Goal: Task Accomplishment & Management: Manage account settings

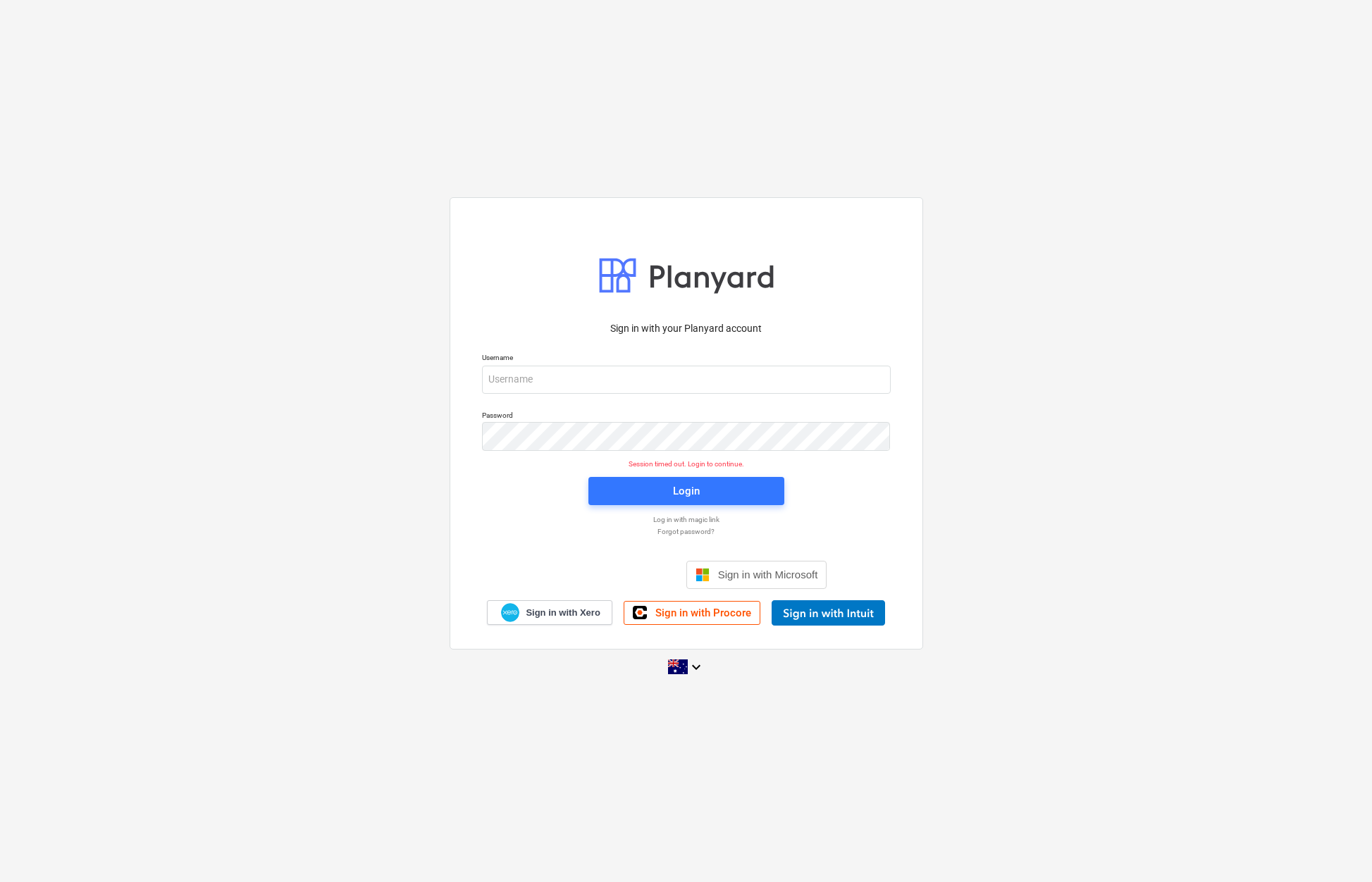
click at [587, 355] on p "Username" at bounding box center [686, 359] width 409 height 12
click at [546, 390] on input "email" at bounding box center [686, 380] width 409 height 28
click at [545, 387] on input "email" at bounding box center [686, 380] width 409 height 28
click at [1045, 573] on div "Sign in with your Planyard account Username Password Session timed out. Login t…" at bounding box center [686, 441] width 1372 height 509
click at [570, 379] on input "email" at bounding box center [686, 380] width 409 height 28
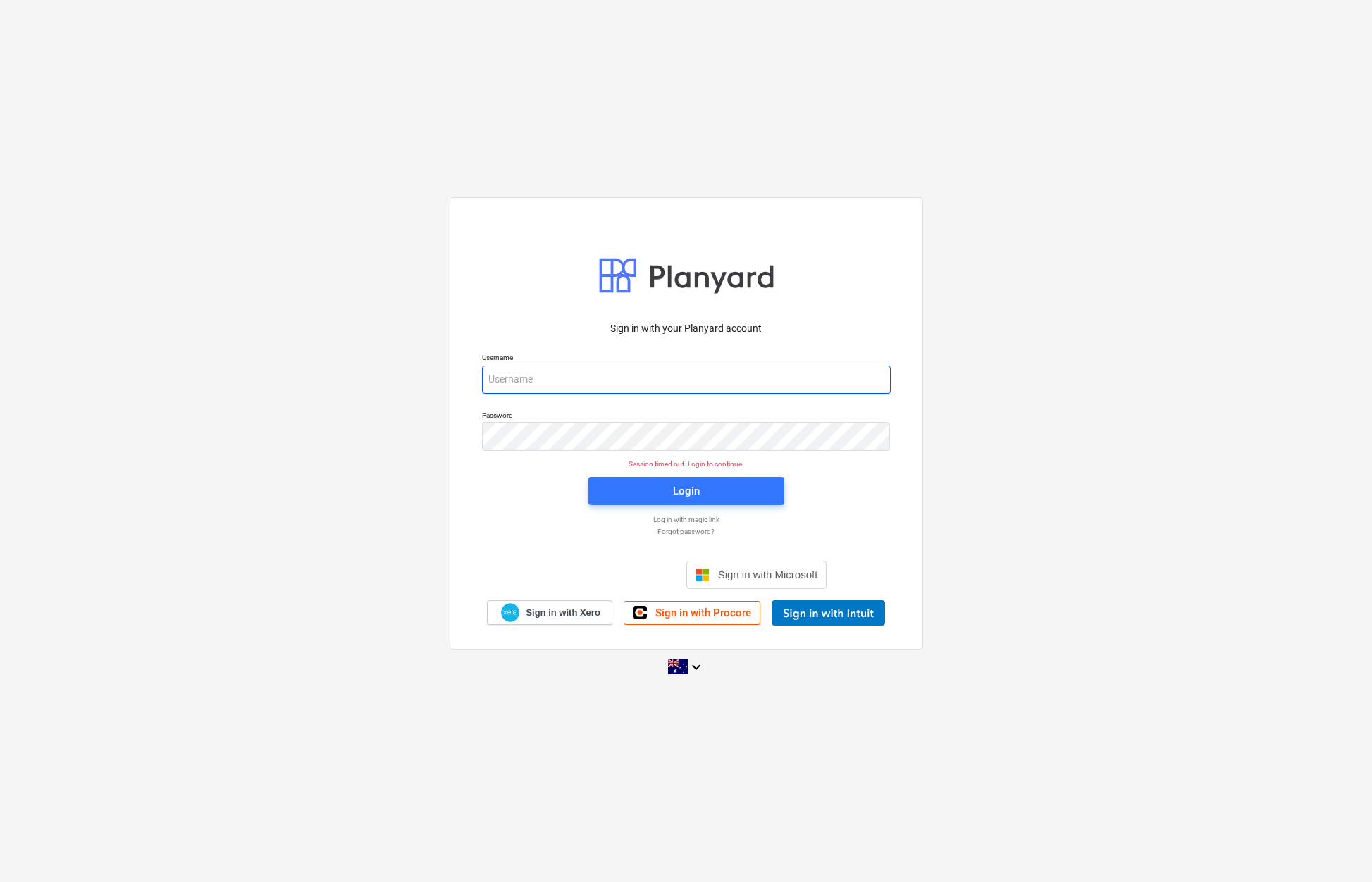
click at [570, 379] on input "email" at bounding box center [686, 380] width 409 height 28
click at [565, 390] on input "email" at bounding box center [686, 380] width 409 height 28
click at [570, 372] on input "email" at bounding box center [686, 380] width 409 height 28
type input "invoices@epicbuilds.com.au"
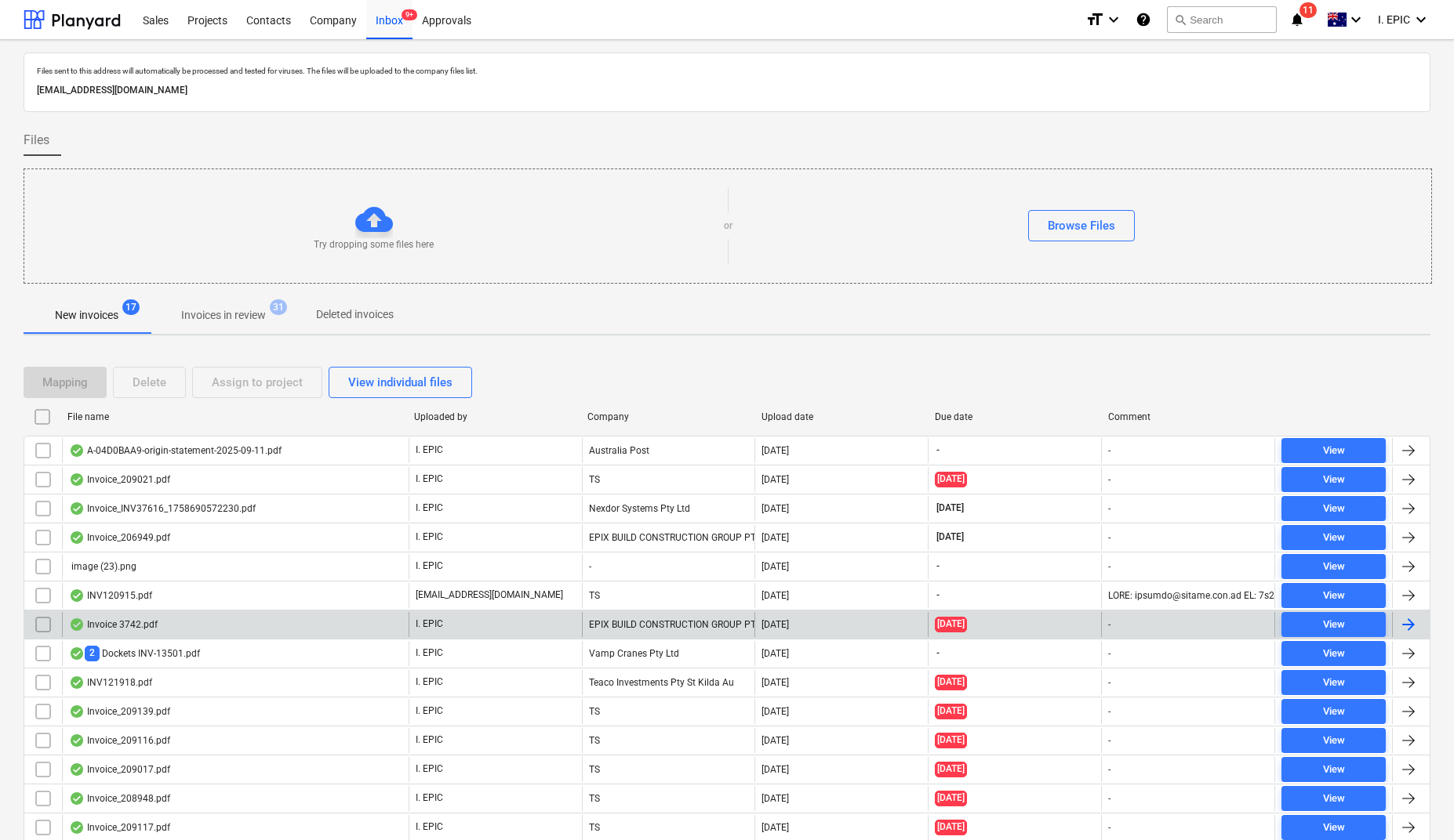
click at [113, 623] on div "Invoice 3742.pdf" at bounding box center [113, 624] width 89 height 12
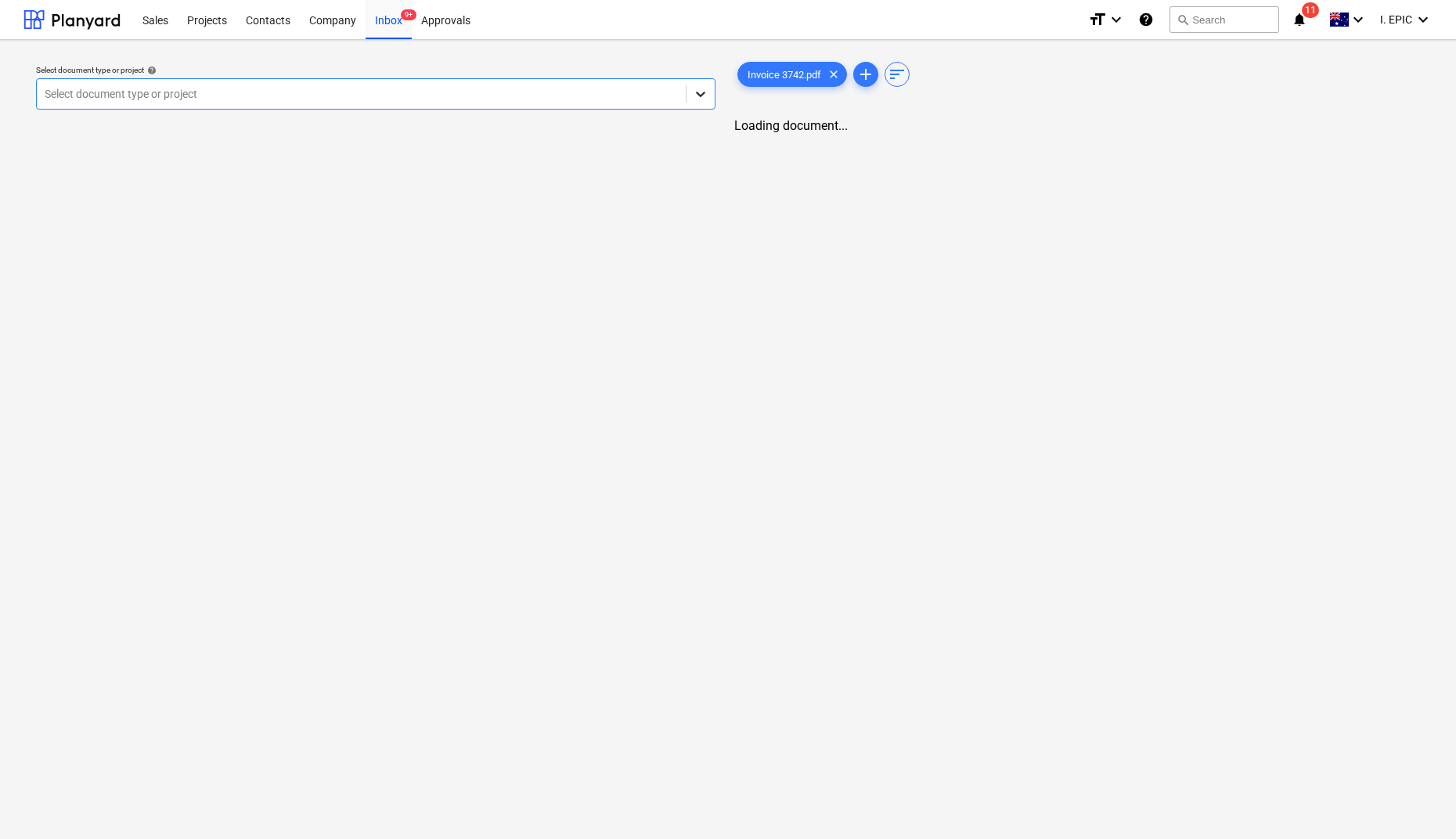
click at [698, 98] on icon at bounding box center [700, 93] width 16 height 16
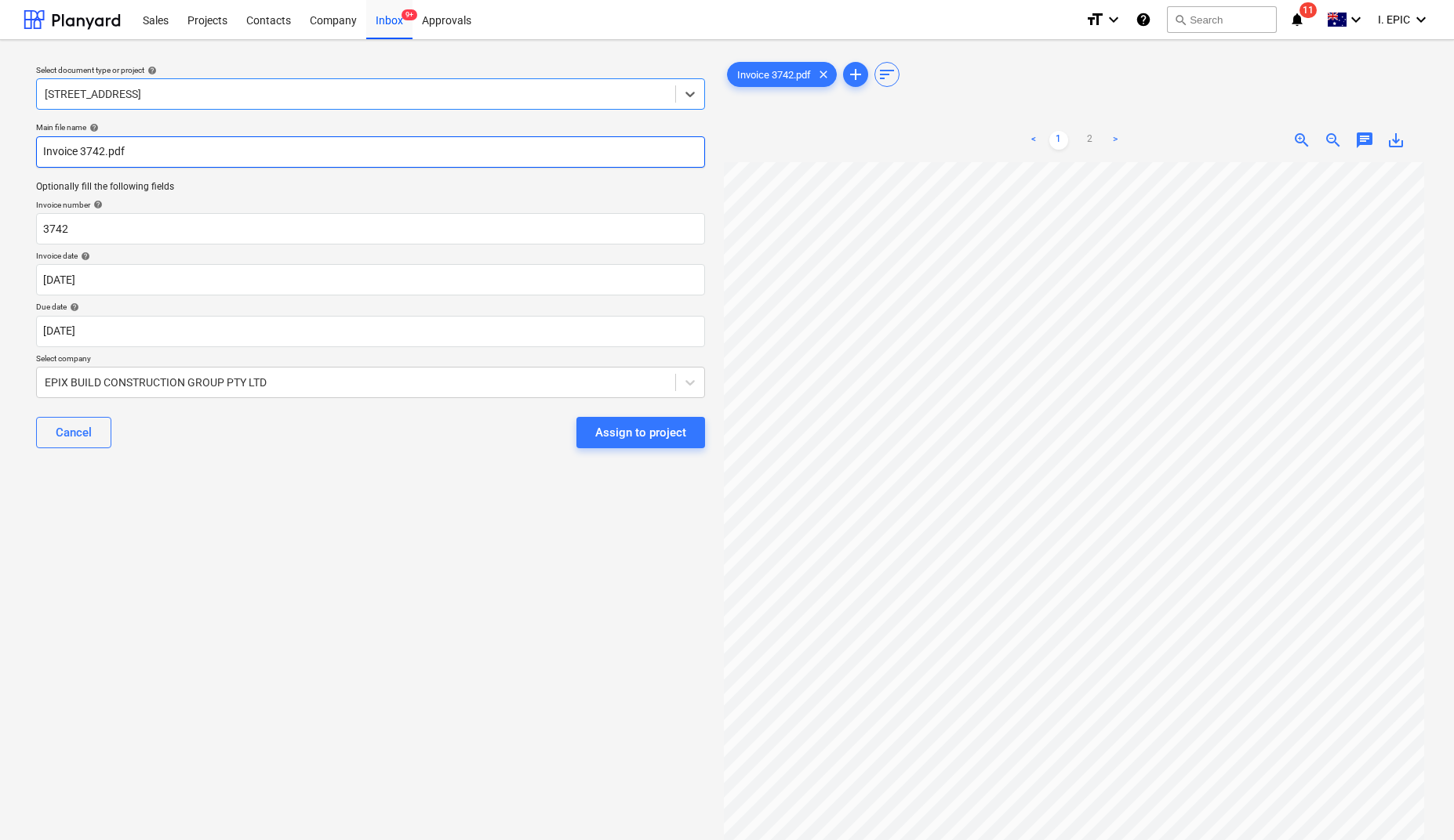
click at [47, 149] on input "Invoice 3742.pdf" at bounding box center [370, 152] width 669 height 31
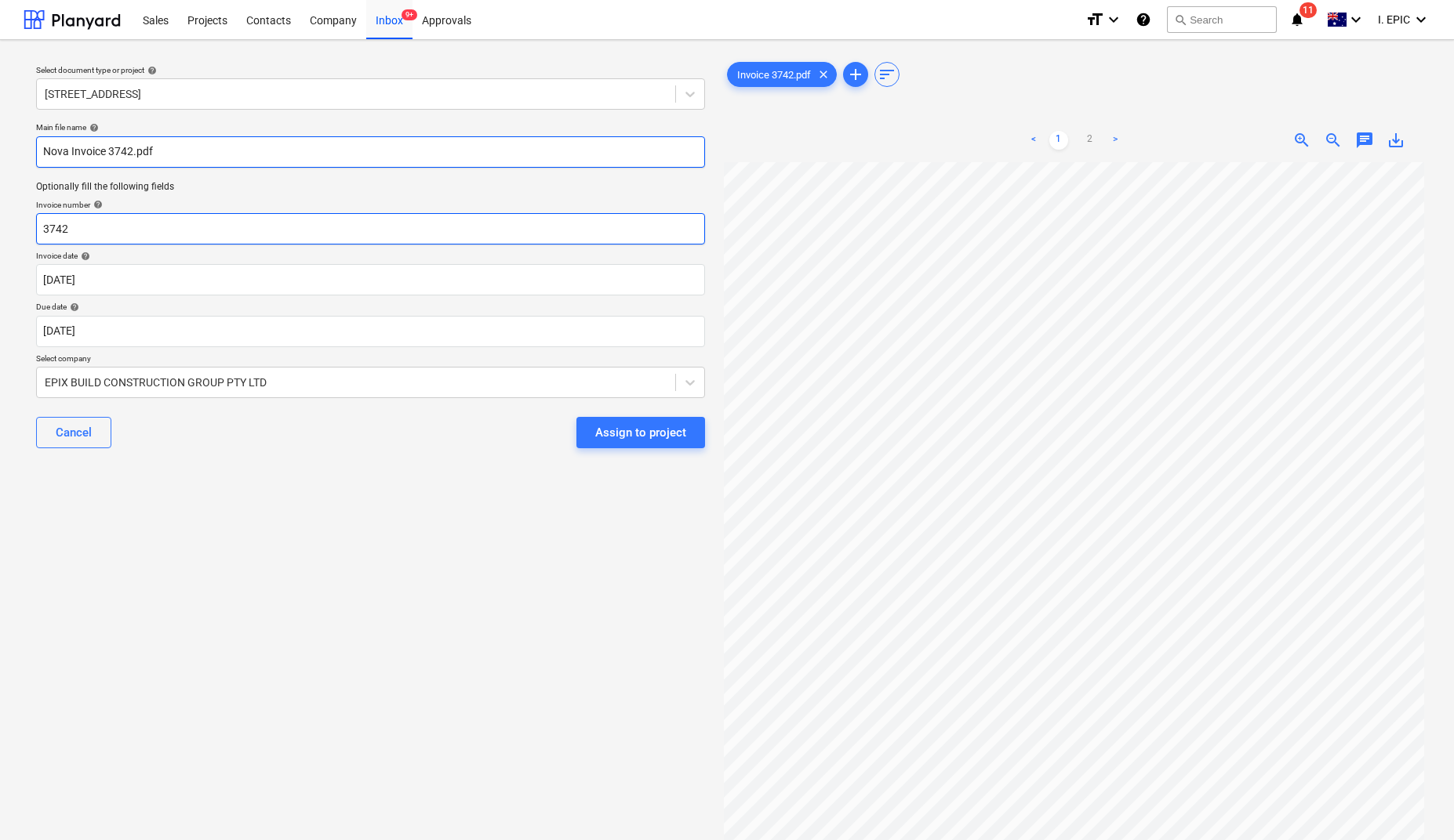
type input "Nova Invoice 3742.pdf"
drag, startPoint x: 85, startPoint y: 231, endPoint x: -23, endPoint y: 219, distance: 108.7
click at [0, 219] on html "Sales Projects Contacts Company Inbox 9+ Approvals format_size keyboard_arrow_d…" at bounding box center [727, 420] width 1454 height 840
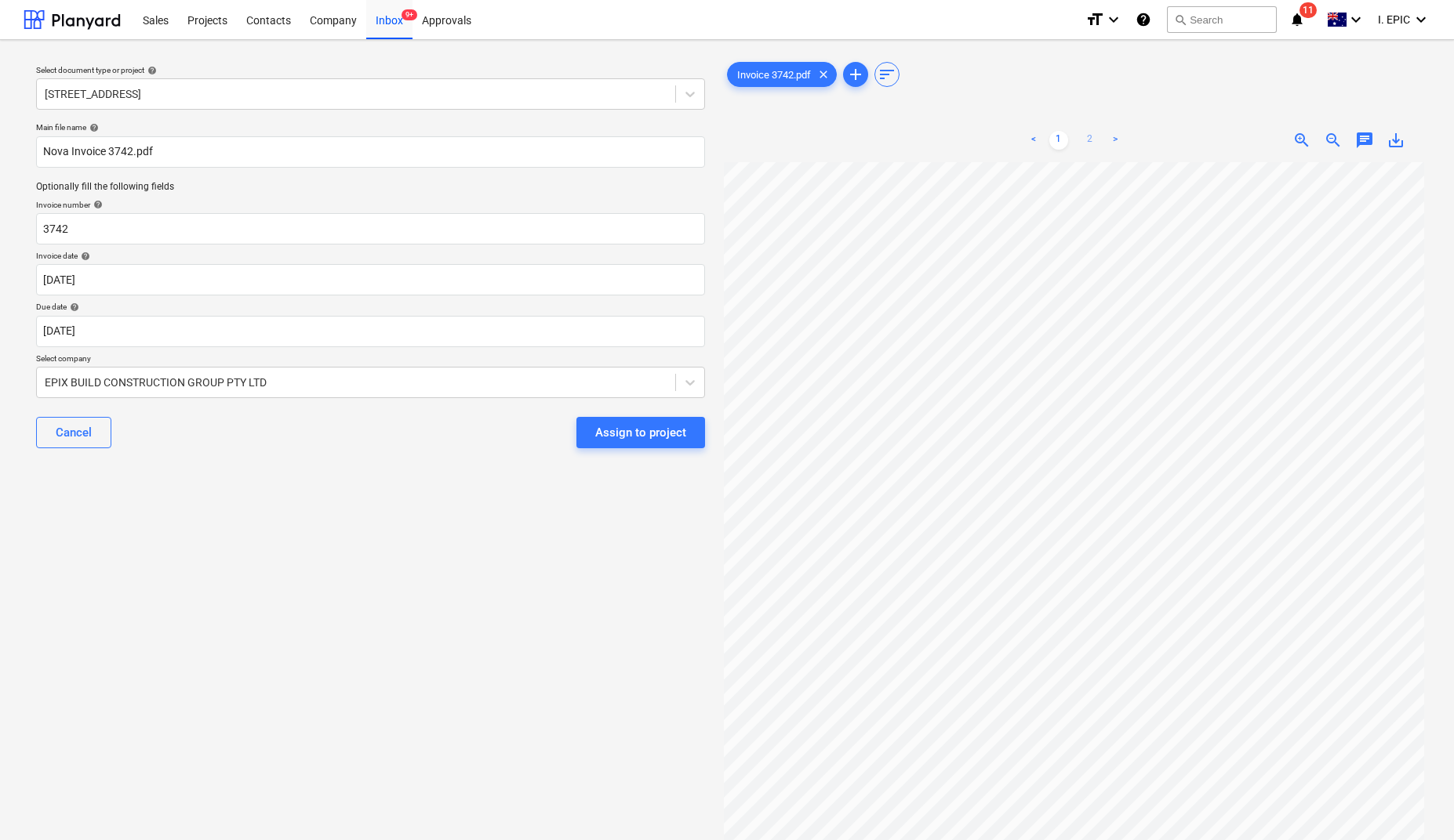
click at [1092, 142] on link "2" at bounding box center [1090, 140] width 19 height 19
click at [69, 334] on body "Sales Projects Contacts Company Inbox 9+ Approvals format_size keyboard_arrow_d…" at bounding box center [727, 420] width 1454 height 840
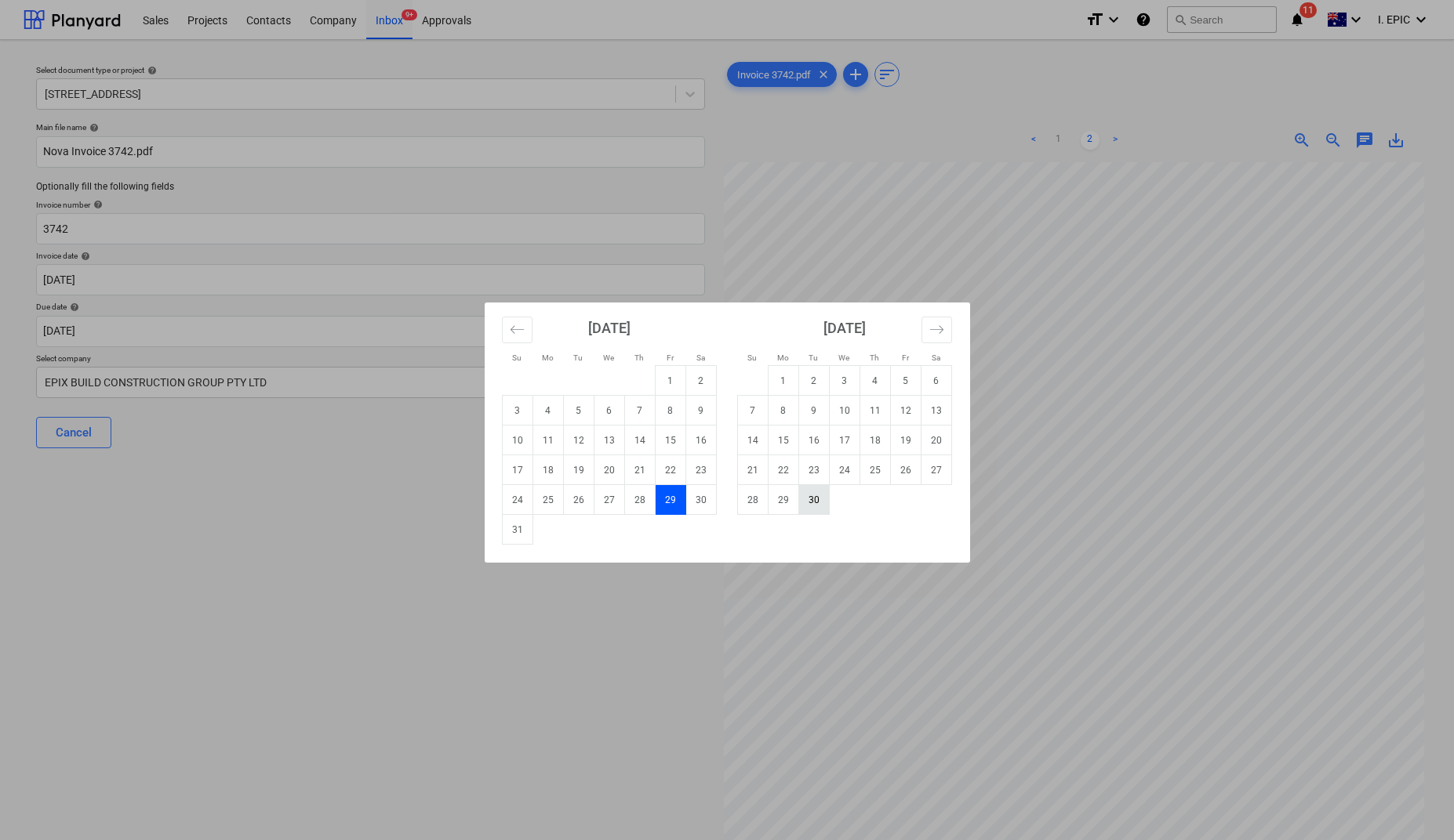
click at [817, 504] on td "30" at bounding box center [813, 500] width 30 height 30
type input "30 Sep 2025"
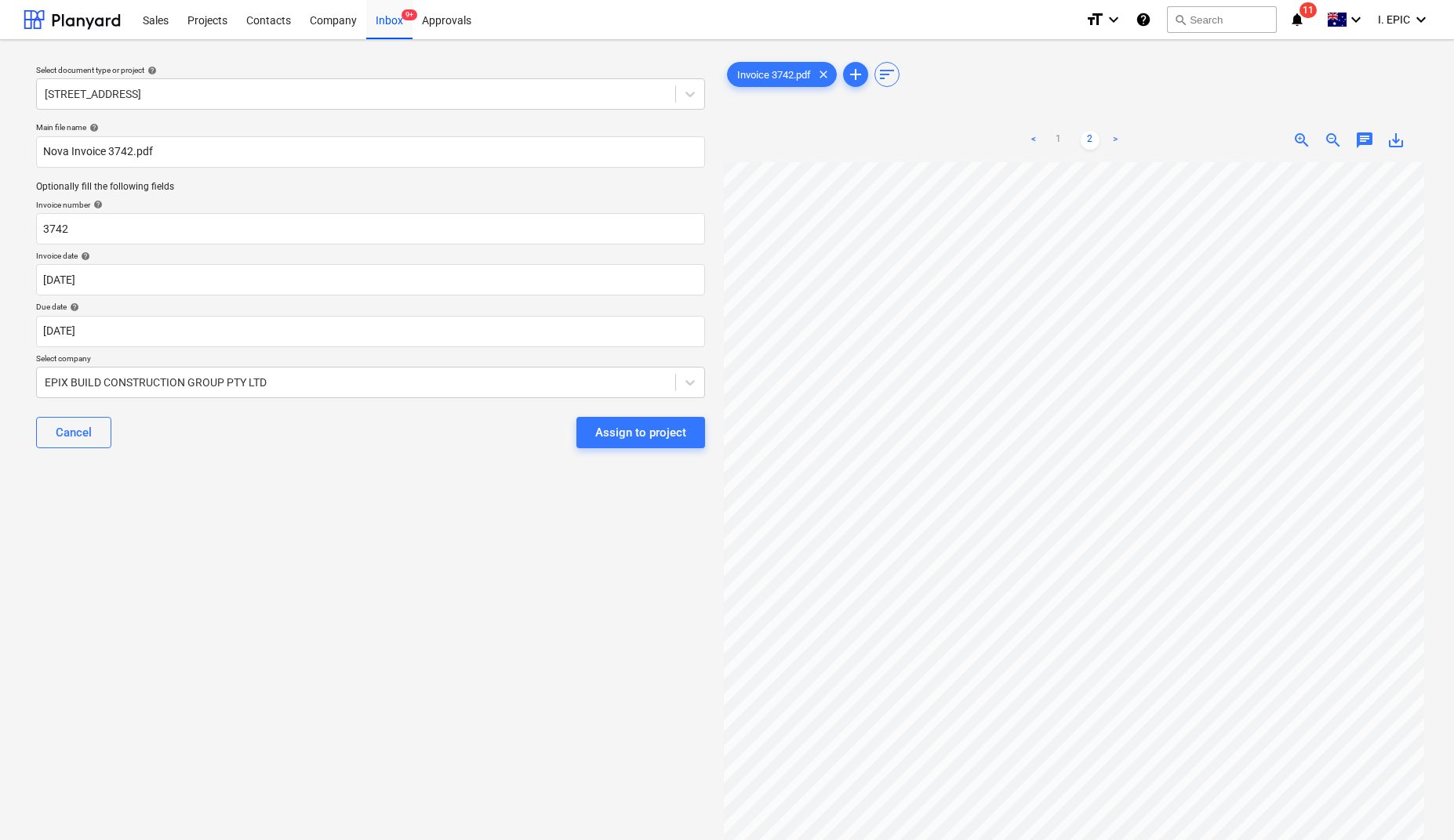
click at [358, 579] on div "Select document type or project help 76 Beach Rd, Sandringham Main file name he…" at bounding box center [370, 508] width 694 height 912
click at [294, 381] on div at bounding box center [356, 382] width 623 height 16
type input "nov"
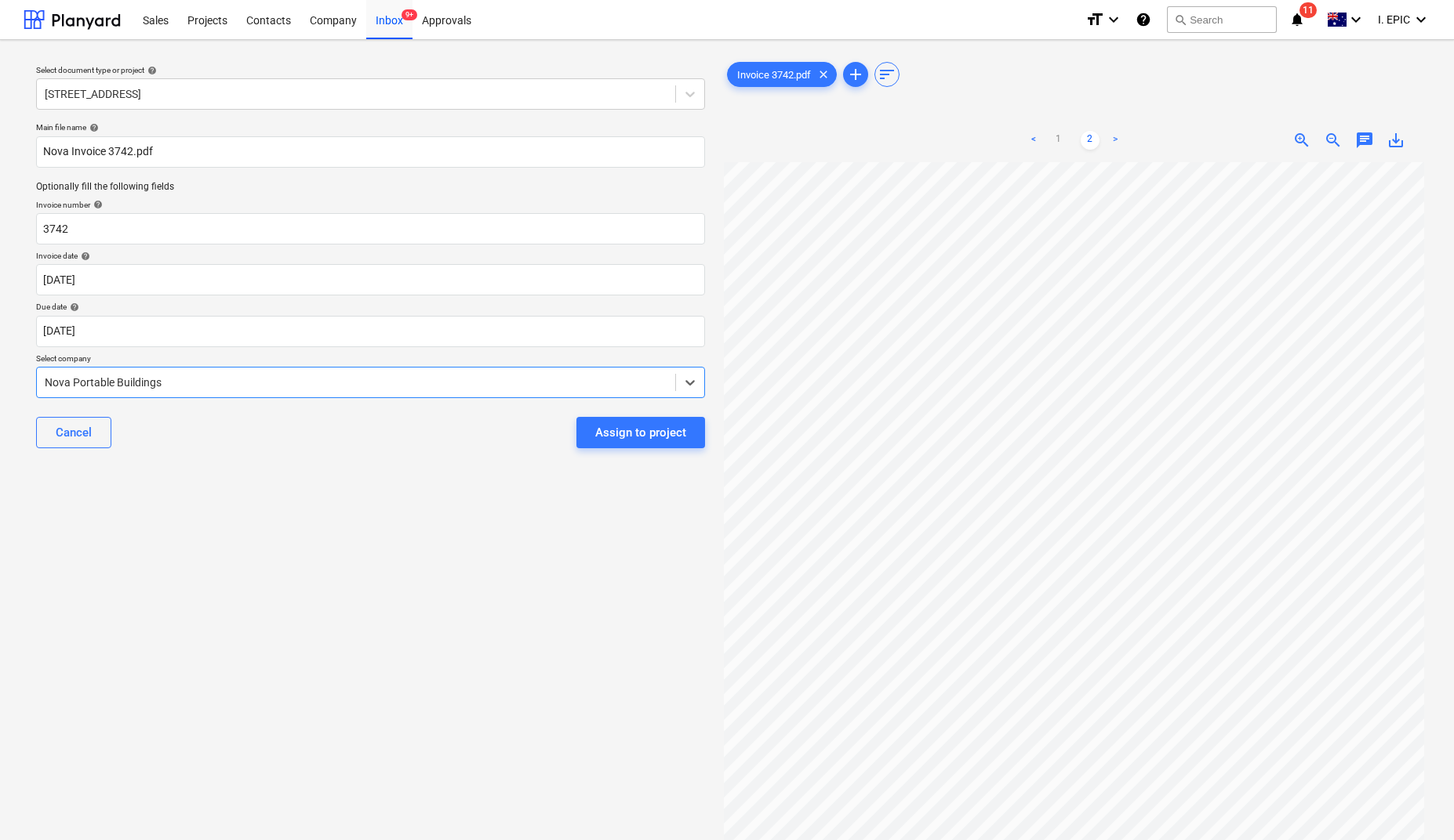
click at [174, 604] on div "Select document type or project help 76 Beach Rd, Sandringham Main file name he…" at bounding box center [370, 508] width 694 height 912
click at [1050, 131] on link "1" at bounding box center [1058, 140] width 19 height 19
click at [266, 632] on div "Select document type or project help 76 Beach Rd, Sandringham Main file name he…" at bounding box center [370, 508] width 694 height 912
click at [522, 631] on div "Select document type or project help 76 Beach Rd, Sandringham Main file name he…" at bounding box center [370, 508] width 694 height 912
click at [1354, 135] on div "chat" at bounding box center [1364, 140] width 31 height 19
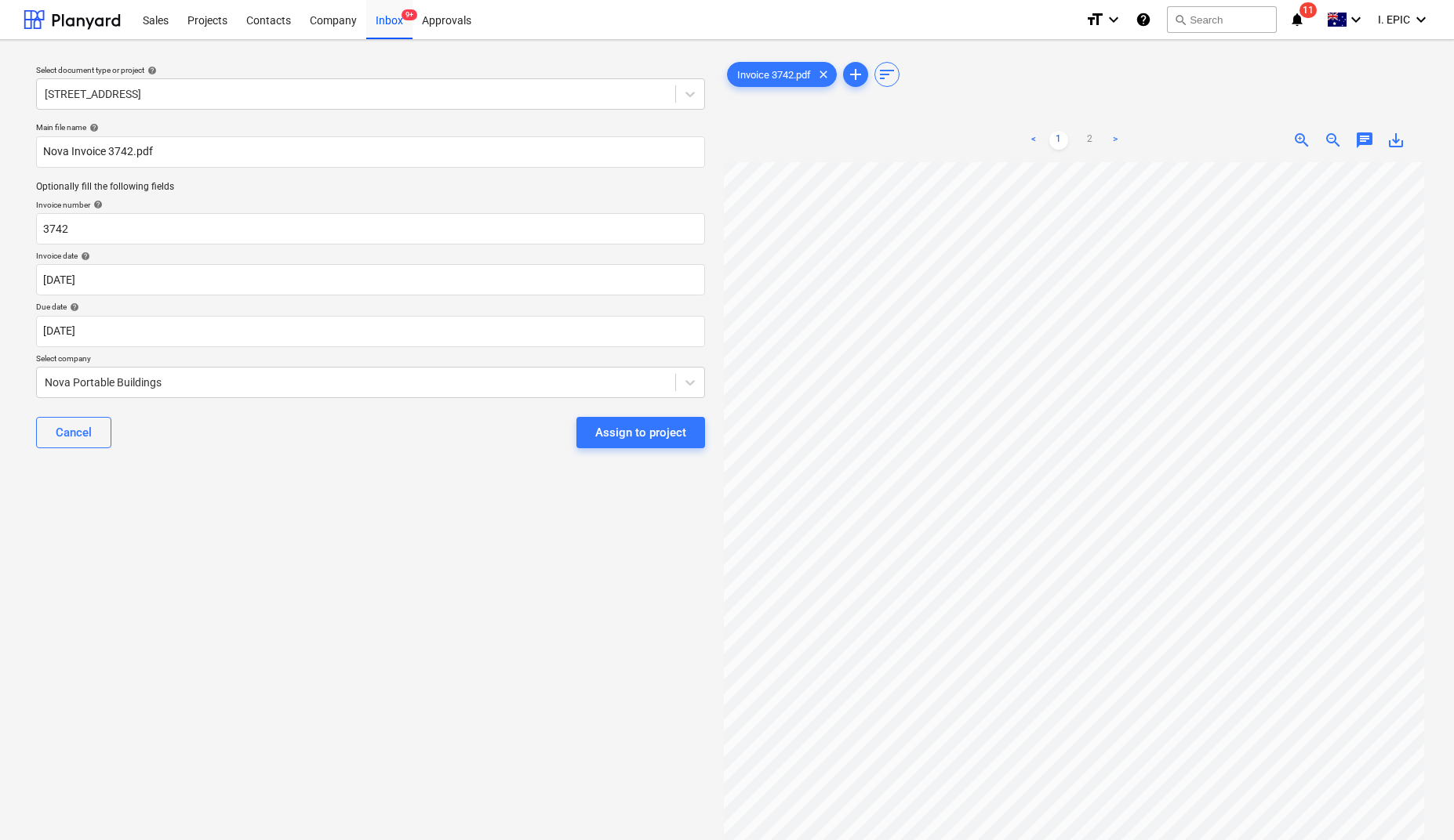
click at [1360, 137] on span "chat" at bounding box center [1364, 140] width 19 height 19
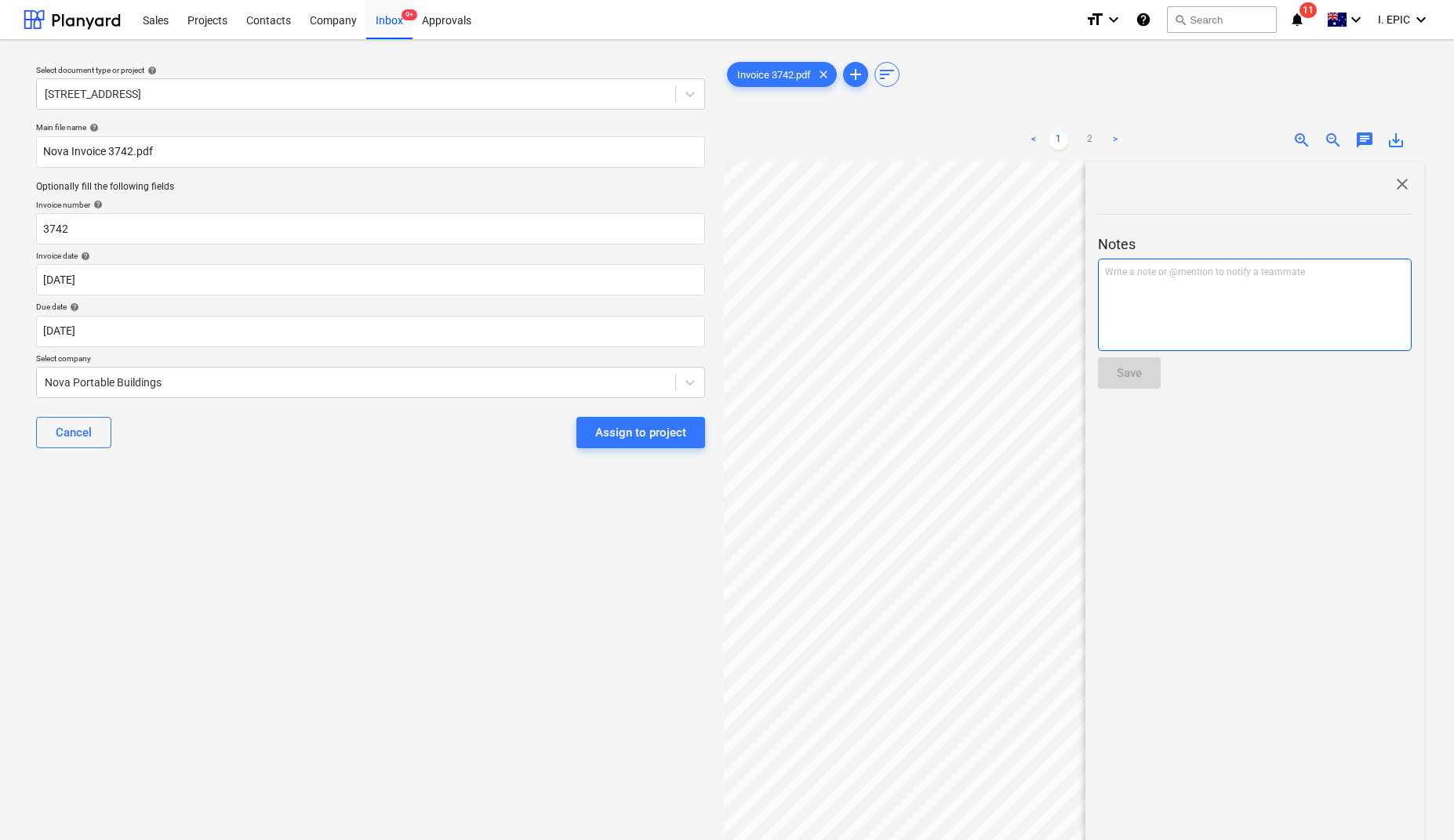
click at [1212, 269] on p "Write a note or @mention to notify a teammate [PERSON_NAME]" at bounding box center [1254, 273] width 300 height 13
click at [1130, 374] on div "Save" at bounding box center [1130, 373] width 25 height 21
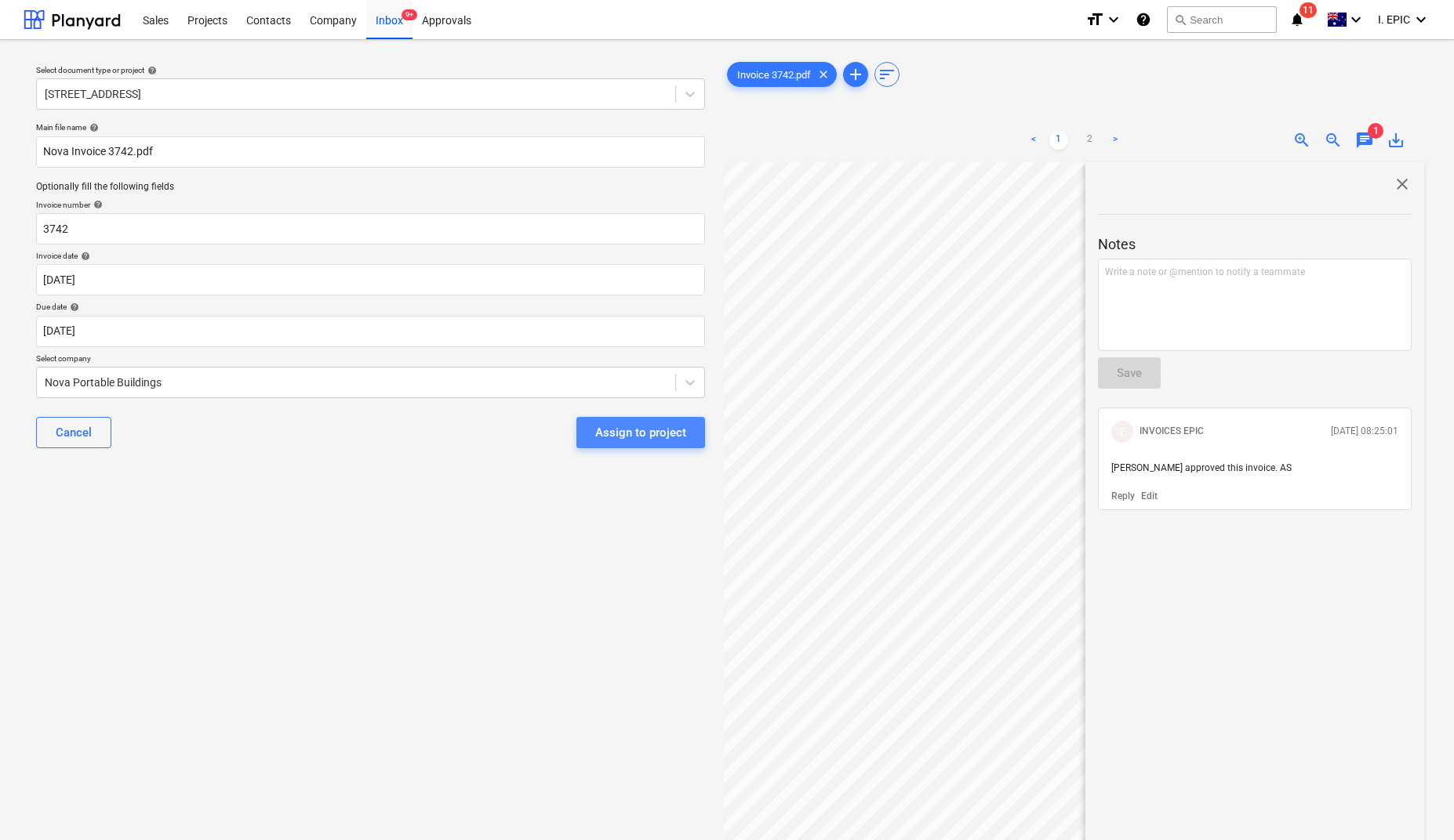
click at [641, 426] on div "Assign to project" at bounding box center [641, 433] width 91 height 21
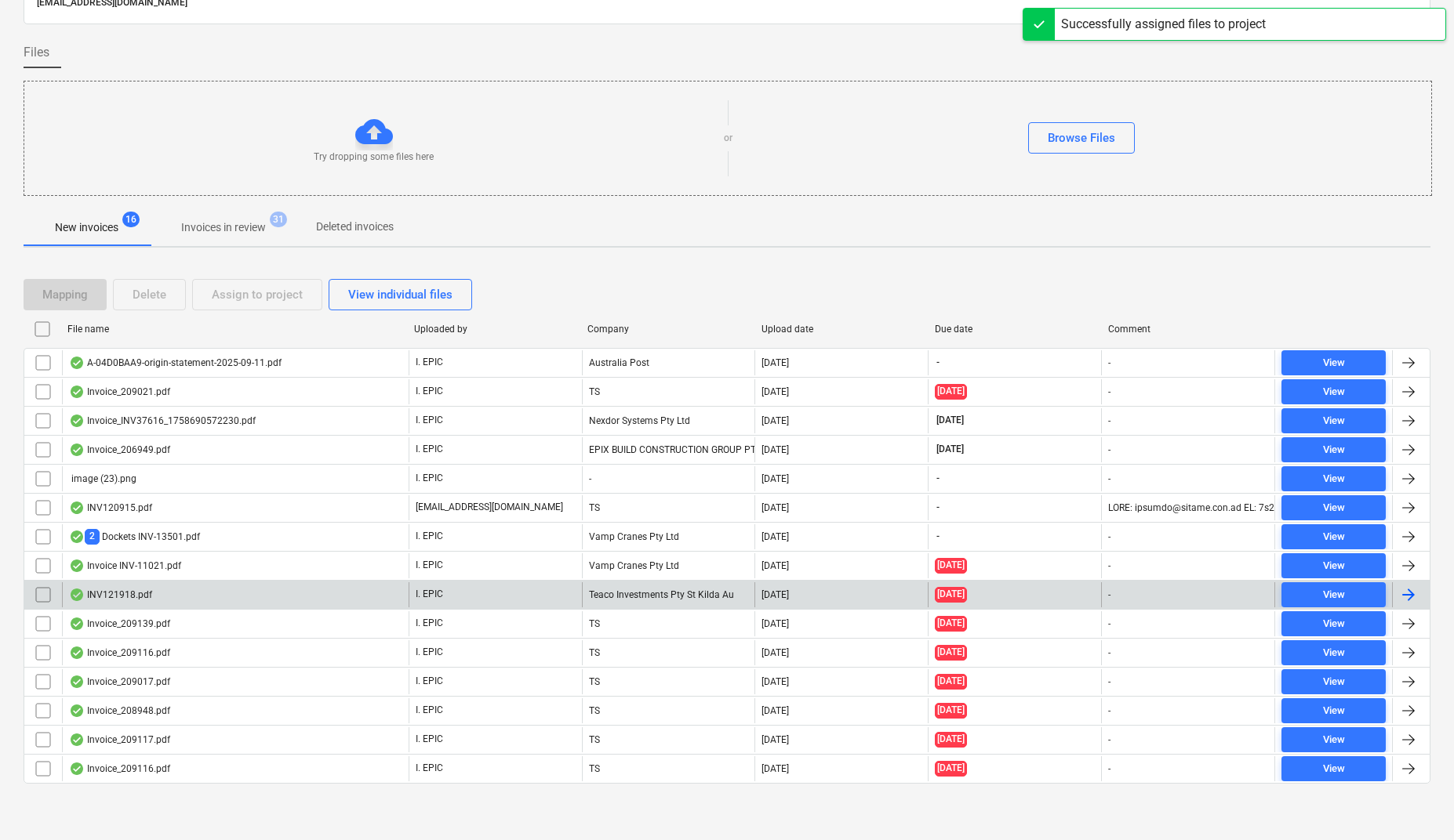
scroll to position [94, 0]
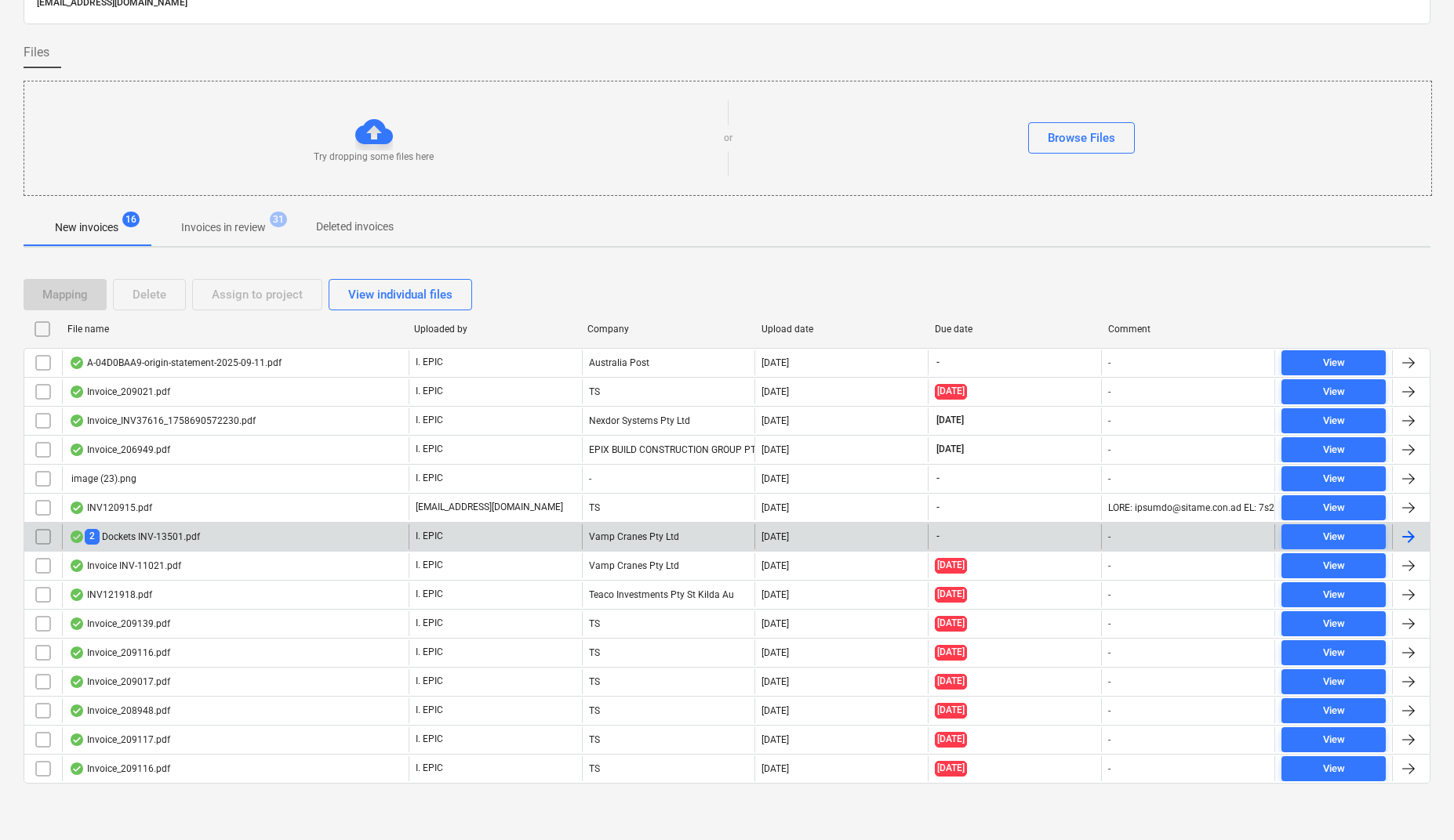
click at [186, 536] on div "2 Dockets INV-13501.pdf" at bounding box center [134, 536] width 131 height 15
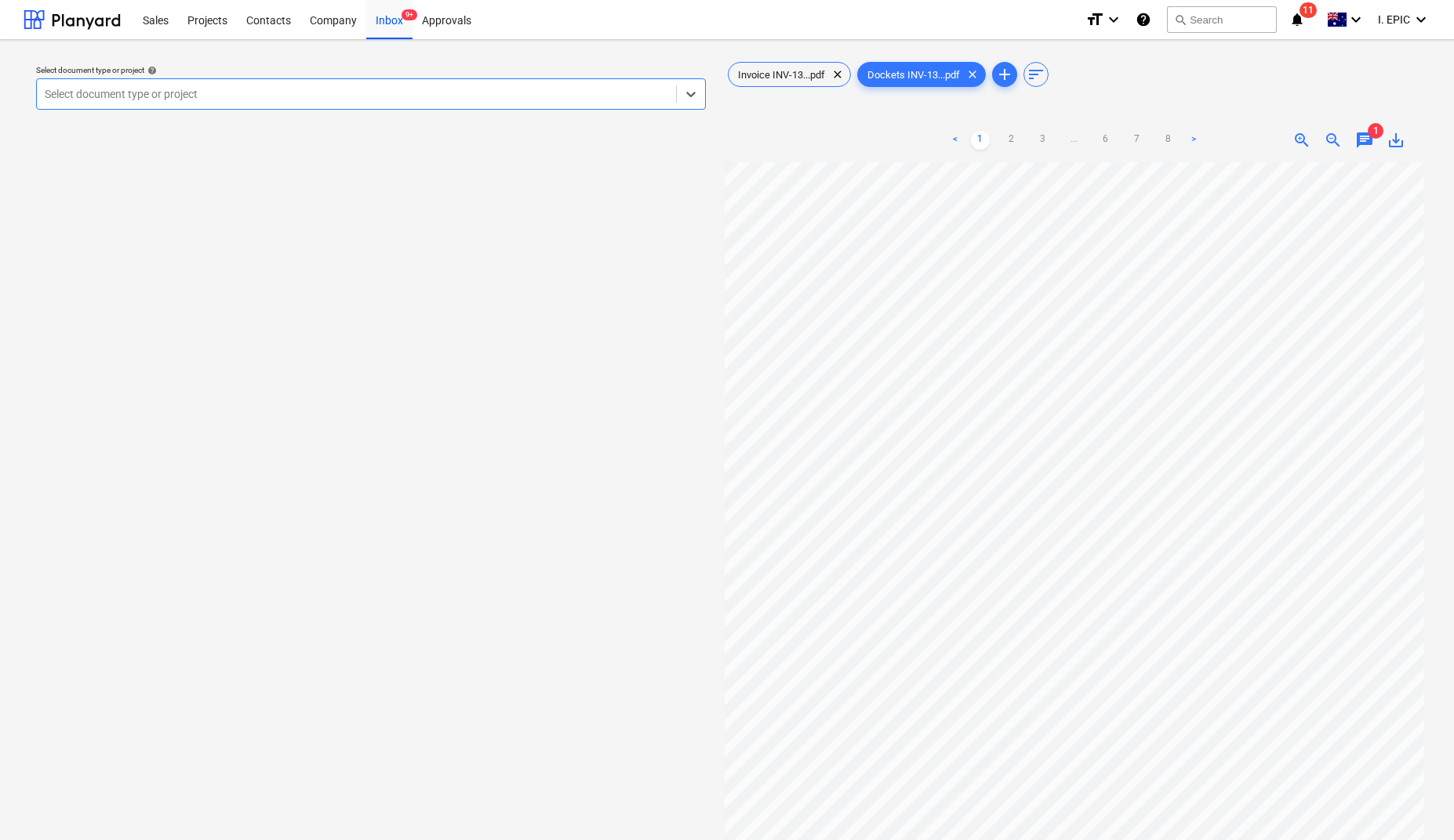
click at [1363, 141] on span "chat" at bounding box center [1364, 140] width 19 height 19
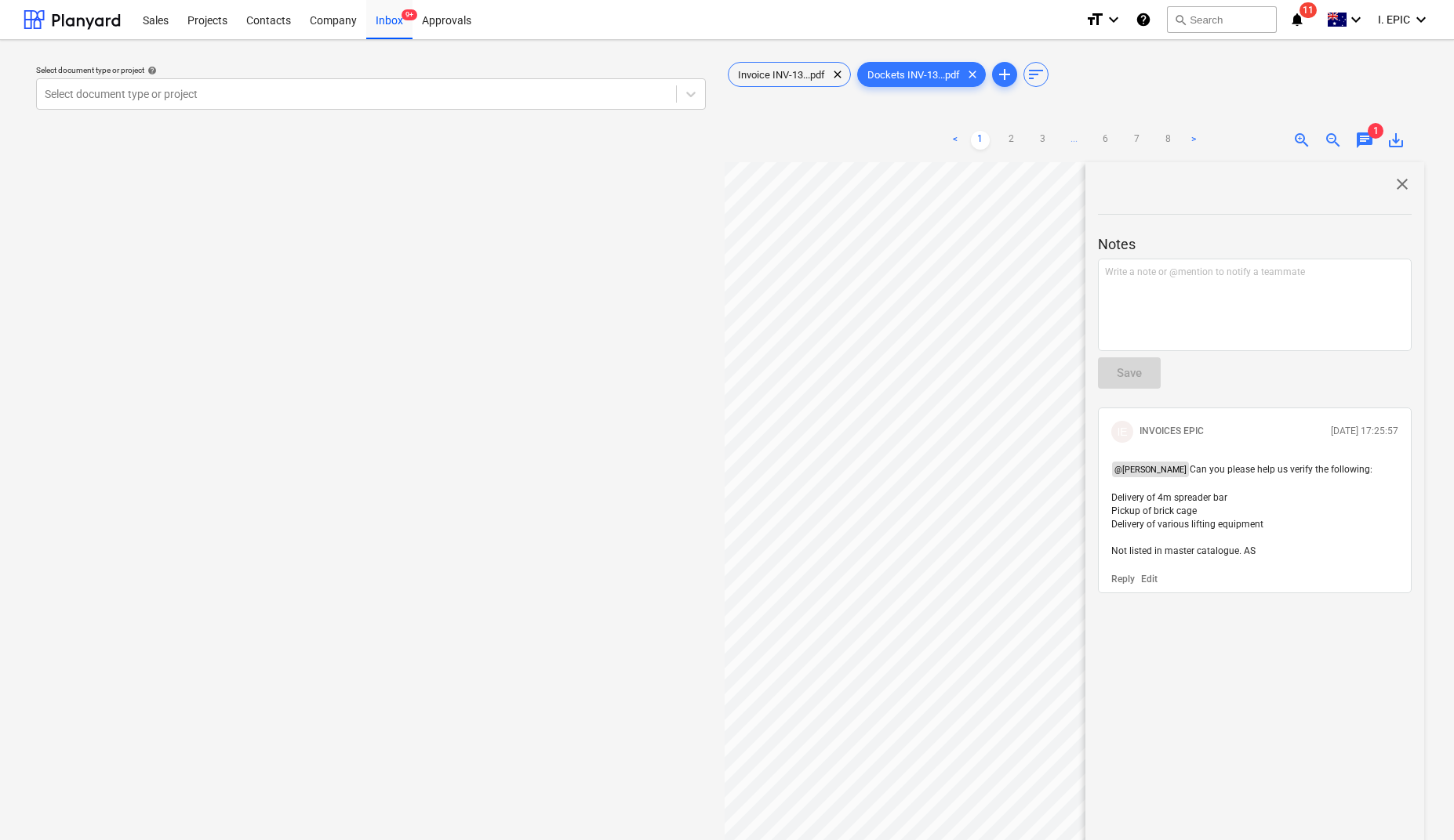
scroll to position [117, 0]
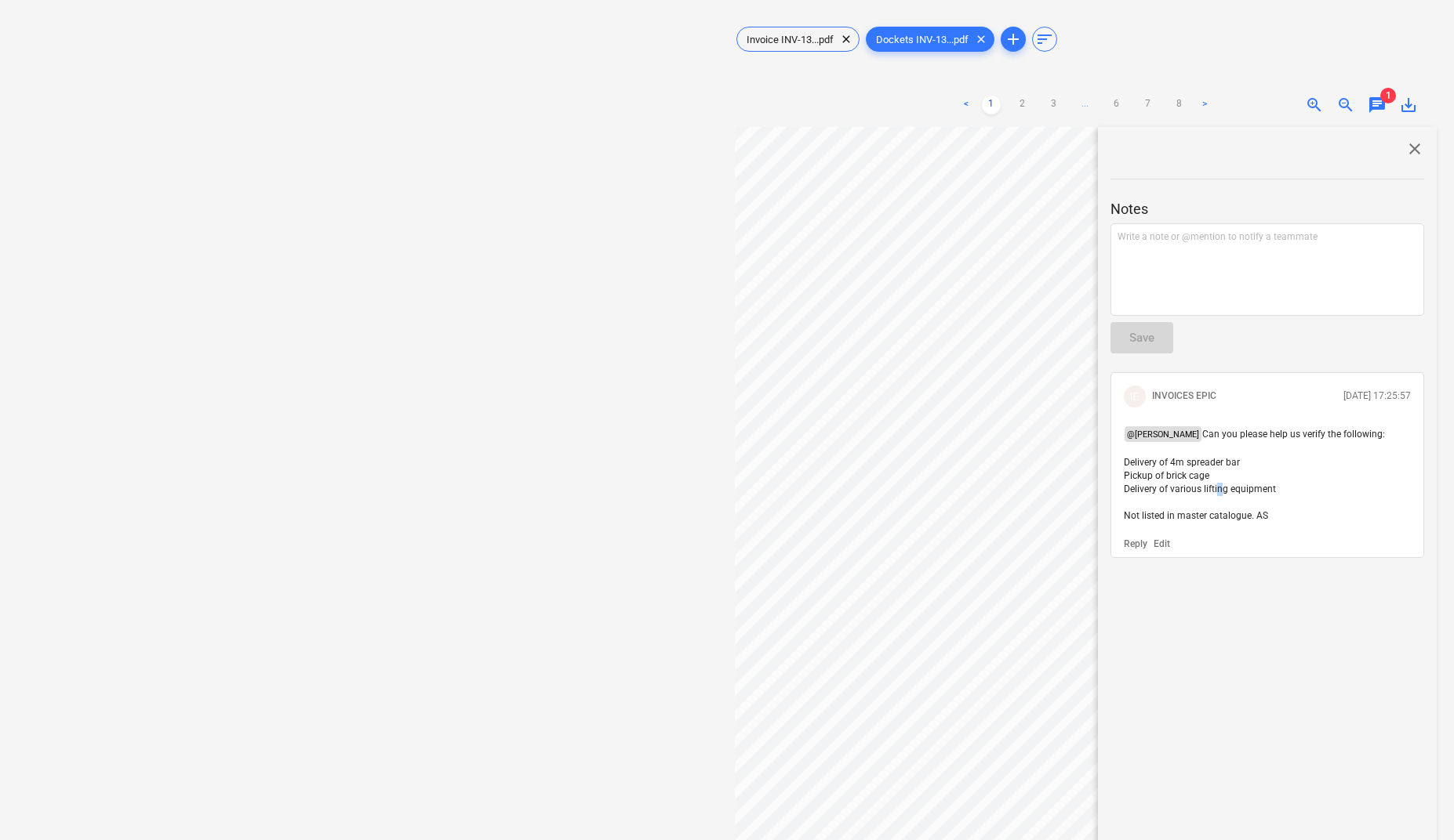
click at [1214, 492] on span "Can you please help us verify the following: Delivery of 4m spreader bar Pickup…" at bounding box center [1254, 475] width 261 height 93
click at [1267, 488] on span "Can you please help us verify the following: Delivery of 4m spreader bar Pickup…" at bounding box center [1254, 475] width 261 height 93
drag, startPoint x: 1276, startPoint y: 490, endPoint x: 1116, endPoint y: 459, distance: 163.0
click at [1116, 459] on div "IE INVOICES EPIC 06.10.2025 17:25:57 @ Jacob Salta Can you please help us verif…" at bounding box center [1268, 466] width 314 height 186
copy span "Delivery of 4m spreader bar Pickup of brick cage Delivery of various lifting eq…"
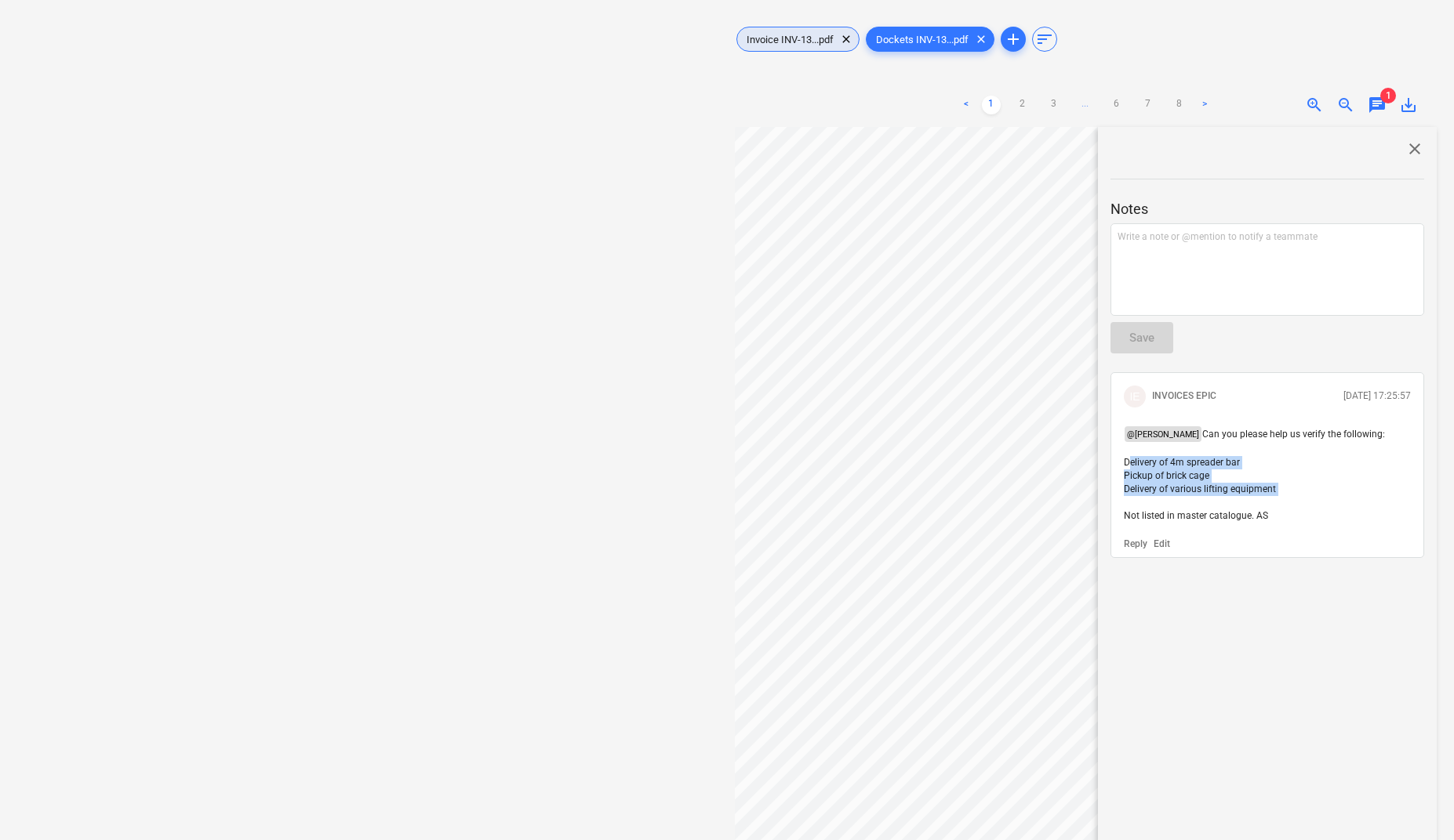
click at [798, 41] on span "Invoice INV-13...pdf" at bounding box center [789, 39] width 106 height 11
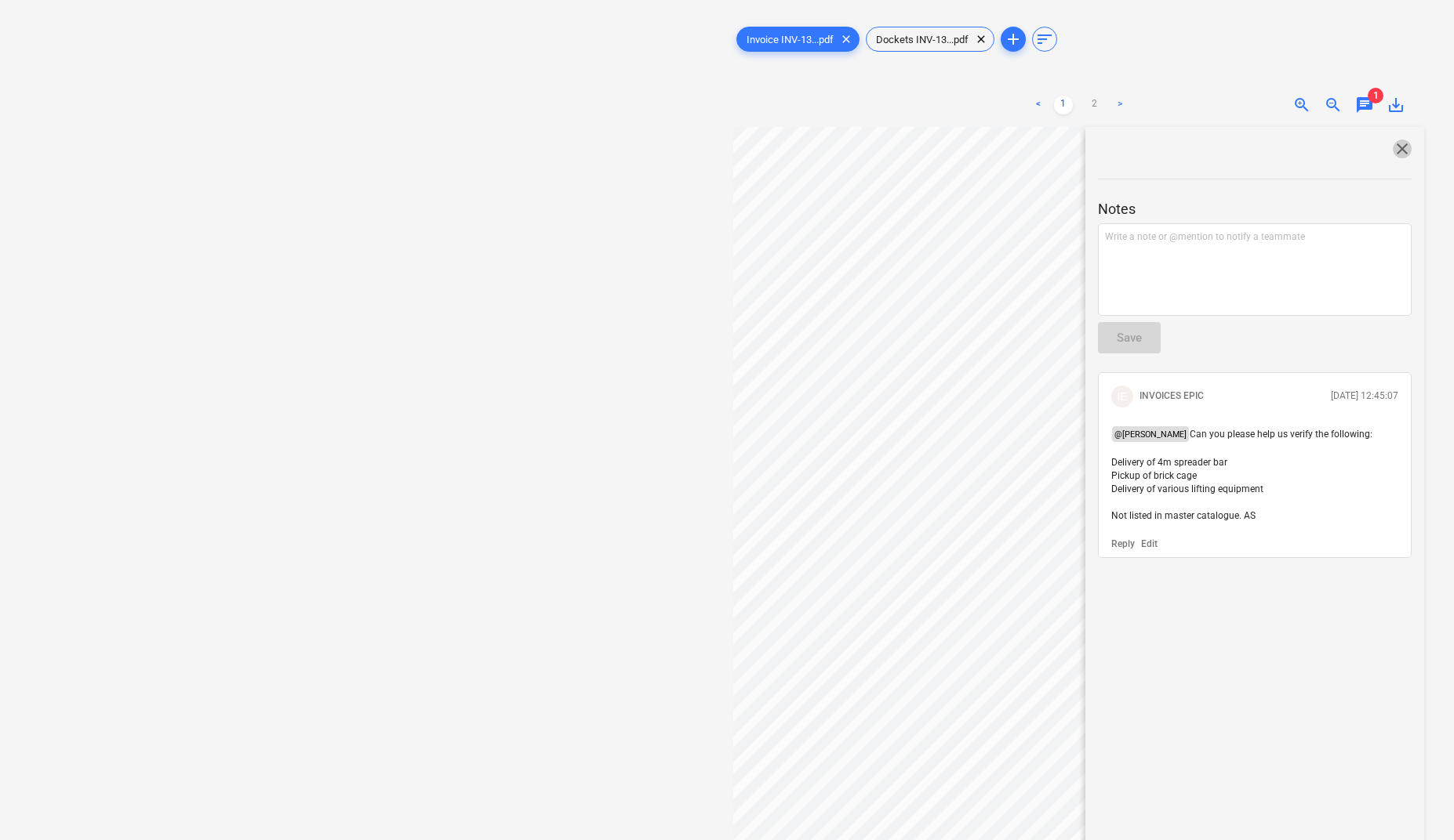
click at [1397, 141] on span "close" at bounding box center [1402, 149] width 19 height 19
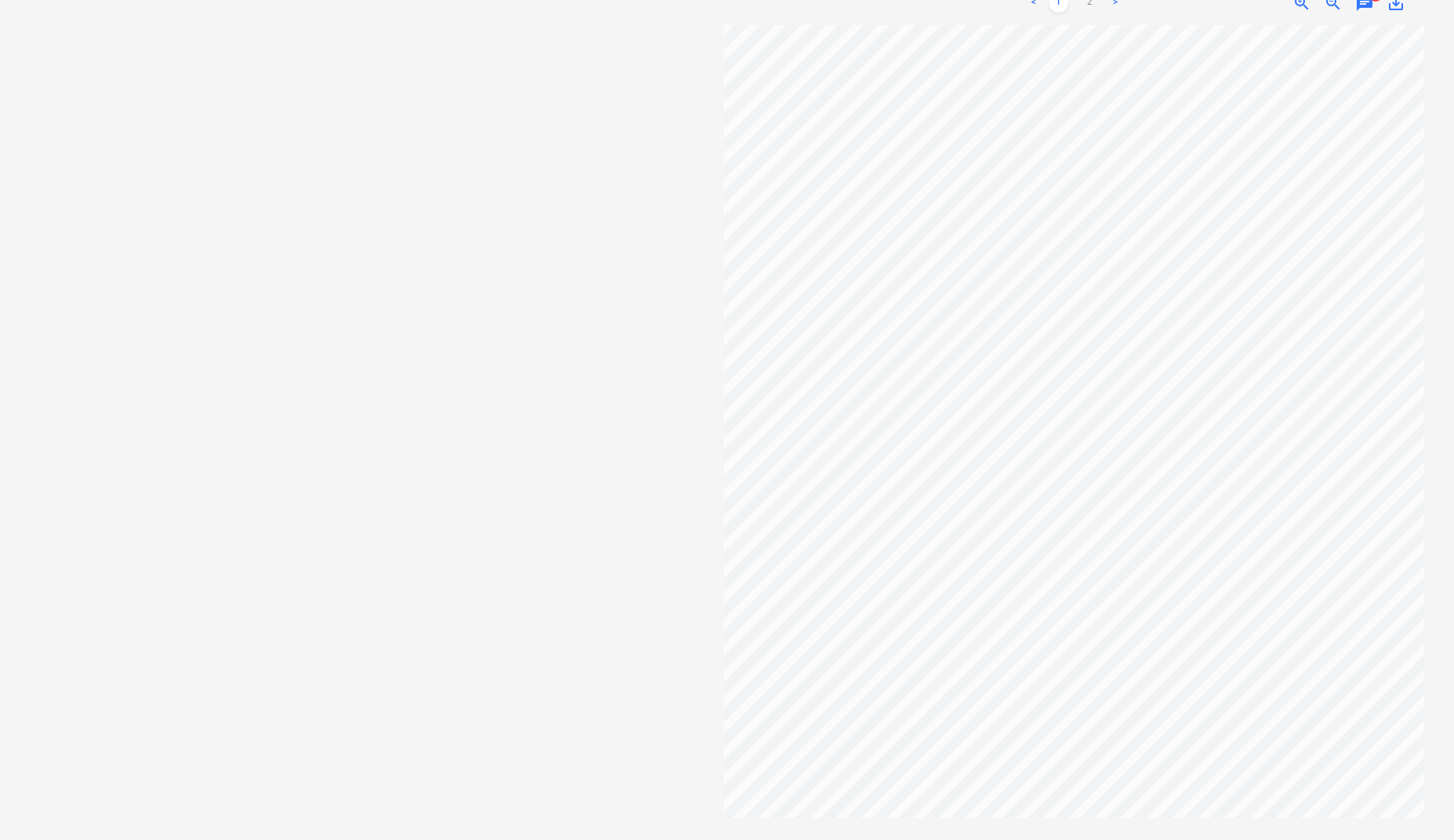
scroll to position [0, 0]
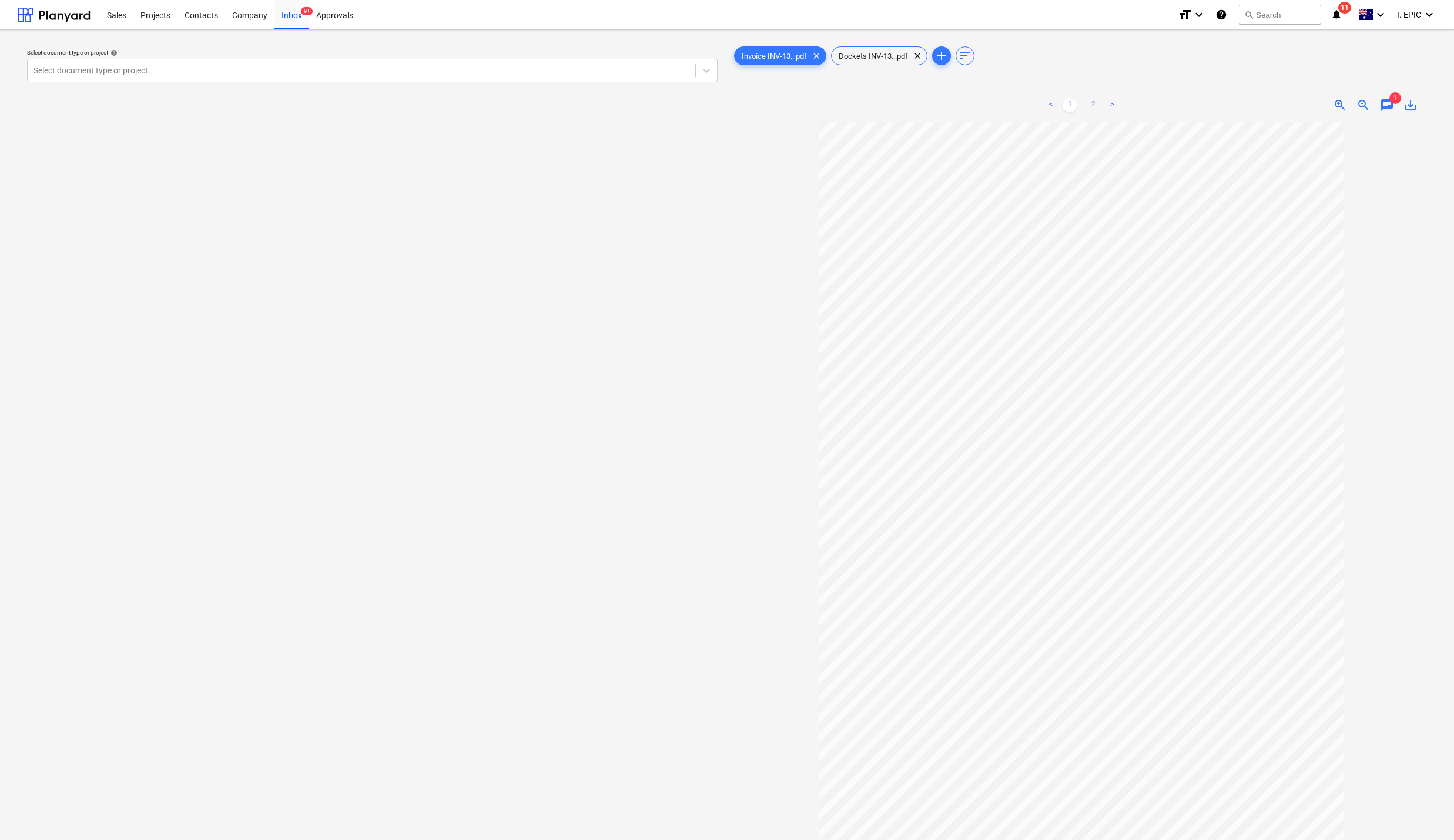
click at [1098, 107] on link "2" at bounding box center [1093, 105] width 14 height 14
click at [1070, 107] on link "1" at bounding box center [1069, 105] width 14 height 14
click at [778, 58] on span "Invoice INV-13...pdf" at bounding box center [774, 56] width 79 height 9
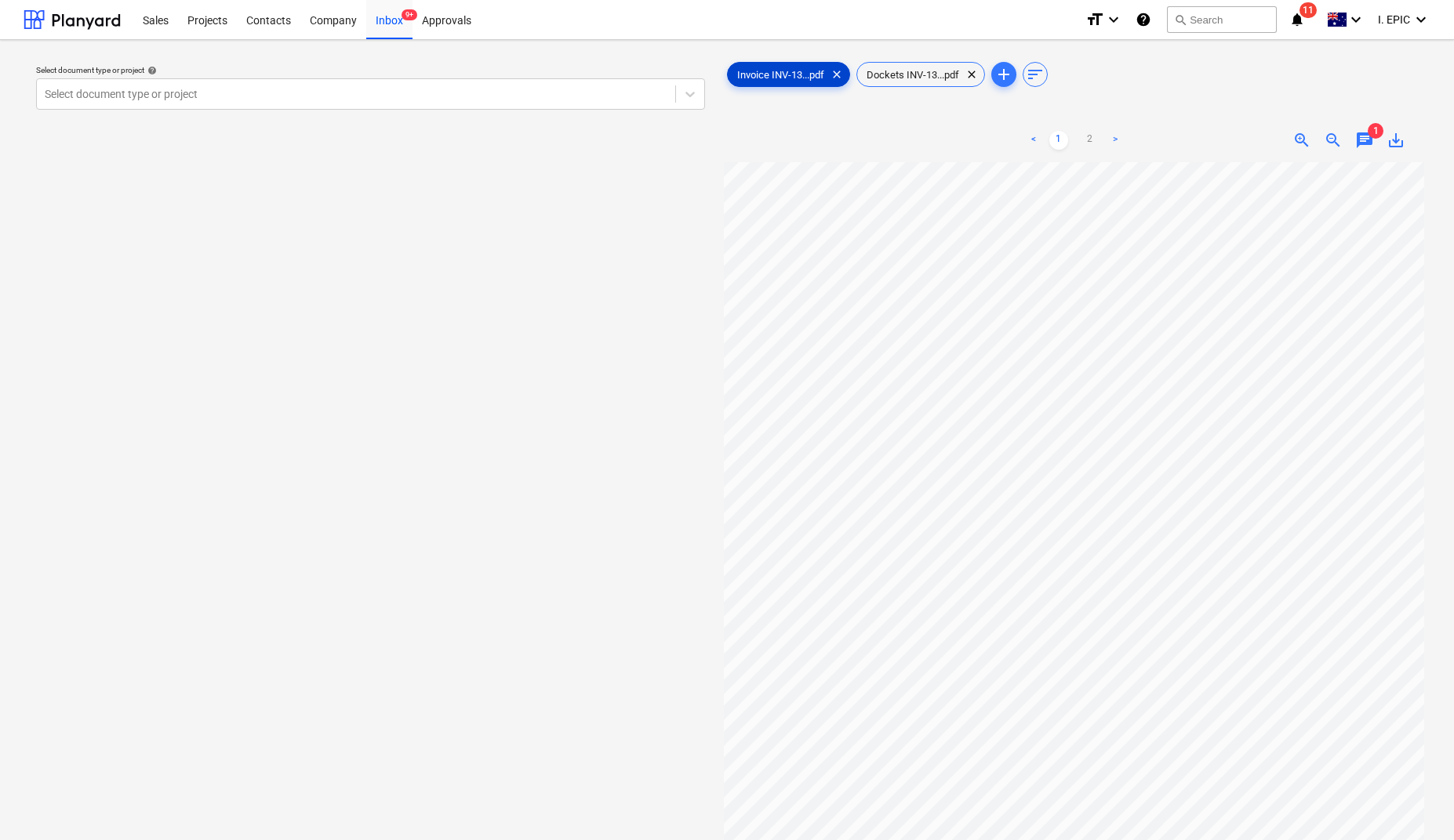
scroll to position [94, 0]
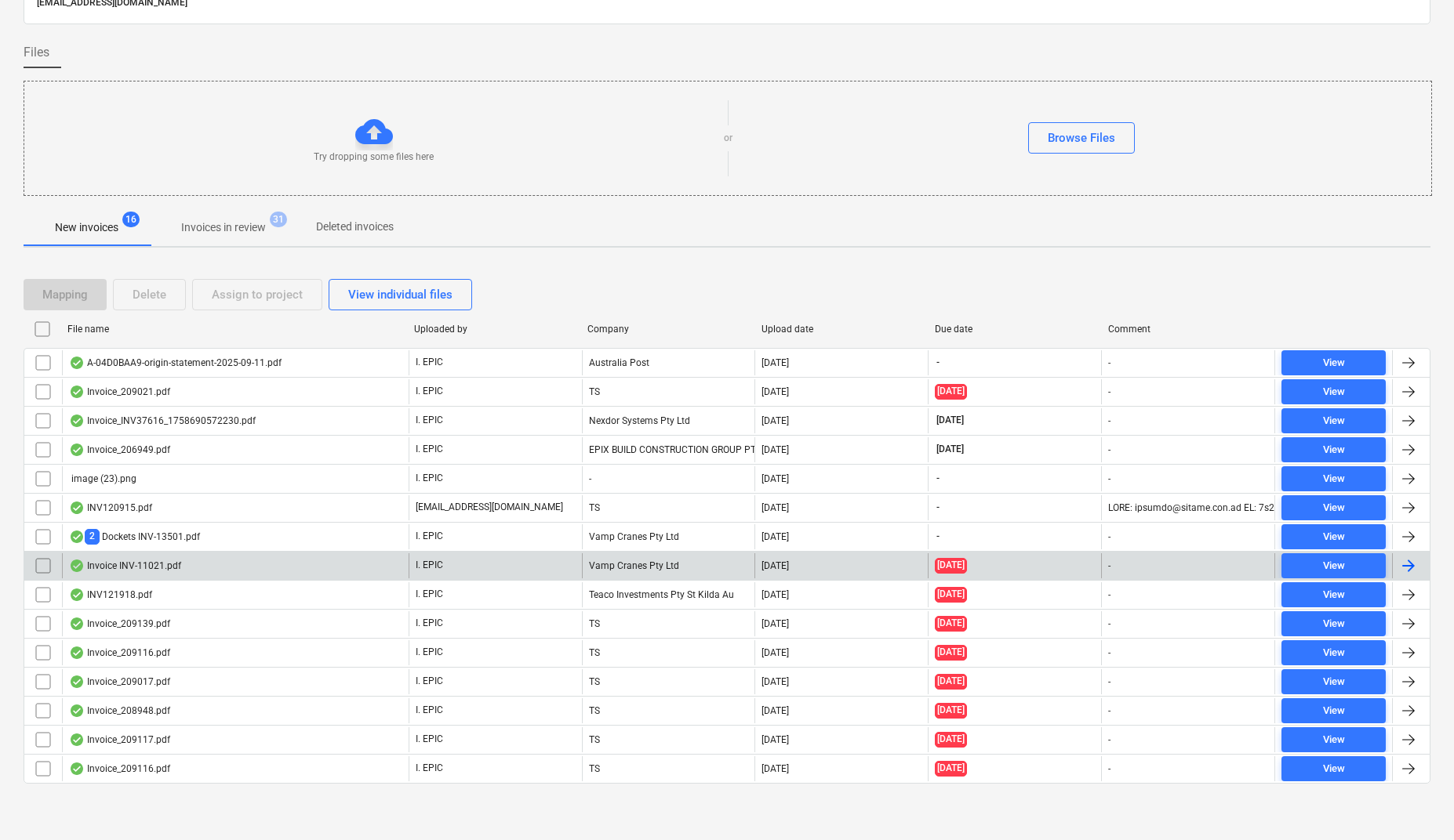
click at [139, 562] on div "Invoice INV-11021.pdf" at bounding box center [125, 566] width 113 height 12
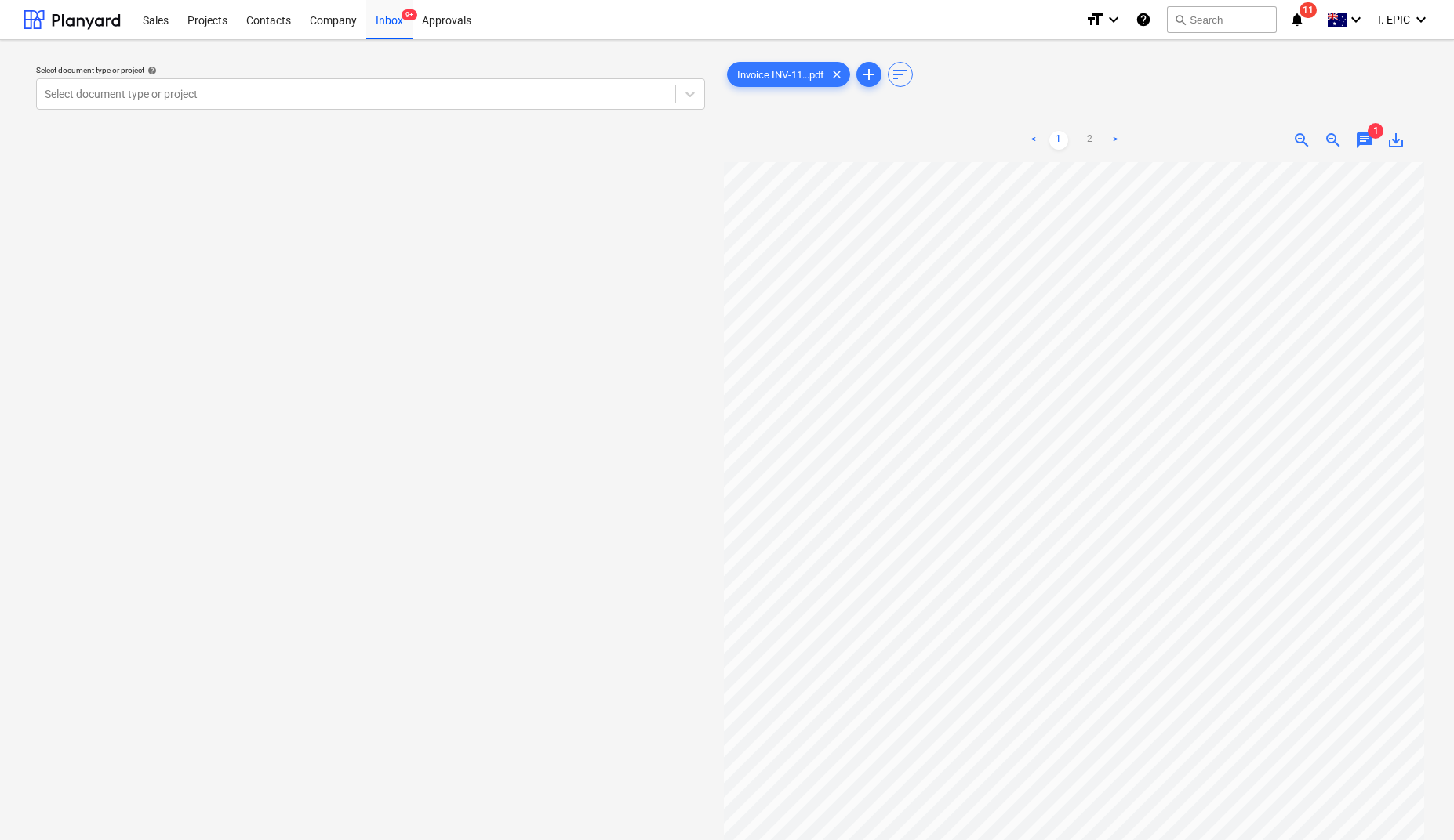
click at [1372, 140] on span "chat" at bounding box center [1364, 140] width 19 height 19
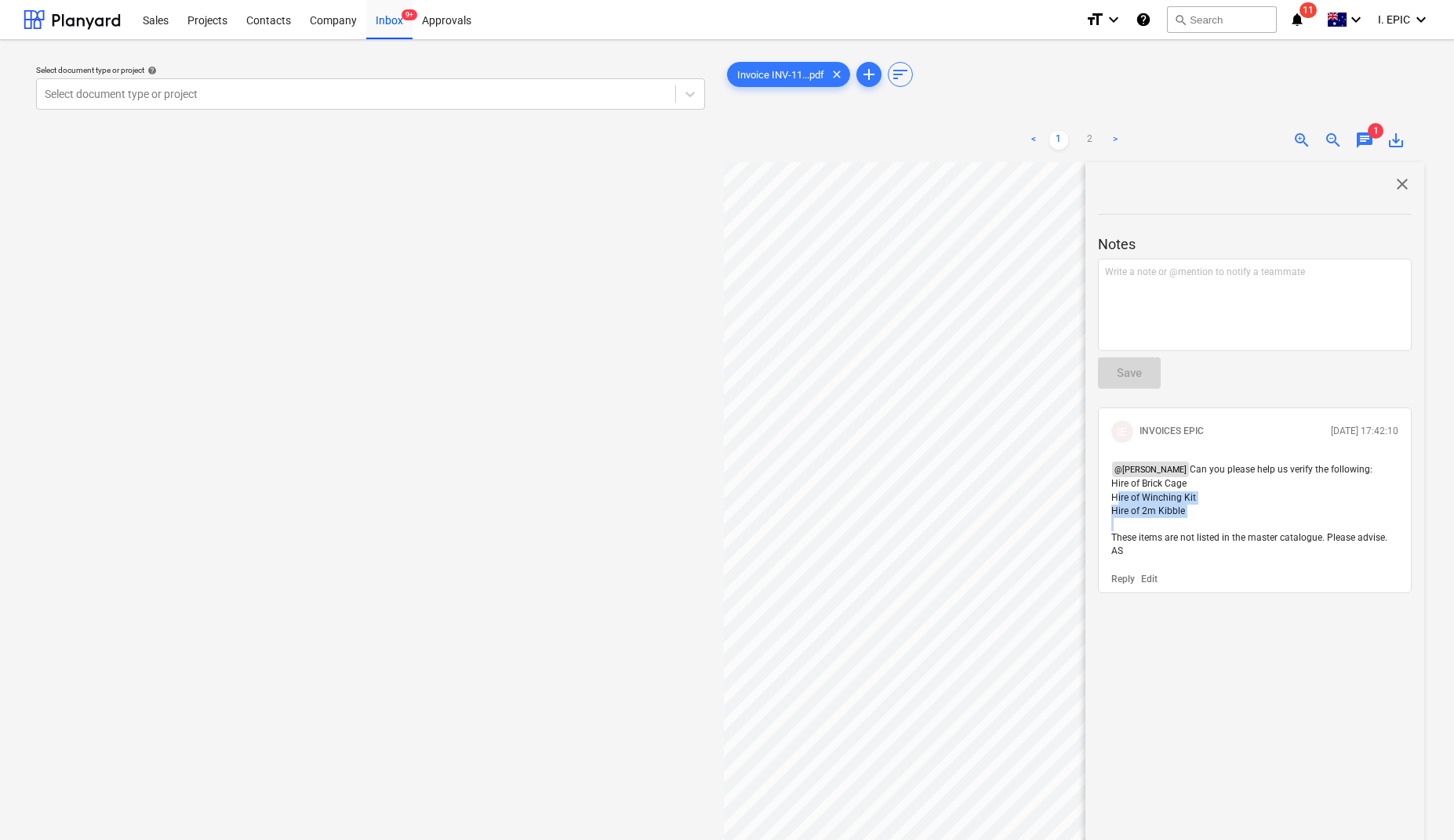
drag, startPoint x: 1207, startPoint y: 522, endPoint x: 1113, endPoint y: 496, distance: 97.5
click at [1113, 496] on p "@ Jacob Salta Can you please help us verify the following: Hire of Brick Cage H…" at bounding box center [1254, 509] width 287 height 96
click at [1127, 508] on span "Can you please help us verify the following: Hire of Brick Cage Hire of Winchin…" at bounding box center [1250, 510] width 278 height 93
click at [1196, 511] on p "@ Jacob Salta Can you please help us verify the following: Hire of Brick Cage H…" at bounding box center [1254, 509] width 287 height 96
drag, startPoint x: 1130, startPoint y: 545, endPoint x: 1111, endPoint y: 488, distance: 60.1
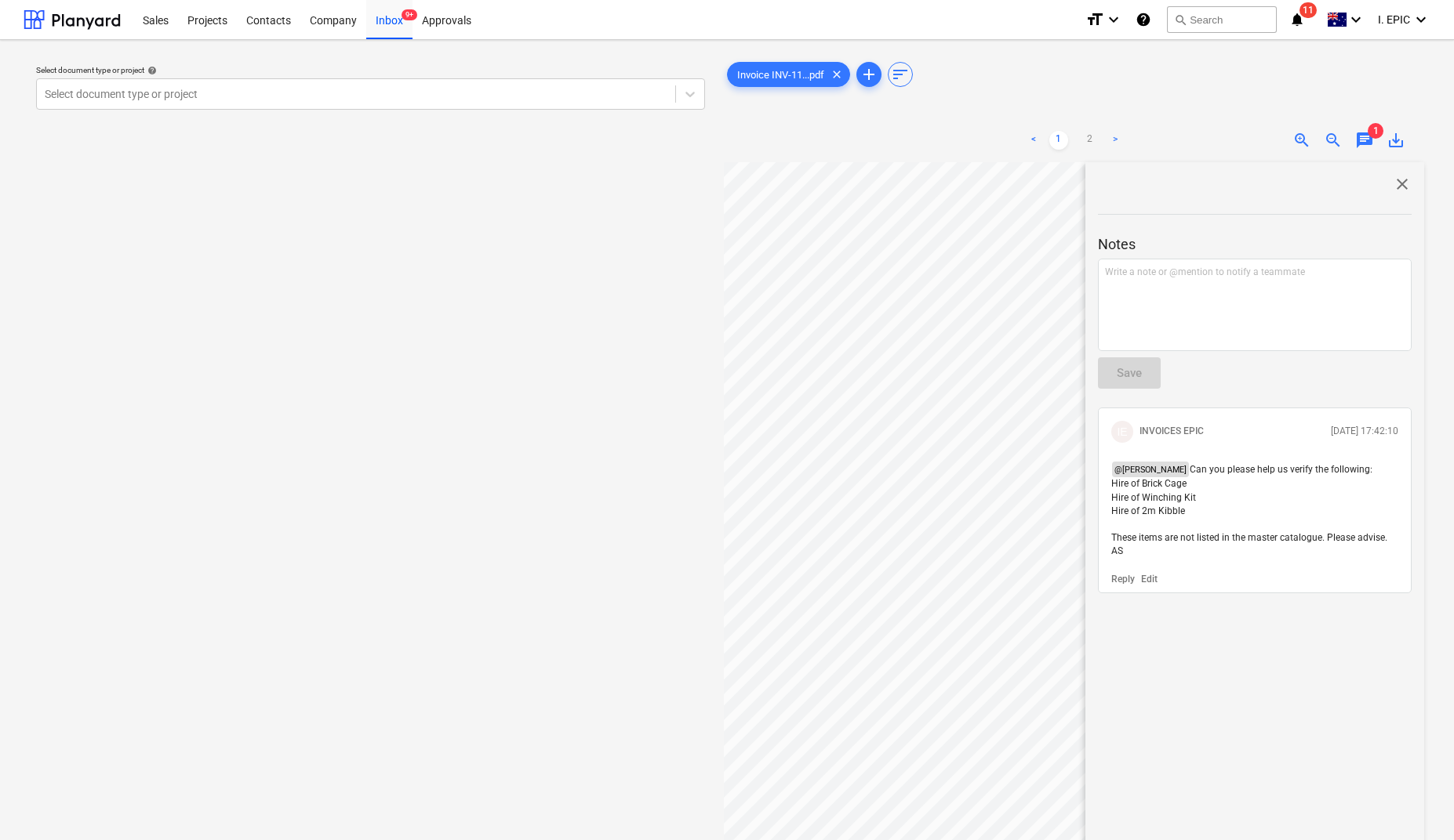
click at [1111, 488] on div "@ Jacob Salta Can you please help us verify the following: Hire of Brick Cage H…" at bounding box center [1254, 510] width 300 height 109
copy span "Hire of Brick Cage Hire of Winching Kit Hire of 2m Kibble These items are not l…"
click at [257, 281] on div "Select document type or project help Select document type or project" at bounding box center [370, 508] width 694 height 912
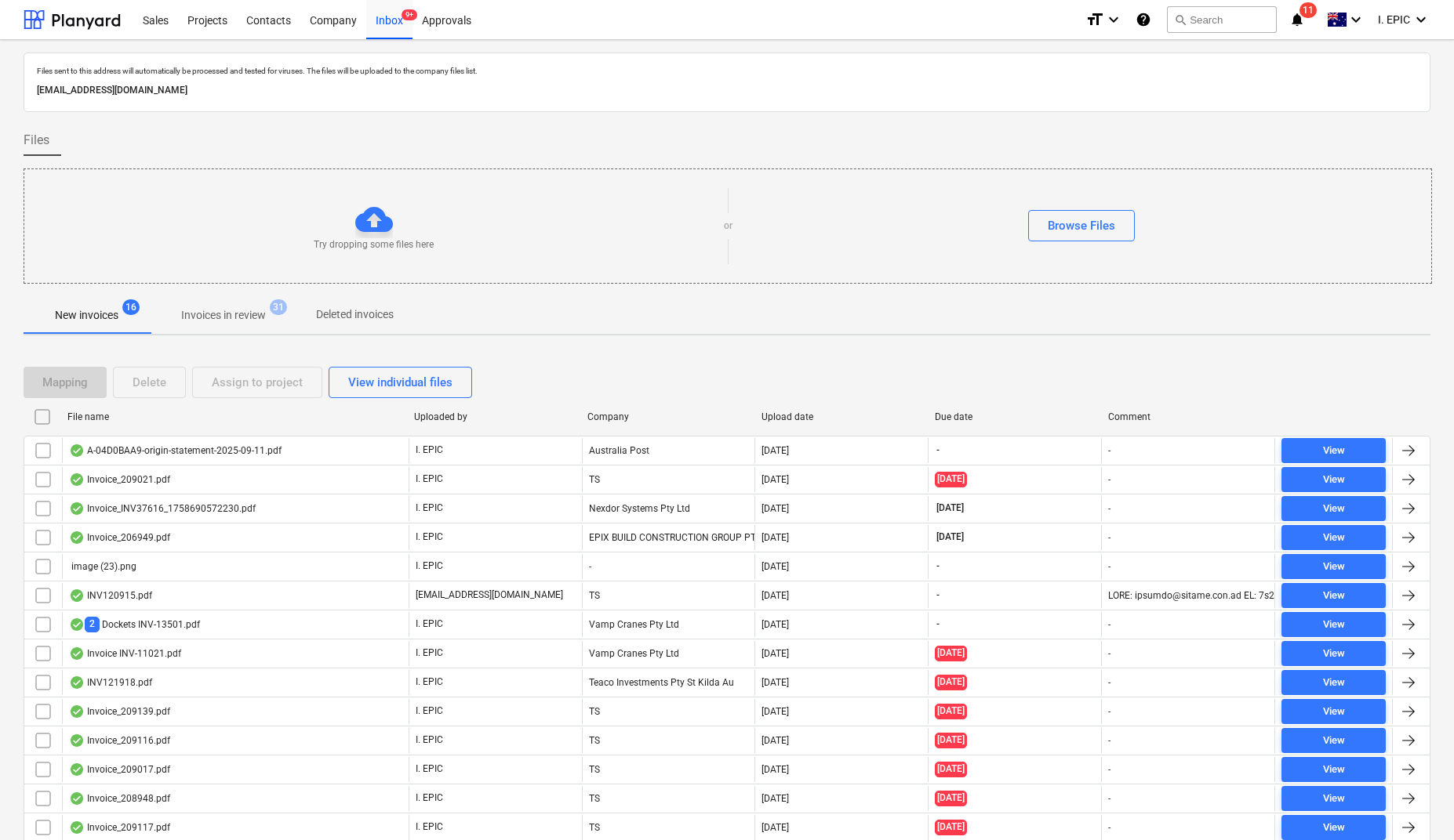
scroll to position [94, 0]
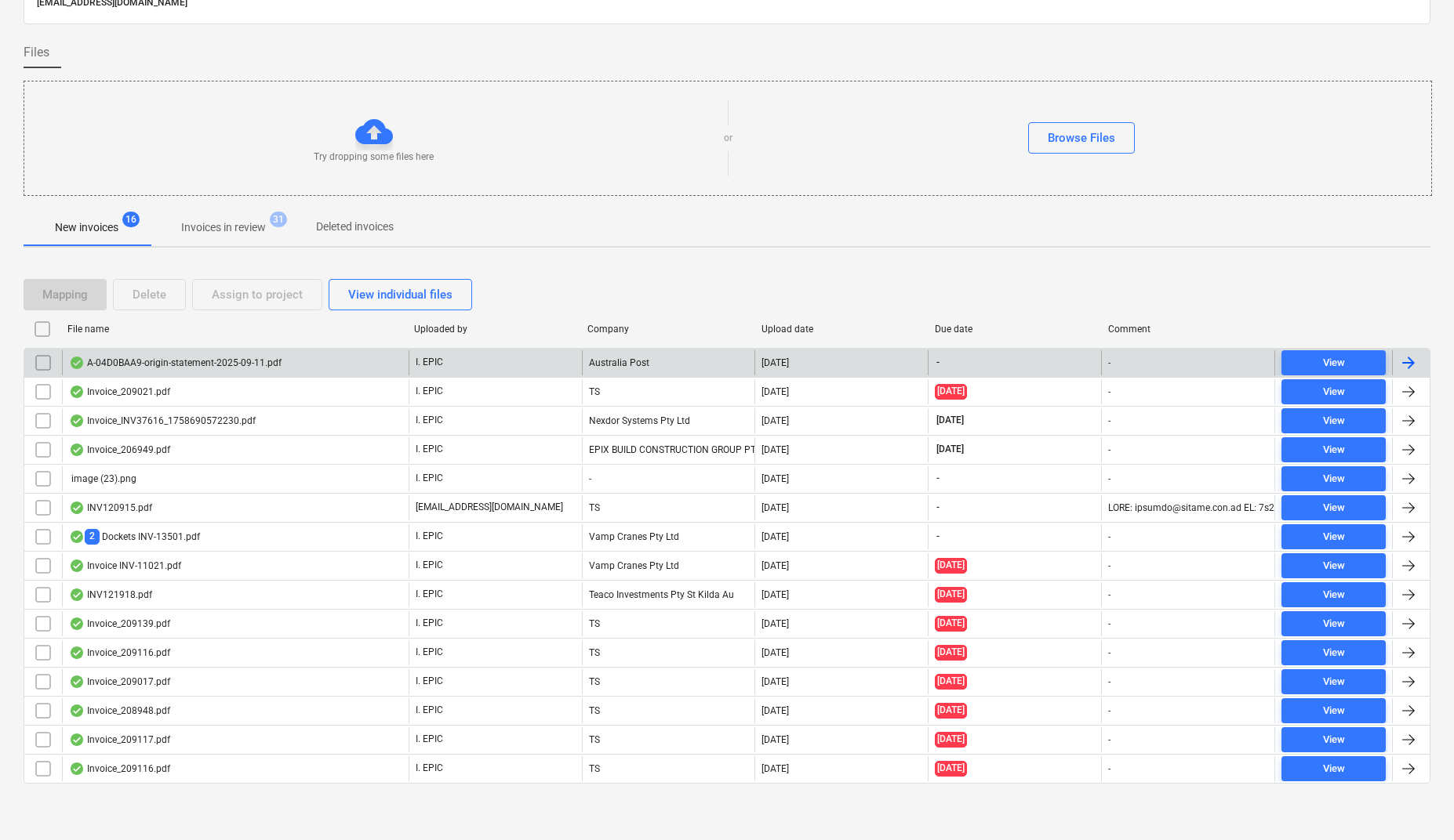
click at [164, 356] on div "A-04D0BAA9-origin-statement-2025-09-11.pdf" at bounding box center [175, 362] width 213 height 12
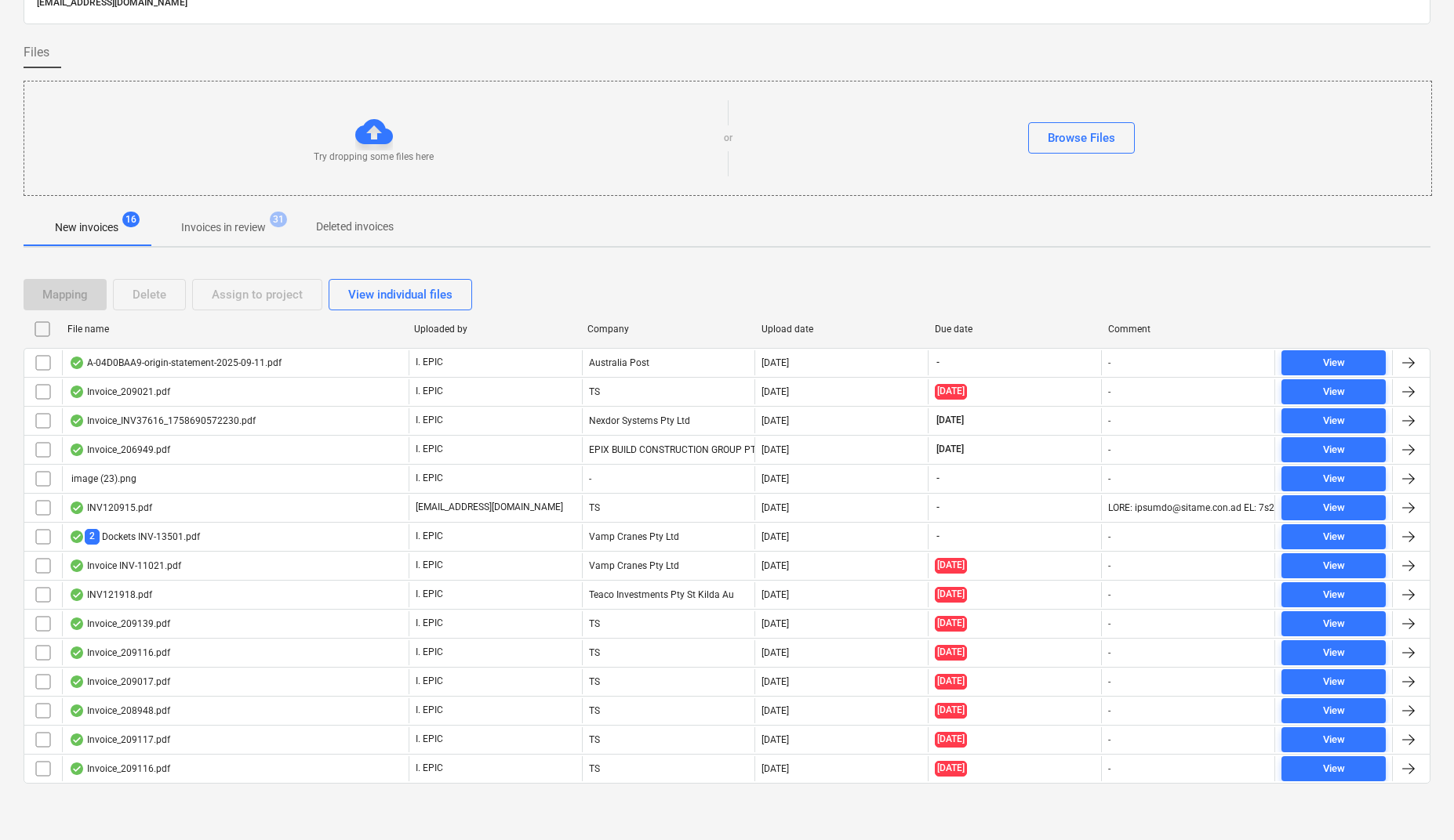
scroll to position [94, 0]
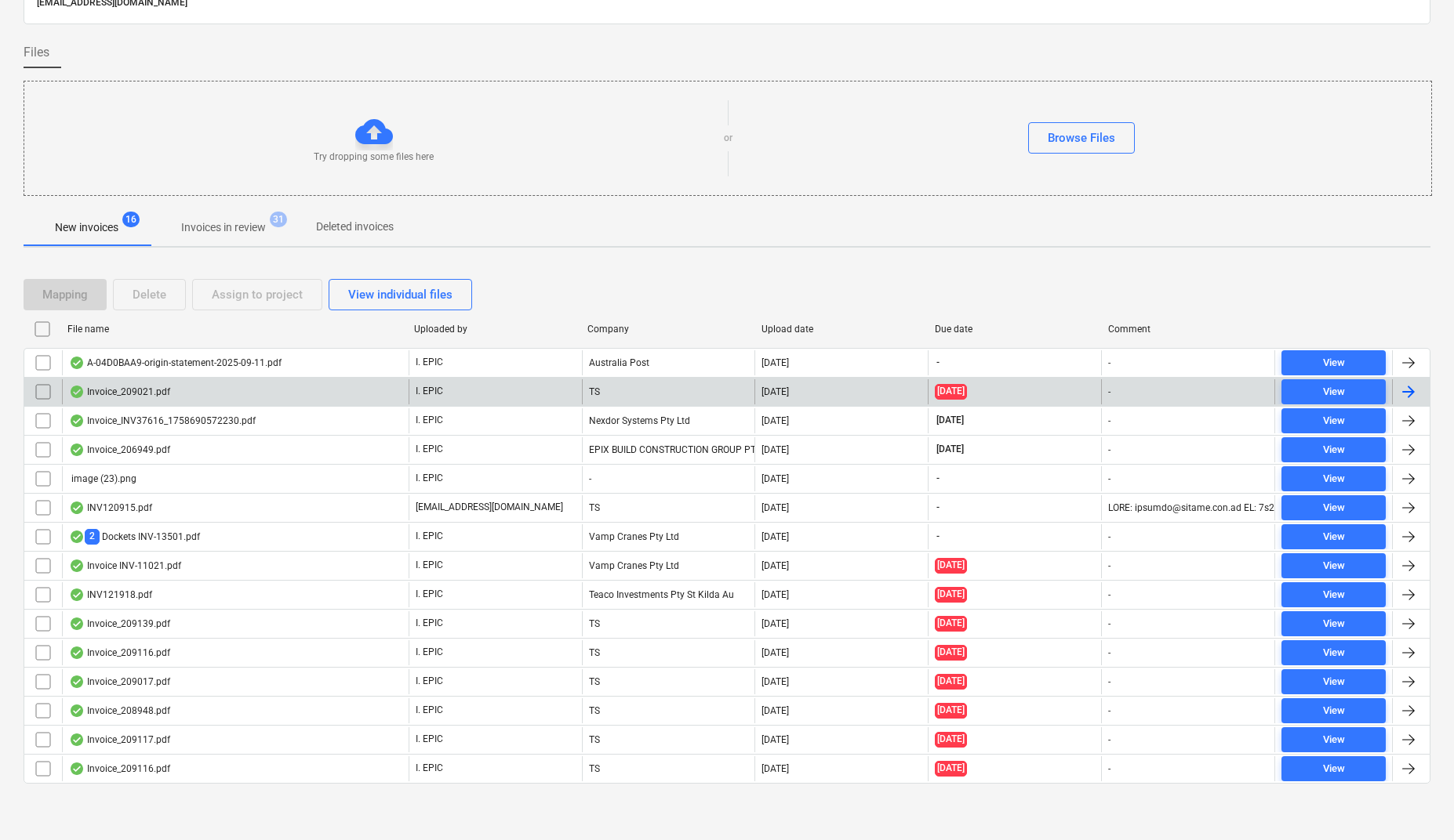
click at [151, 387] on div "Invoice_209021.pdf" at bounding box center [119, 392] width 101 height 12
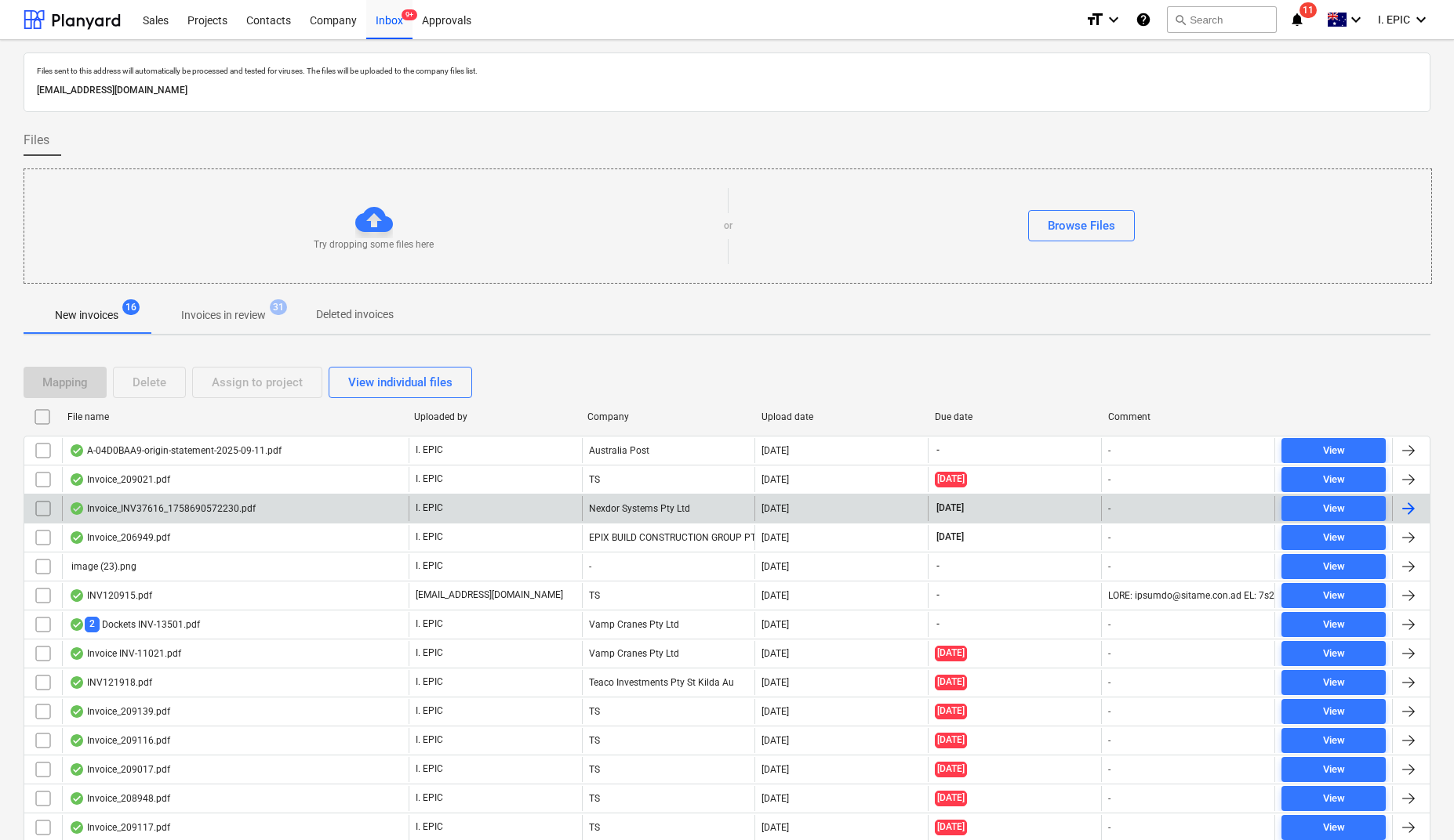
click at [163, 513] on div "Invoice_INV37616_1758690572230.pdf" at bounding box center [162, 508] width 186 height 12
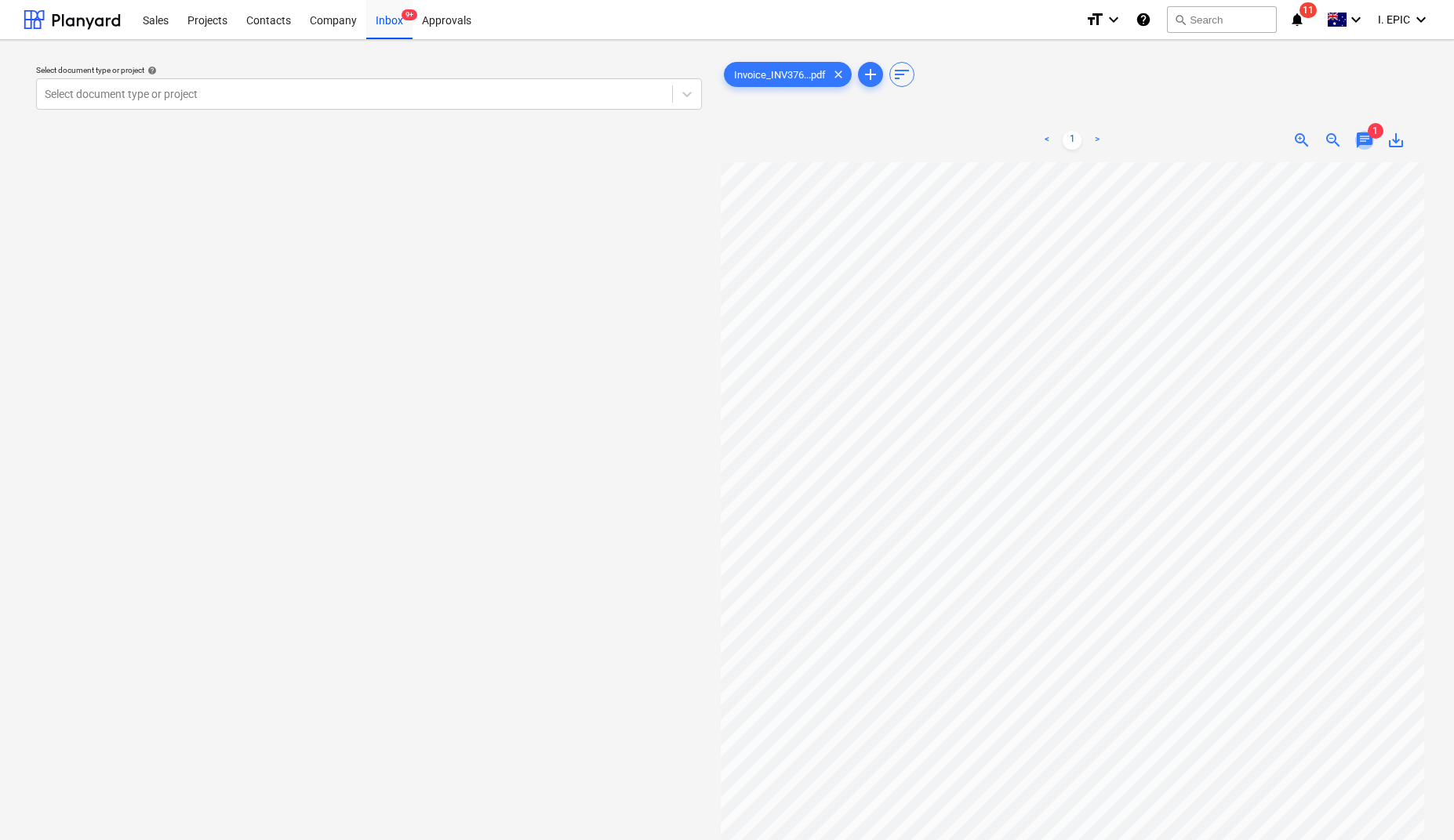
click at [1364, 136] on span "chat" at bounding box center [1364, 140] width 19 height 19
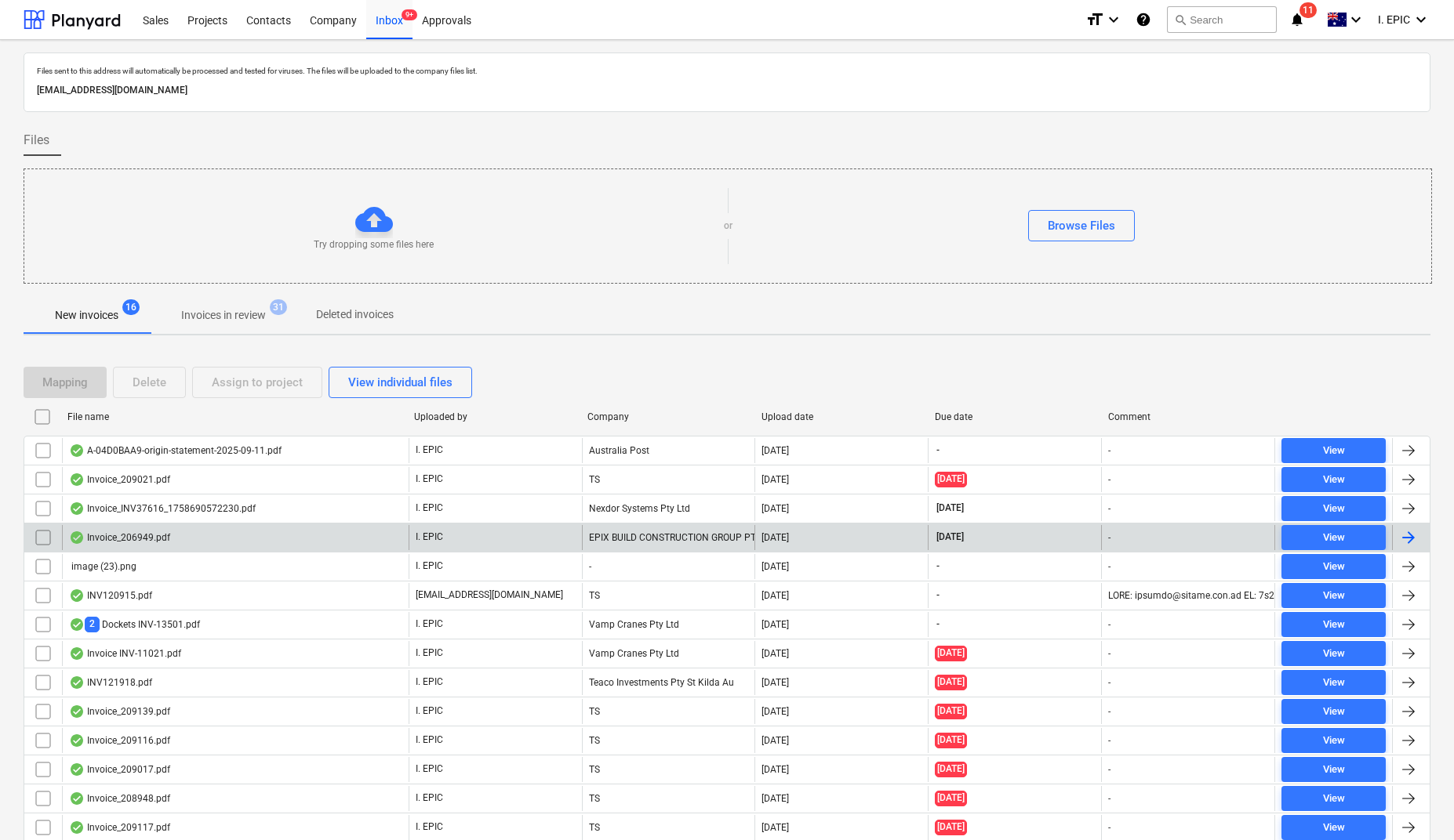
click at [149, 544] on div "Invoice_206949.pdf" at bounding box center [119, 537] width 101 height 12
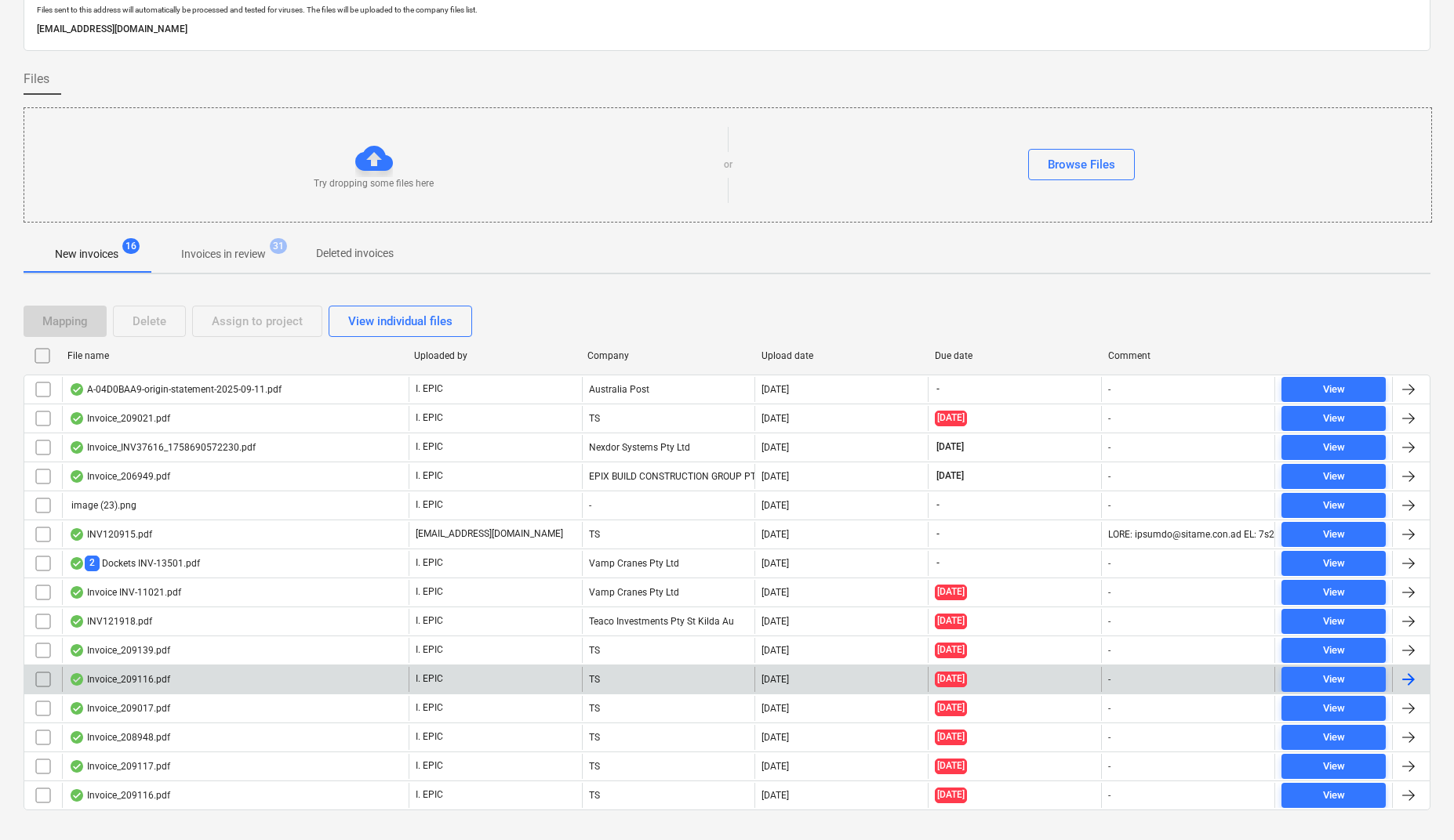
scroll to position [94, 0]
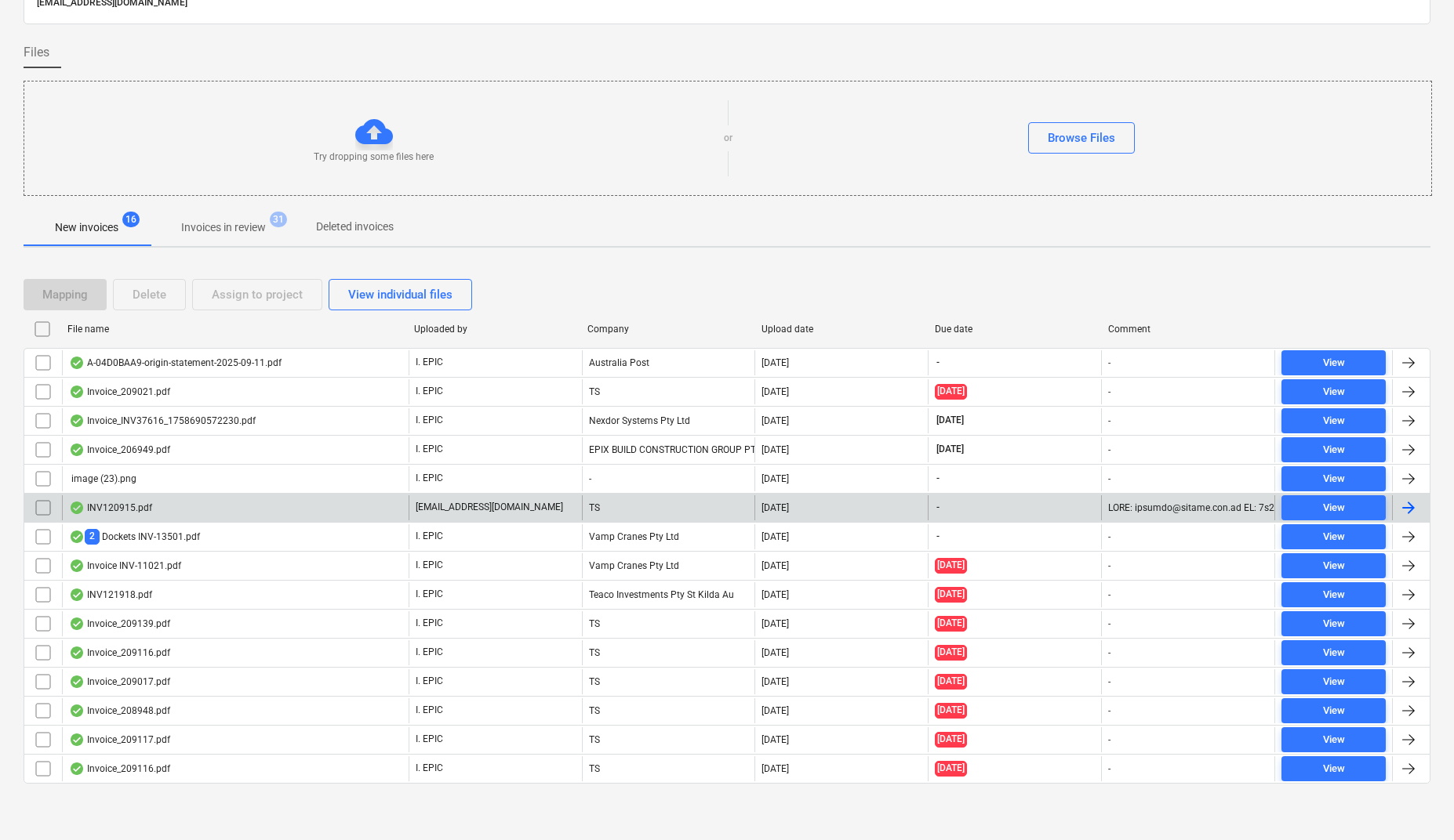
click at [122, 508] on div "INV120915.pdf" at bounding box center [110, 507] width 83 height 12
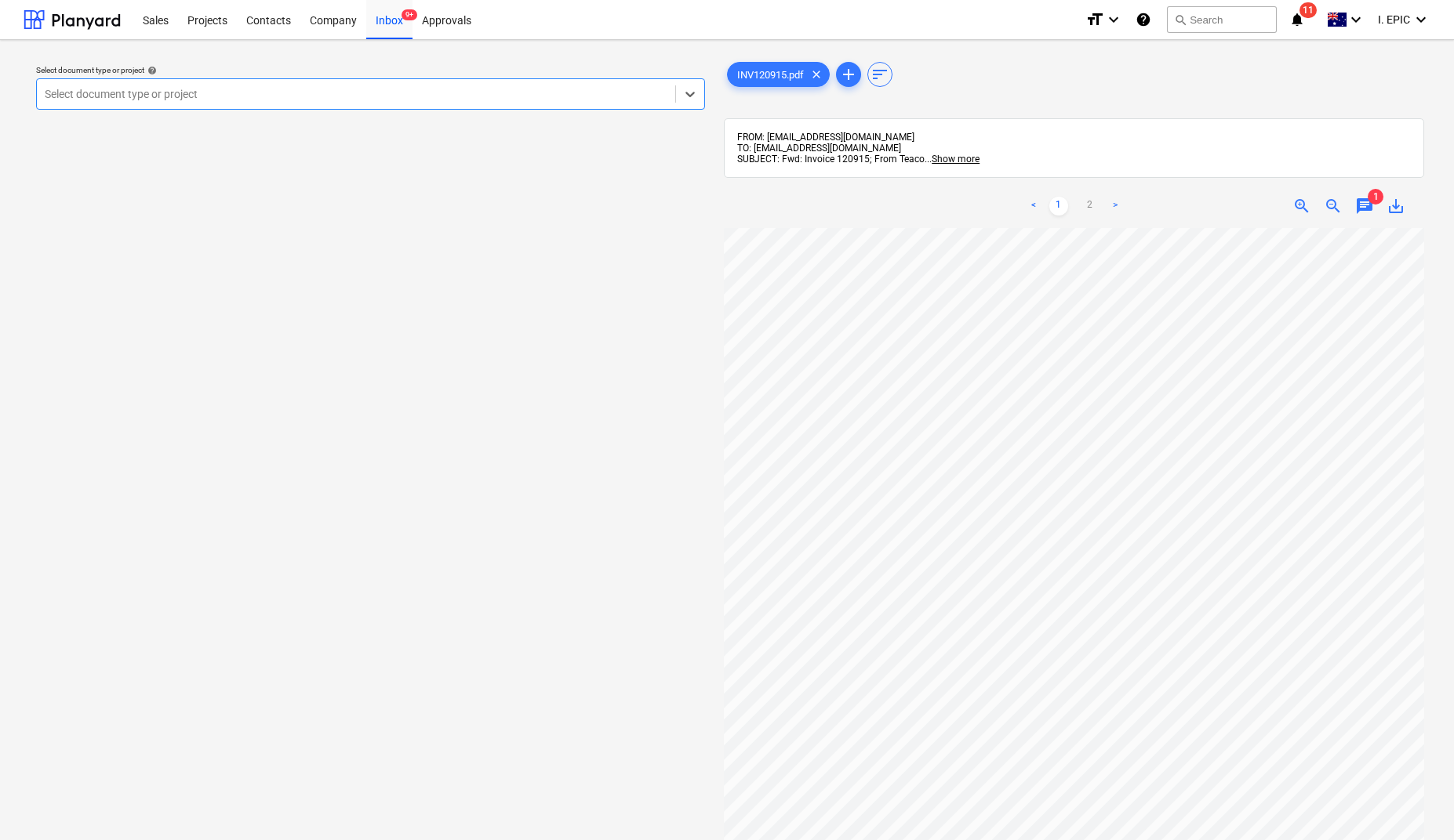
click at [1372, 223] on div "< 1 2 > zoom_in zoom_out chat 1 save_alt" at bounding box center [1074, 205] width 701 height 44
click at [1367, 209] on span "chat" at bounding box center [1364, 206] width 19 height 19
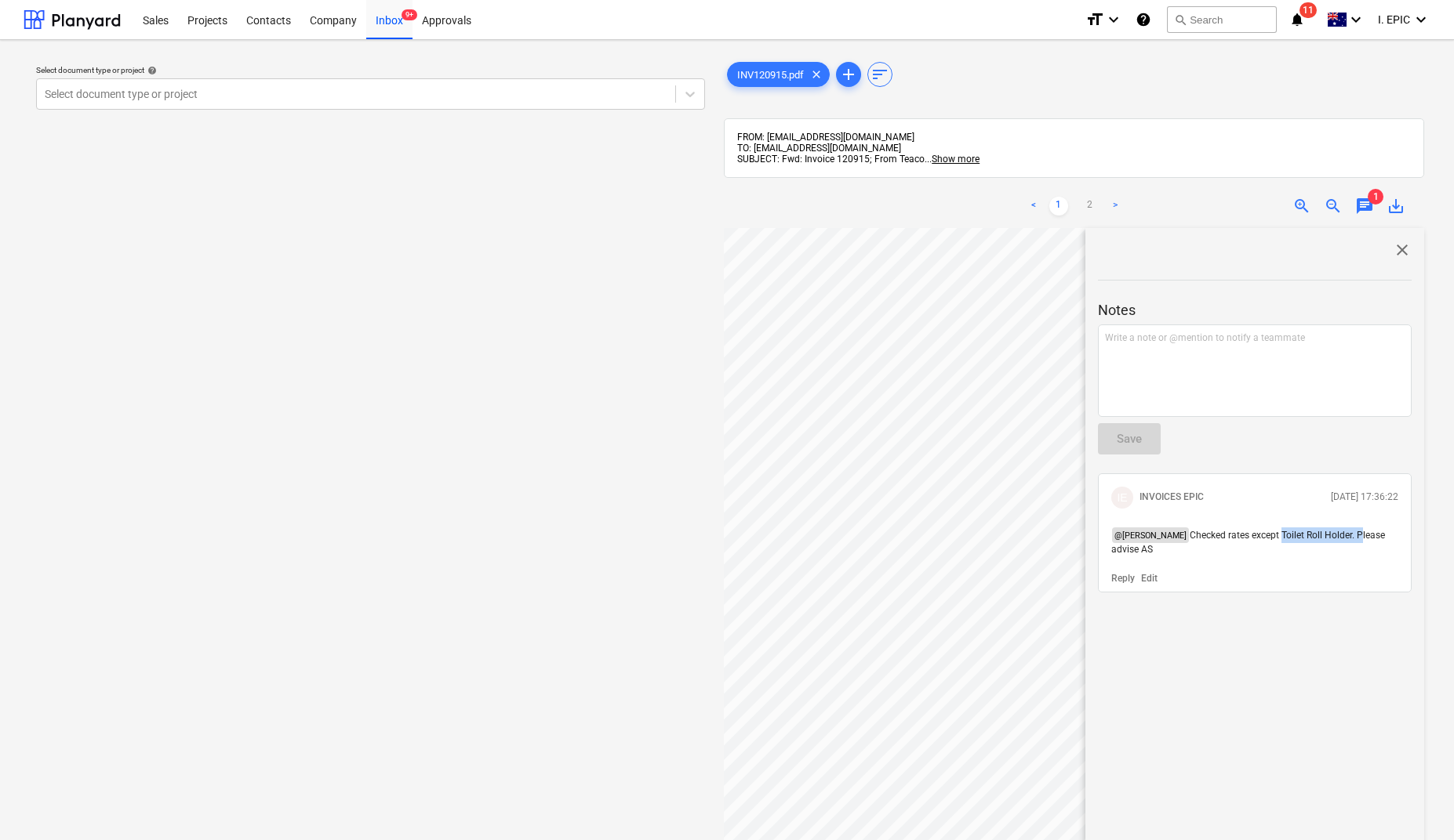
drag, startPoint x: 1273, startPoint y: 539, endPoint x: 1349, endPoint y: 534, distance: 76.2
click at [1349, 534] on span "Checked rates except Toilet Roll Holder. Please advise AS" at bounding box center [1249, 542] width 276 height 25
copy span "Toilet Roll Holder."
drag, startPoint x: 433, startPoint y: 245, endPoint x: 287, endPoint y: 35, distance: 255.8
click at [433, 245] on div "Select document type or project help Select document type or project" at bounding box center [370, 542] width 694 height 979
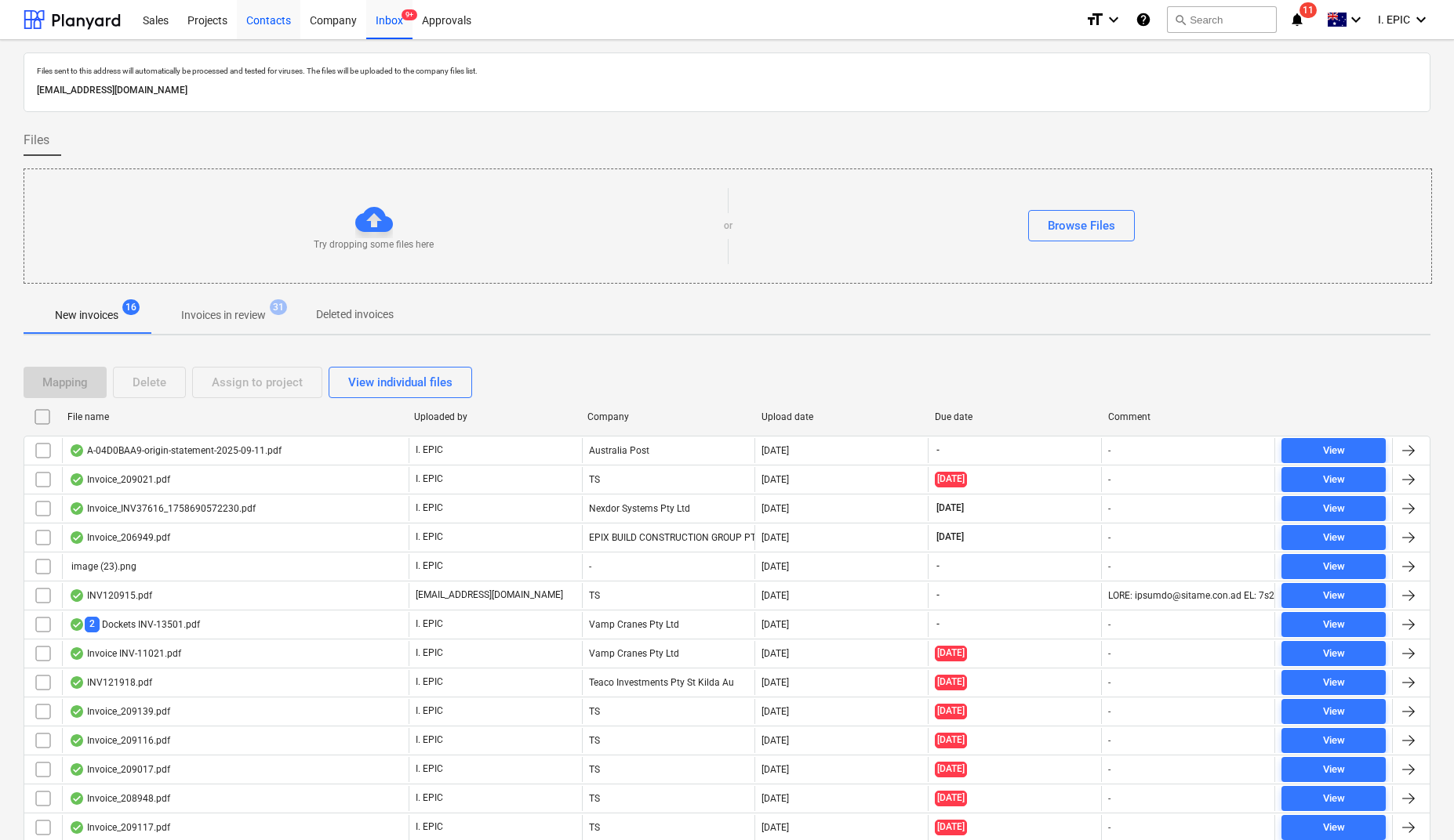
scroll to position [94, 0]
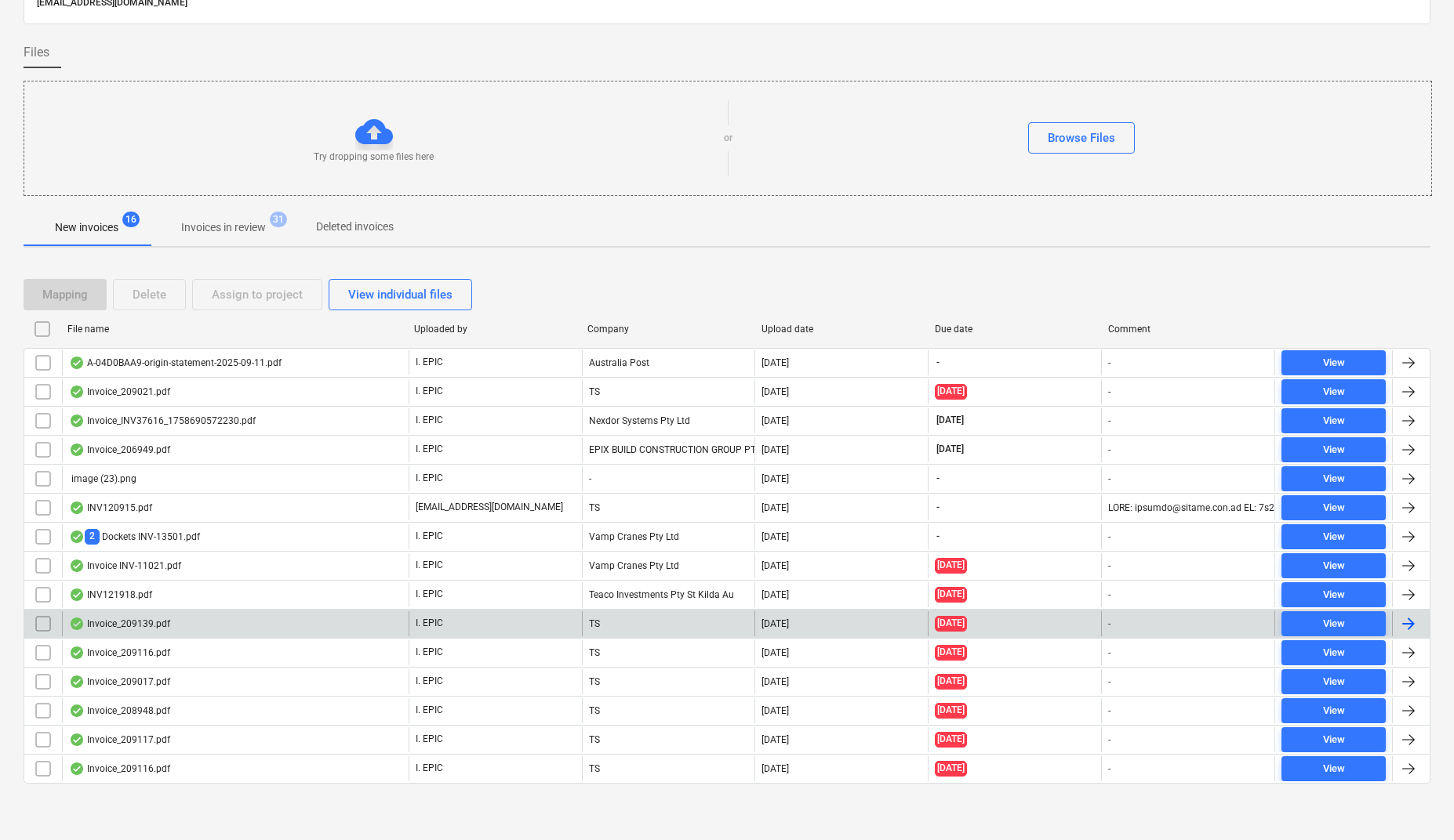
click at [118, 615] on div "Invoice_209139.pdf" at bounding box center [235, 624] width 347 height 25
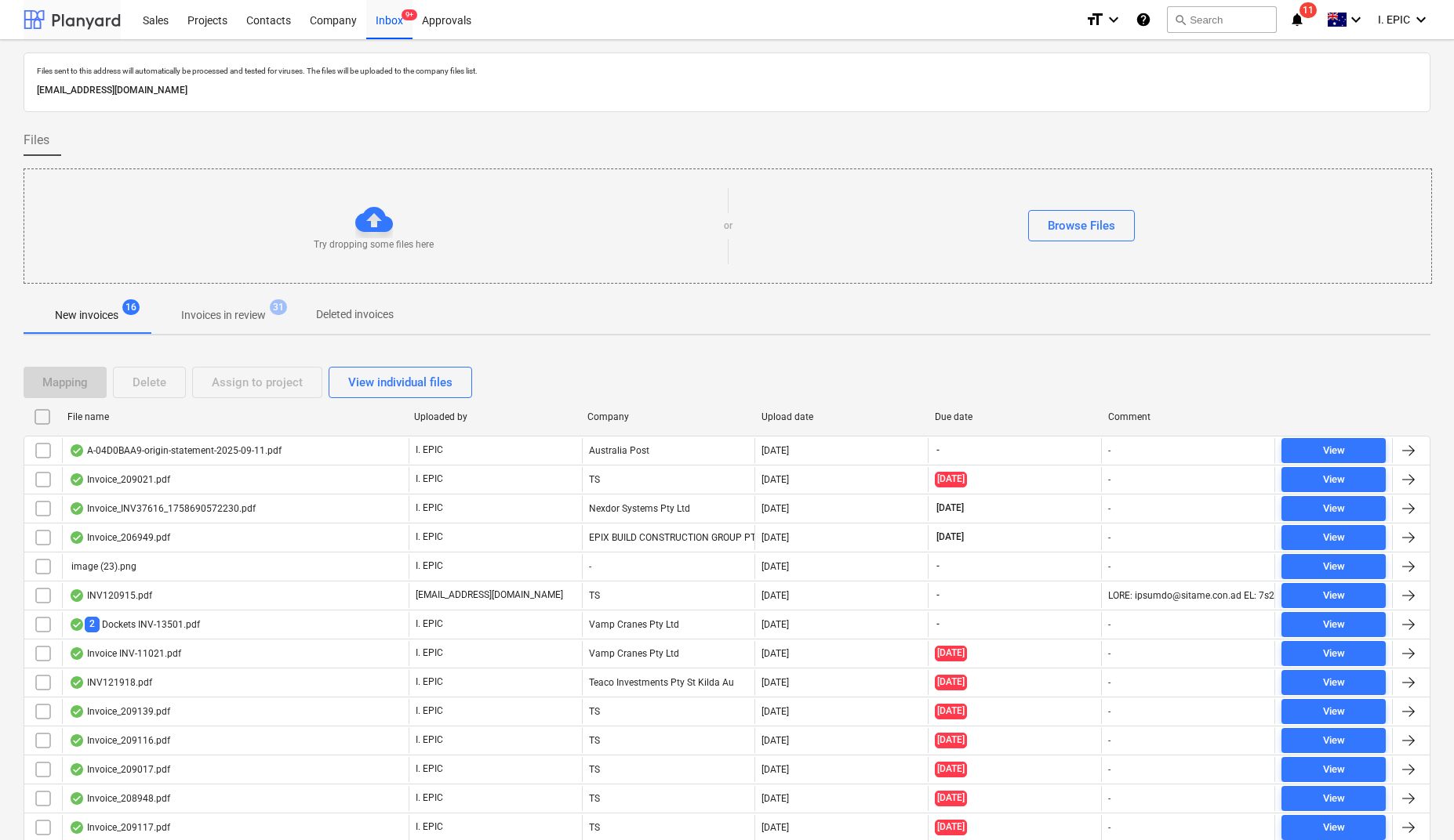
scroll to position [94, 0]
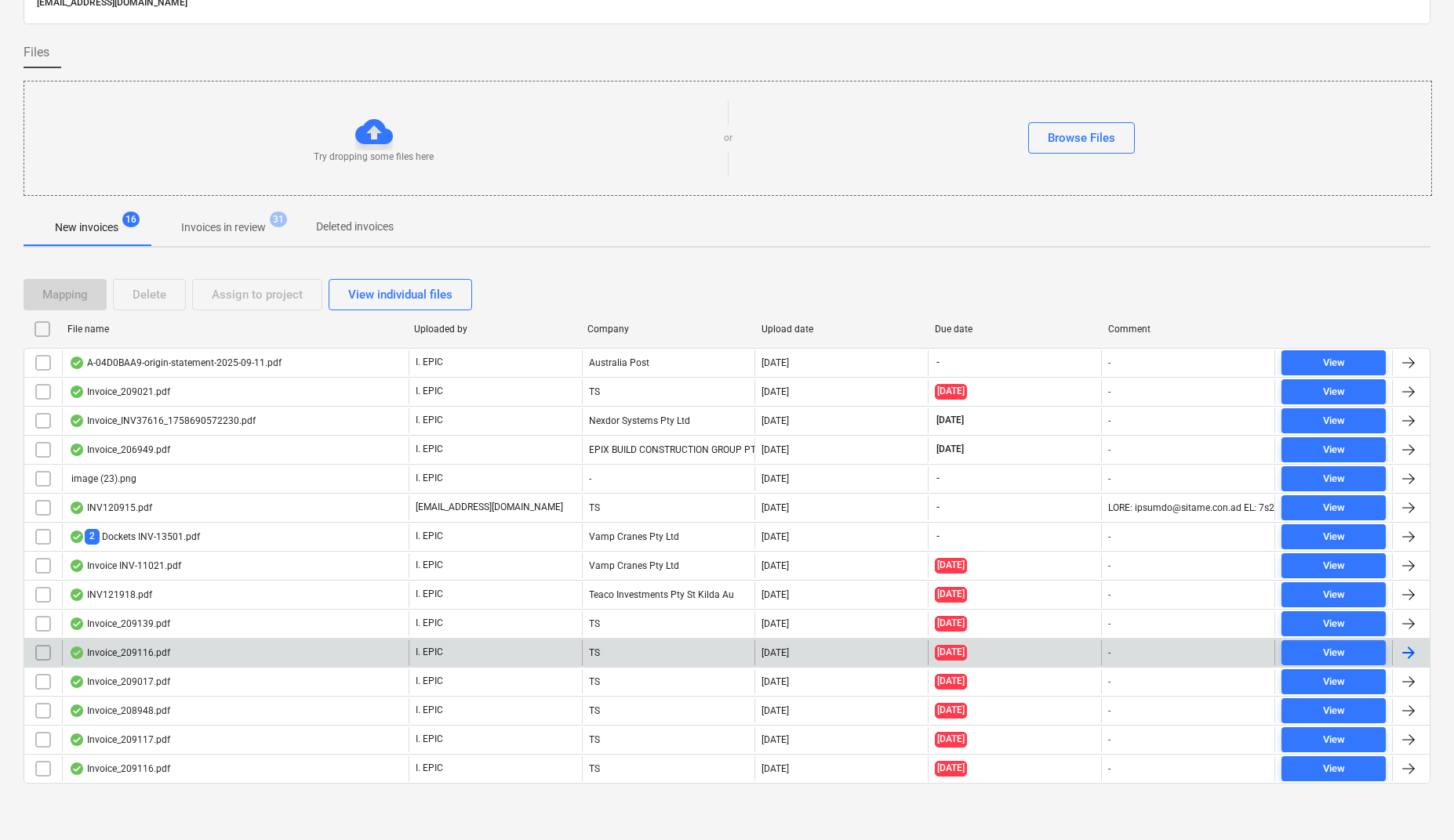
click at [122, 640] on div "Invoice_209116.pdf" at bounding box center [235, 653] width 347 height 25
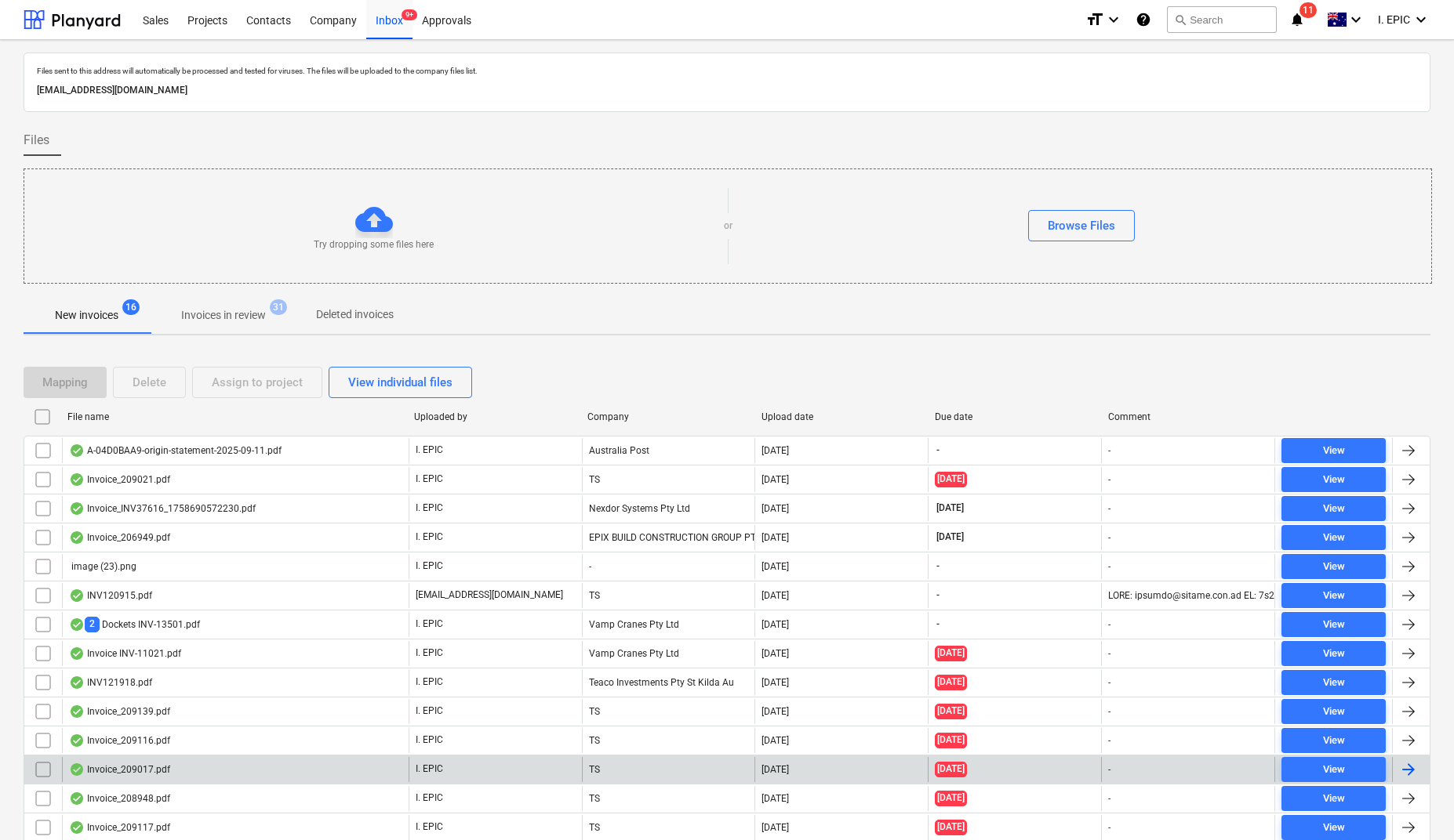
scroll to position [94, 0]
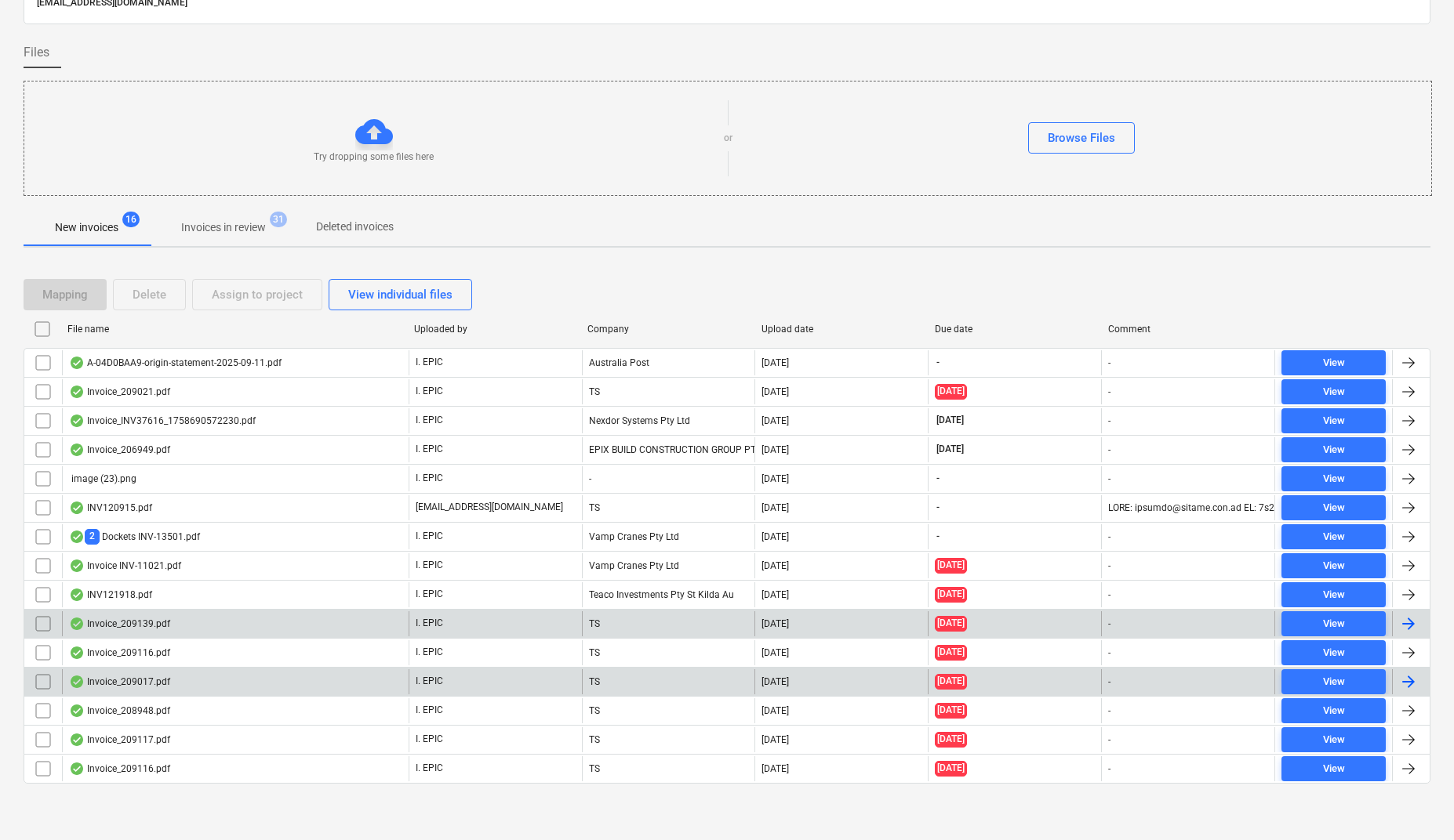
click at [126, 621] on div "Invoice_209139.pdf" at bounding box center [119, 623] width 101 height 12
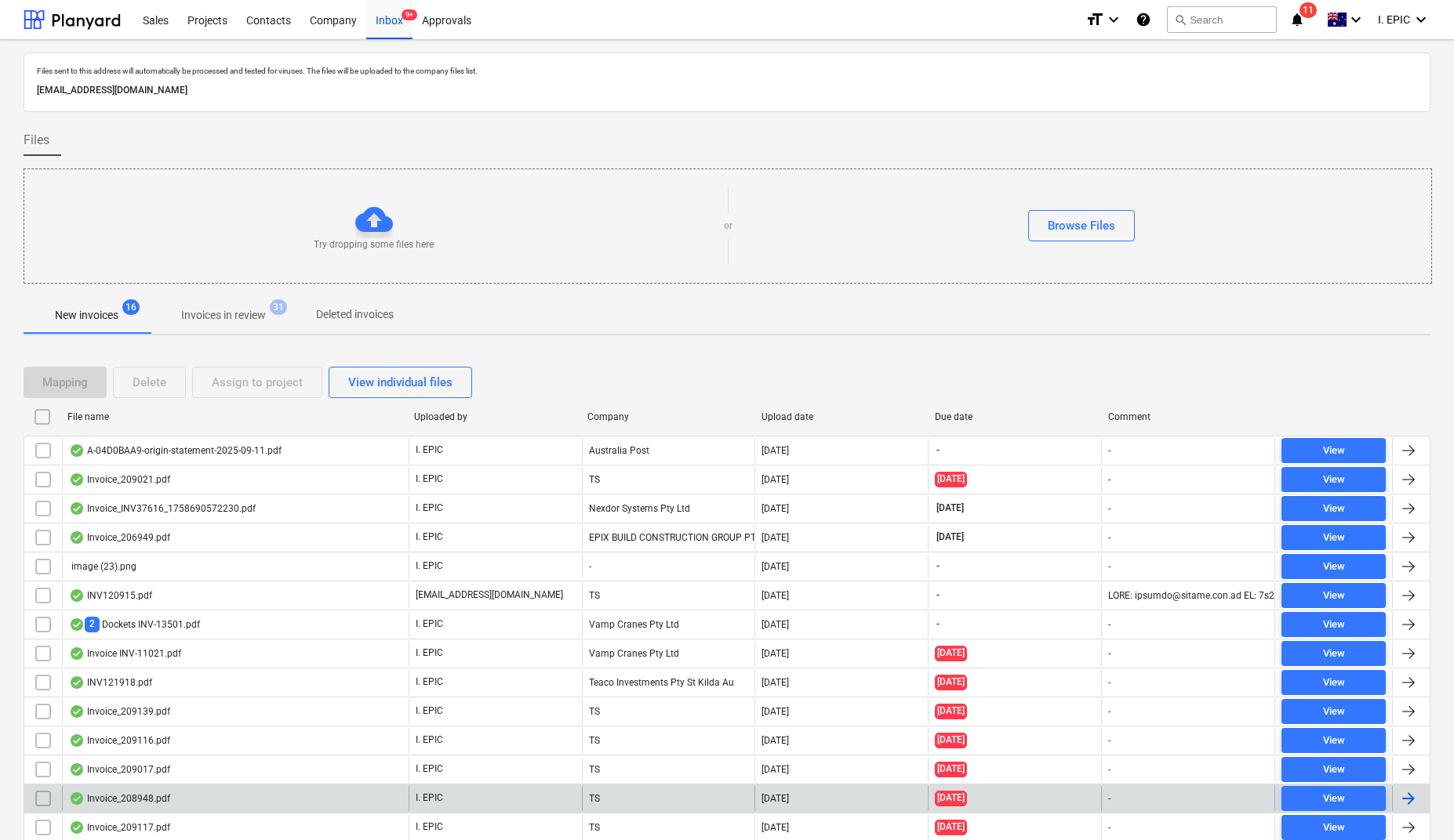
scroll to position [94, 0]
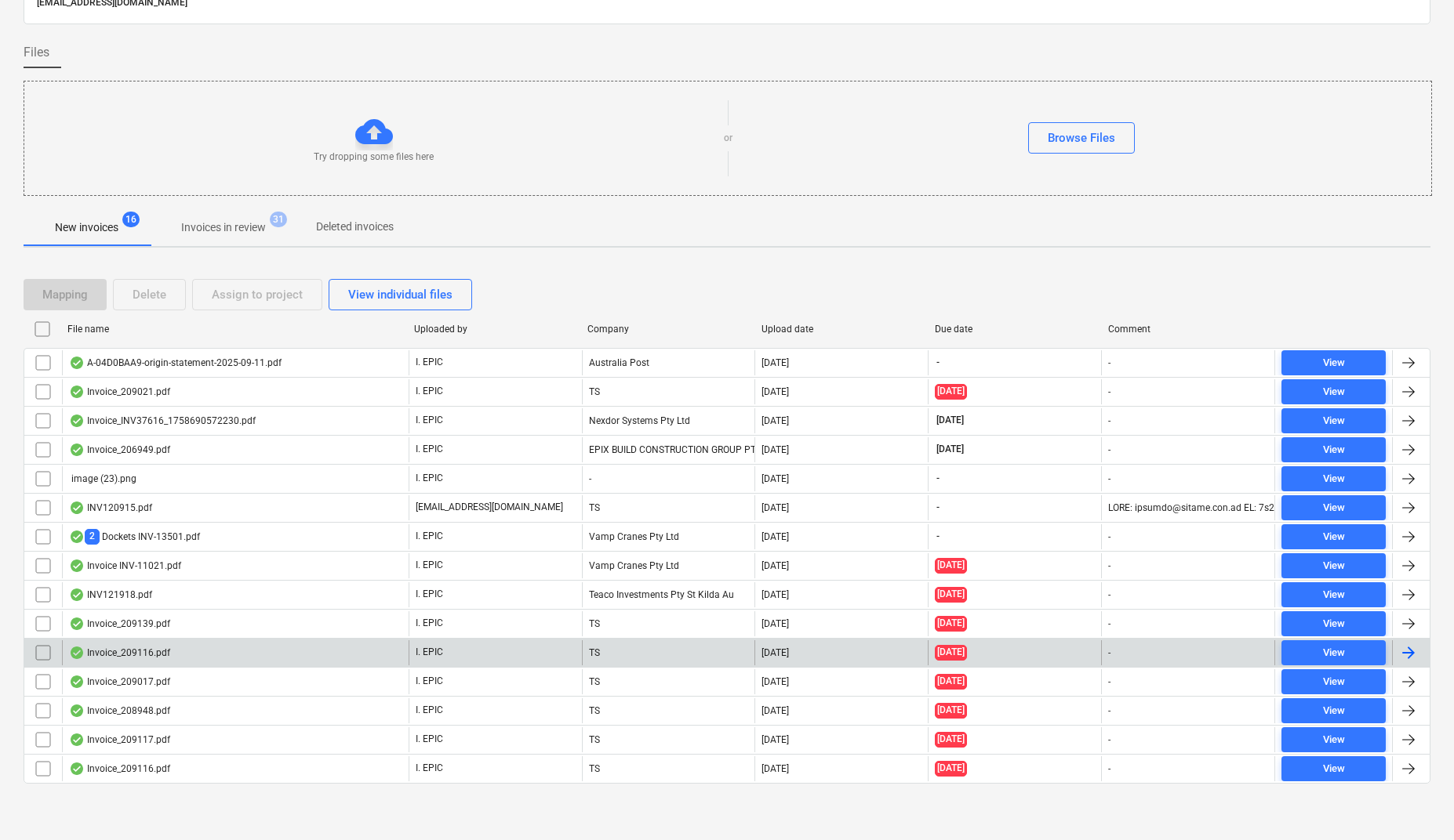
click at [247, 645] on div "Invoice_209116.pdf" at bounding box center [235, 653] width 347 height 25
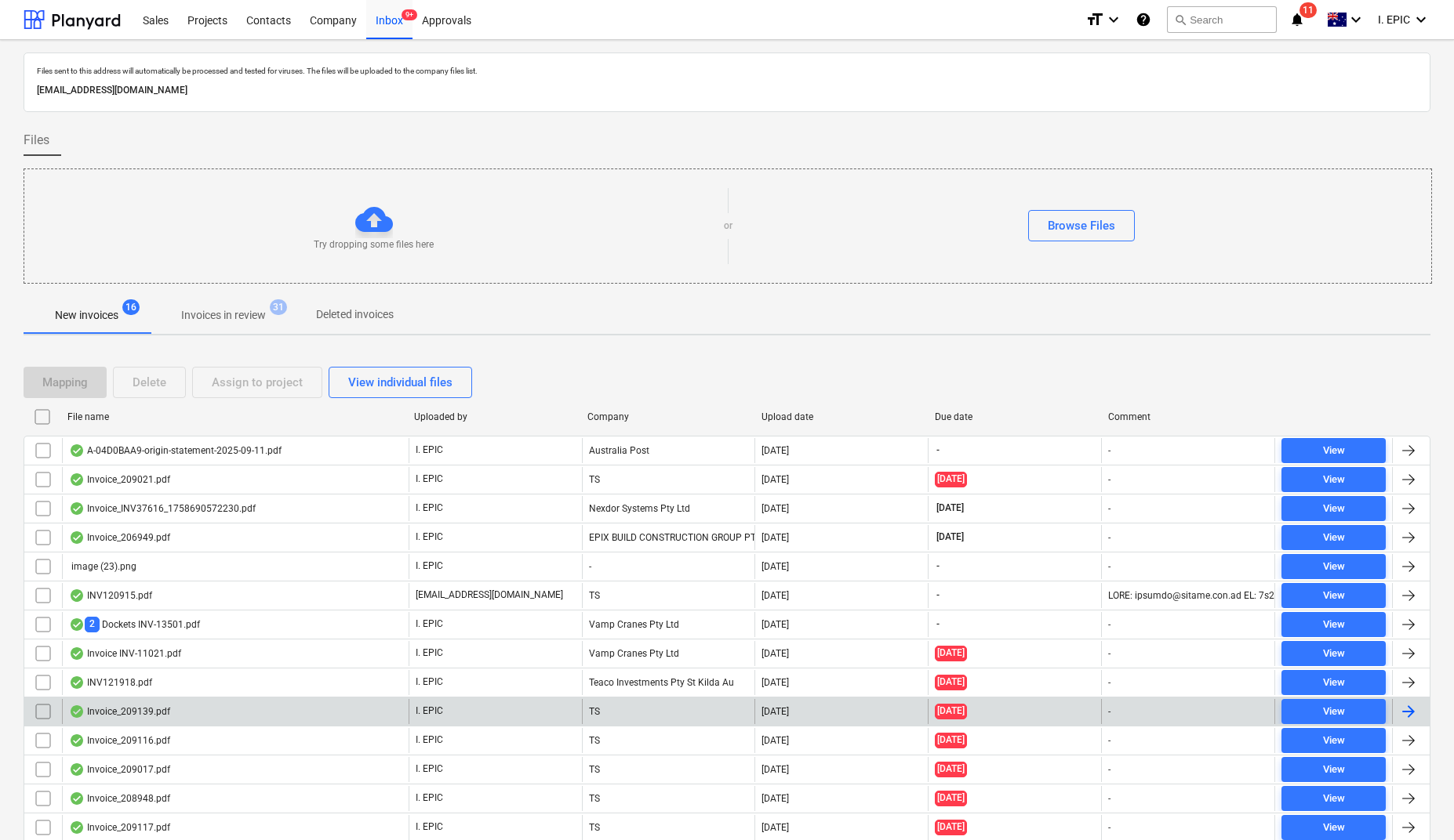
scroll to position [94, 0]
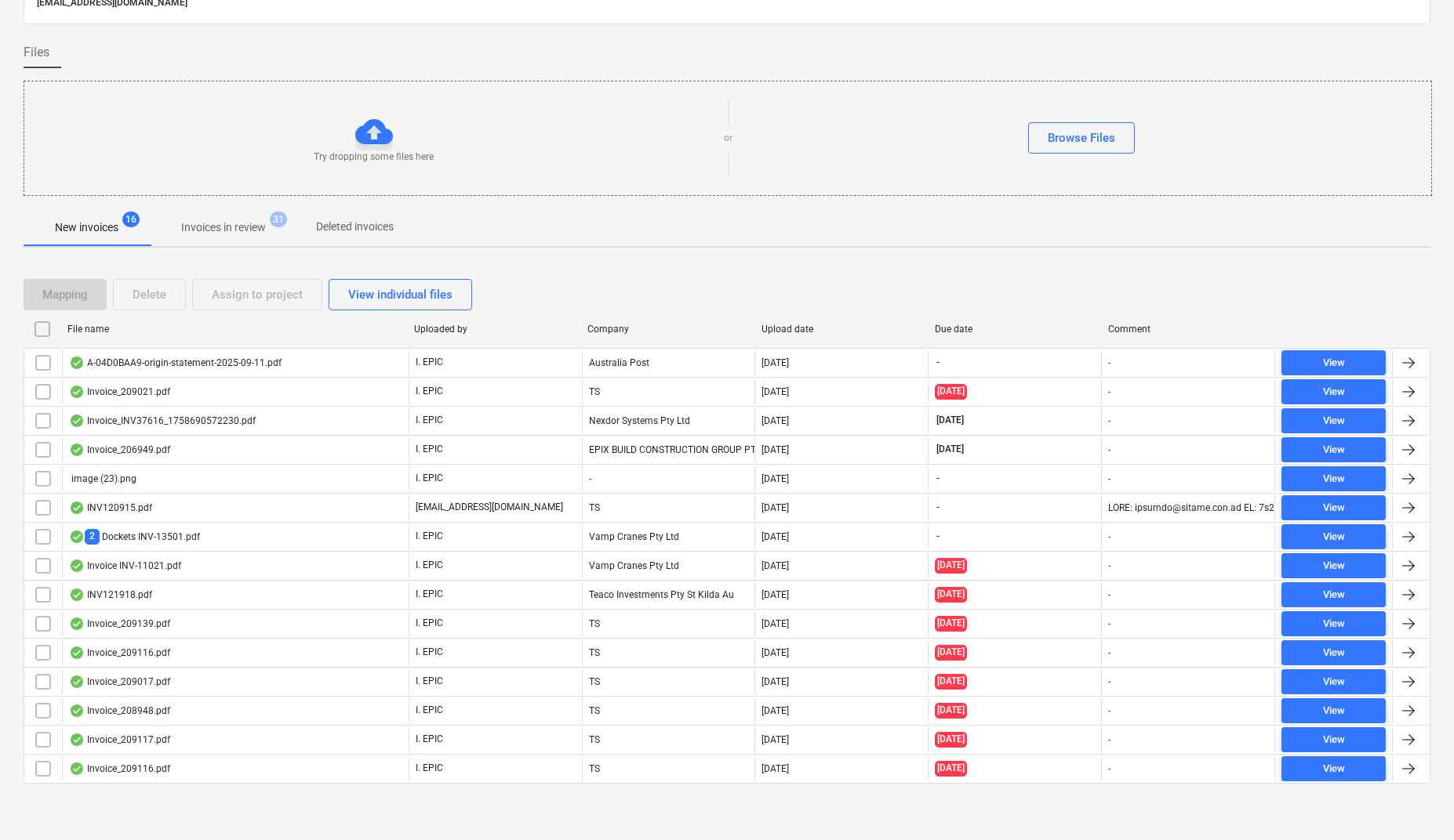
click at [125, 676] on div "Invoice_209017.pdf" at bounding box center [119, 682] width 101 height 12
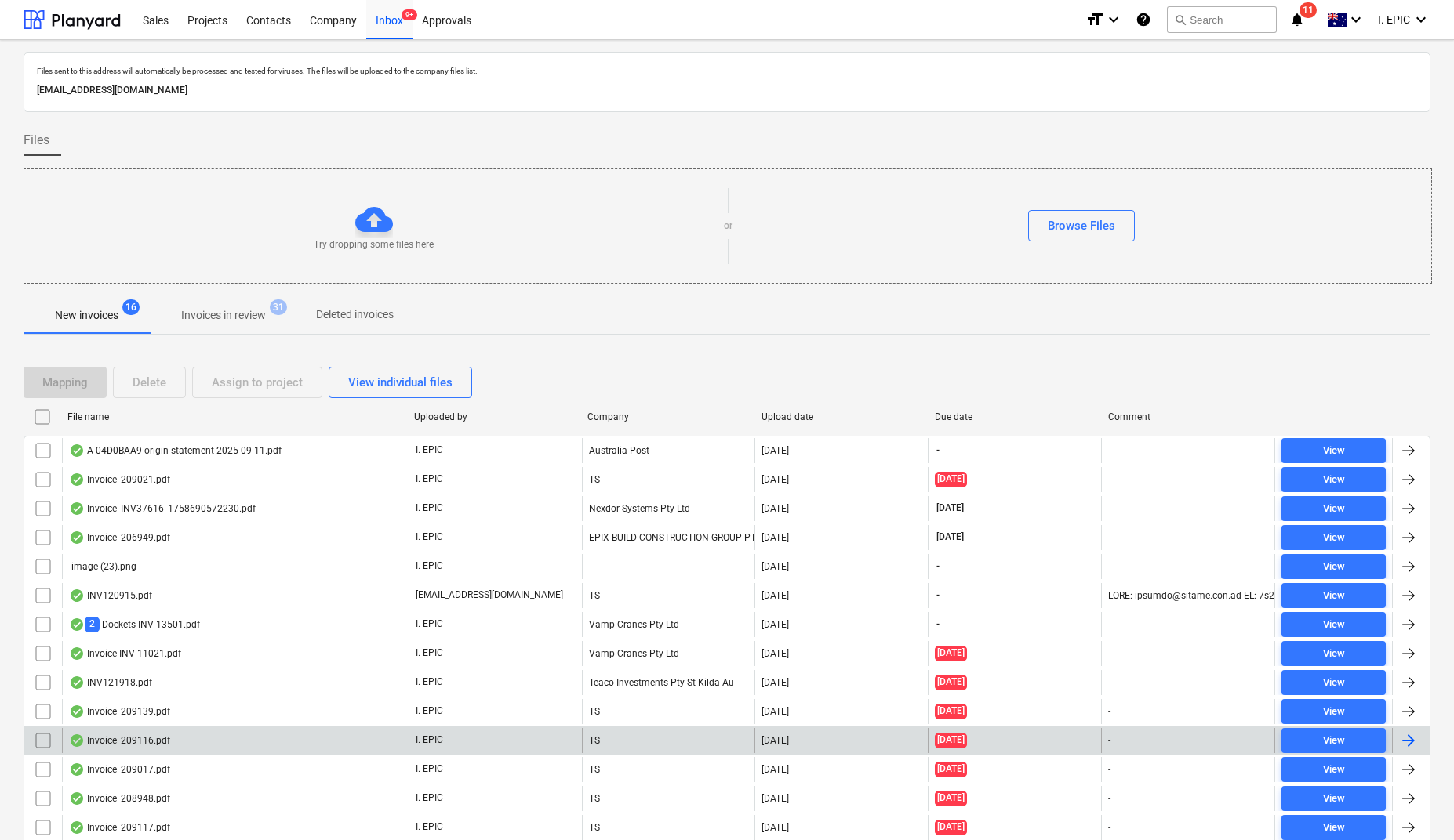
scroll to position [94, 0]
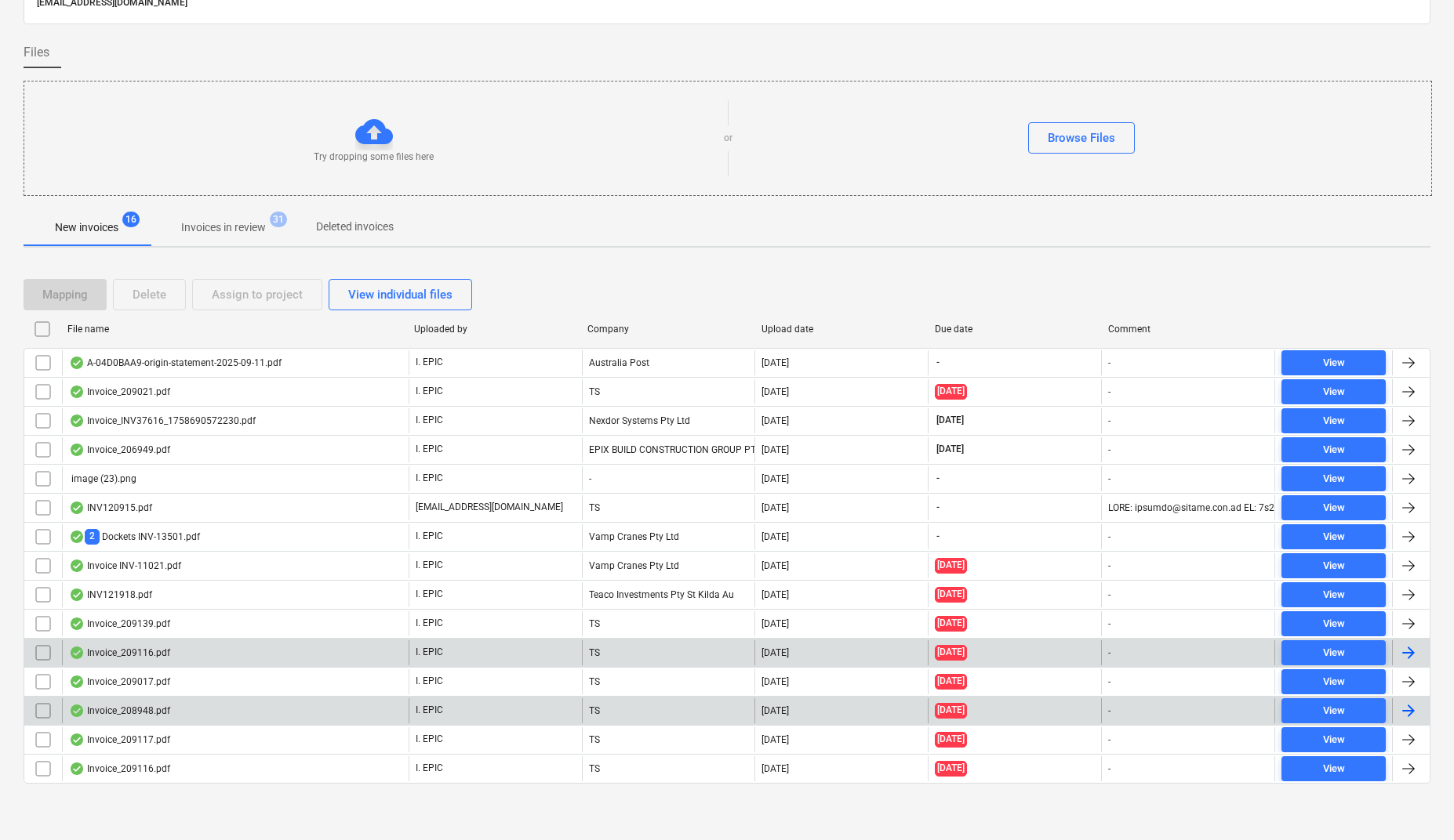
click at [141, 708] on div "Invoice_208948.pdf" at bounding box center [119, 710] width 101 height 12
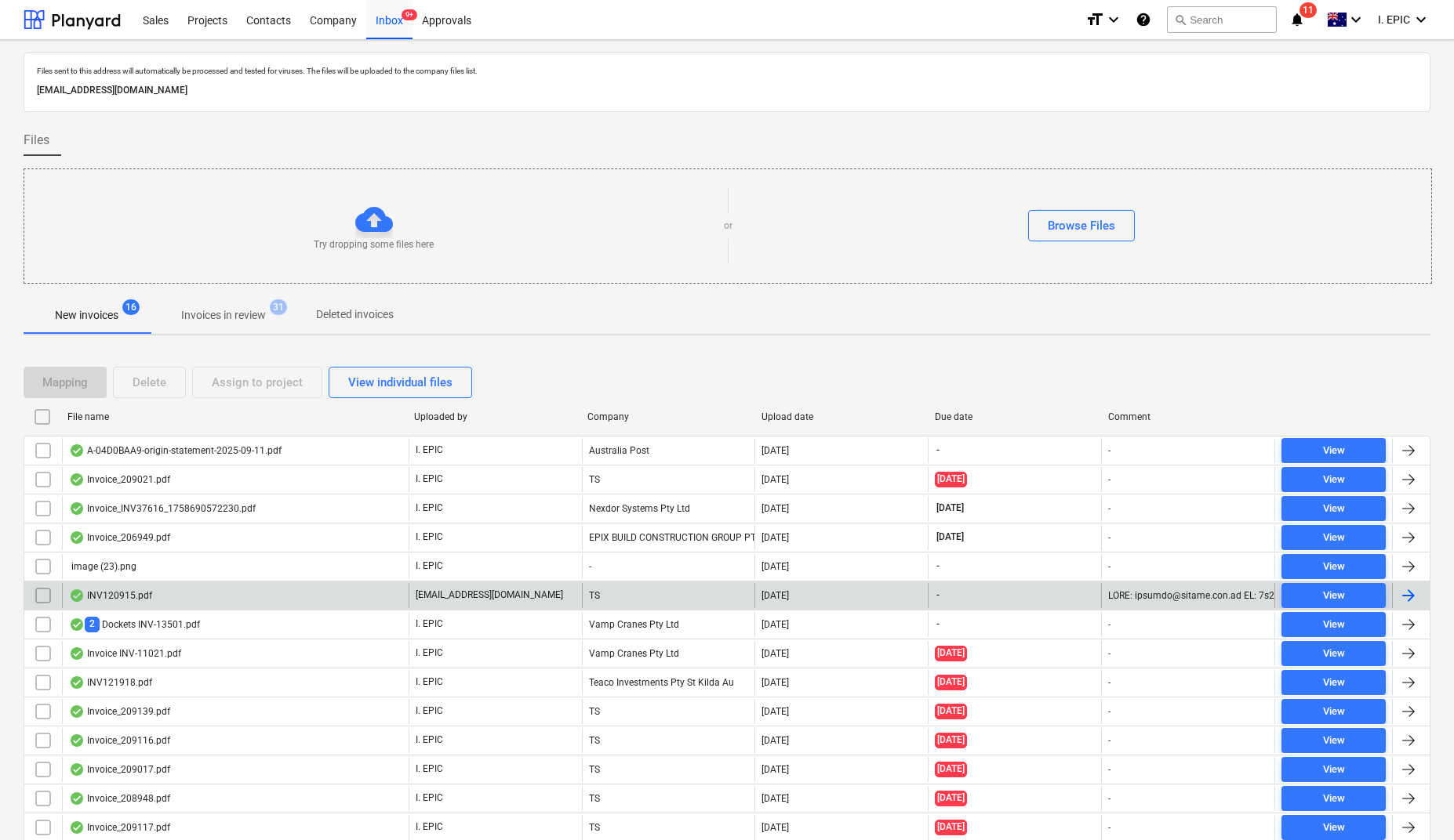
scroll to position [94, 0]
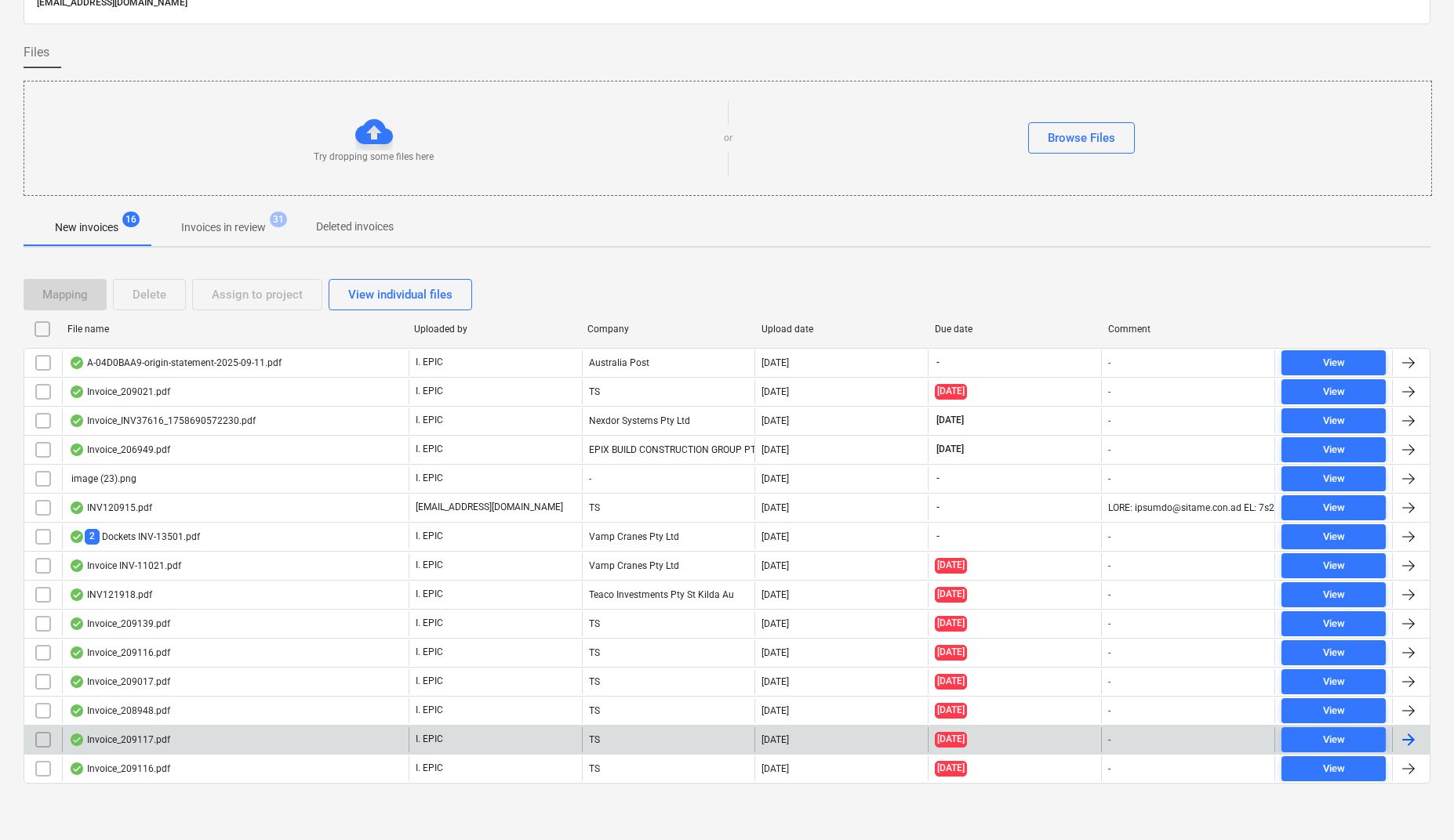
click at [135, 741] on div "Invoice_209117.pdf" at bounding box center [119, 740] width 101 height 12
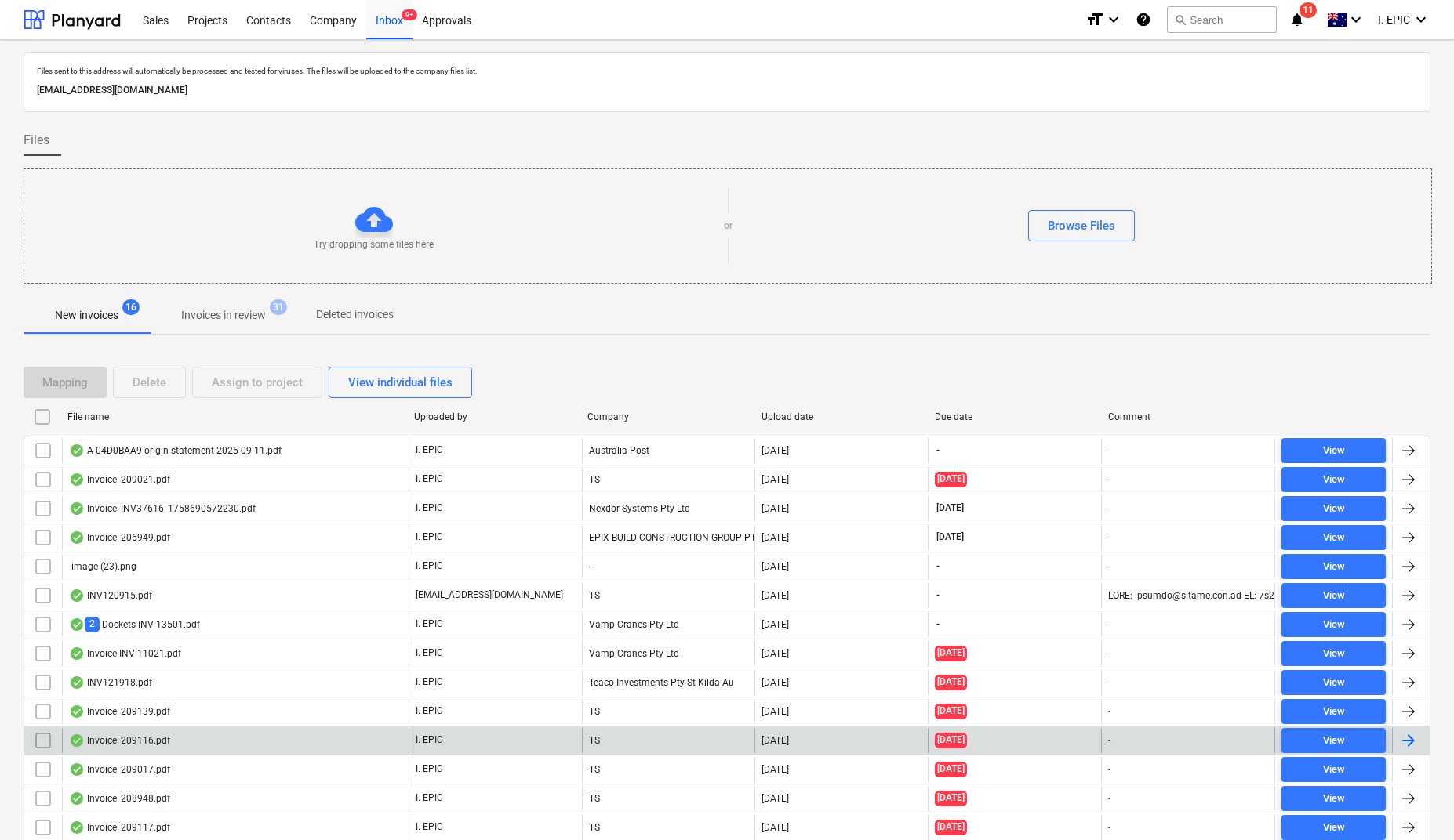
scroll to position [94, 0]
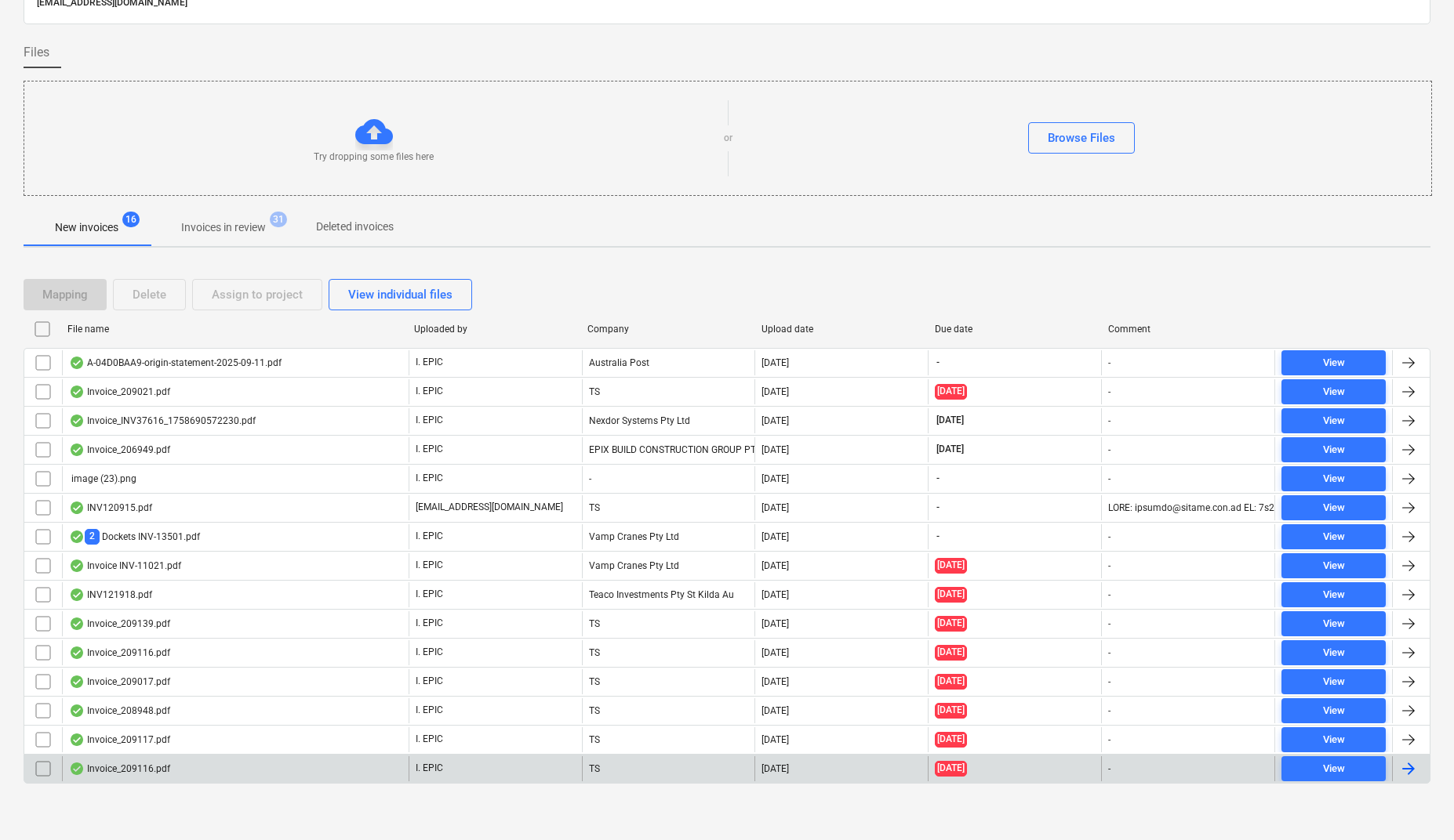
click at [131, 763] on div "Invoice_209116.pdf" at bounding box center [119, 769] width 101 height 12
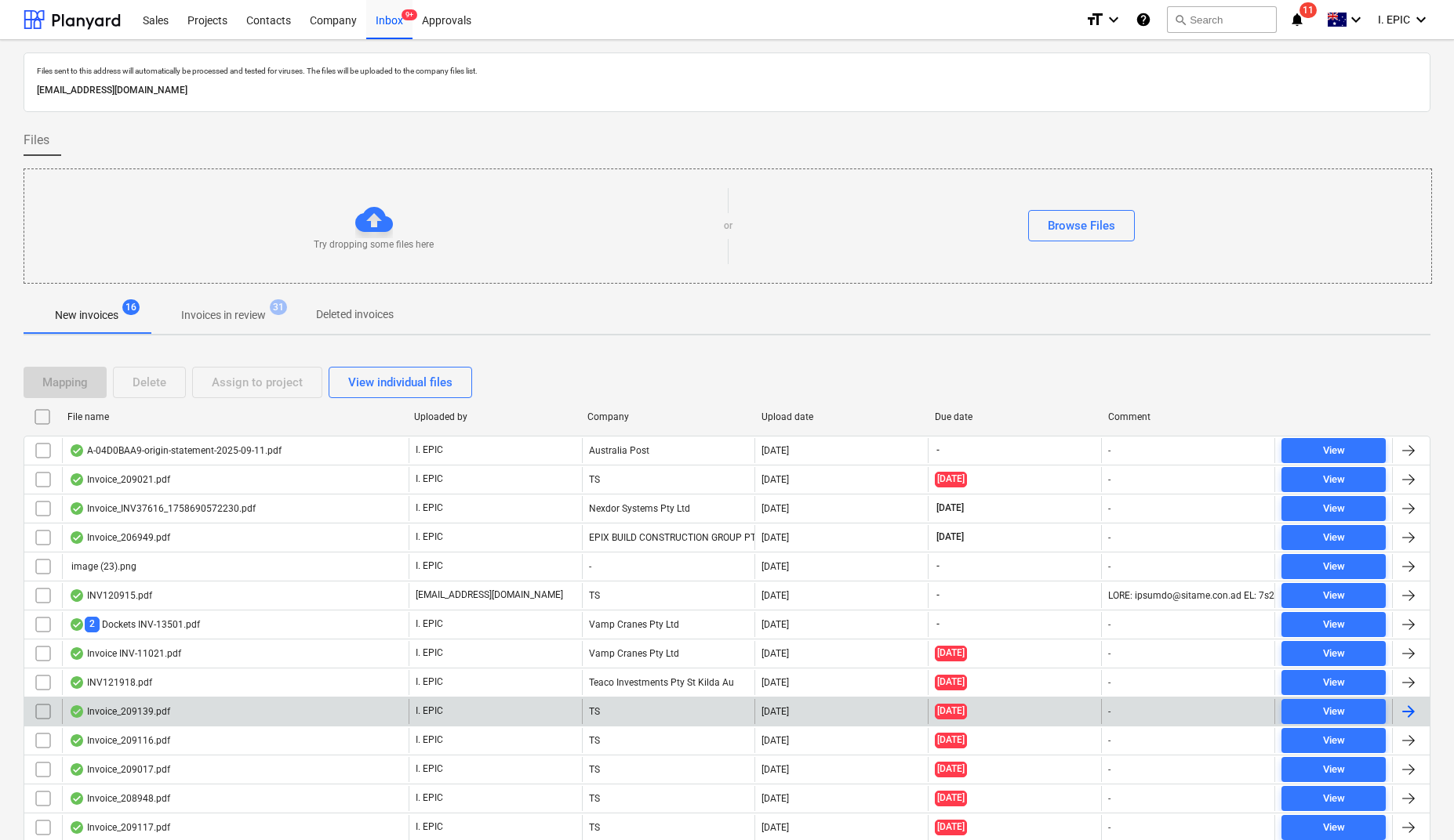
scroll to position [94, 0]
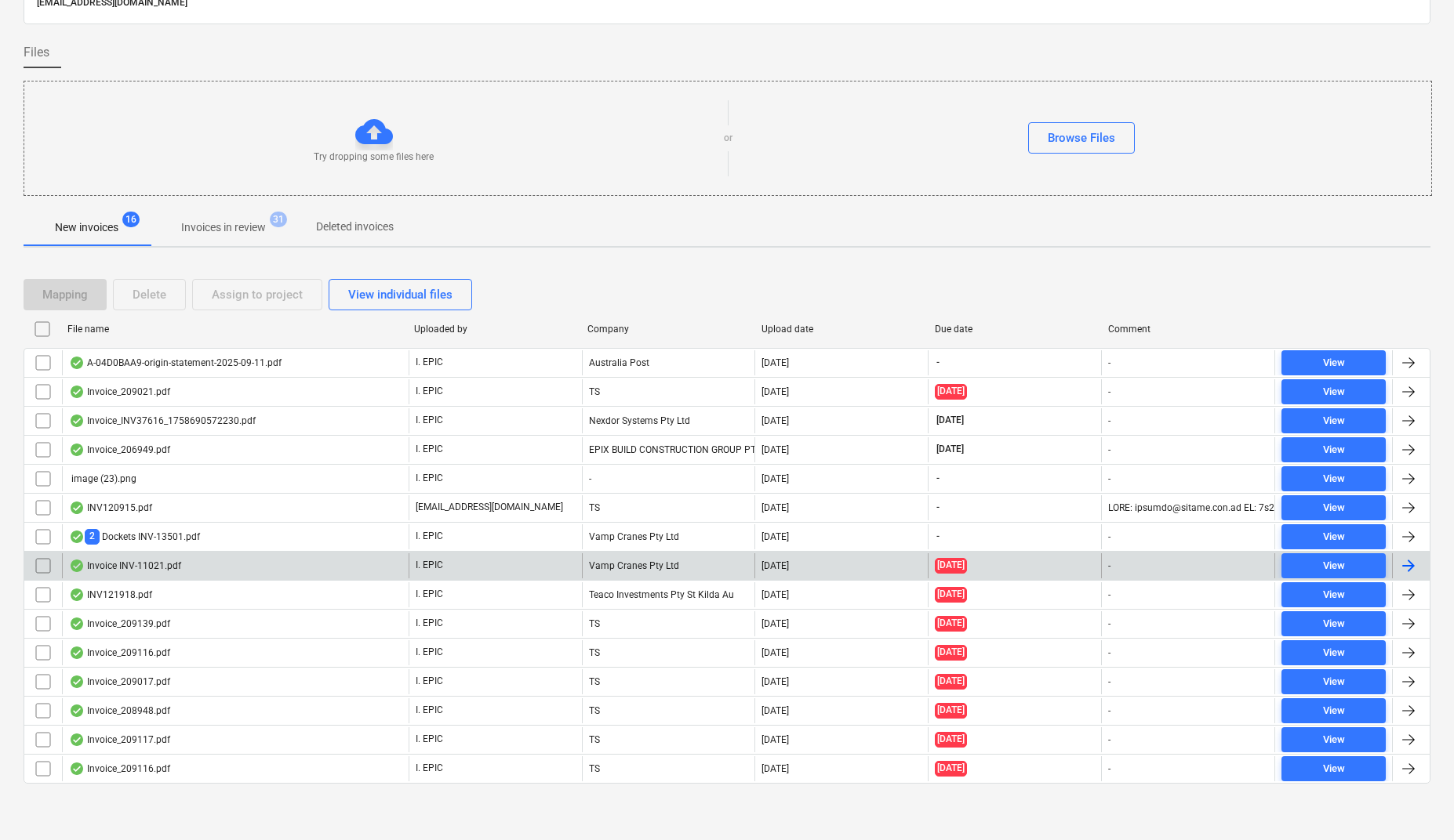
click at [149, 532] on div "2 Dockets INV-13501.pdf" at bounding box center [134, 536] width 131 height 15
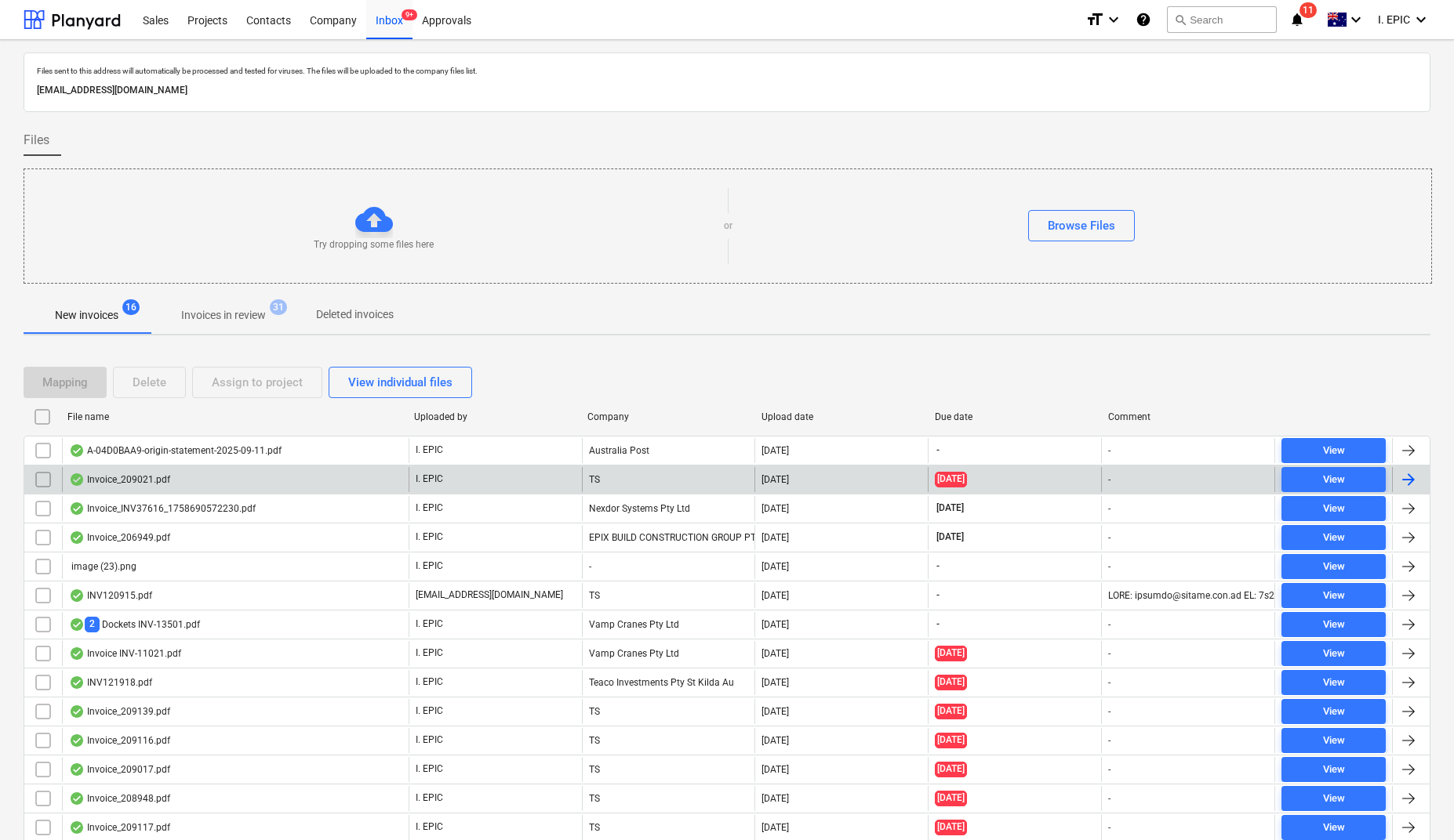
click at [186, 483] on div "Invoice_209021.pdf" at bounding box center [235, 480] width 347 height 25
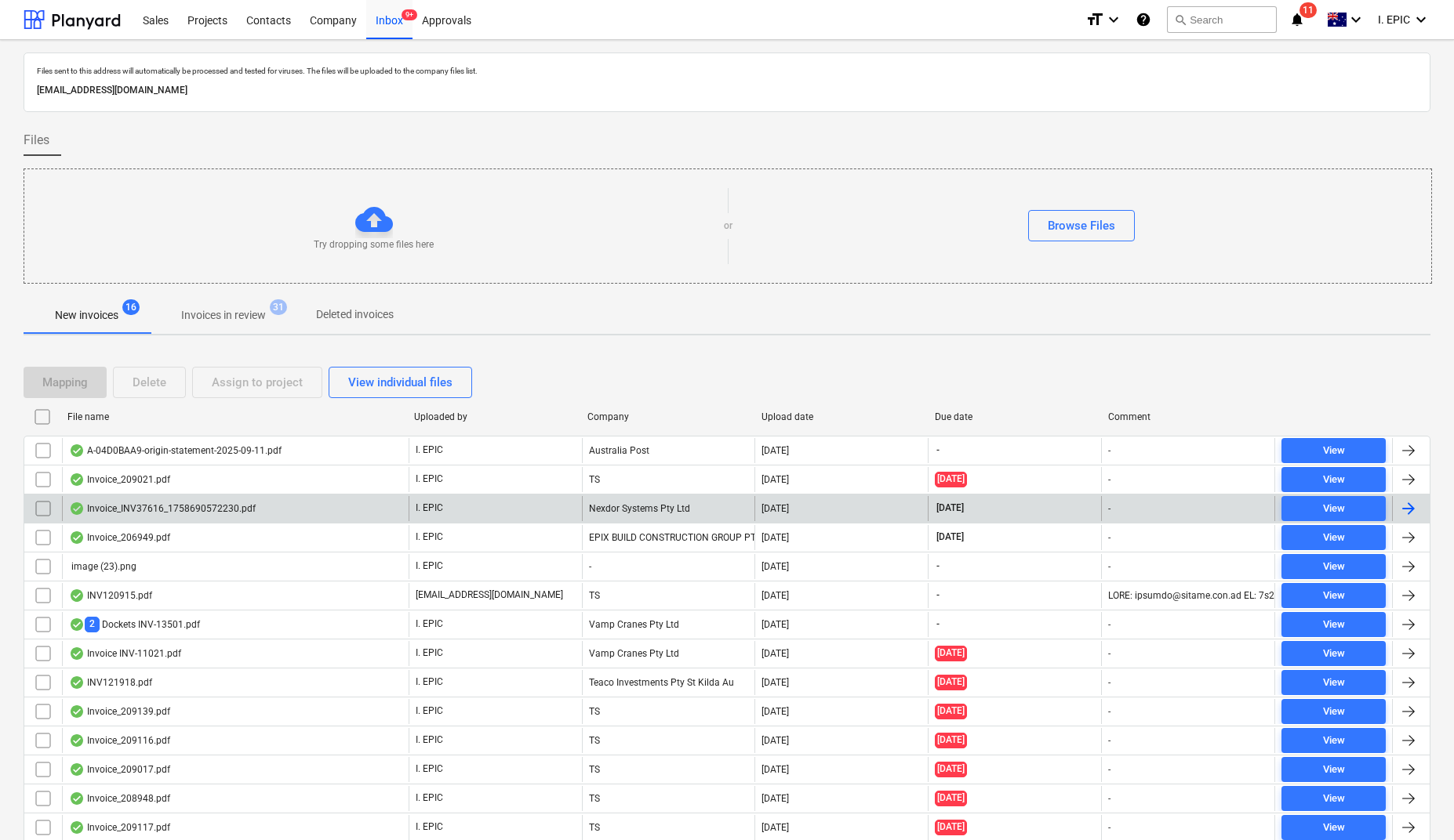
click at [160, 513] on div "Invoice_INV37616_1758690572230.pdf" at bounding box center [162, 508] width 186 height 12
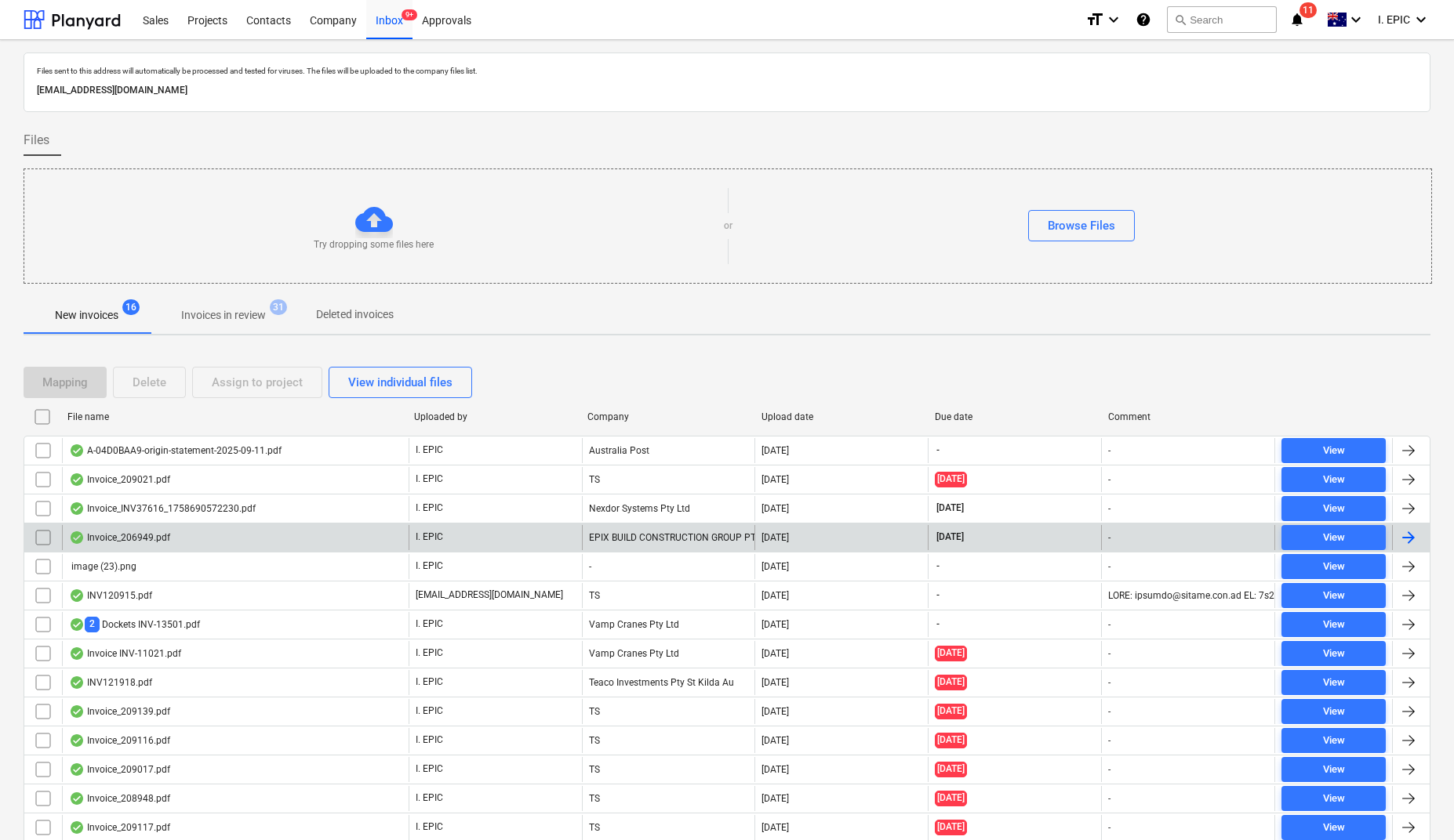
click at [128, 544] on div "Invoice_206949.pdf" at bounding box center [119, 537] width 101 height 12
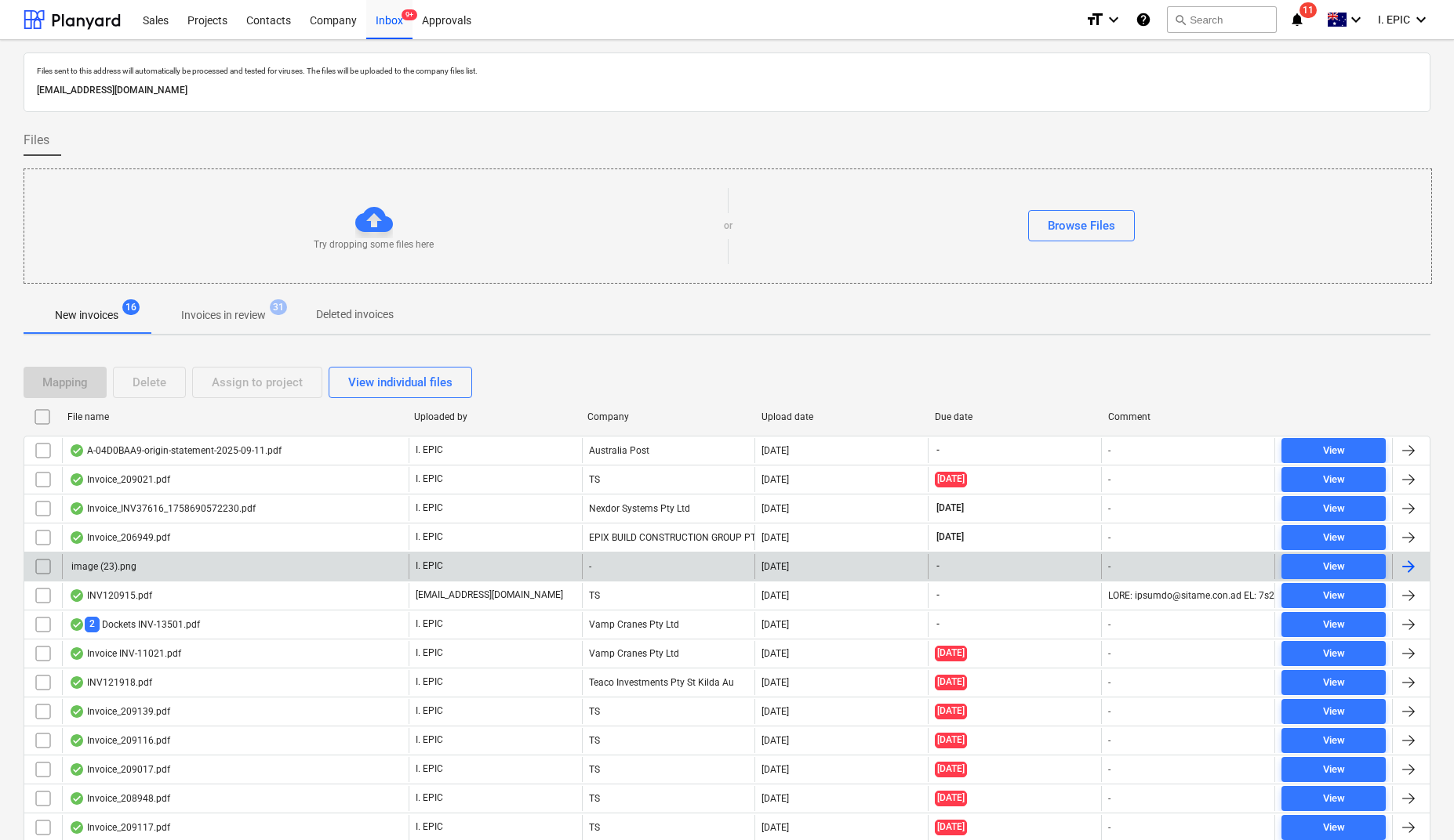
click at [112, 572] on div "image (23).png" at bounding box center [103, 567] width 67 height 11
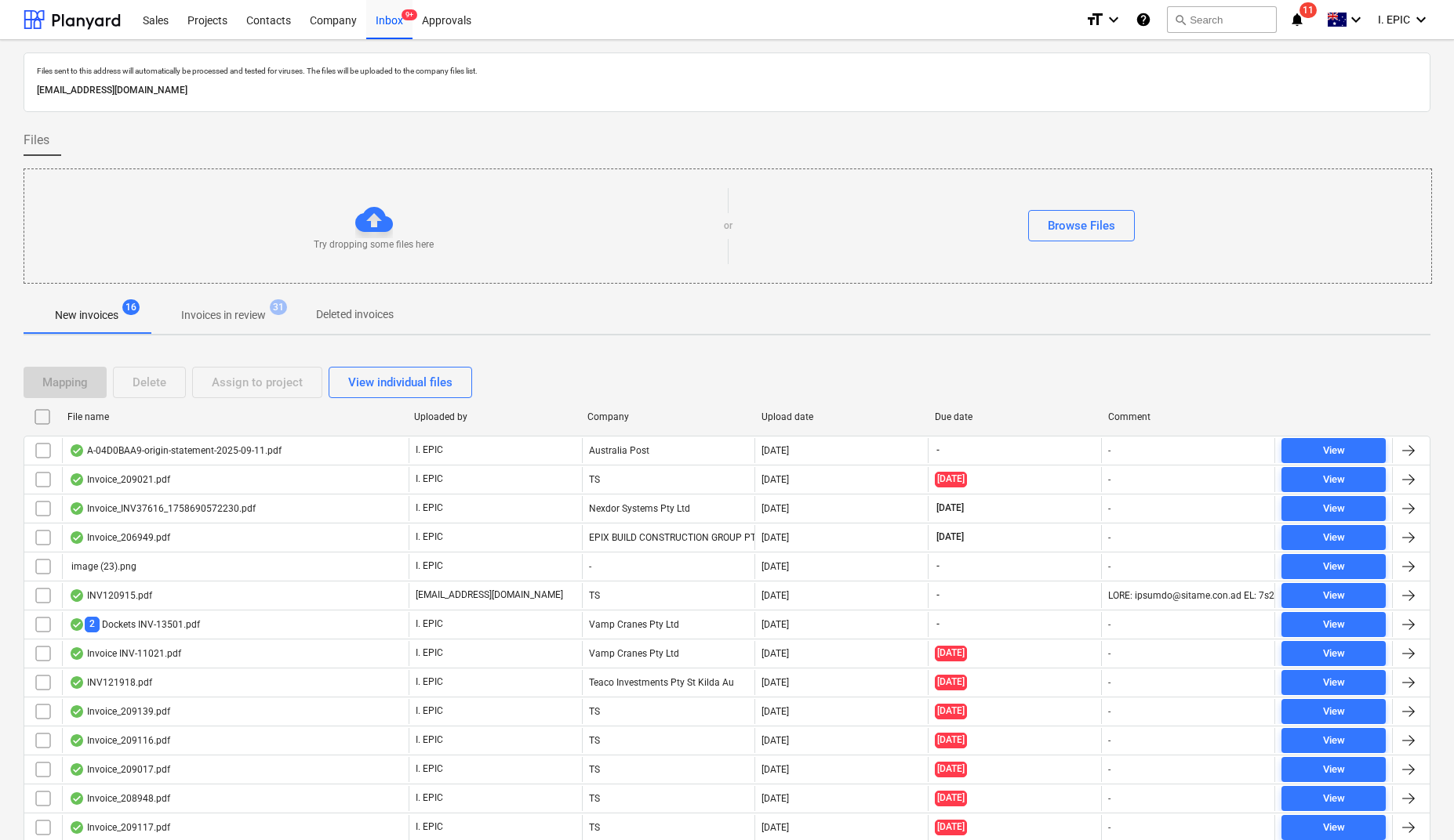
click at [113, 602] on div "INV120915.pdf" at bounding box center [110, 595] width 83 height 12
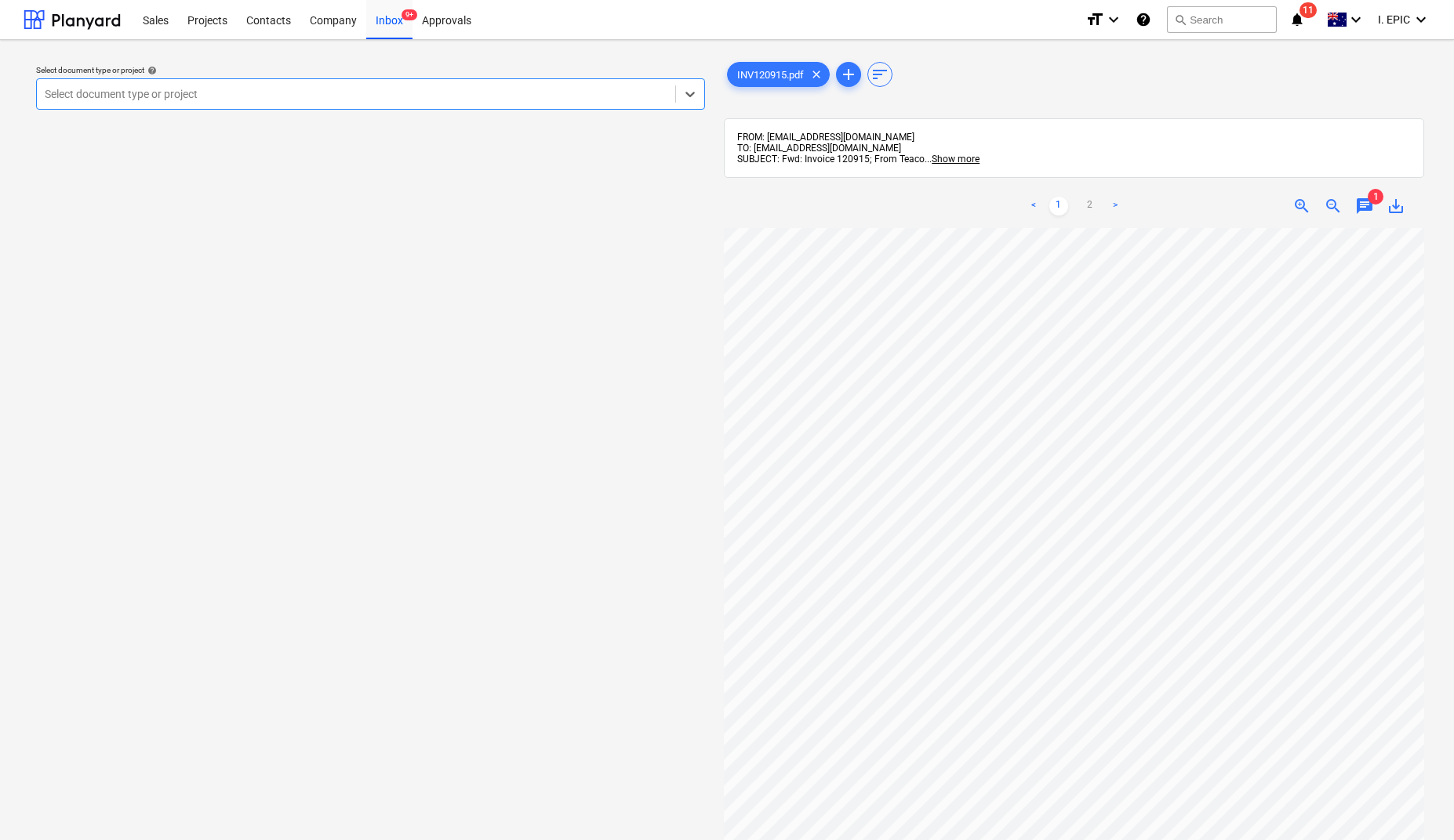
click at [1364, 214] on span "chat" at bounding box center [1364, 206] width 19 height 19
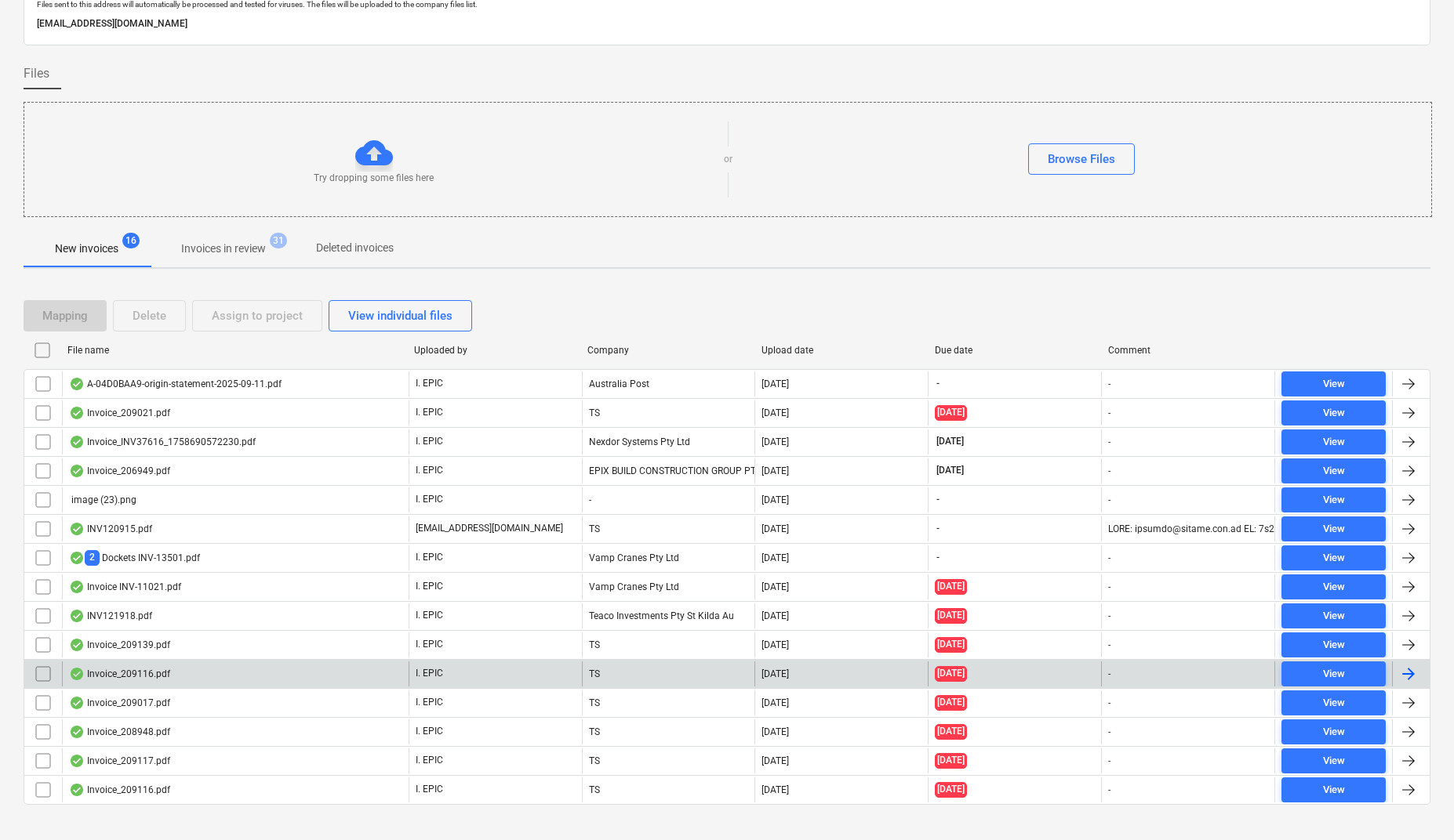
scroll to position [94, 0]
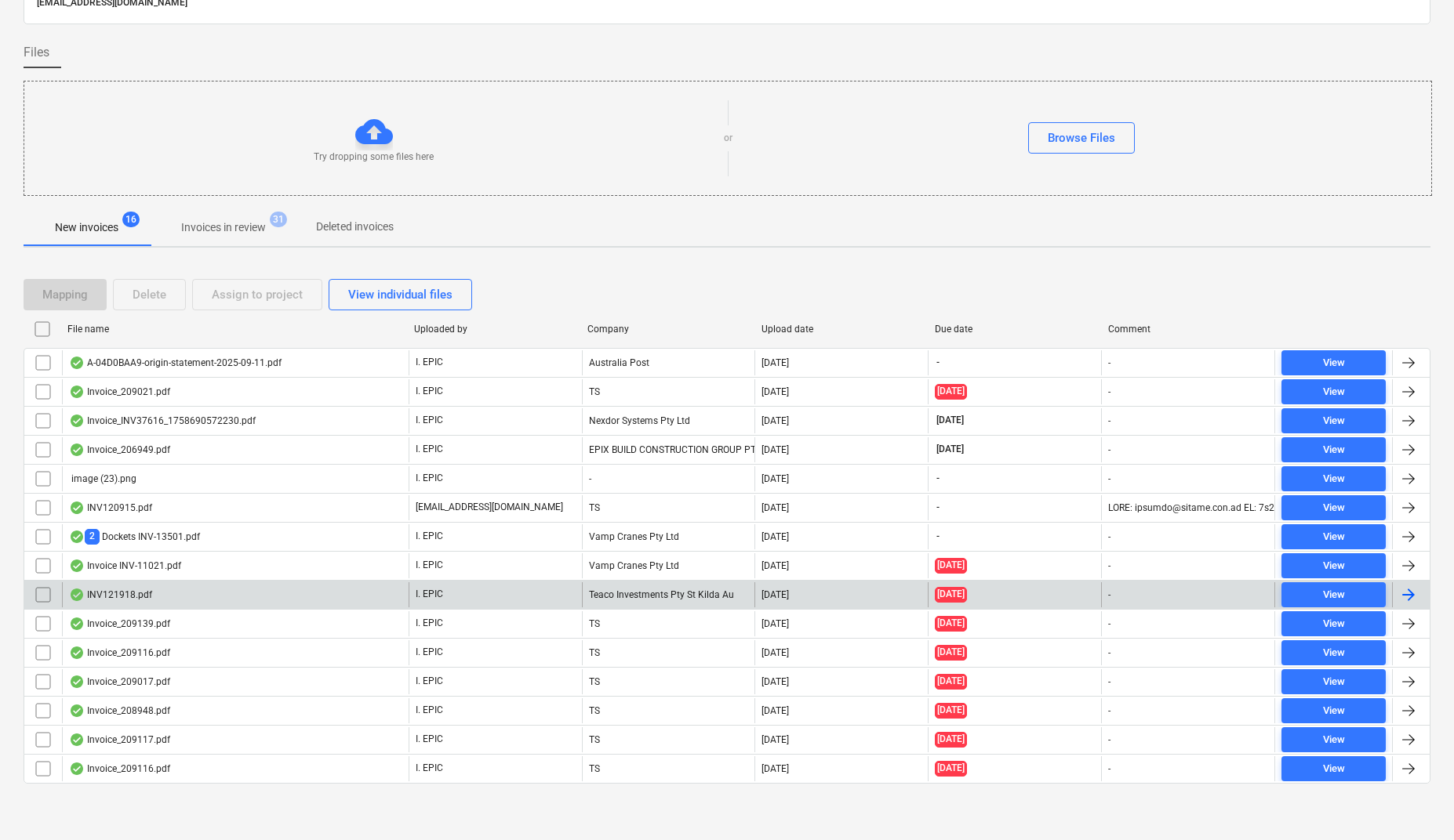
click at [127, 589] on div "INV121918.pdf" at bounding box center [110, 594] width 83 height 12
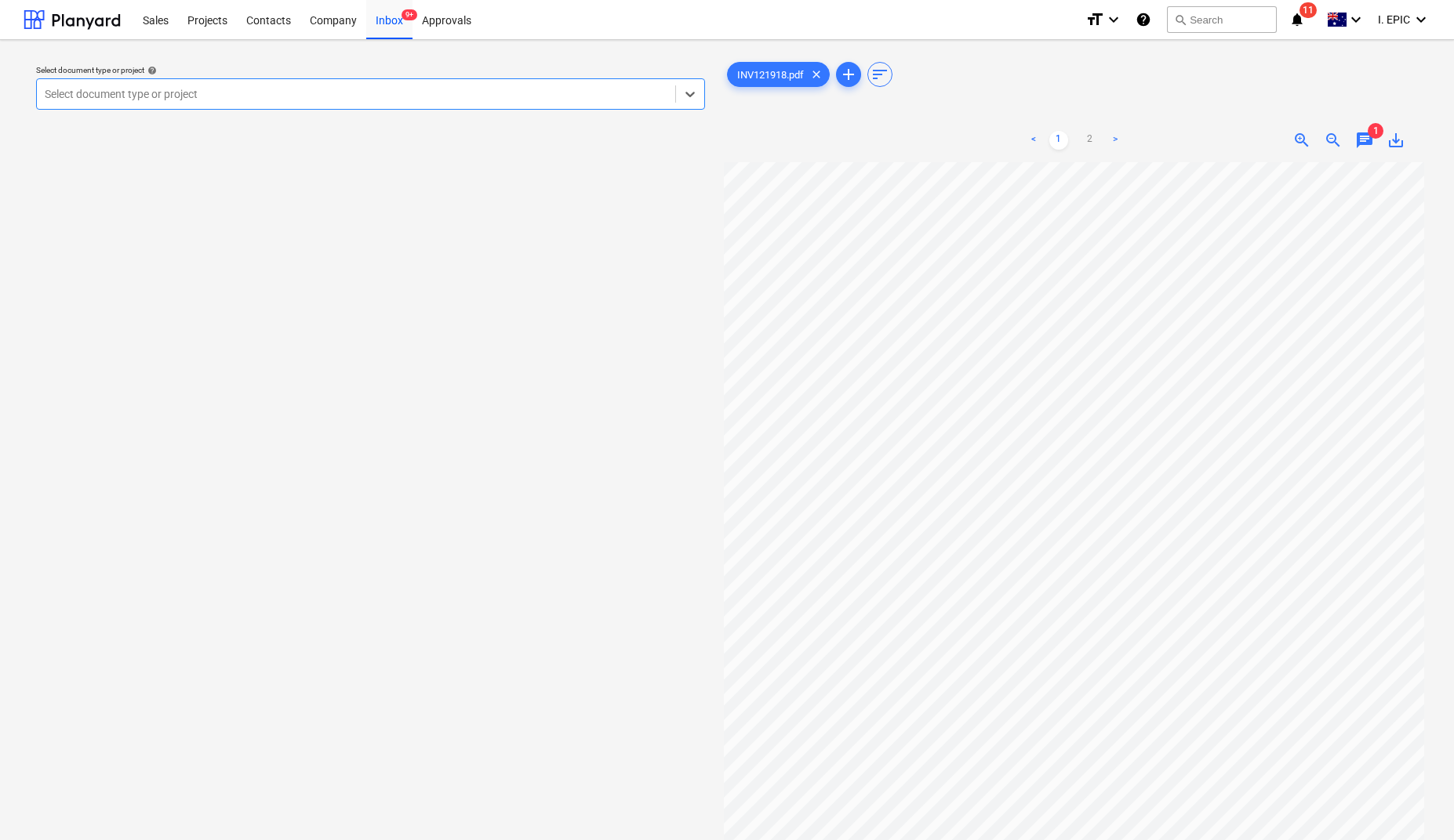
click at [1379, 139] on div "chat" at bounding box center [1364, 140] width 31 height 19
click at [1364, 139] on span "chat" at bounding box center [1364, 140] width 19 height 19
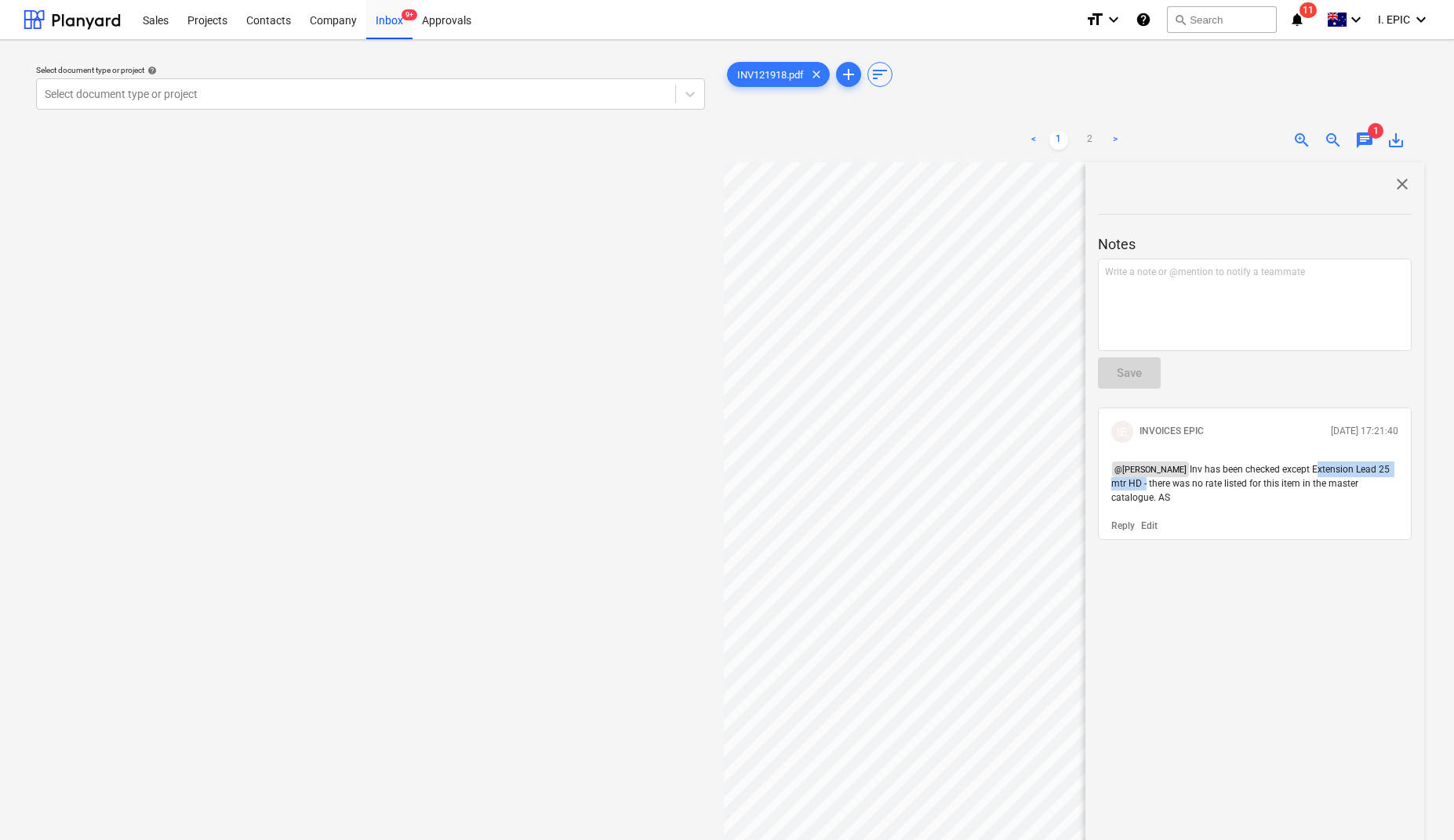
drag, startPoint x: 1304, startPoint y: 466, endPoint x: 1143, endPoint y: 480, distance: 161.6
click at [1143, 480] on span "Inv has been checked except Extension Lead 25 mtr HD - there was no rate listed…" at bounding box center [1252, 484] width 281 height 39
copy span "Extension Lead 25 mtr HD"
drag, startPoint x: 235, startPoint y: 314, endPoint x: 236, endPoint y: 302, distance: 12.0
click at [235, 314] on div "Select document type or project help Select document type or project" at bounding box center [370, 508] width 694 height 912
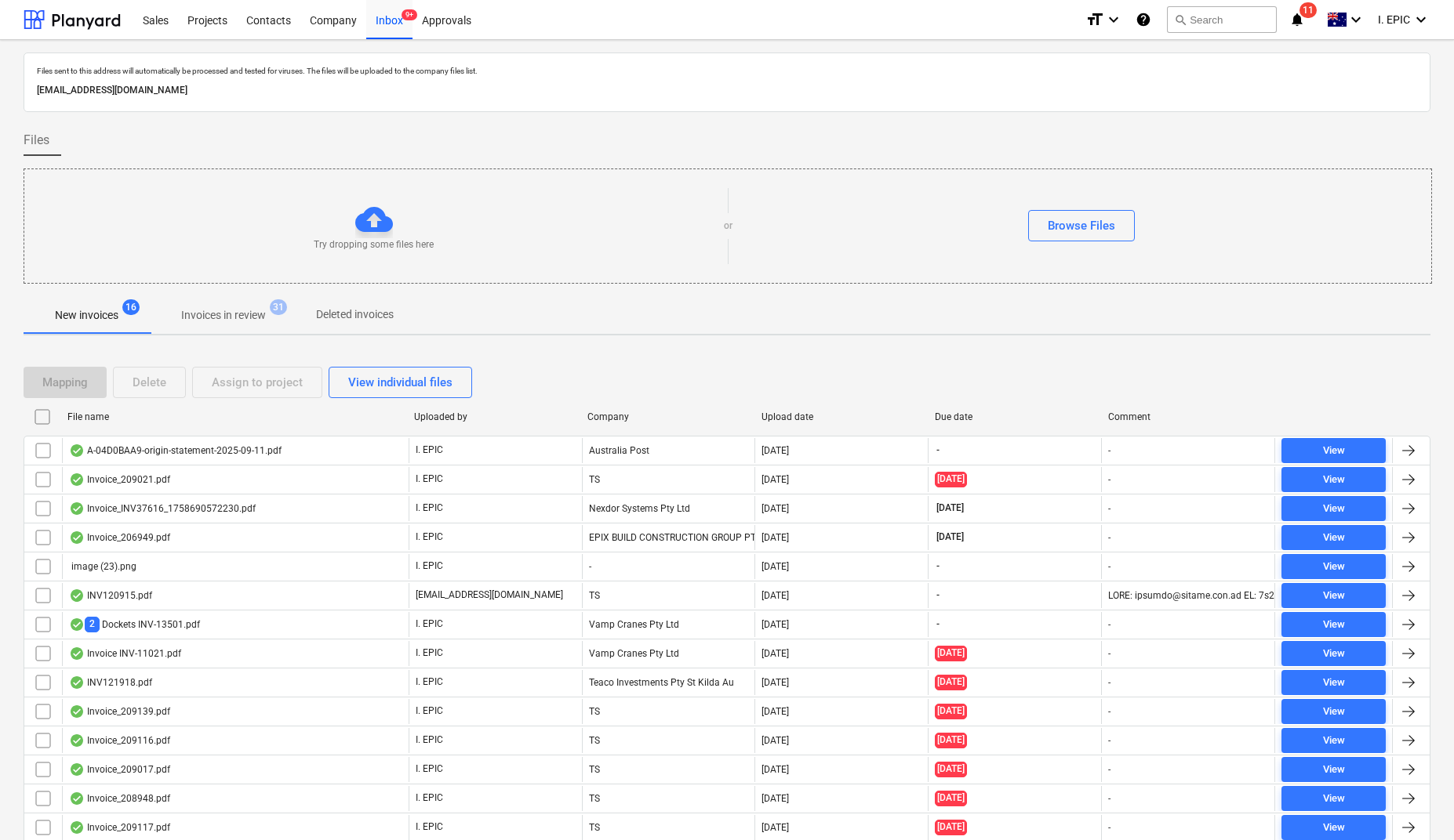
scroll to position [94, 0]
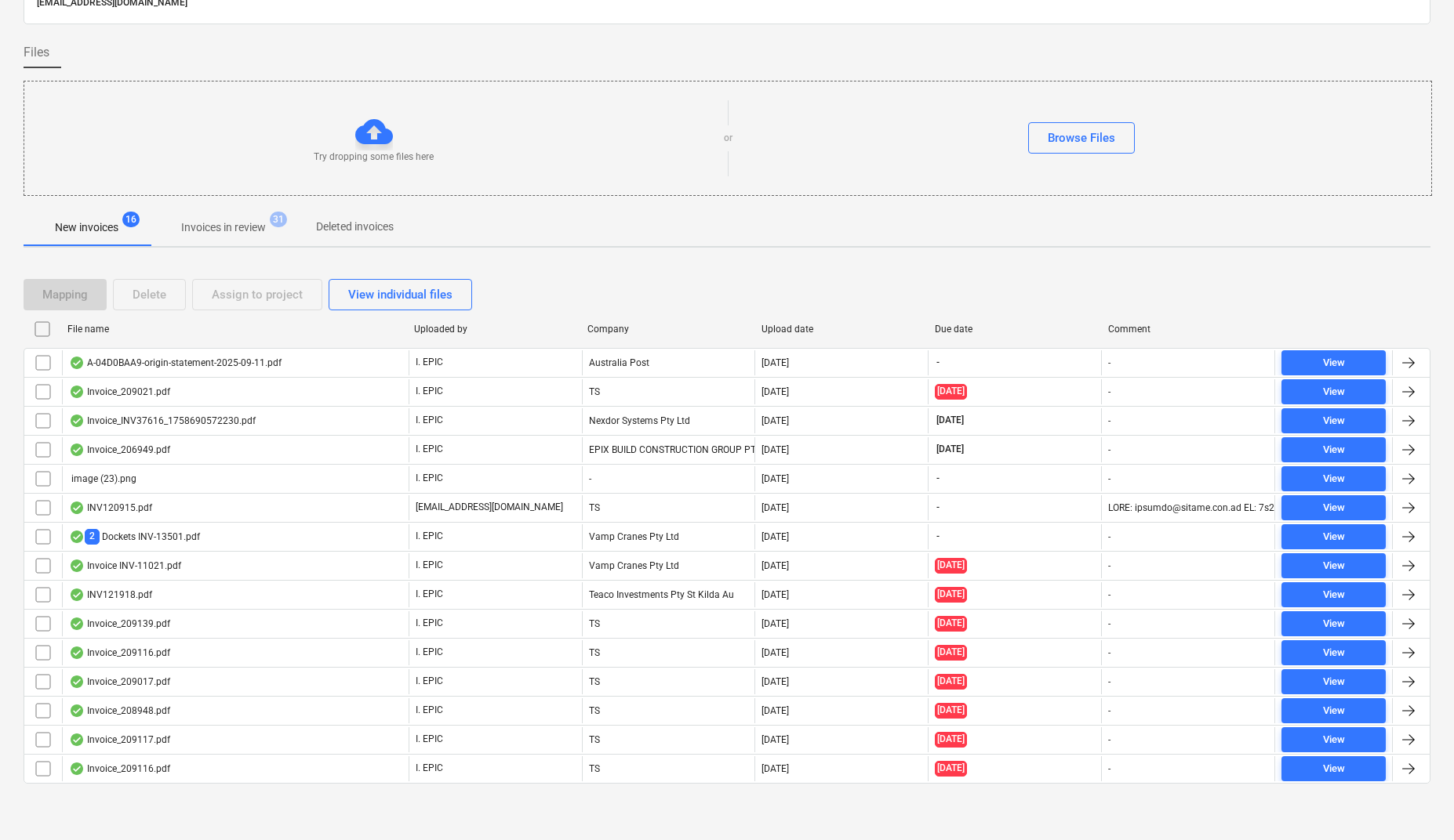
drag, startPoint x: 1235, startPoint y: 259, endPoint x: 1168, endPoint y: 252, distance: 67.4
click at [1235, 260] on div "Mapping Delete Assign to project View individual files File name Uploaded by Co…" at bounding box center [727, 538] width 1407 height 555
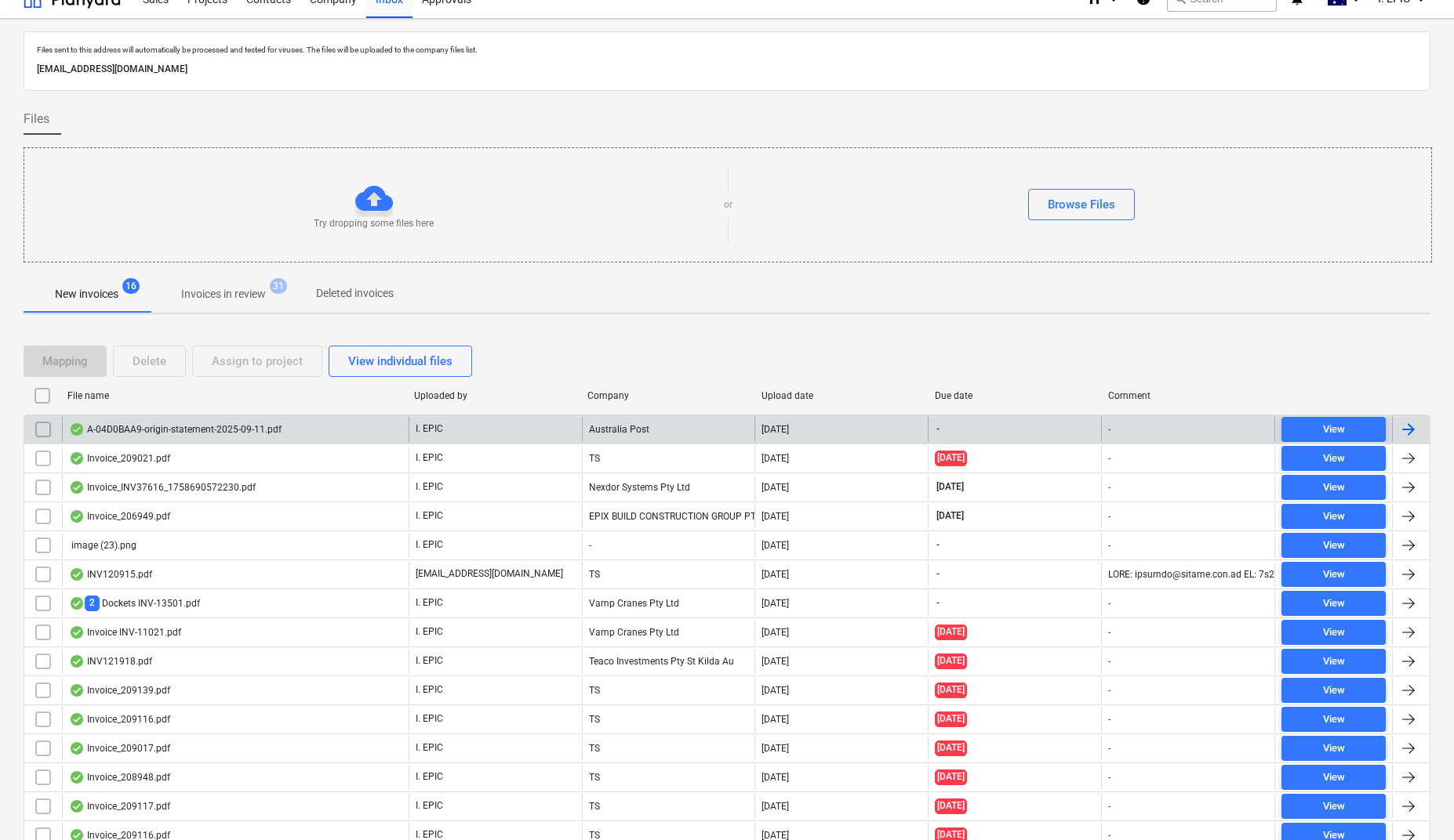
scroll to position [0, 0]
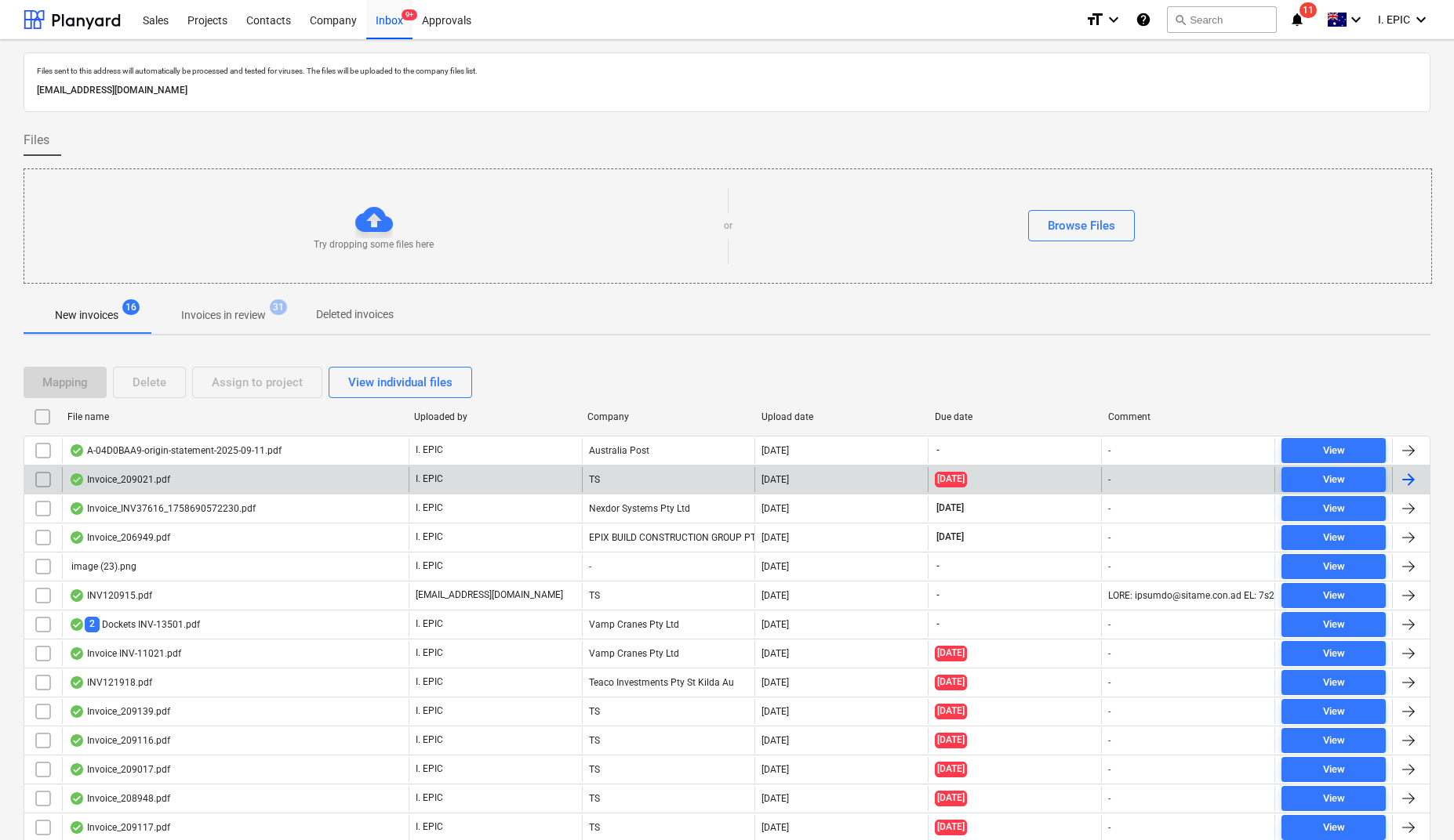
click at [193, 478] on div "Invoice_209021.pdf" at bounding box center [235, 480] width 347 height 25
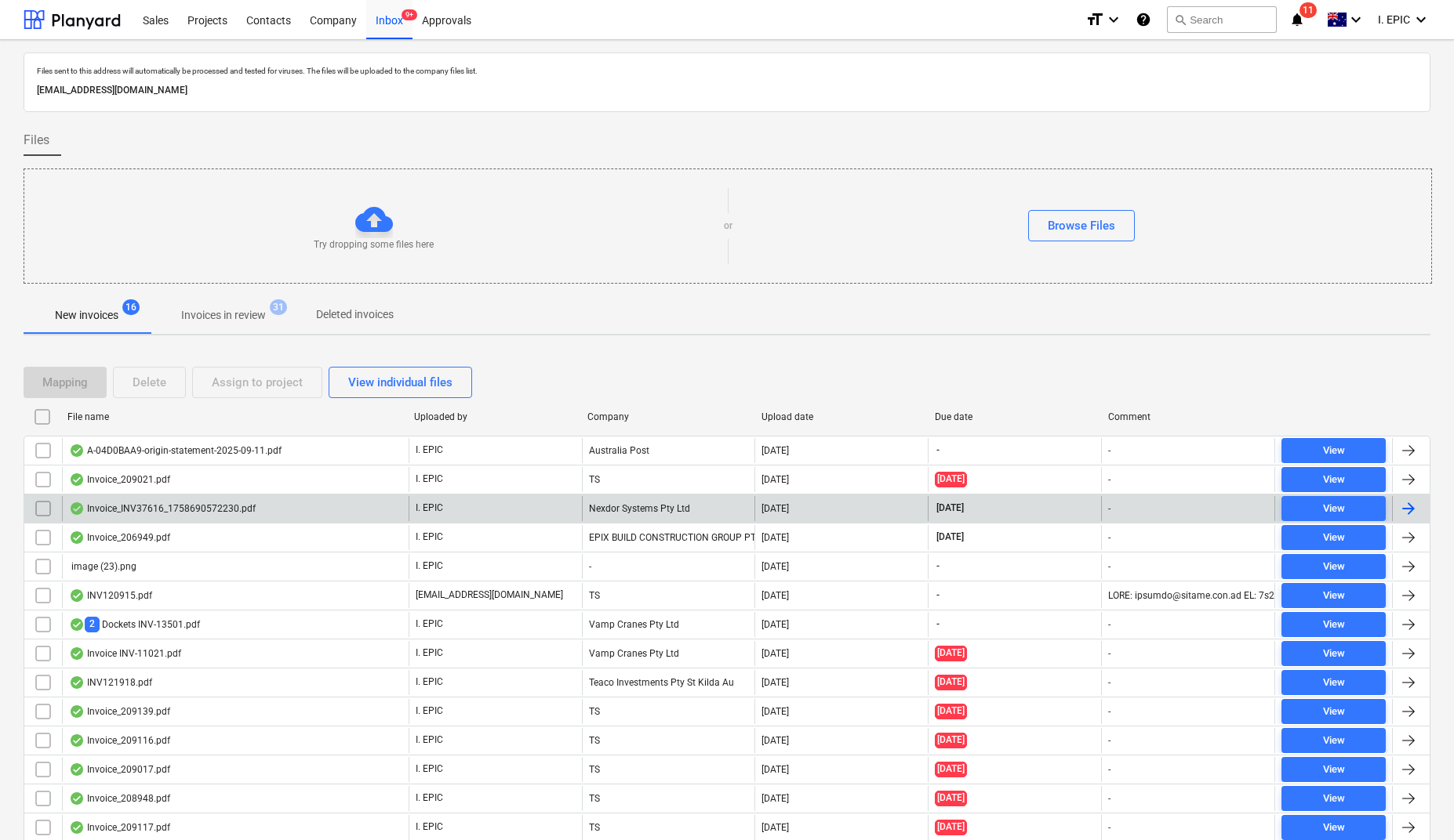
click at [121, 509] on div "Invoice_INV37616_1758690572230.pdf" at bounding box center [162, 508] width 186 height 12
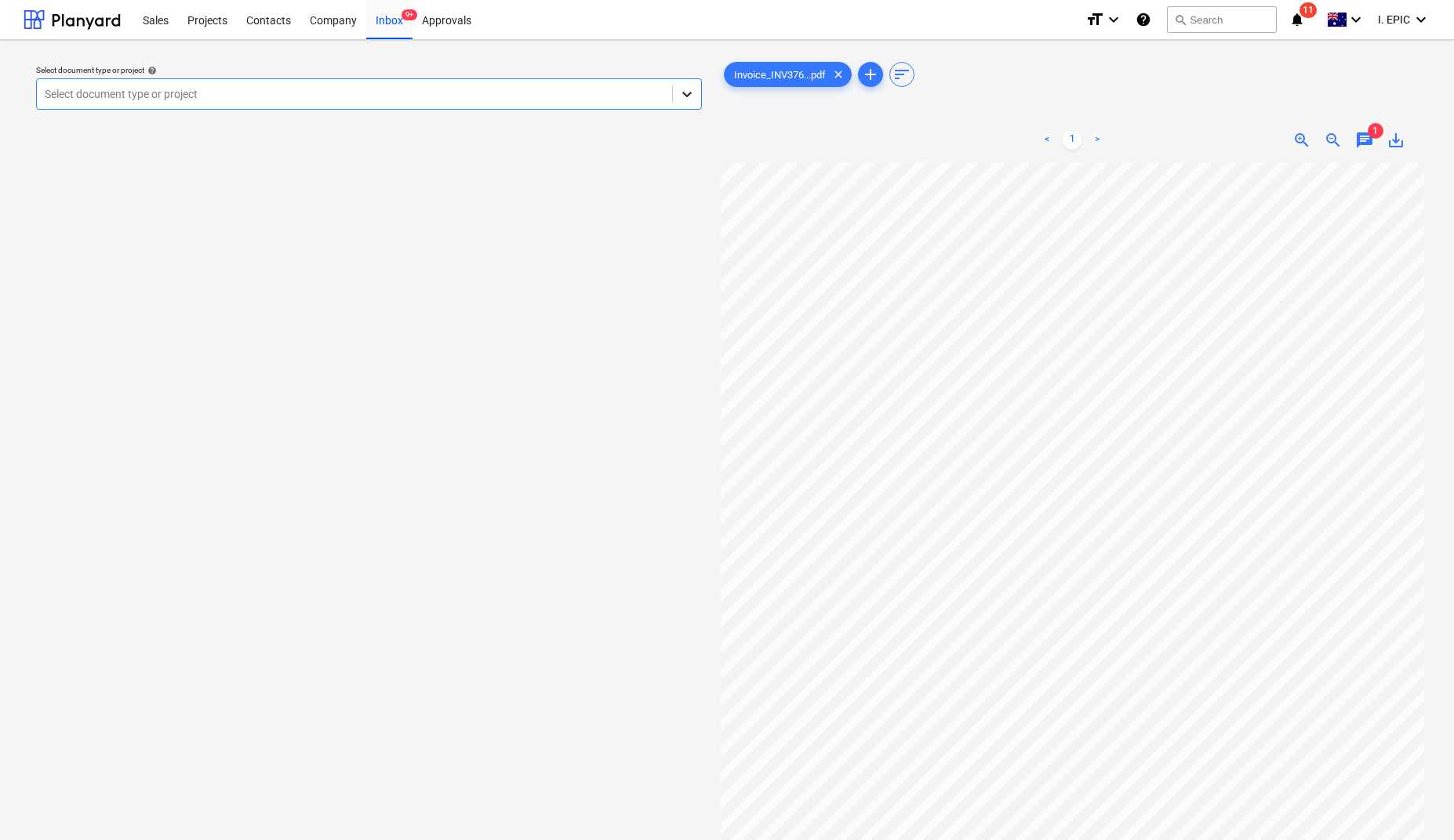
click at [690, 83] on div at bounding box center [687, 94] width 28 height 28
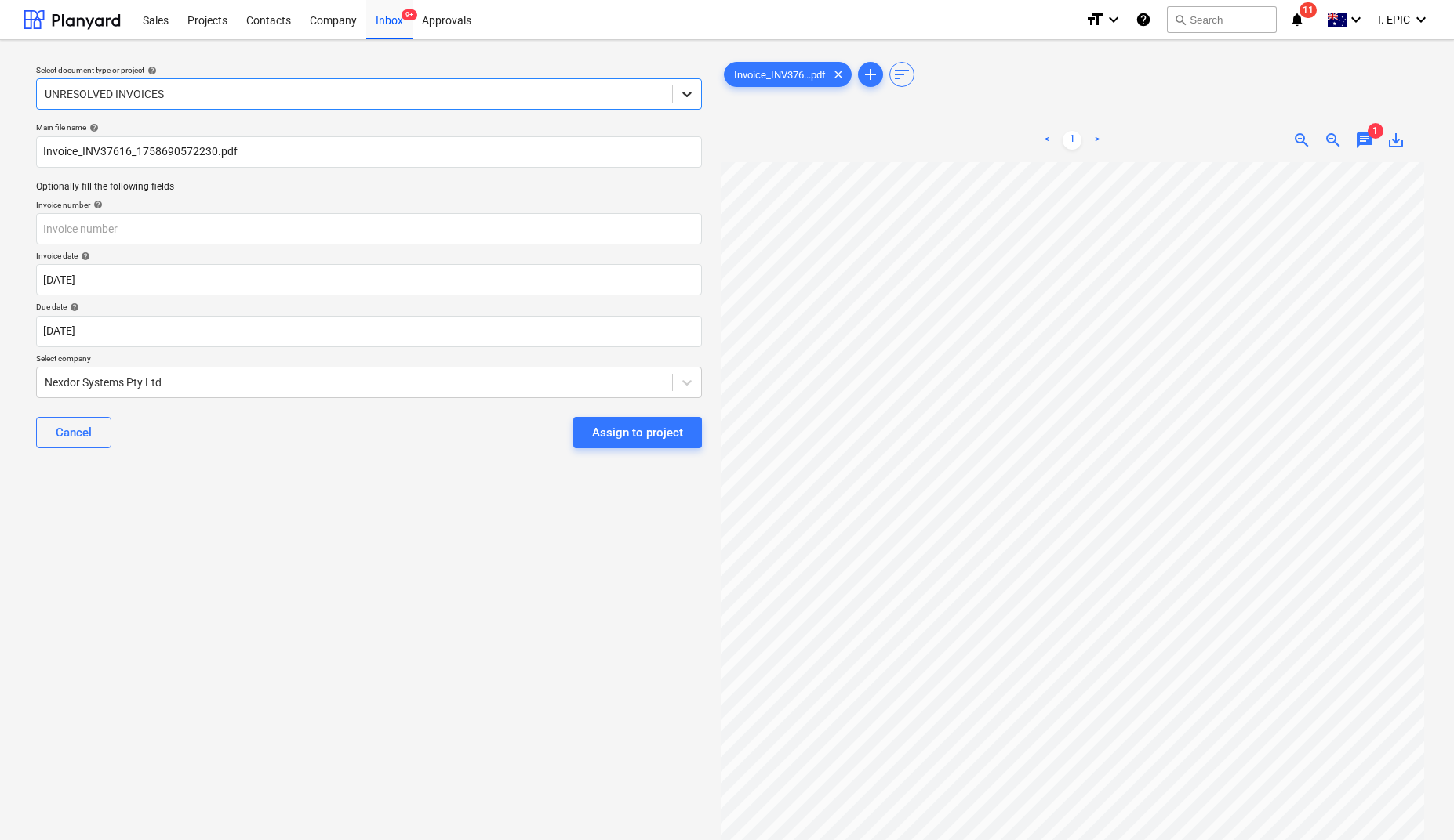
click at [683, 90] on icon at bounding box center [687, 94] width 16 height 16
click at [170, 645] on div "Select document type or project help option UNRESOLVED INVOICES, selected. Sele…" at bounding box center [369, 508] width 691 height 912
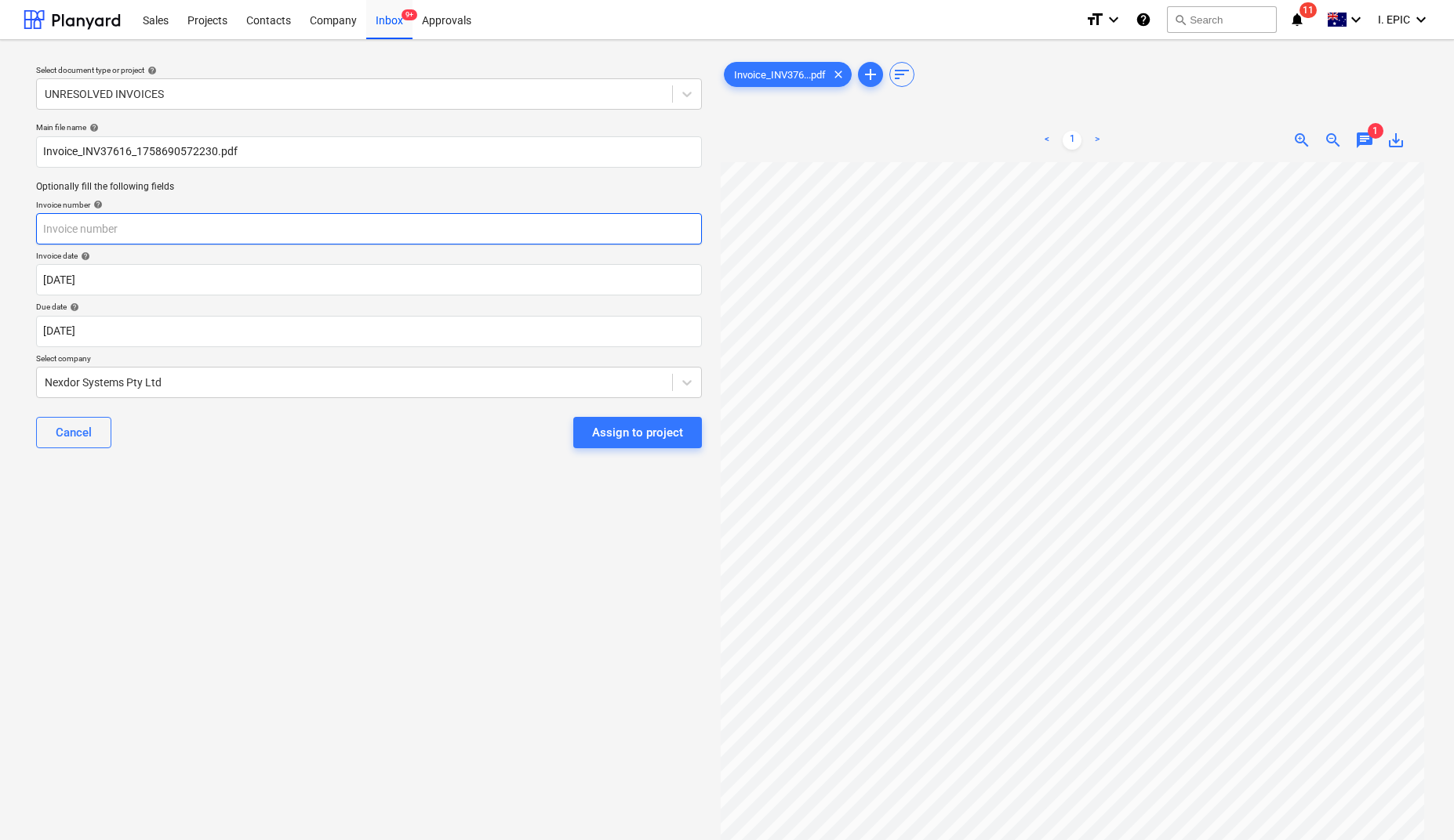
click at [85, 238] on input "text" at bounding box center [369, 229] width 666 height 31
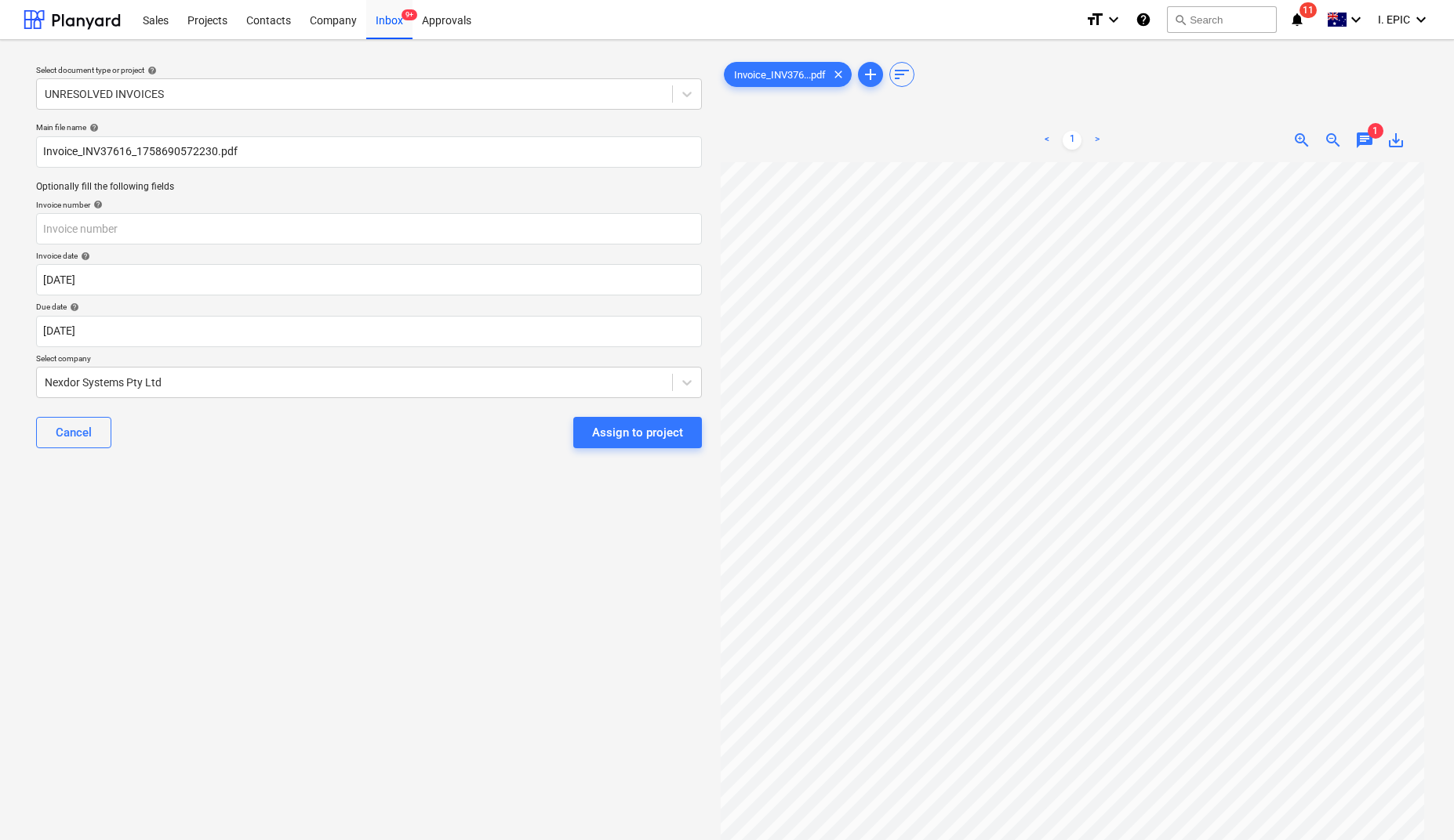
click at [191, 623] on div "Select document type or project help UNRESOLVED INVOICES Main file name help In…" at bounding box center [369, 508] width 691 height 912
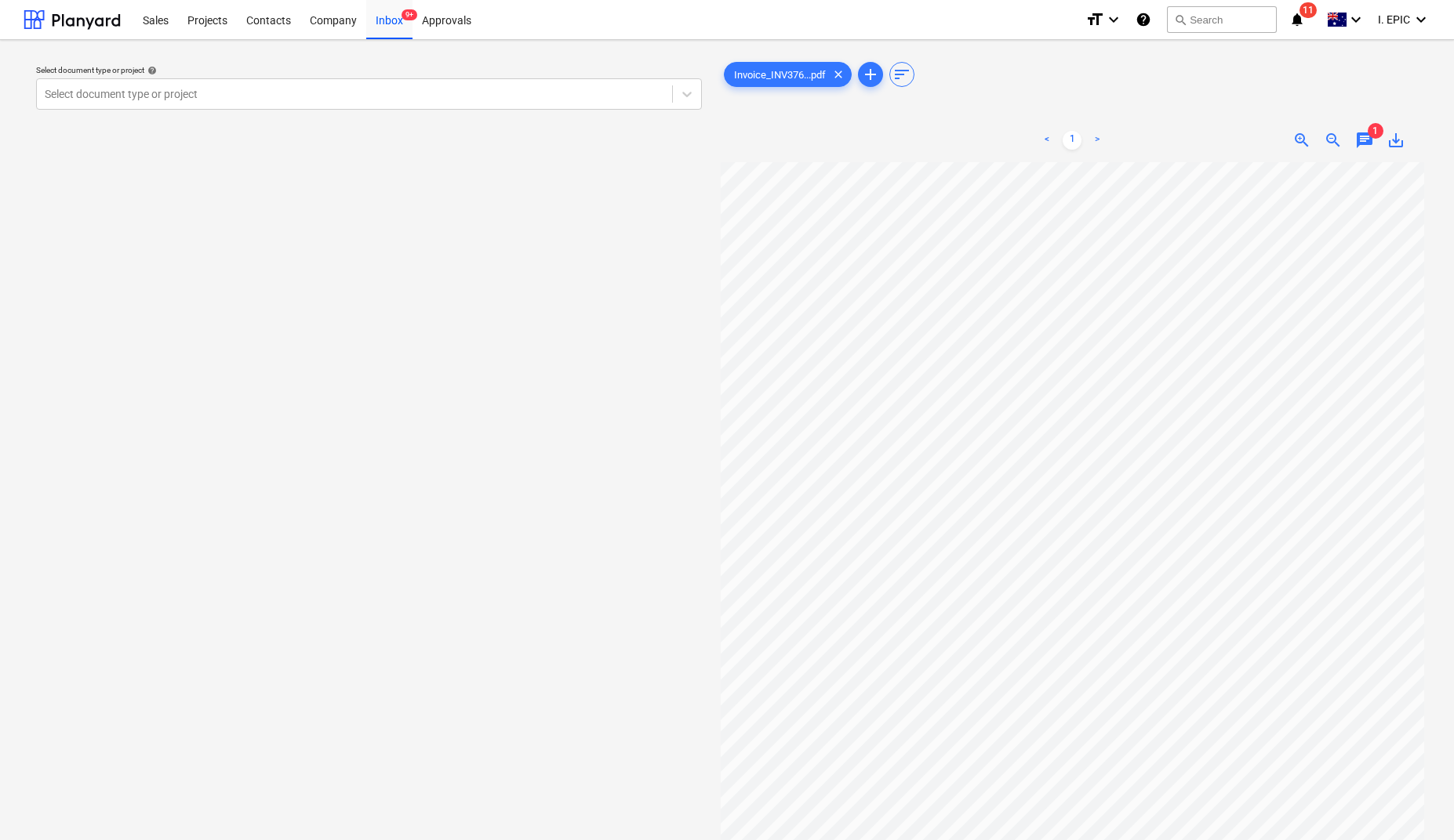
click at [1364, 142] on span "chat" at bounding box center [1364, 140] width 19 height 19
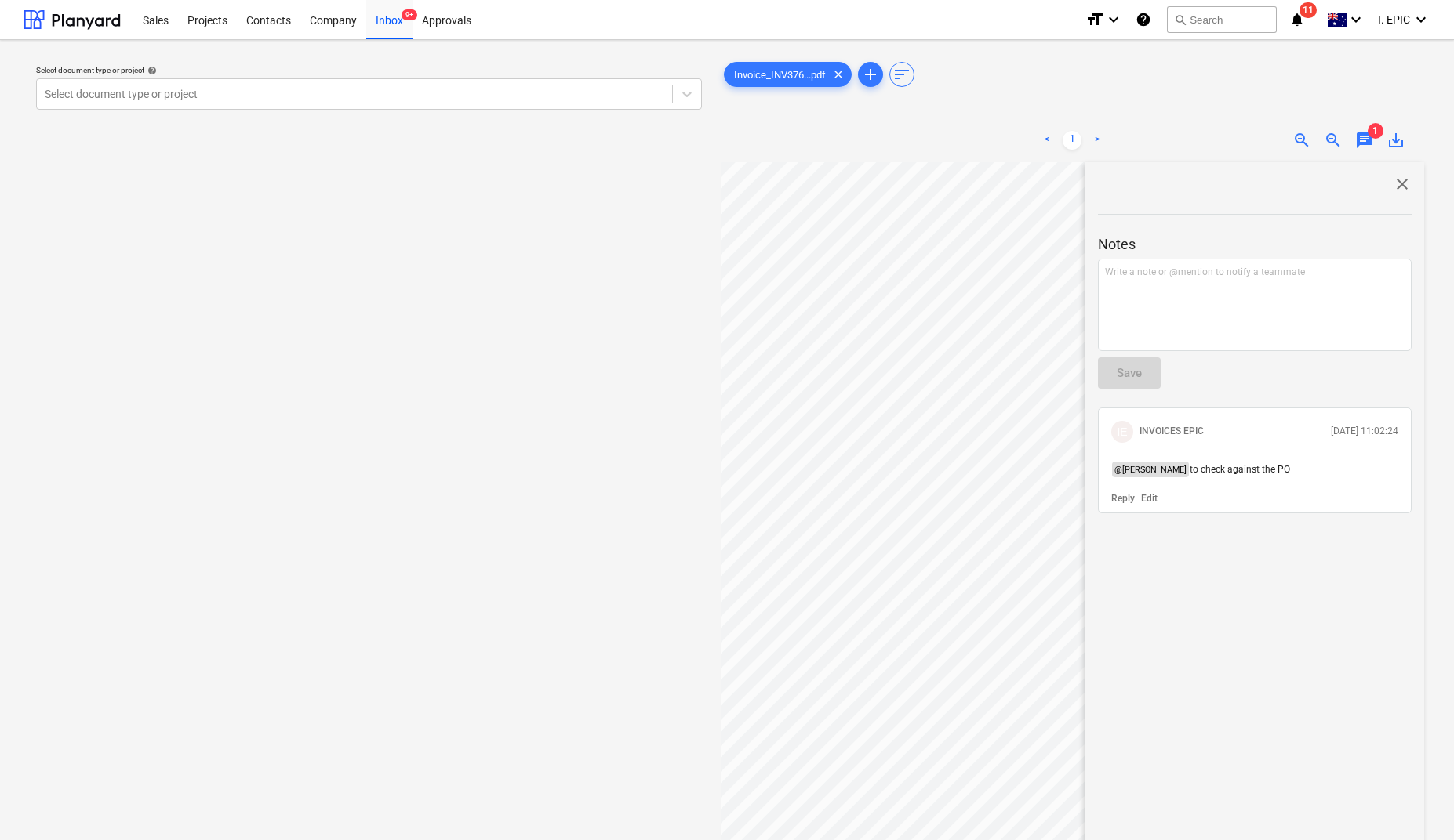
click at [224, 542] on div "Select document type or project help Select document type or project" at bounding box center [369, 508] width 691 height 912
click at [1253, 626] on div "close Notes Write a note or @mention to notify a teammate ﻿ Save IE INVOICES EP…" at bounding box center [1254, 573] width 338 height 822
click at [106, 94] on div at bounding box center [354, 94] width 619 height 16
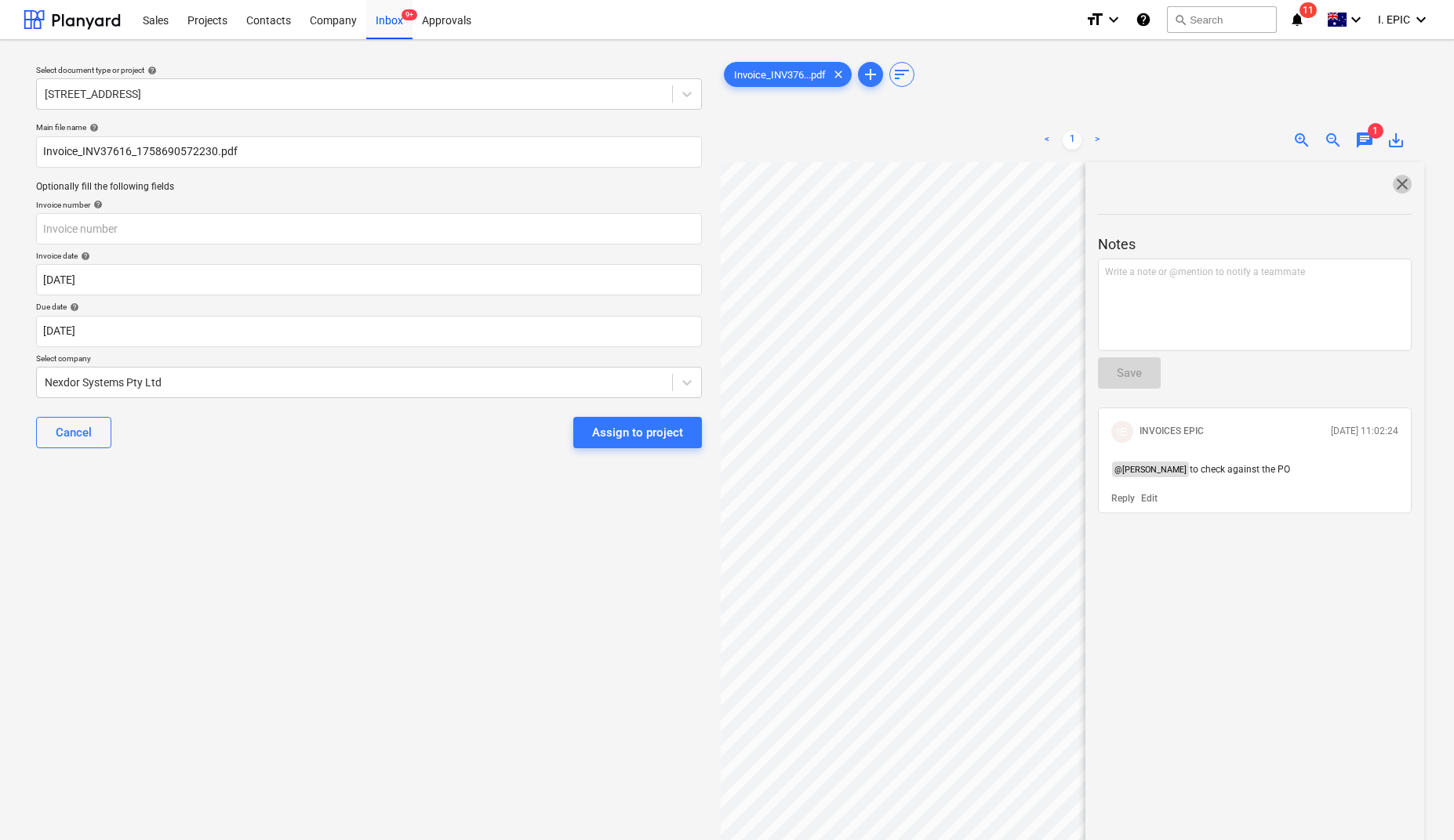
click at [1396, 180] on span "close" at bounding box center [1402, 184] width 19 height 19
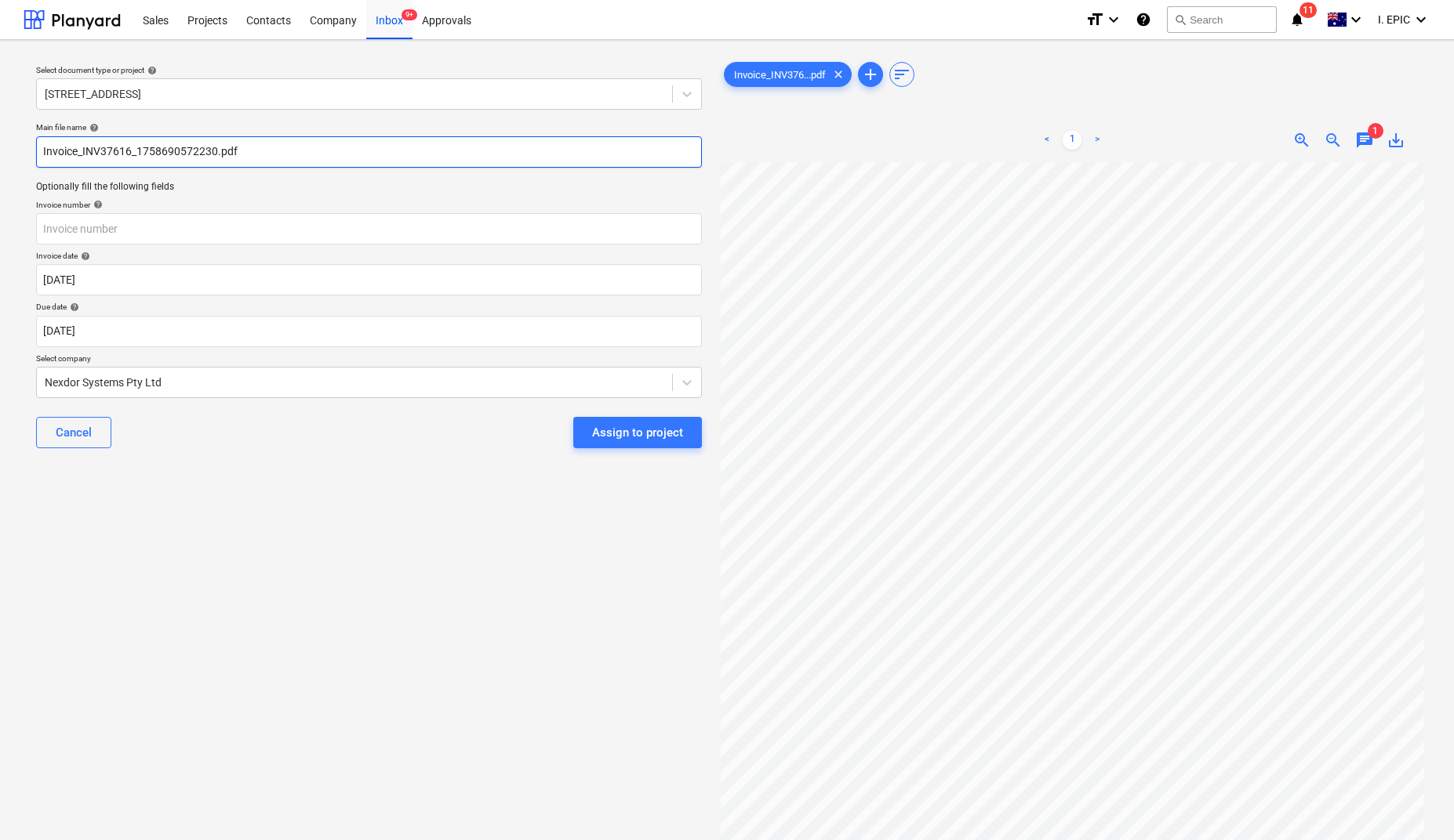
click at [44, 149] on input "Invoice_INV37616_1758690572230.pdf" at bounding box center [369, 152] width 666 height 31
click at [786, 74] on span "Invoice_INV376...pdf" at bounding box center [780, 75] width 111 height 11
drag, startPoint x: 130, startPoint y: 149, endPoint x: 85, endPoint y: 144, distance: 45.3
click at [85, 144] on input "Invoice_INV37616_1758690572230.pdf" at bounding box center [369, 152] width 666 height 31
click at [118, 146] on input "Invoice_INV37616_1758690572230.pdf" at bounding box center [369, 152] width 666 height 31
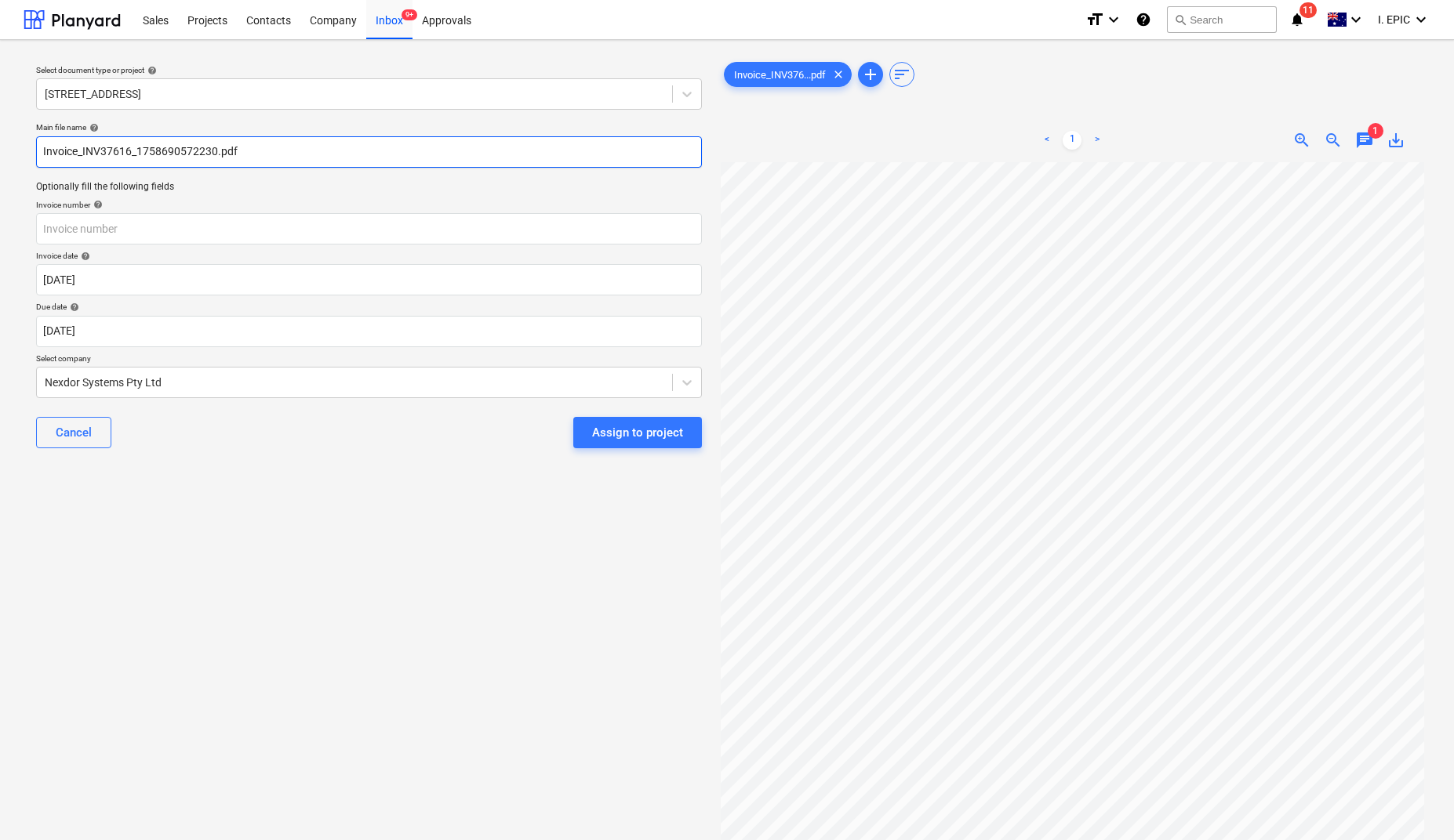
click at [118, 146] on input "Invoice_INV37616_1758690572230.pdf" at bounding box center [369, 152] width 666 height 31
click at [85, 151] on input "Invoice_INV37616_1758690572230.pdf" at bounding box center [369, 152] width 666 height 31
drag, startPoint x: 81, startPoint y: 151, endPoint x: 104, endPoint y: 151, distance: 23.0
click at [104, 151] on input "Invoice_INV37616_1758690572230.pdf" at bounding box center [369, 152] width 666 height 31
click at [109, 158] on input "Invoice_INV37616_1758690572230.pdf" at bounding box center [369, 152] width 666 height 31
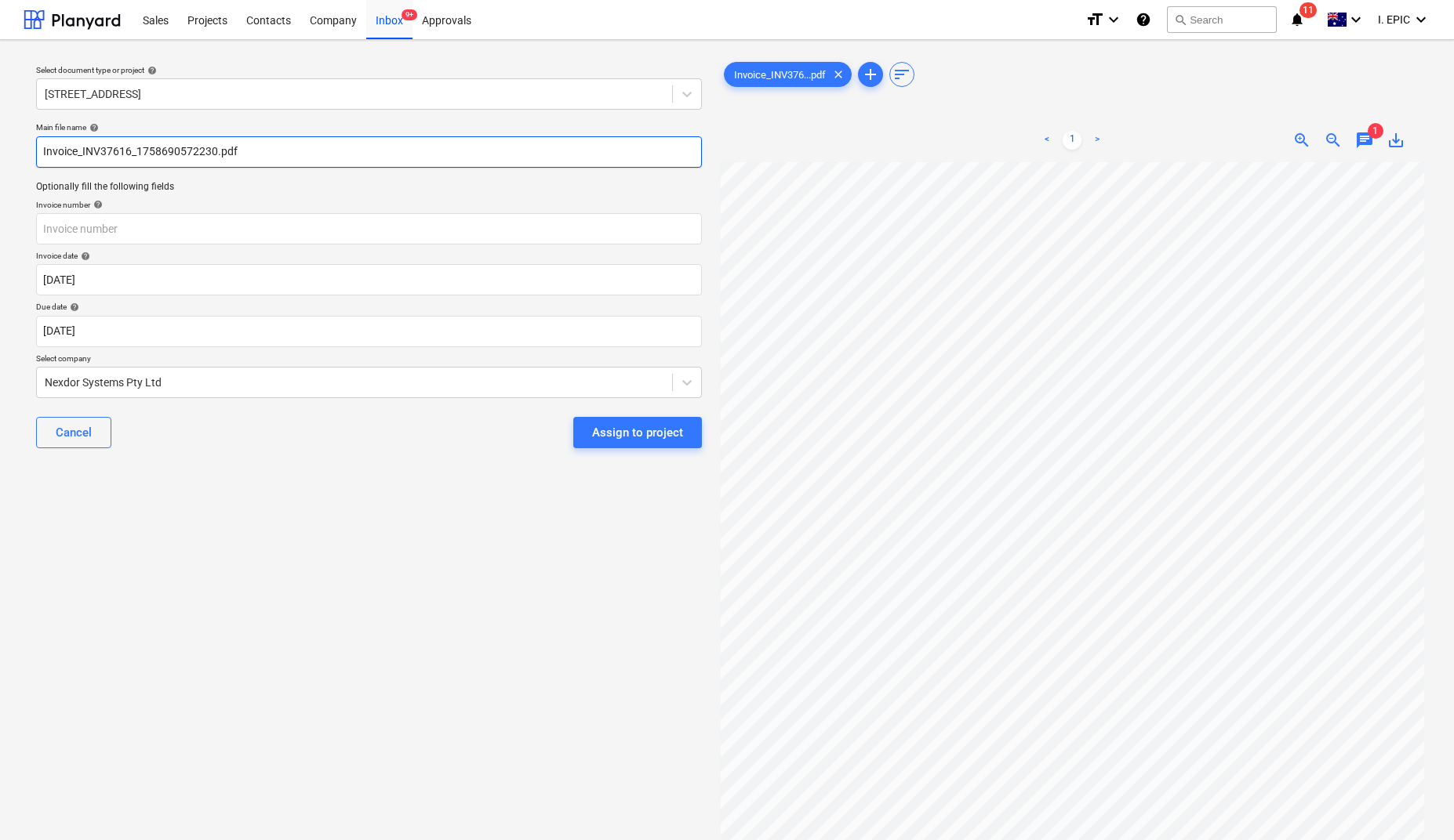
drag, startPoint x: 130, startPoint y: 151, endPoint x: 82, endPoint y: 144, distance: 48.5
click at [82, 144] on input "Invoice_INV37616_1758690572230.pdf" at bounding box center [369, 152] width 666 height 31
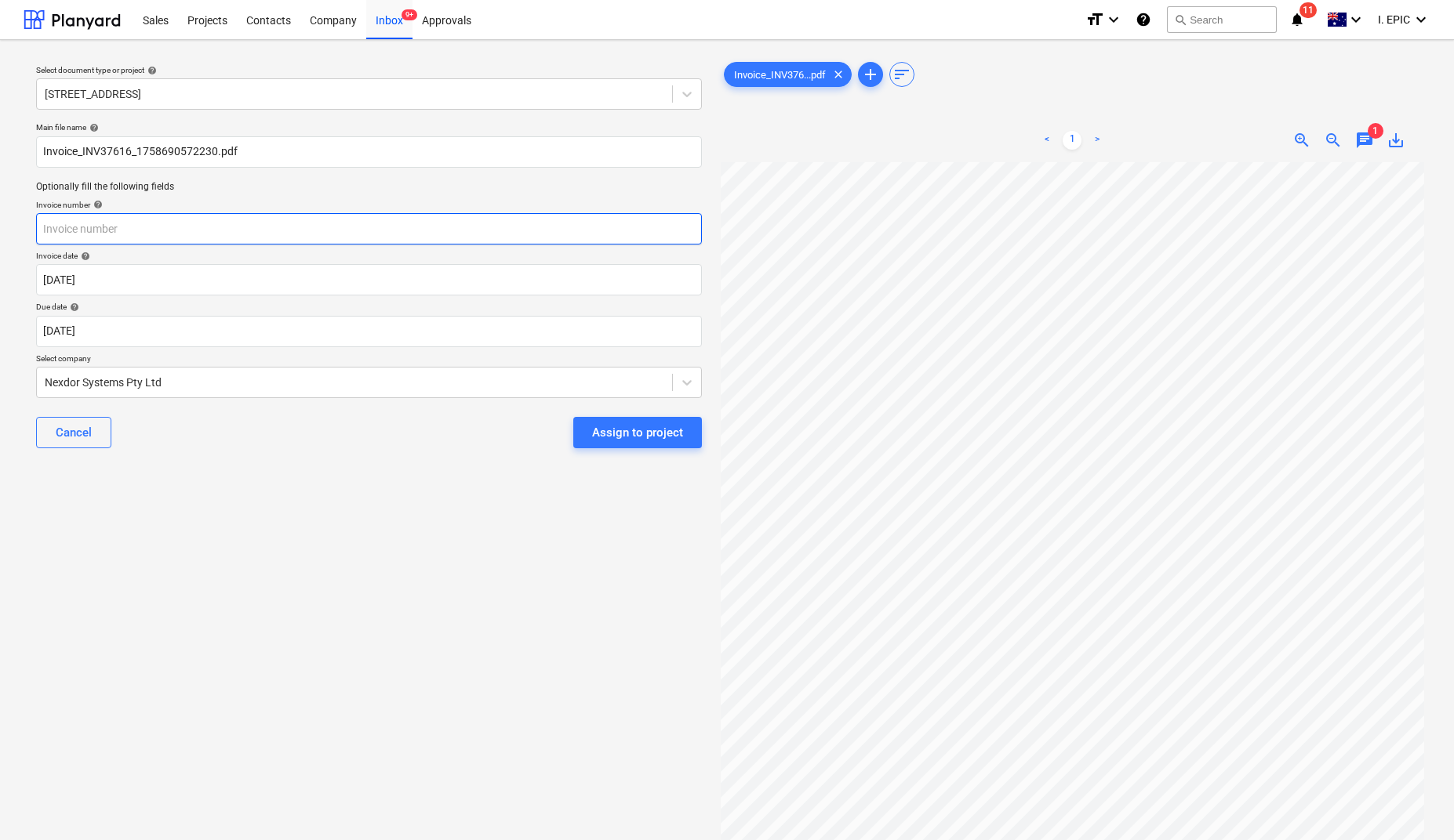
click at [82, 217] on input "text" at bounding box center [369, 229] width 666 height 31
paste input "INV37616"
type input "INV37616"
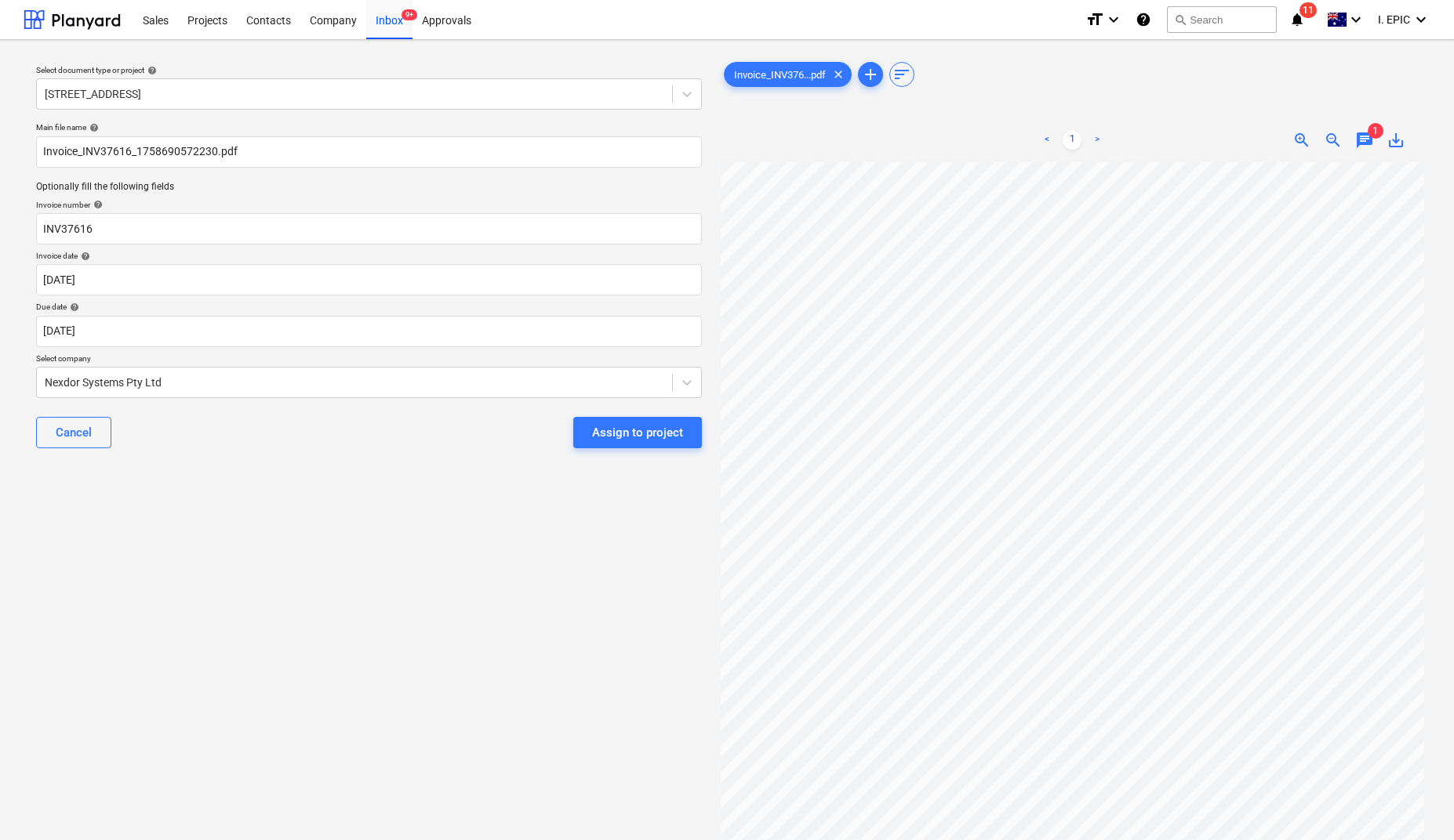
click at [1200, 85] on div "Invoice_INV376...pdf clear add sort" at bounding box center [1072, 75] width 703 height 31
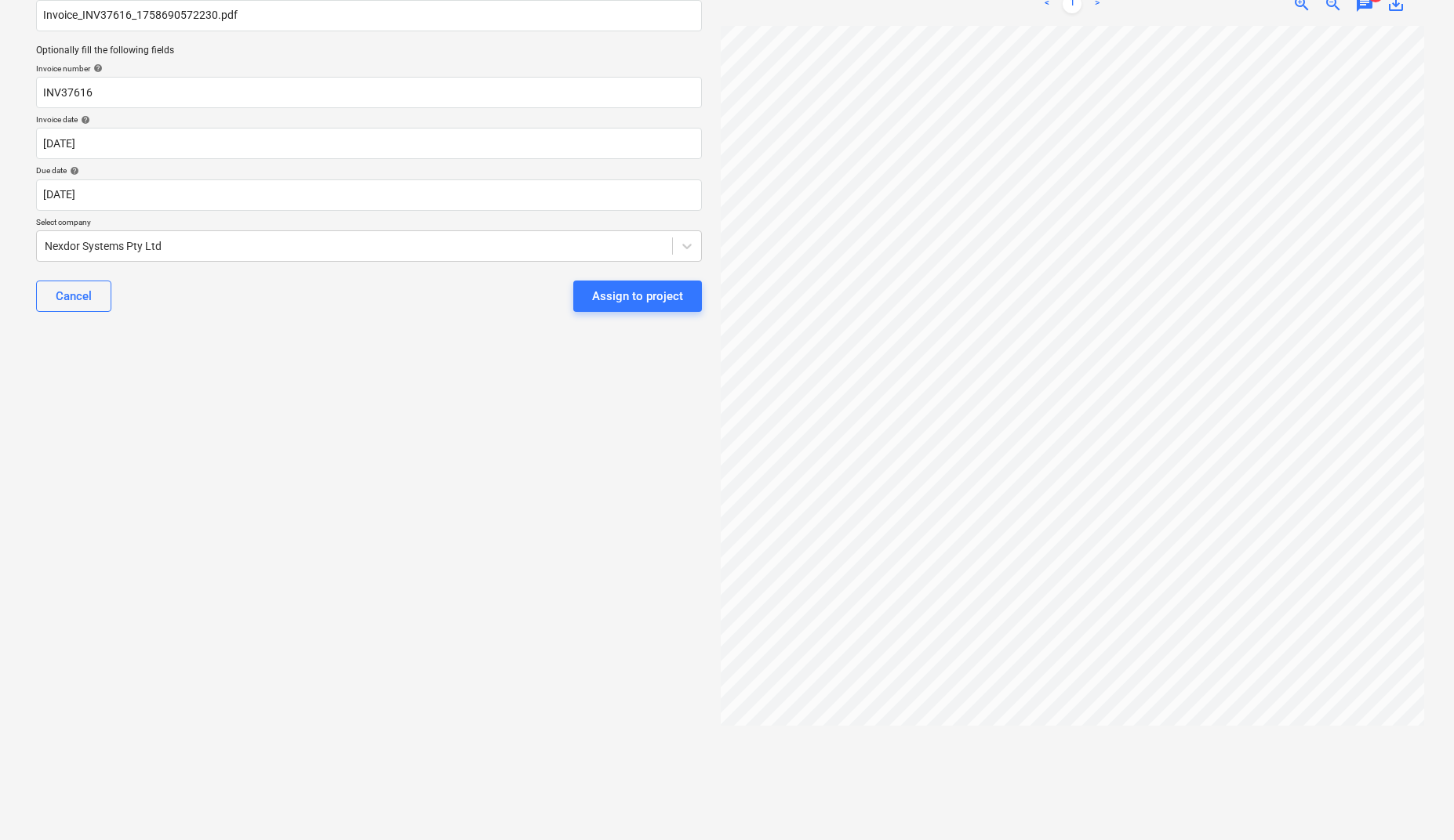
scroll to position [137, 0]
click at [273, 477] on div "Select document type or project help 248 Bay Rd, Sandringham Main file name hel…" at bounding box center [375, 371] width 703 height 912
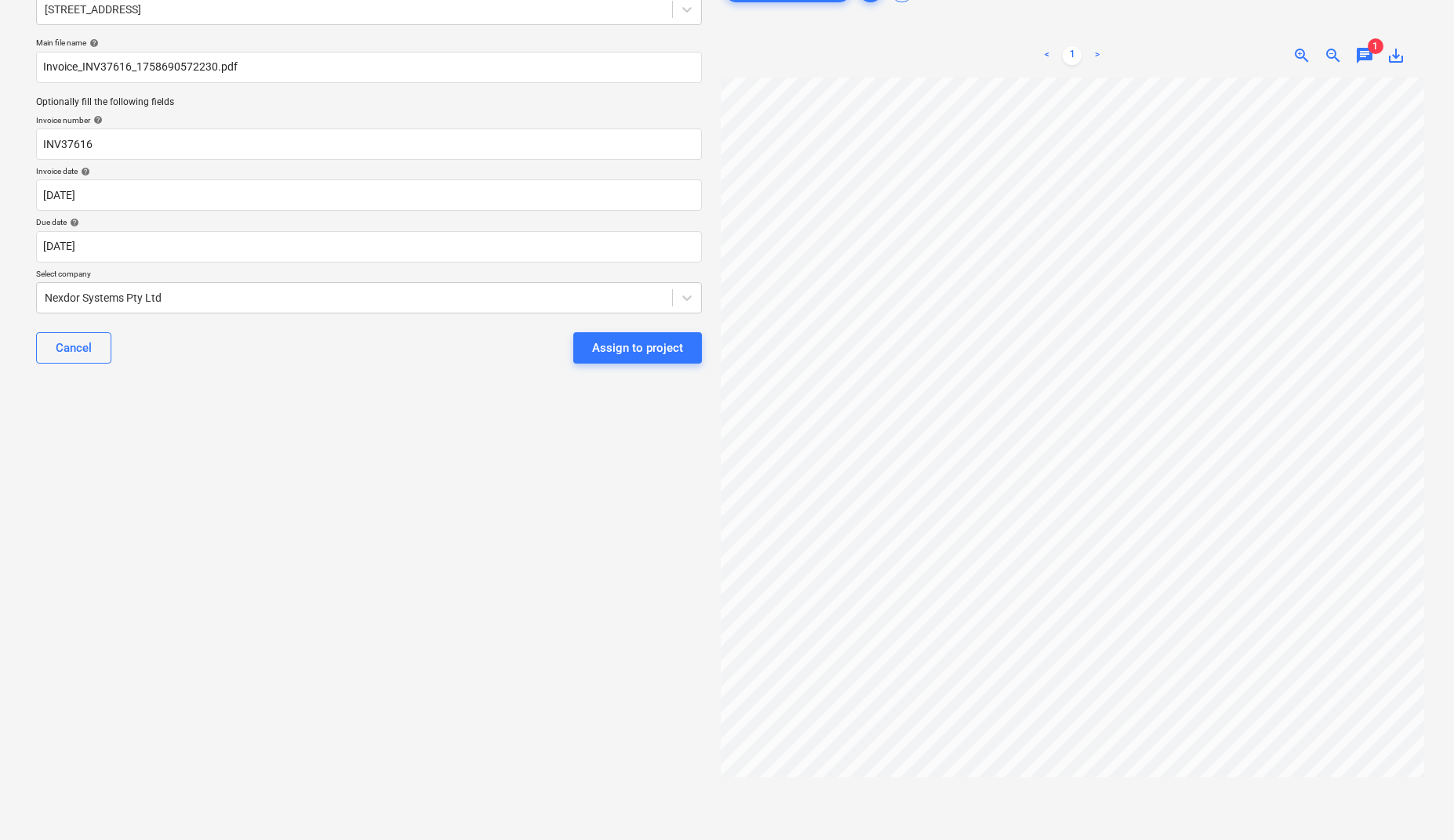
scroll to position [0, 0]
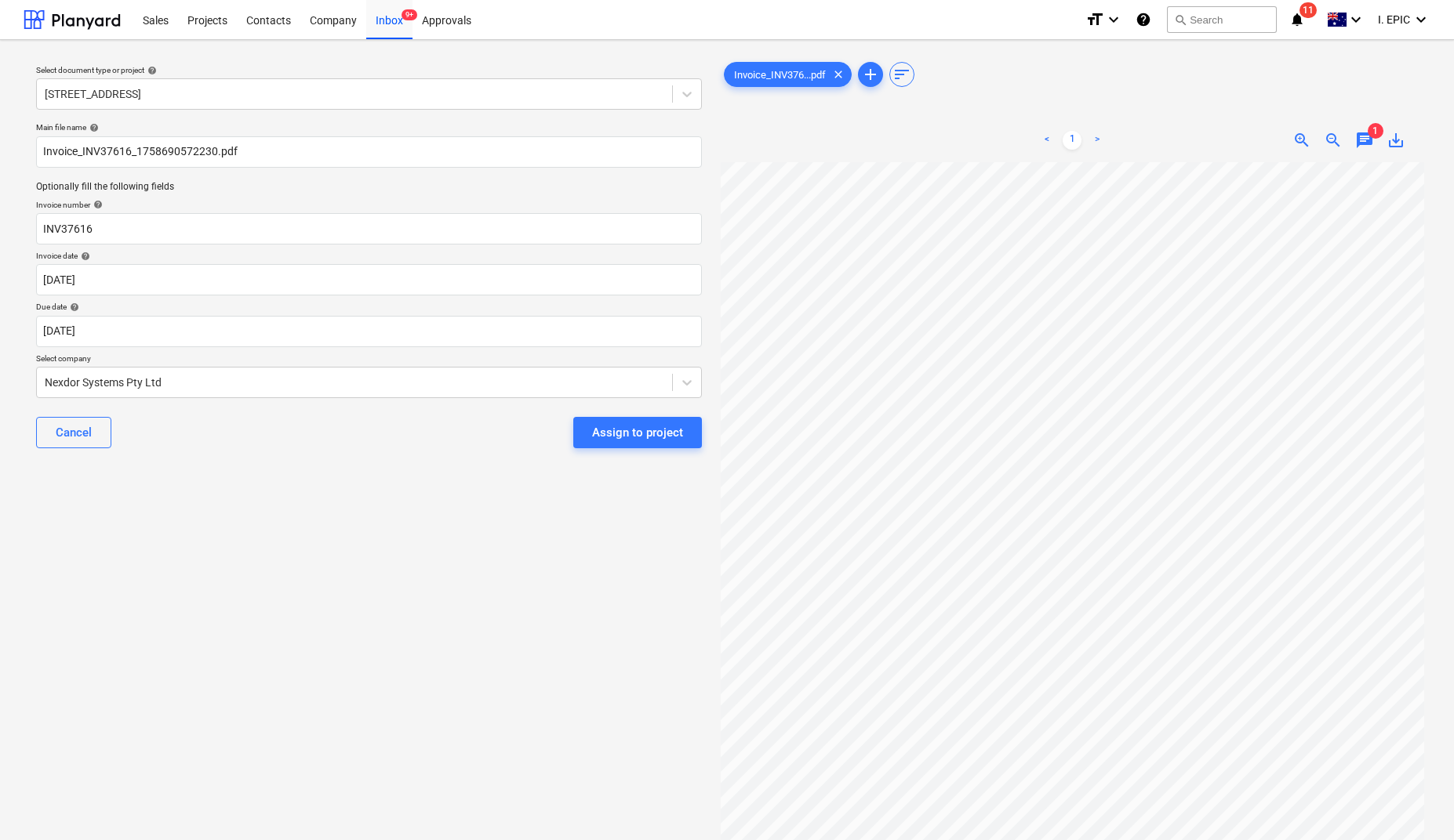
click at [289, 618] on div "Select document type or project help 248 Bay Rd, Sandringham Main file name hel…" at bounding box center [369, 508] width 691 height 912
click at [281, 598] on div "Select document type or project help 248 Bay Rd, Sandringham Main file name hel…" at bounding box center [369, 508] width 691 height 912
click at [1358, 148] on span "chat" at bounding box center [1364, 140] width 19 height 19
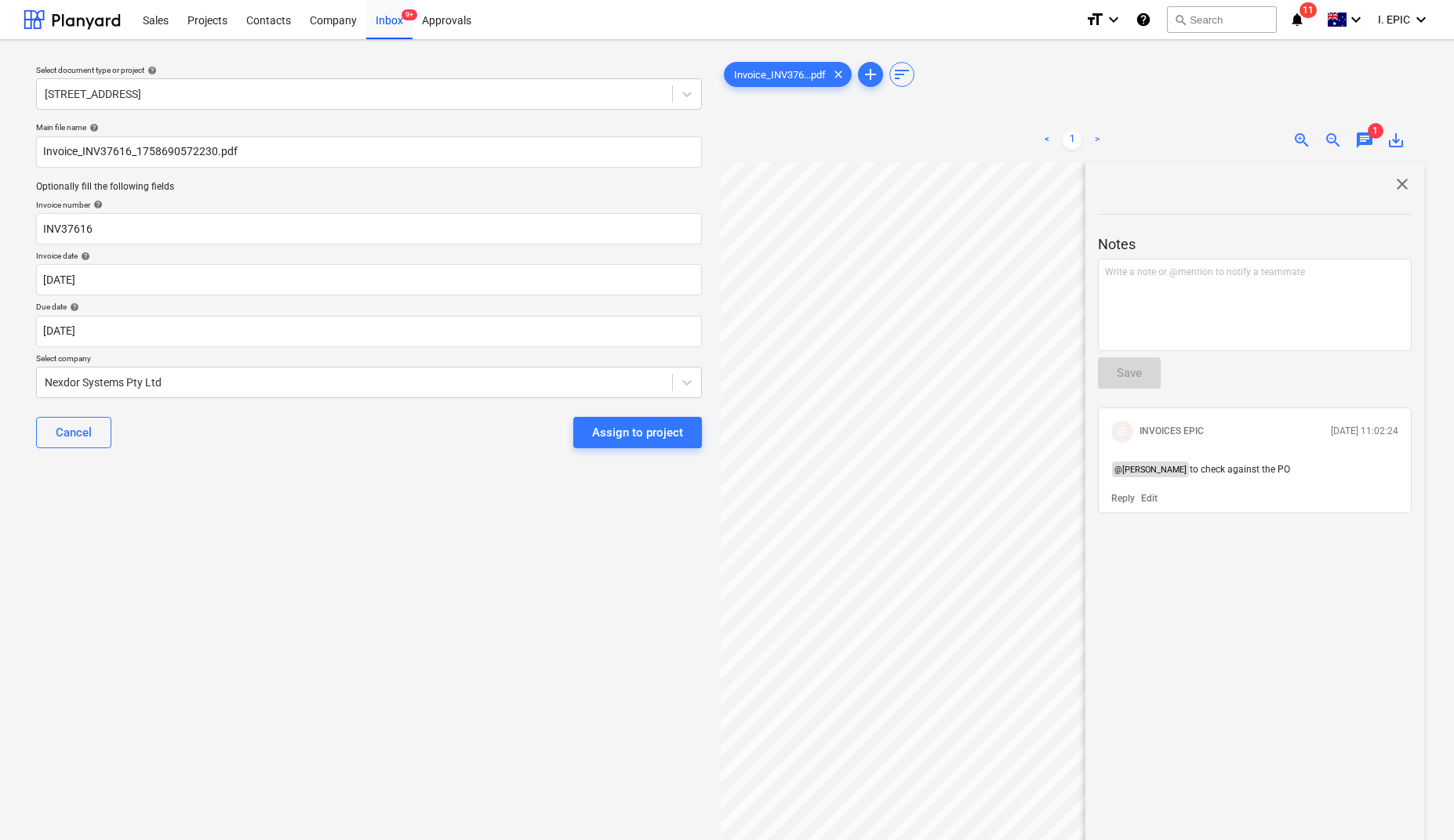
click at [372, 687] on div "Select document type or project help 248 Bay Rd, Sandringham Main file name hel…" at bounding box center [369, 508] width 691 height 912
click at [610, 435] on div "Assign to project" at bounding box center [637, 433] width 91 height 21
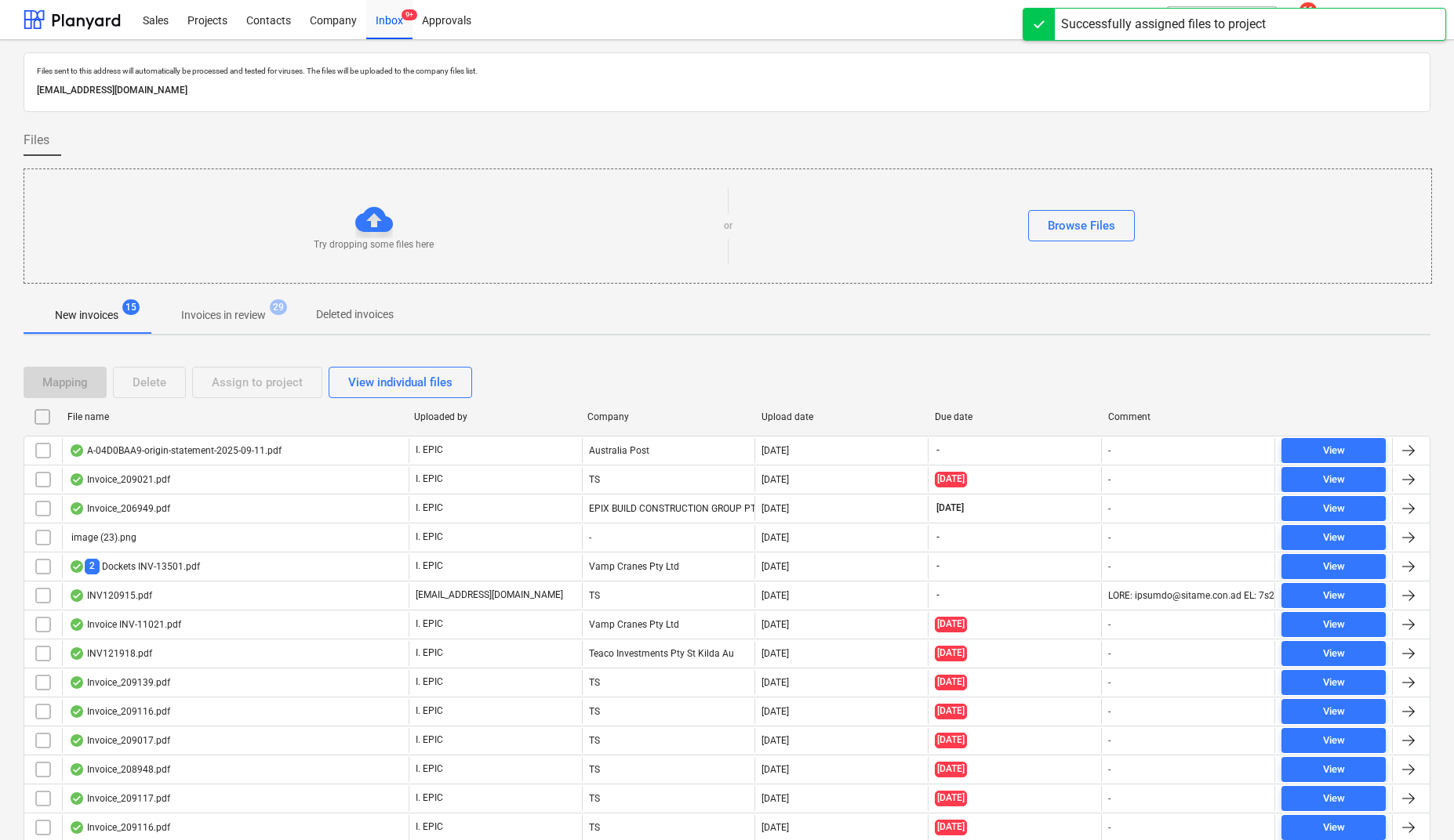
scroll to position [66, 0]
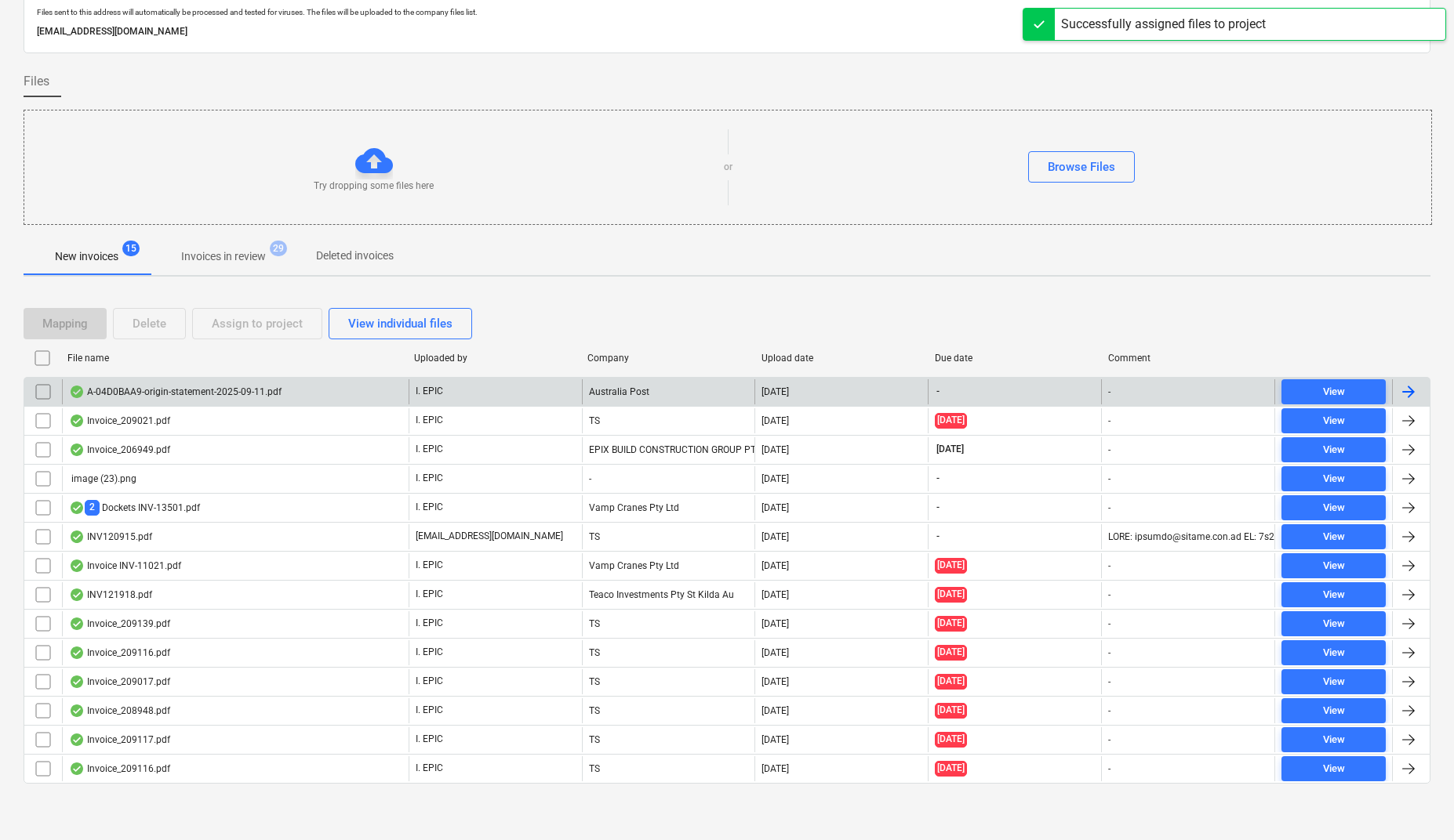
click at [134, 389] on div "A-04D0BAA9-origin-statement-2025-09-11.pdf" at bounding box center [175, 392] width 213 height 12
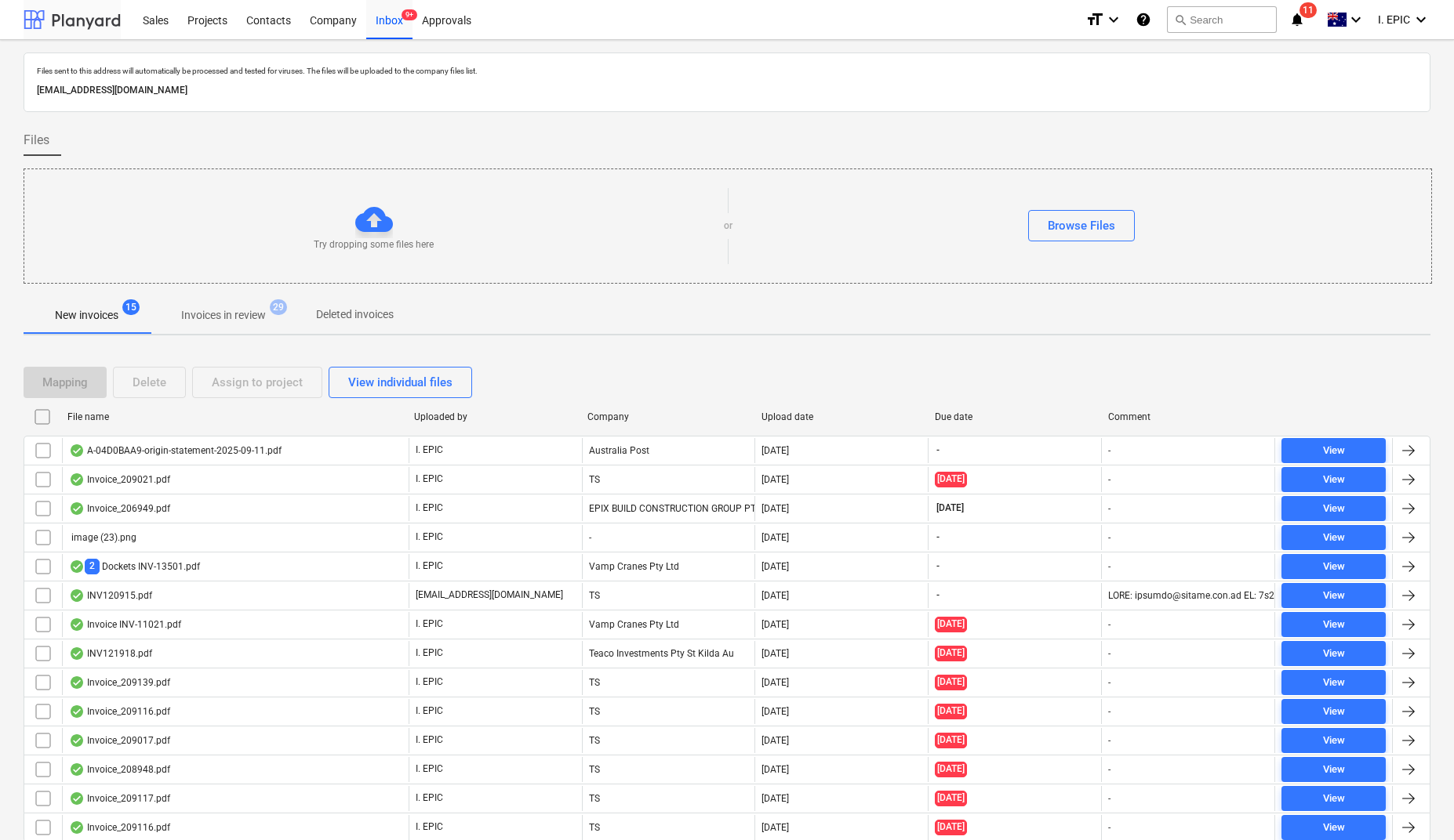
scroll to position [66, 0]
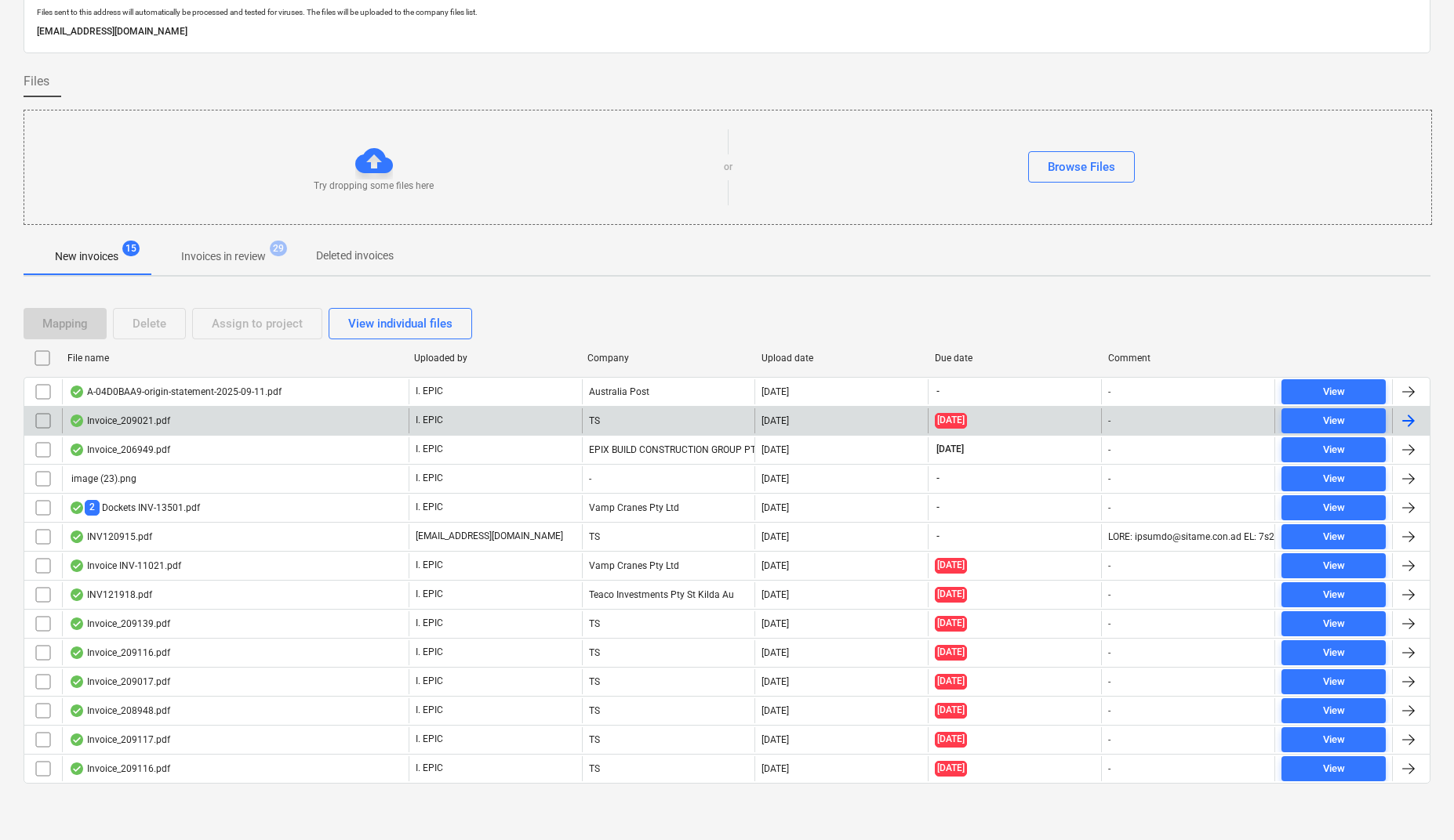
click at [115, 415] on div "Invoice_209021.pdf" at bounding box center [119, 420] width 101 height 12
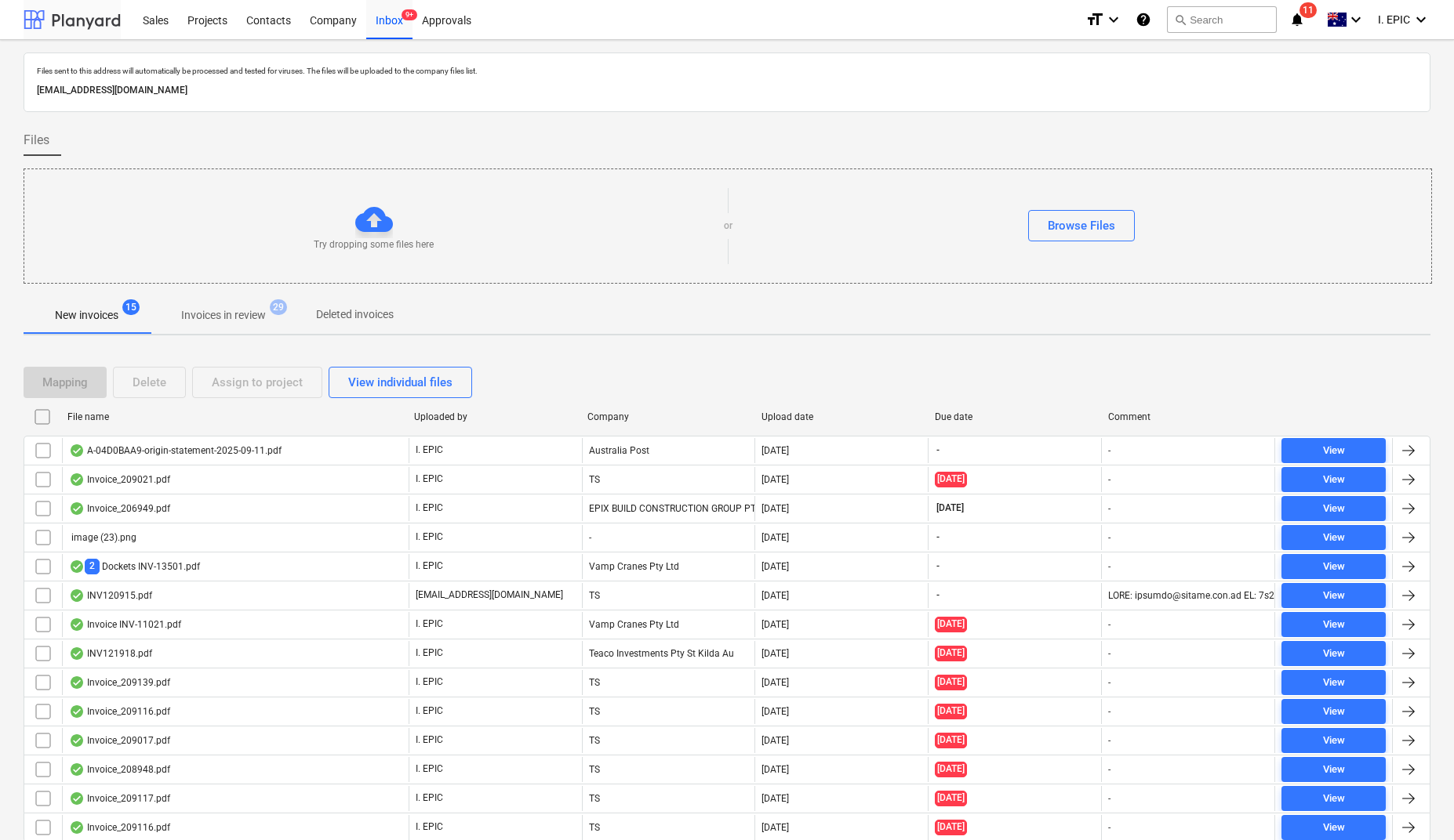
scroll to position [66, 0]
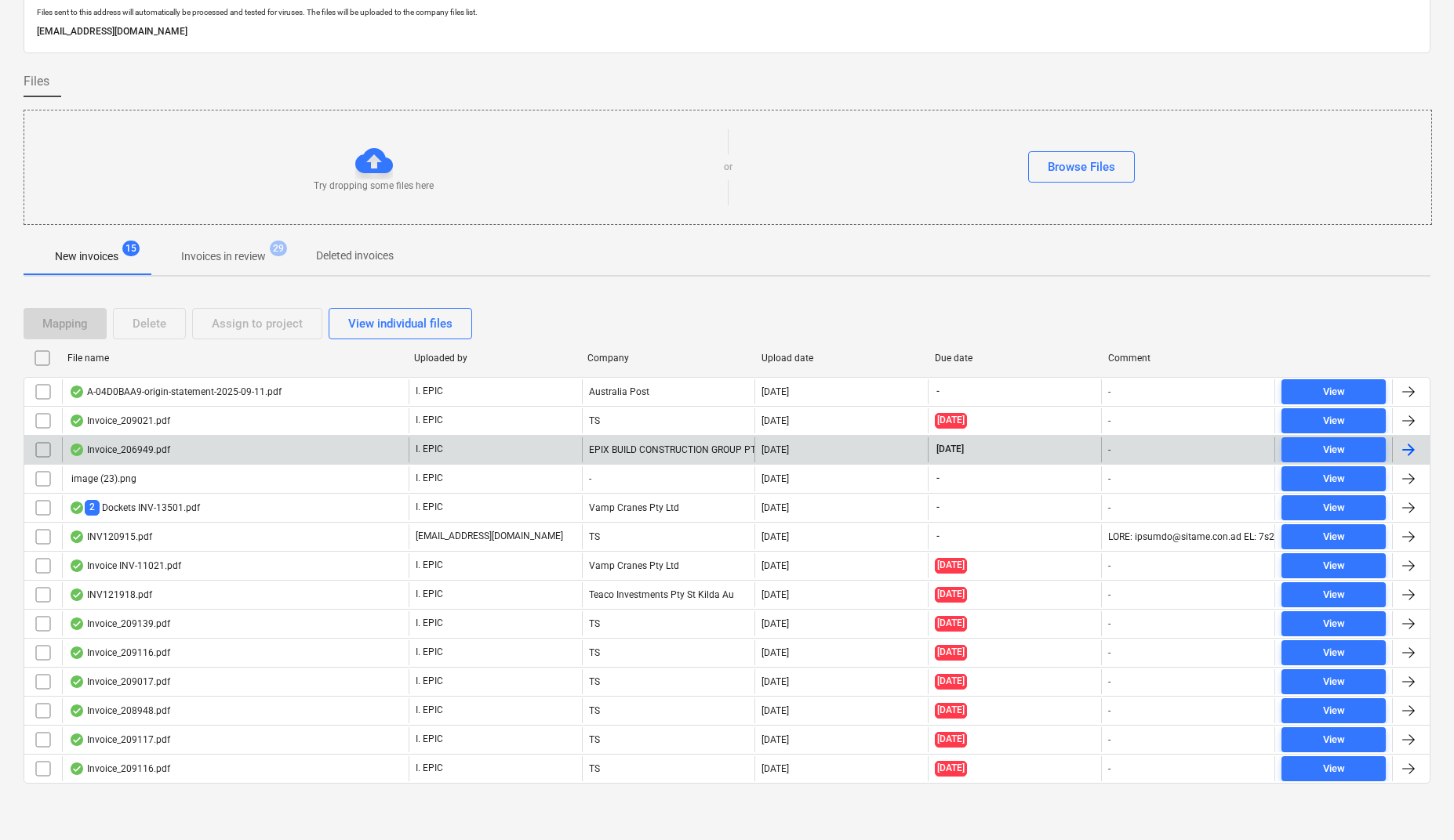
click at [159, 450] on div "Invoice_206949.pdf" at bounding box center [119, 449] width 101 height 12
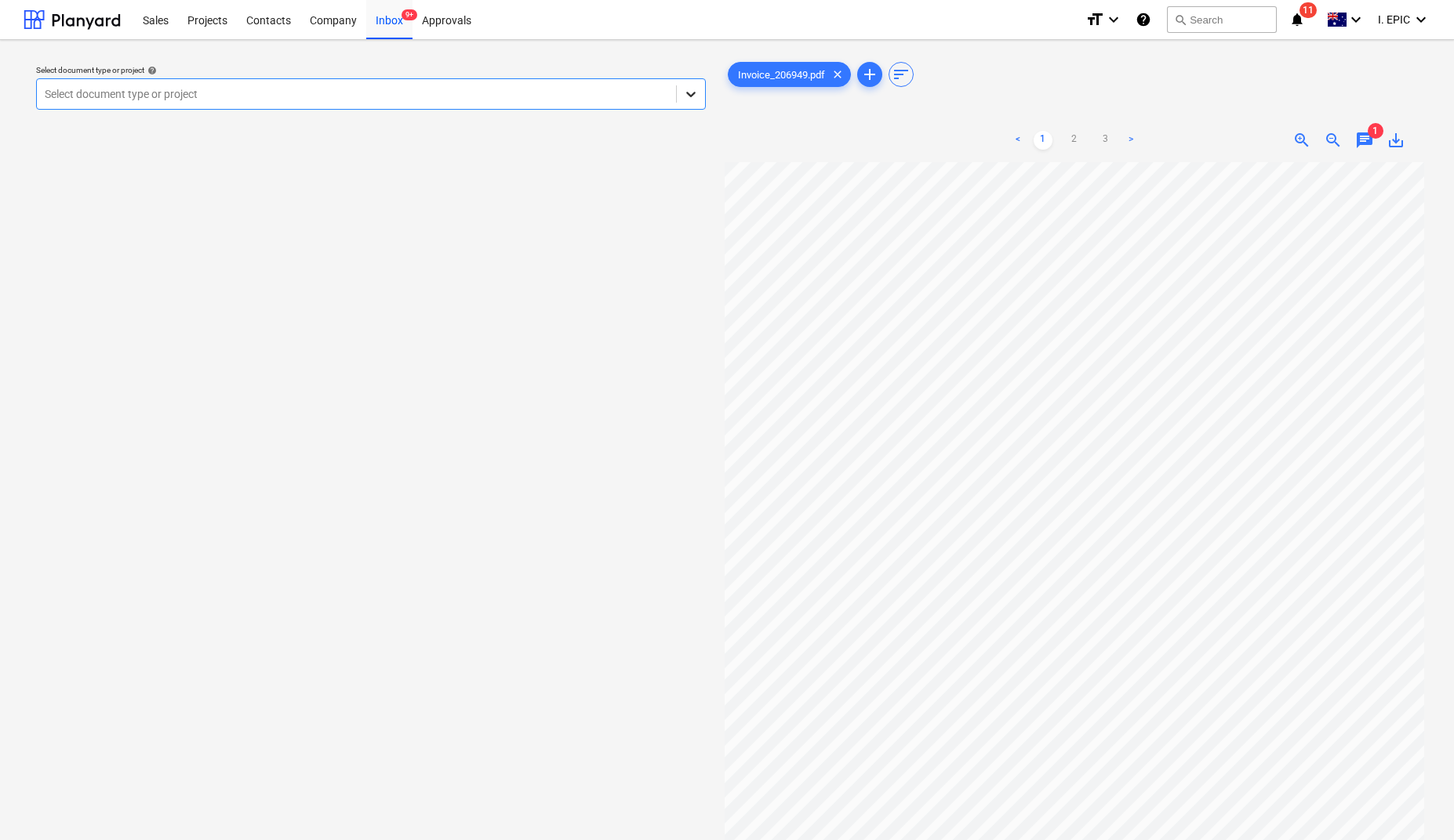
click at [683, 99] on icon at bounding box center [691, 94] width 16 height 16
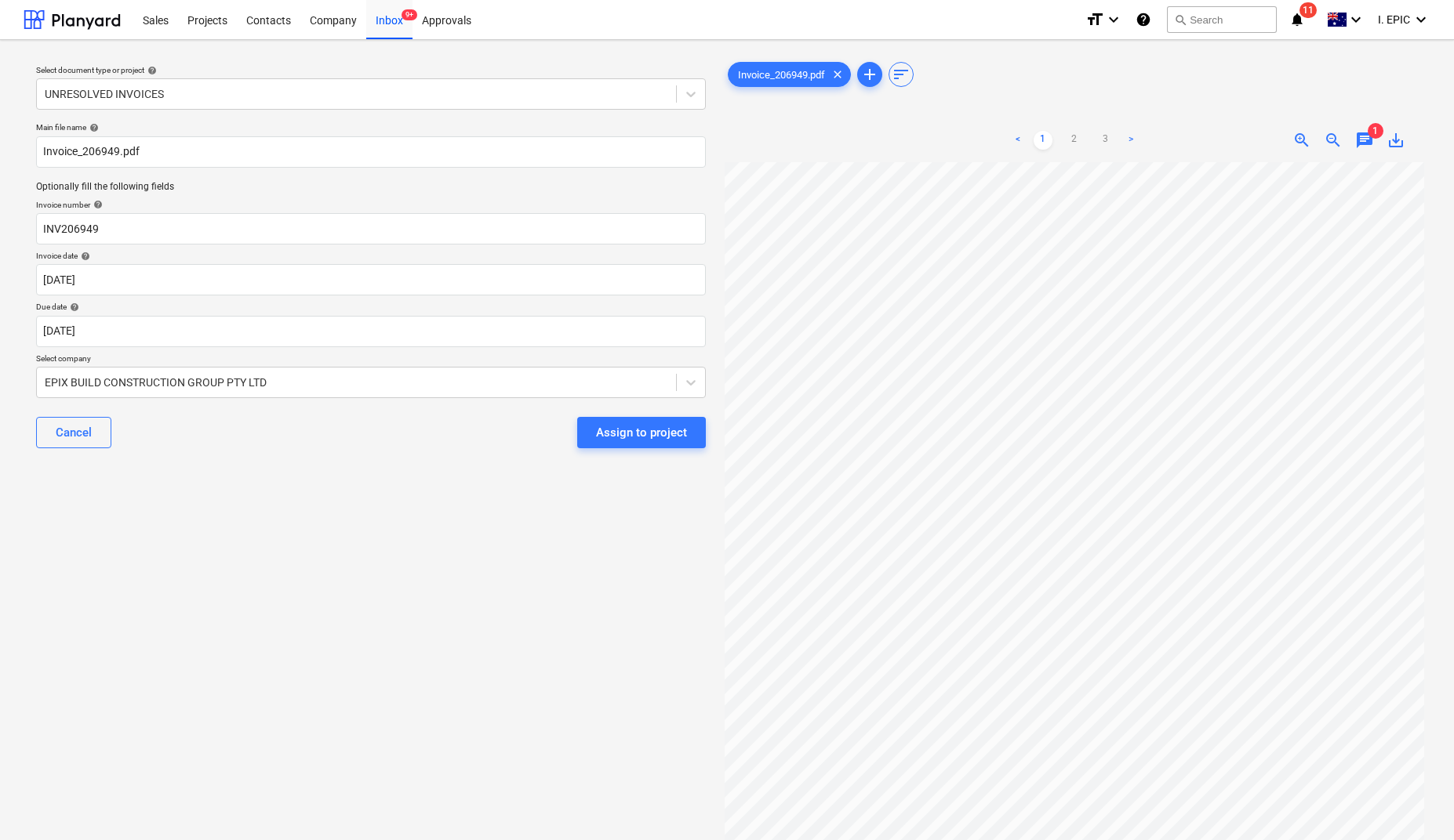
click at [208, 549] on div "Select document type or project help UNRESOLVED INVOICES Main file name help In…" at bounding box center [371, 508] width 695 height 912
click at [55, 148] on input "Invoice_206949.pdf" at bounding box center [370, 152] width 669 height 31
type input "Entro Invoice_206949.pdf"
click at [393, 659] on div "Select document type or project help UNRESOLVED INVOICES Main file name help En…" at bounding box center [371, 508] width 695 height 912
click at [155, 501] on div "Select document type or project help UNRESOLVED INVOICES Main file name help En…" at bounding box center [371, 508] width 695 height 912
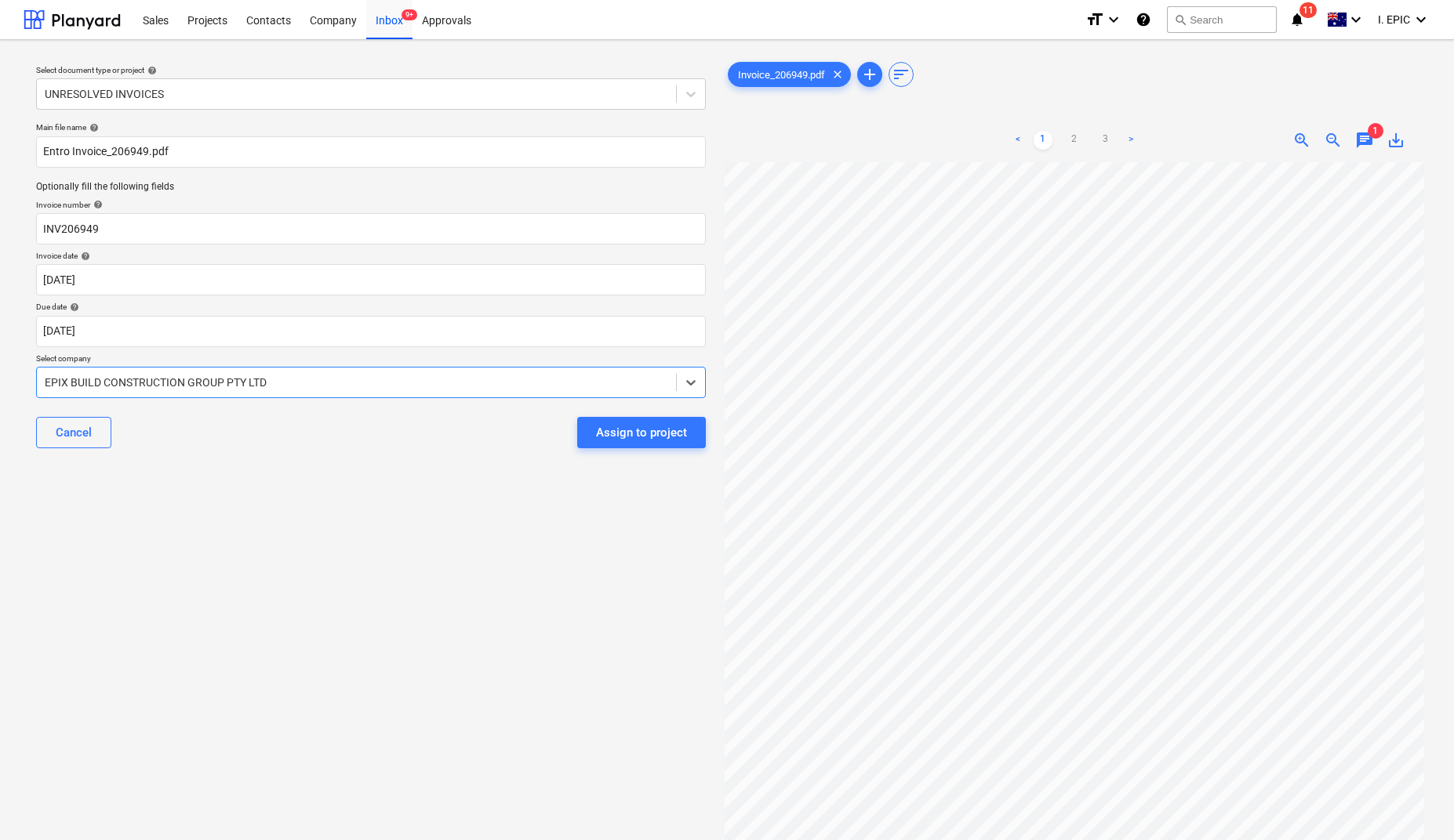
click at [186, 374] on div at bounding box center [356, 382] width 623 height 16
type input "entr"
click at [368, 737] on div "Select document type or project help UNRESOLVED INVOICES Main file name help En…" at bounding box center [371, 508] width 695 height 912
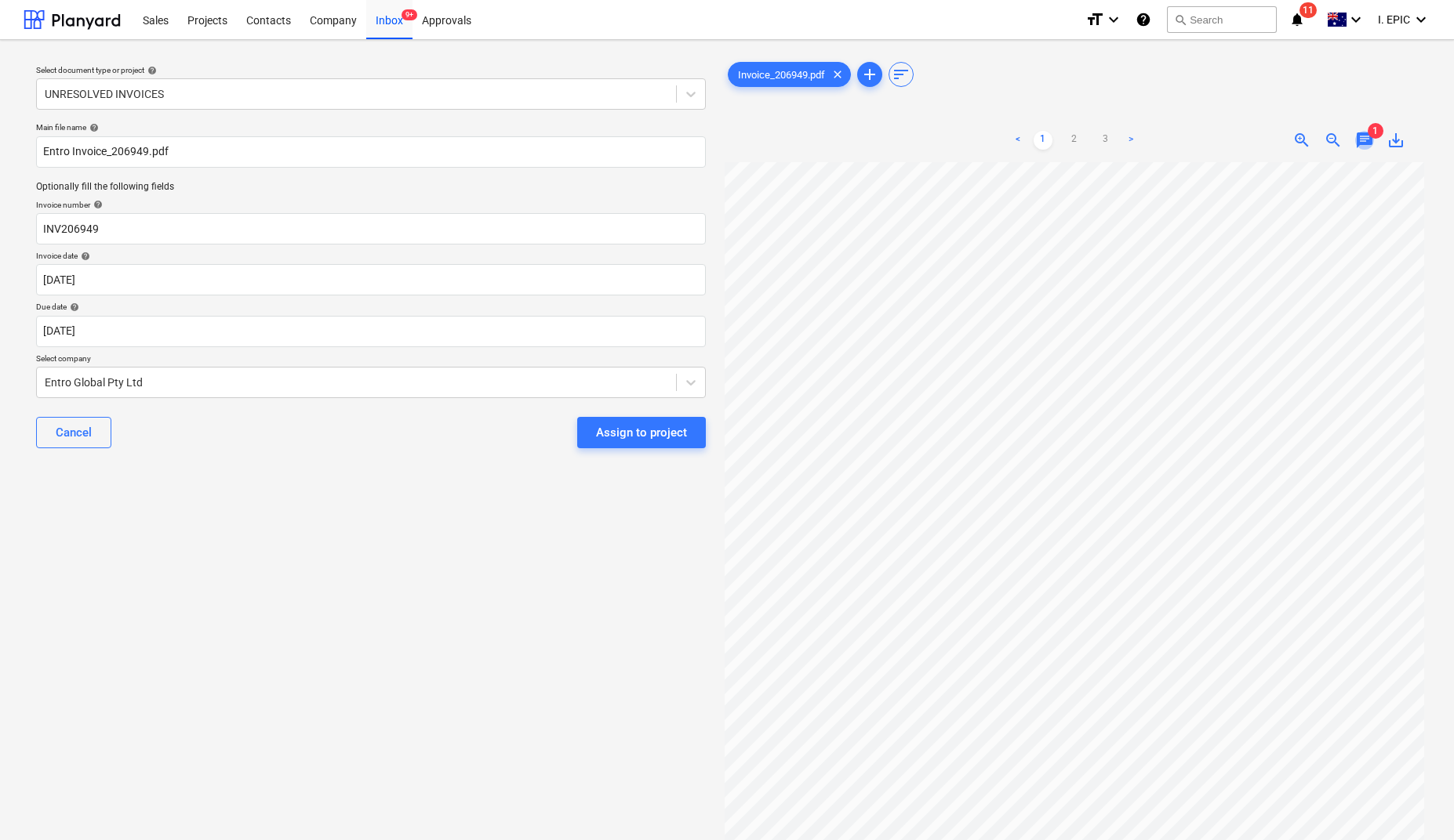
click at [1368, 139] on span "chat" at bounding box center [1364, 140] width 19 height 19
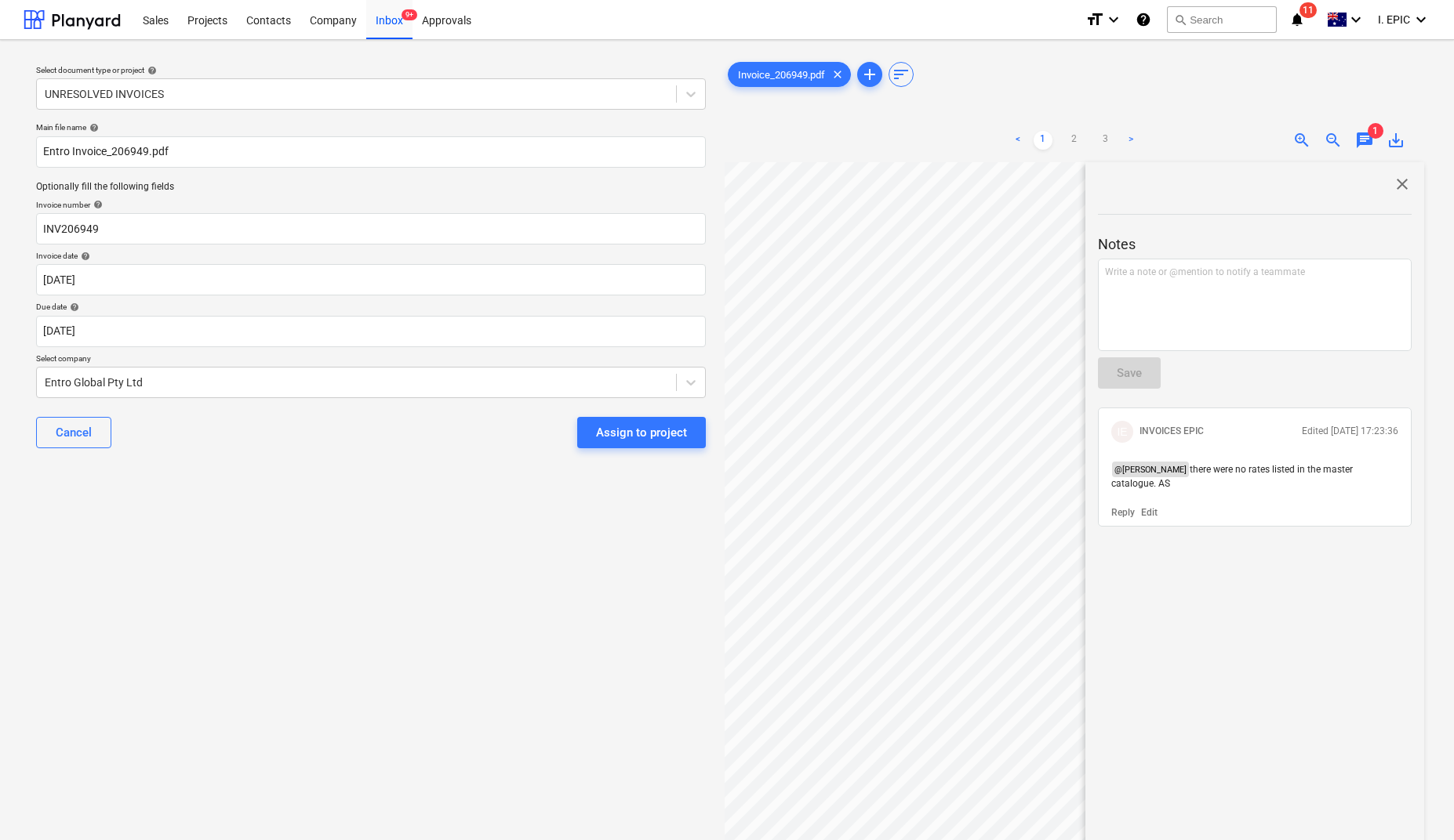
click at [426, 645] on div "Select document type or project help UNRESOLVED INVOICES Main file name help En…" at bounding box center [371, 508] width 695 height 912
click at [1282, 628] on div "close Notes Write a note or @mention to notify a teammate ﻿ Save IE INVOICES EP…" at bounding box center [1254, 573] width 338 height 822
click at [624, 429] on div "Assign to project" at bounding box center [642, 433] width 91 height 21
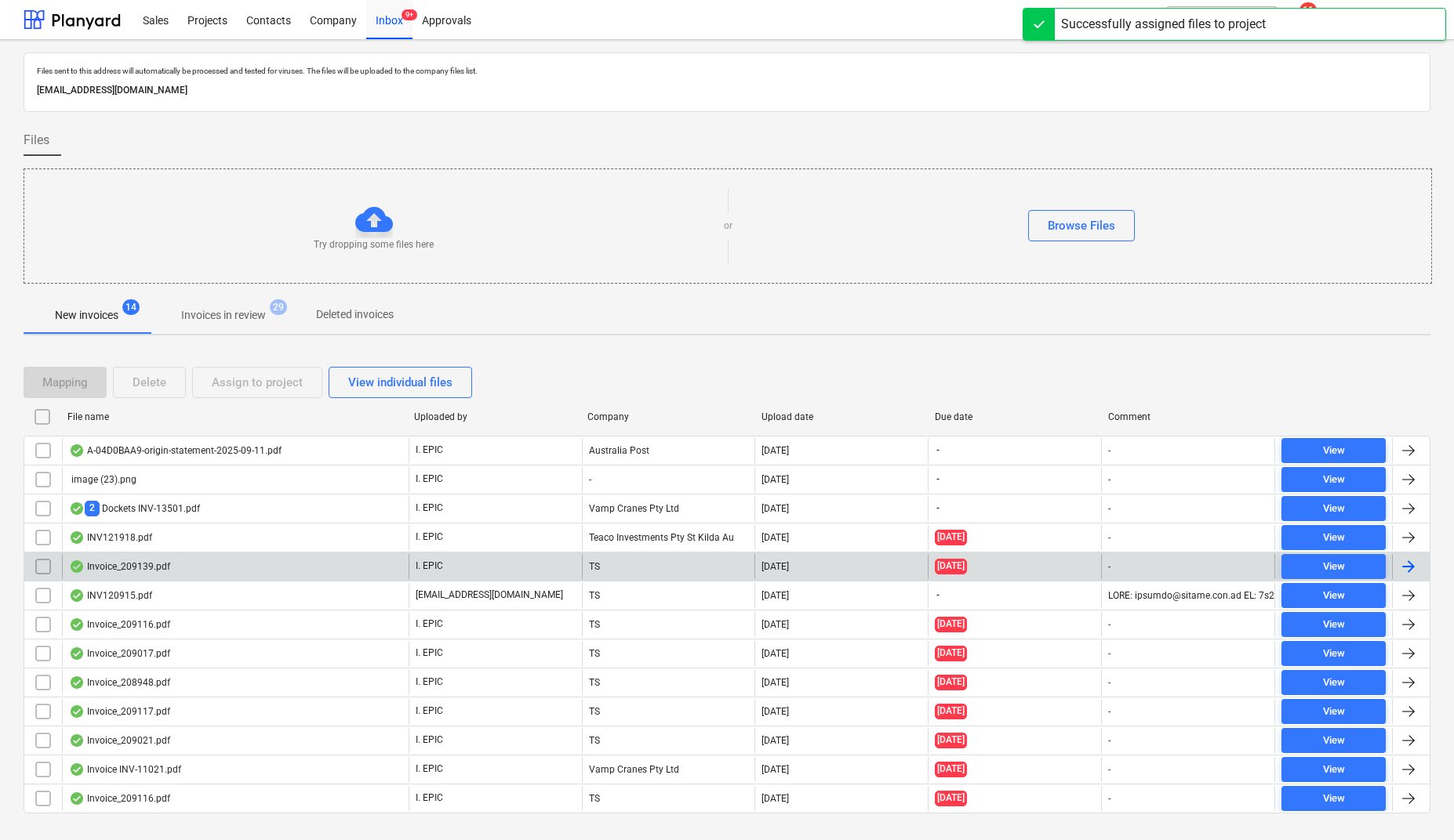
scroll to position [36, 0]
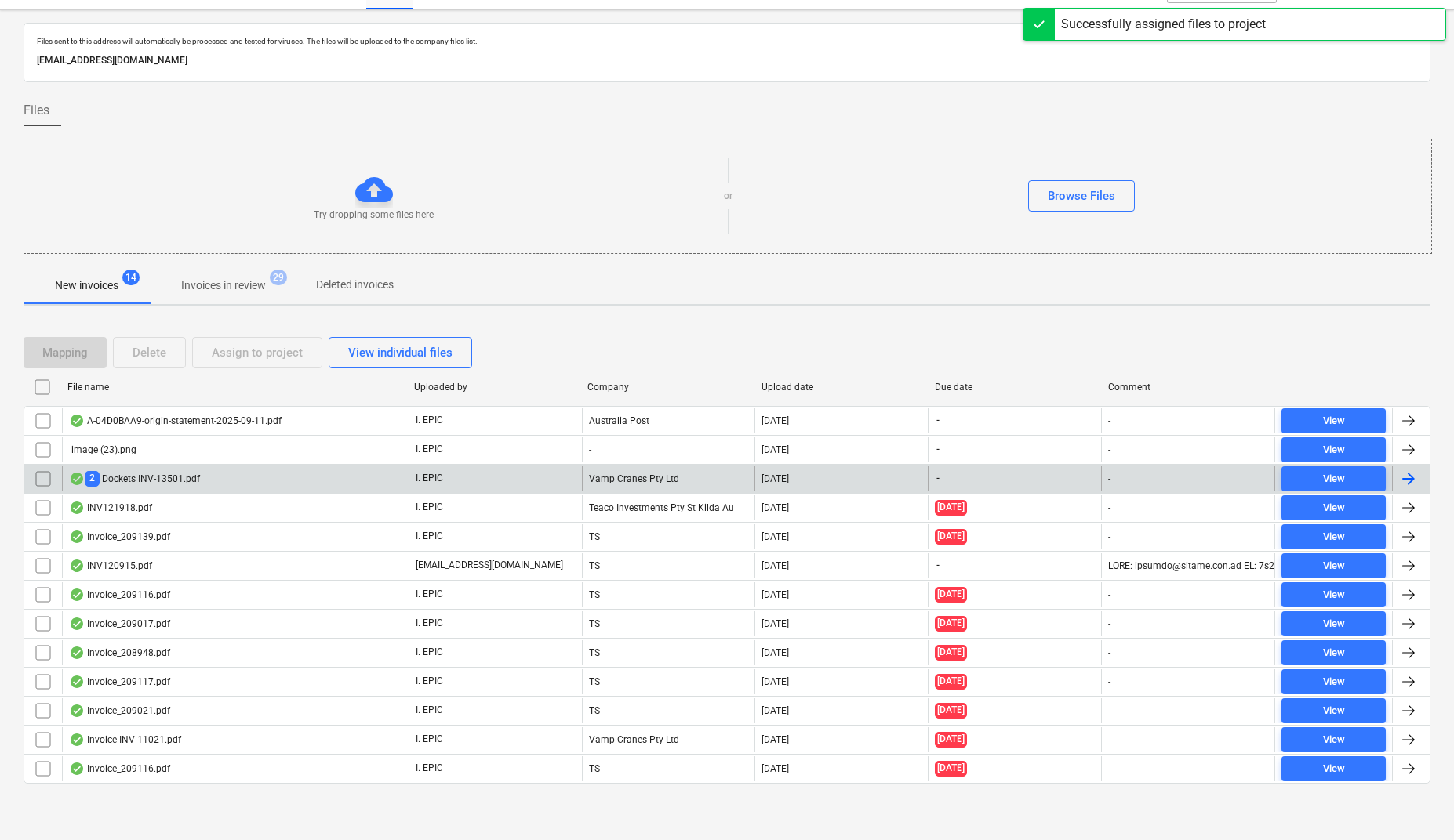
click at [126, 471] on div "2 Dockets INV-13501.pdf" at bounding box center [134, 479] width 131 height 15
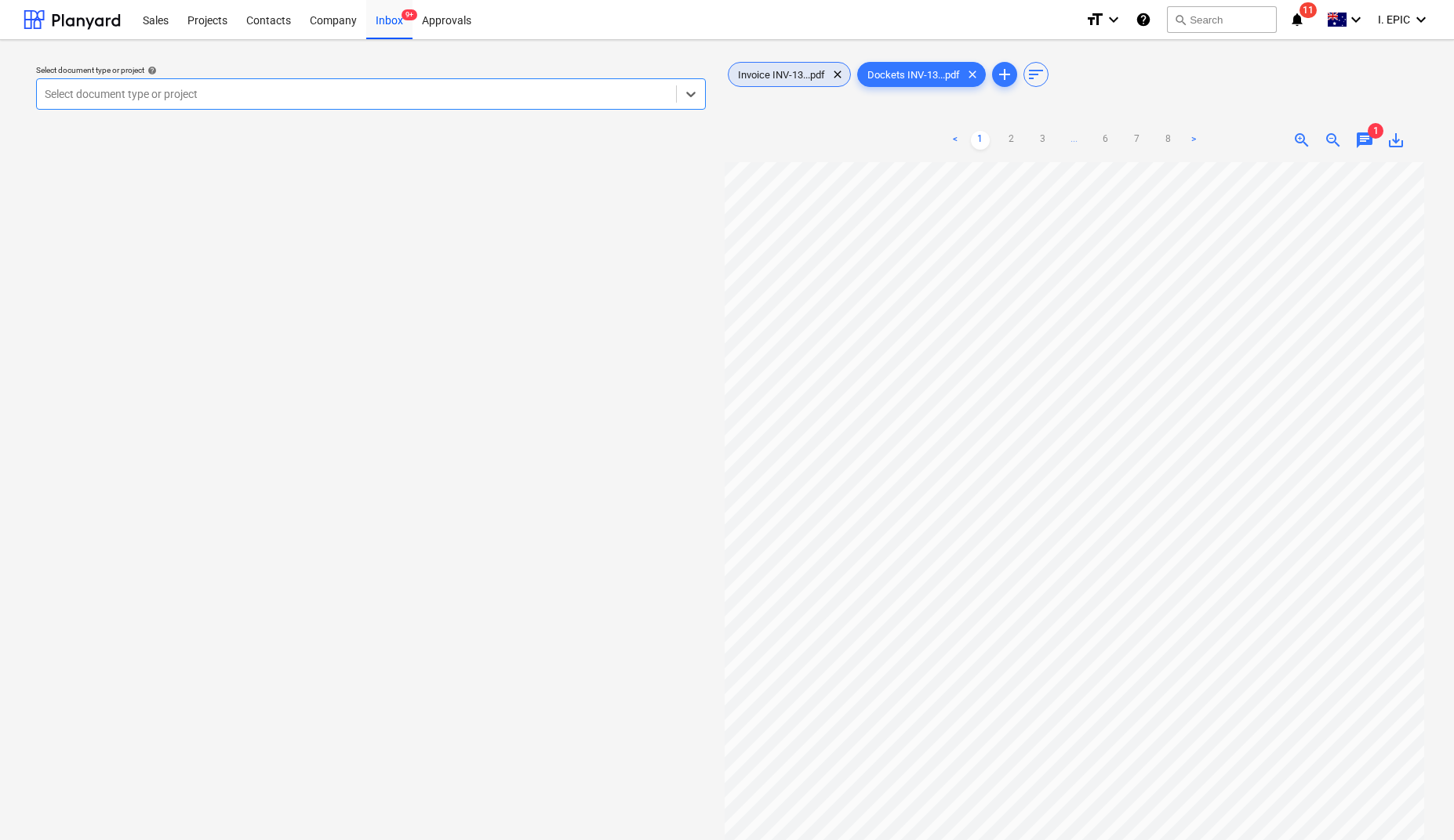
click at [777, 73] on span "Invoice INV-13...pdf" at bounding box center [781, 75] width 106 height 11
click at [683, 97] on icon at bounding box center [690, 94] width 16 height 16
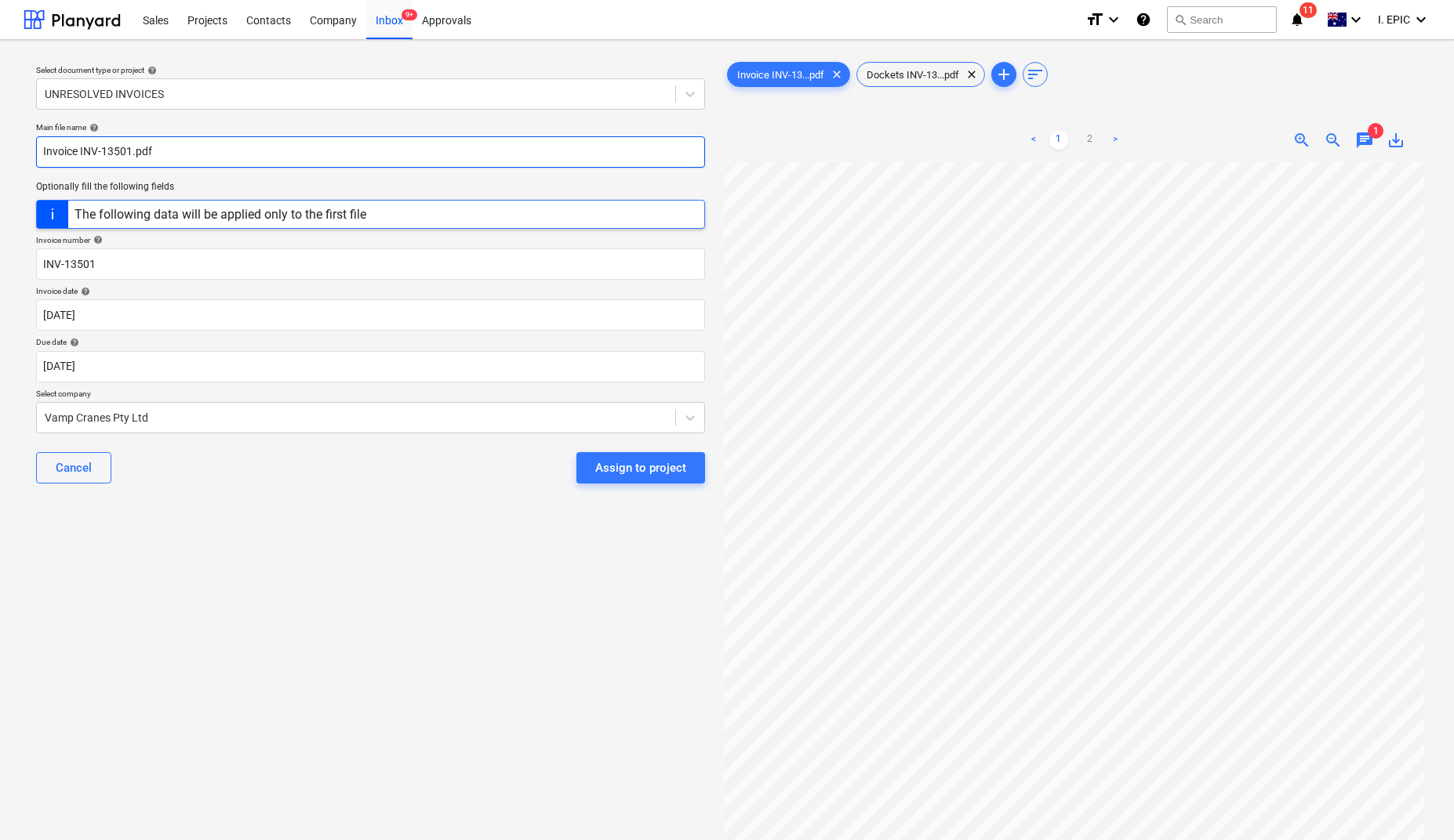
drag, startPoint x: 104, startPoint y: 147, endPoint x: 130, endPoint y: 150, distance: 26.2
click at [130, 150] on input "Invoice INV-13501.pdf" at bounding box center [370, 152] width 669 height 31
click at [59, 318] on body "Sales Projects Contacts Company Inbox 9+ Approvals format_size keyboard_arrow_d…" at bounding box center [727, 420] width 1454 height 840
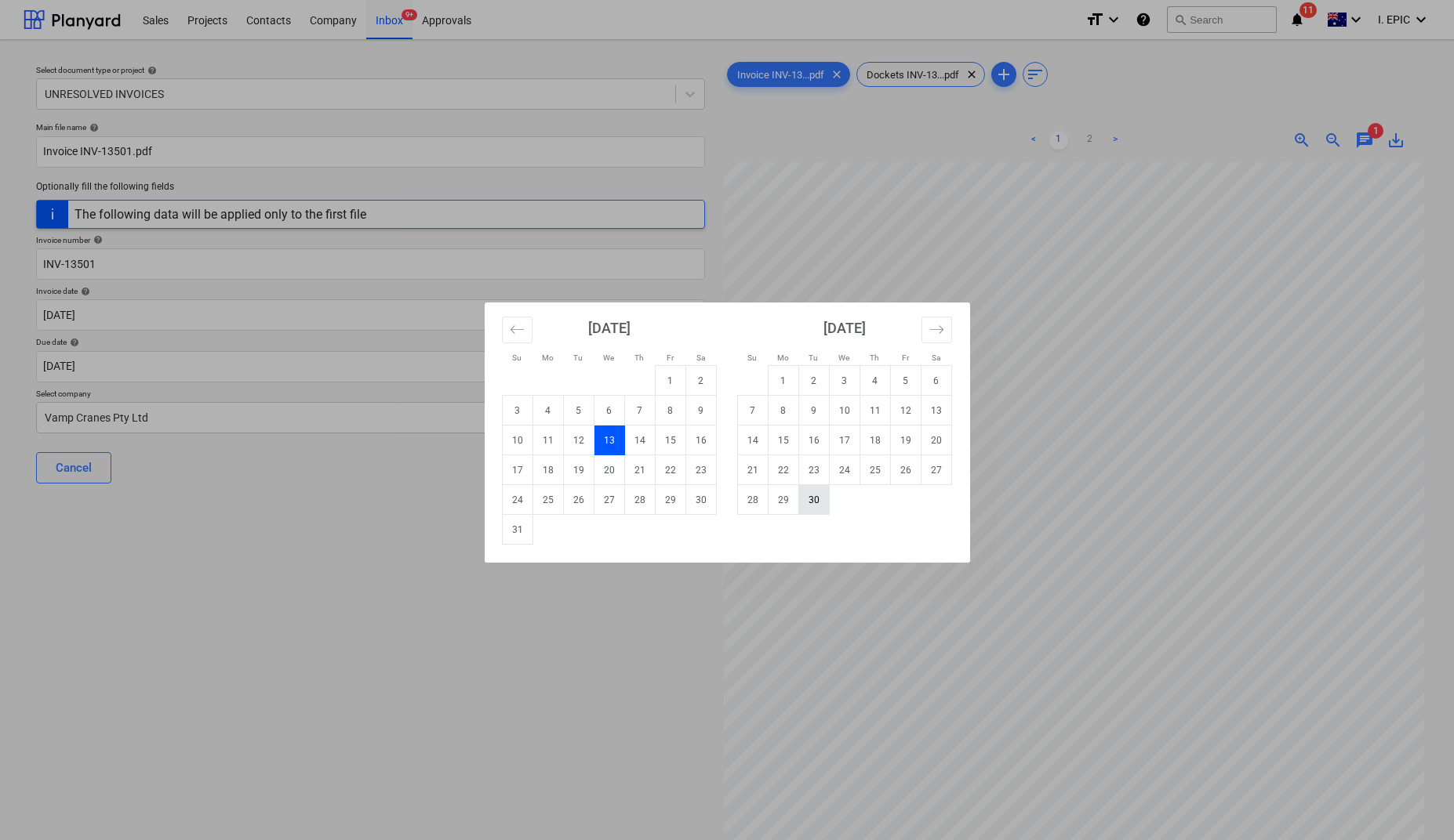
click at [807, 493] on td "30" at bounding box center [813, 500] width 30 height 30
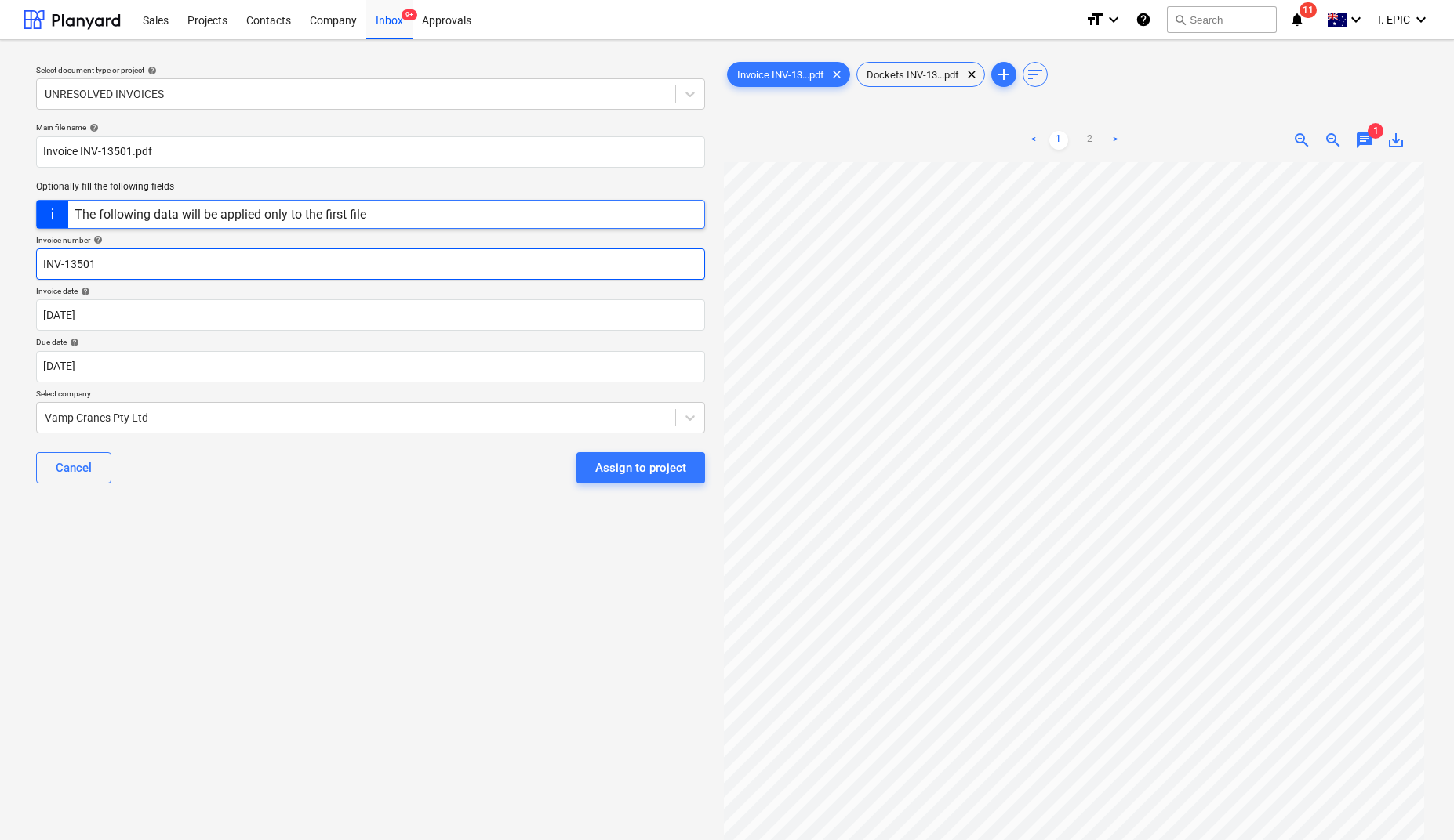
drag, startPoint x: 101, startPoint y: 267, endPoint x: 15, endPoint y: 264, distance: 86.1
click at [15, 264] on div "Select document type or project help UNRESOLVED INVOICES Main file name help In…" at bounding box center [727, 509] width 1454 height 938
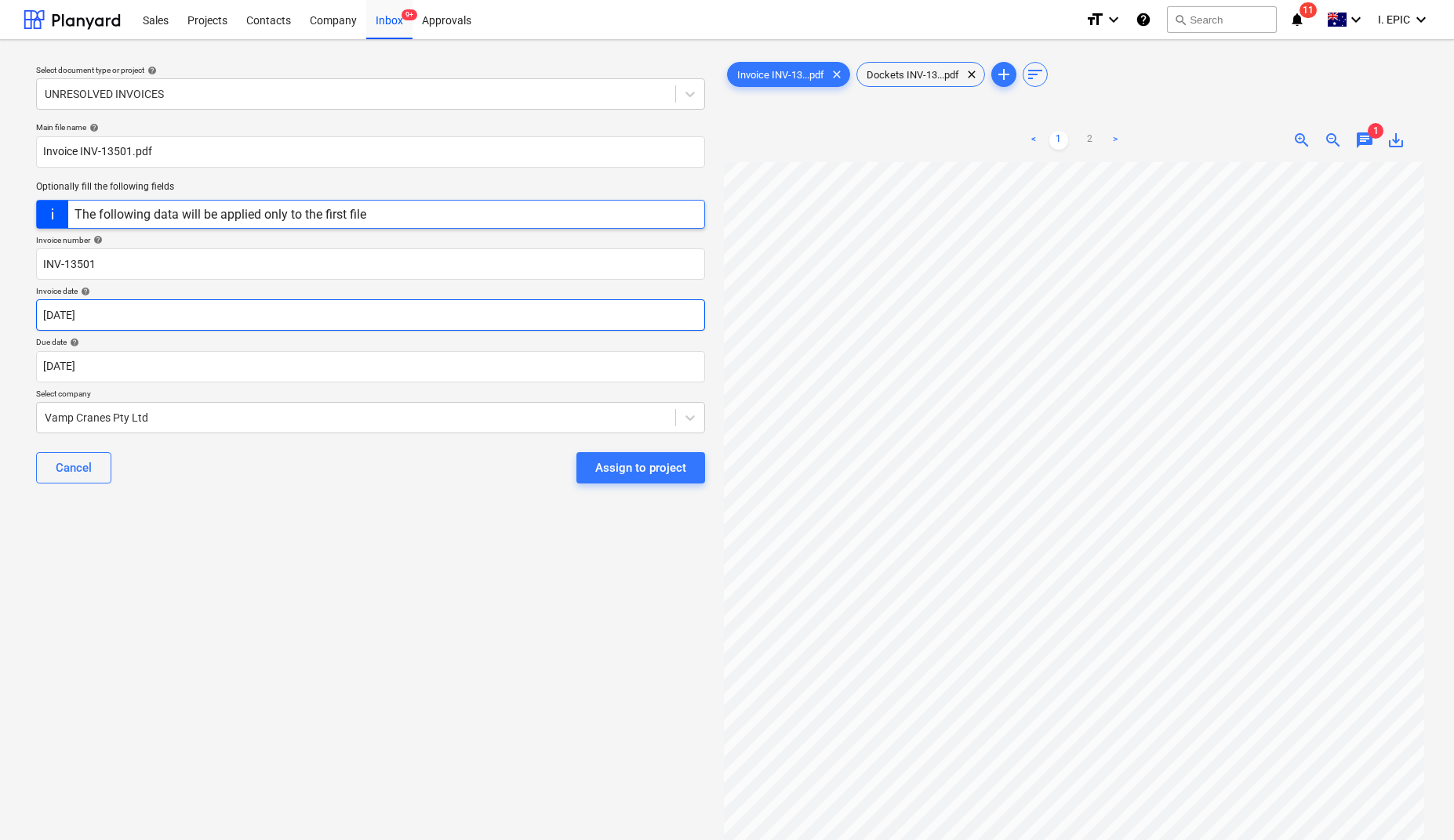
click at [62, 318] on body "Sales Projects Contacts Company Inbox 9+ Approvals format_size keyboard_arrow_d…" at bounding box center [727, 420] width 1454 height 840
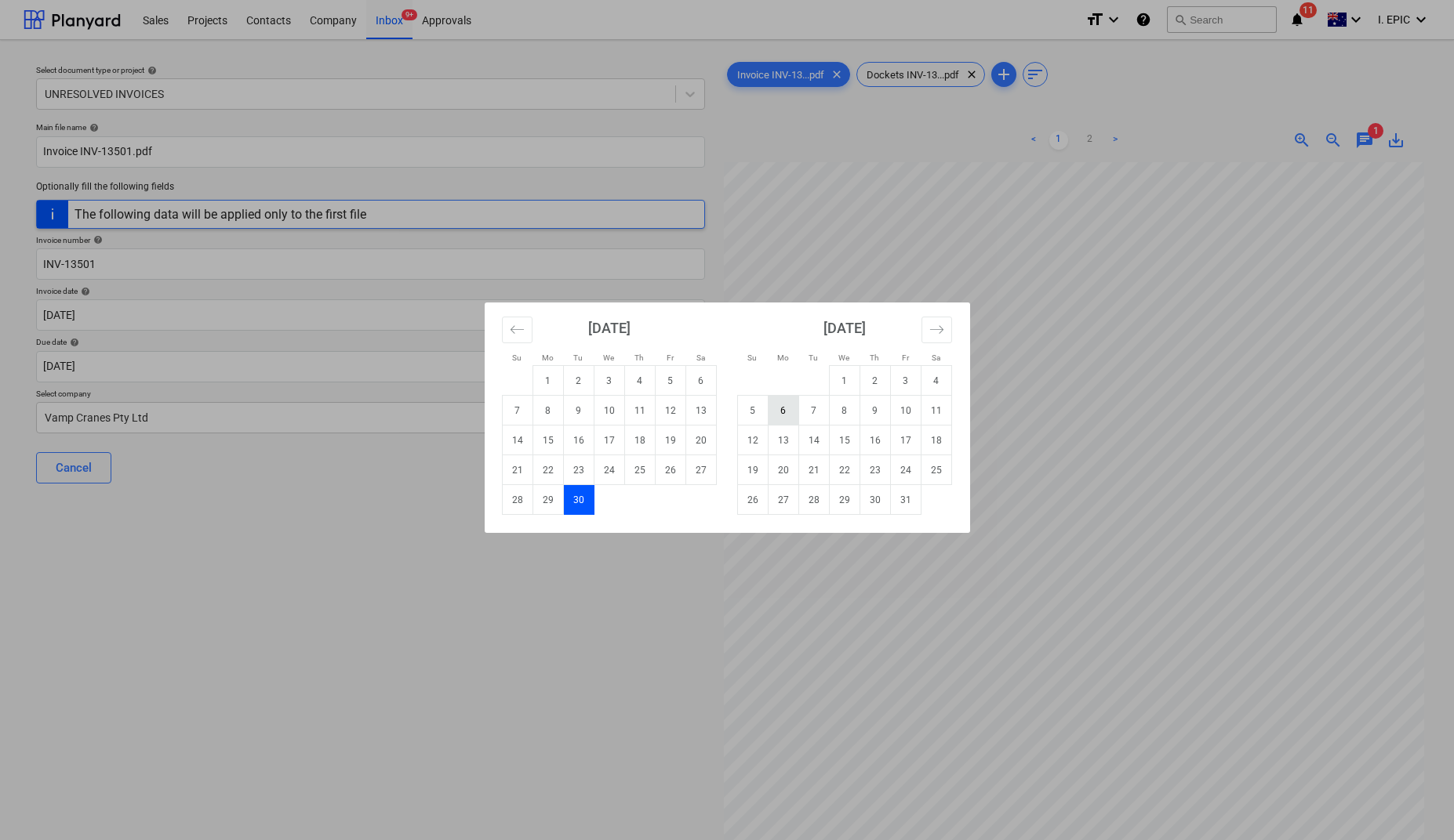
click at [793, 410] on td "6" at bounding box center [783, 411] width 30 height 30
type input "[DATE]"
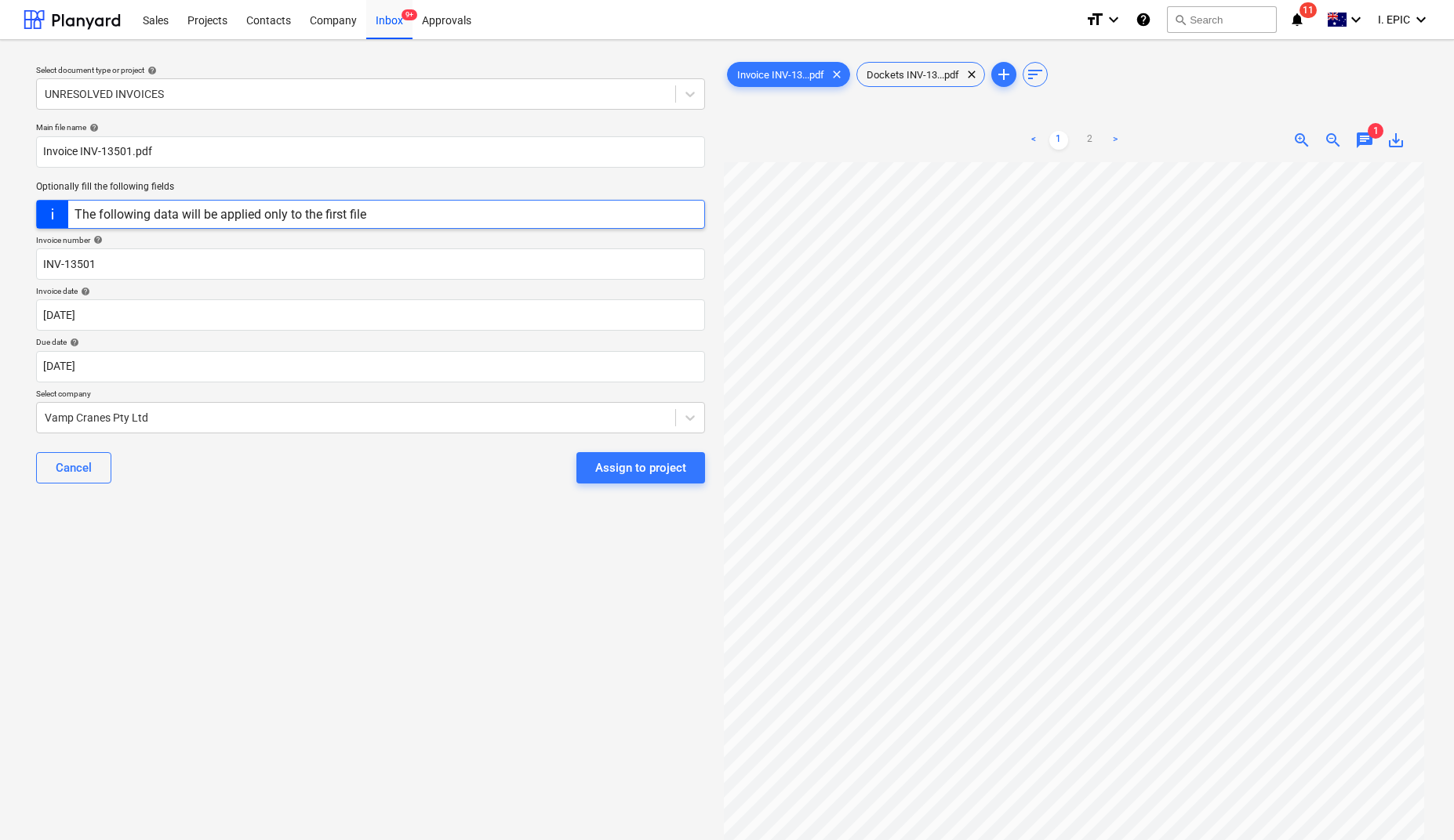
click at [363, 744] on div "Select document type or project help UNRESOLVED INVOICES Main file name help In…" at bounding box center [370, 508] width 694 height 912
click at [403, 523] on div "Select document type or project help UNRESOLVED INVOICES Main file name help In…" at bounding box center [370, 508] width 694 height 912
click at [274, 672] on div "Select document type or project help UNRESOLVED INVOICES Main file name help In…" at bounding box center [370, 508] width 694 height 912
click at [316, 640] on div "Select document type or project help UNRESOLVED INVOICES Main file name help In…" at bounding box center [370, 508] width 694 height 912
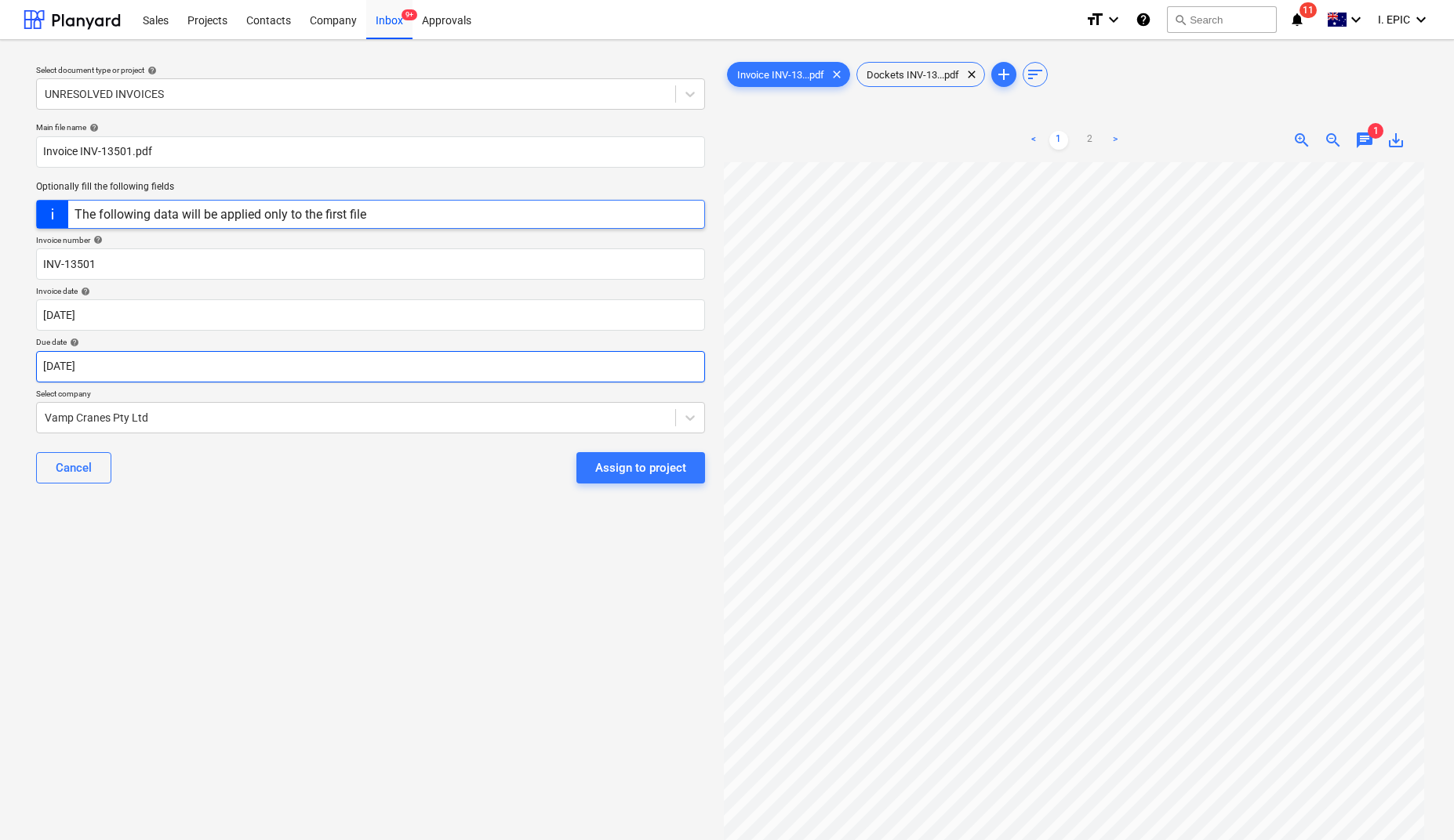
scroll to position [0, 0]
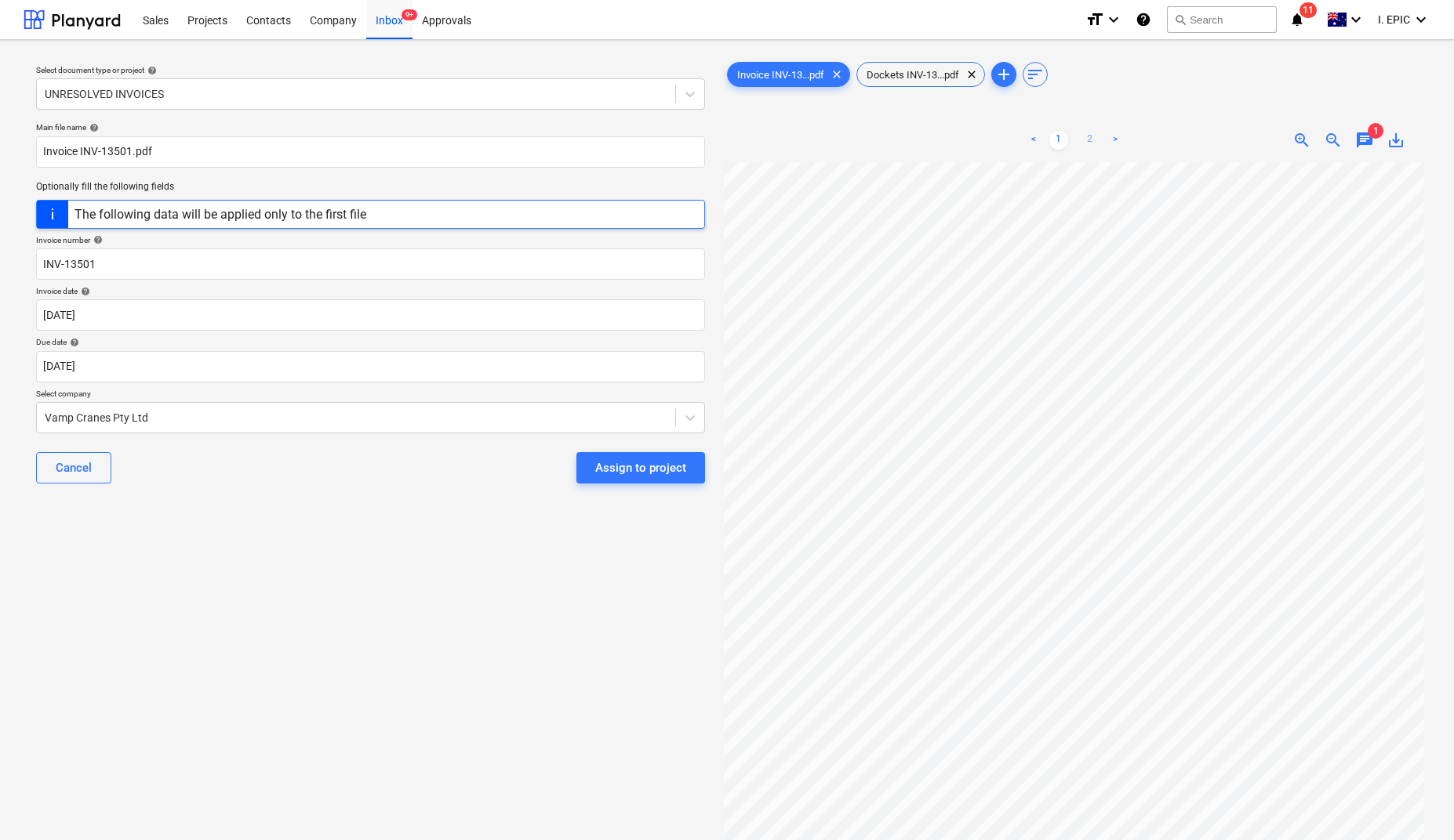
click at [1083, 139] on link "2" at bounding box center [1090, 140] width 19 height 19
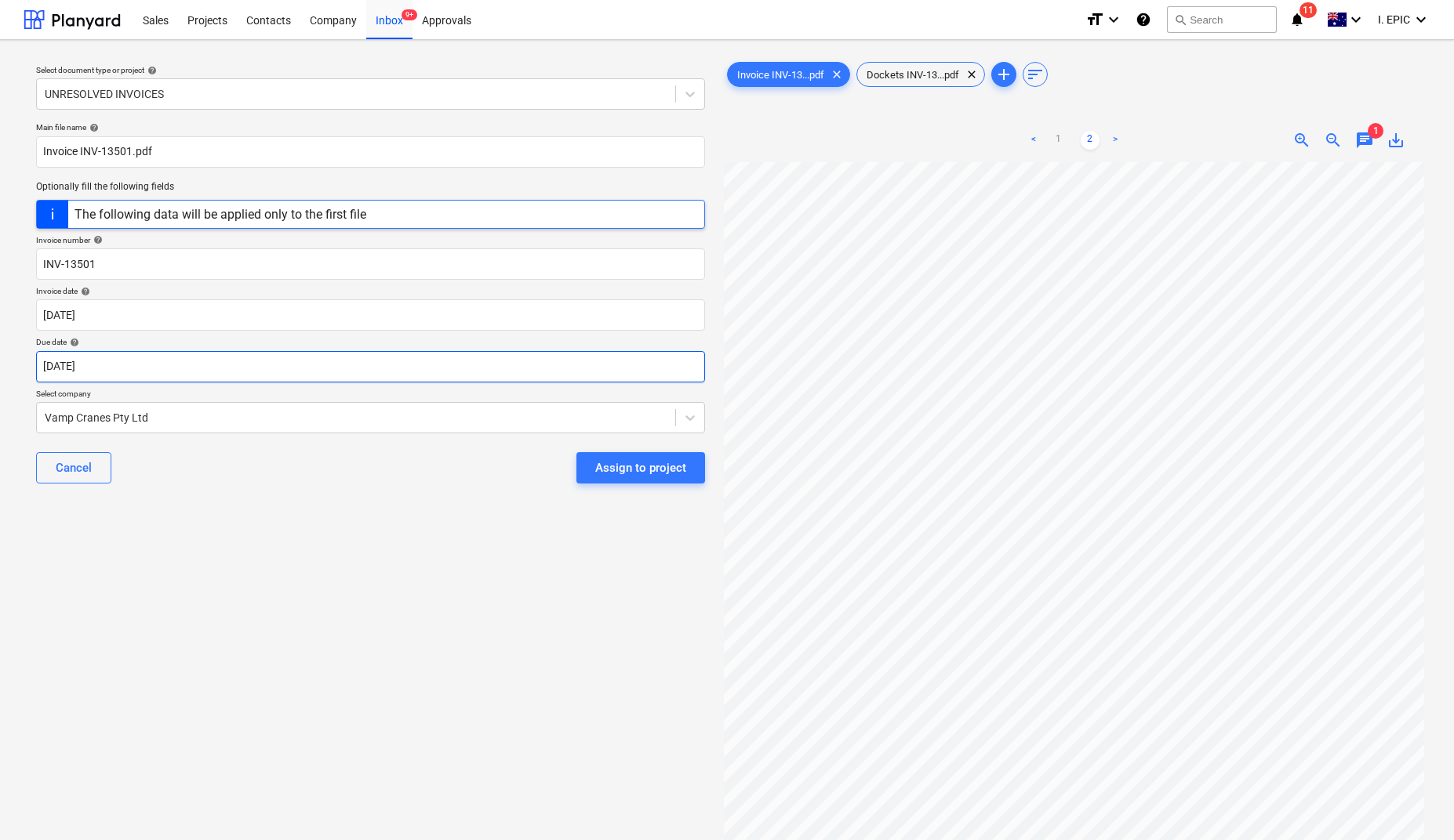
click at [94, 367] on body "Sales Projects Contacts Company Inbox 9+ Approvals format_size keyboard_arrow_d…" at bounding box center [727, 420] width 1454 height 840
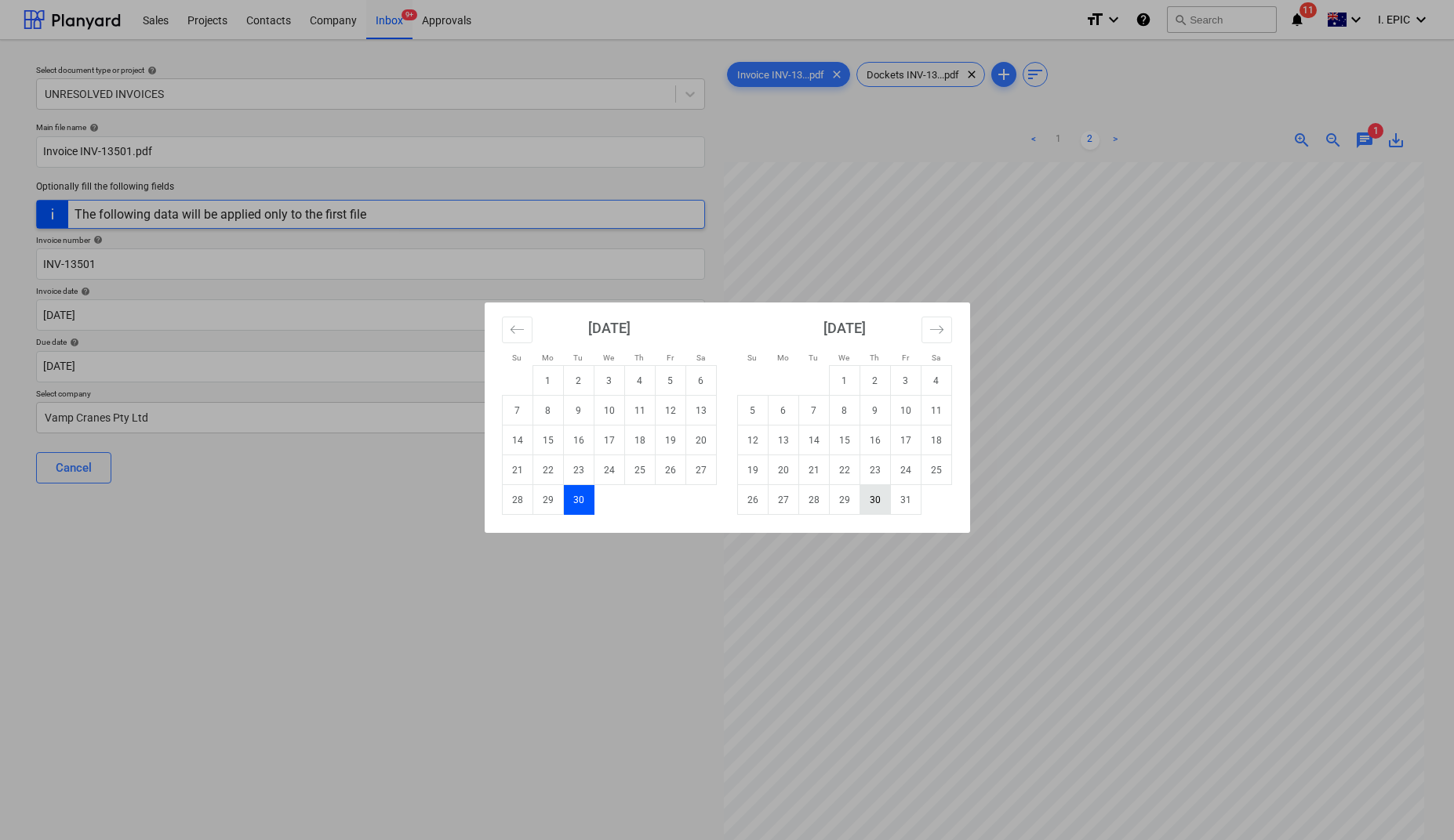
click at [871, 502] on td "30" at bounding box center [874, 500] width 30 height 30
type input "[DATE]"
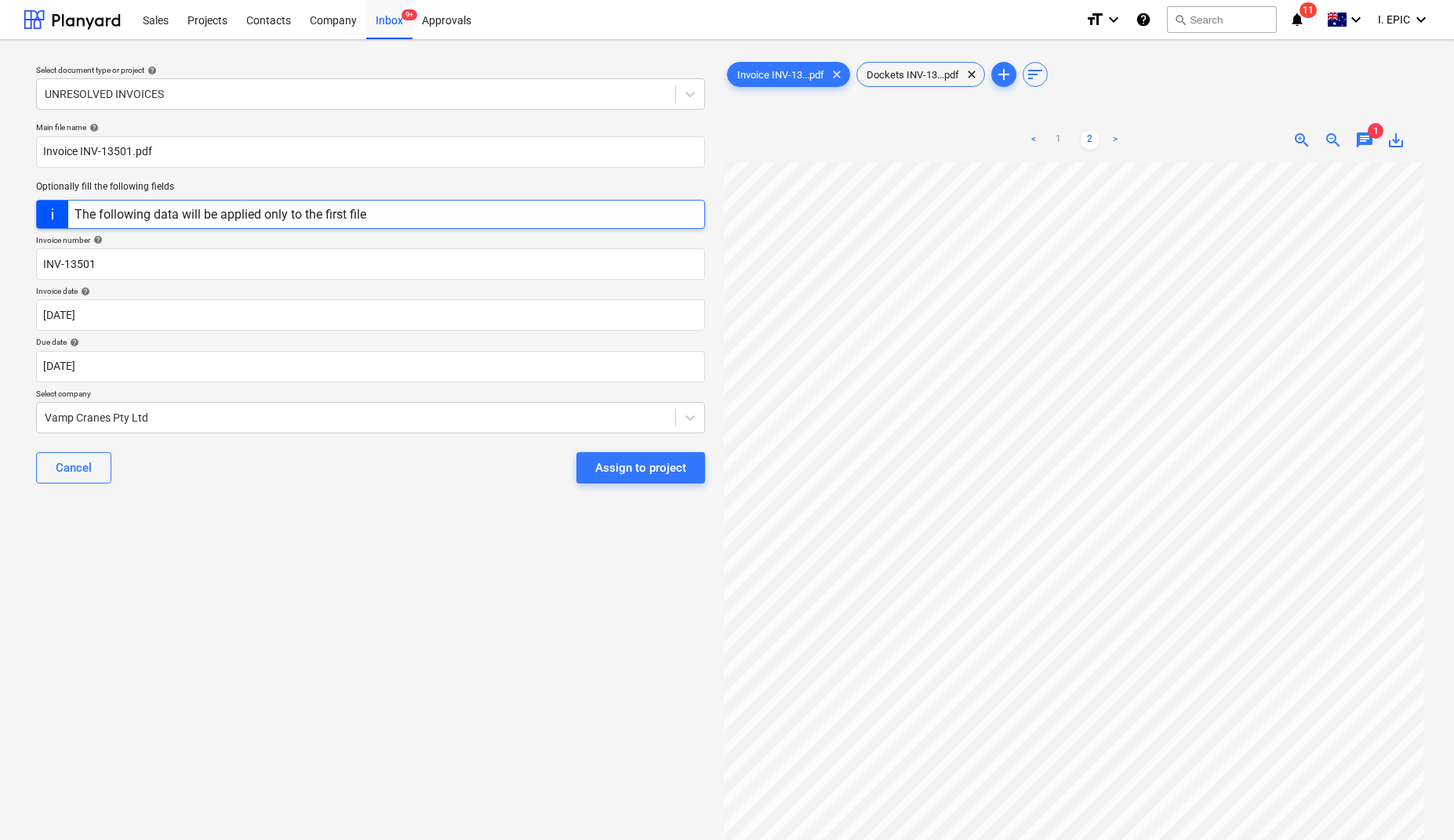
click at [294, 629] on div "Select document type or project help UNRESOLVED INVOICES Main file name help In…" at bounding box center [370, 508] width 694 height 912
click at [240, 600] on div "Select document type or project help UNRESOLVED INVOICES Main file name help In…" at bounding box center [370, 508] width 694 height 912
click at [306, 585] on div "Select document type or project help UNRESOLVED INVOICES Main file name help In…" at bounding box center [370, 508] width 694 height 912
click at [1360, 142] on span "chat" at bounding box center [1364, 140] width 19 height 19
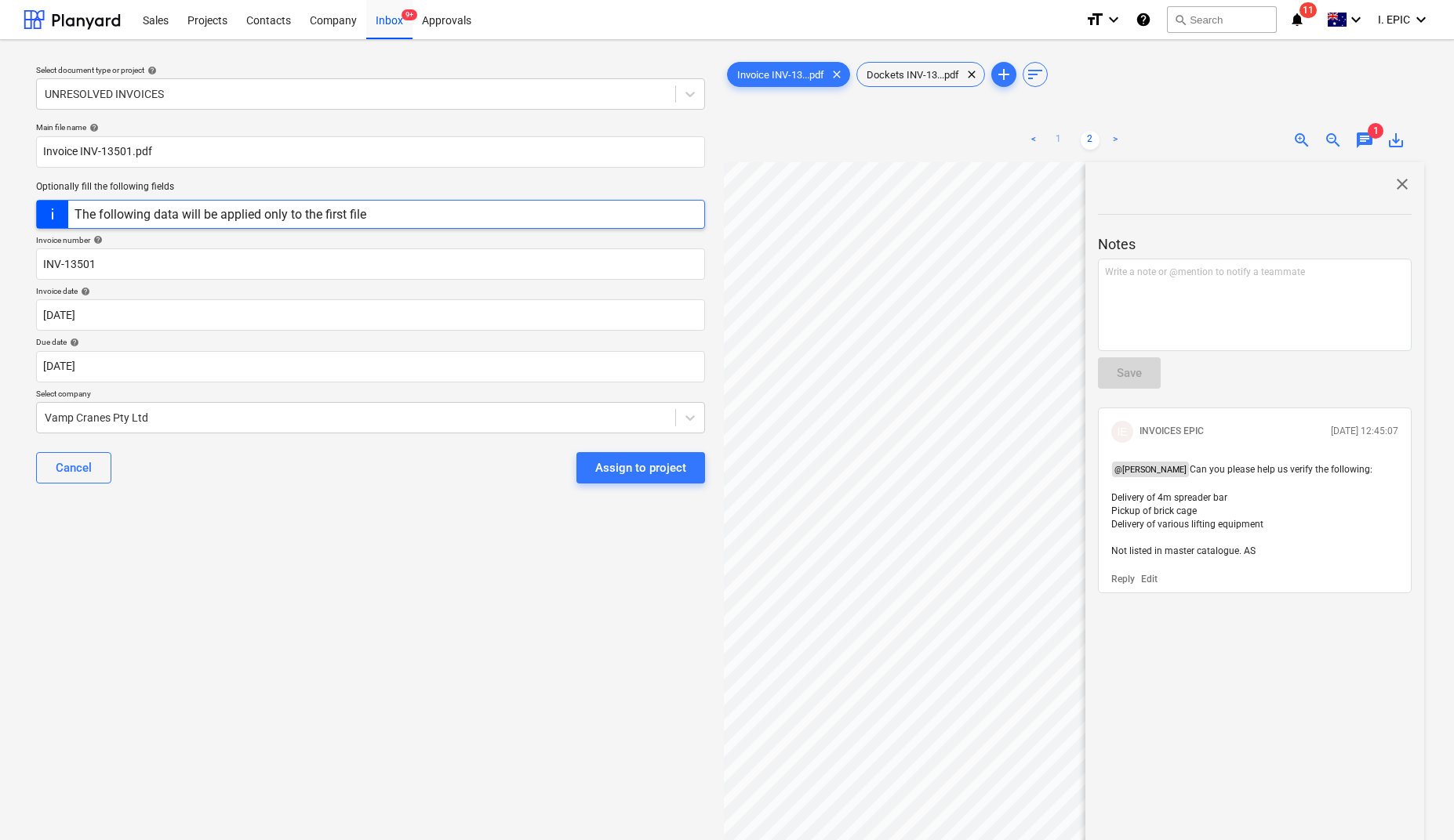
click at [1059, 142] on link "1" at bounding box center [1058, 140] width 19 height 19
click at [1393, 183] on span "close" at bounding box center [1402, 184] width 19 height 19
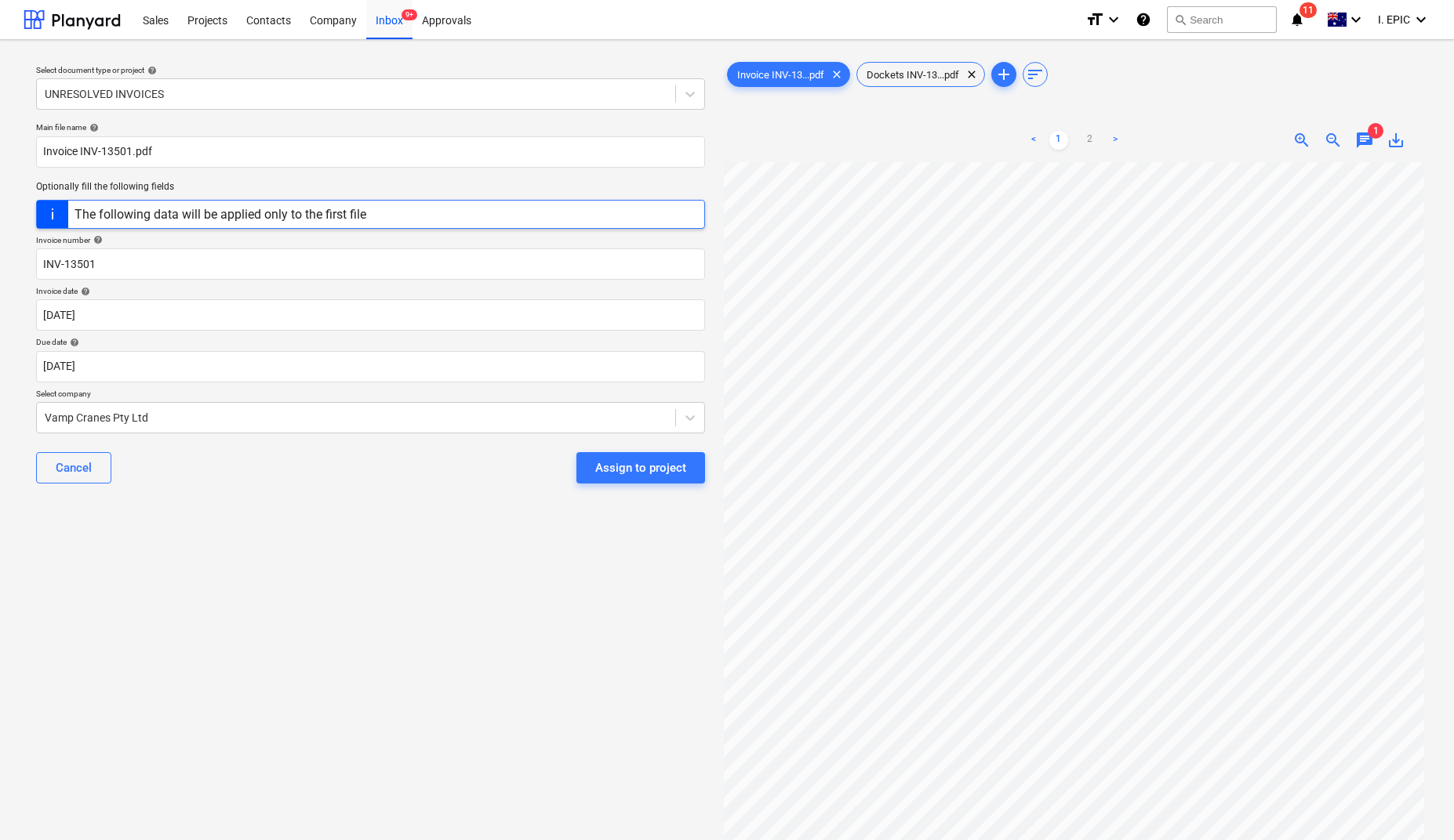
scroll to position [117, 0]
click at [1365, 142] on span "chat" at bounding box center [1364, 140] width 19 height 19
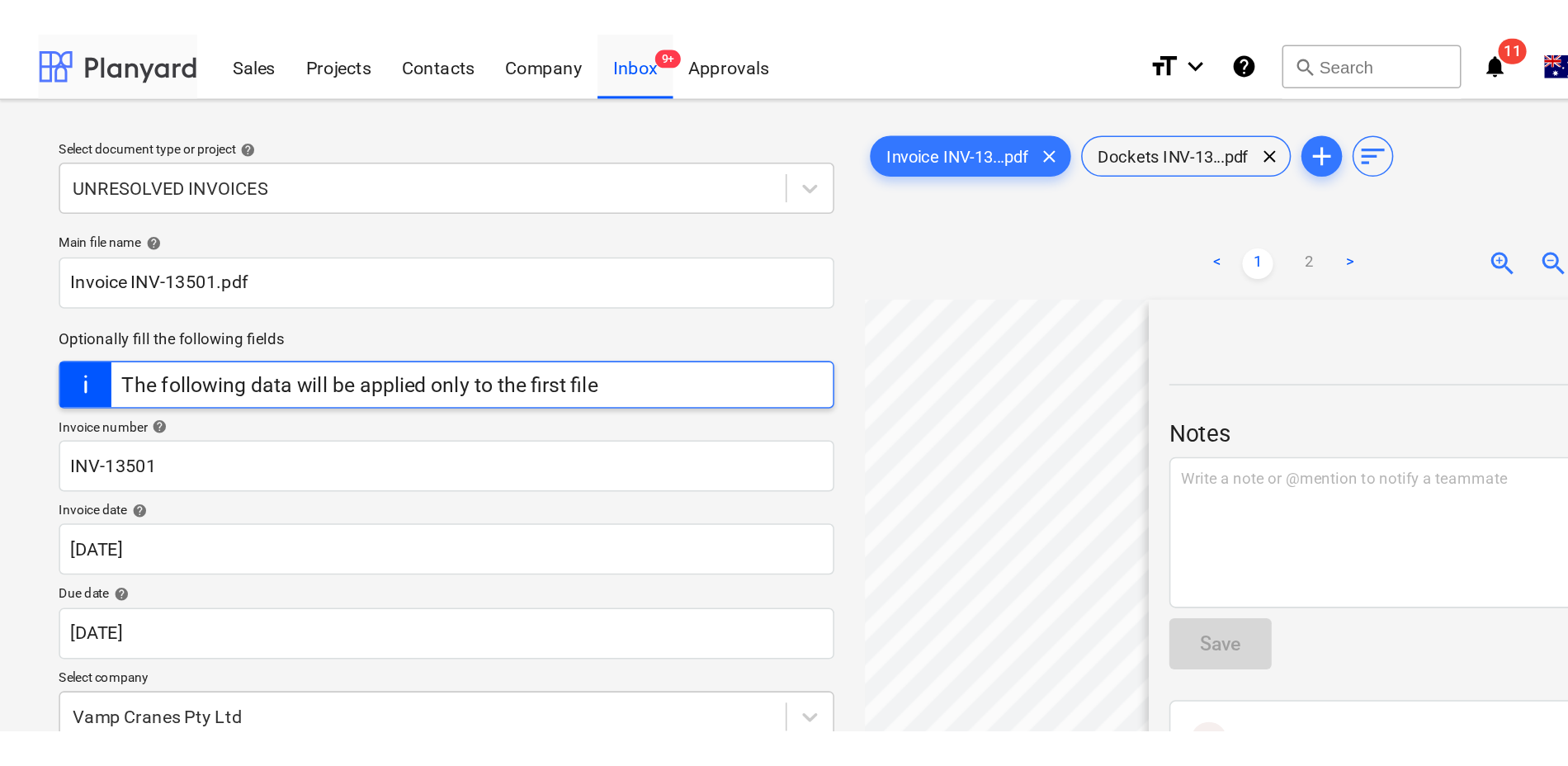
scroll to position [215, 0]
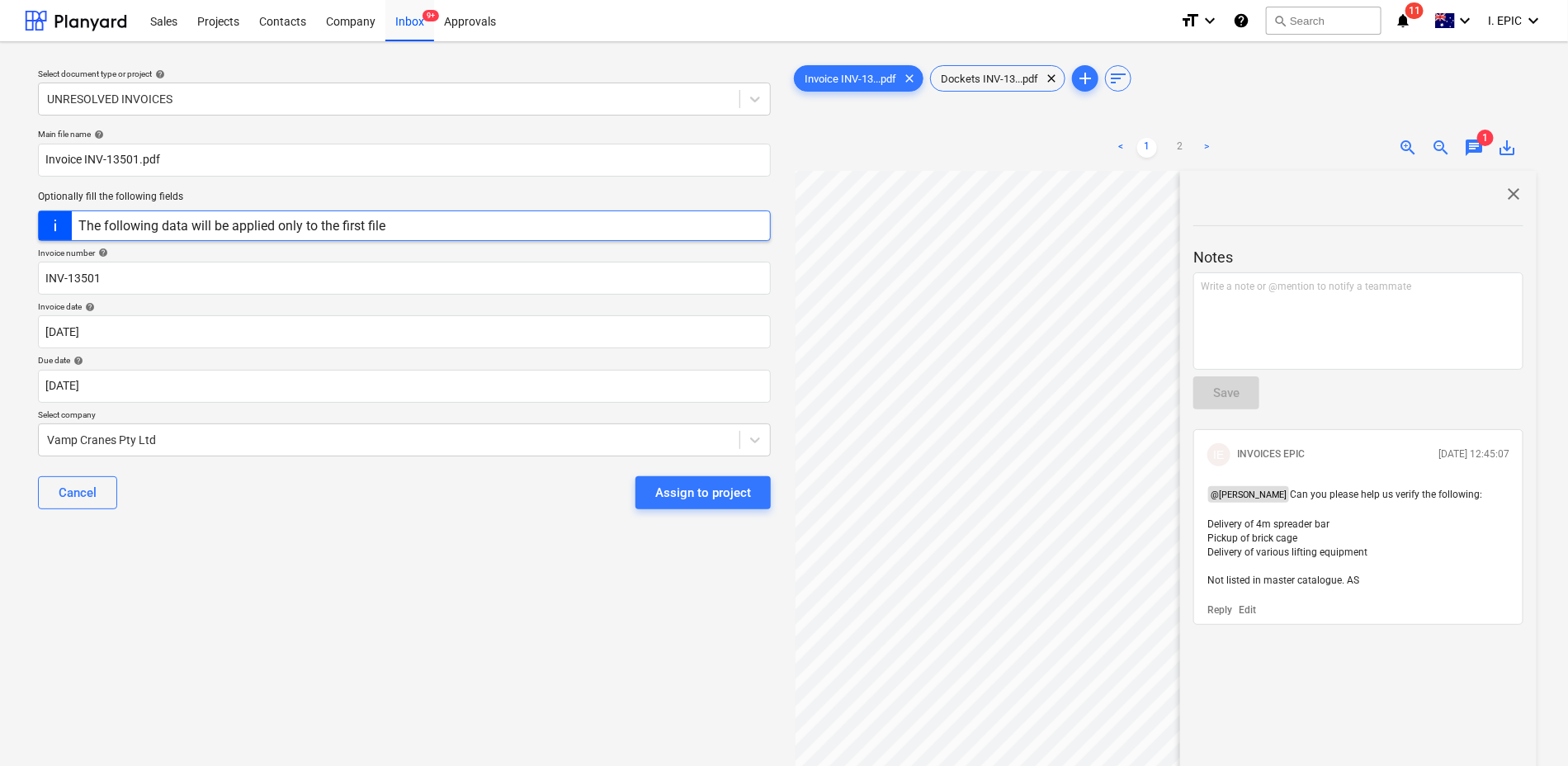
click at [1384, 470] on div "IE INVOICES EPIC 07.10.2025 12:45:07" at bounding box center [1358, 455] width 316 height 36
click at [1250, 611] on p "Edit" at bounding box center [1247, 610] width 17 height 14
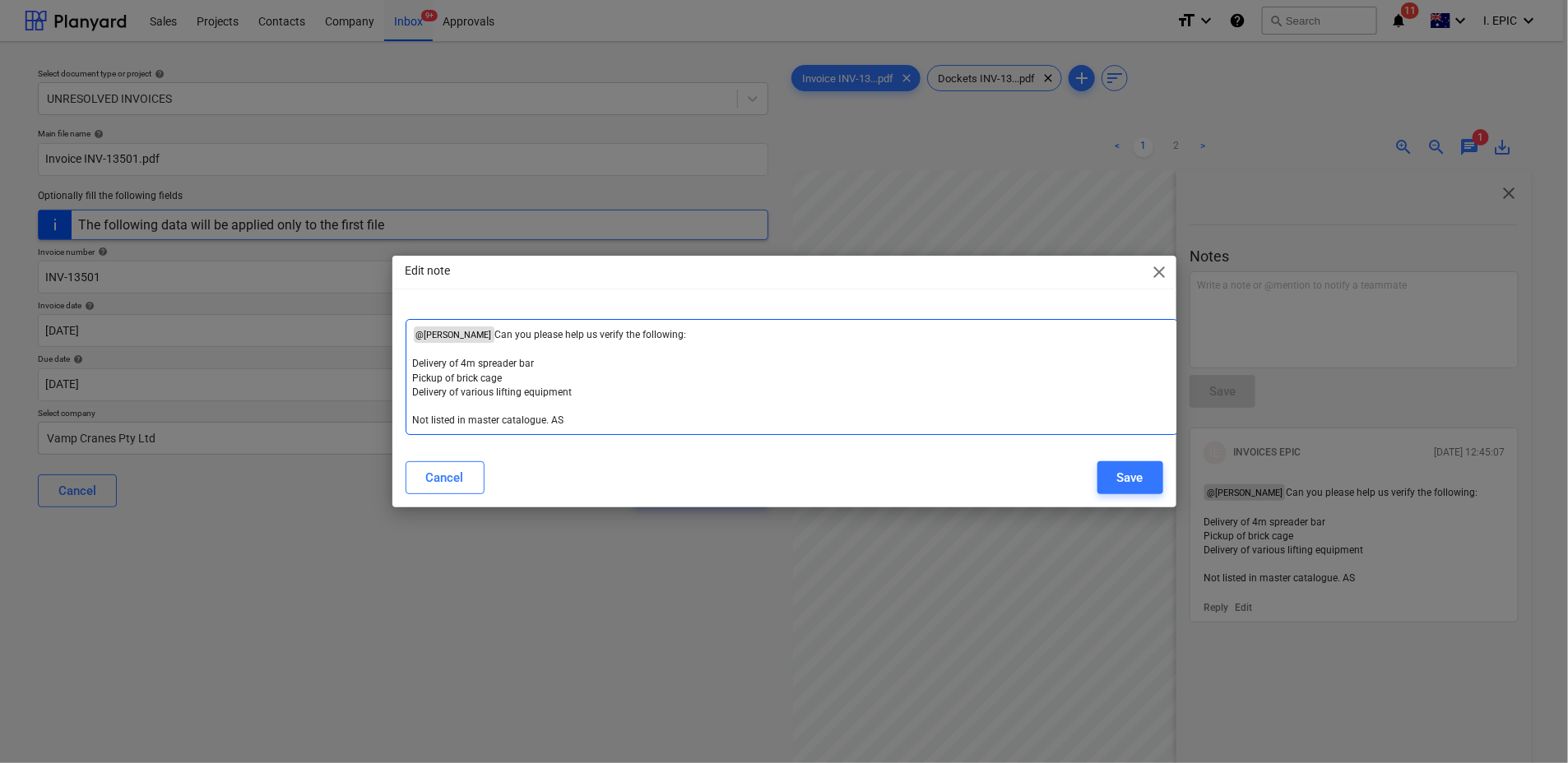
drag, startPoint x: 472, startPoint y: 365, endPoint x: 536, endPoint y: 276, distance: 109.6
click at [475, 363] on span "Delivery of 4m spreader bar" at bounding box center [473, 363] width 121 height 11
click at [1103, 472] on button "Save" at bounding box center [1130, 478] width 65 height 33
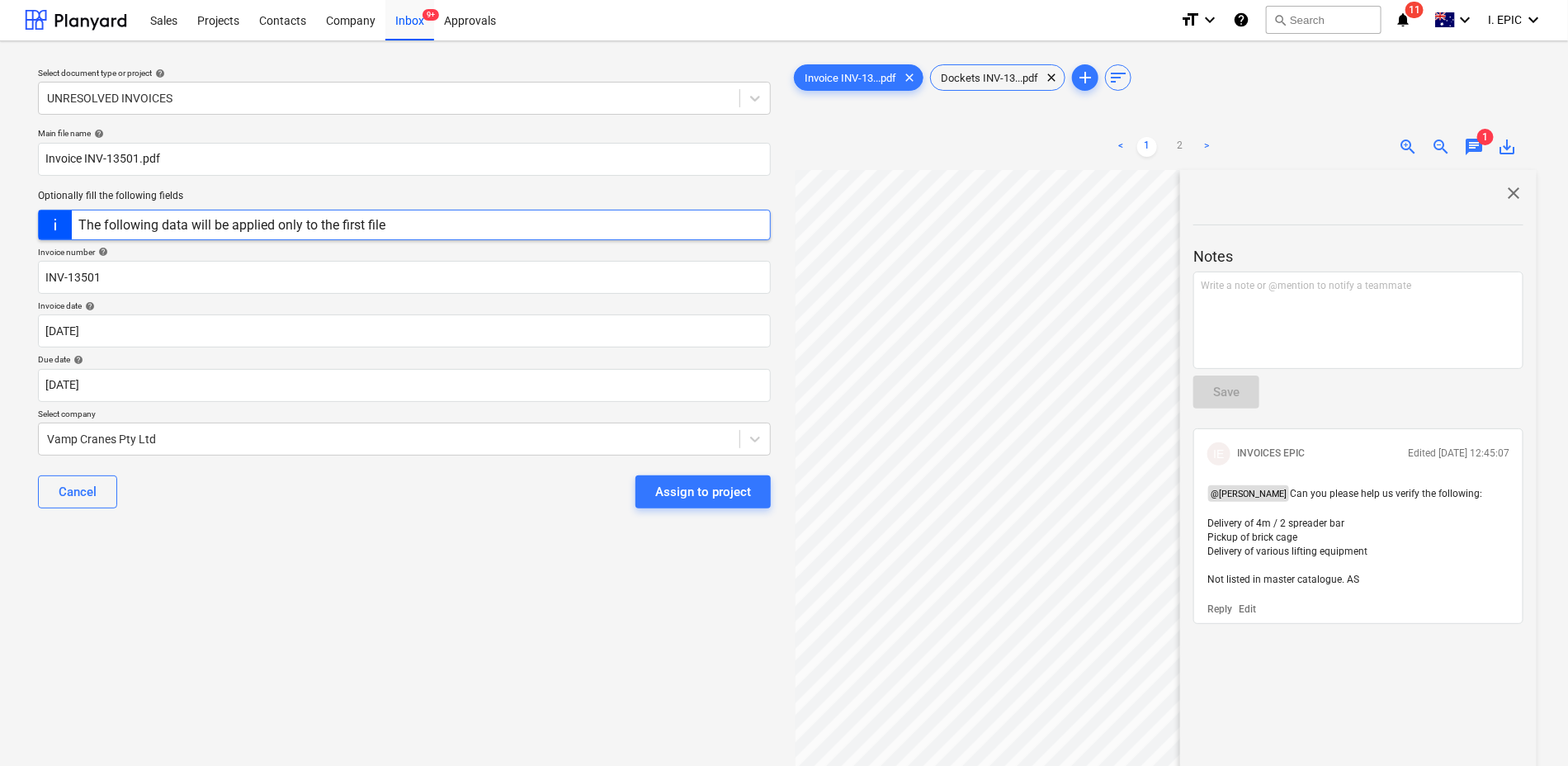
scroll to position [0, 0]
click at [1189, 147] on link "2" at bounding box center [1180, 147] width 20 height 20
click at [1486, 201] on div "close" at bounding box center [1359, 194] width 330 height 20
click at [1507, 191] on span "close" at bounding box center [1514, 194] width 20 height 20
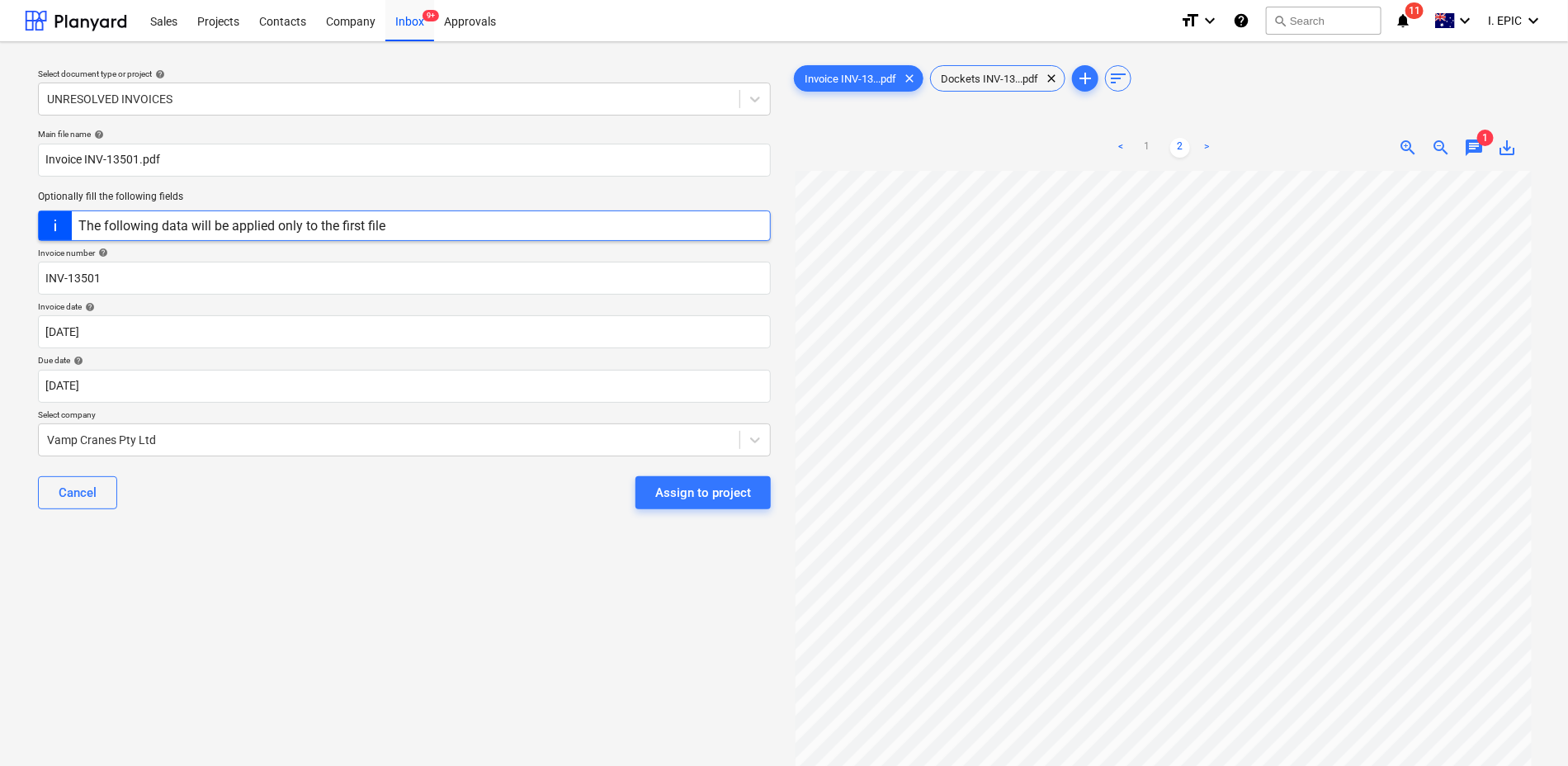
click at [1471, 139] on span "chat" at bounding box center [1474, 147] width 20 height 20
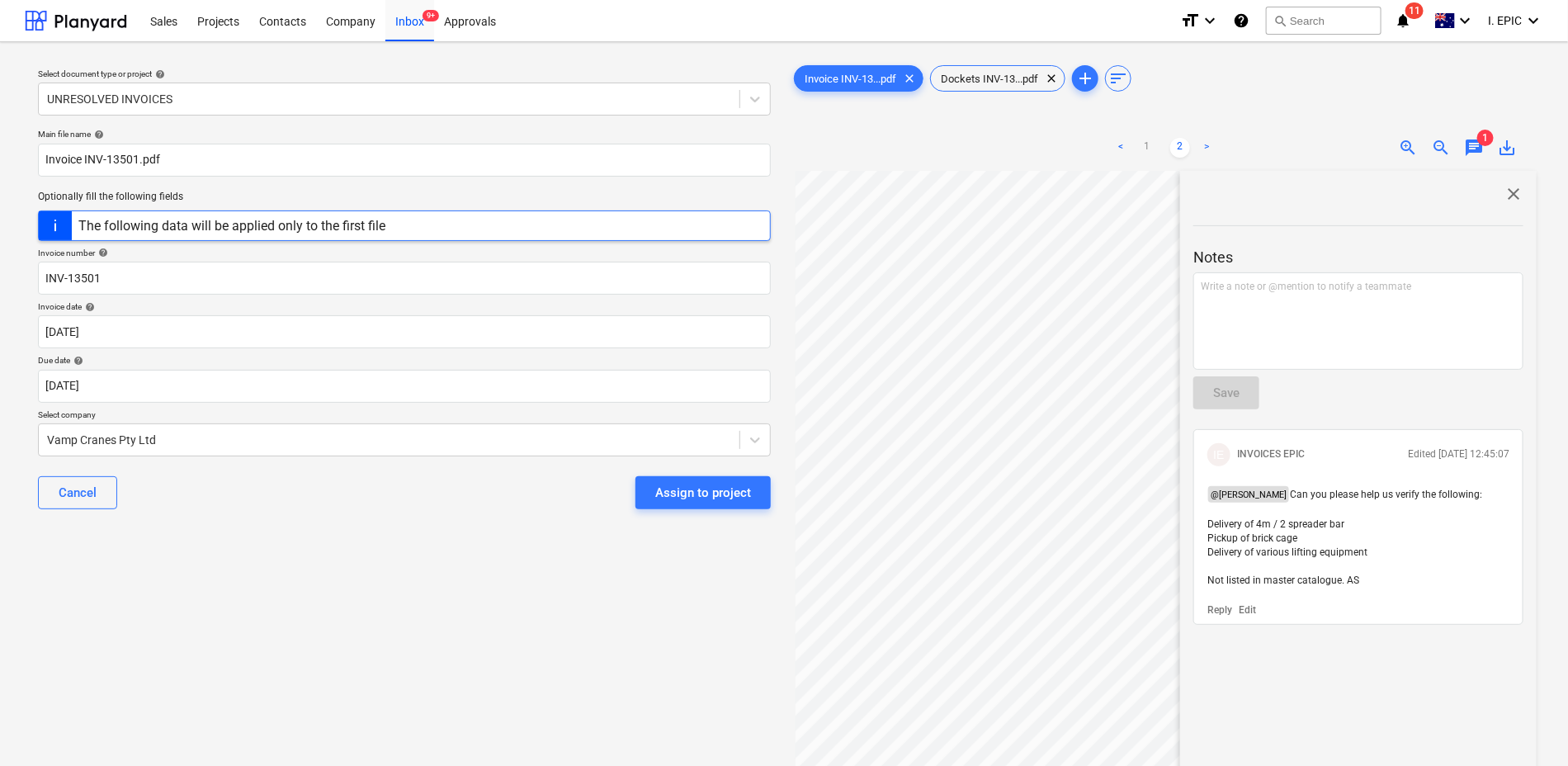
click at [1248, 610] on p "Edit" at bounding box center [1247, 610] width 17 height 14
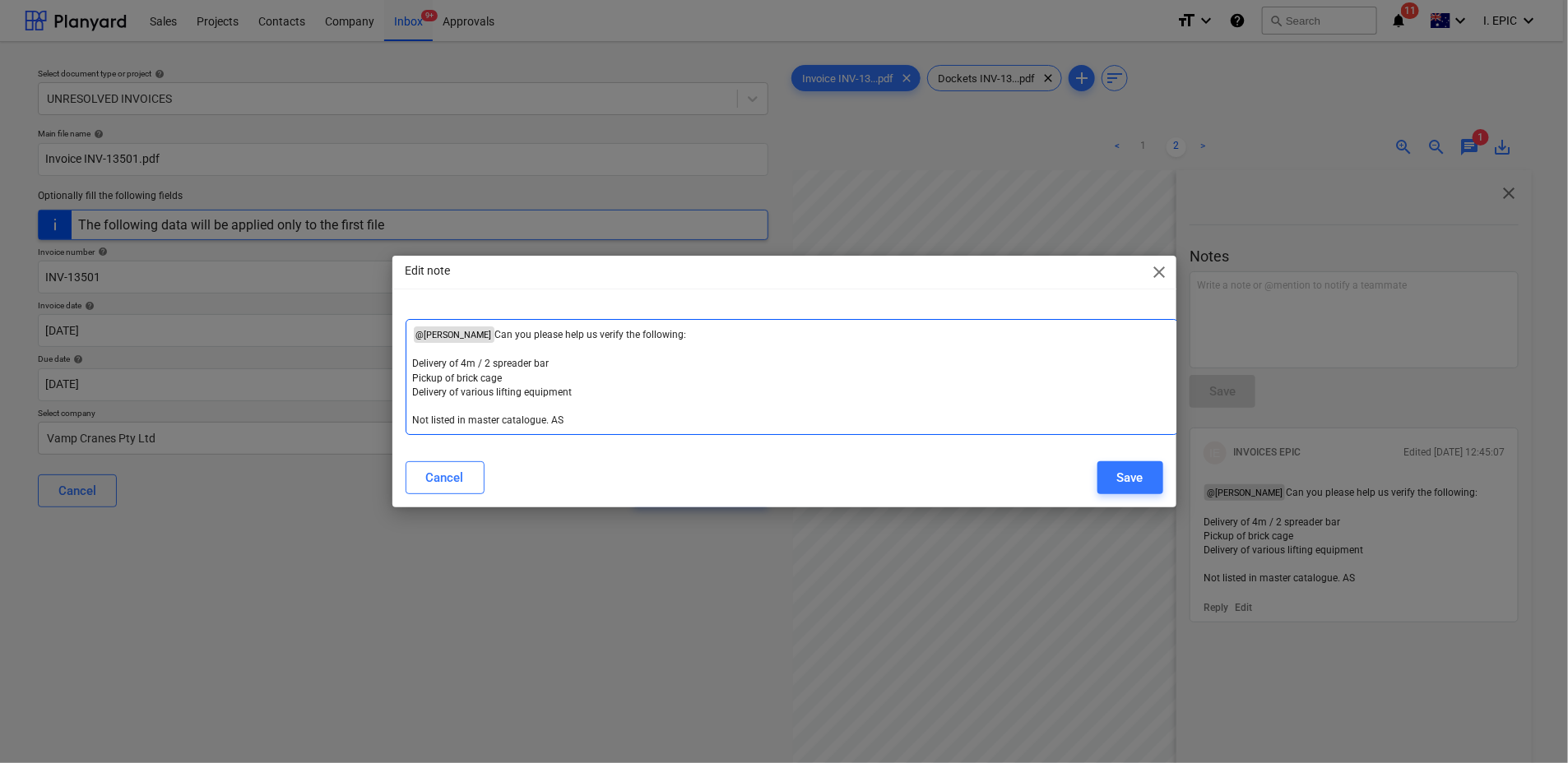
click at [594, 391] on p "Delivery of various lifting equipment ﻿" at bounding box center [791, 393] width 757 height 14
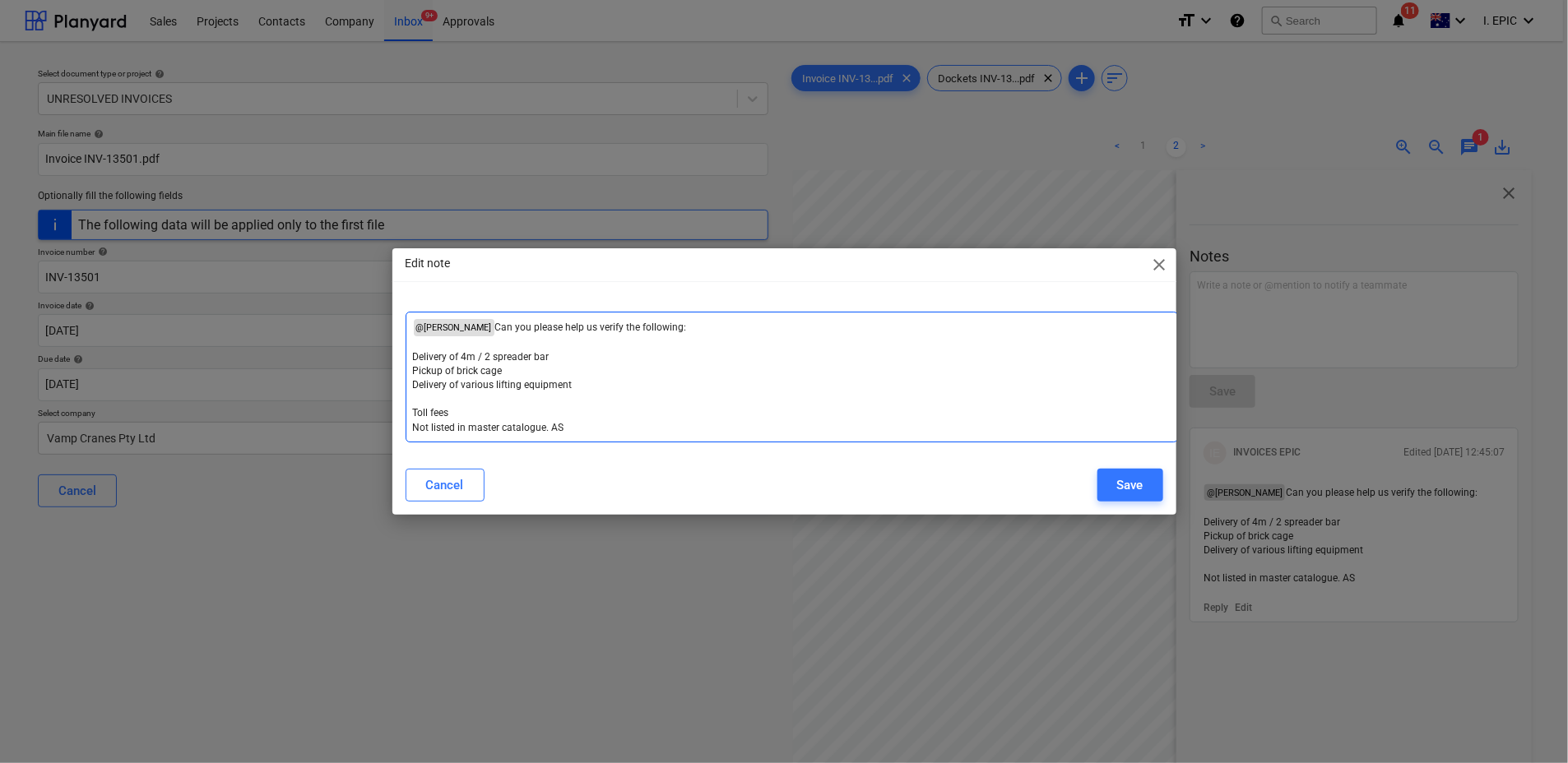
click at [414, 408] on span "Toll fees" at bounding box center [431, 413] width 36 height 11
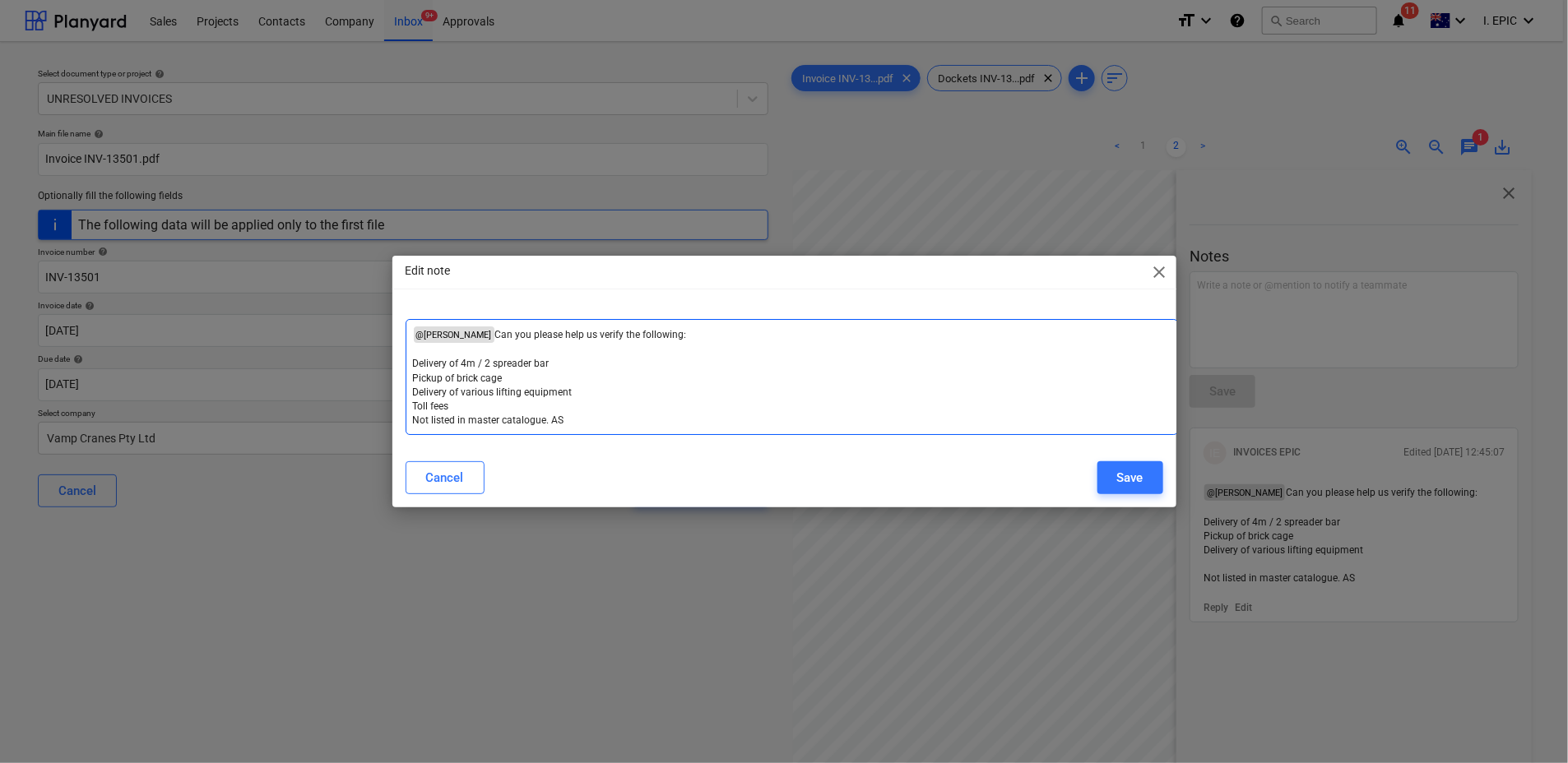
click at [487, 402] on p "Toll fees" at bounding box center [791, 406] width 757 height 14
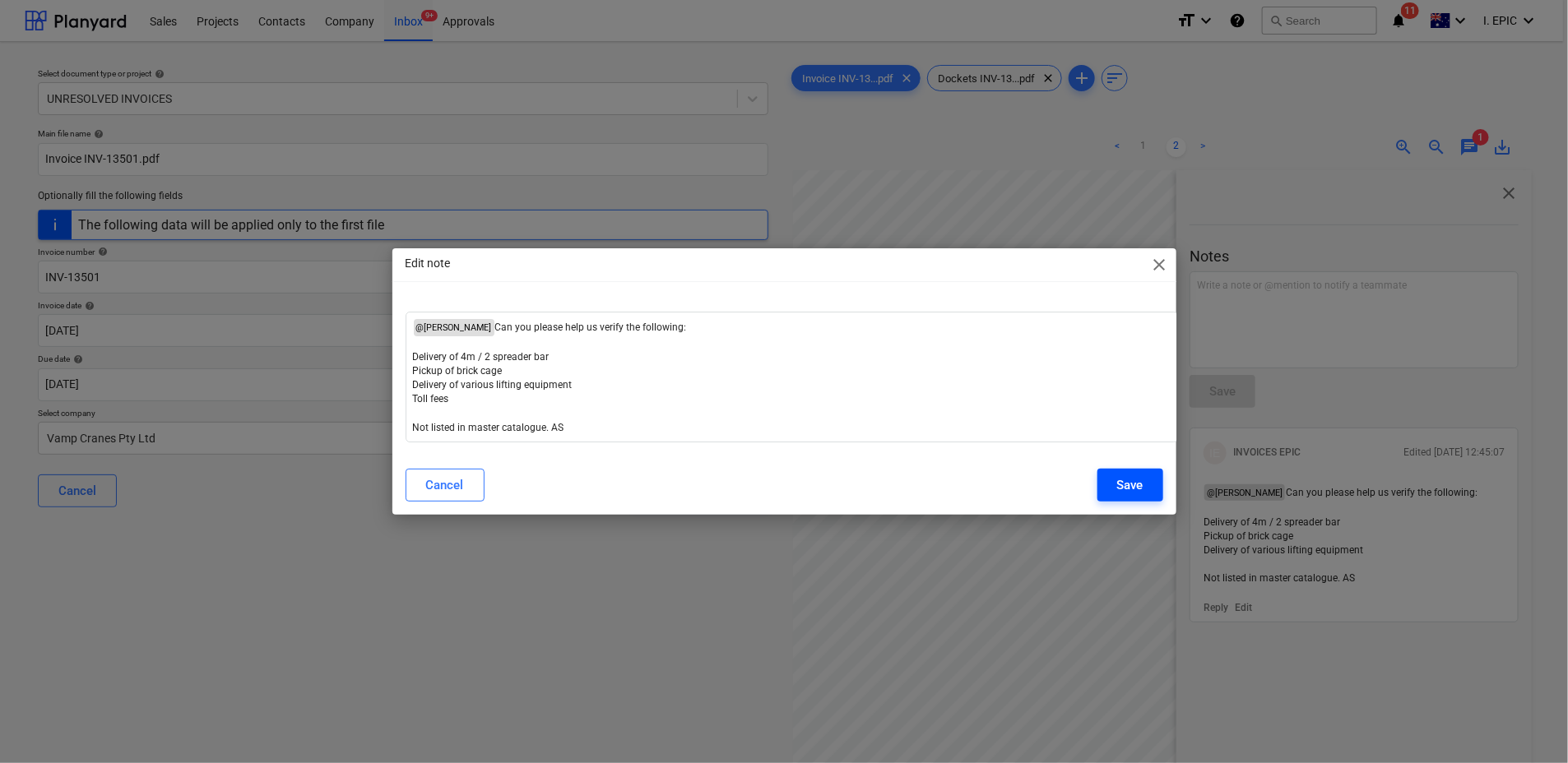
click at [1148, 489] on button "Save" at bounding box center [1130, 485] width 65 height 33
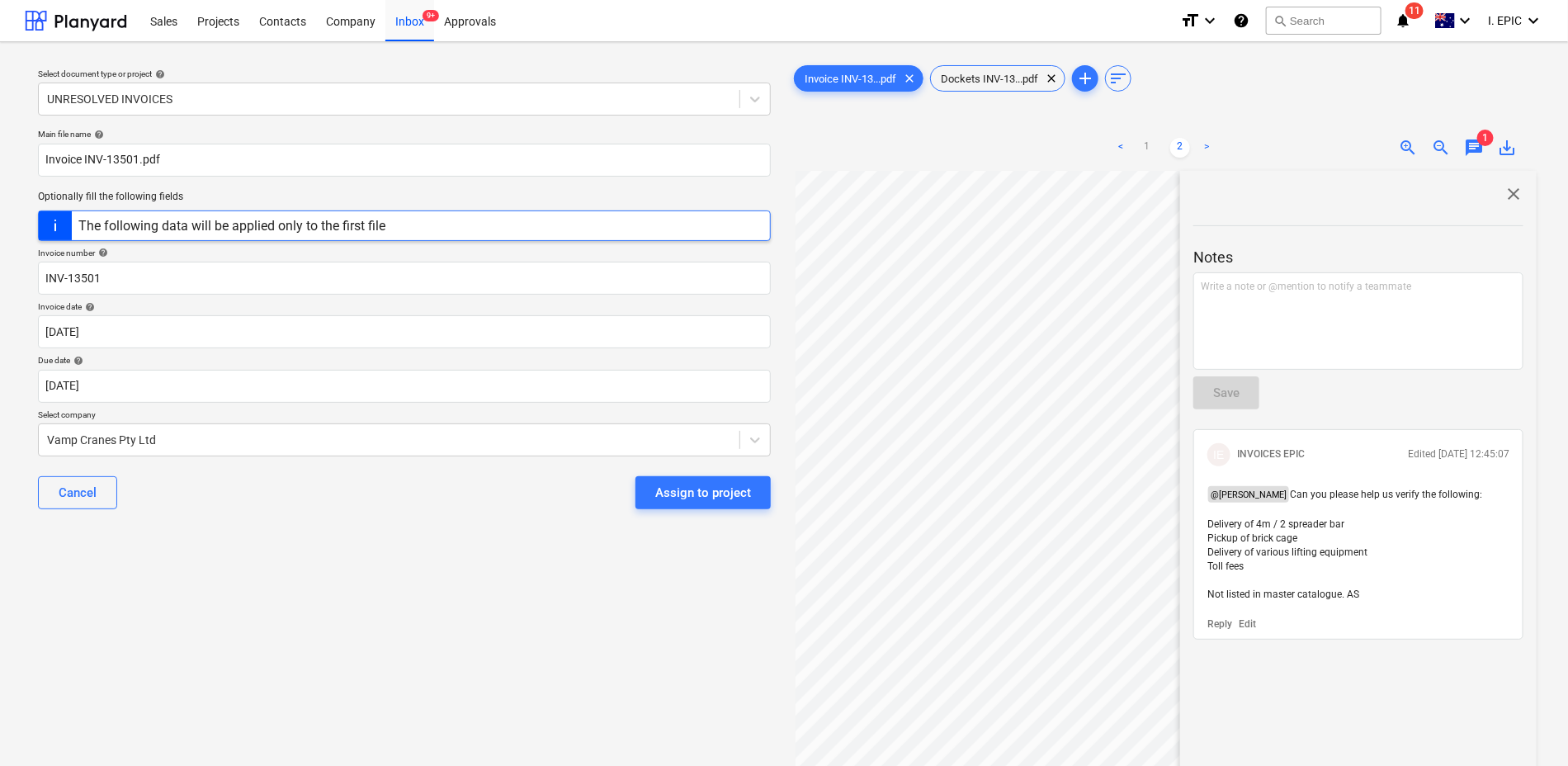
click at [1506, 188] on span "close" at bounding box center [1514, 194] width 20 height 20
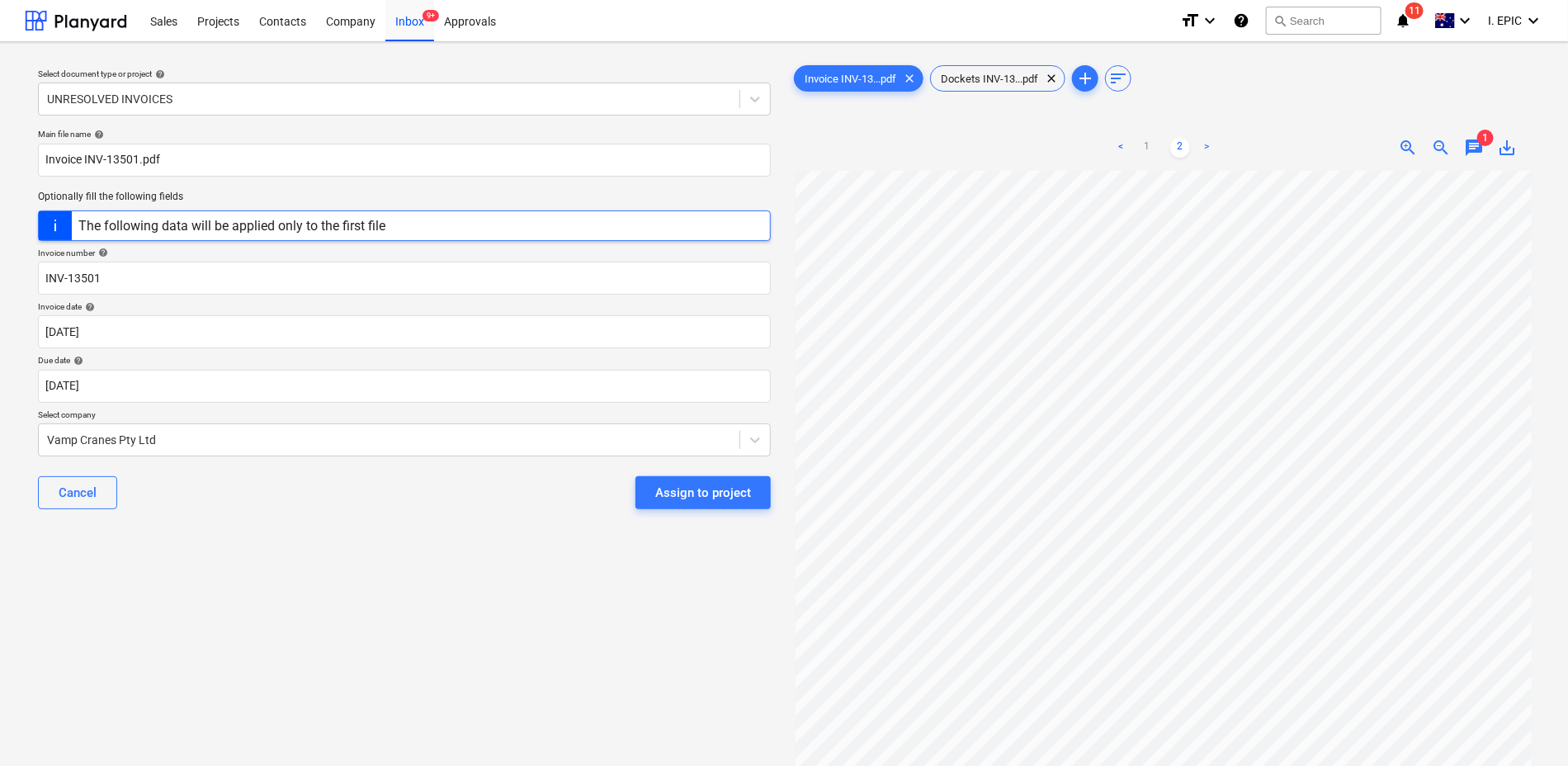
click at [1486, 142] on span "1" at bounding box center [1485, 137] width 16 height 16
click at [1476, 164] on div "< 1 2 > zoom_in zoom_out chat 1 save_alt" at bounding box center [1163, 147] width 746 height 46
click at [1478, 156] on span "chat" at bounding box center [1474, 147] width 20 height 20
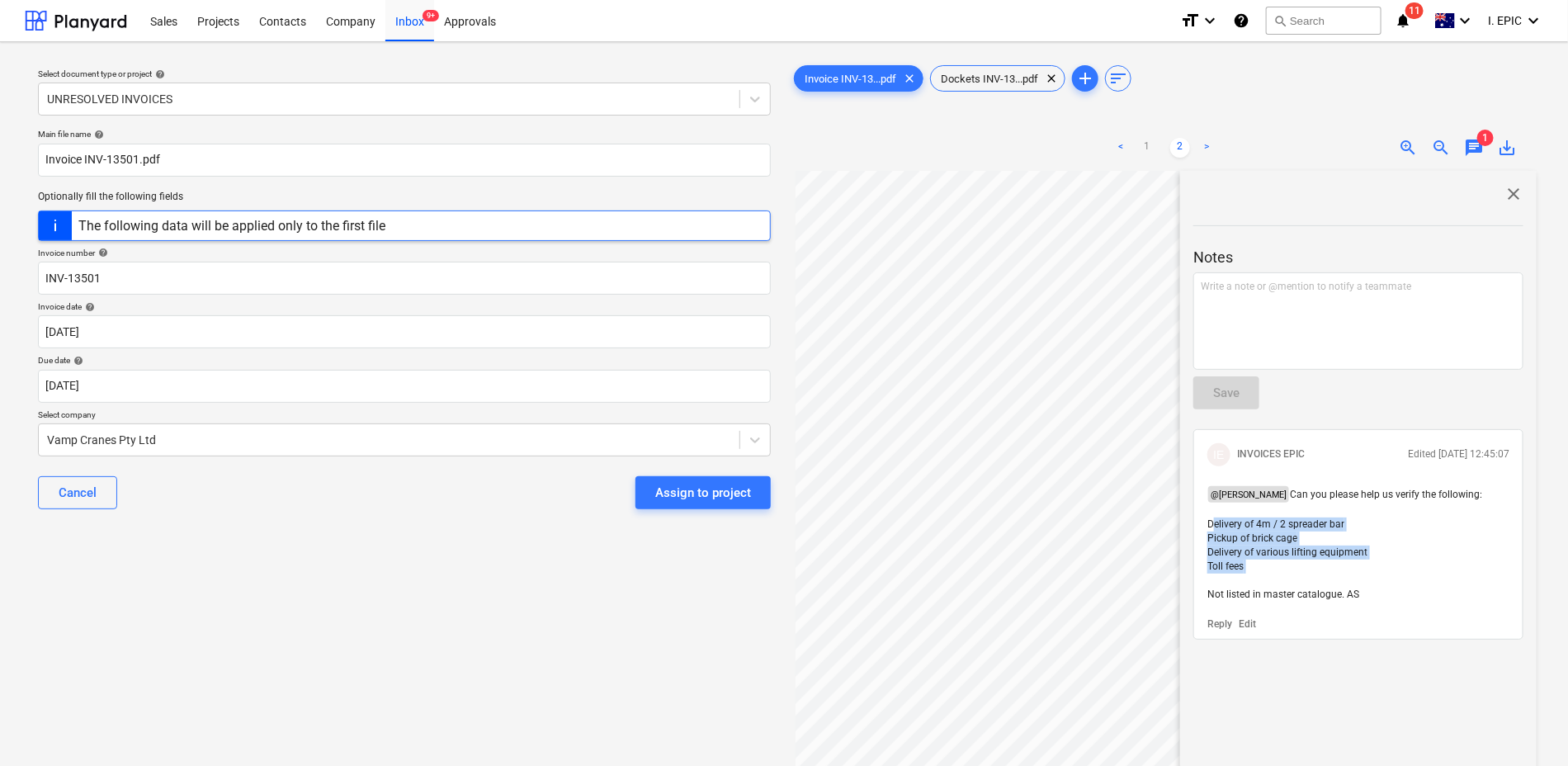
drag, startPoint x: 1354, startPoint y: 567, endPoint x: 1203, endPoint y: 525, distance: 156.7
click at [1203, 525] on div "@ Jacob Salta Can you please help us verify the following: Delivery of 4m / 2 s…" at bounding box center [1358, 545] width 316 height 130
copy span "Delivery of 4m / 2 spreader bar Pickup of brick cage Delivery of various liftin…"
click at [263, 604] on div "Select document type or project help UNRESOLVED INVOICES Main file name help In…" at bounding box center [405, 476] width 759 height 842
click at [360, 654] on div "Select document type or project help UNRESOLVED INVOICES Main file name help In…" at bounding box center [405, 476] width 759 height 842
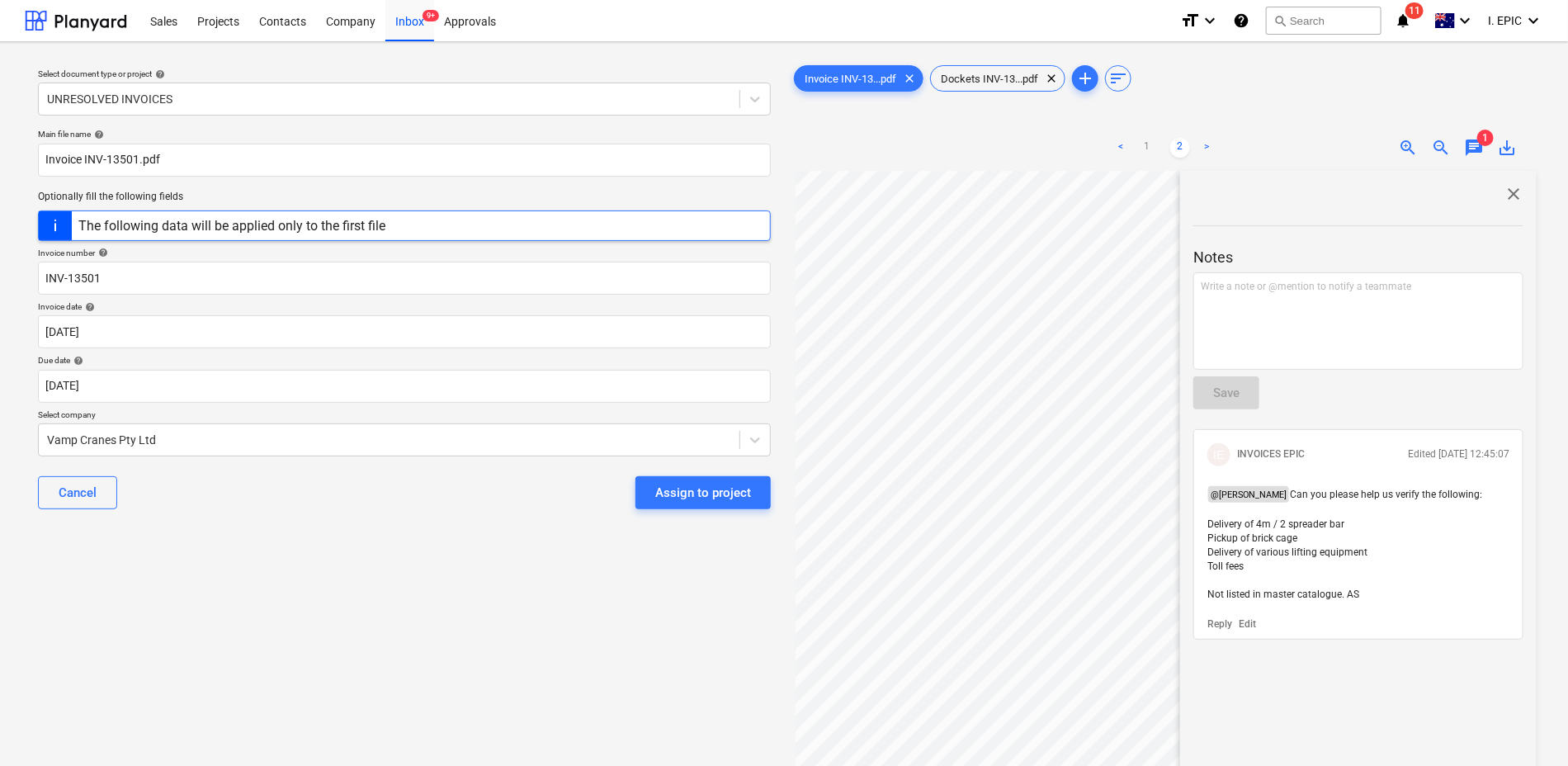
click at [230, 574] on div "Select document type or project help UNRESOLVED INVOICES Main file name help In…" at bounding box center [405, 476] width 759 height 842
click at [275, 619] on div "Select document type or project help UNRESOLVED INVOICES Main file name help In…" at bounding box center [405, 476] width 759 height 842
click at [696, 490] on div "Assign to project" at bounding box center [703, 493] width 96 height 22
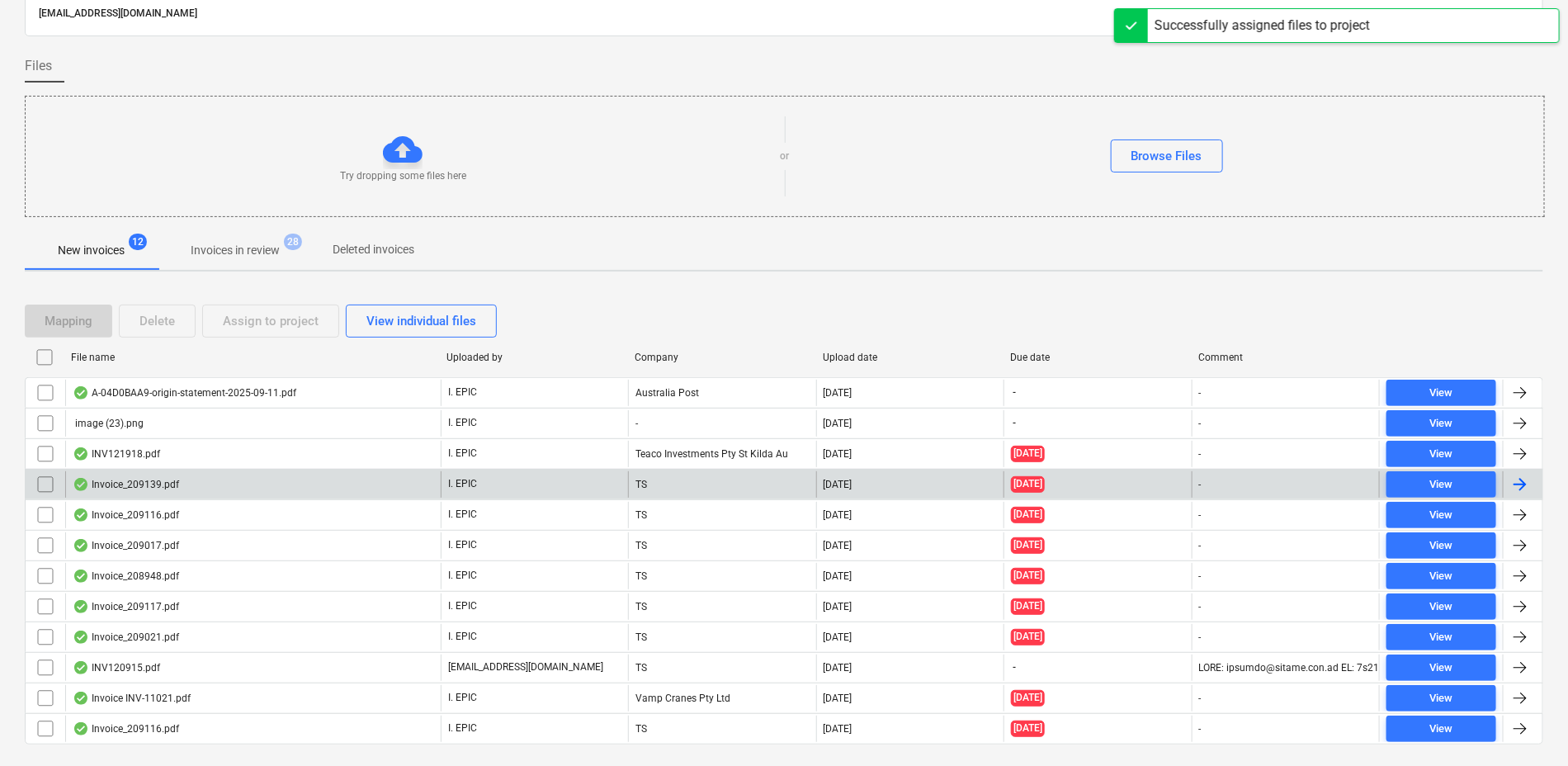
scroll to position [126, 0]
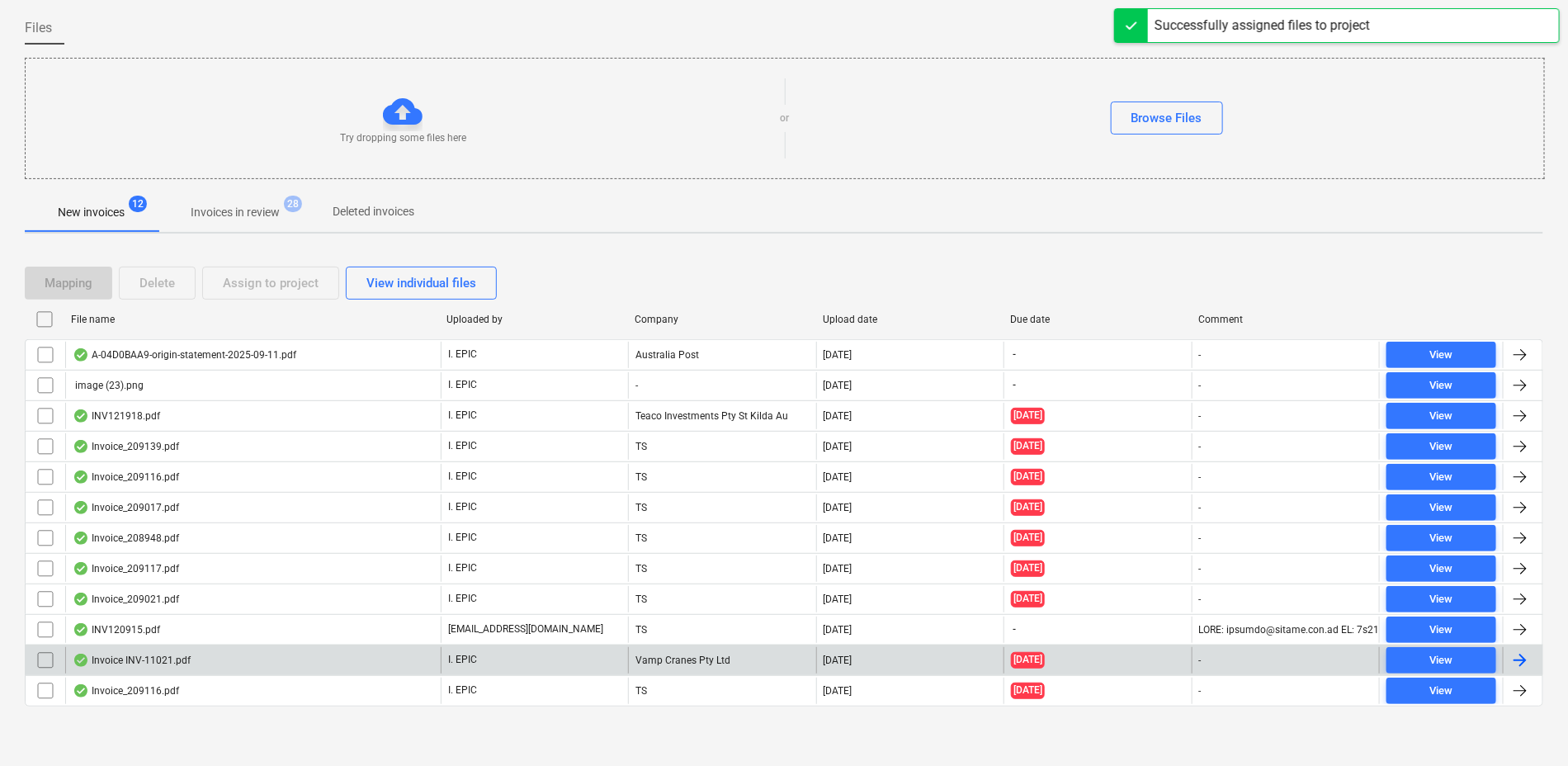
click at [250, 657] on div "Invoice INV-11021.pdf" at bounding box center [252, 661] width 375 height 27
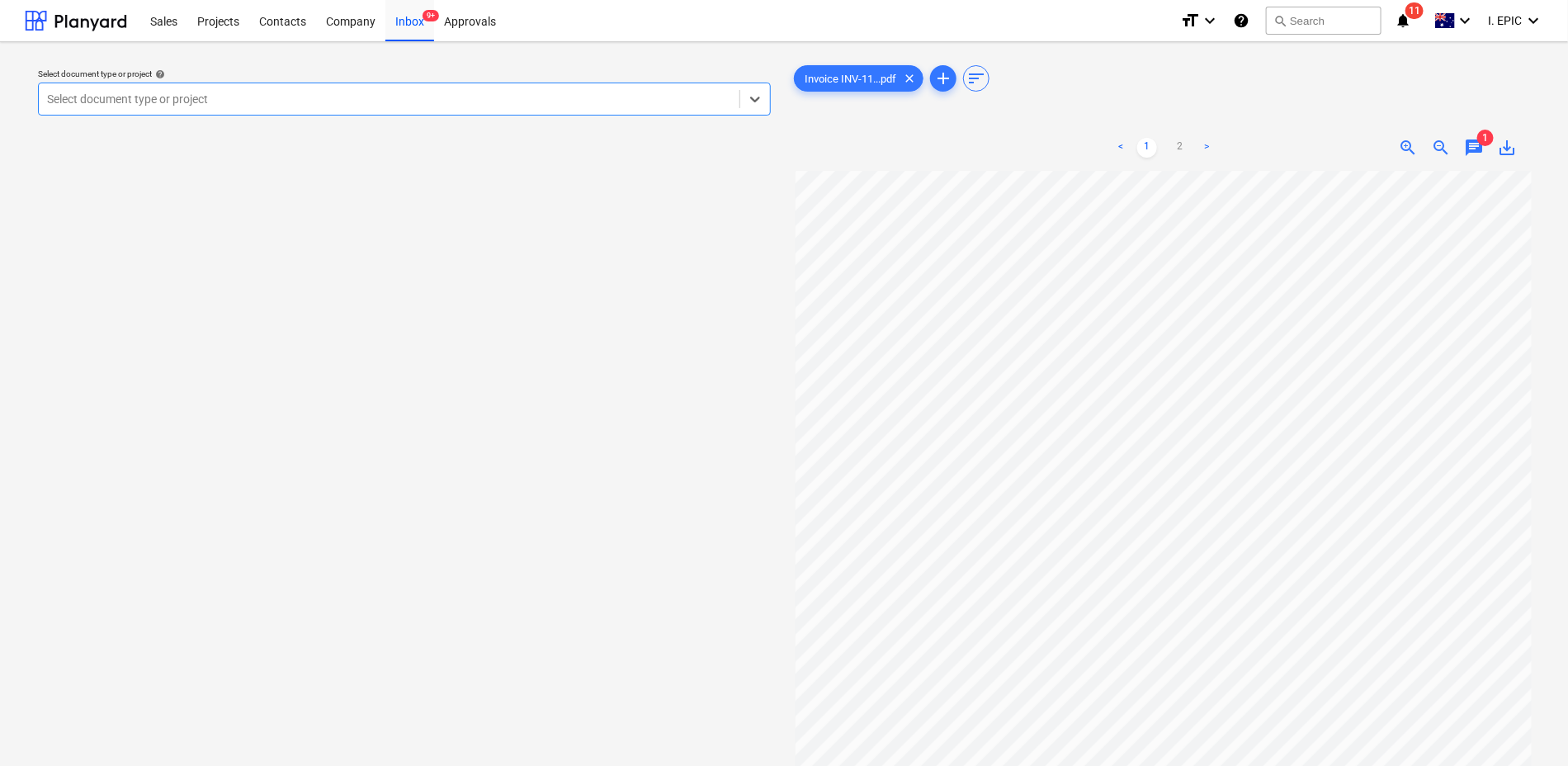
scroll to position [247, 0]
click at [1476, 149] on span "chat" at bounding box center [1474, 147] width 20 height 20
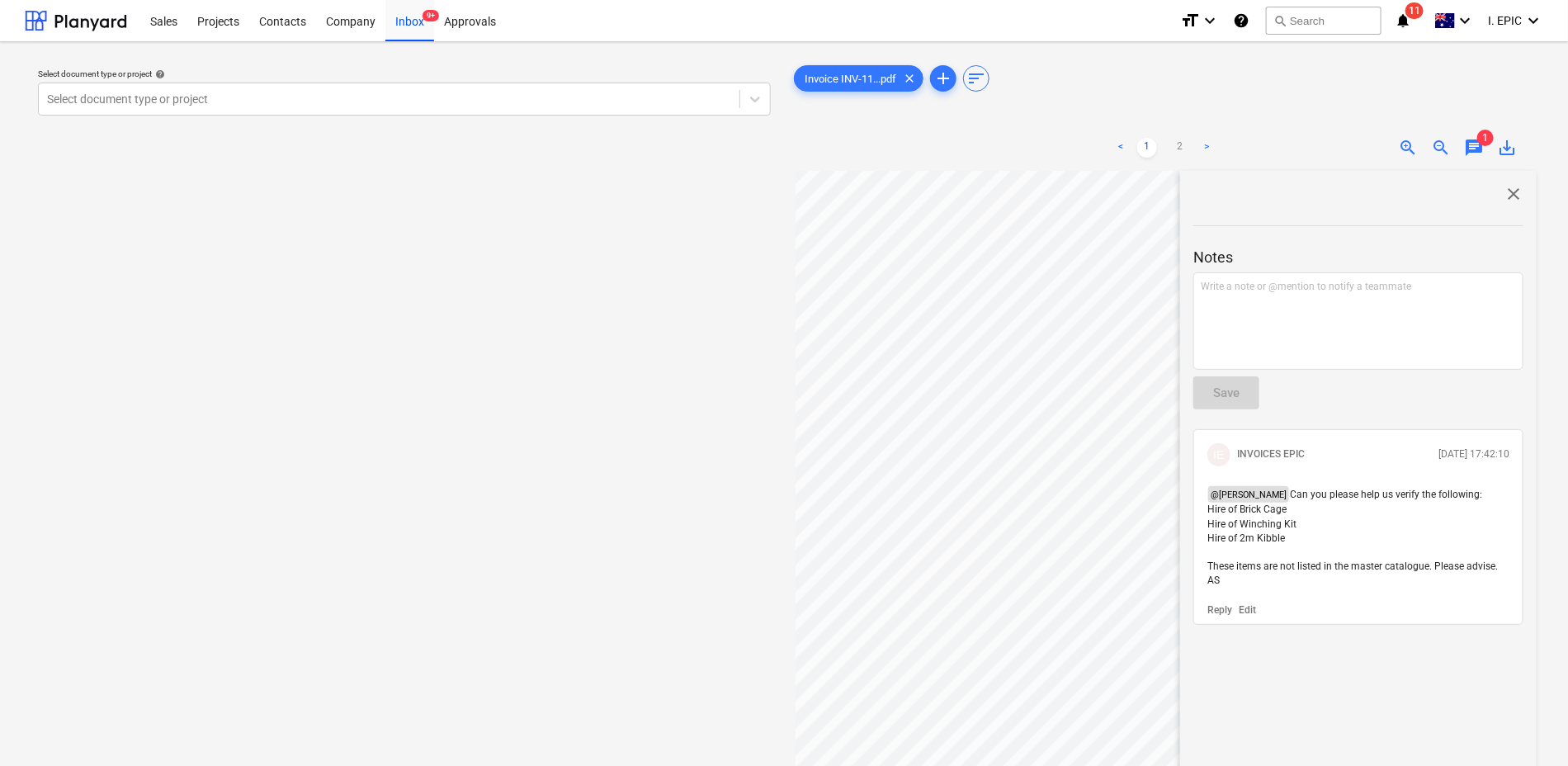
click at [1507, 191] on span "close" at bounding box center [1514, 194] width 20 height 20
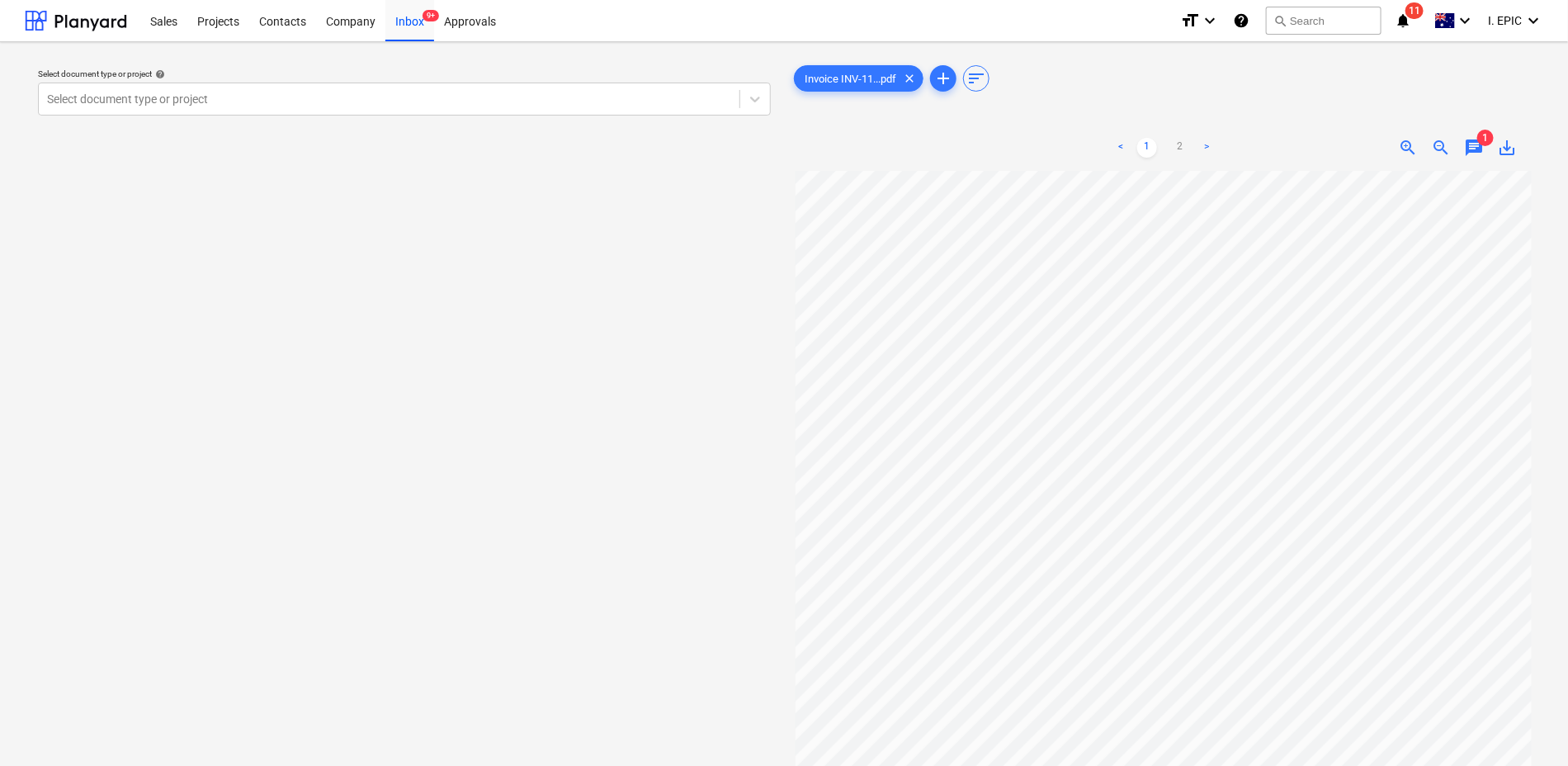
click at [1471, 141] on span "chat" at bounding box center [1474, 147] width 20 height 20
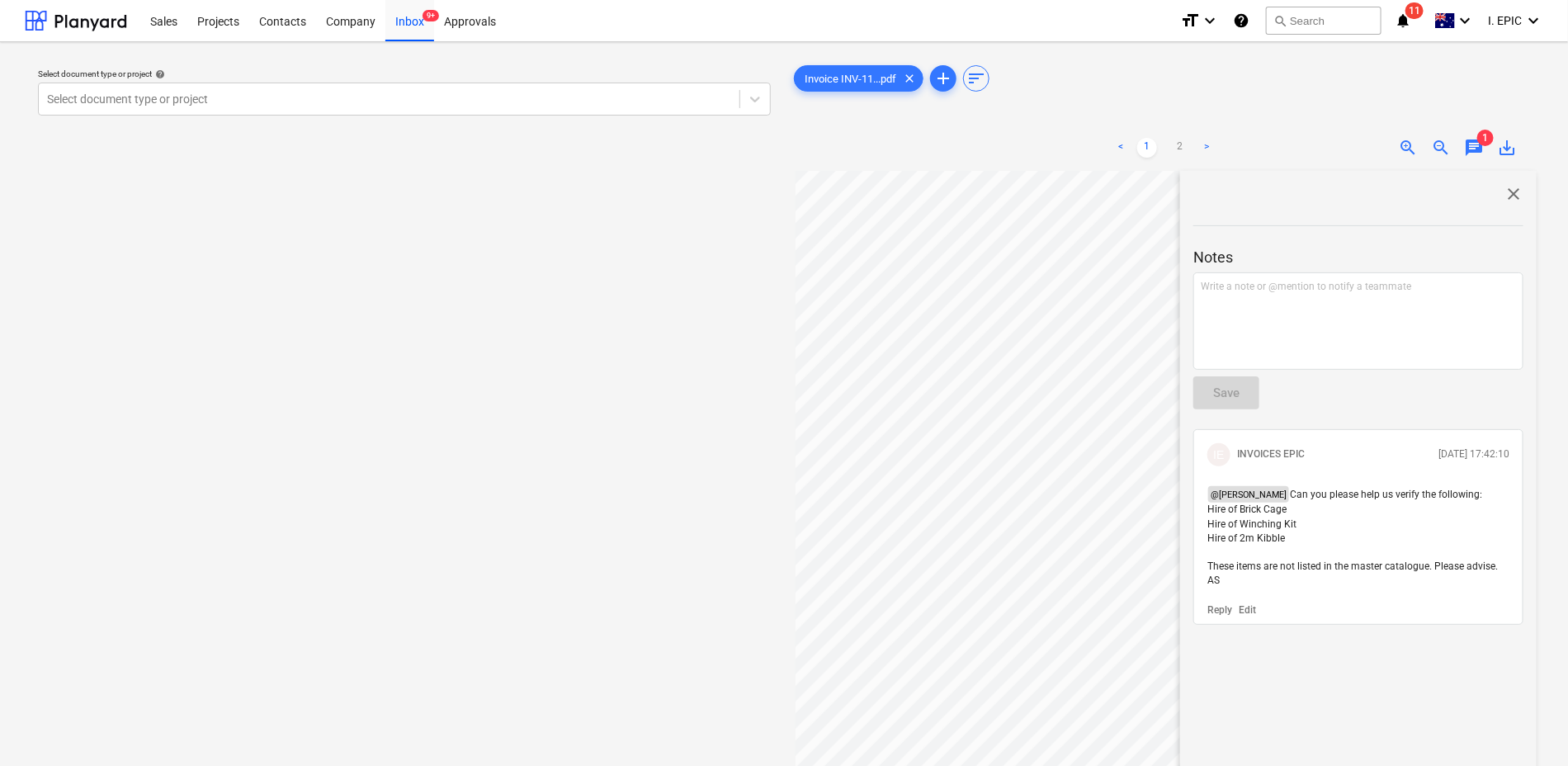
click at [1248, 605] on p "Edit" at bounding box center [1247, 610] width 17 height 14
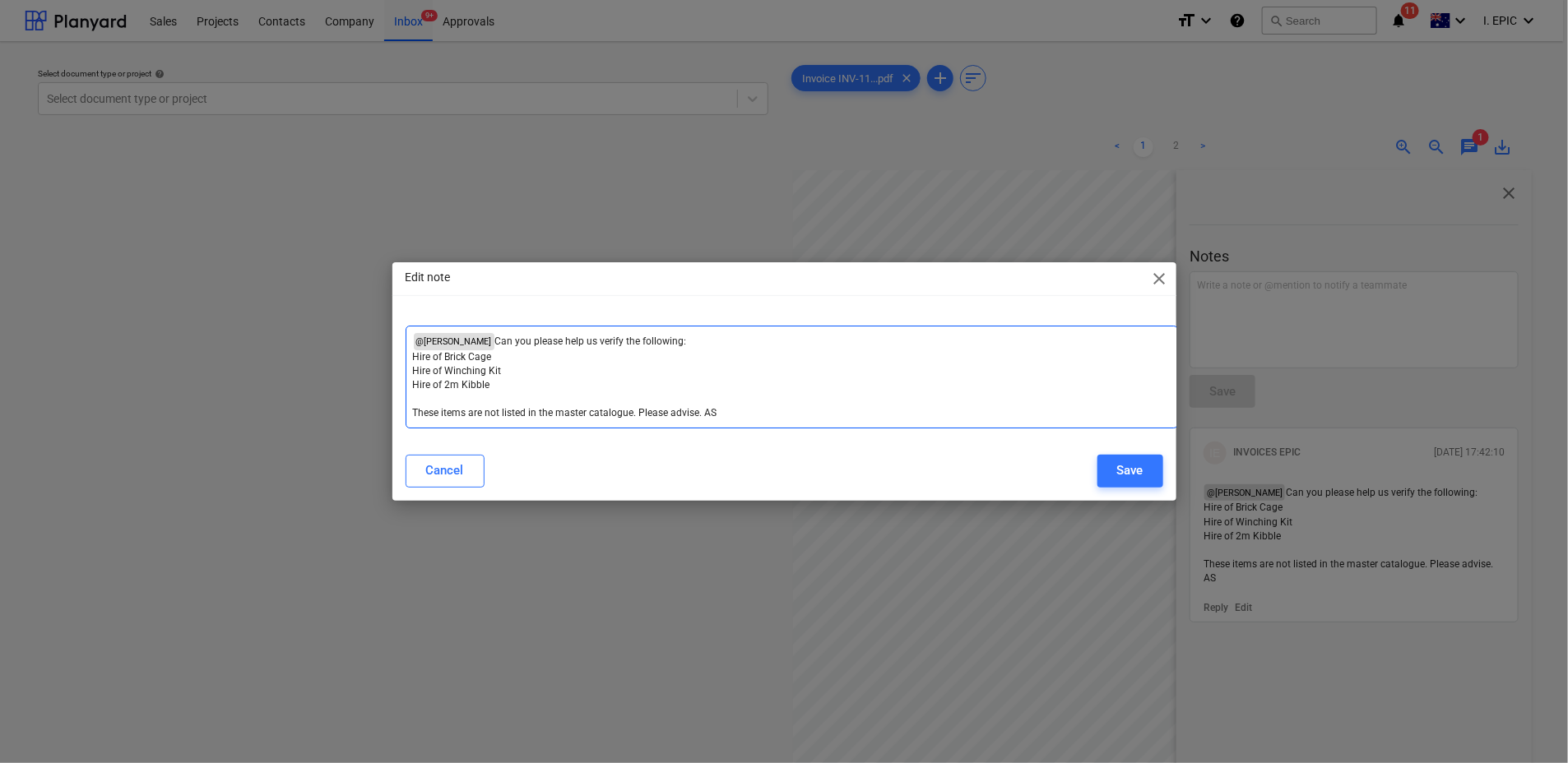
click at [508, 357] on p "Hire of Brick Cage ﻿" at bounding box center [791, 357] width 757 height 14
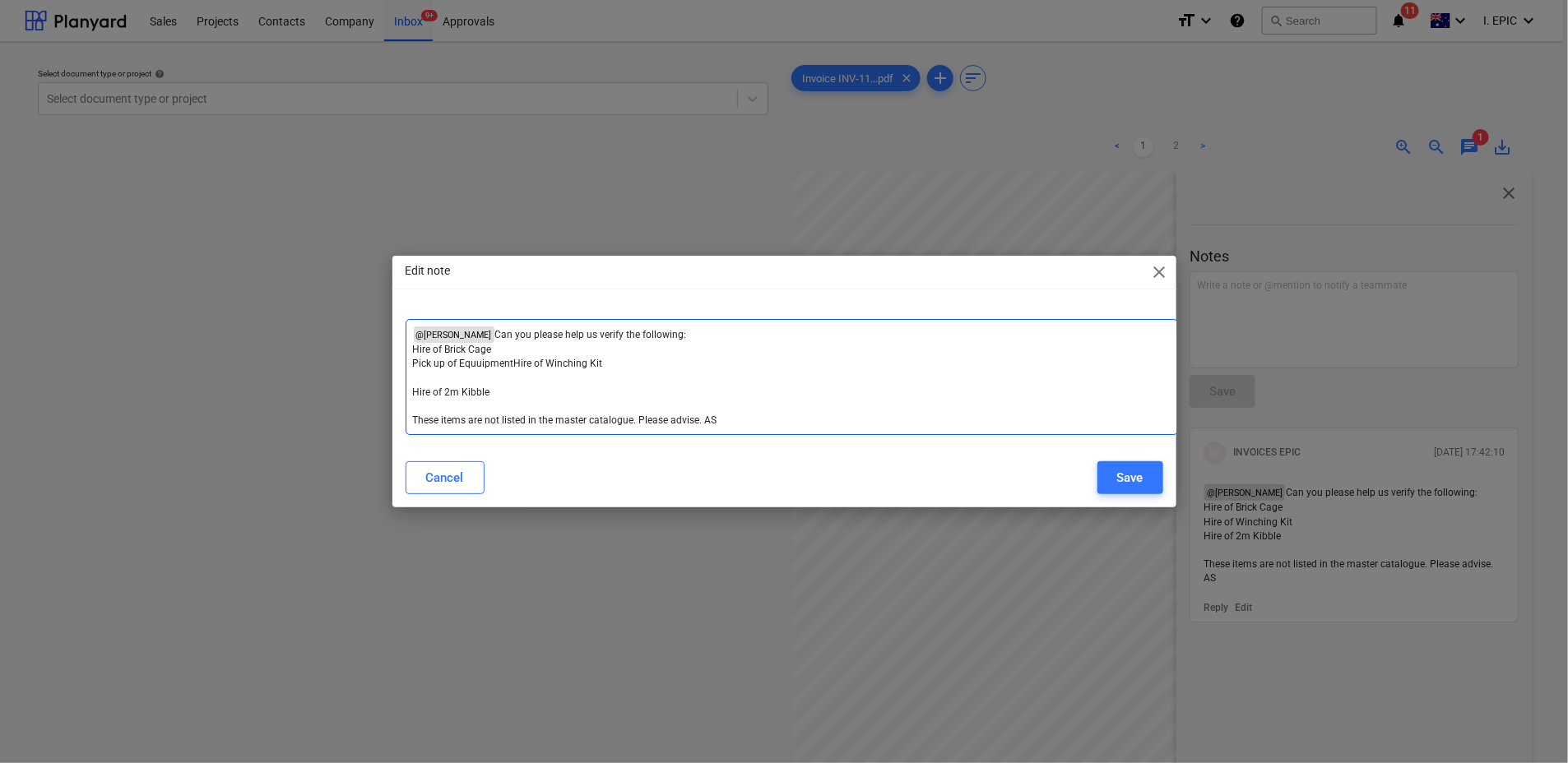
click at [513, 357] on span "Pick up of EquuipmentHire of Winching Kit" at bounding box center [507, 363] width 190 height 11
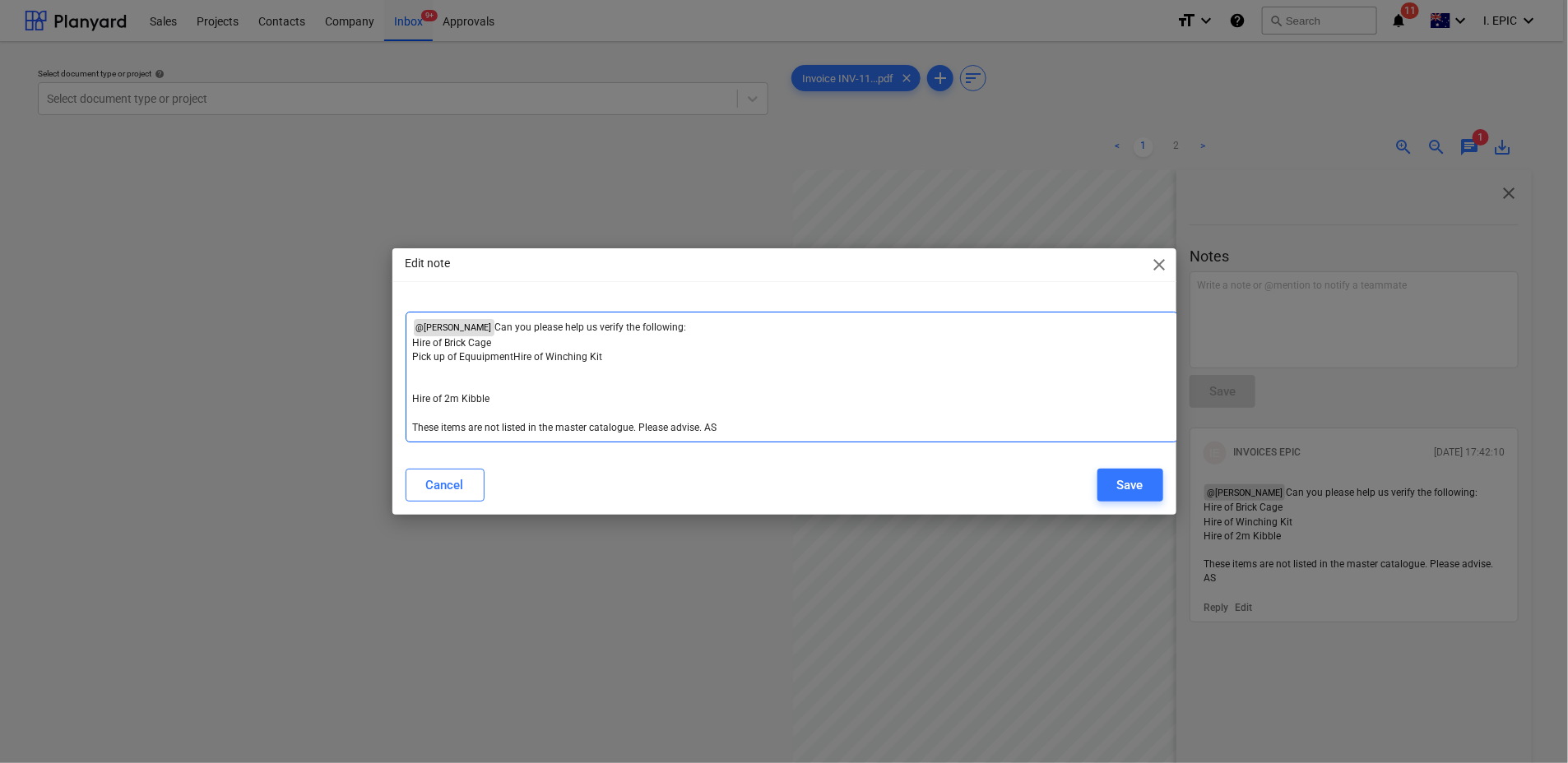
click at [514, 351] on span "Pick up of EquuipmentHire of Winching Kit" at bounding box center [507, 357] width 190 height 11
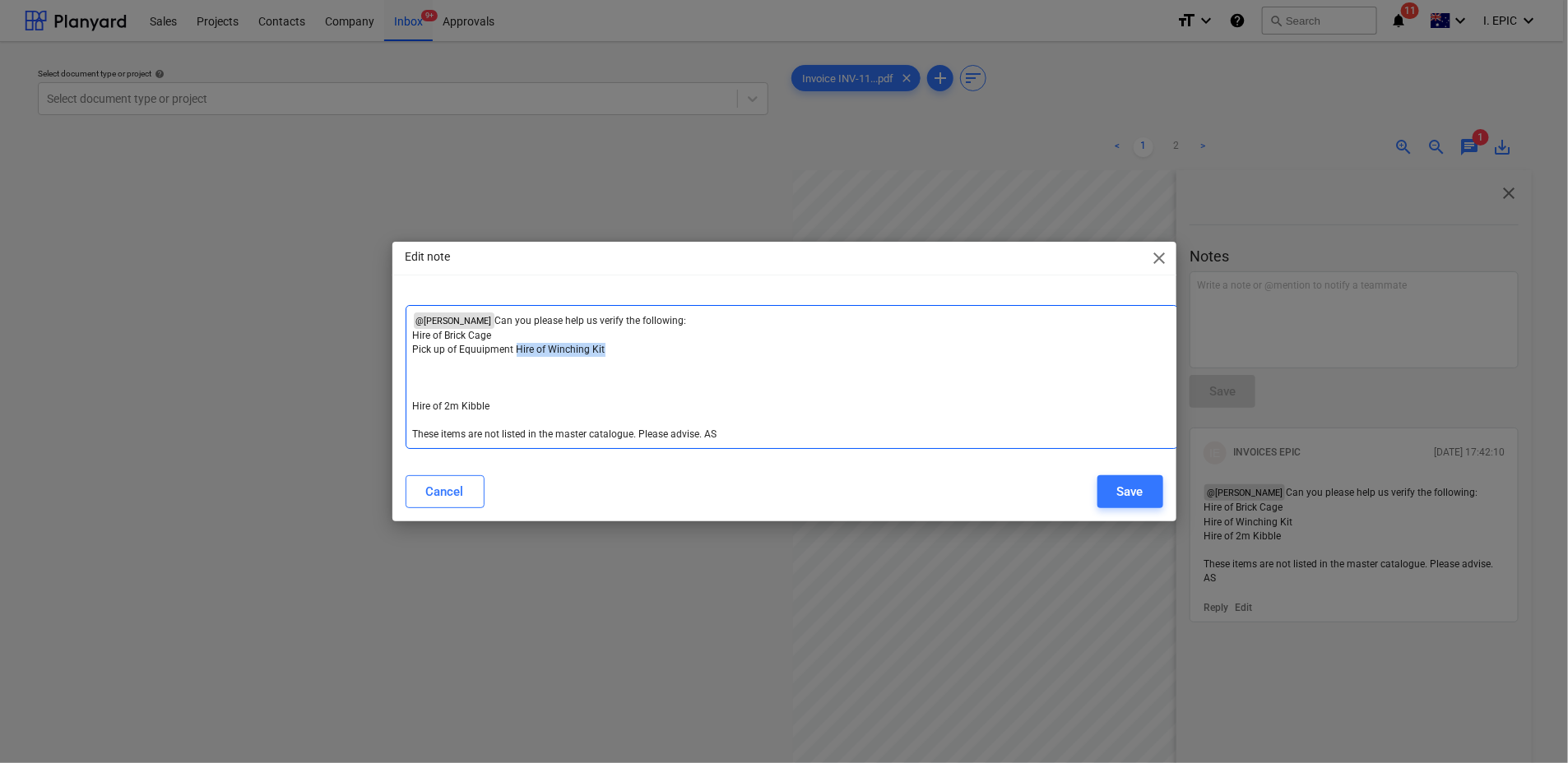
drag, startPoint x: 607, startPoint y: 349, endPoint x: 517, endPoint y: 346, distance: 90.0
click at [517, 346] on p "Pick up of Equuipment Hire of Winching Kit" at bounding box center [791, 350] width 757 height 14
click at [425, 373] on p "﻿" at bounding box center [791, 379] width 757 height 14
click at [417, 363] on p "﻿" at bounding box center [791, 363] width 757 height 14
click at [418, 395] on p "﻿" at bounding box center [791, 393] width 757 height 14
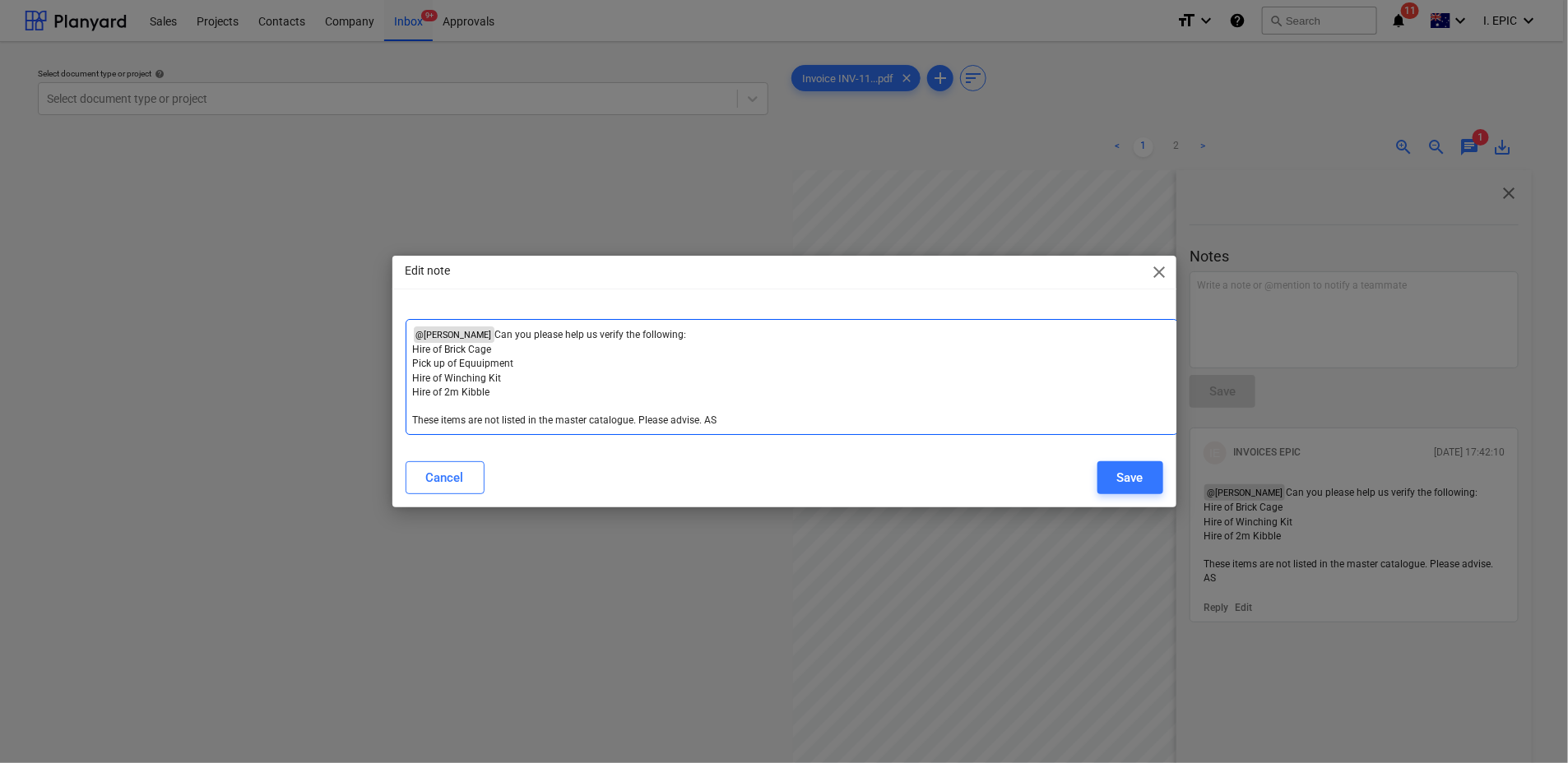
click at [1126, 459] on div "Cancel Save" at bounding box center [784, 477] width 777 height 46
click at [1150, 476] on button "Save" at bounding box center [1130, 478] width 65 height 33
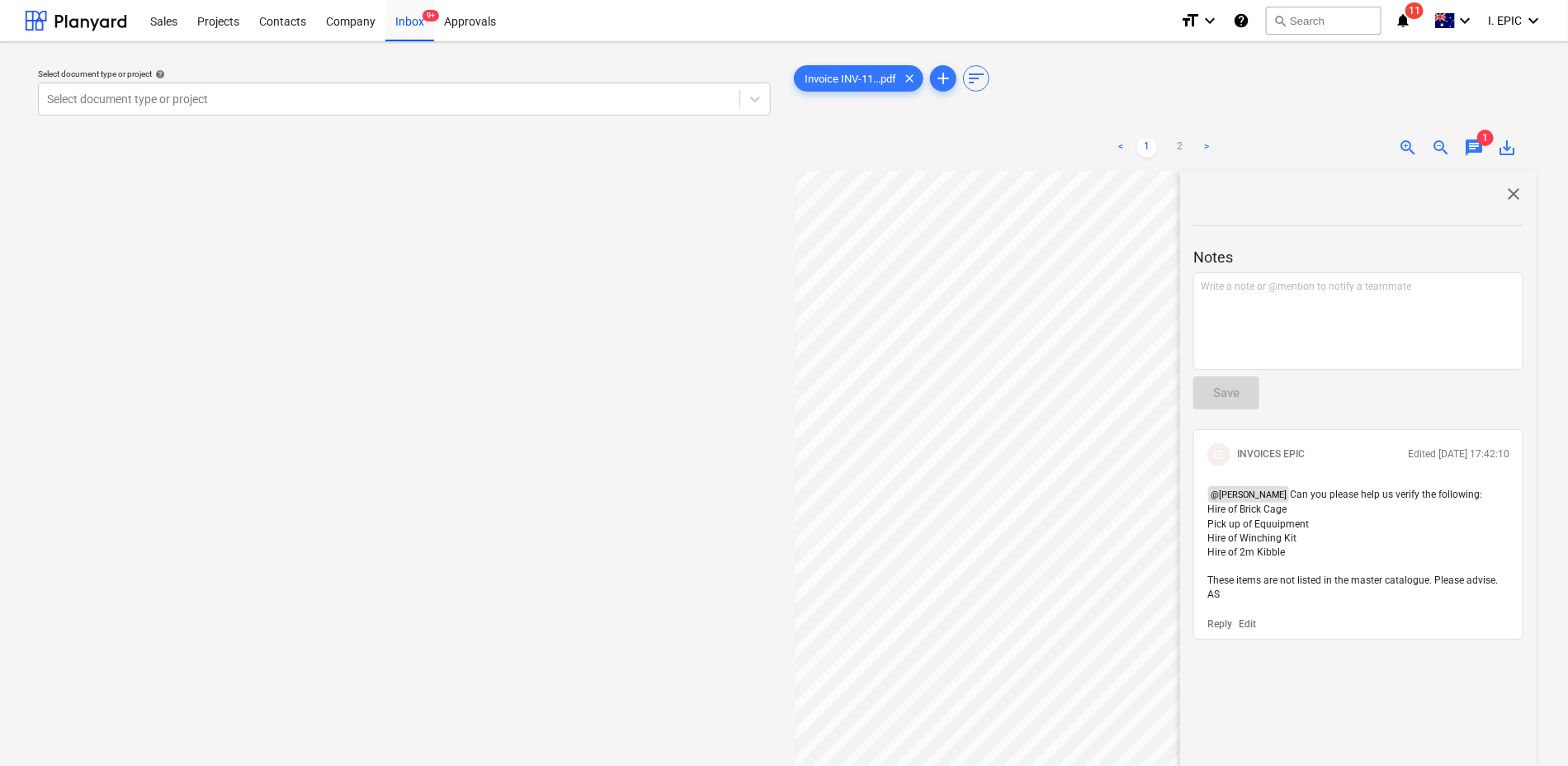
click at [1506, 201] on span "close" at bounding box center [1514, 194] width 20 height 20
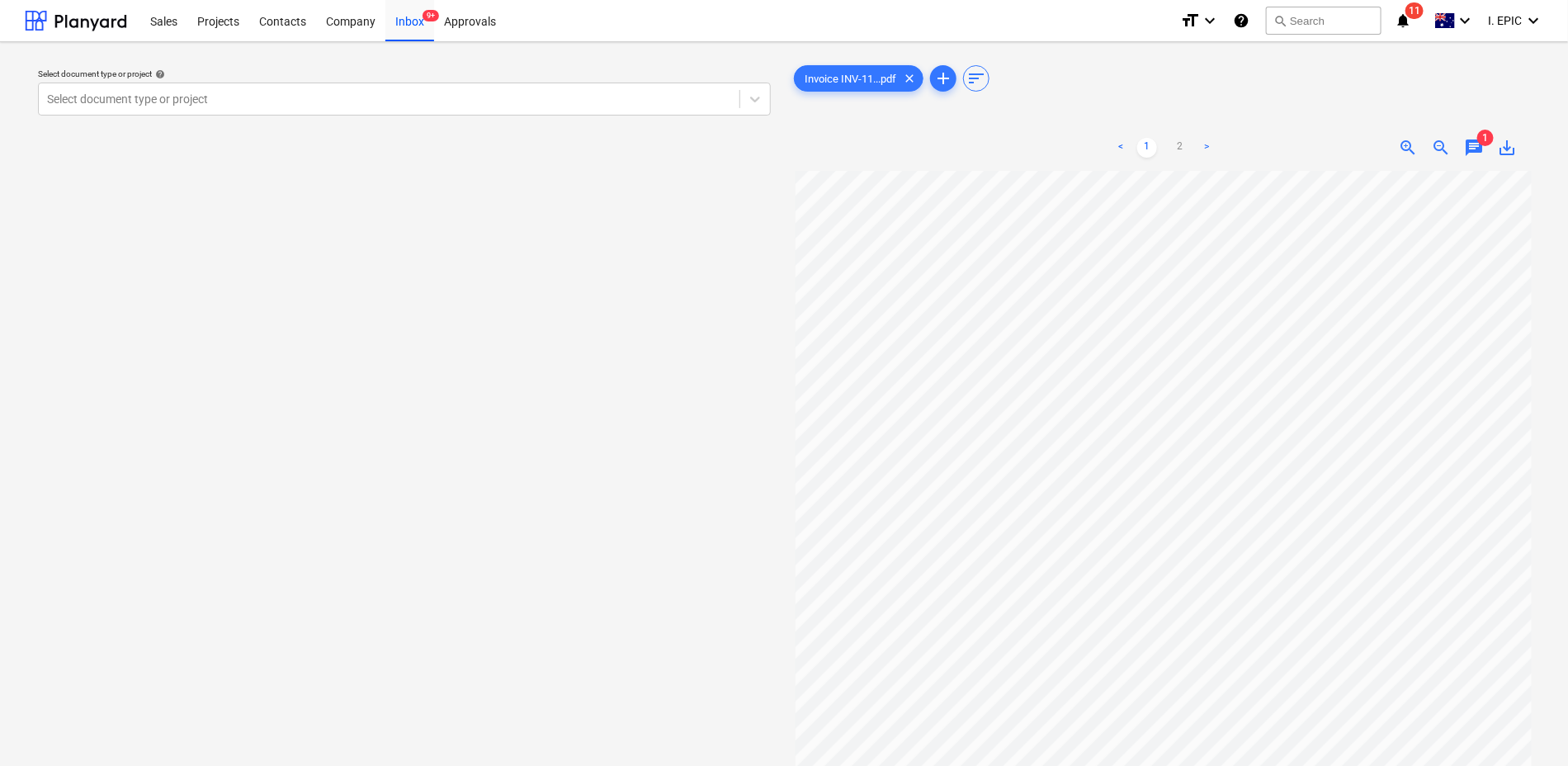
click at [1469, 142] on span "chat" at bounding box center [1474, 147] width 20 height 20
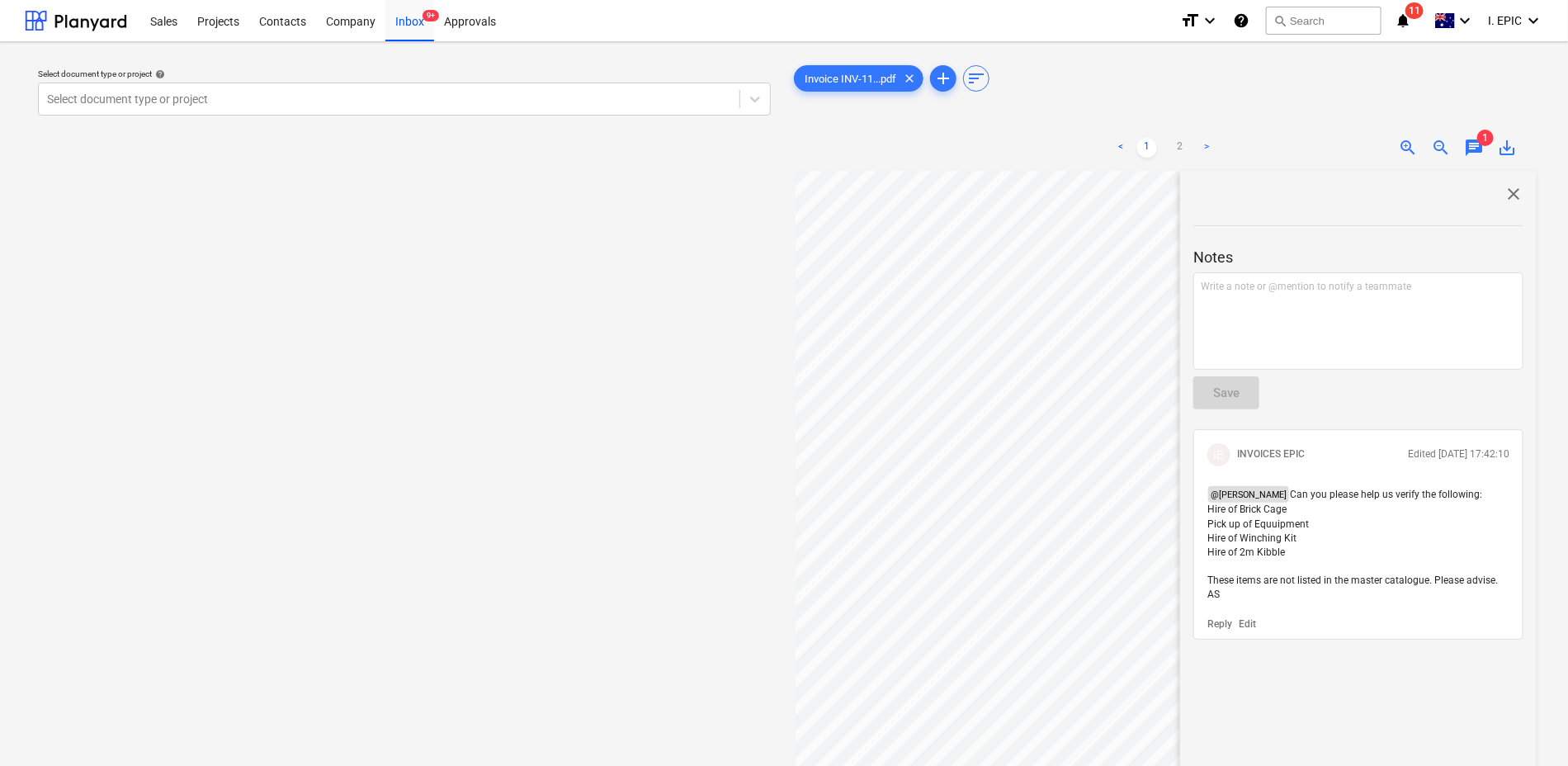
scroll to position [325, 0]
click at [1246, 624] on p "Edit" at bounding box center [1247, 624] width 17 height 14
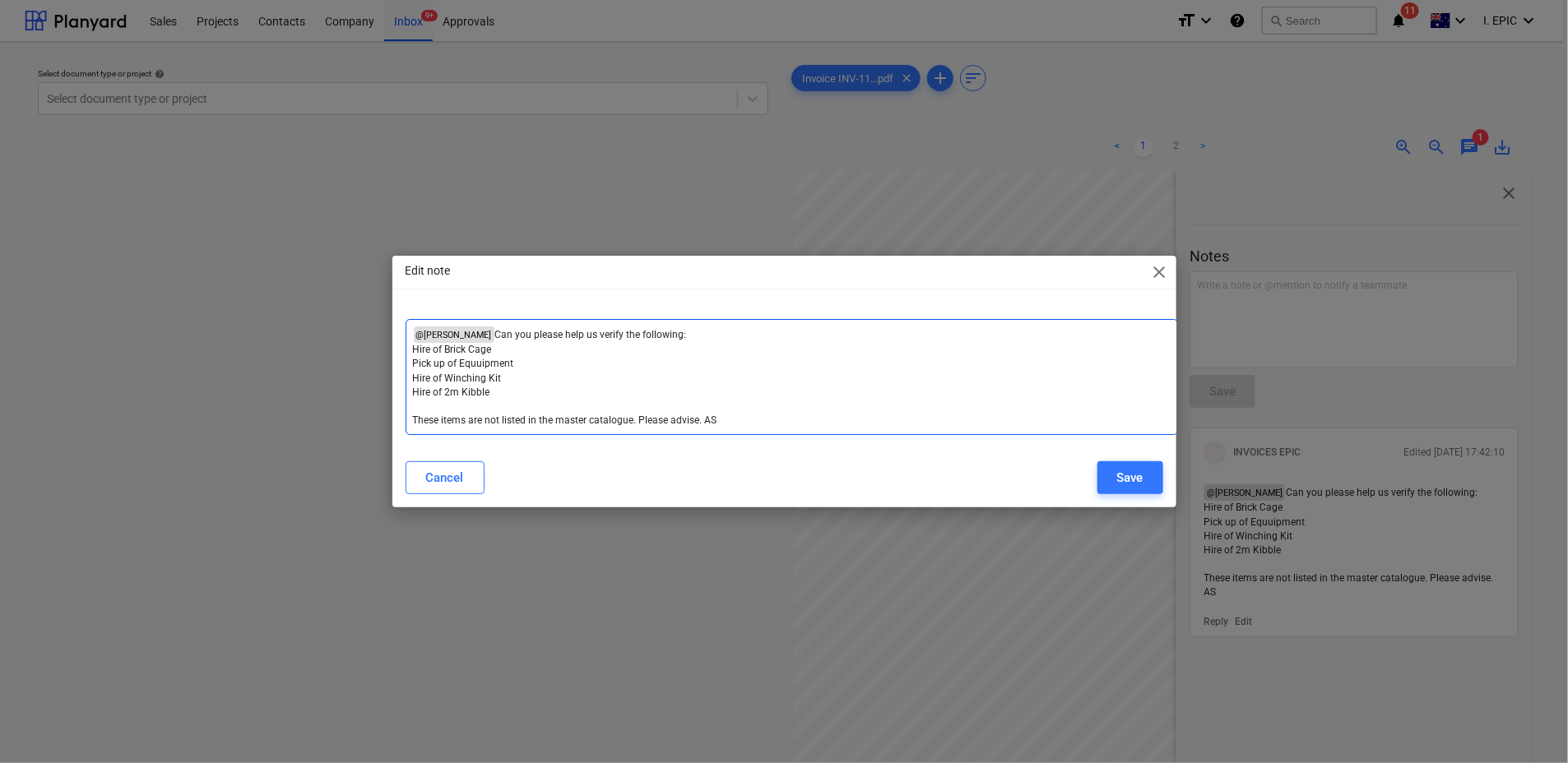
click at [434, 369] on span "Pick up of Equuipment" at bounding box center [463, 363] width 101 height 11
click at [482, 363] on span "Pick / Delivery up of Equuipment" at bounding box center [485, 363] width 145 height 11
click at [432, 363] on span "Pick / Delivery of Equuipment" at bounding box center [479, 363] width 134 height 11
click at [495, 363] on span "Pick up / Delivery of Equuipment" at bounding box center [486, 363] width 147 height 11
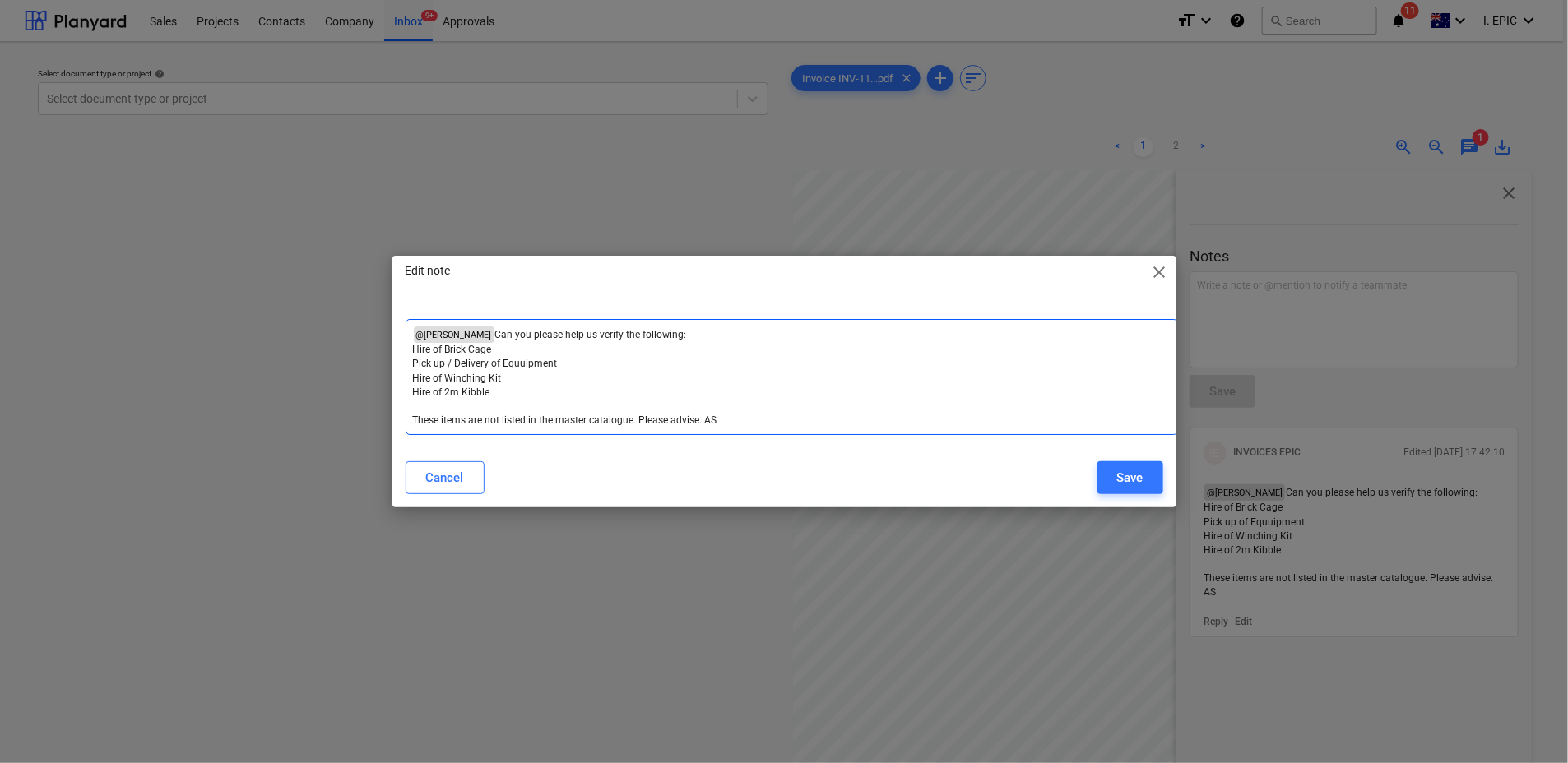
click at [430, 405] on p "﻿ ﻿" at bounding box center [791, 406] width 757 height 14
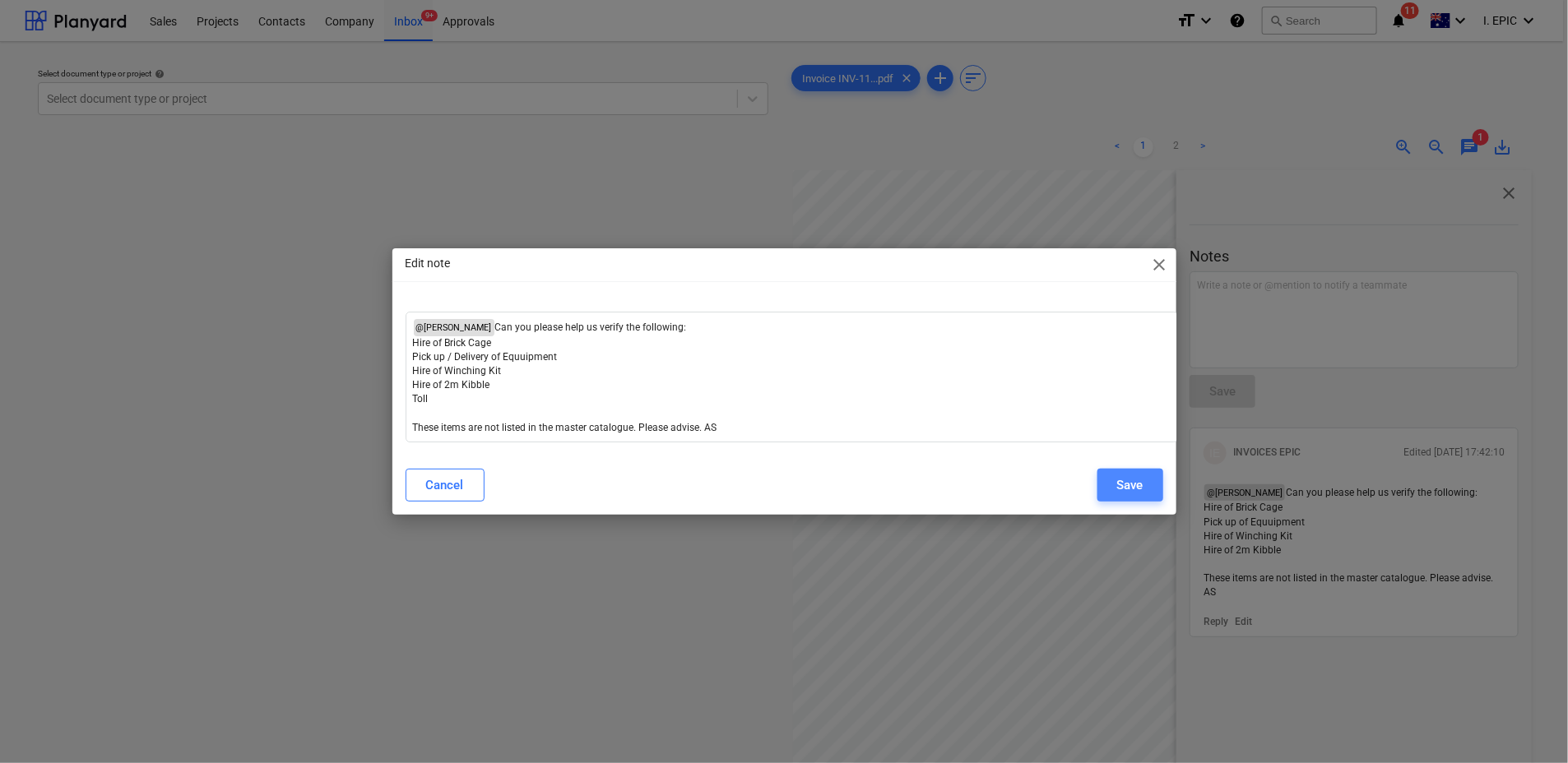
click at [1133, 488] on div "Save" at bounding box center [1130, 485] width 27 height 22
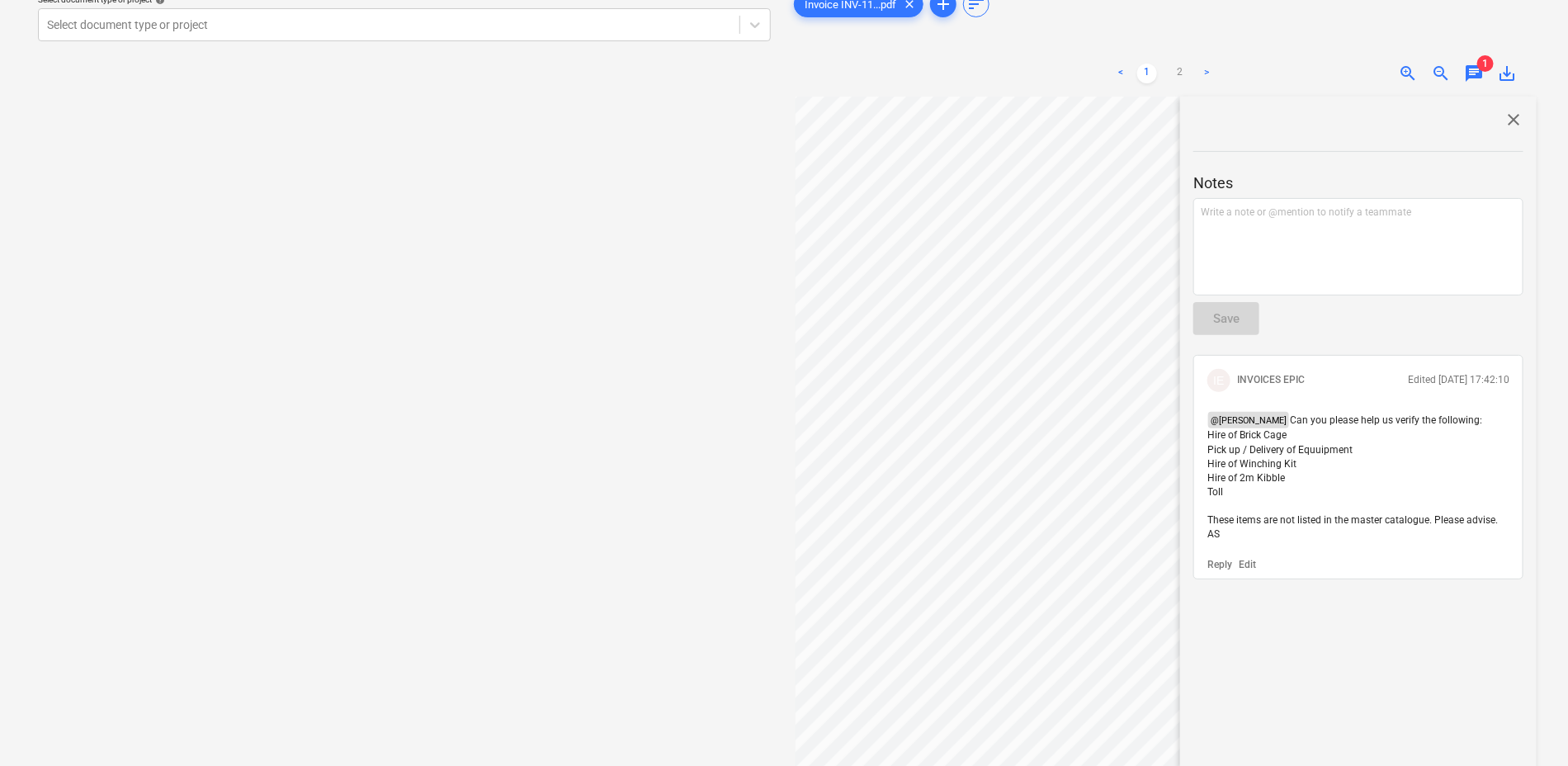
scroll to position [0, 0]
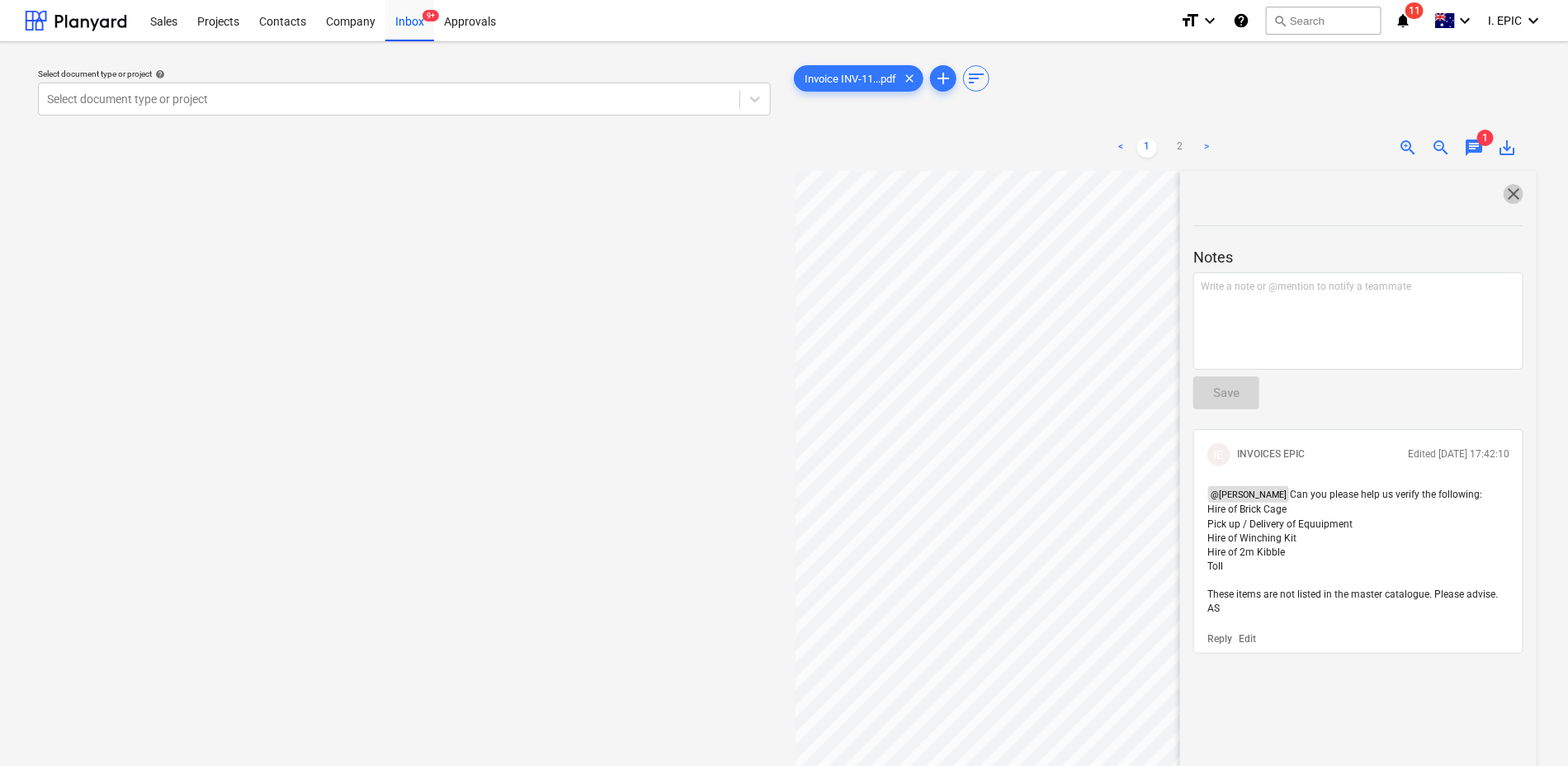
click at [1510, 191] on span "close" at bounding box center [1514, 194] width 20 height 20
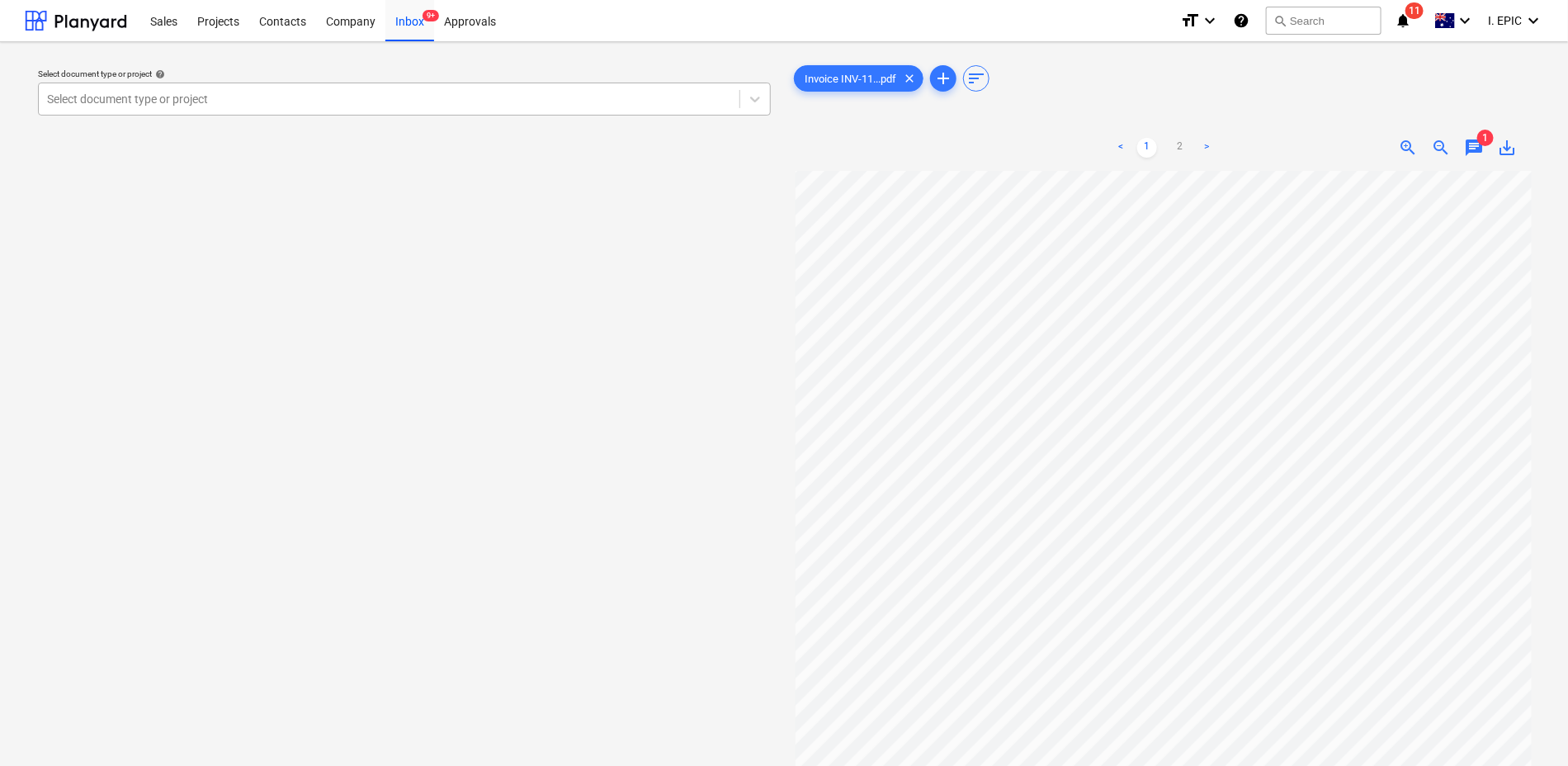
click at [104, 89] on div "Select document type or project" at bounding box center [389, 99] width 701 height 23
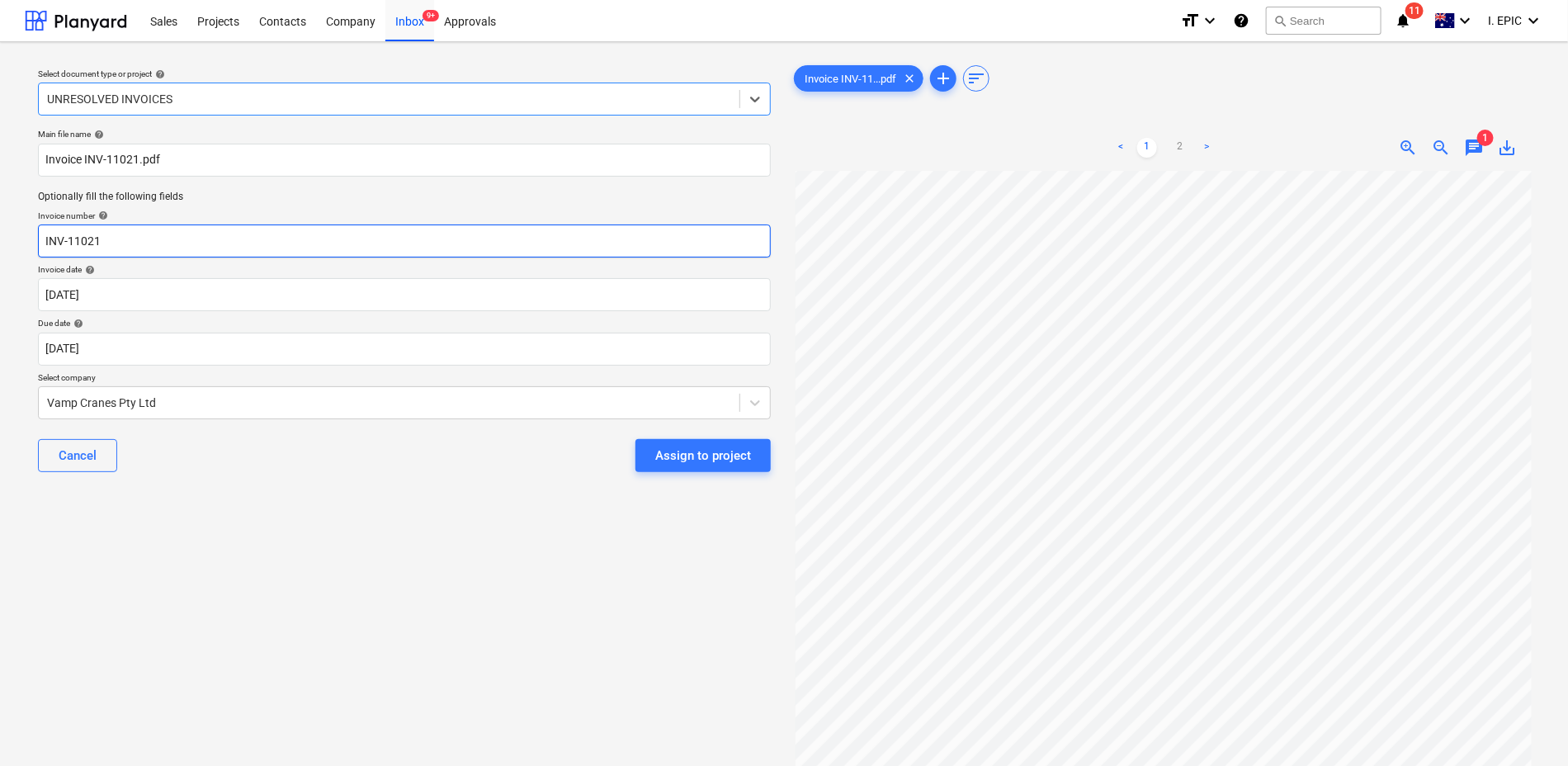
click at [61, 233] on input "INV-11021" at bounding box center [405, 241] width 733 height 33
click at [87, 241] on input "INV-11021" at bounding box center [405, 241] width 733 height 33
click at [87, 239] on input "INV-11021" at bounding box center [405, 241] width 733 height 33
click at [1555, 100] on div "Select document type or project help UNRESOLVED INVOICES Main file name help In…" at bounding box center [784, 476] width 1568 height 868
click at [80, 292] on body "Sales Projects Contacts Company Inbox 9+ Approvals format_size keyboard_arrow_d…" at bounding box center [784, 383] width 1568 height 766
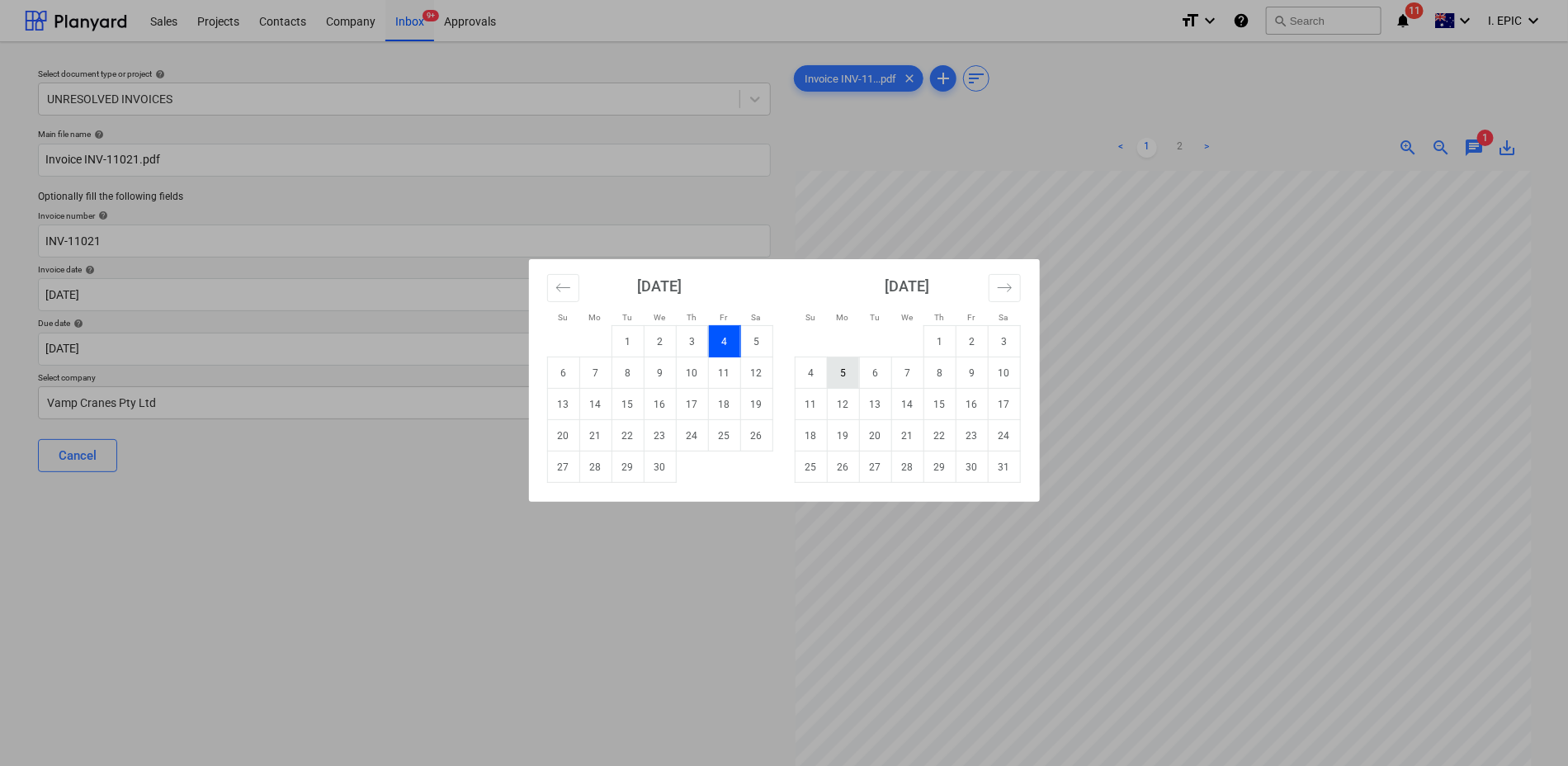
click at [850, 369] on td "5" at bounding box center [843, 373] width 32 height 31
type input "[DATE]"
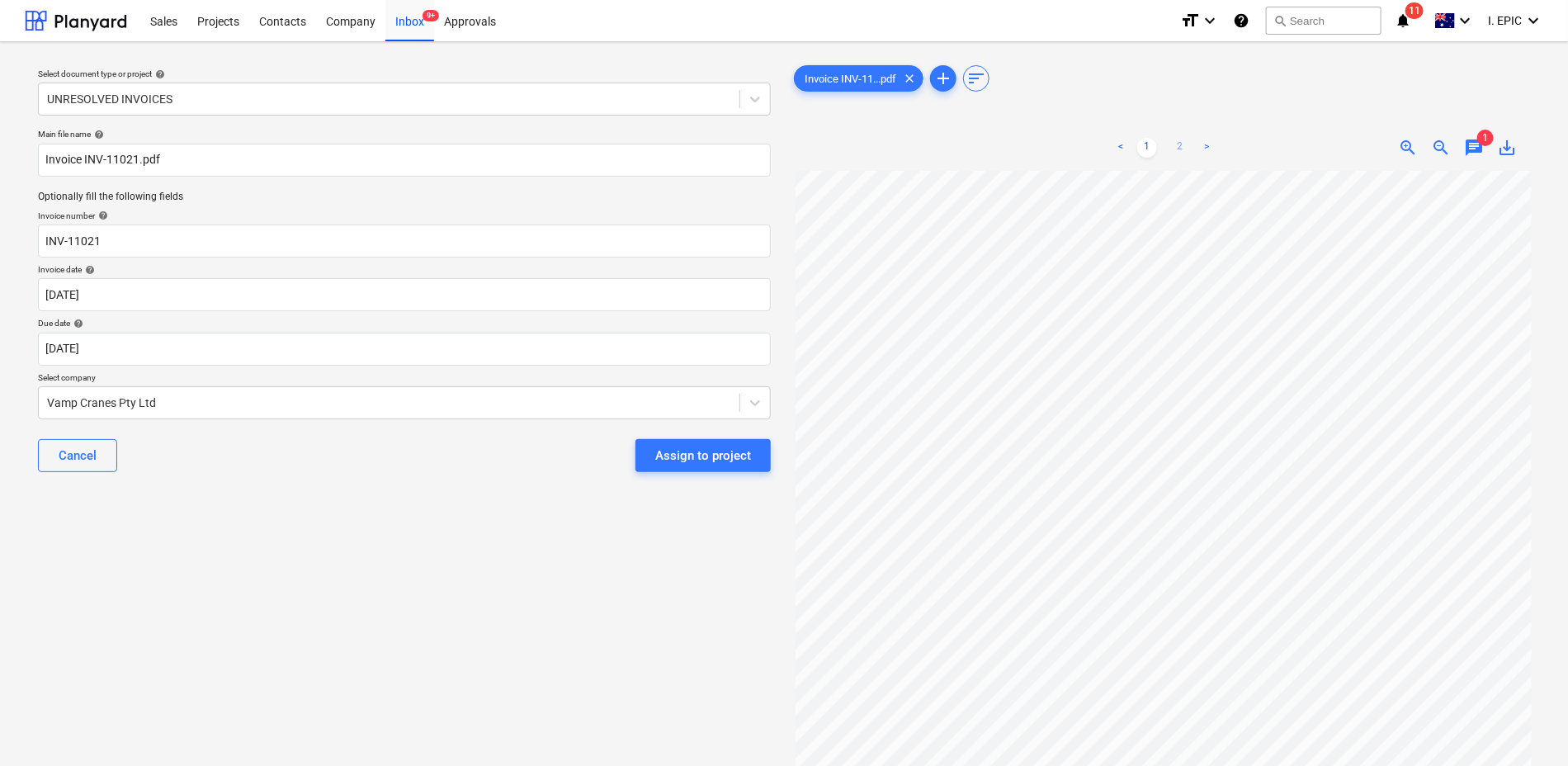
click at [1182, 150] on link "2" at bounding box center [1180, 147] width 20 height 20
click at [101, 349] on body "Sales Projects Contacts Company Inbox 9+ Approvals format_size keyboard_arrow_d…" at bounding box center [784, 383] width 1568 height 766
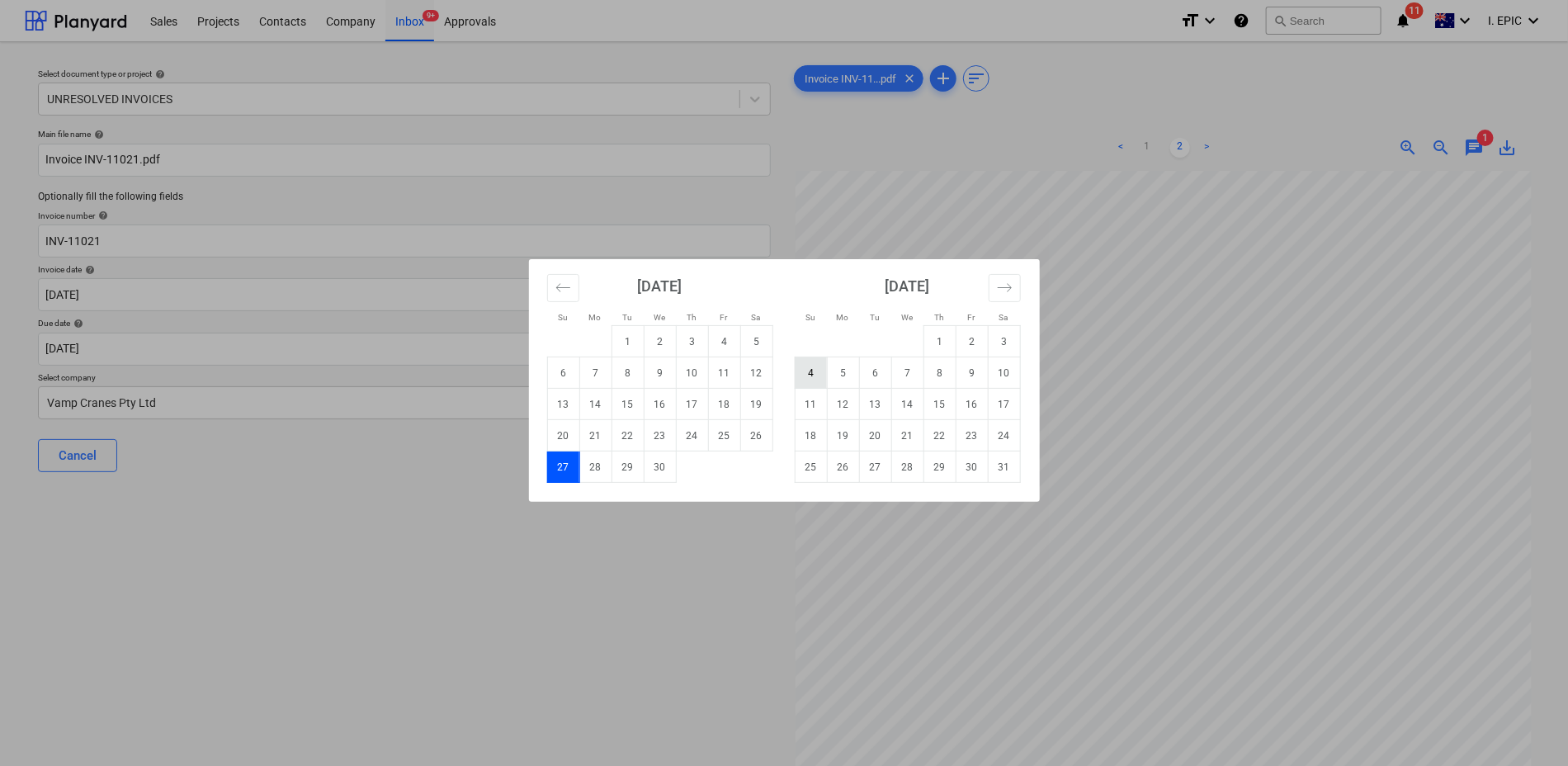
click at [817, 369] on td "4" at bounding box center [810, 373] width 32 height 31
type input "[DATE]"
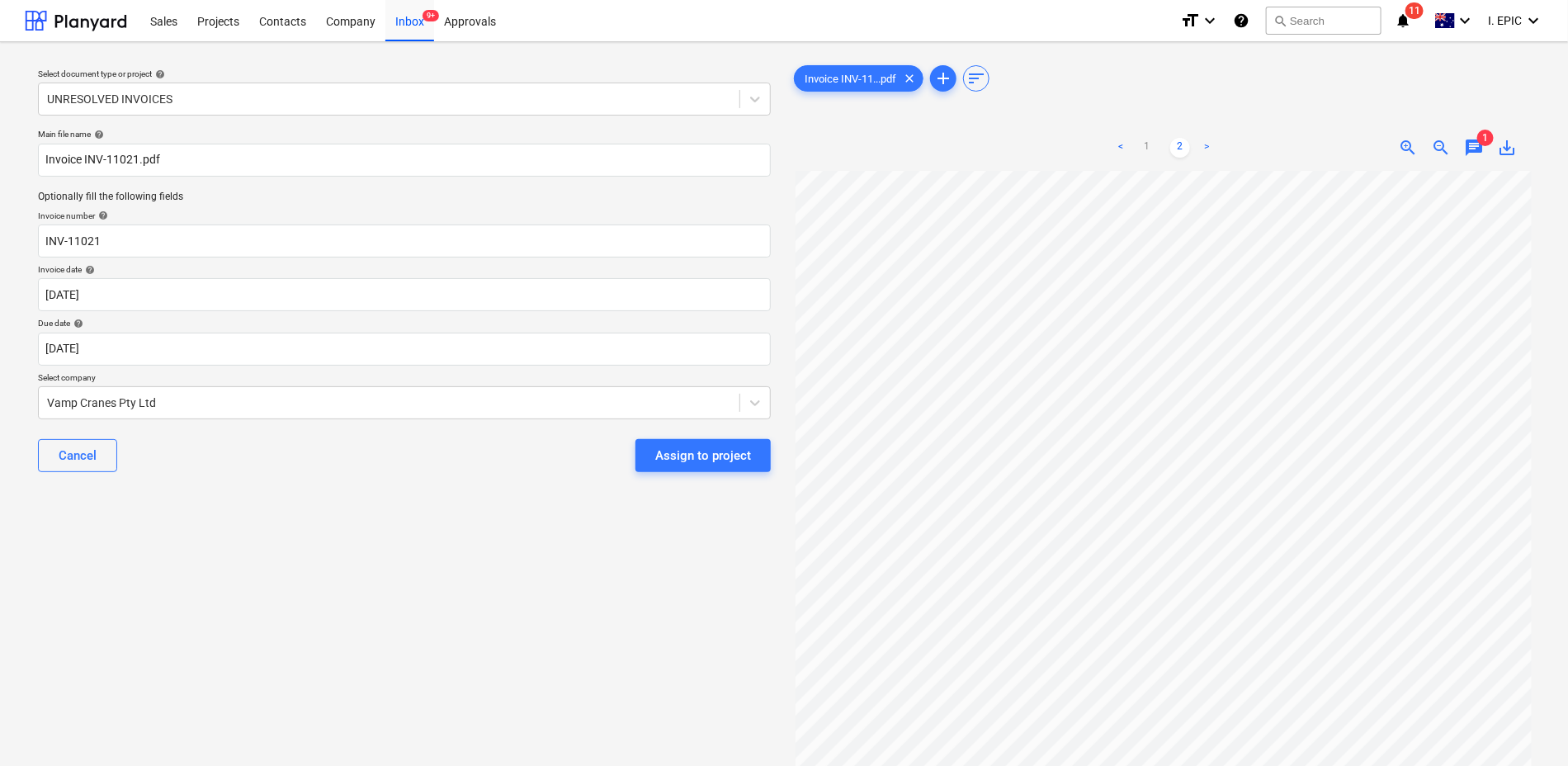
click at [349, 525] on div "Select document type or project help UNRESOLVED INVOICES Main file name help In…" at bounding box center [405, 476] width 759 height 842
click at [1150, 147] on link "1" at bounding box center [1147, 147] width 20 height 20
click at [304, 661] on div "Select document type or project help UNRESOLVED INVOICES Main file name help In…" at bounding box center [405, 476] width 759 height 842
click at [1473, 138] on span "chat" at bounding box center [1474, 147] width 20 height 20
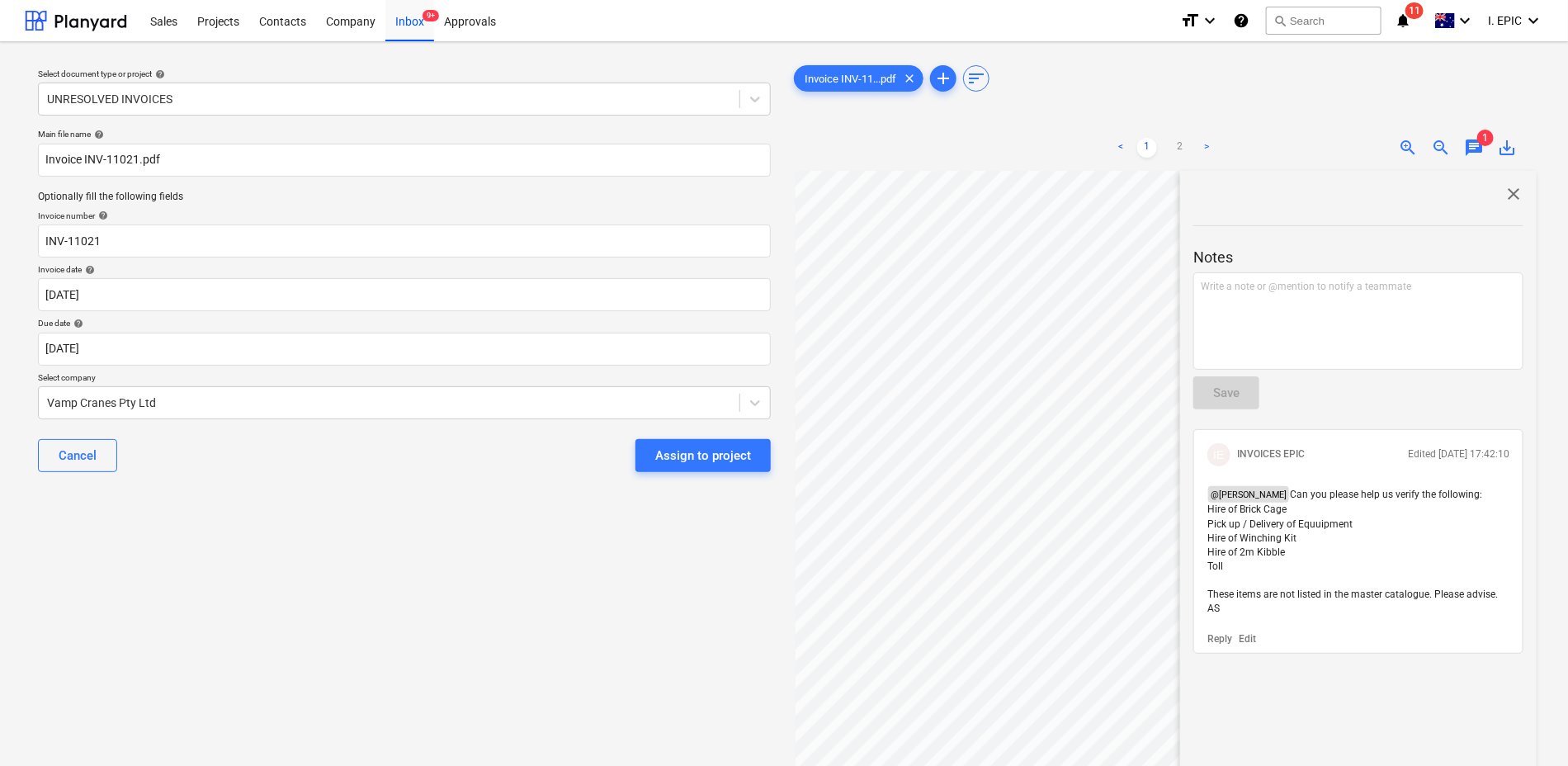
click at [1174, 575] on div "Select document type or project help UNRESOLVED INVOICES Main file name help In…" at bounding box center [784, 476] width 1519 height 842
drag, startPoint x: 1228, startPoint y: 568, endPoint x: 1211, endPoint y: 518, distance: 52.8
click at [1211, 518] on p "@ [PERSON_NAME] Can you please help us verify the following: Hire of Brick Cage…" at bounding box center [1358, 551] width 302 height 131
copy span "Hire of Brick Cage Pick up / Delivery of Equuipment Hire of Winching Kit Hire o…"
click at [711, 449] on div "Assign to project" at bounding box center [703, 456] width 96 height 22
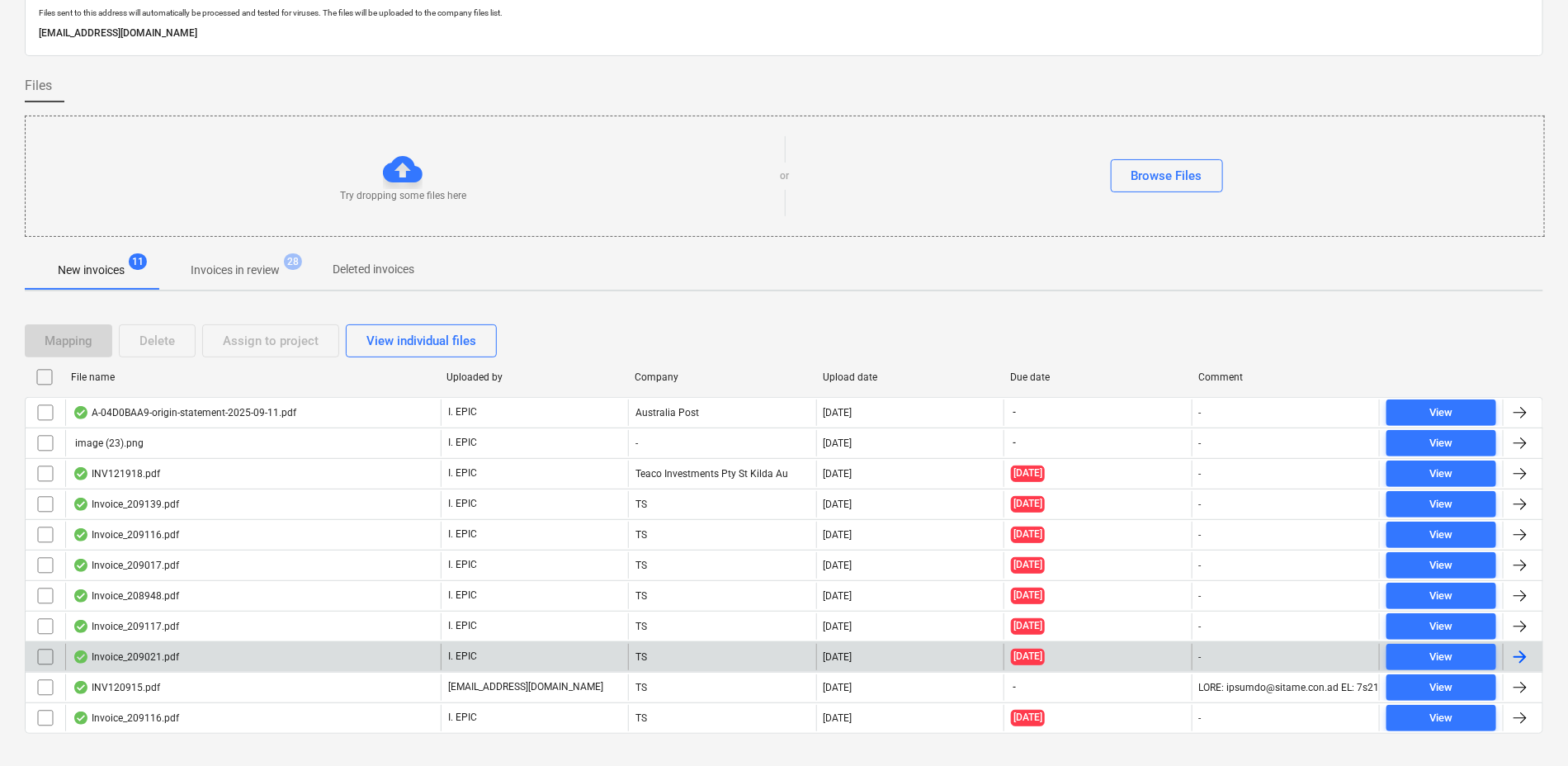
scroll to position [95, 0]
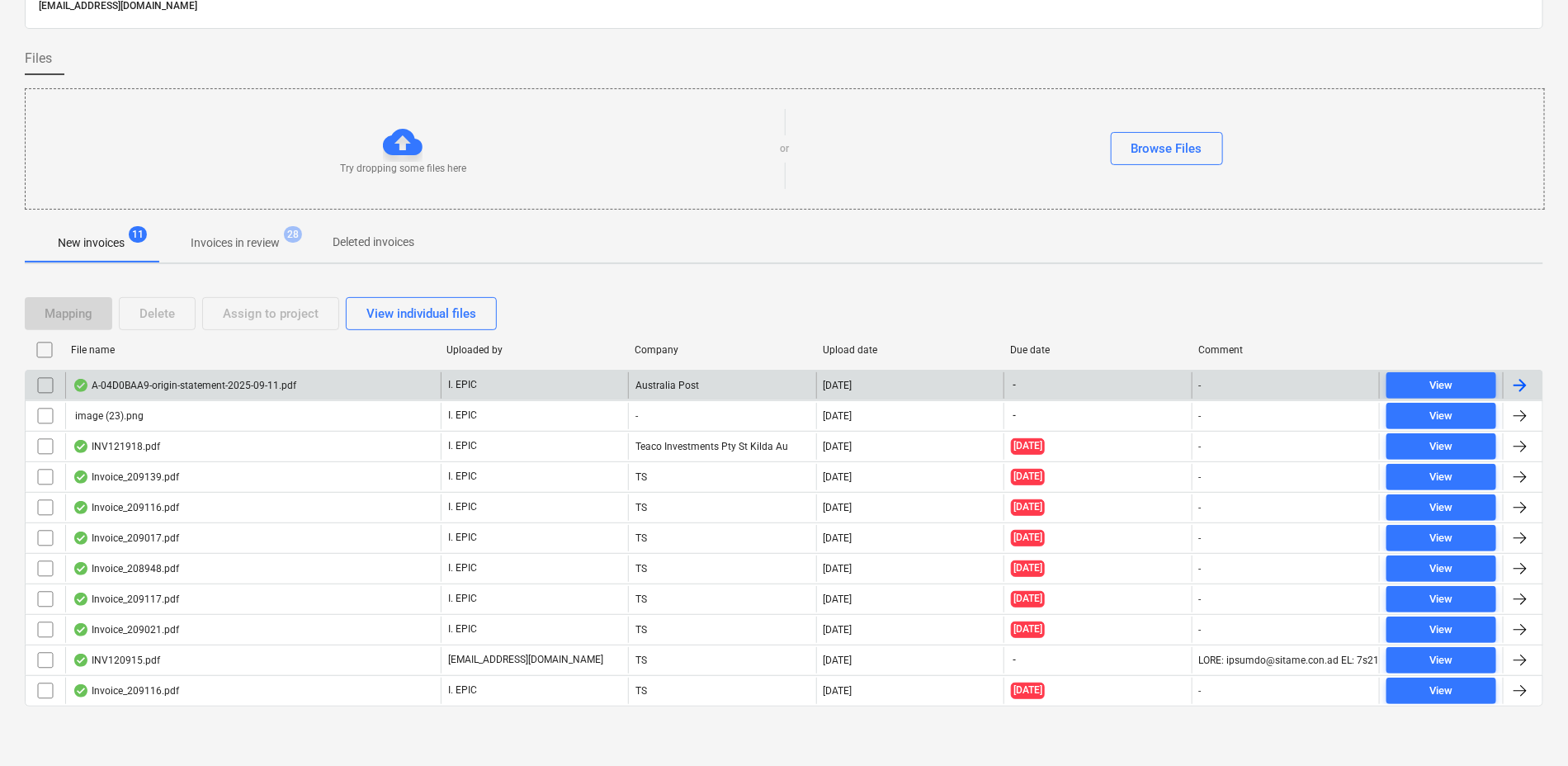
click at [143, 373] on div "A-04D0BAA9-origin-statement-2025-09-11.pdf" at bounding box center [252, 386] width 375 height 27
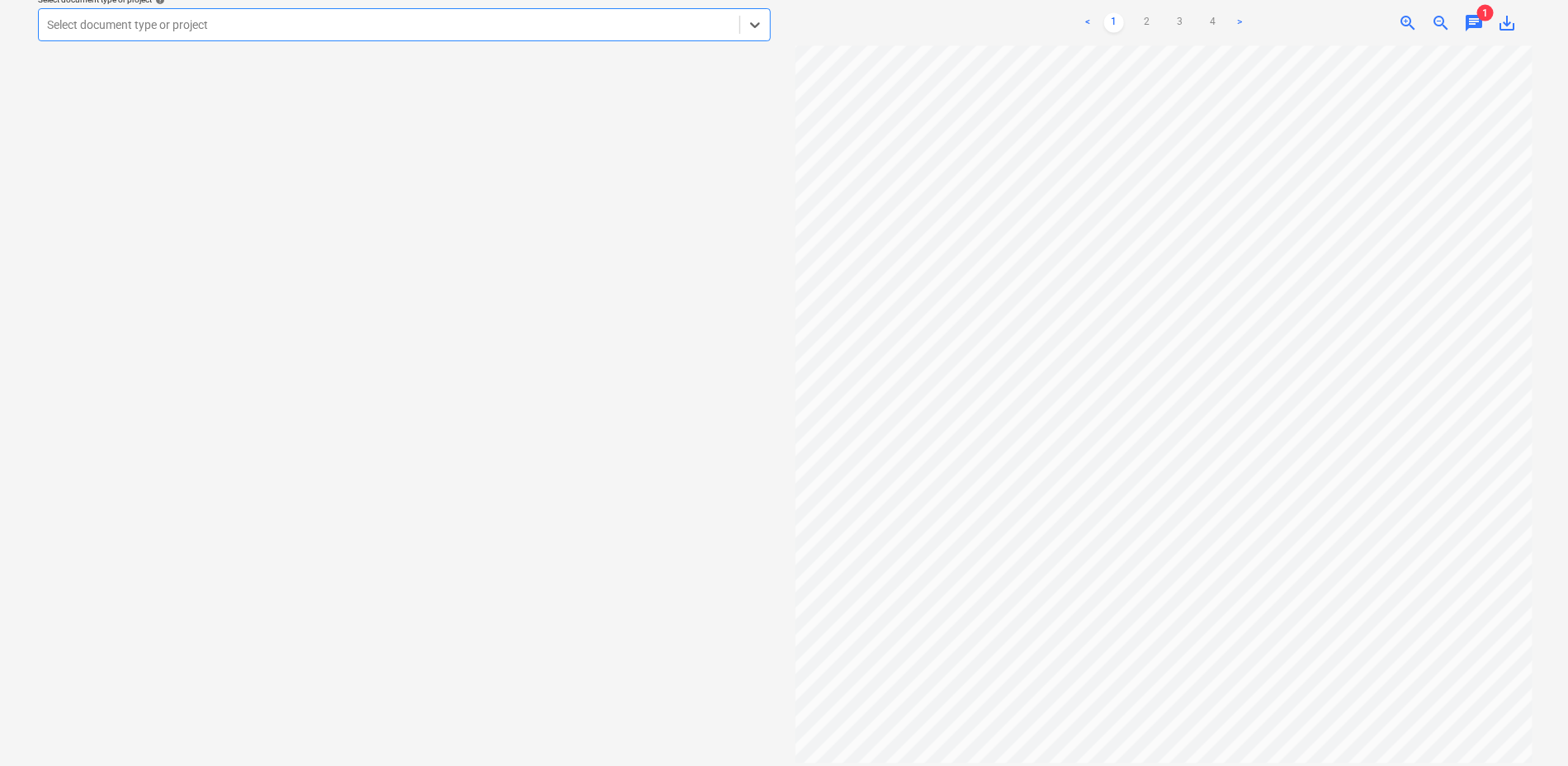
scroll to position [144, 0]
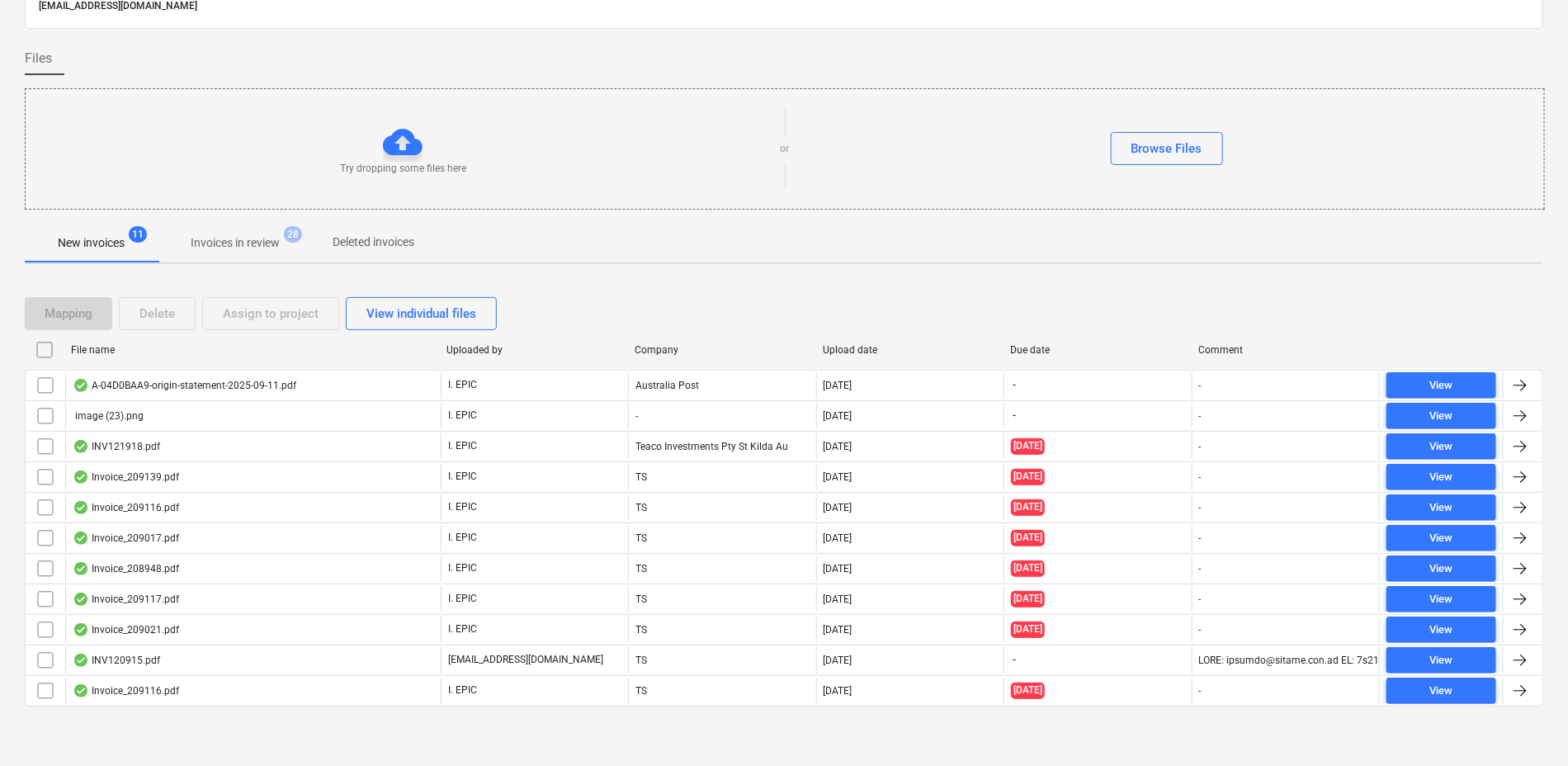
scroll to position [95, 0]
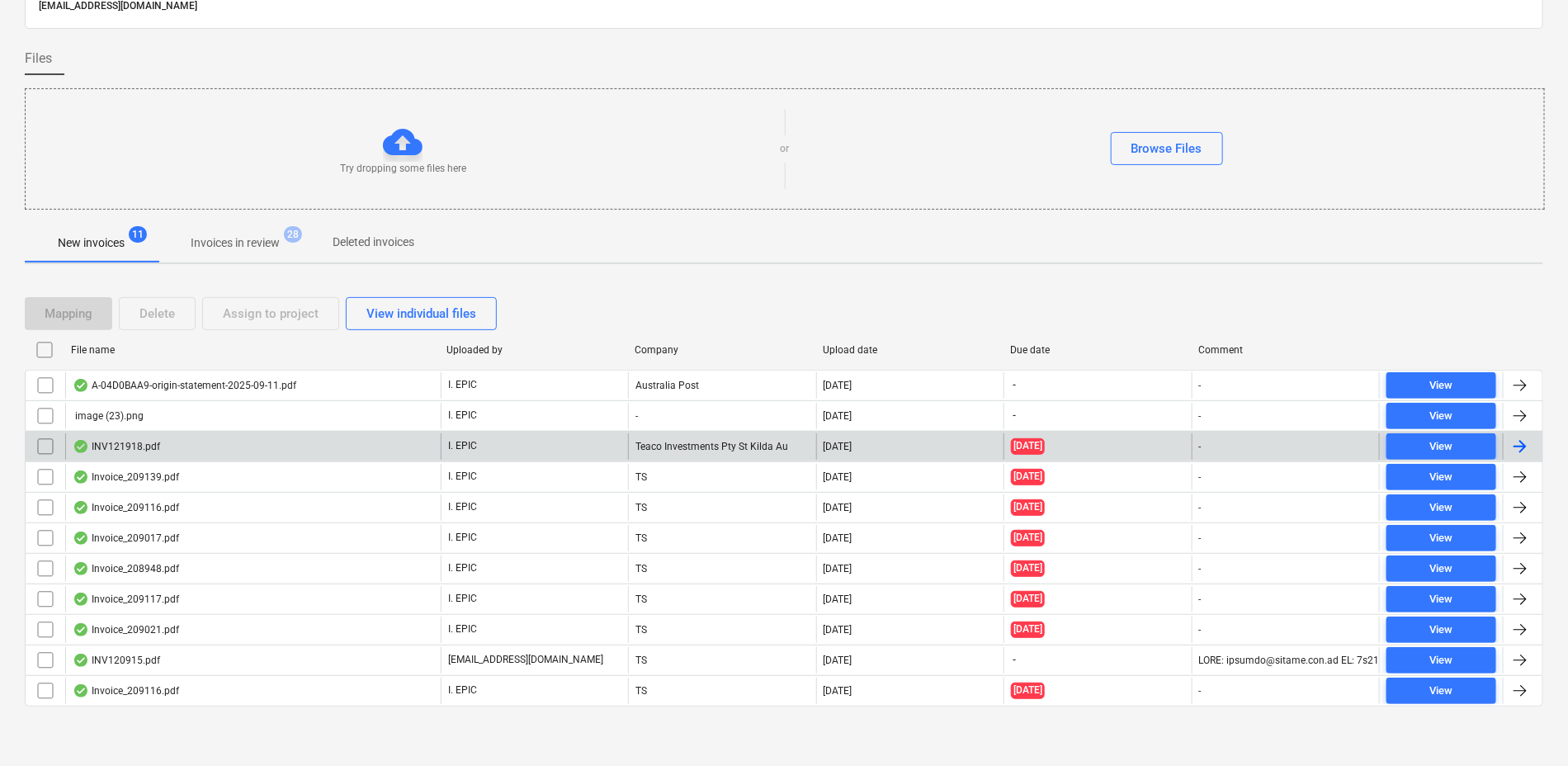
click at [127, 441] on div "INV121918.pdf" at bounding box center [116, 446] width 87 height 13
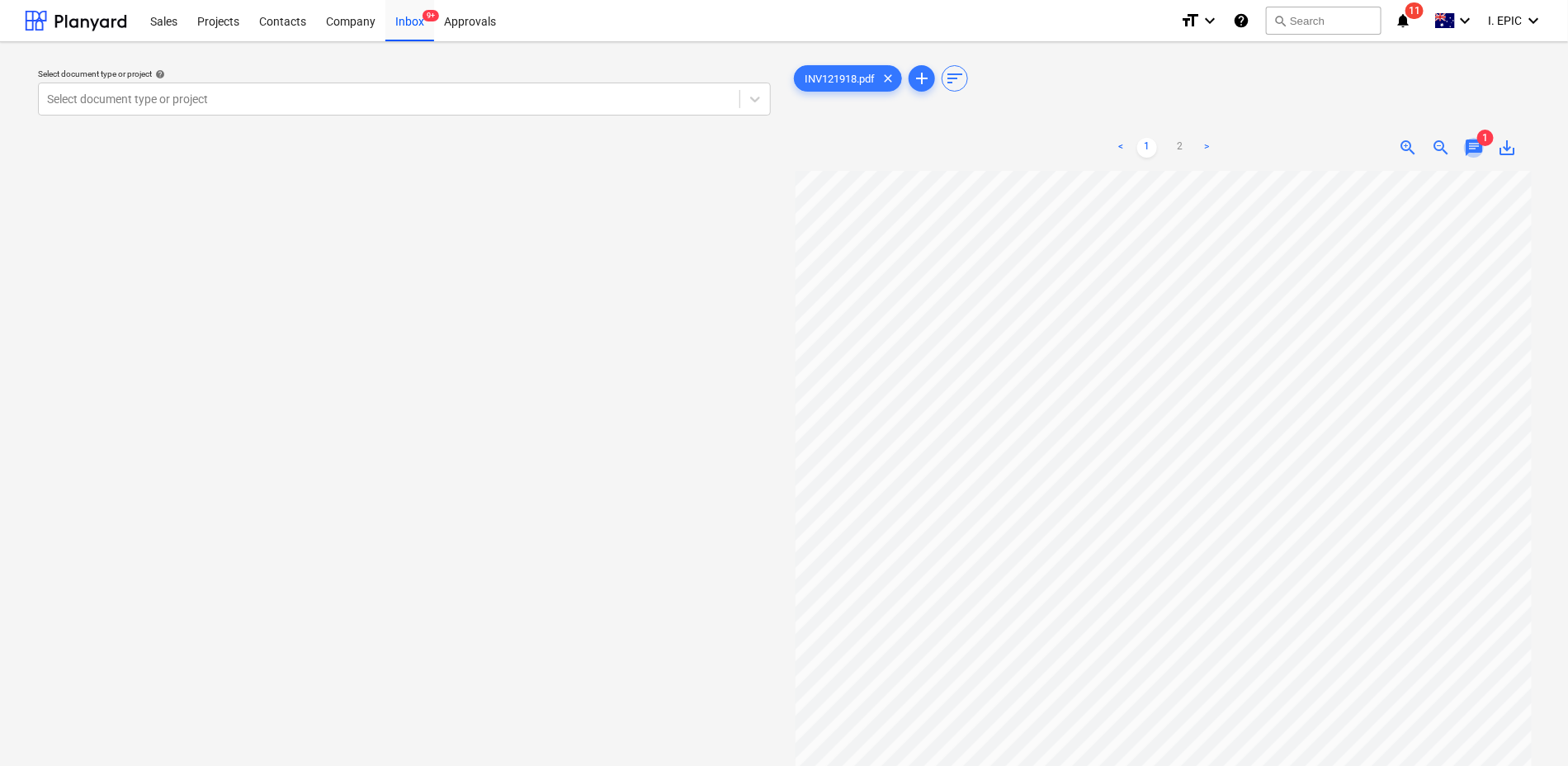
click at [1478, 152] on span "chat" at bounding box center [1474, 147] width 20 height 20
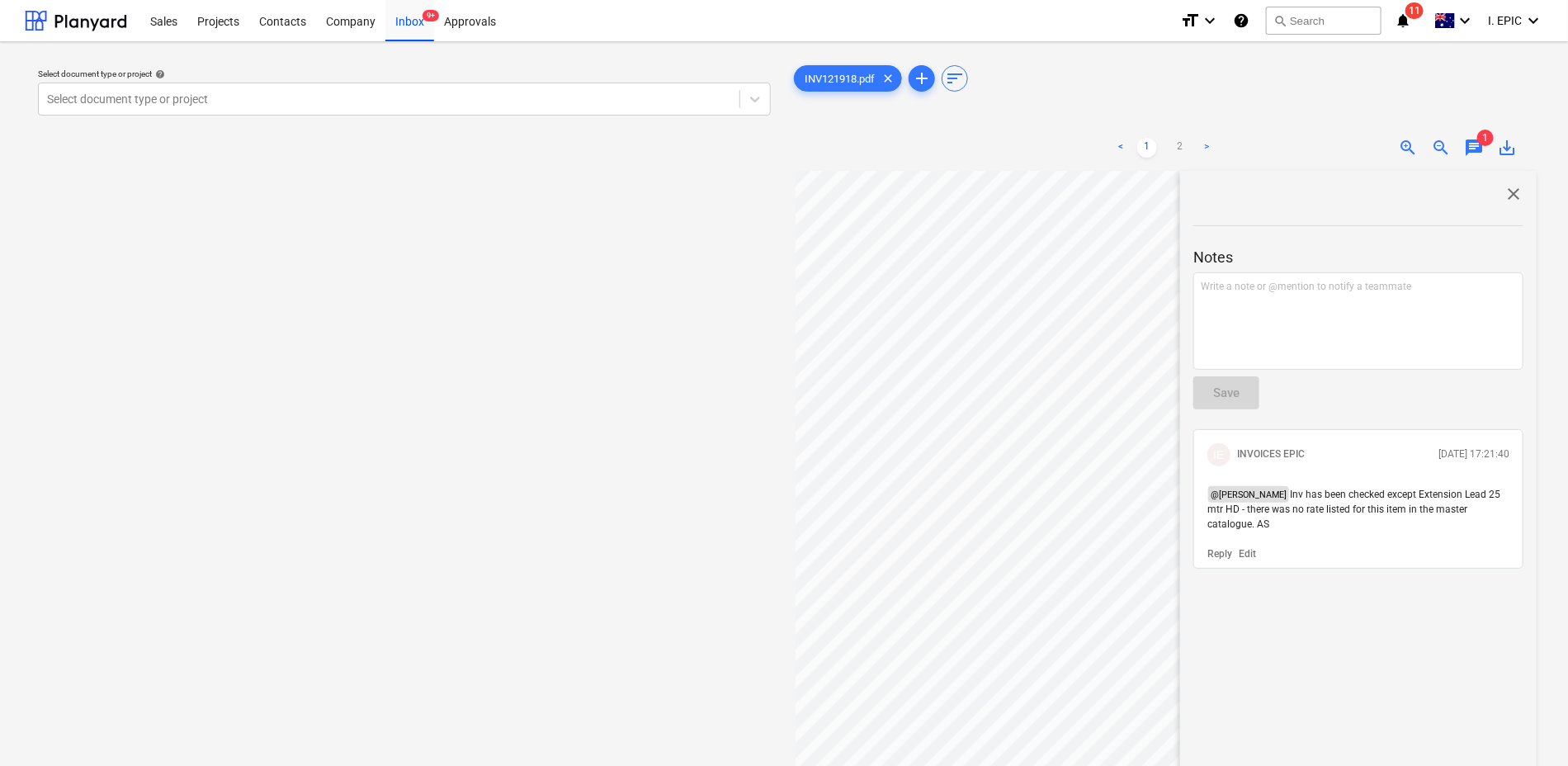
click at [535, 508] on div "Select document type or project help Select document type or project" at bounding box center [405, 476] width 759 height 842
click at [1505, 196] on span "close" at bounding box center [1514, 194] width 20 height 20
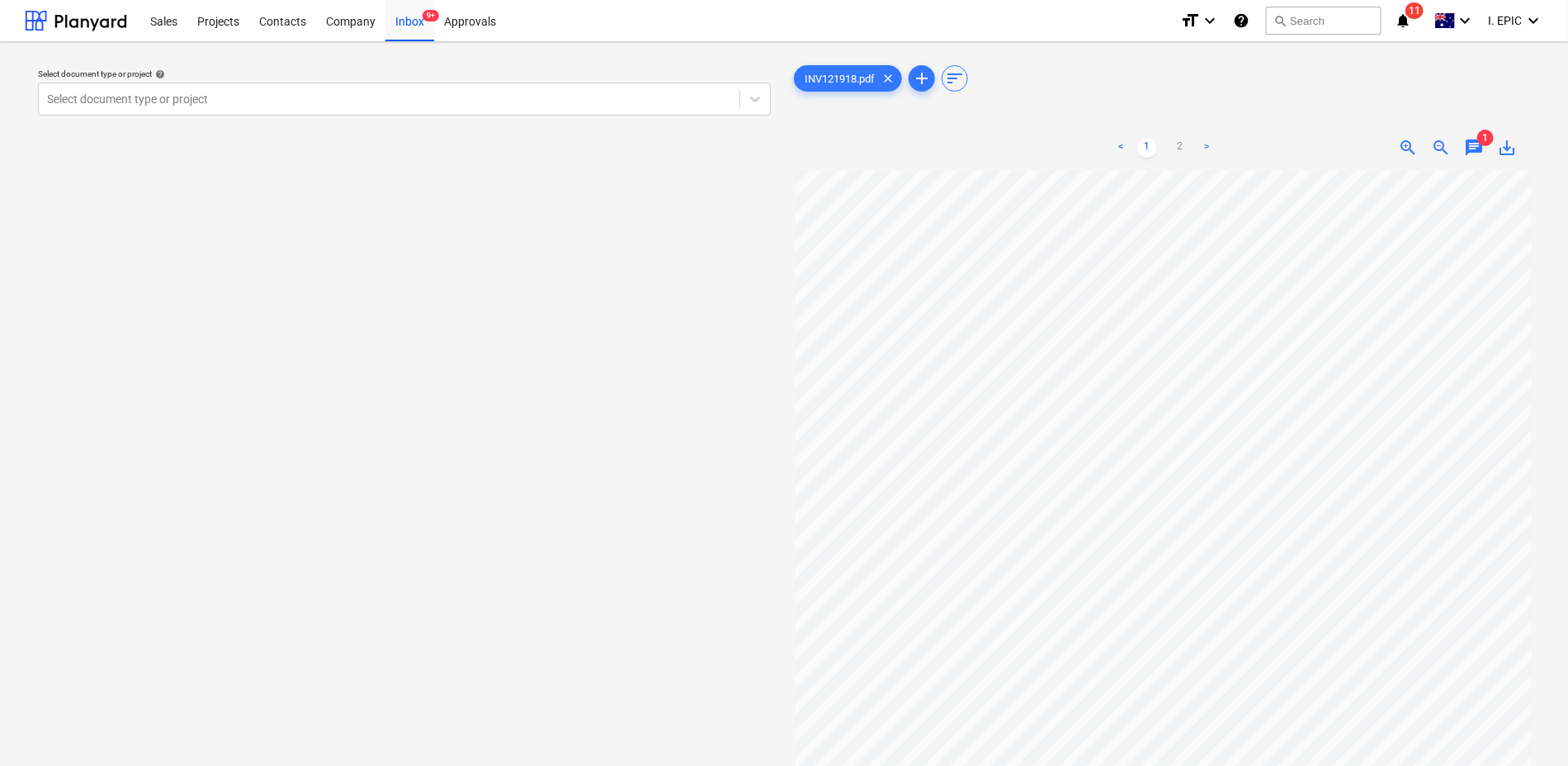
scroll to position [247, 0]
click at [1479, 150] on span "chat" at bounding box center [1474, 147] width 20 height 20
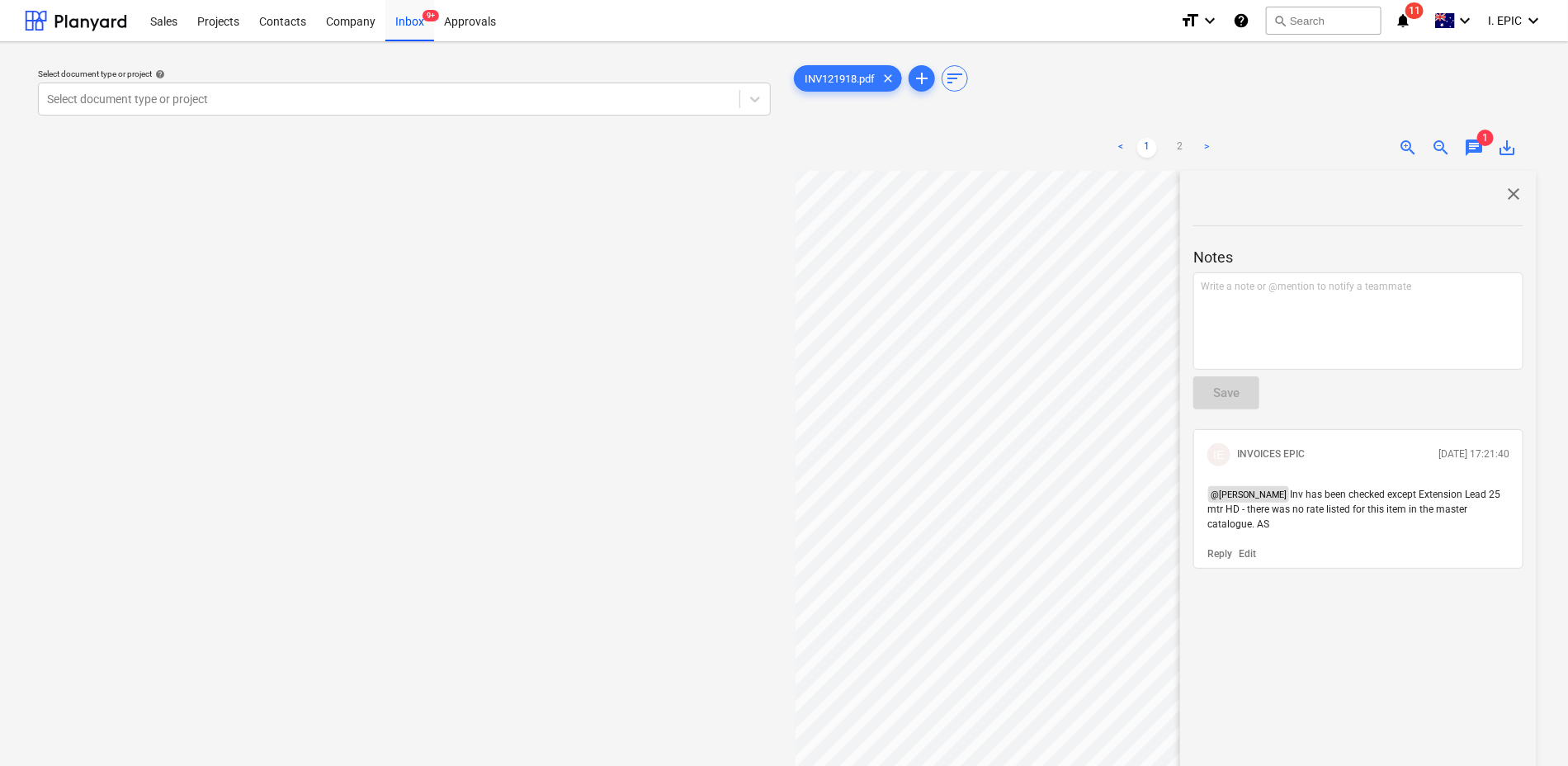
click at [1507, 188] on span "close" at bounding box center [1514, 194] width 20 height 20
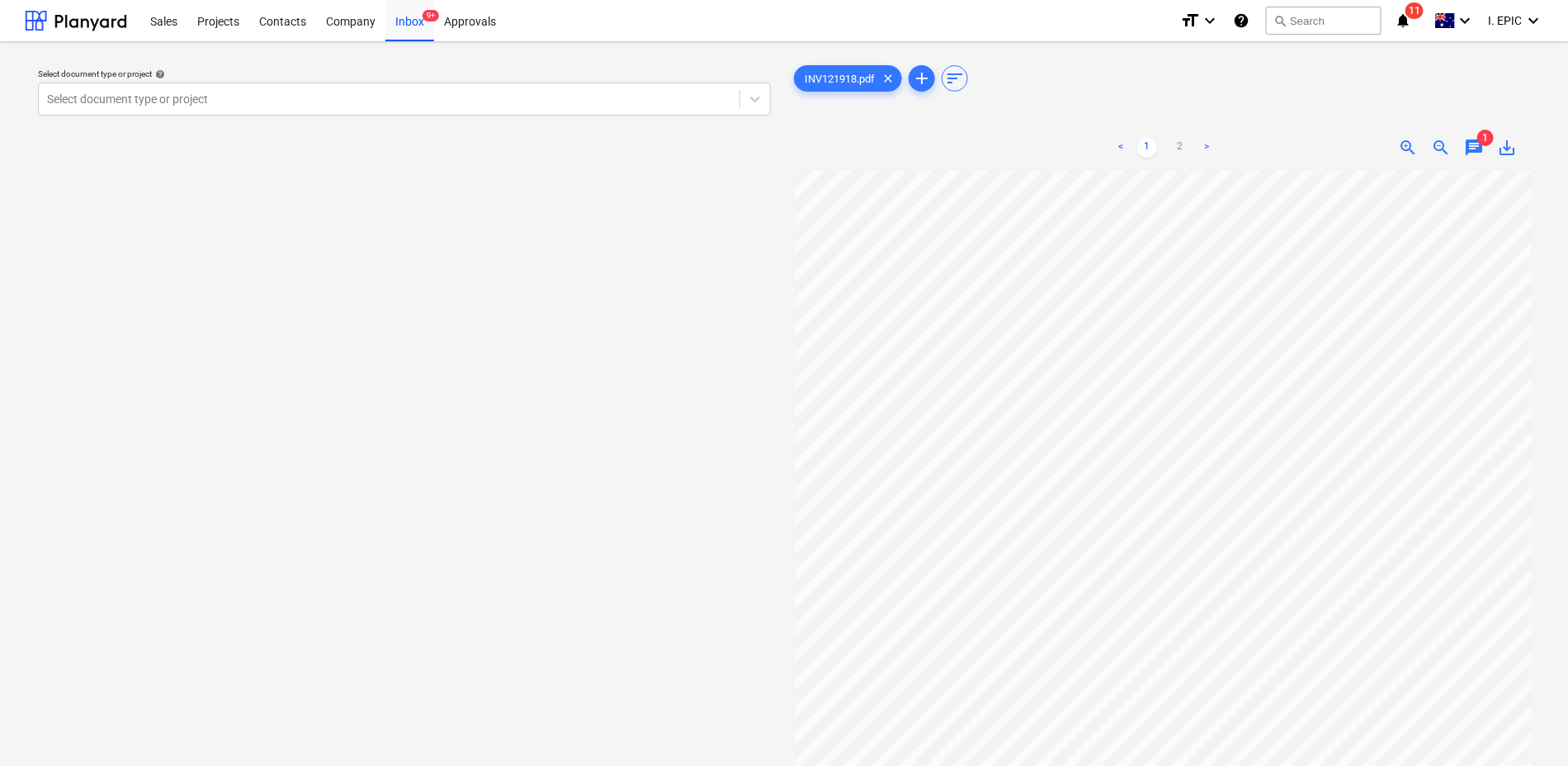
scroll to position [0, 0]
click at [137, 119] on div "Select document type or project help Select document type or project" at bounding box center [404, 93] width 746 height 61
click at [137, 97] on div at bounding box center [388, 99] width 684 height 16
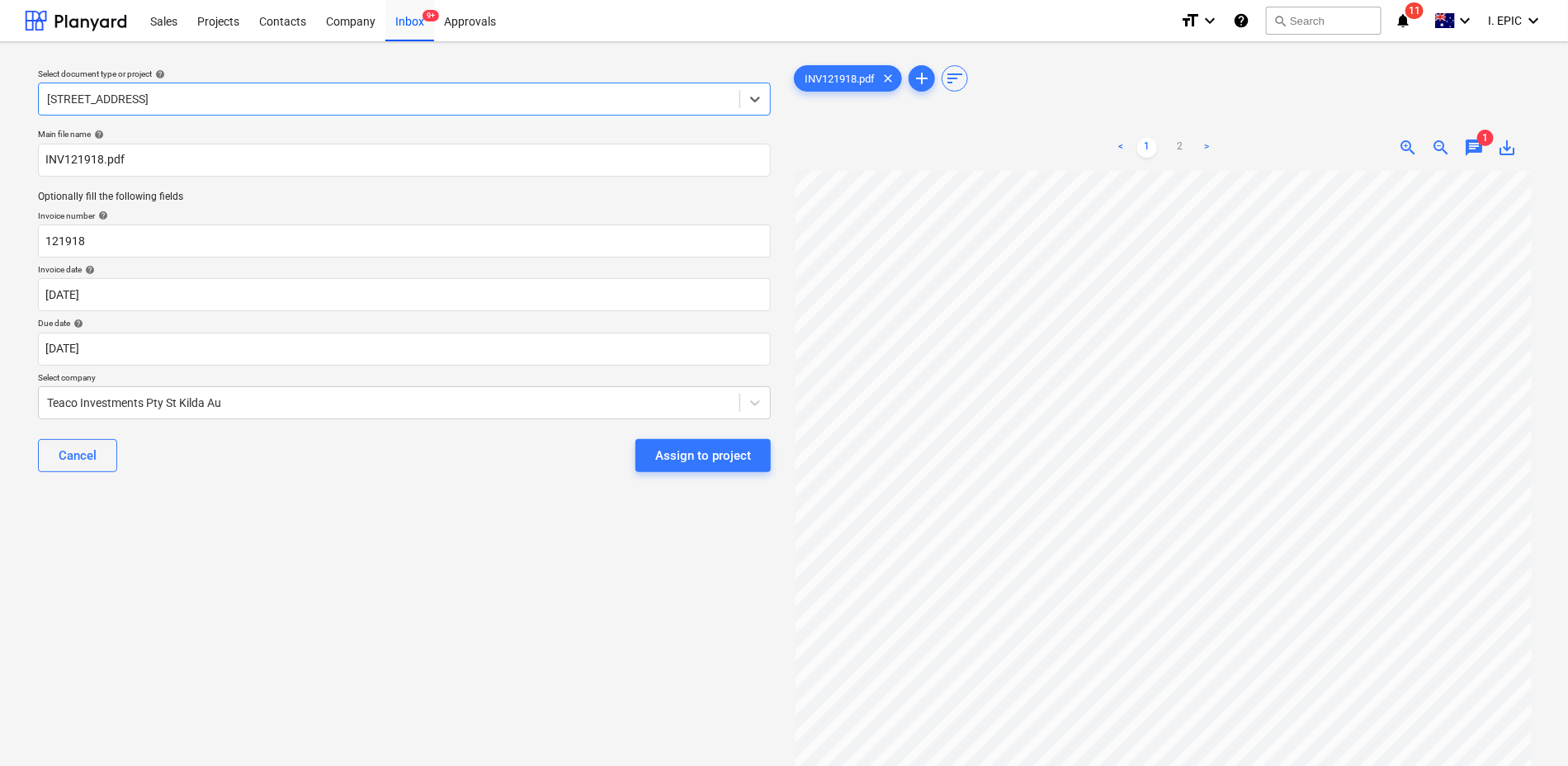
click at [149, 99] on div at bounding box center [388, 99] width 684 height 16
click at [61, 239] on input "121918" at bounding box center [405, 241] width 733 height 33
click at [48, 290] on body "Sales Projects Contacts Company Inbox 9+ Approvals format_size keyboard_arrow_d…" at bounding box center [784, 383] width 1568 height 766
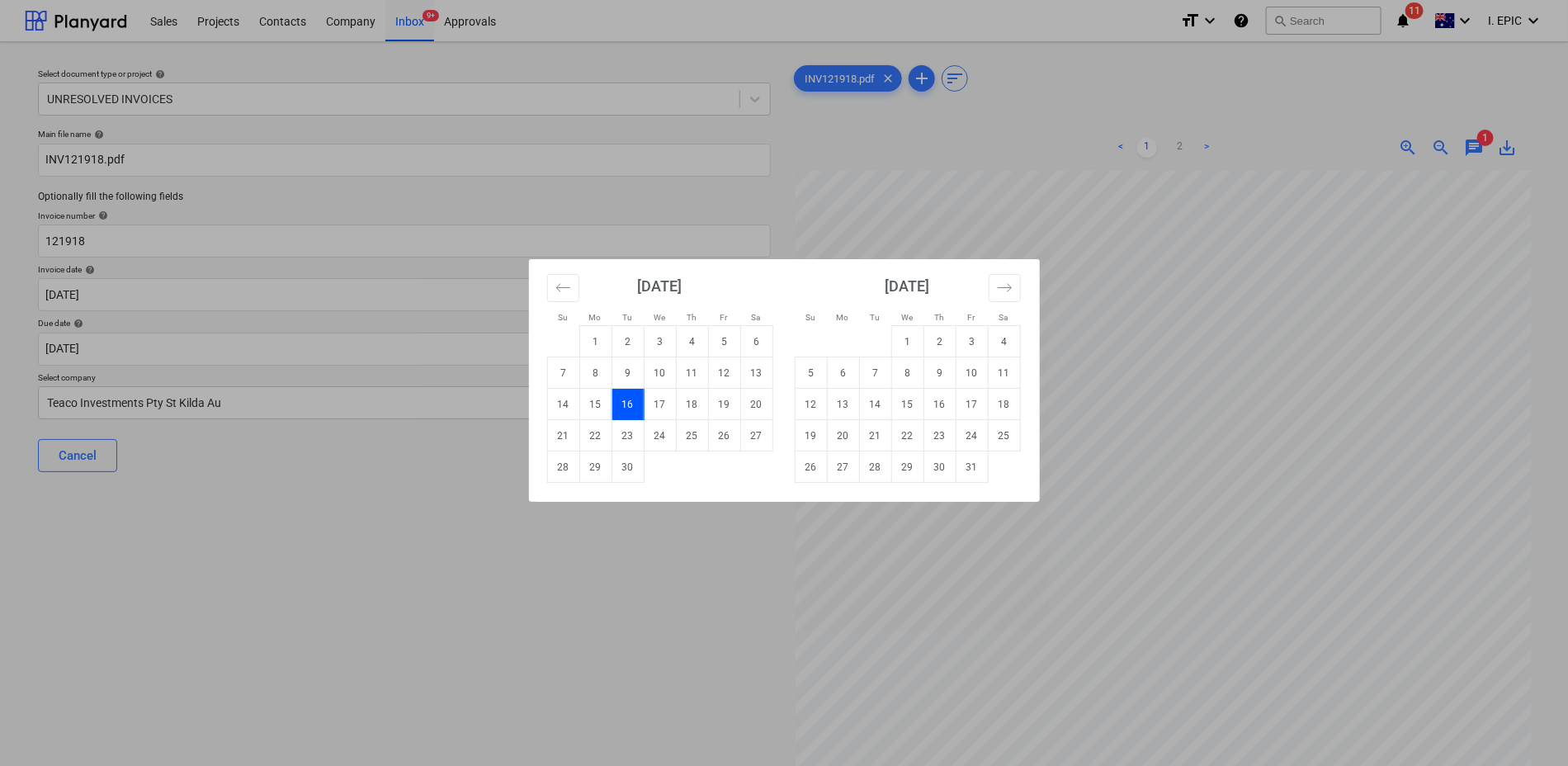
click at [263, 507] on div "Su Mo Tu We Th Fr Sa Su Mo Tu We Th Fr Sa August 2025 1 2 3 4 5 6 7 8 9 10 11 1…" at bounding box center [784, 383] width 1568 height 766
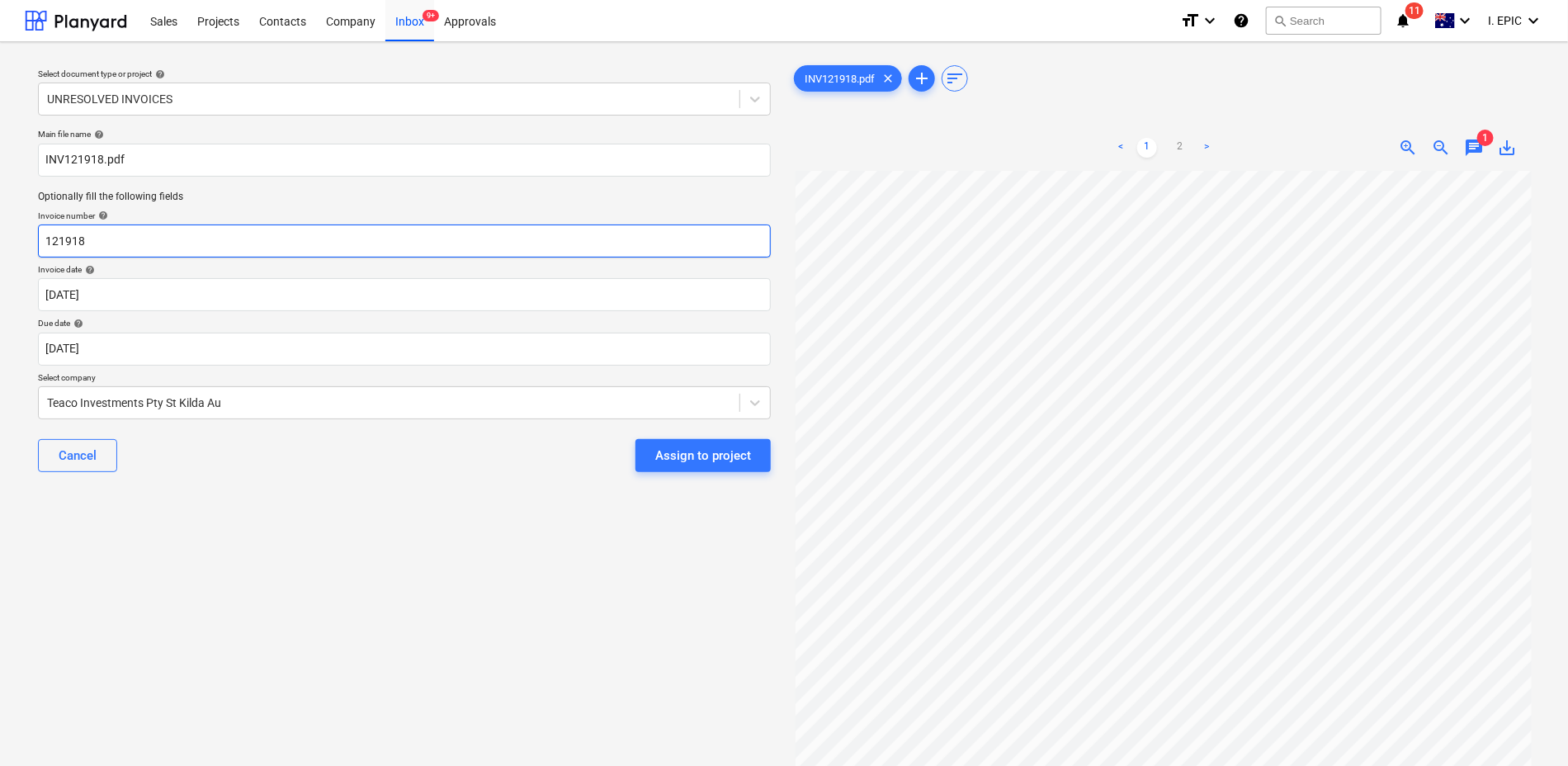
drag, startPoint x: 84, startPoint y: 246, endPoint x: 17, endPoint y: 233, distance: 68.2
click at [17, 233] on div "Select document type or project help UNRESOLVED INVOICES Main file name help IN…" at bounding box center [784, 476] width 1568 height 868
click at [63, 292] on body "Sales Projects Contacts Company Inbox 9+ Approvals format_size keyboard_arrow_d…" at bounding box center [784, 383] width 1568 height 766
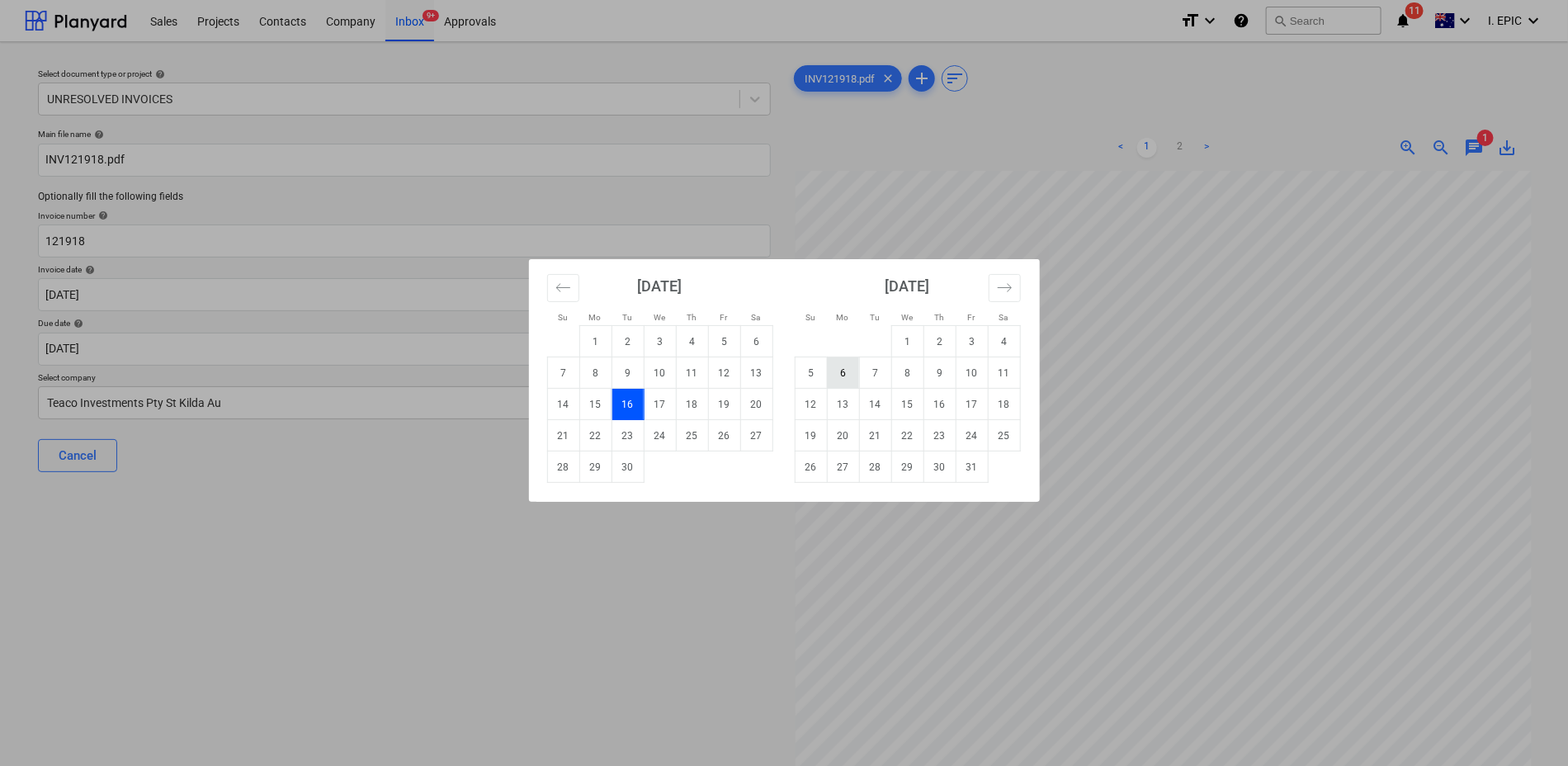
click at [847, 367] on td "6" at bounding box center [843, 373] width 32 height 31
type input "[DATE]"
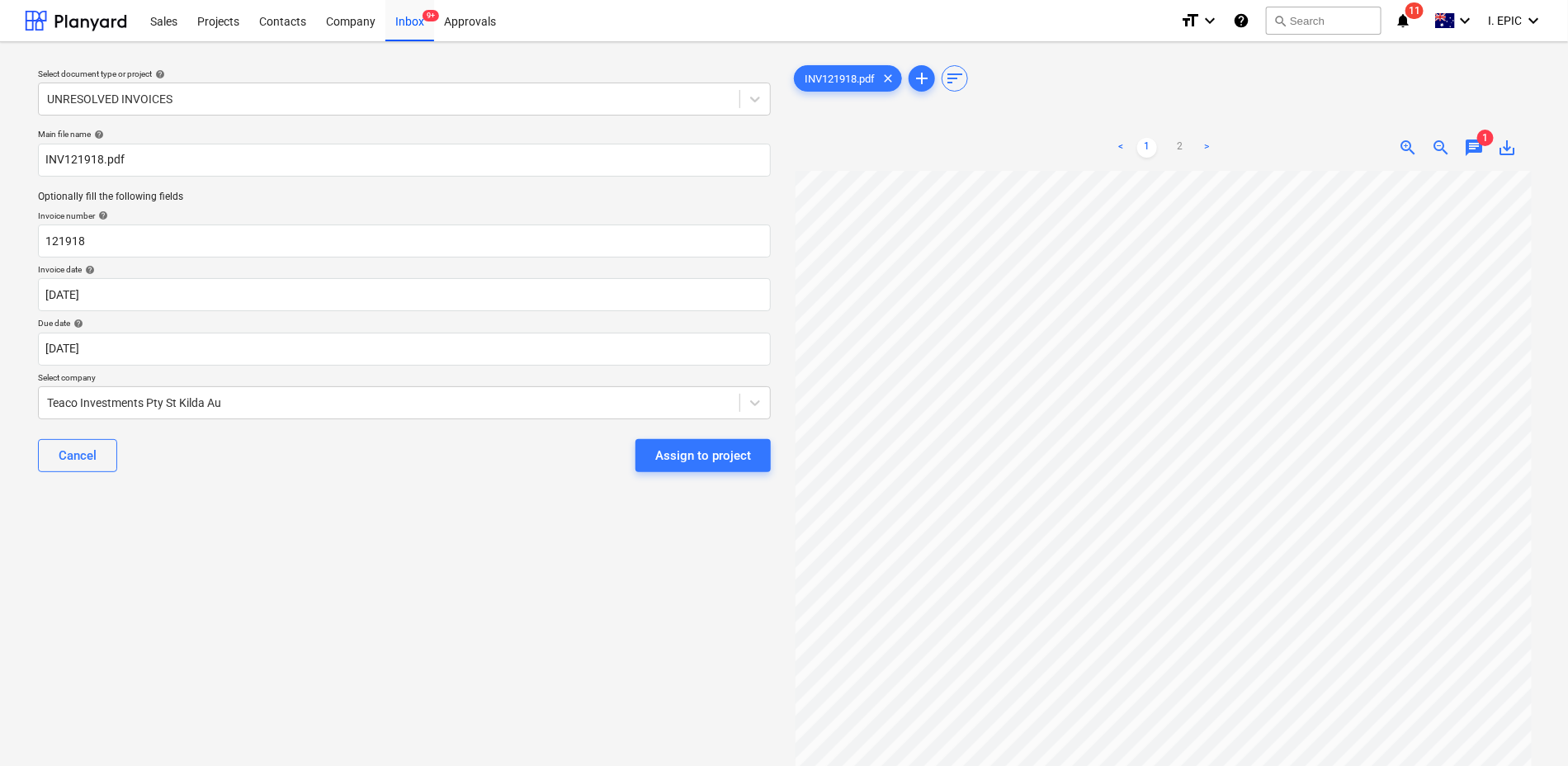
click at [370, 615] on div "Select document type or project help UNRESOLVED INVOICES Main file name help IN…" at bounding box center [405, 476] width 759 height 842
click at [173, 348] on body "Sales Projects Contacts Company Inbox 9+ Approvals format_size keyboard_arrow_d…" at bounding box center [784, 383] width 1568 height 766
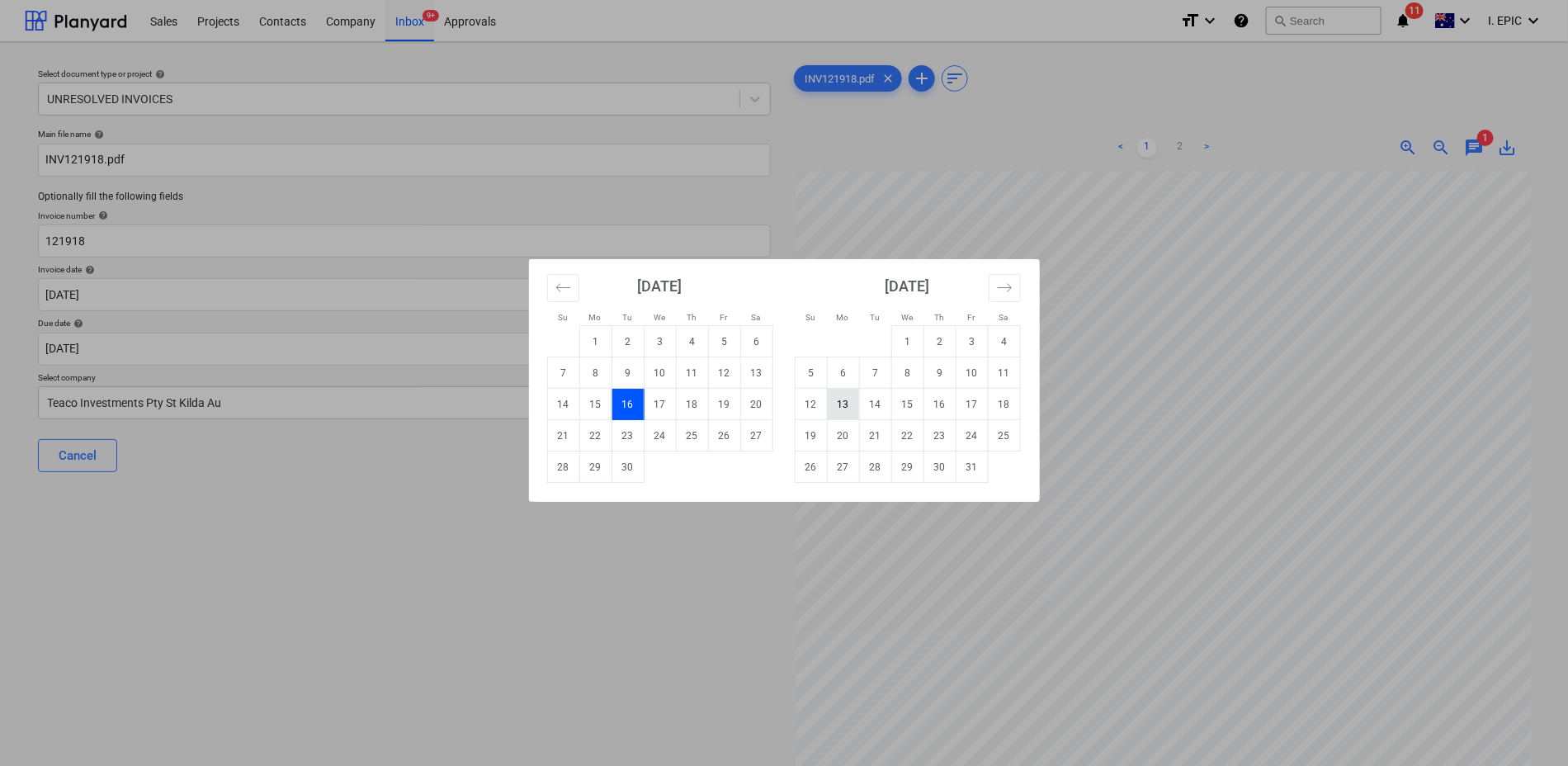
click at [847, 406] on td "13" at bounding box center [843, 405] width 32 height 31
type input "13 Oct 2025"
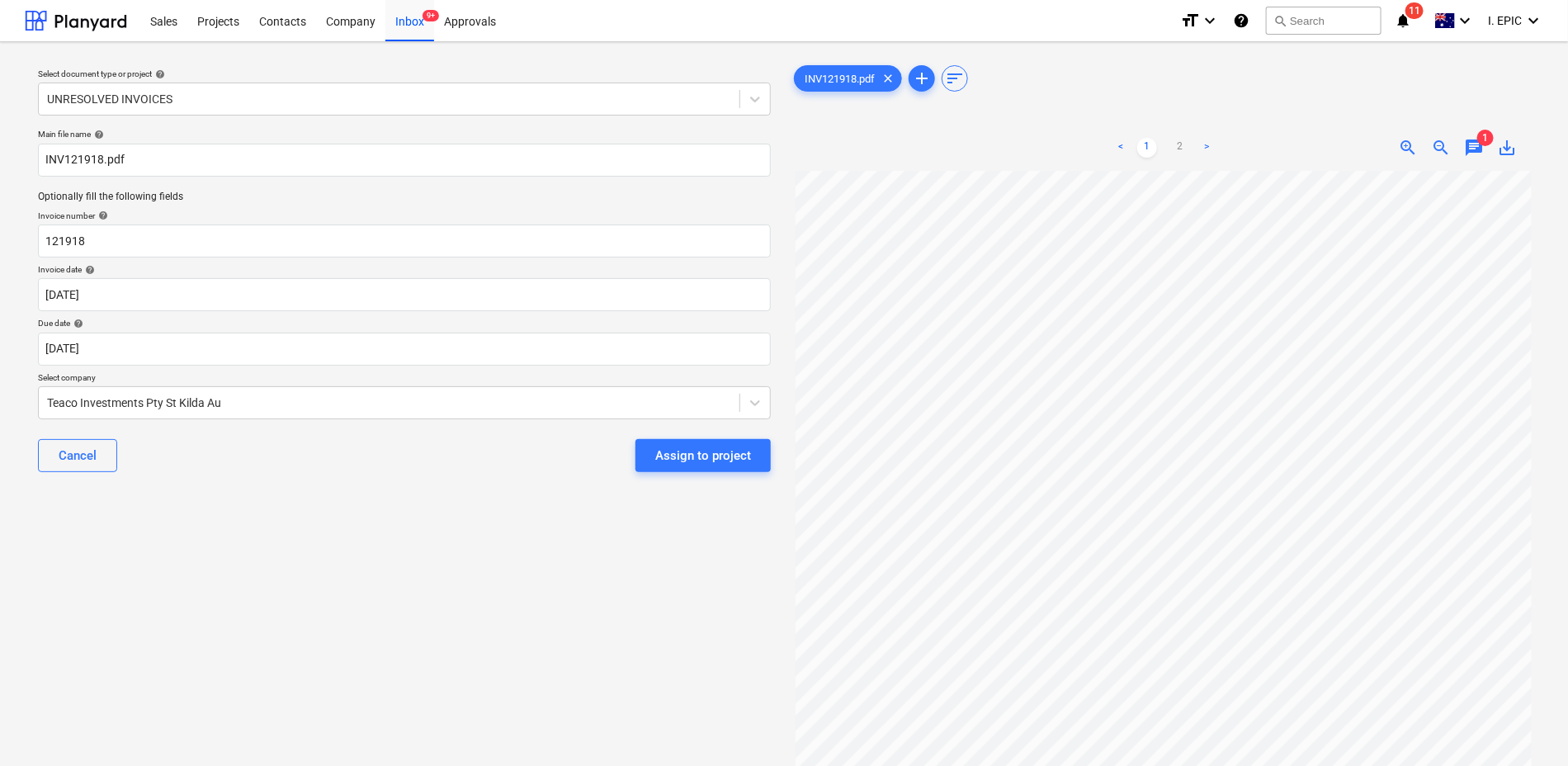
click at [281, 615] on div "Select document type or project help UNRESOLVED INVOICES Main file name help IN…" at bounding box center [405, 476] width 759 height 842
click at [167, 404] on div at bounding box center [388, 402] width 684 height 16
click at [224, 686] on div "Select document type or project help UNRESOLVED INVOICES Main file name help IN…" at bounding box center [405, 476] width 759 height 842
click at [1476, 142] on span "chat" at bounding box center [1474, 147] width 20 height 20
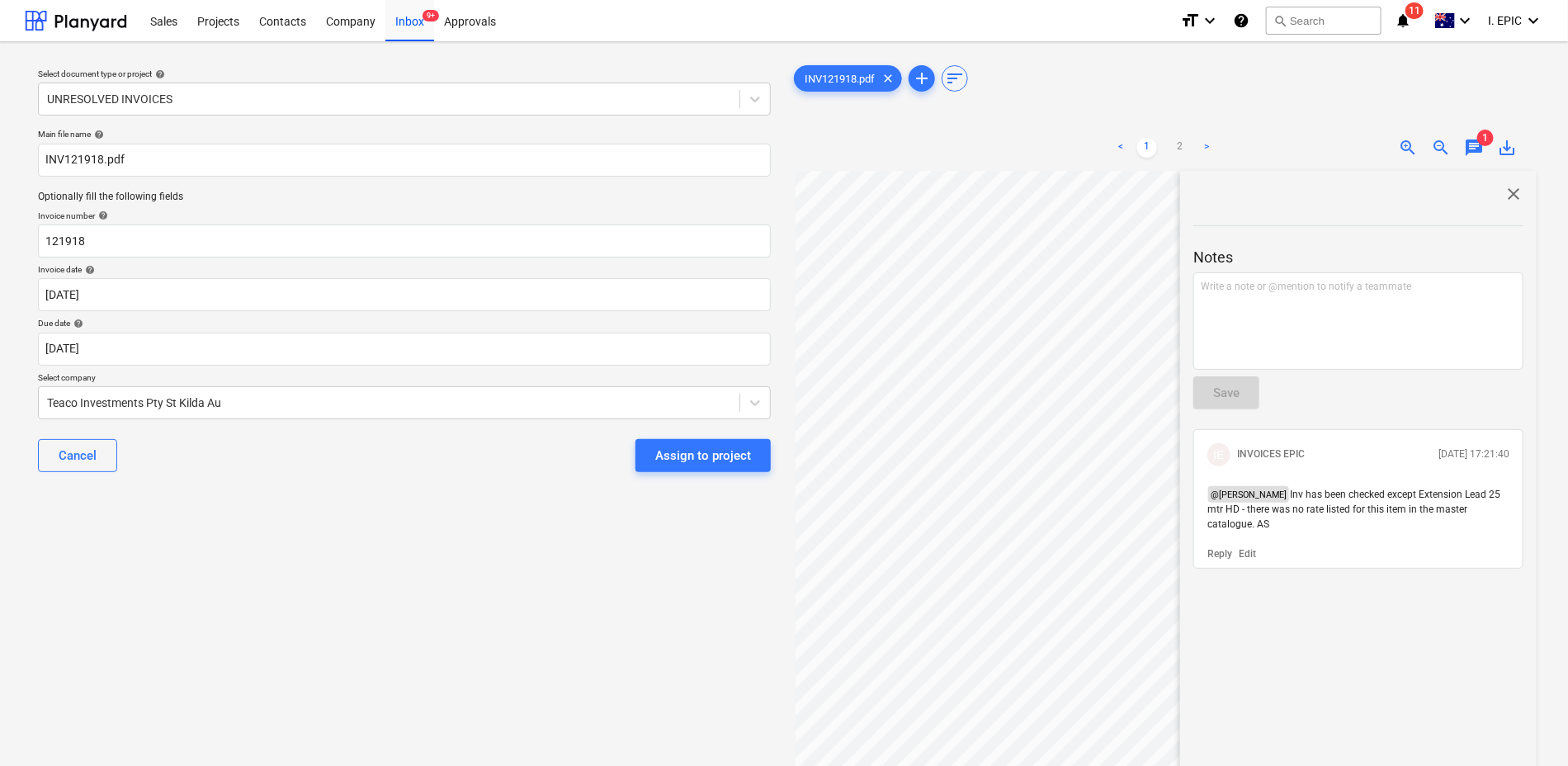
click at [337, 594] on div "Select document type or project help UNRESOLVED INVOICES Main file name help IN…" at bounding box center [405, 476] width 759 height 842
click at [49, 163] on input "INV121918.pdf" at bounding box center [405, 160] width 733 height 33
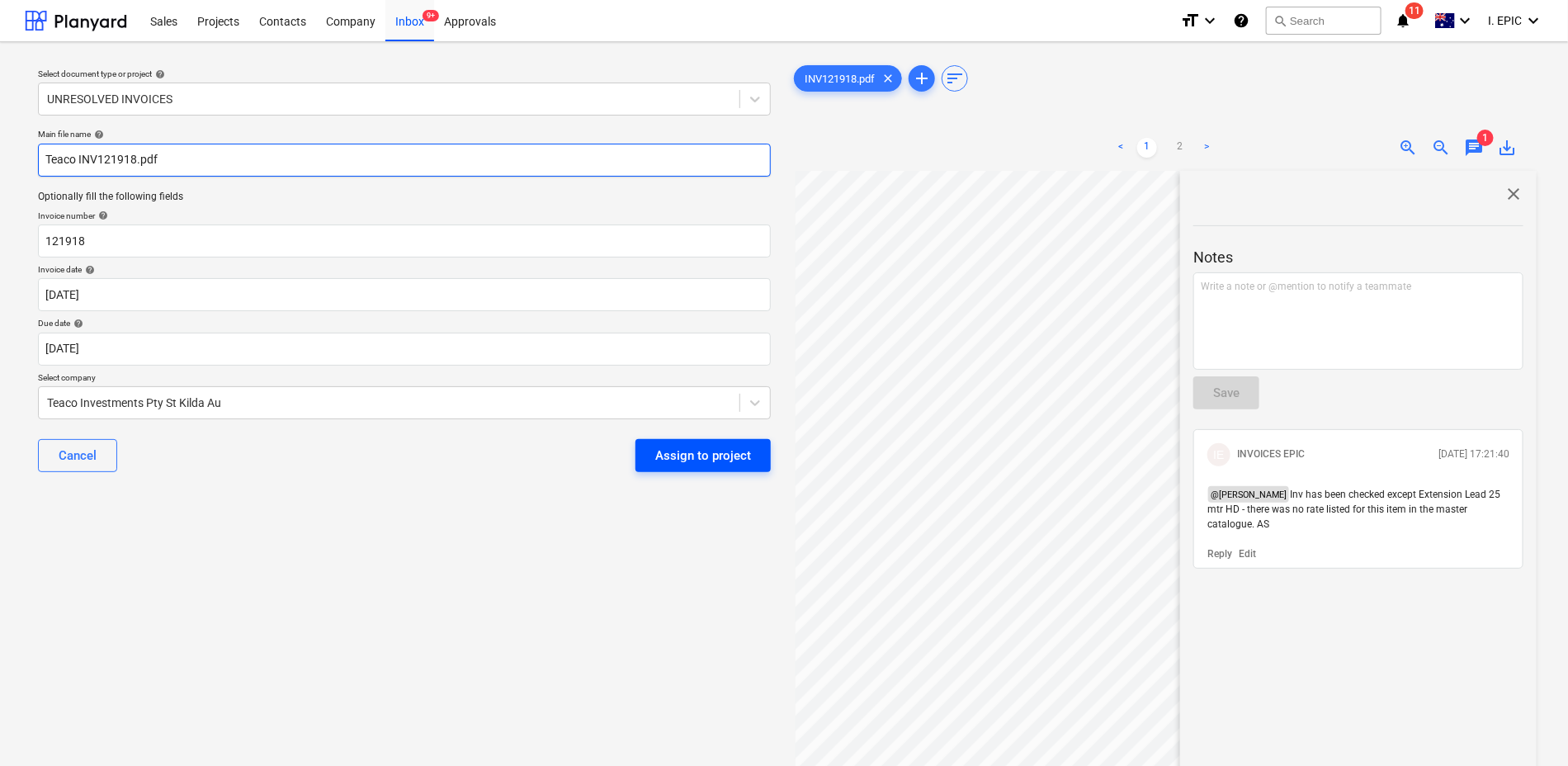
type input "Teaco INV121918.pdf"
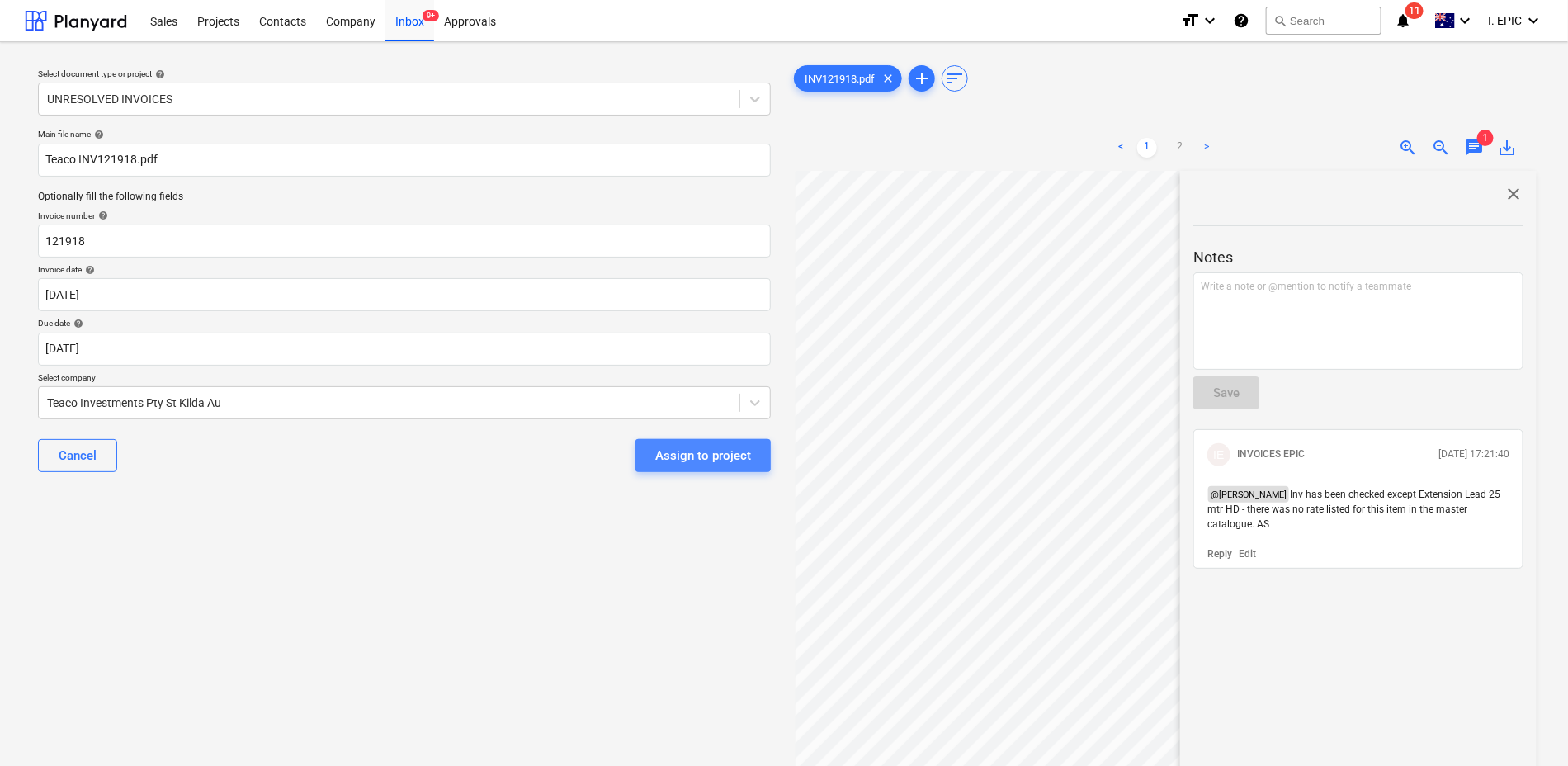
click at [668, 450] on div "Assign to project" at bounding box center [703, 456] width 96 height 22
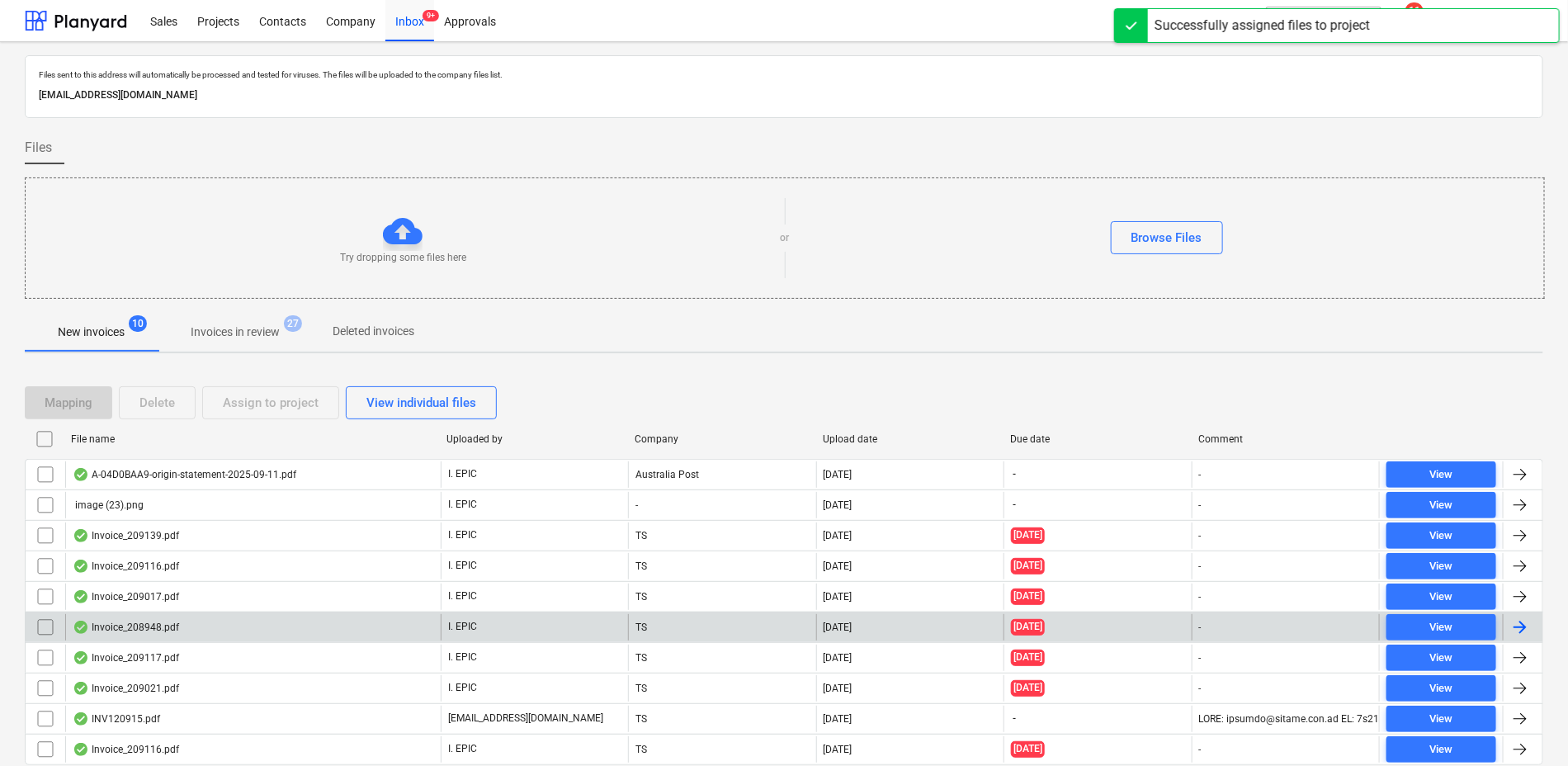
scroll to position [64, 0]
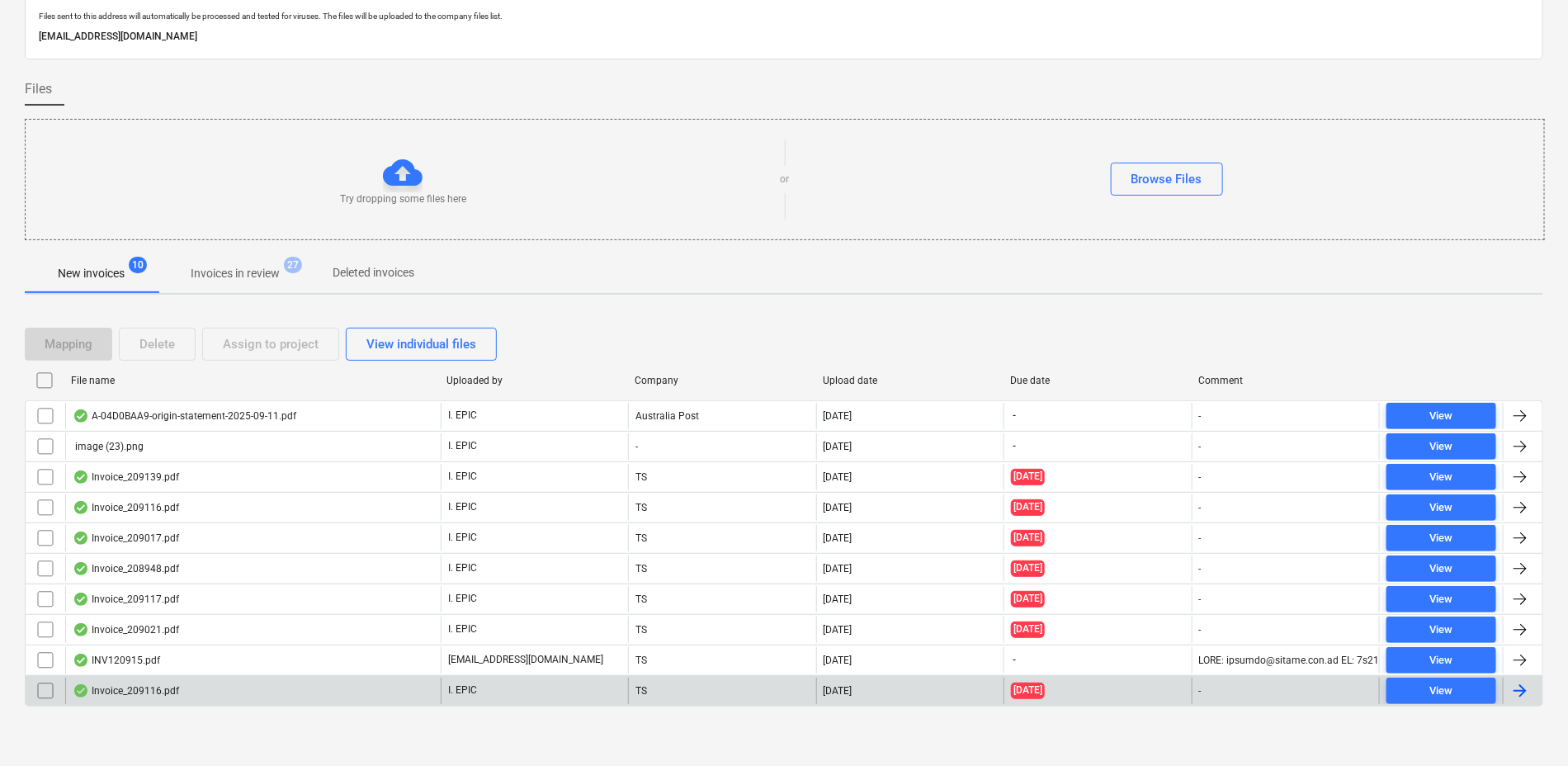
click at [142, 694] on div "Invoice_209116.pdf" at bounding box center [125, 690] width 106 height 13
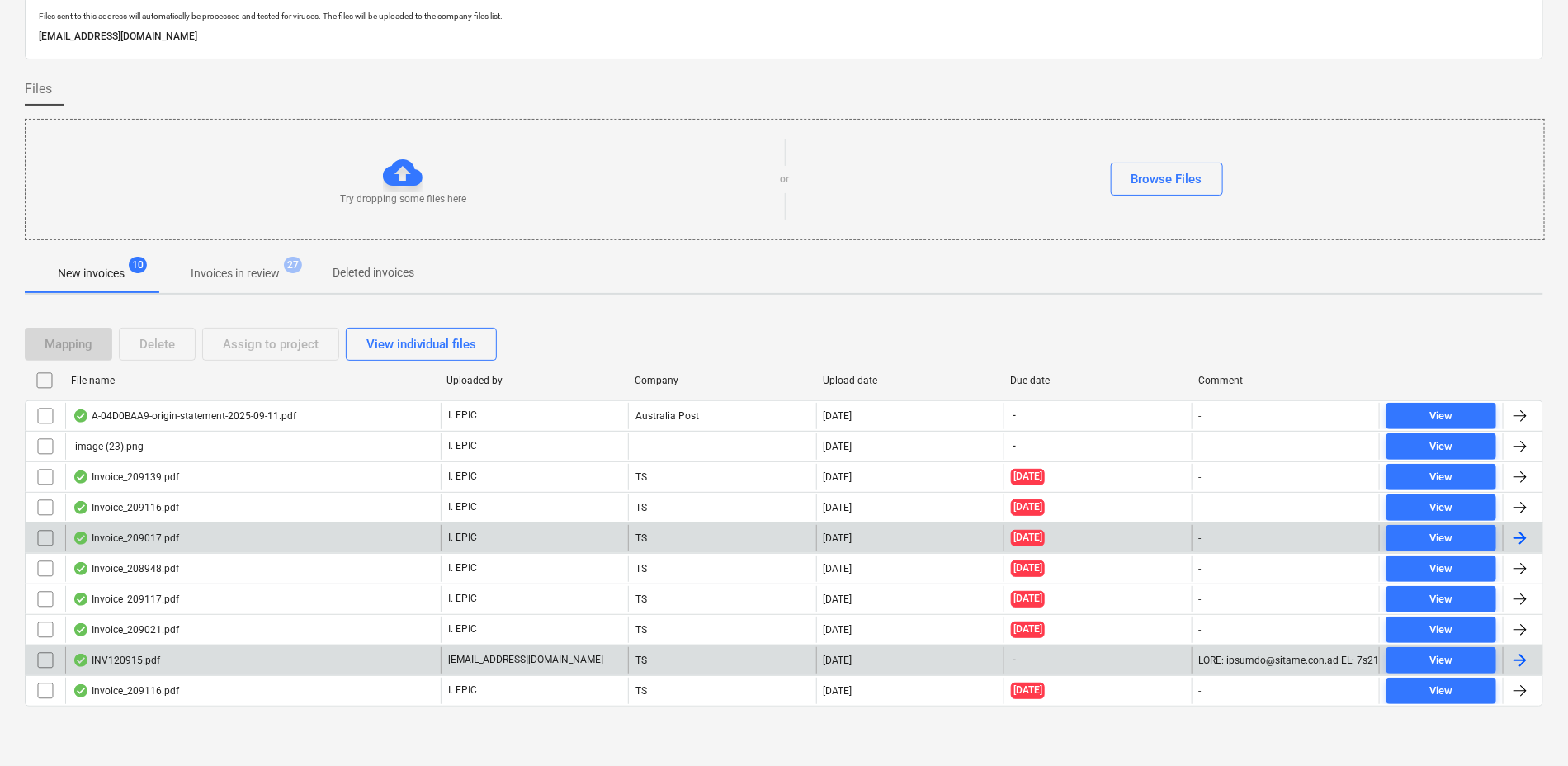
click at [127, 654] on div "INV120915.pdf" at bounding box center [116, 660] width 87 height 13
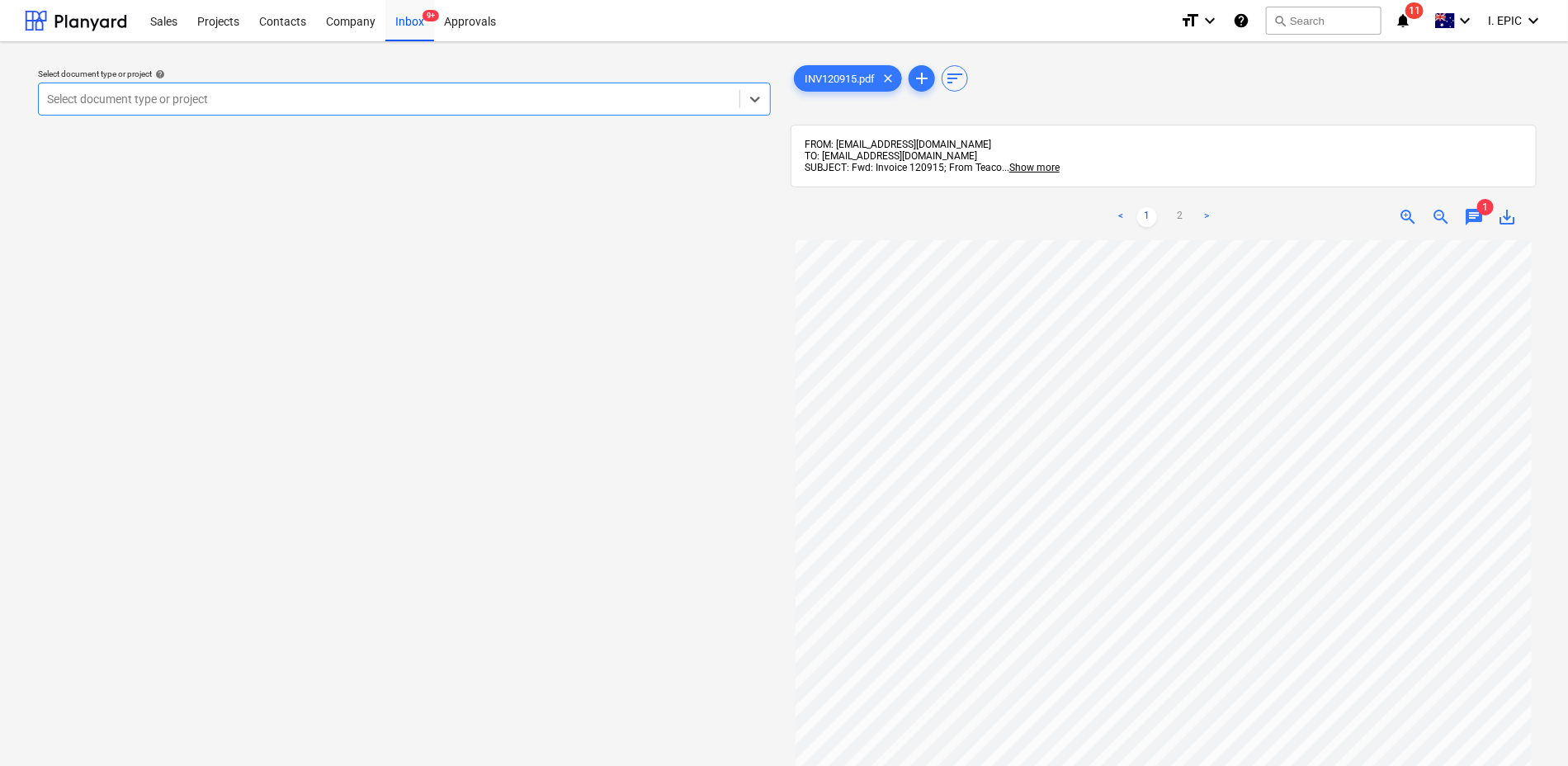
scroll to position [247, 0]
click at [1474, 213] on span "chat" at bounding box center [1474, 217] width 20 height 20
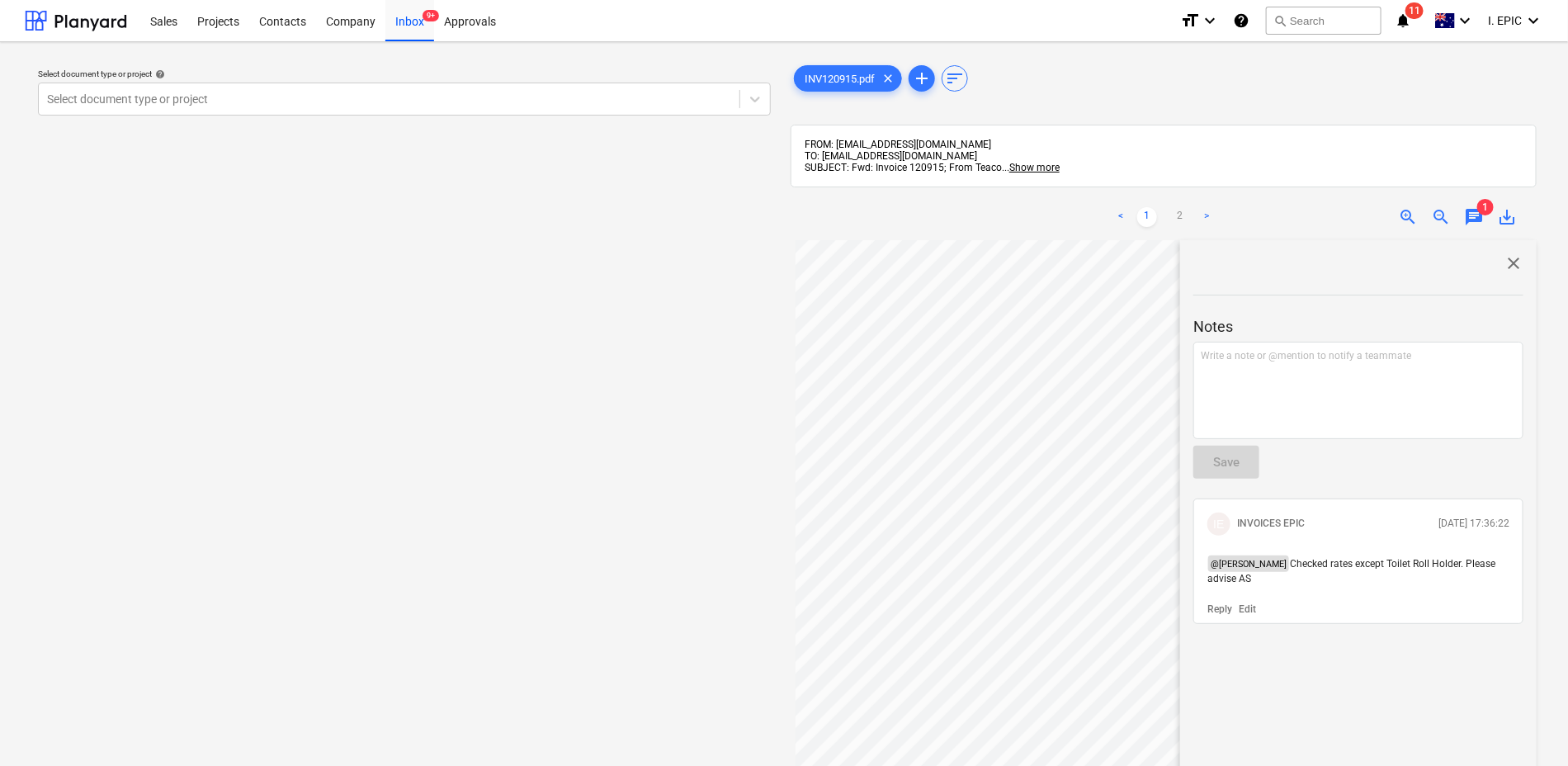
click at [431, 519] on div "Select document type or project help Select document type or project" at bounding box center [405, 511] width 759 height 911
click at [1508, 259] on span "close" at bounding box center [1514, 263] width 20 height 20
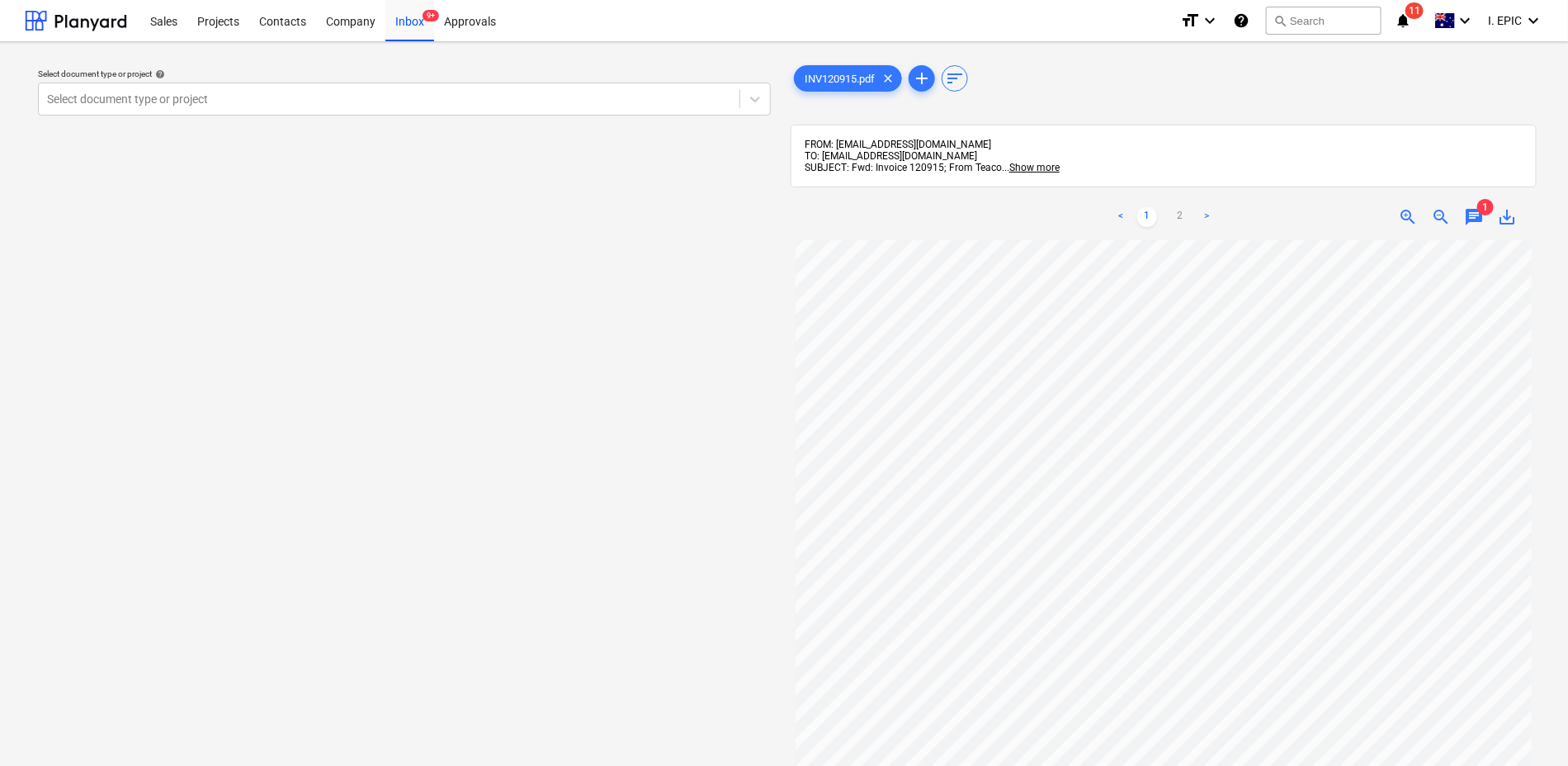
scroll to position [0, 0]
click at [107, 95] on div at bounding box center [388, 99] width 684 height 16
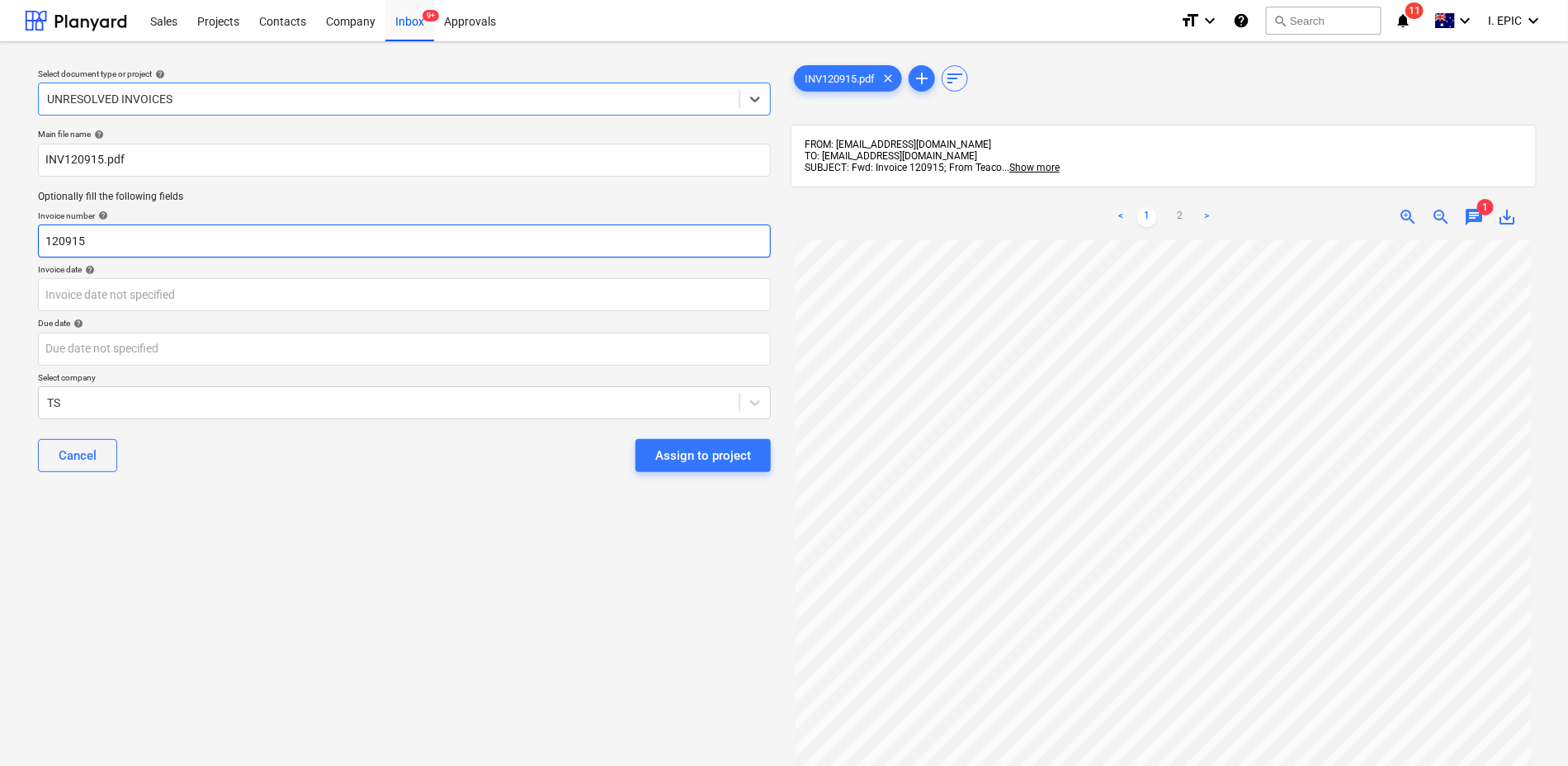
click at [55, 243] on input "120915" at bounding box center [405, 241] width 733 height 33
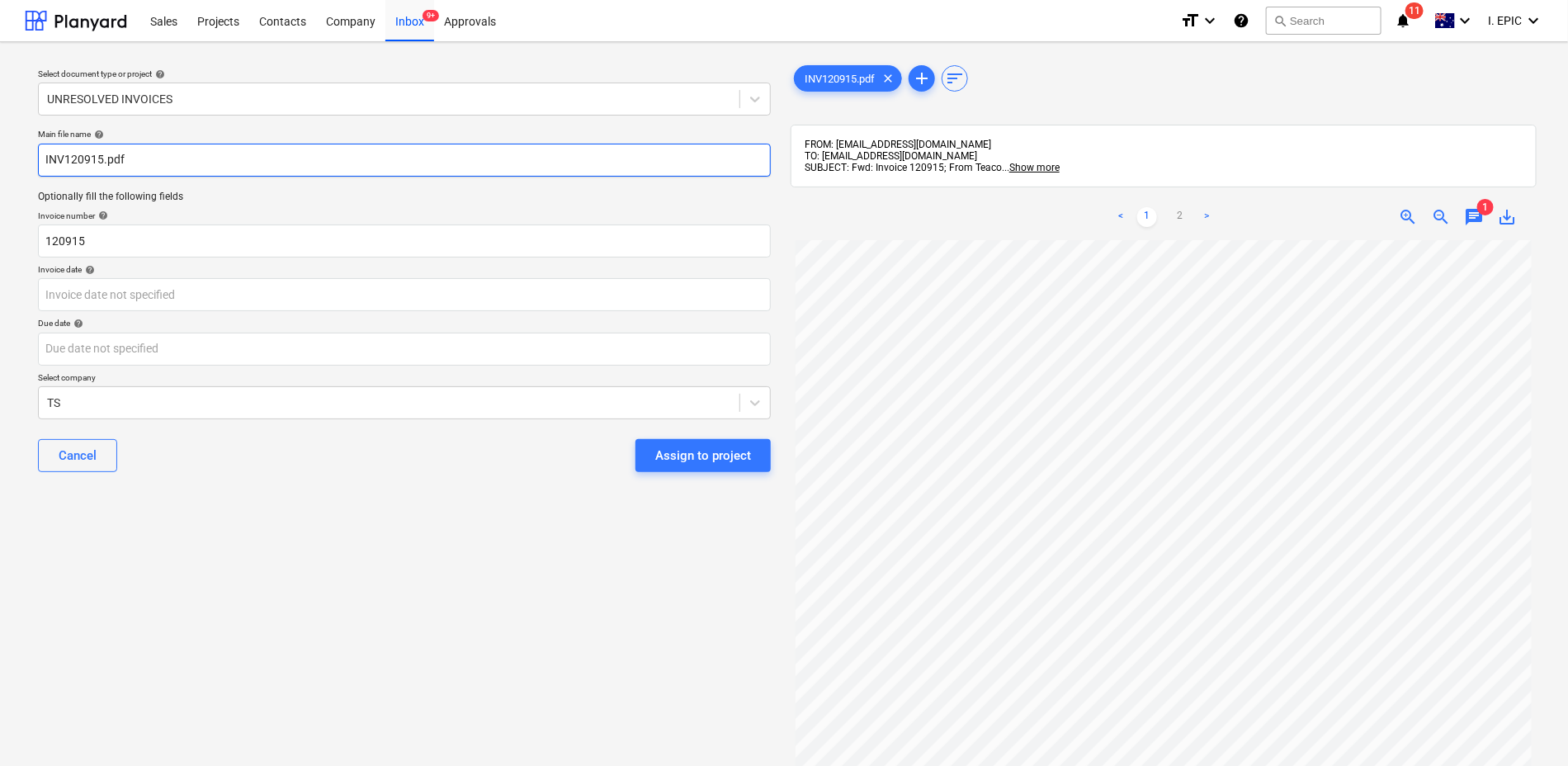
click at [45, 162] on input "INV120915.pdf" at bounding box center [405, 160] width 733 height 33
type input "Teaco INV120915.pdf"
click at [86, 303] on body "Sales Projects Contacts Company Inbox 9+ Approvals format_size keyboard_arrow_d…" at bounding box center [784, 383] width 1568 height 766
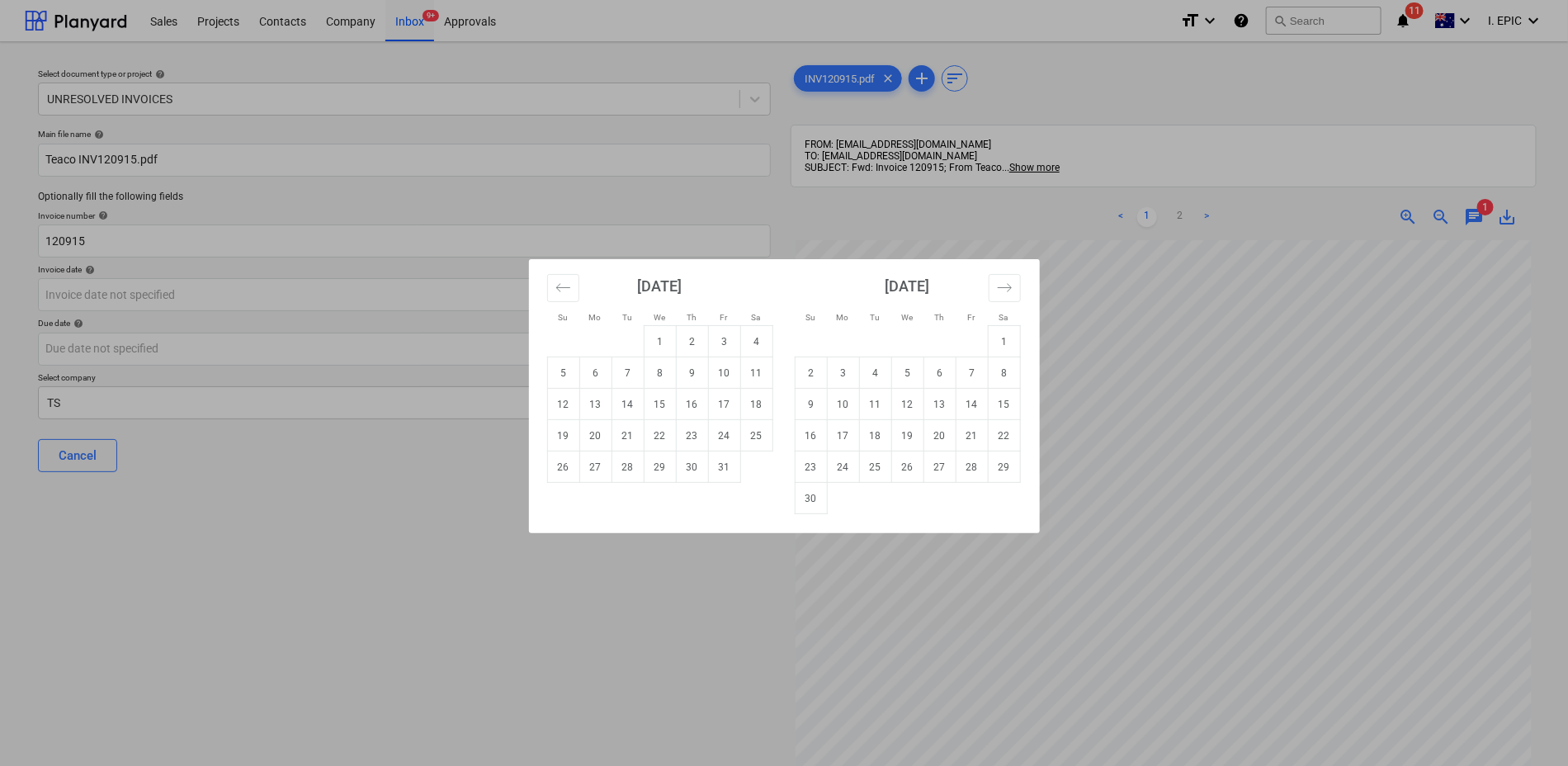
click at [104, 397] on div "Su Mo Tu We Th Fr Sa Su Mo Tu We Th Fr Sa [DATE] 1 2 3 4 5 6 7 8 9 10 11 12 13 …" at bounding box center [784, 383] width 1568 height 766
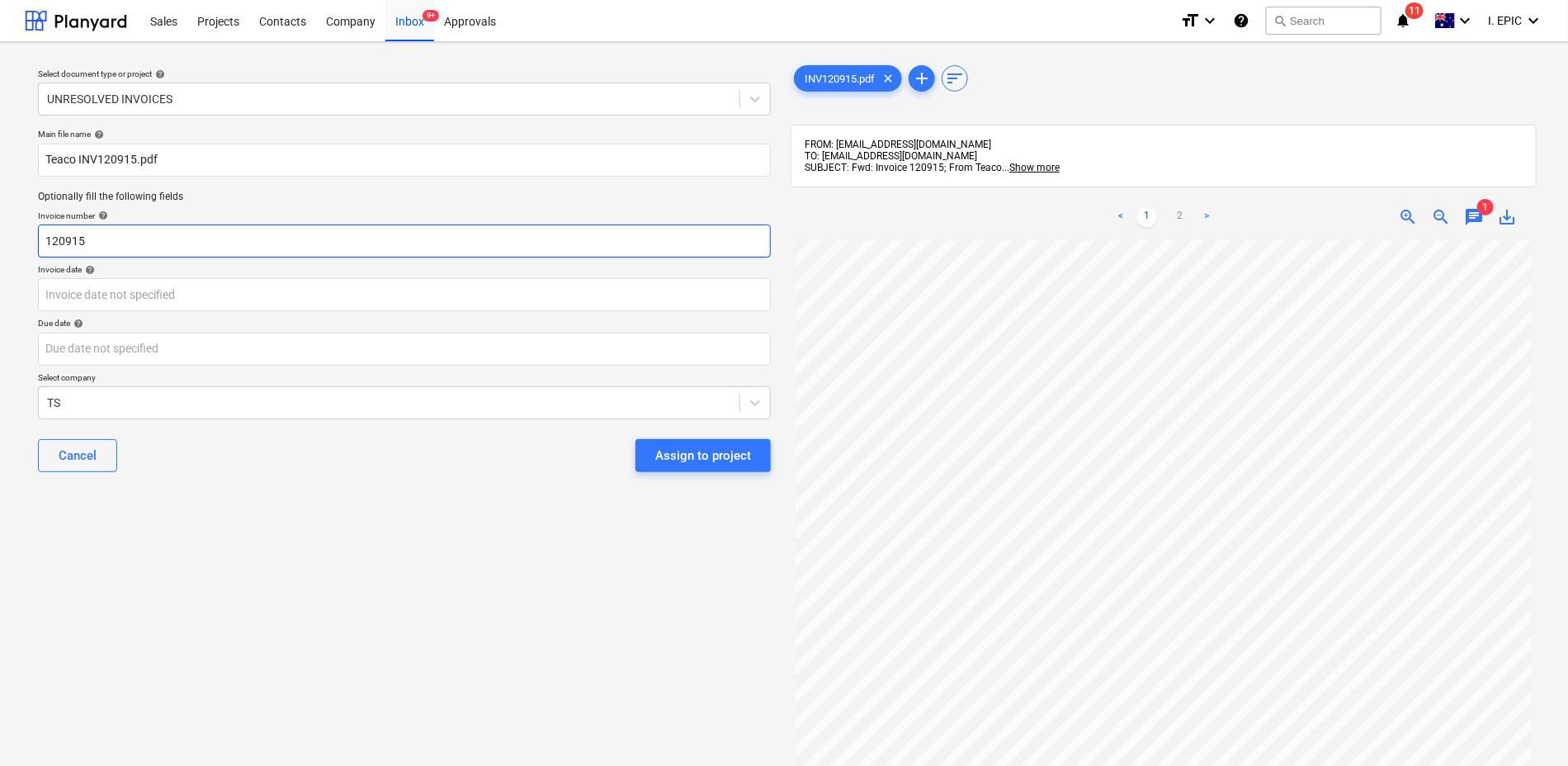
drag, startPoint x: 98, startPoint y: 235, endPoint x: -40, endPoint y: 218, distance: 139.0
click at [0, 218] on html "Sales Projects Contacts Company Inbox 9+ Approvals format_size keyboard_arrow_d…" at bounding box center [784, 383] width 1568 height 766
click at [70, 288] on body "Sales Projects Contacts Company Inbox 9+ Approvals format_size keyboard_arrow_d…" at bounding box center [784, 383] width 1568 height 766
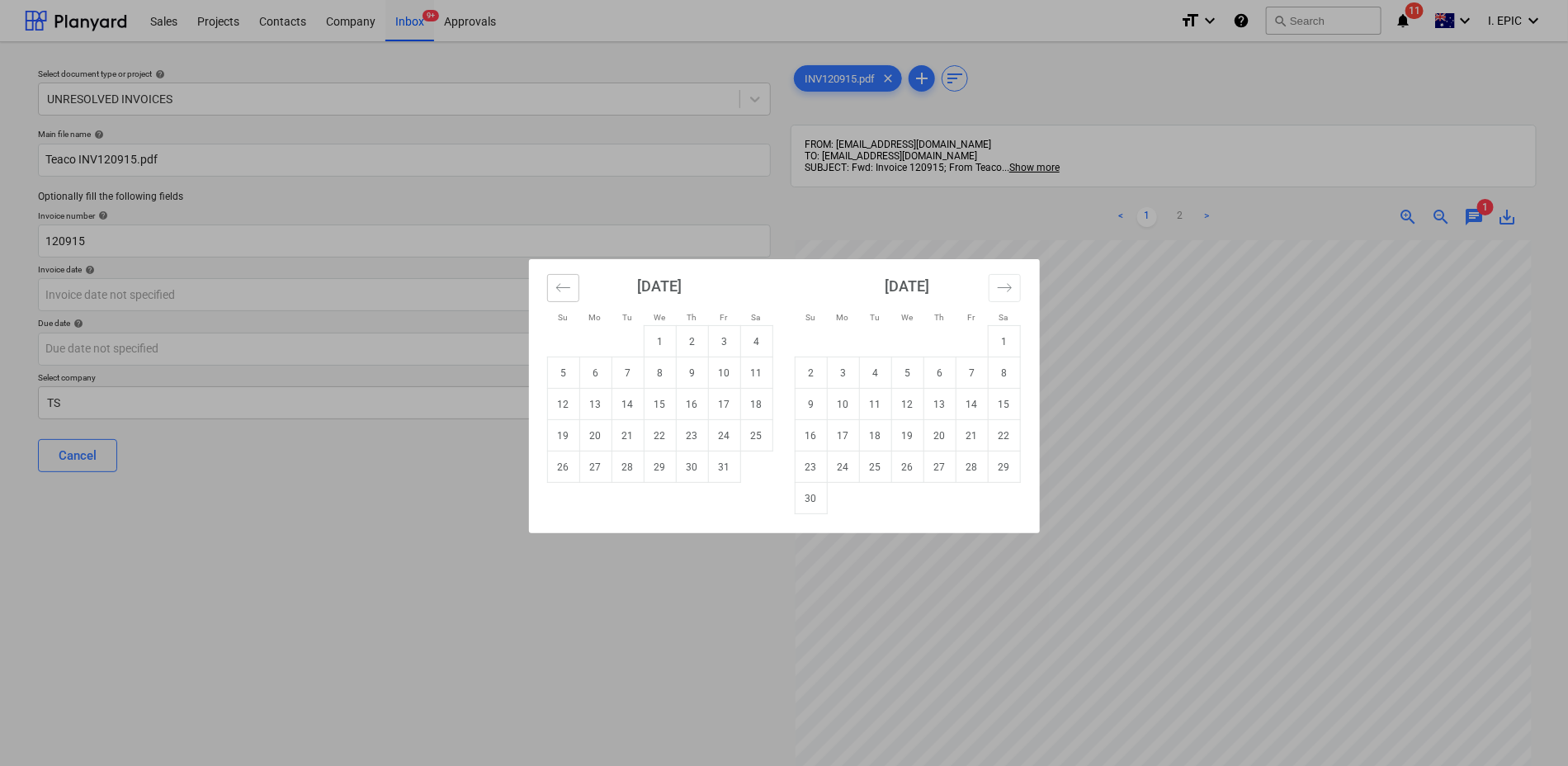
click at [558, 287] on icon "Move backward to switch to the previous month." at bounding box center [563, 287] width 14 height 9
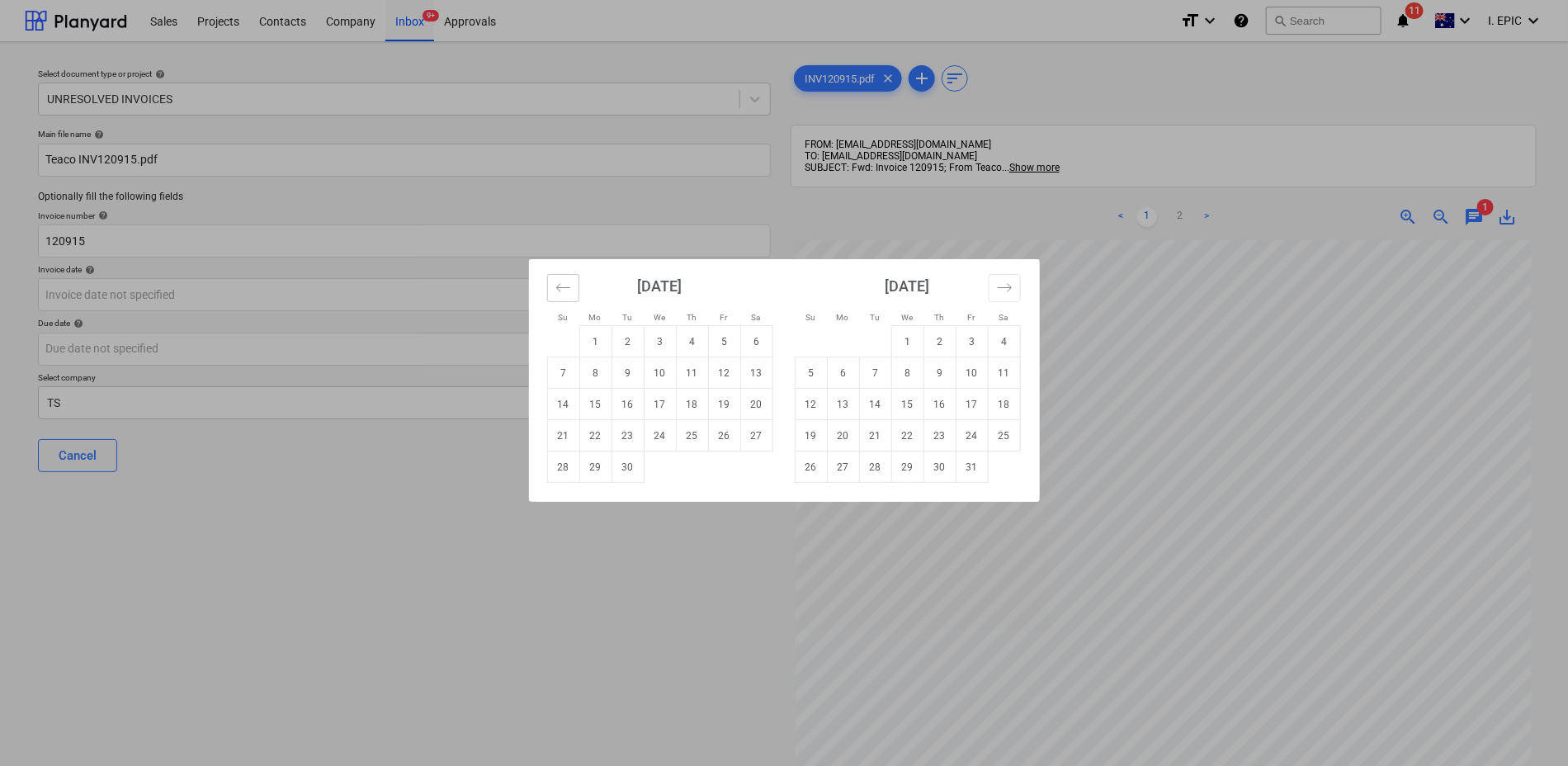
click at [552, 283] on button "Move backward to switch to the previous month." at bounding box center [563, 288] width 32 height 28
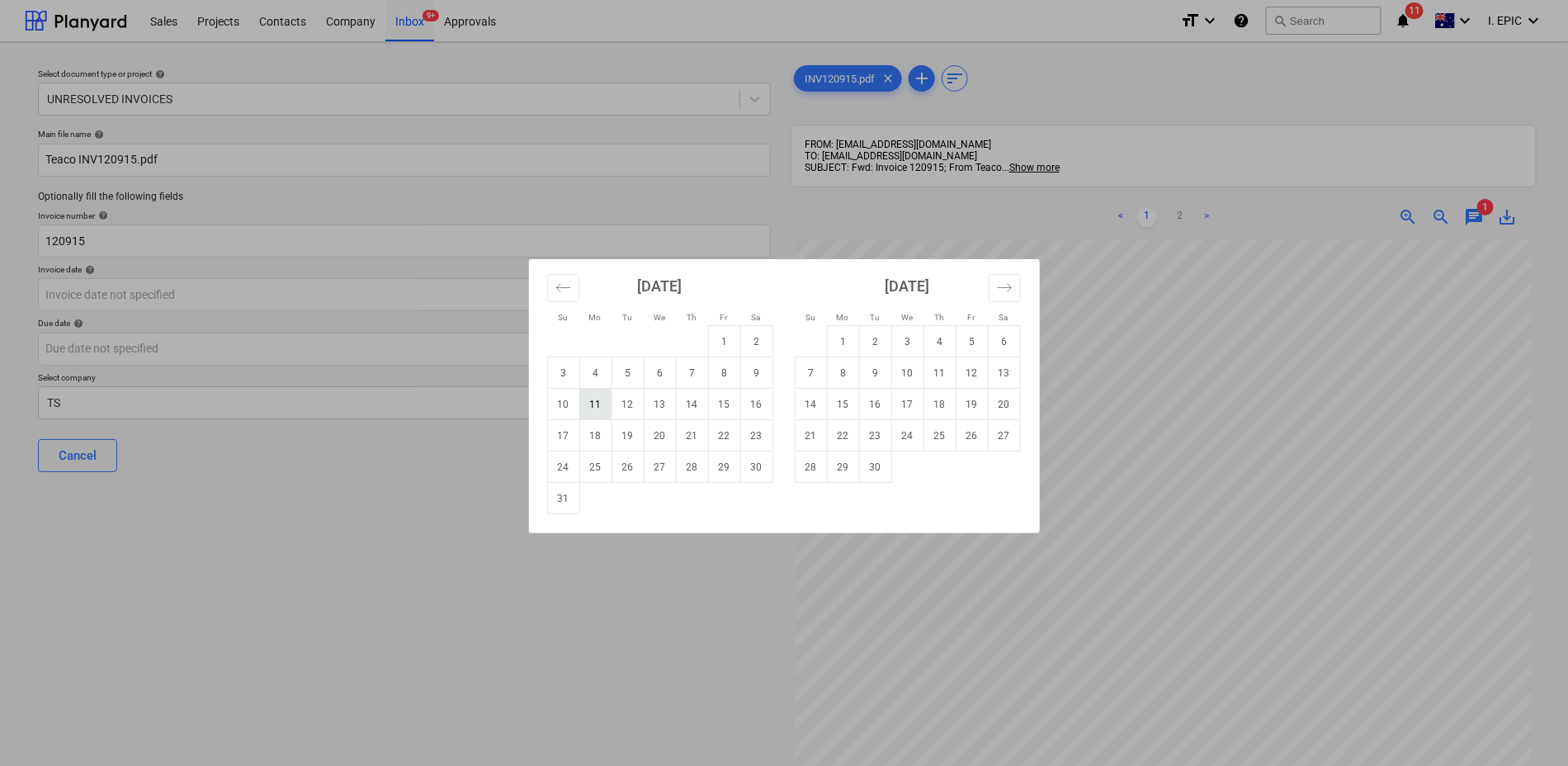
click at [599, 404] on td "11" at bounding box center [595, 405] width 32 height 31
type input "11 Aug 2025"
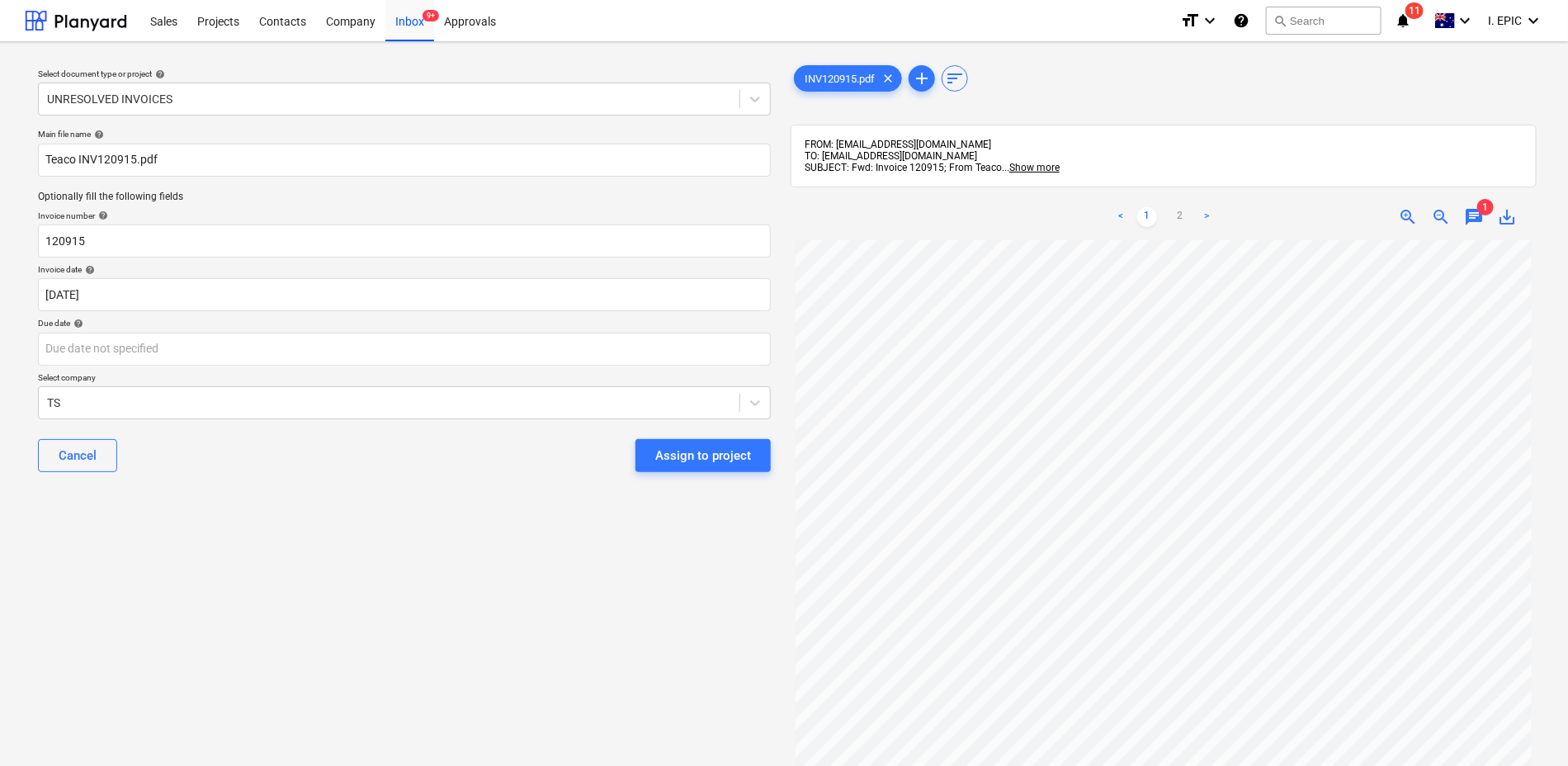
click at [370, 574] on div "Select document type or project help UNRESOLVED INVOICES Main file name help Te…" at bounding box center [405, 511] width 759 height 911
click at [86, 355] on body "Sales Projects Contacts Company Inbox 9+ Approvals format_size keyboard_arrow_d…" at bounding box center [784, 383] width 1568 height 766
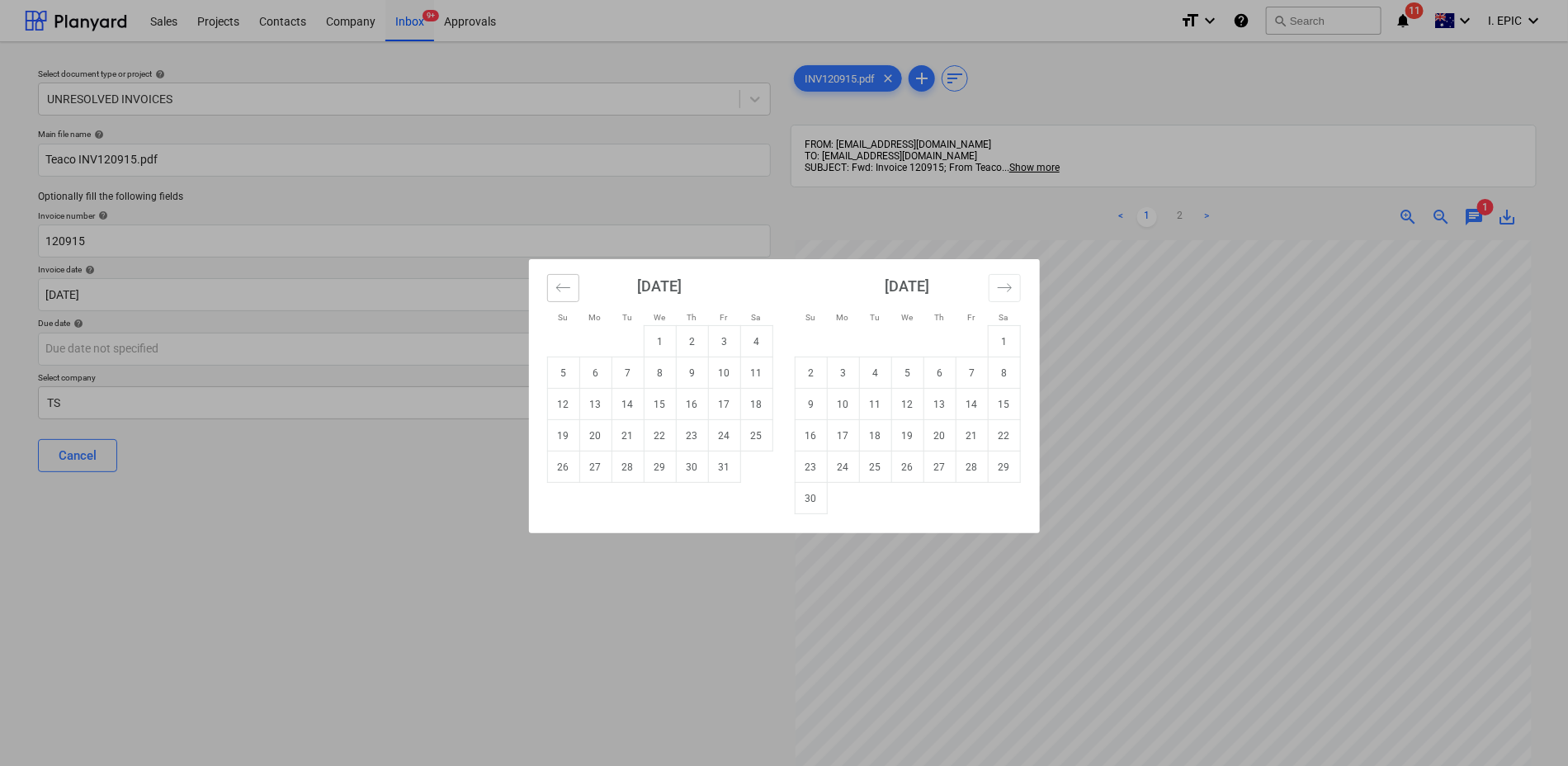
click at [570, 287] on icon "Move backward to switch to the previous month." at bounding box center [564, 288] width 16 height 16
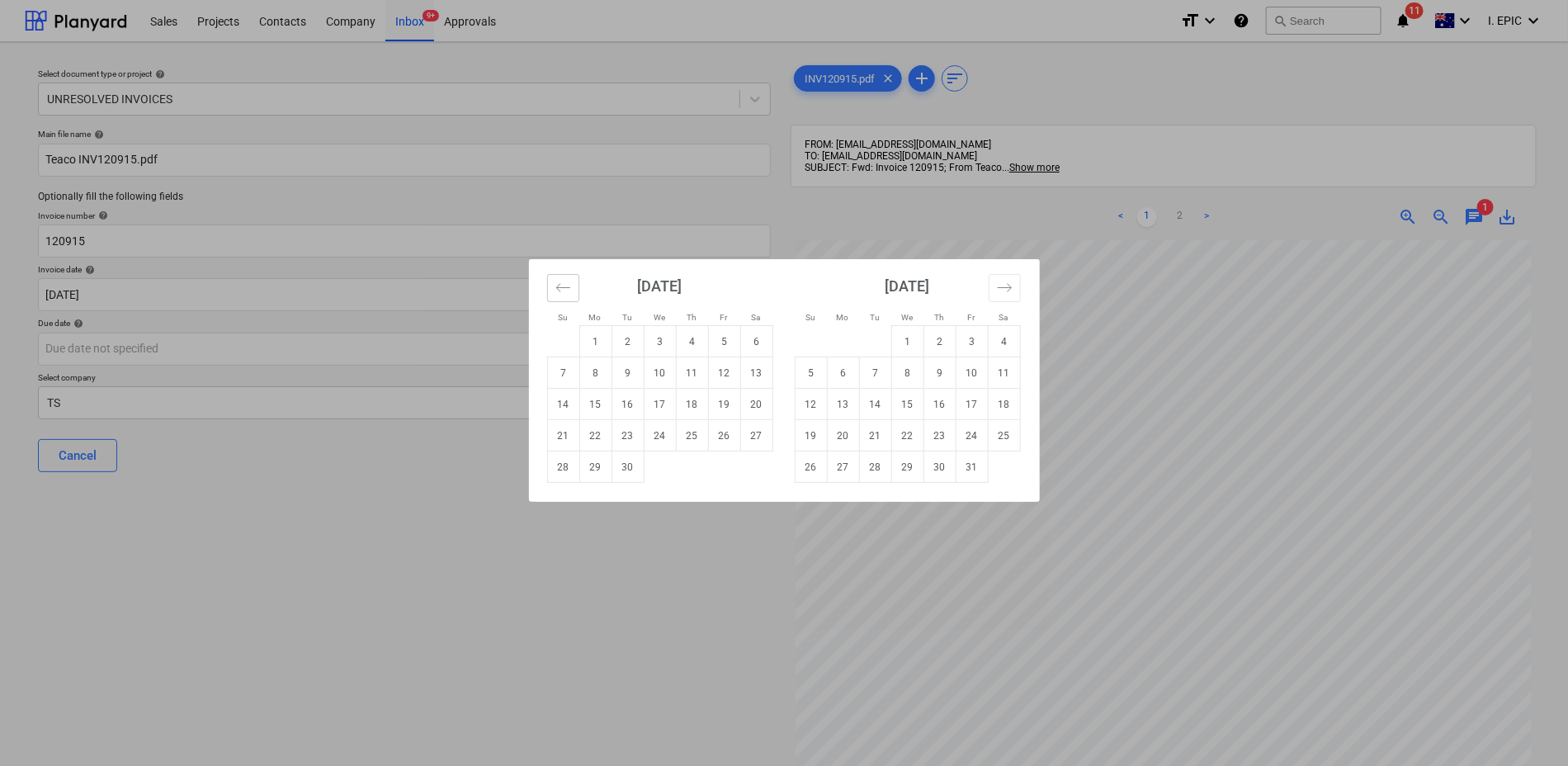
click at [570, 287] on icon "Move backward to switch to the previous month." at bounding box center [564, 288] width 16 height 16
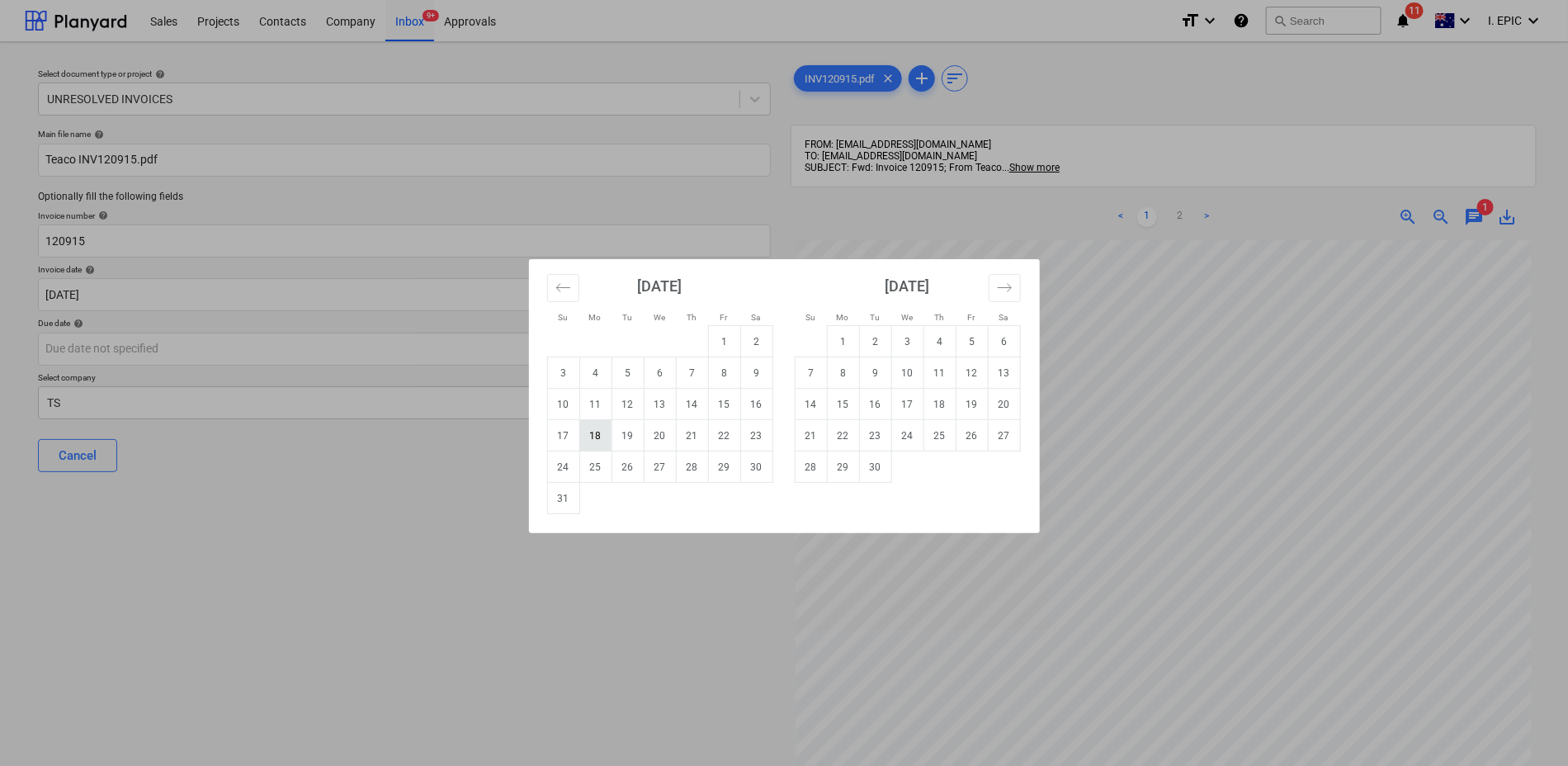
click at [594, 433] on td "18" at bounding box center [595, 436] width 32 height 31
type input "18 Aug 2025"
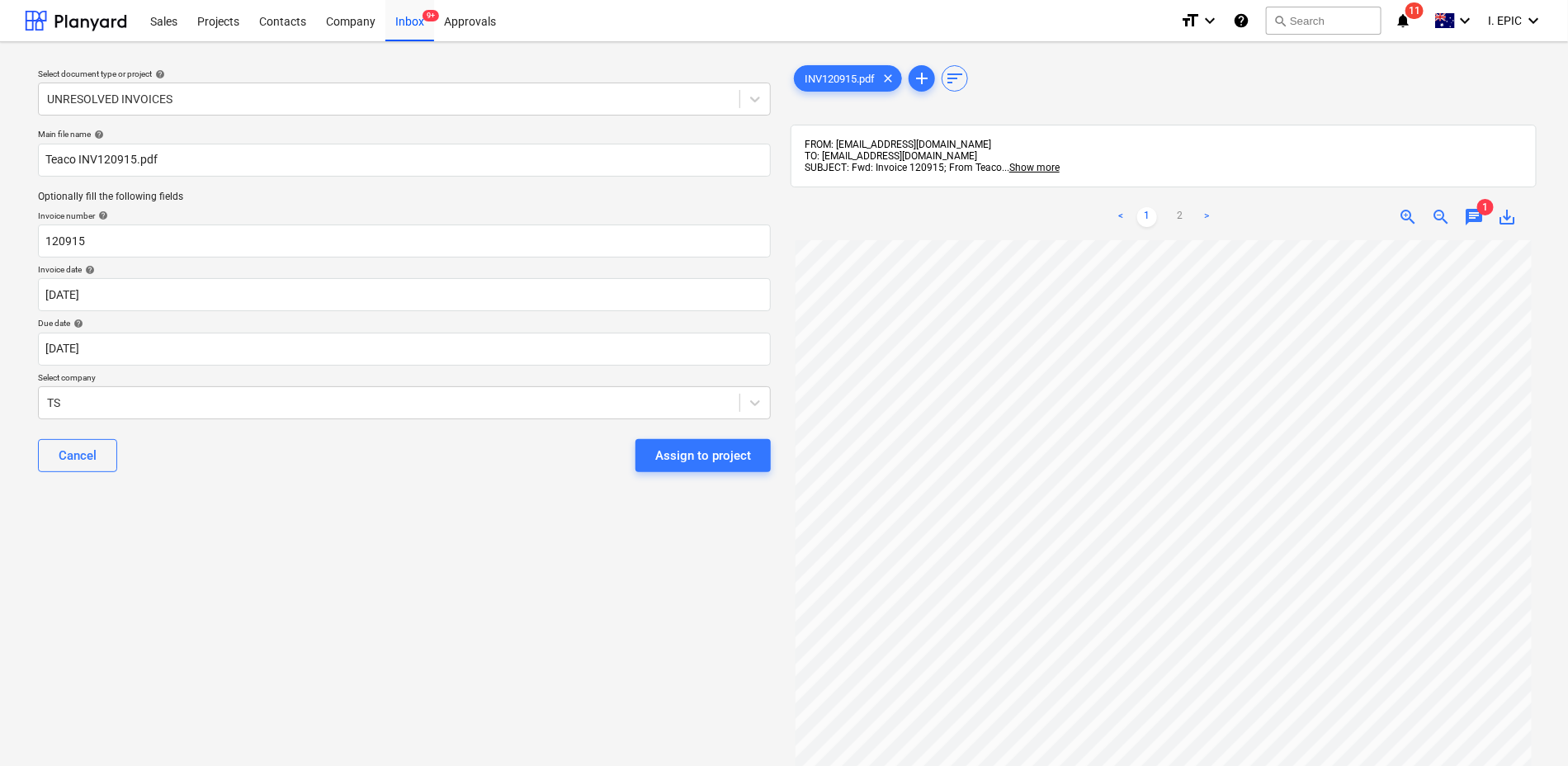
click at [340, 616] on div "Select document type or project help UNRESOLVED INVOICES Main file name help Te…" at bounding box center [405, 511] width 759 height 911
click at [134, 410] on div at bounding box center [388, 402] width 684 height 16
type input "teac"
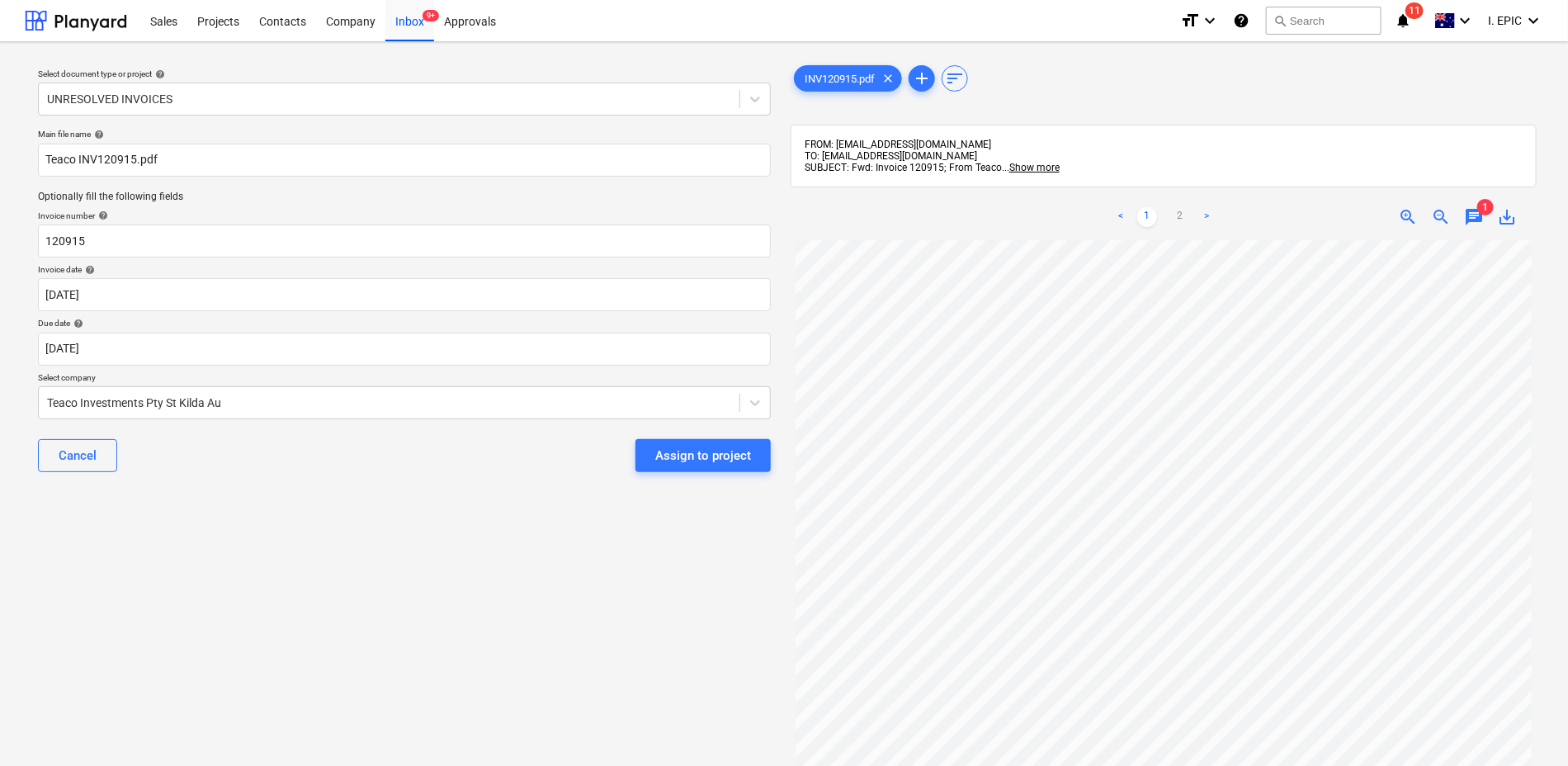
click at [258, 712] on div "Select document type or project help UNRESOLVED INVOICES Main file name help Te…" at bounding box center [405, 511] width 759 height 911
click at [1486, 215] on span "1" at bounding box center [1485, 207] width 16 height 16
click at [1473, 209] on div "< 1 2 > zoom_in zoom_out chat 1 save_alt" at bounding box center [1163, 216] width 746 height 46
click at [1474, 213] on span "chat" at bounding box center [1474, 217] width 20 height 20
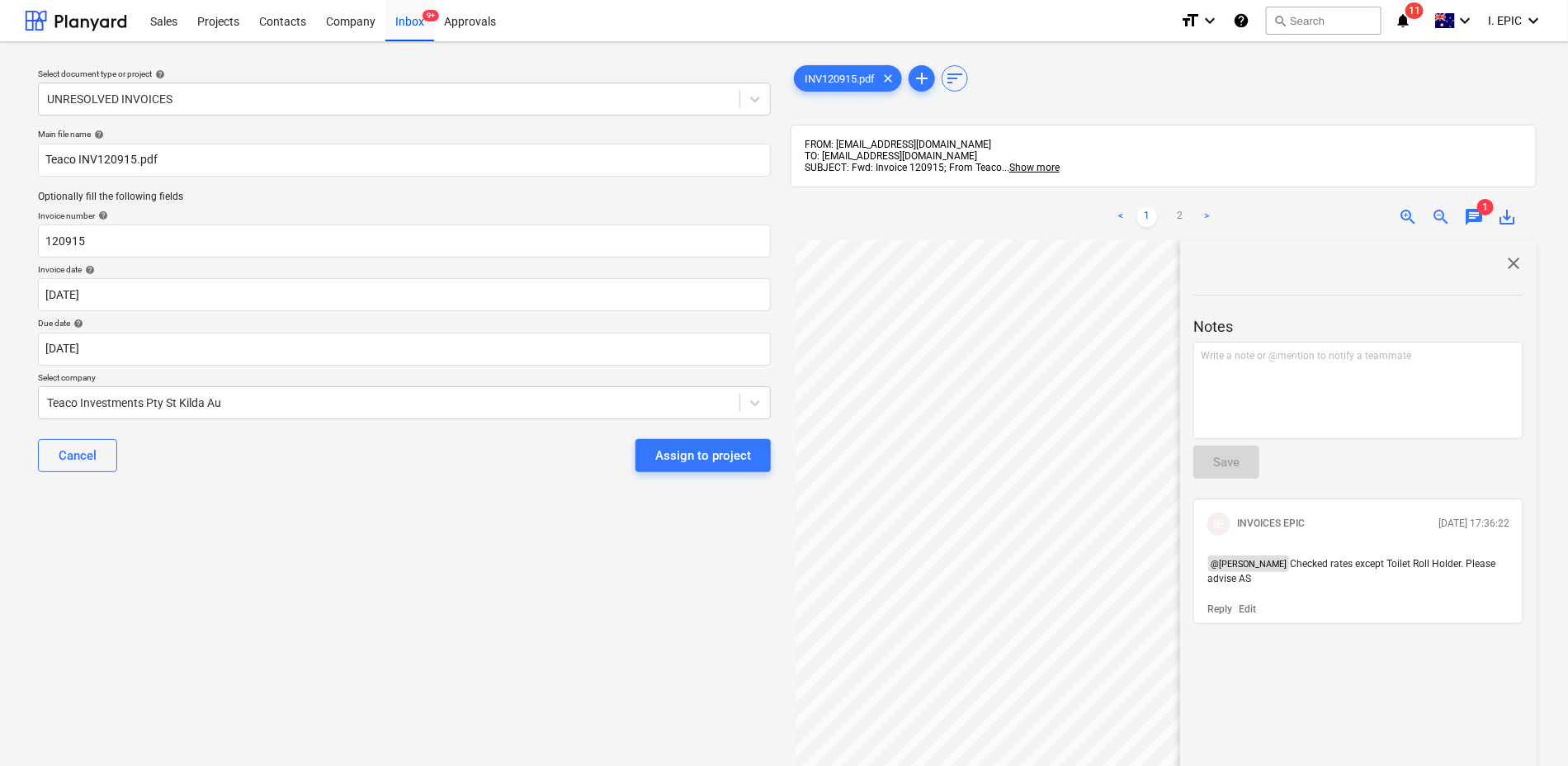
click at [494, 628] on div "Select document type or project help UNRESOLVED INVOICES Main file name help Te…" at bounding box center [405, 511] width 759 height 911
click at [686, 456] on div "Assign to project" at bounding box center [703, 456] width 96 height 22
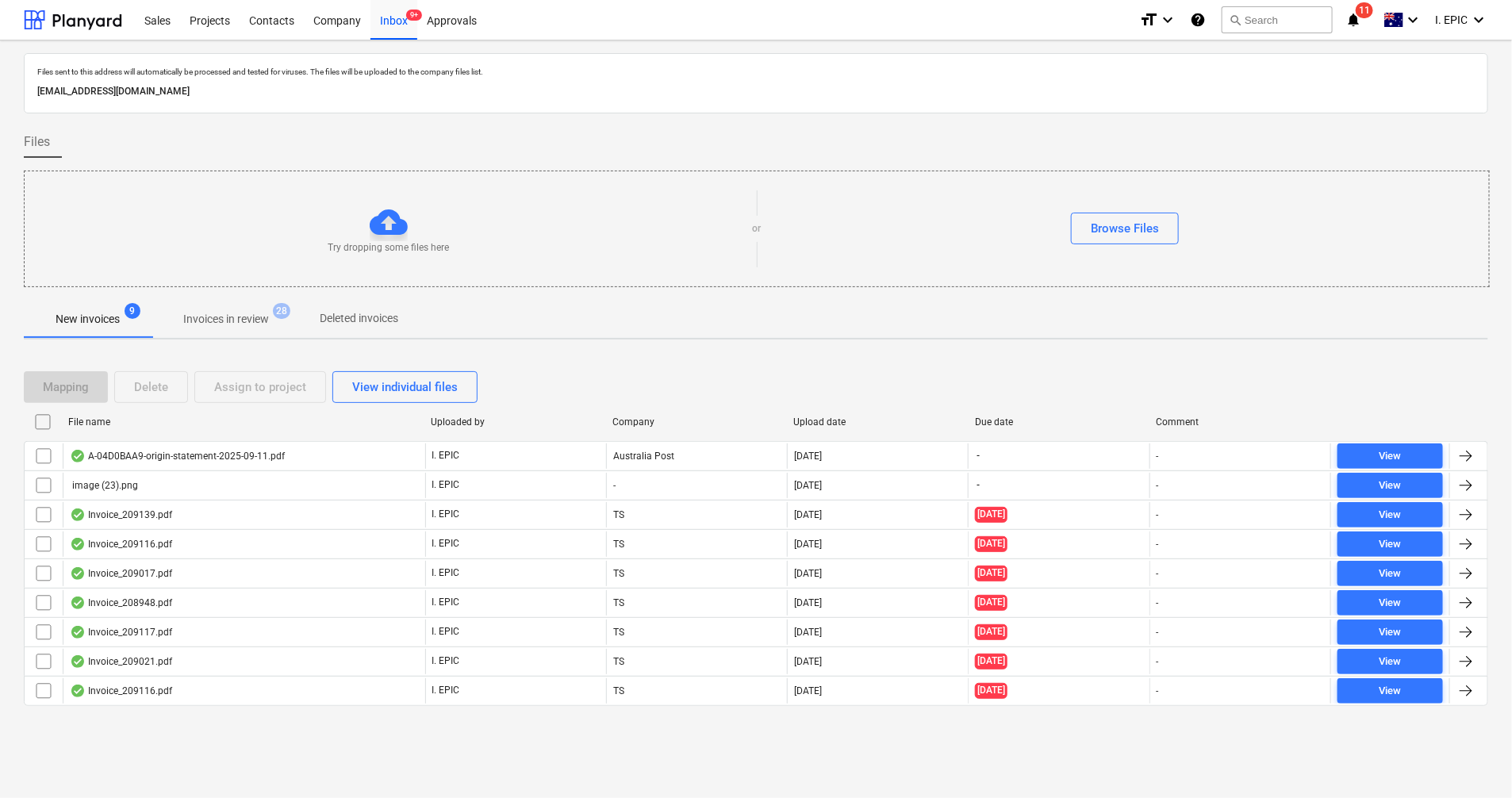
click at [1333, 91] on p "[EMAIL_ADDRESS][DOMAIN_NAME]" at bounding box center [756, 91] width 1437 height 17
click at [1259, 20] on div "Projects list fetching failed" at bounding box center [1188, 17] width 149 height 19
click at [1259, 17] on div "Projects list fetching failed" at bounding box center [1188, 17] width 149 height 19
click at [1273, 25] on div "Projects list fetching failed" at bounding box center [1290, 17] width 429 height 33
click at [1271, 20] on div "Projects list fetching failed" at bounding box center [1290, 17] width 429 height 33
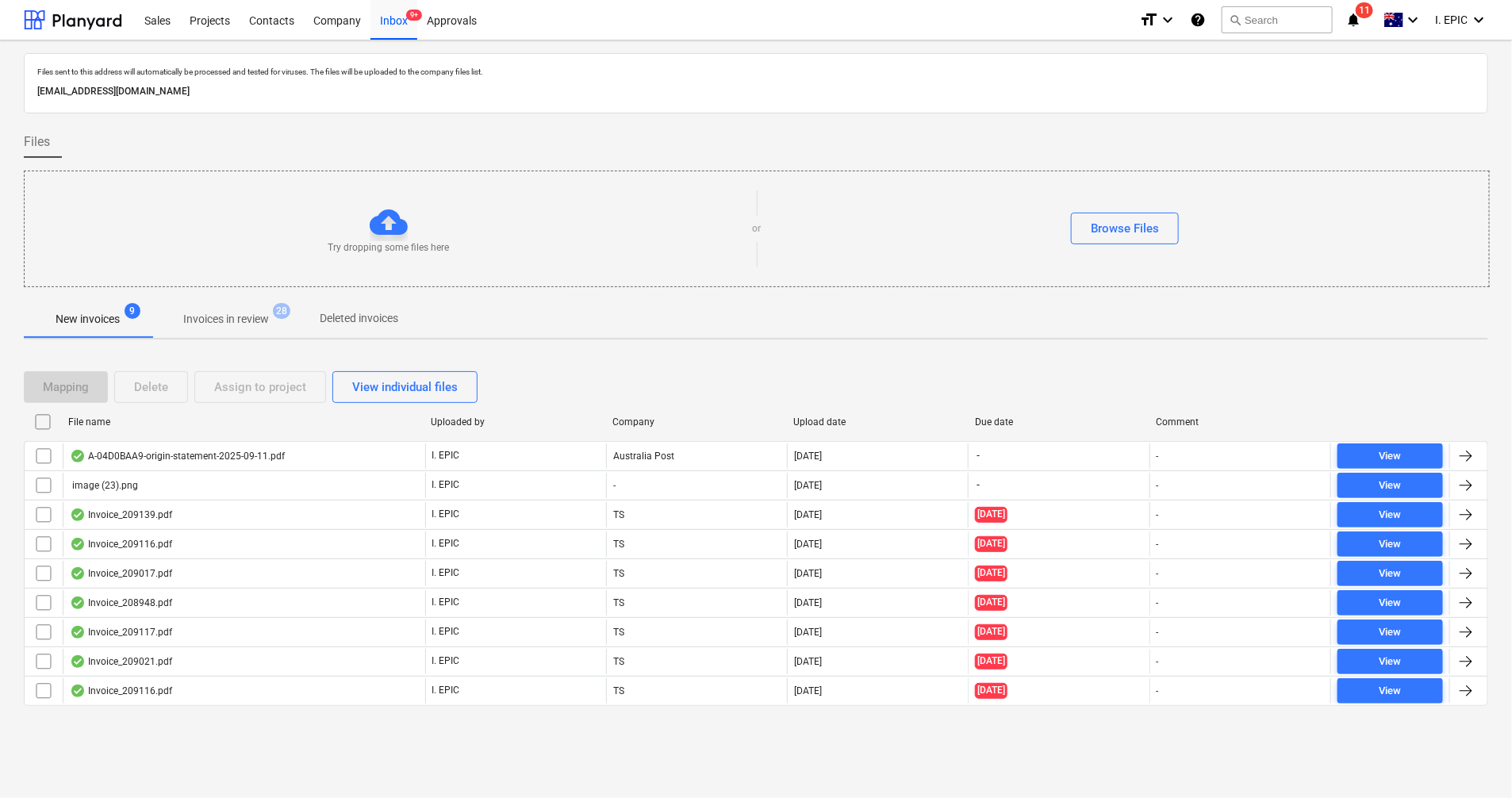
click at [1261, 14] on div "Projects list fetching failed" at bounding box center [1188, 17] width 149 height 19
click at [1256, 28] on div "Projects list fetching failed" at bounding box center [1189, 17] width 162 height 32
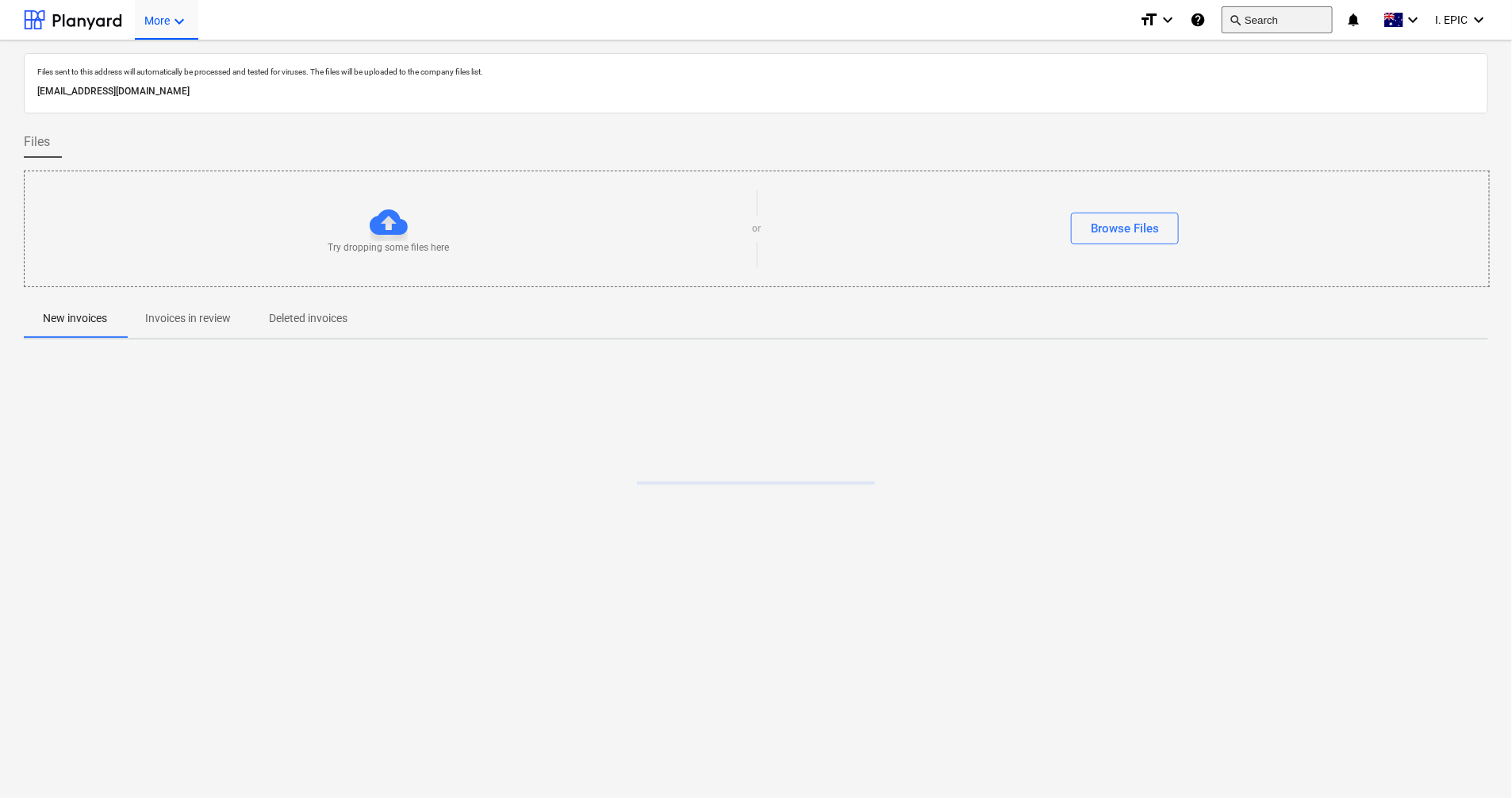
click at [1254, 17] on button "search Search" at bounding box center [1277, 20] width 111 height 27
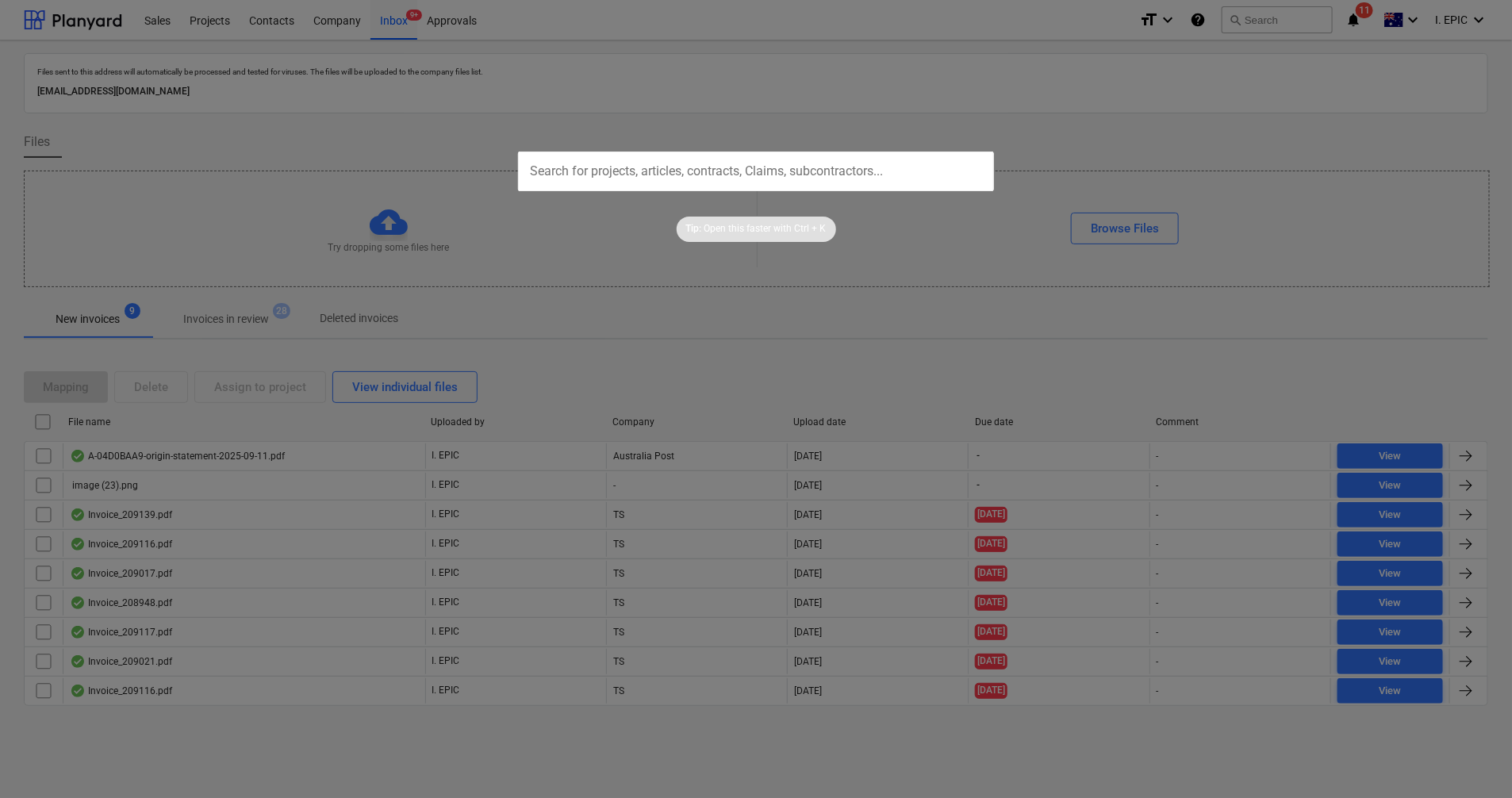
click at [593, 169] on input "text" at bounding box center [755, 171] width 476 height 40
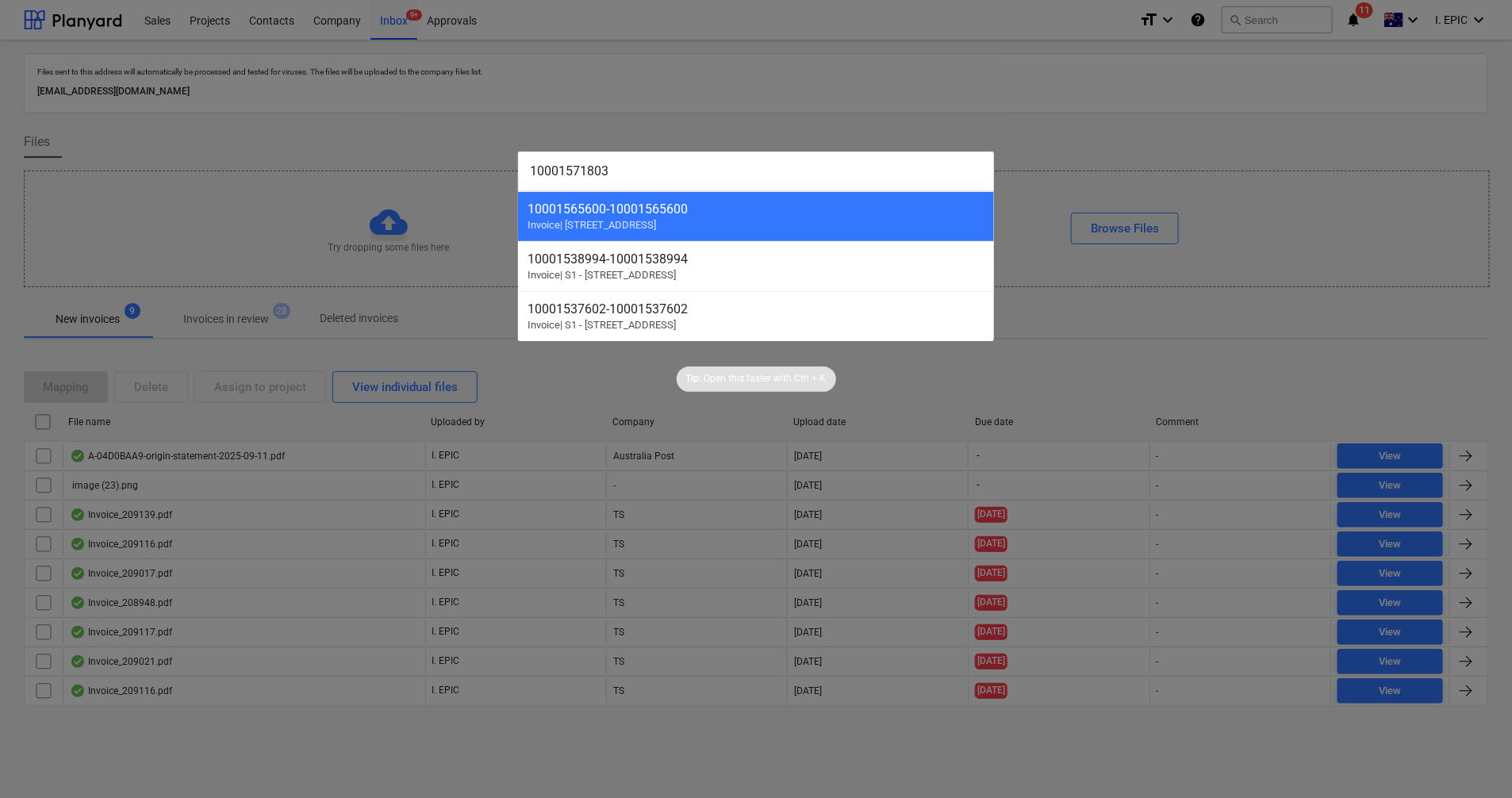
type input "10001571803"
click at [583, 398] on div at bounding box center [756, 399] width 1512 height 798
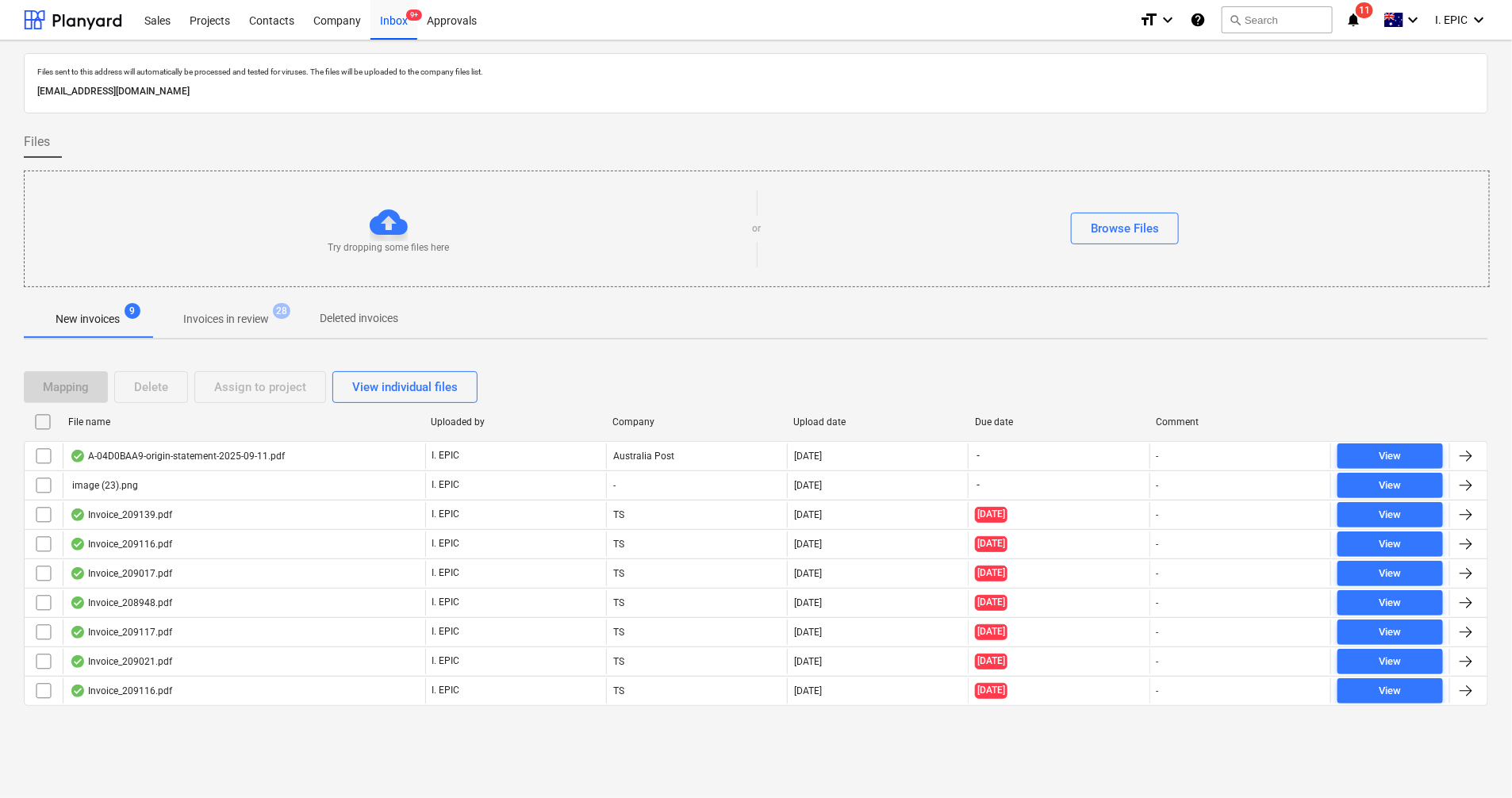
click at [700, 320] on div "New invoices 9 Invoices in review 28 Deleted invoices" at bounding box center [756, 319] width 1464 height 38
click at [1259, 22] on button "search Search" at bounding box center [1277, 20] width 111 height 27
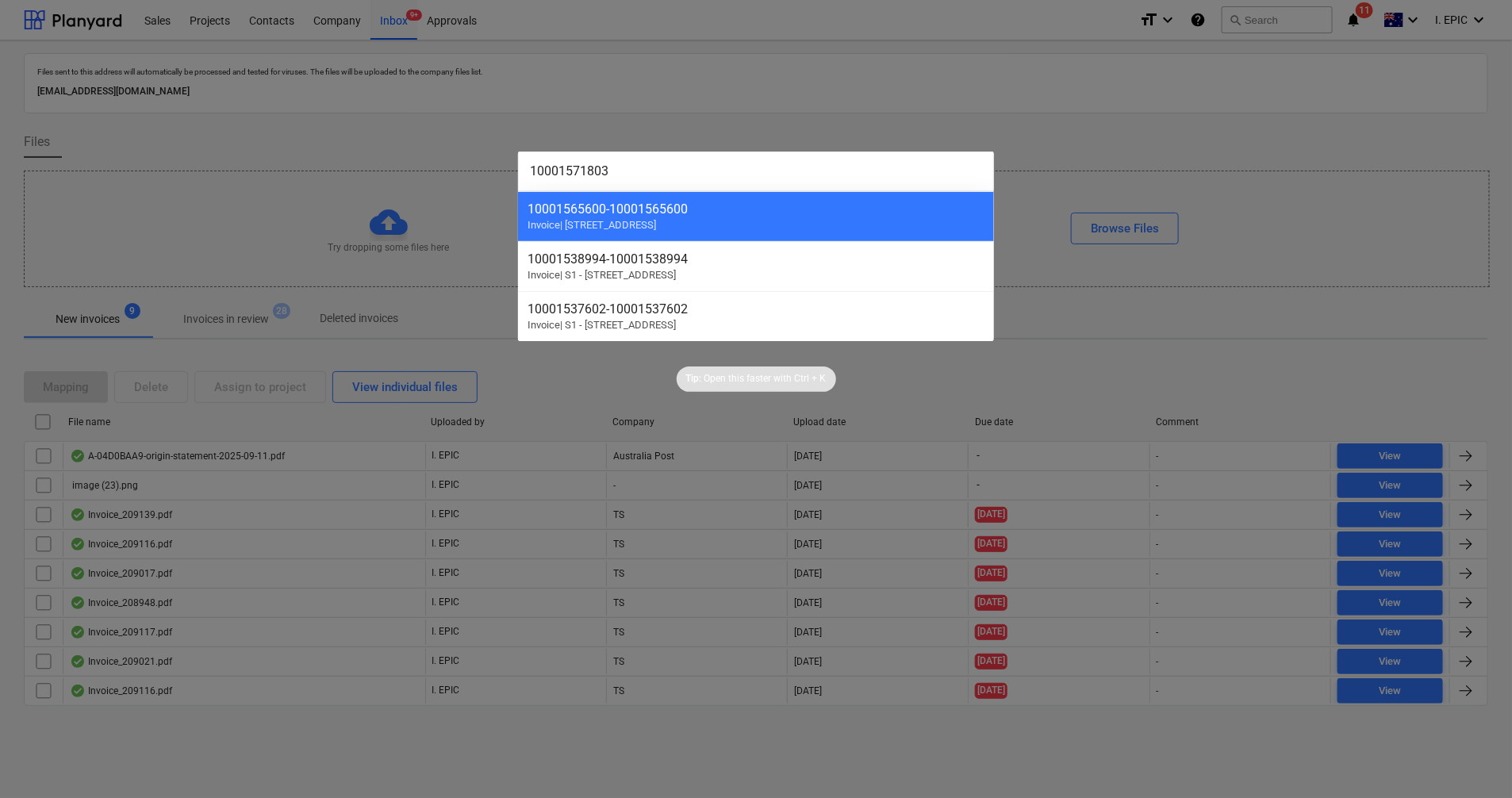
type input "10001571803"
click at [1259, 107] on div at bounding box center [756, 399] width 1512 height 798
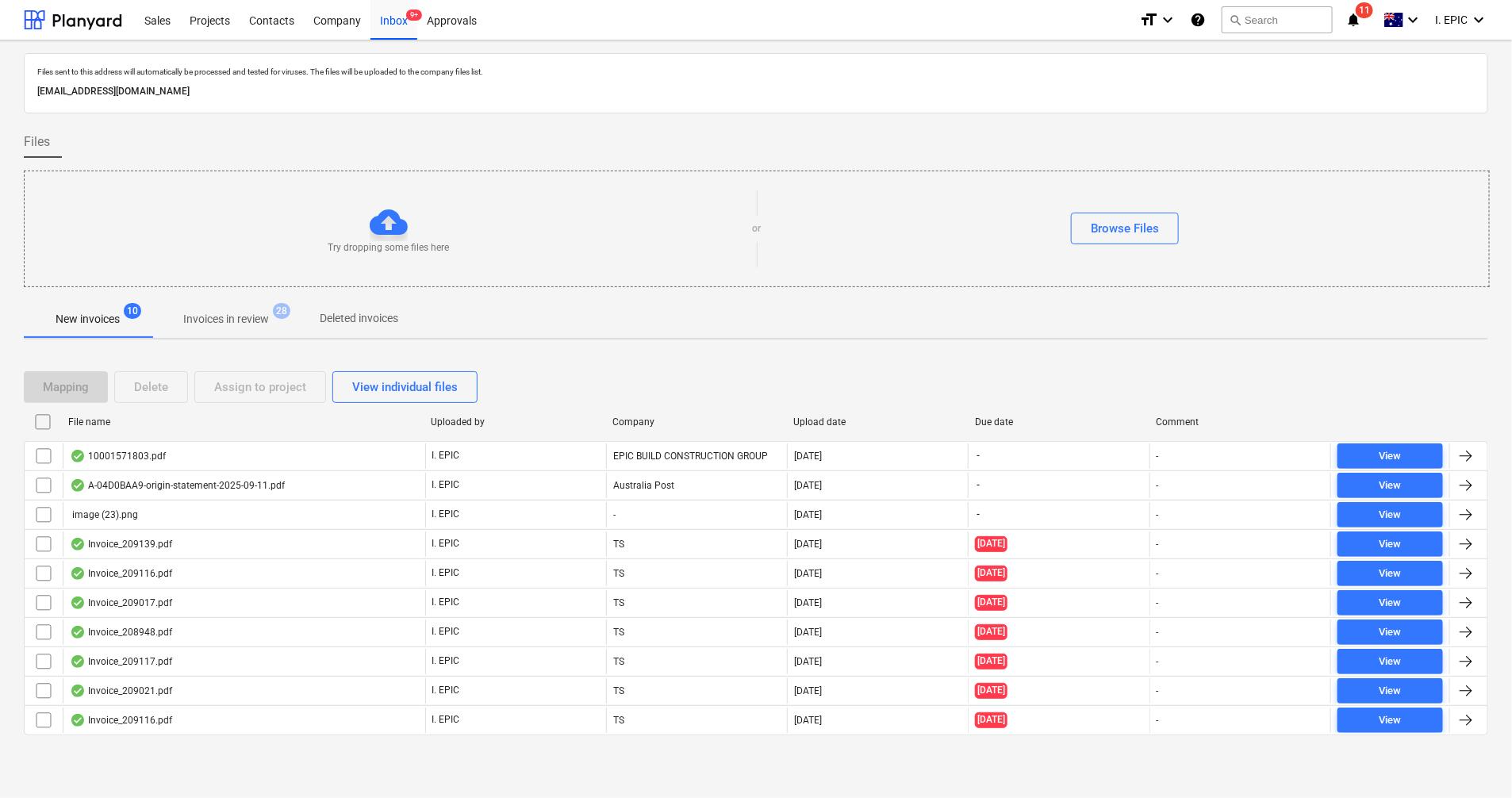
drag, startPoint x: 1298, startPoint y: 359, endPoint x: 1249, endPoint y: 383, distance: 54.6
click at [1298, 359] on div "Mapping Delete Assign to project View individual files File name Uploaded by Co…" at bounding box center [756, 559] width 1464 height 415
drag, startPoint x: 1259, startPoint y: 372, endPoint x: 1250, endPoint y: 374, distance: 9.2
click at [1259, 372] on div "Mapping Delete Assign to project View individual files" at bounding box center [756, 387] width 1464 height 44
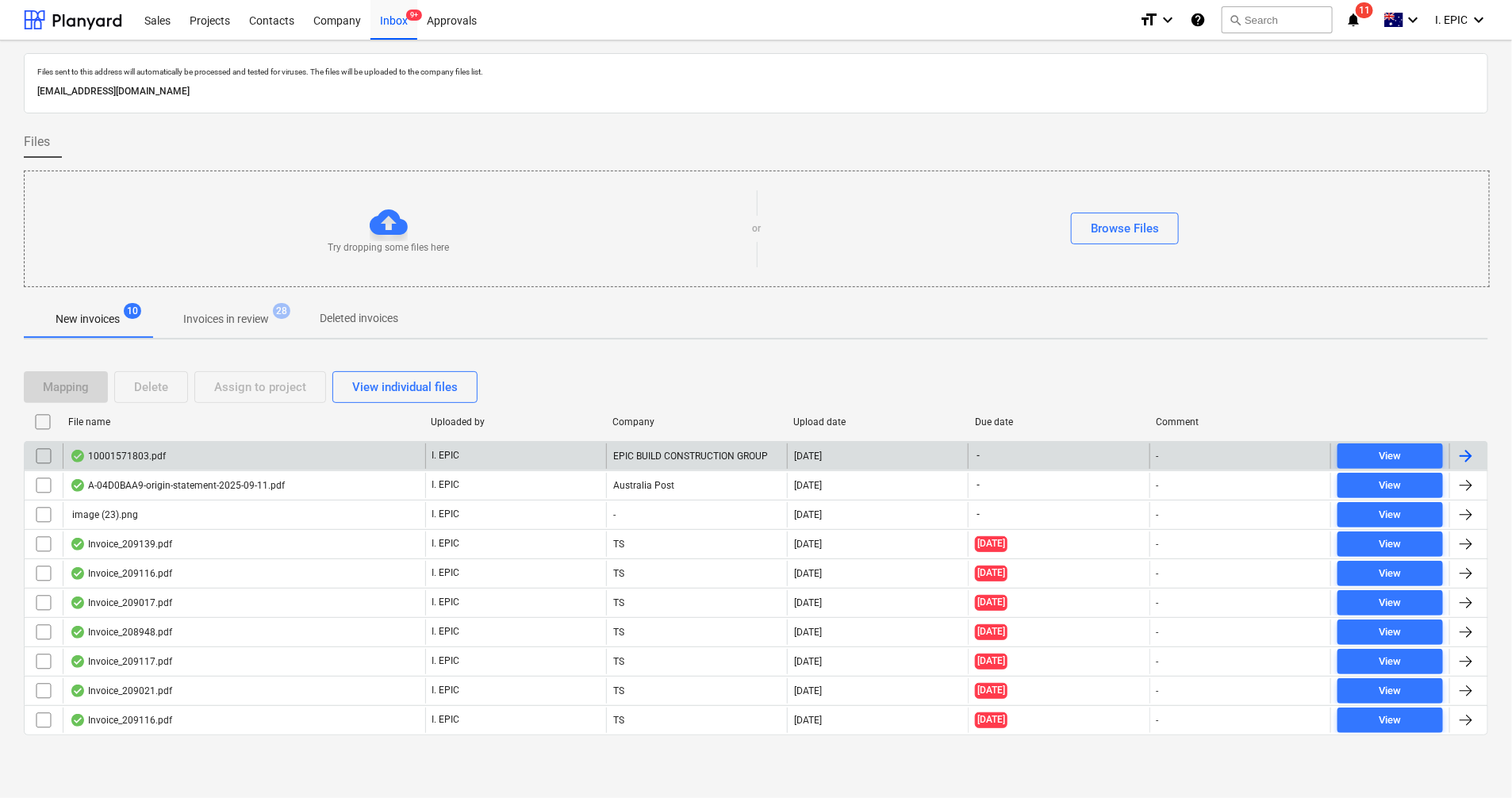
click at [124, 460] on div "10001571803.pdf" at bounding box center [118, 456] width 96 height 12
click at [32, 455] on input "checkbox" at bounding box center [43, 456] width 26 height 26
click at [166, 384] on div "Delete" at bounding box center [150, 387] width 34 height 21
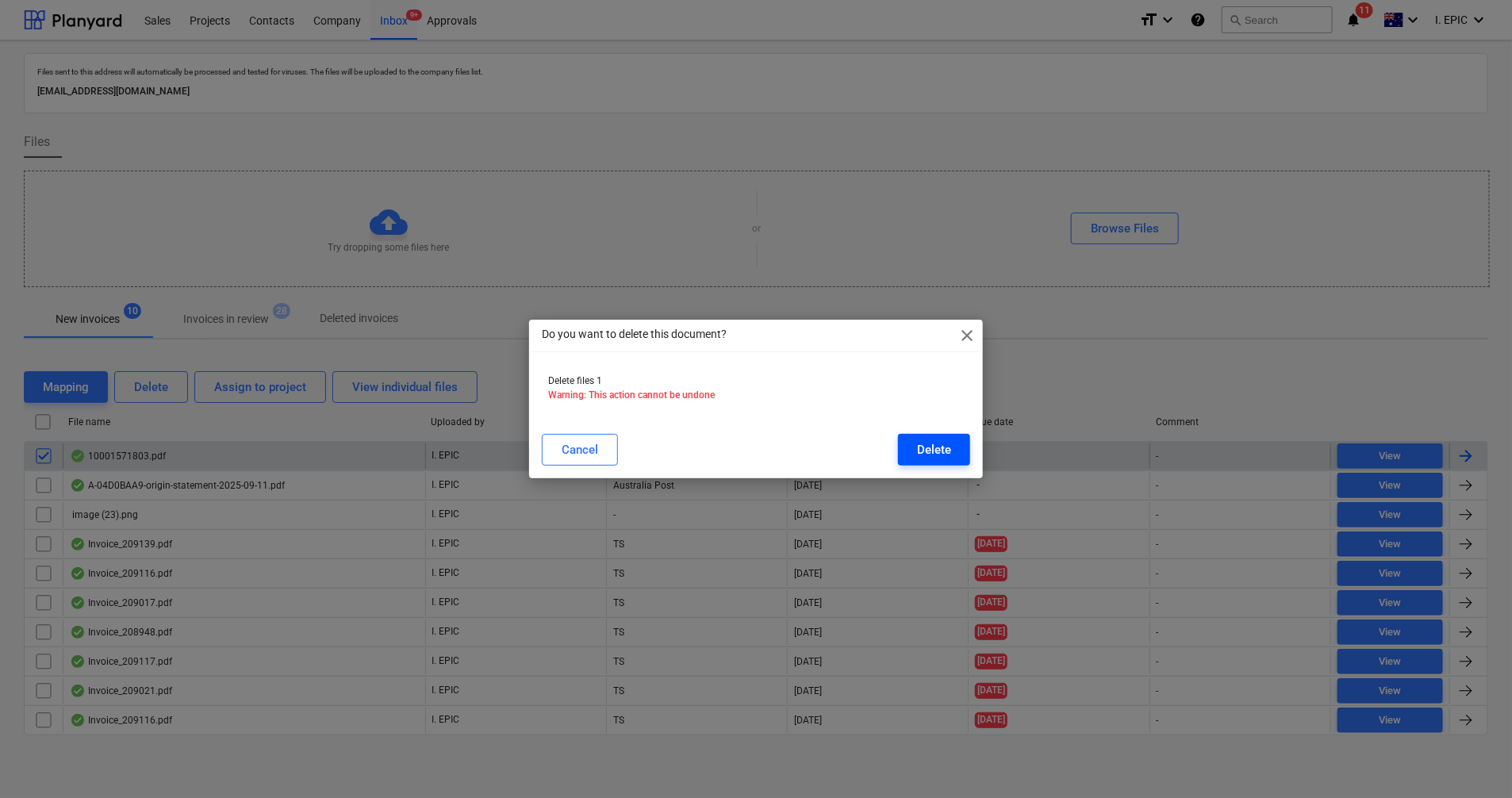
click at [940, 441] on div "Delete" at bounding box center [934, 450] width 34 height 21
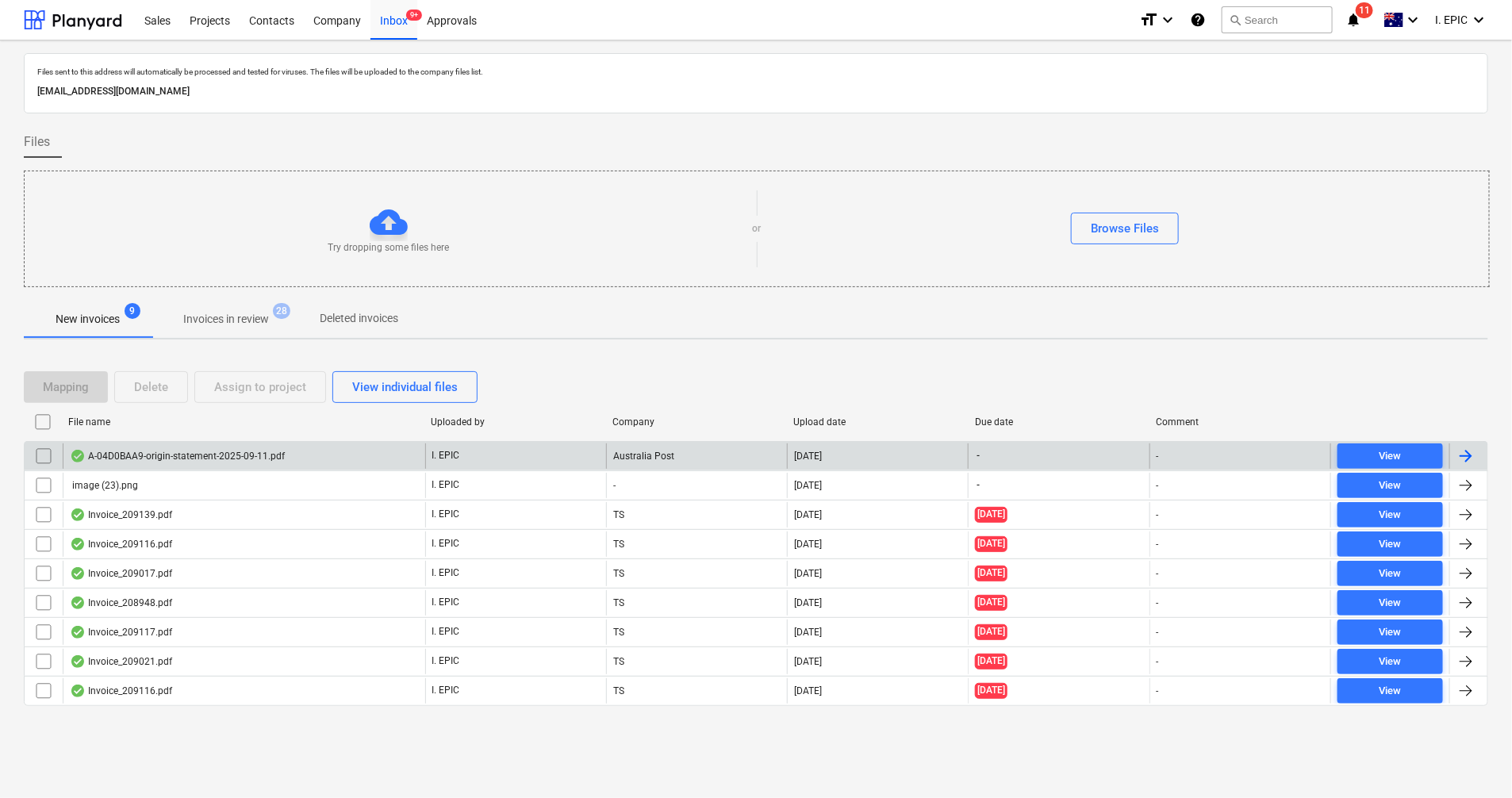
drag, startPoint x: 1333, startPoint y: 351, endPoint x: 1335, endPoint y: 339, distance: 12.2
click at [1333, 351] on div "Files sent to this address will automatically be processed and tested for virus…" at bounding box center [756, 396] width 1464 height 685
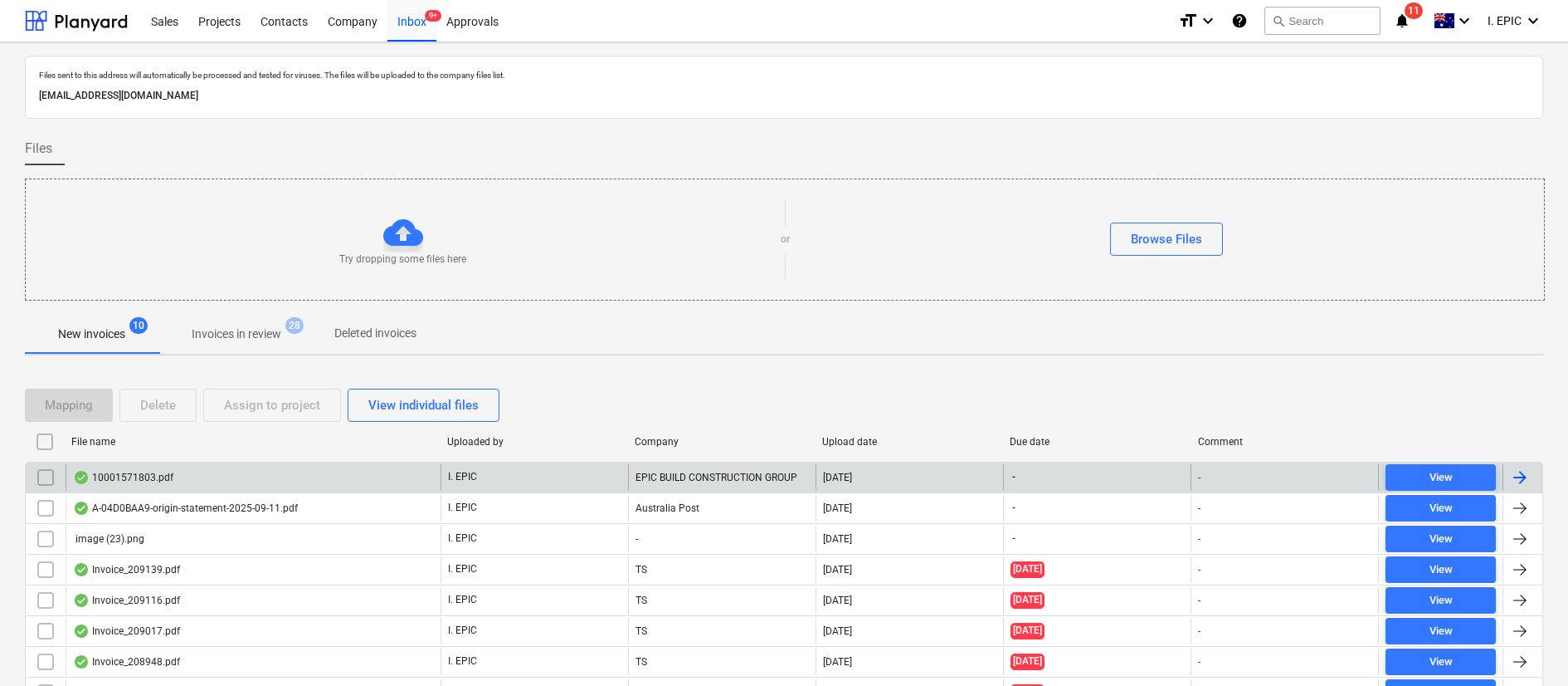
drag, startPoint x: 1459, startPoint y: 337, endPoint x: 1452, endPoint y: 399, distance: 62.4
click at [1459, 337] on div "New invoices 10 Invoices in review 28 Deleted invoices" at bounding box center [784, 334] width 1518 height 40
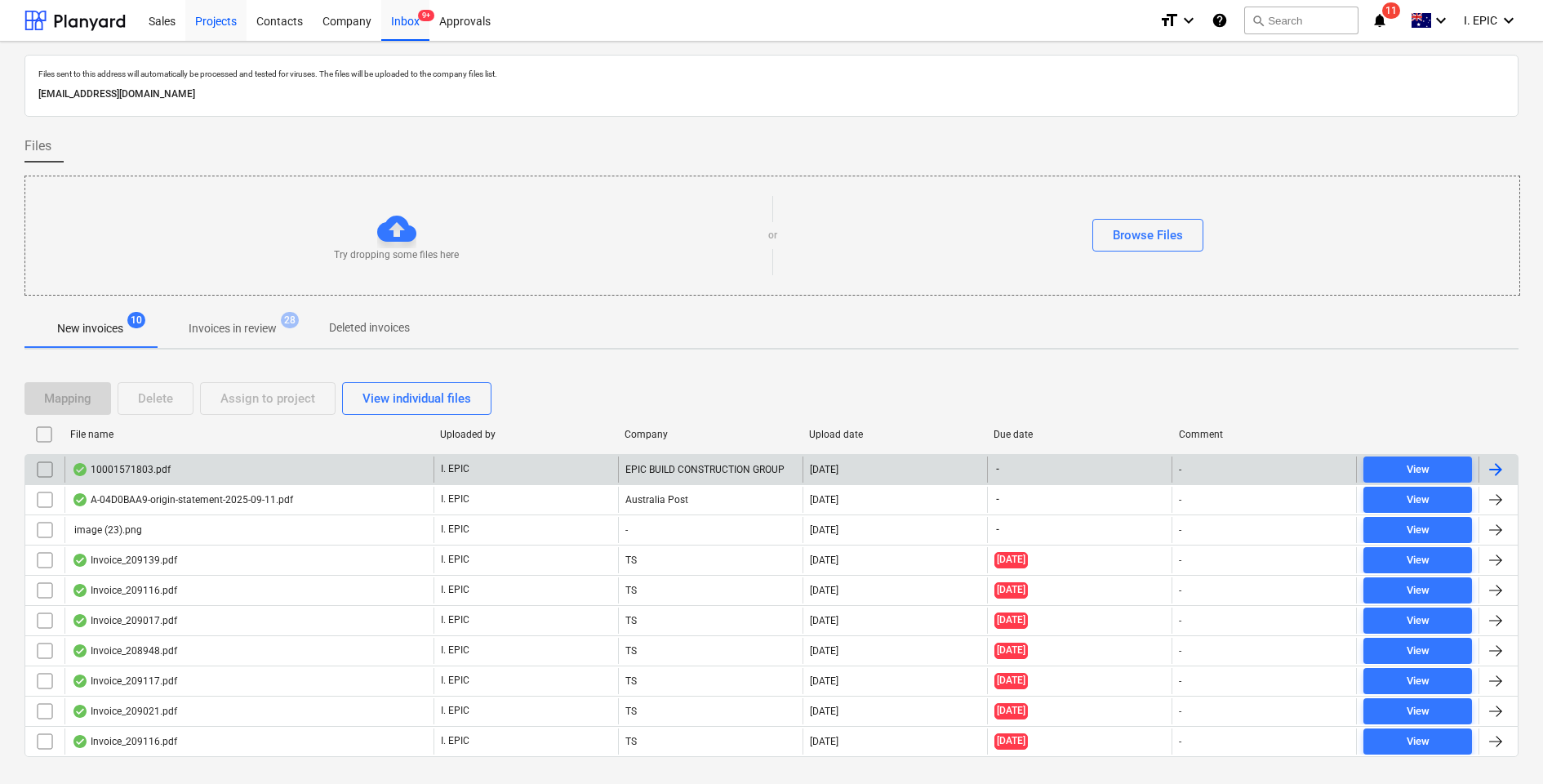
click at [224, 20] on div "Projects" at bounding box center [216, 20] width 62 height 42
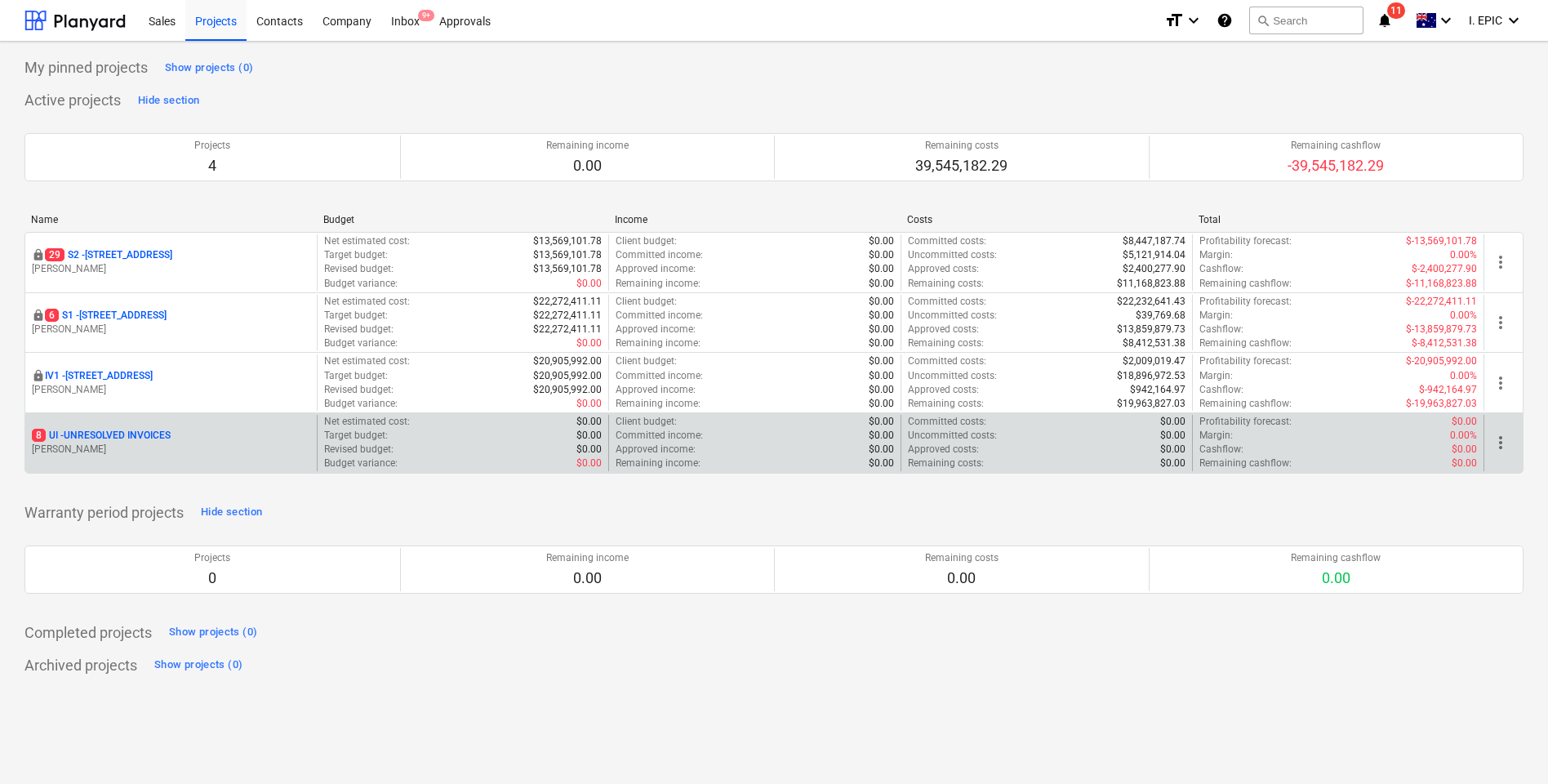
click at [127, 433] on p "8 UI - UNRESOLVED INVOICES" at bounding box center [101, 435] width 139 height 14
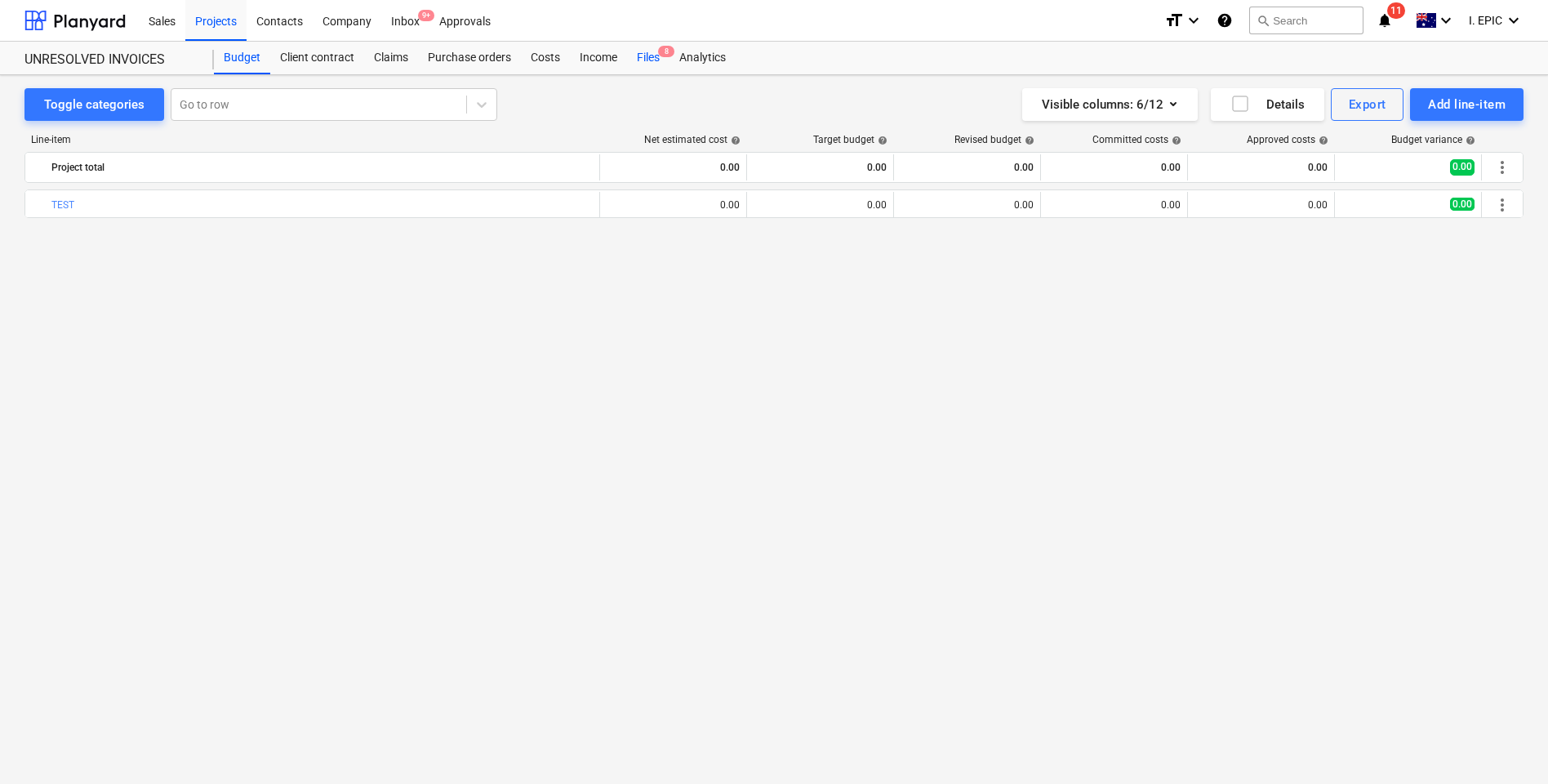
click at [659, 54] on span "8" at bounding box center [666, 50] width 16 height 11
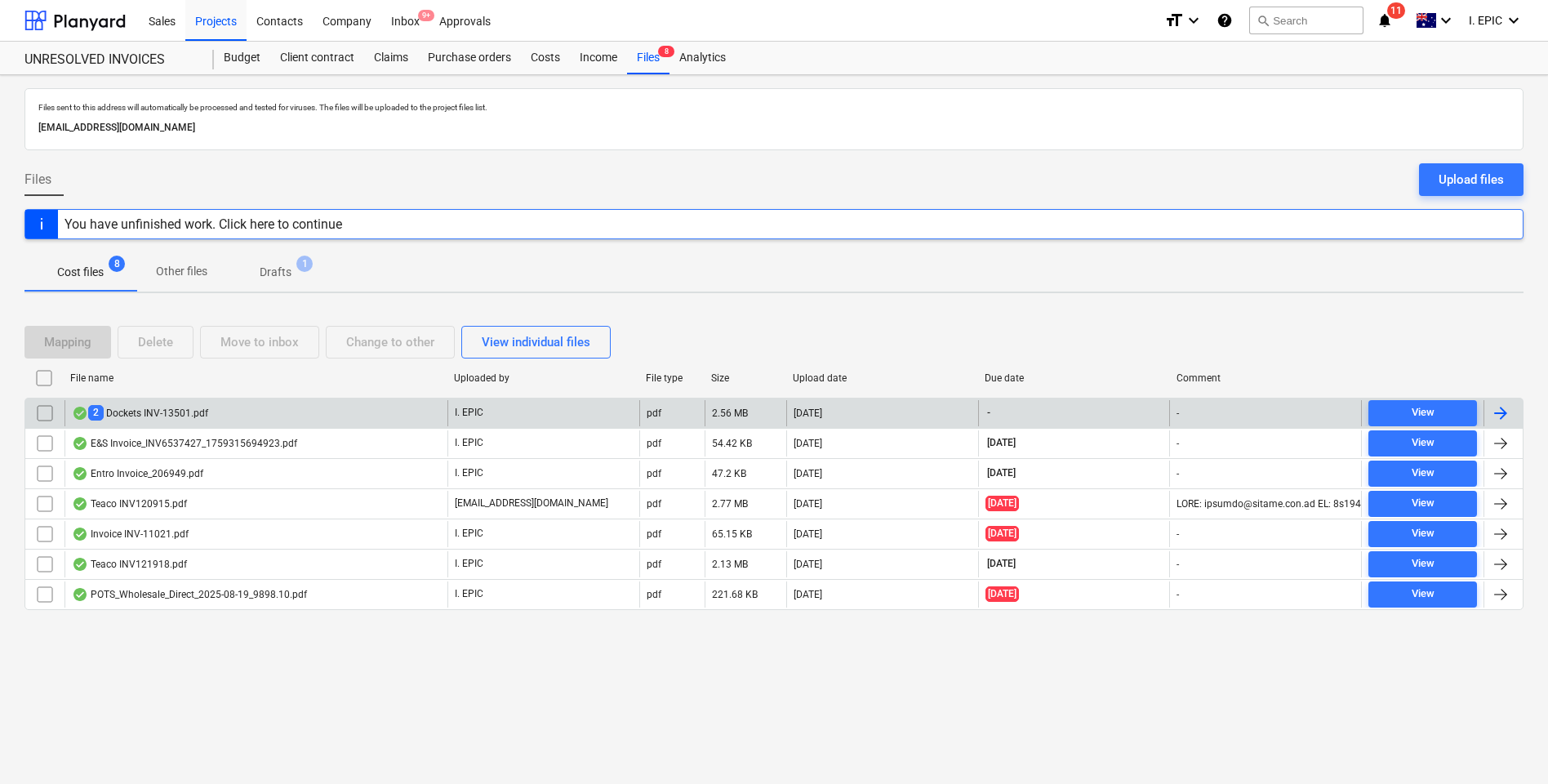
drag, startPoint x: 267, startPoint y: 705, endPoint x: 147, endPoint y: 421, distance: 308.3
click at [267, 705] on div "Files sent to this address will automatically be processed and tested for virus…" at bounding box center [774, 429] width 1548 height 709
click at [142, 411] on div "2 Dockets INV-13501.pdf" at bounding box center [139, 413] width 136 height 15
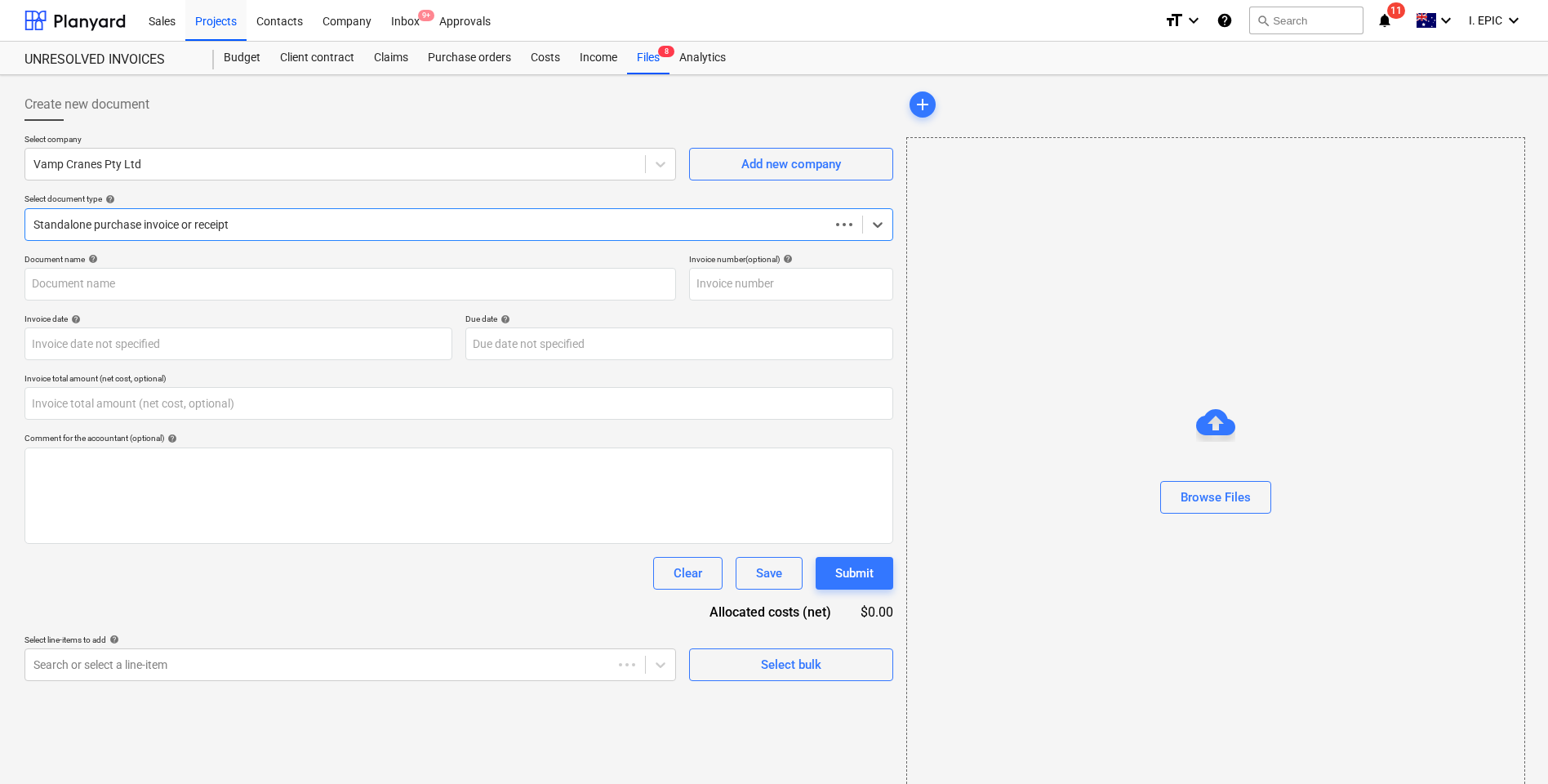
type input "0.00"
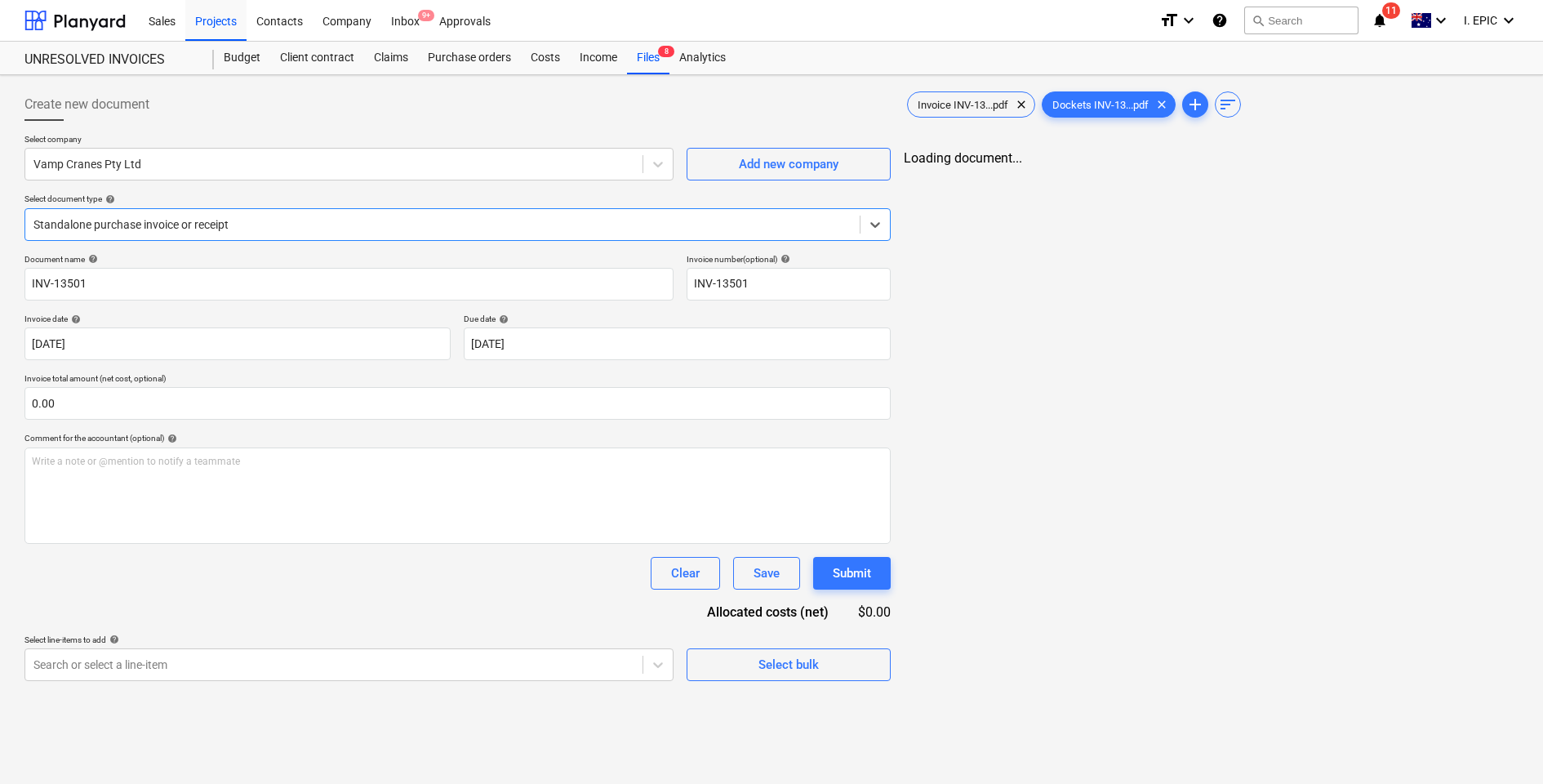
type input "INV-13501"
type input "[DATE]"
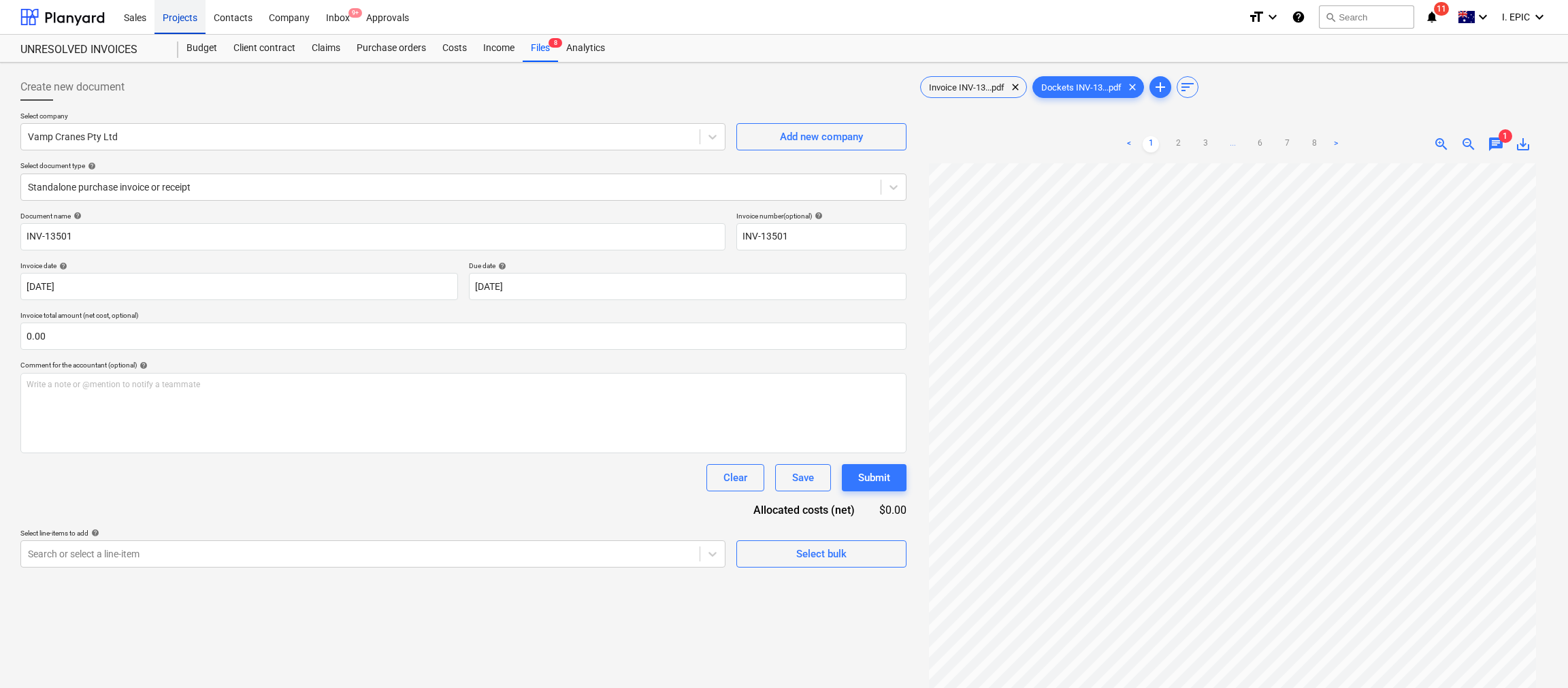
click at [187, 14] on div "Projects" at bounding box center [180, 16] width 51 height 35
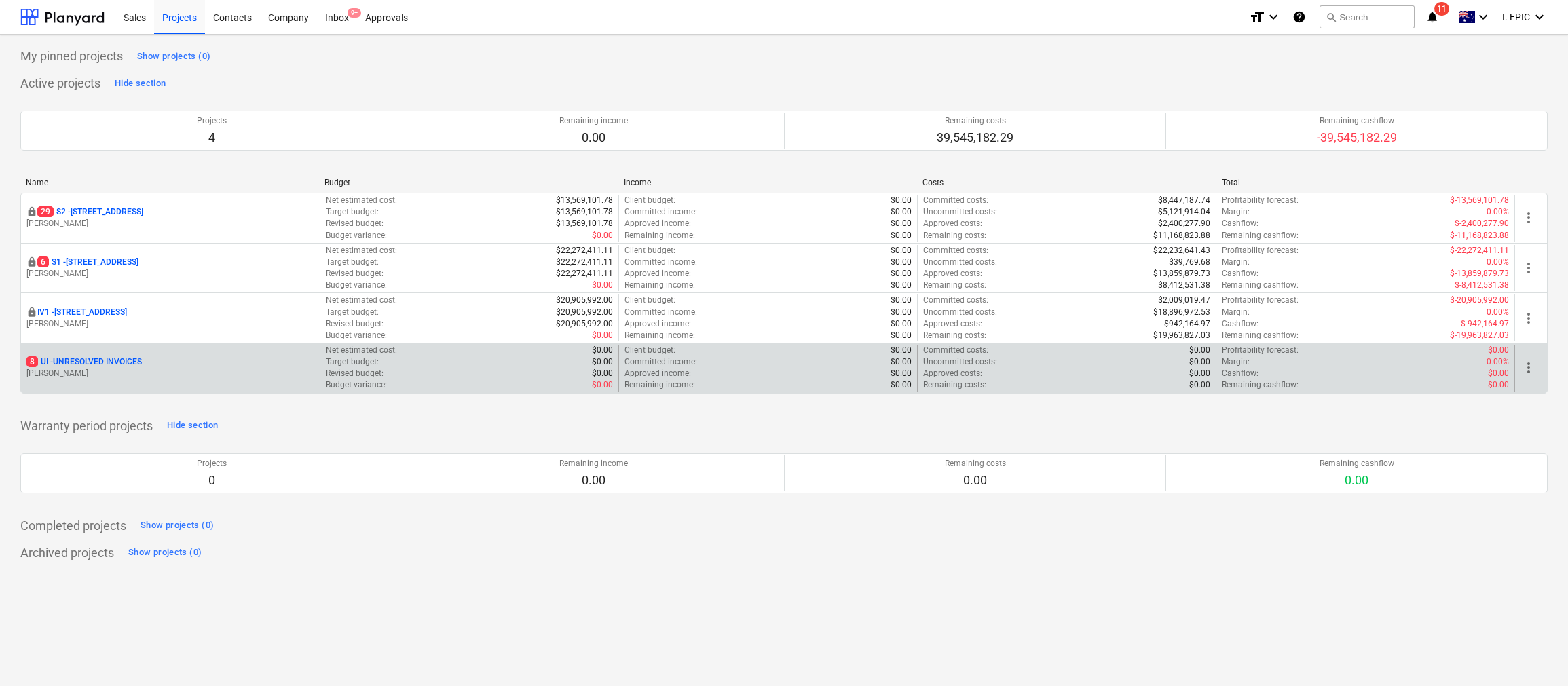
click at [92, 365] on p "8 UI - UNRESOLVED INVOICES" at bounding box center [84, 362] width 115 height 11
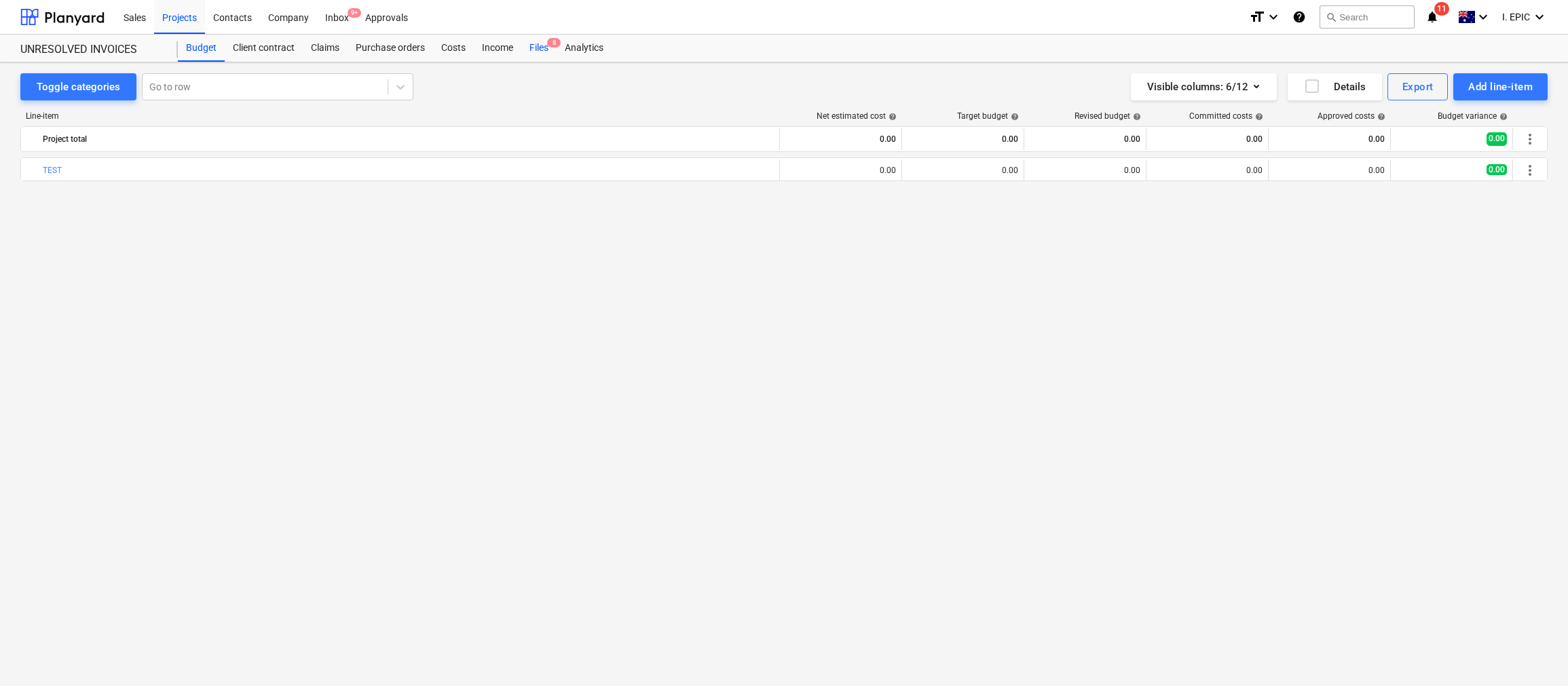
click at [543, 49] on div "Files 8" at bounding box center [539, 48] width 36 height 27
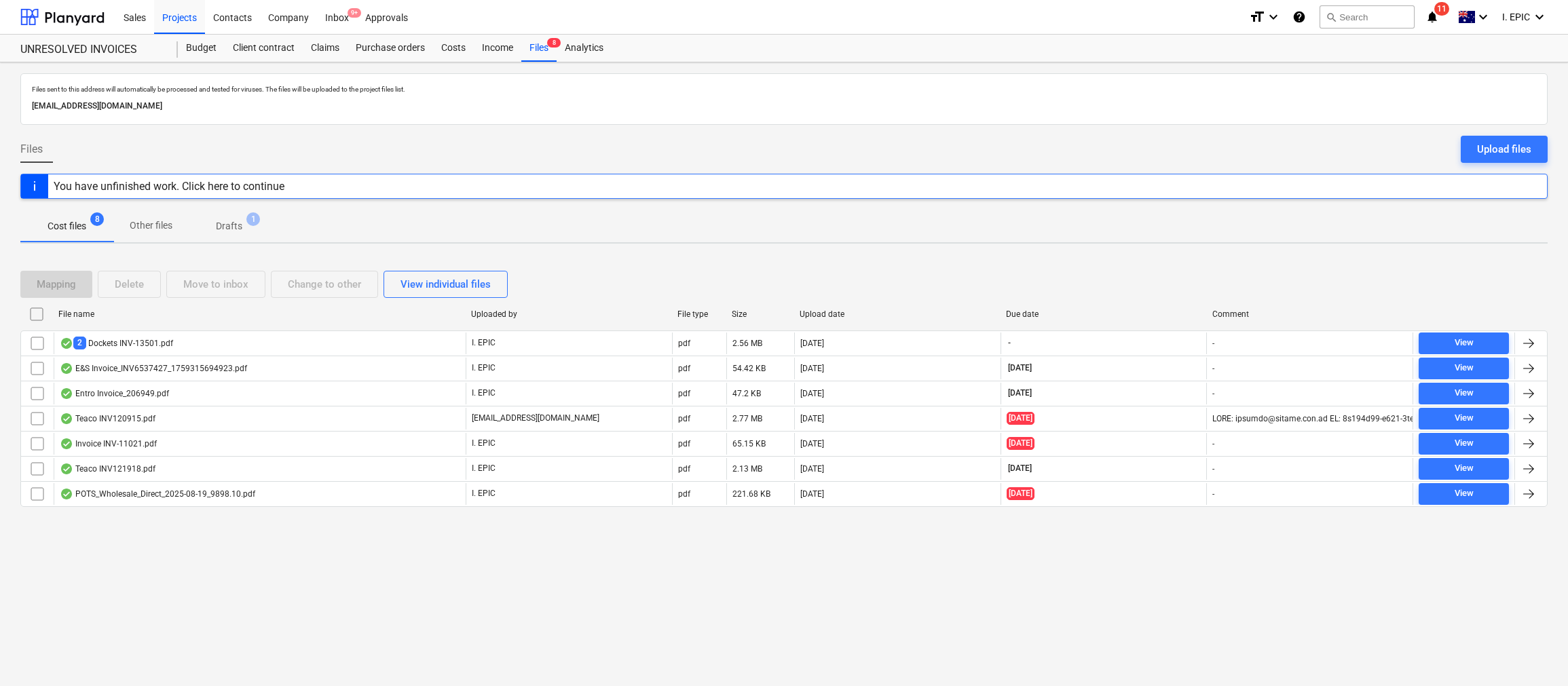
click at [178, 626] on div "Files sent to this address will automatically be processed and tested for virus…" at bounding box center [784, 374] width 1568 height 623
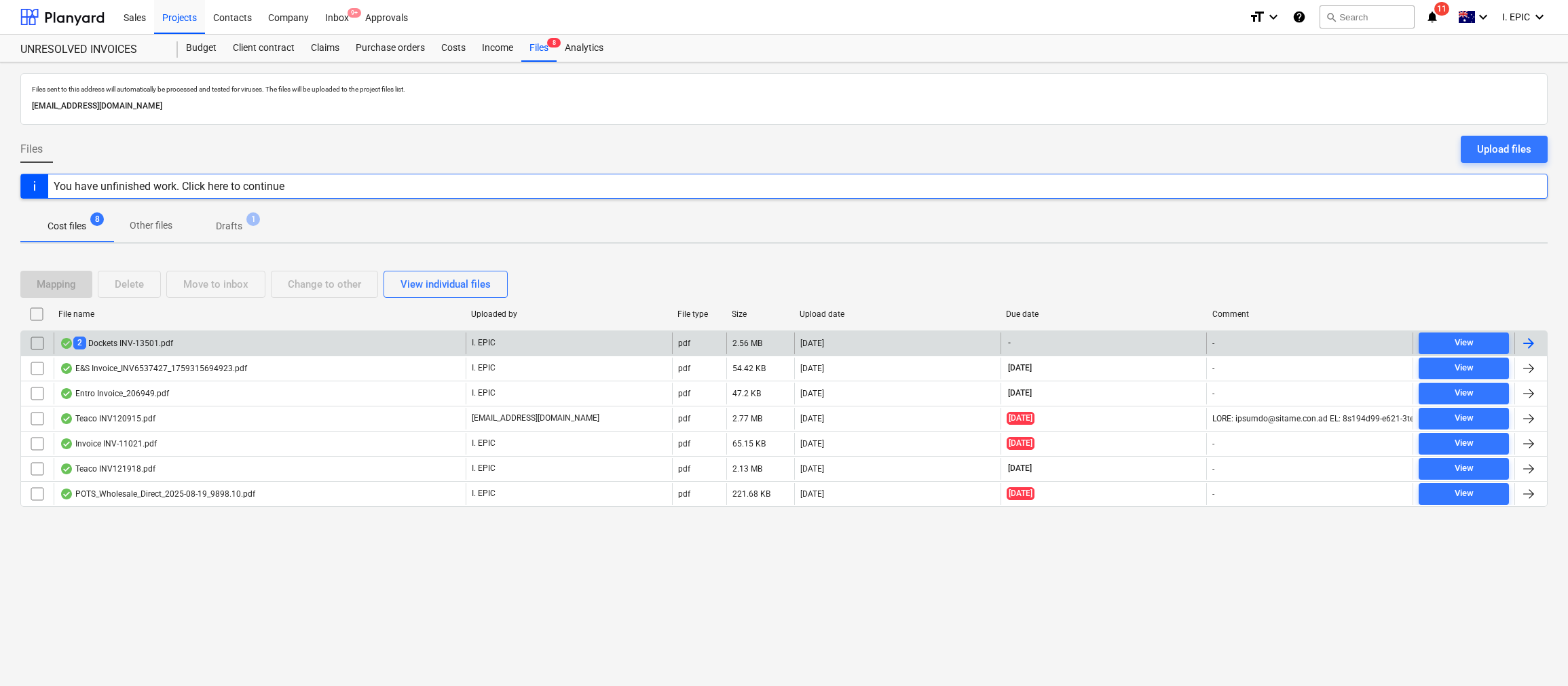
click at [102, 342] on div "2 Dockets INV-13501.pdf" at bounding box center [116, 343] width 113 height 13
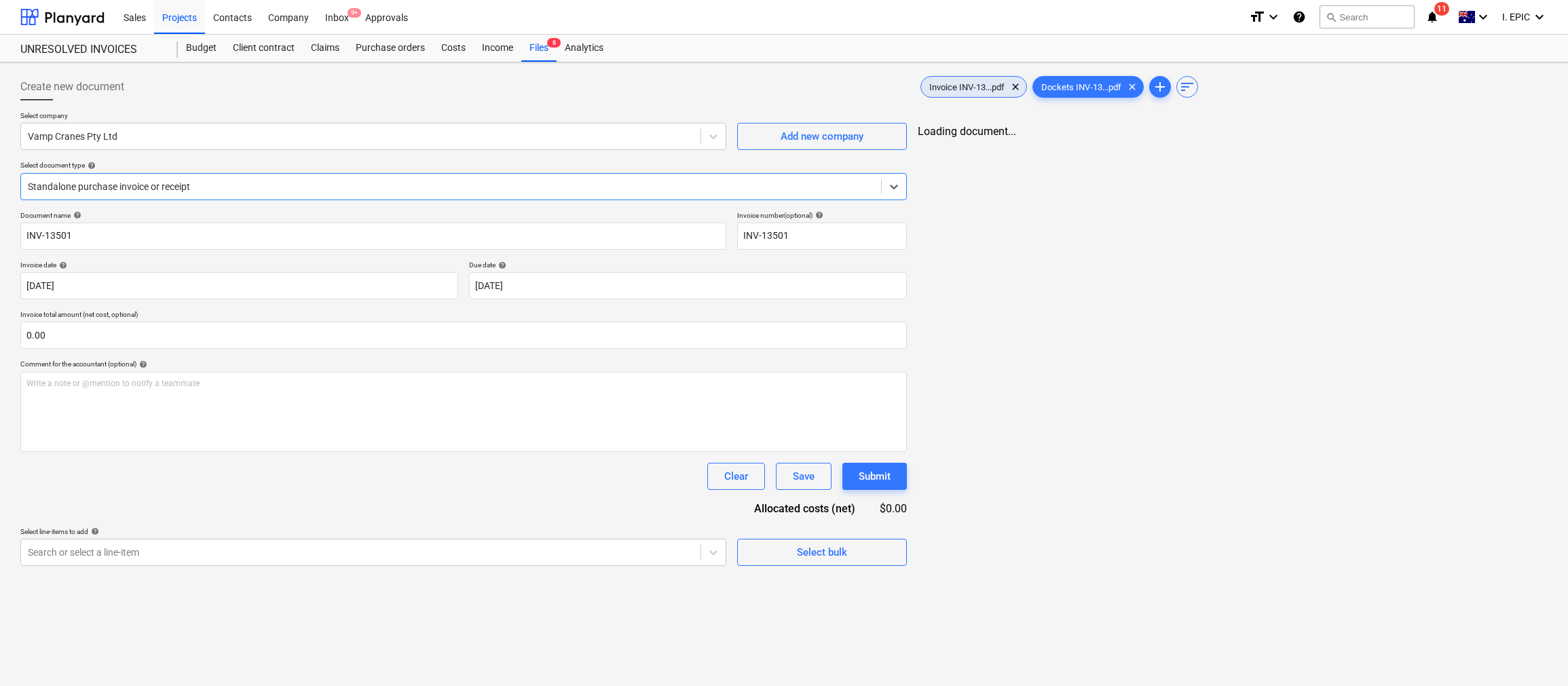
click at [986, 92] on span "Invoice INV-13...pdf" at bounding box center [967, 87] width 92 height 10
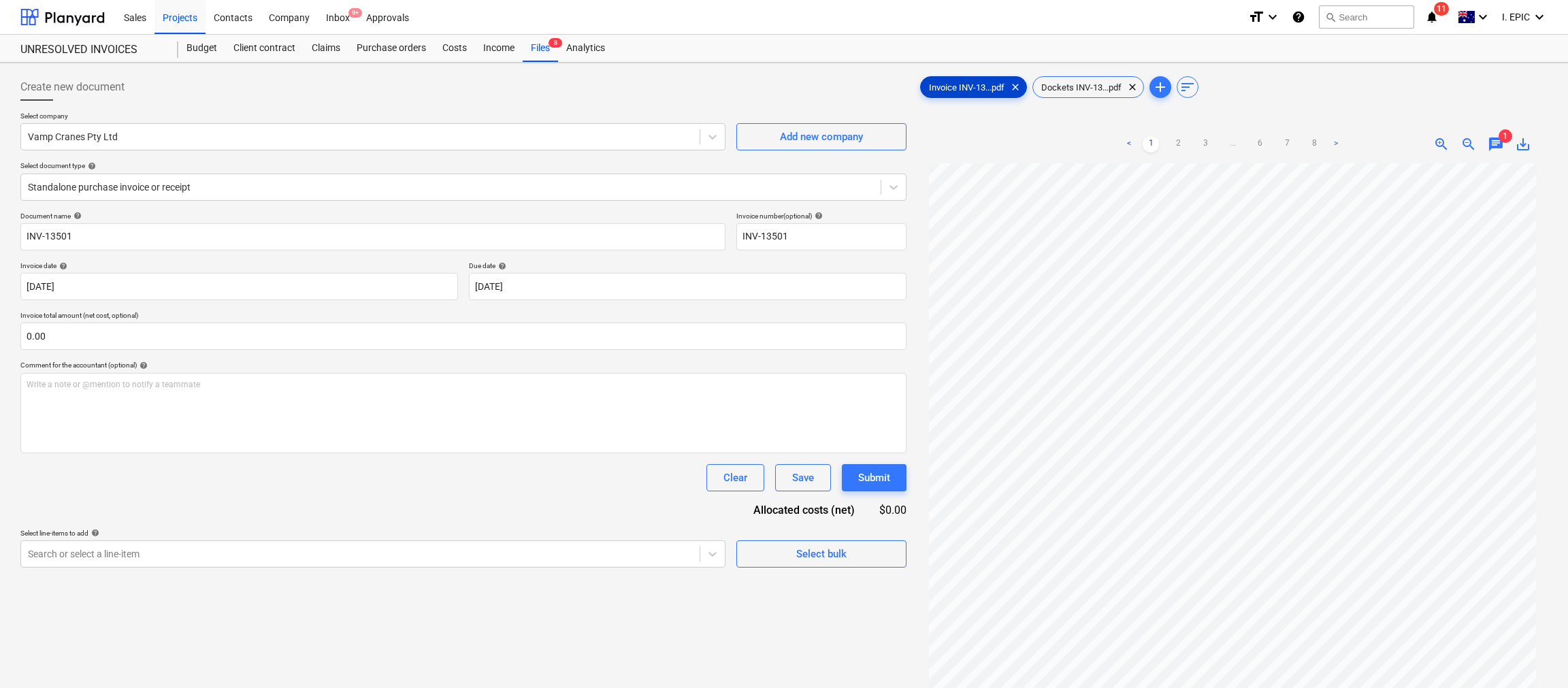
scroll to position [102, 0]
click at [282, 546] on div "Search or select a line-item" at bounding box center [361, 554] width 679 height 19
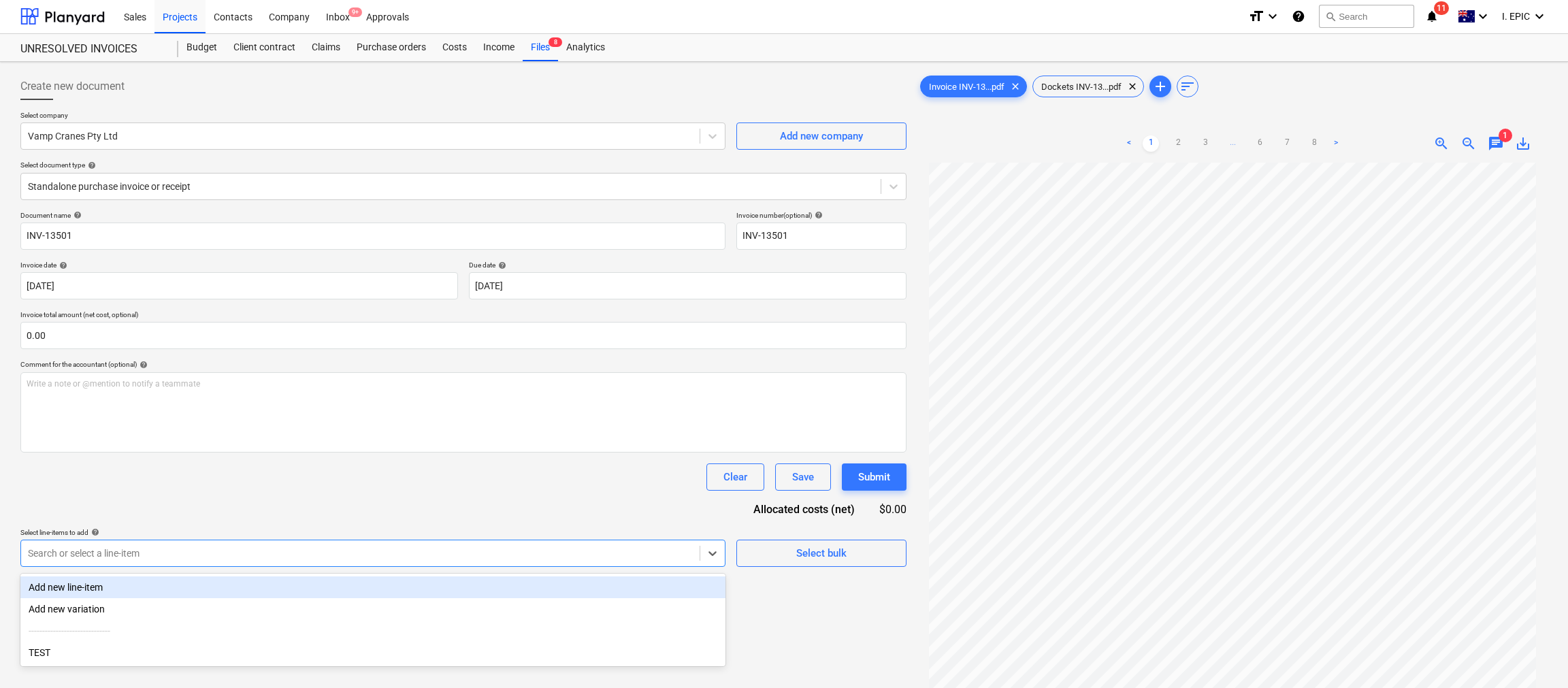
scroll to position [0, 0]
click at [1072, 84] on span "Dockets INV-13...pdf" at bounding box center [1081, 88] width 97 height 10
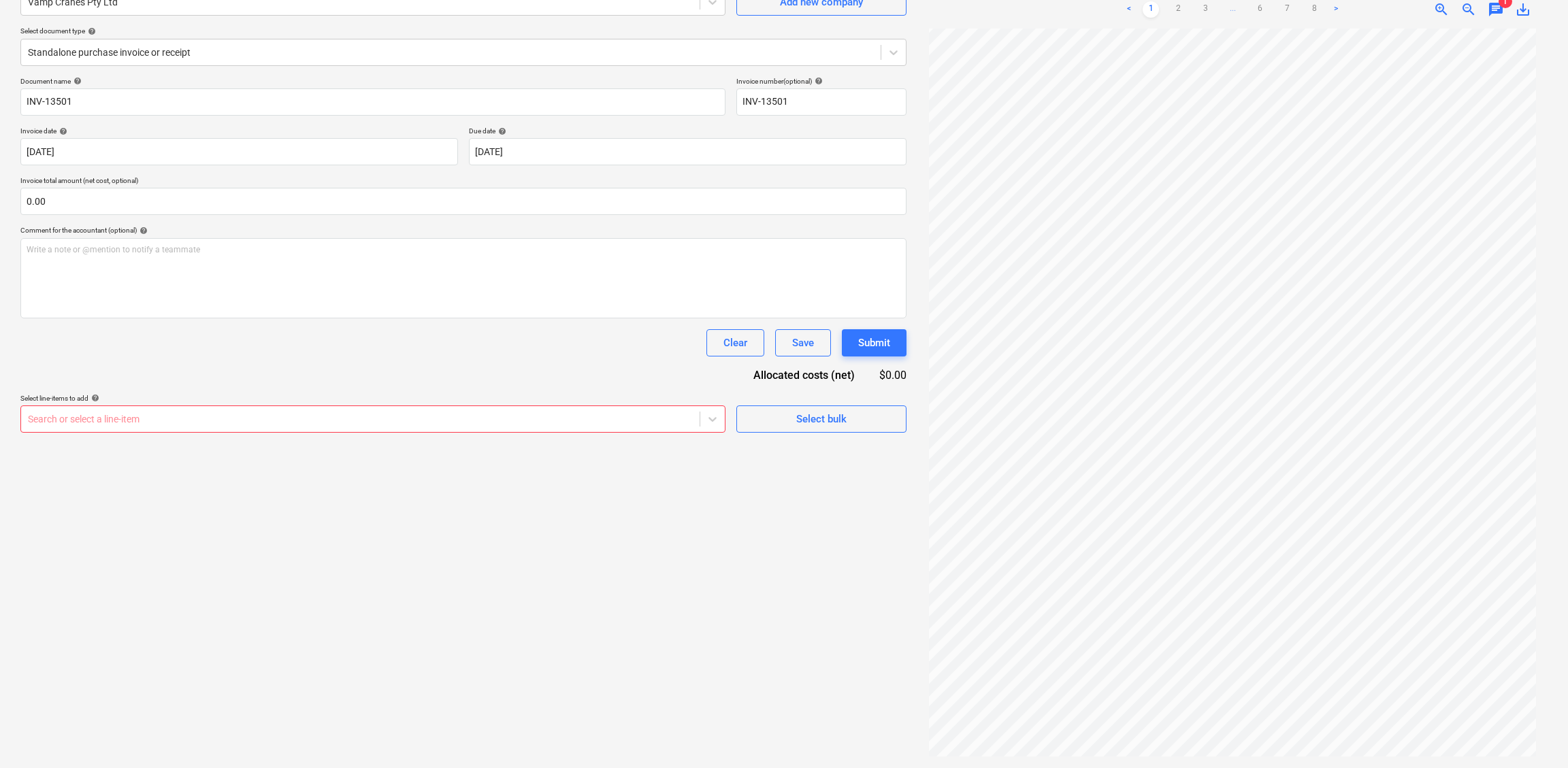
scroll to position [137, 0]
click at [565, 684] on div "Create new document Select company Vamp Cranes Pty Ltd Add new company Select d…" at bounding box center [463, 348] width 897 height 831
drag, startPoint x: 706, startPoint y: 744, endPoint x: 770, endPoint y: 639, distance: 123.0
click at [706, 684] on div "Create new document Select company Vamp Cranes Pty Ltd Add new company Select d…" at bounding box center [463, 348] width 897 height 831
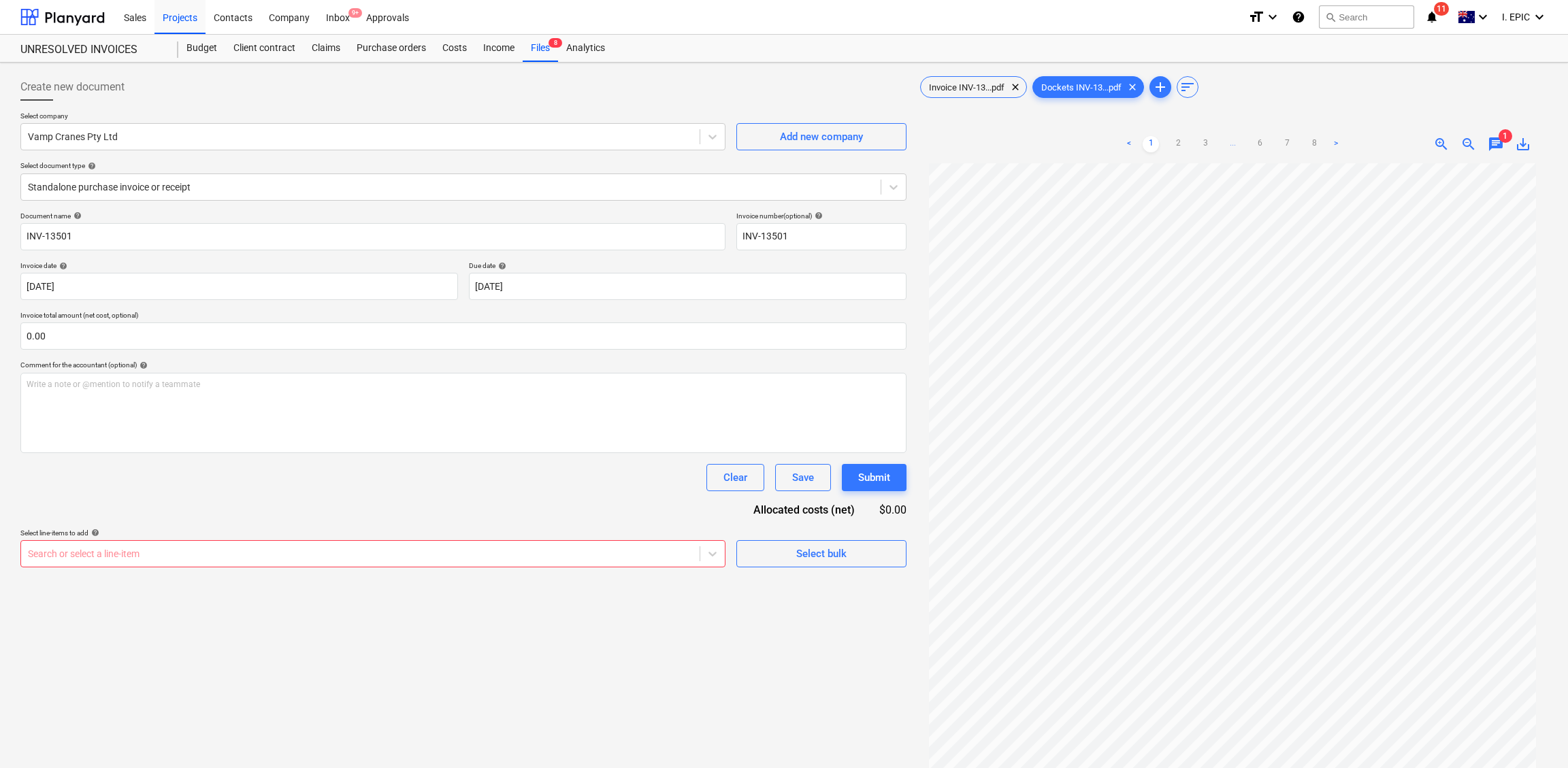
scroll to position [0, 0]
click at [550, 684] on div "Create new document Select company Vamp Cranes Pty Ltd Add new company Select d…" at bounding box center [463, 483] width 897 height 831
click at [522, 668] on div "Create new document Select company Vamp Cranes Pty Ltd Add new company Select d…" at bounding box center [463, 483] width 897 height 831
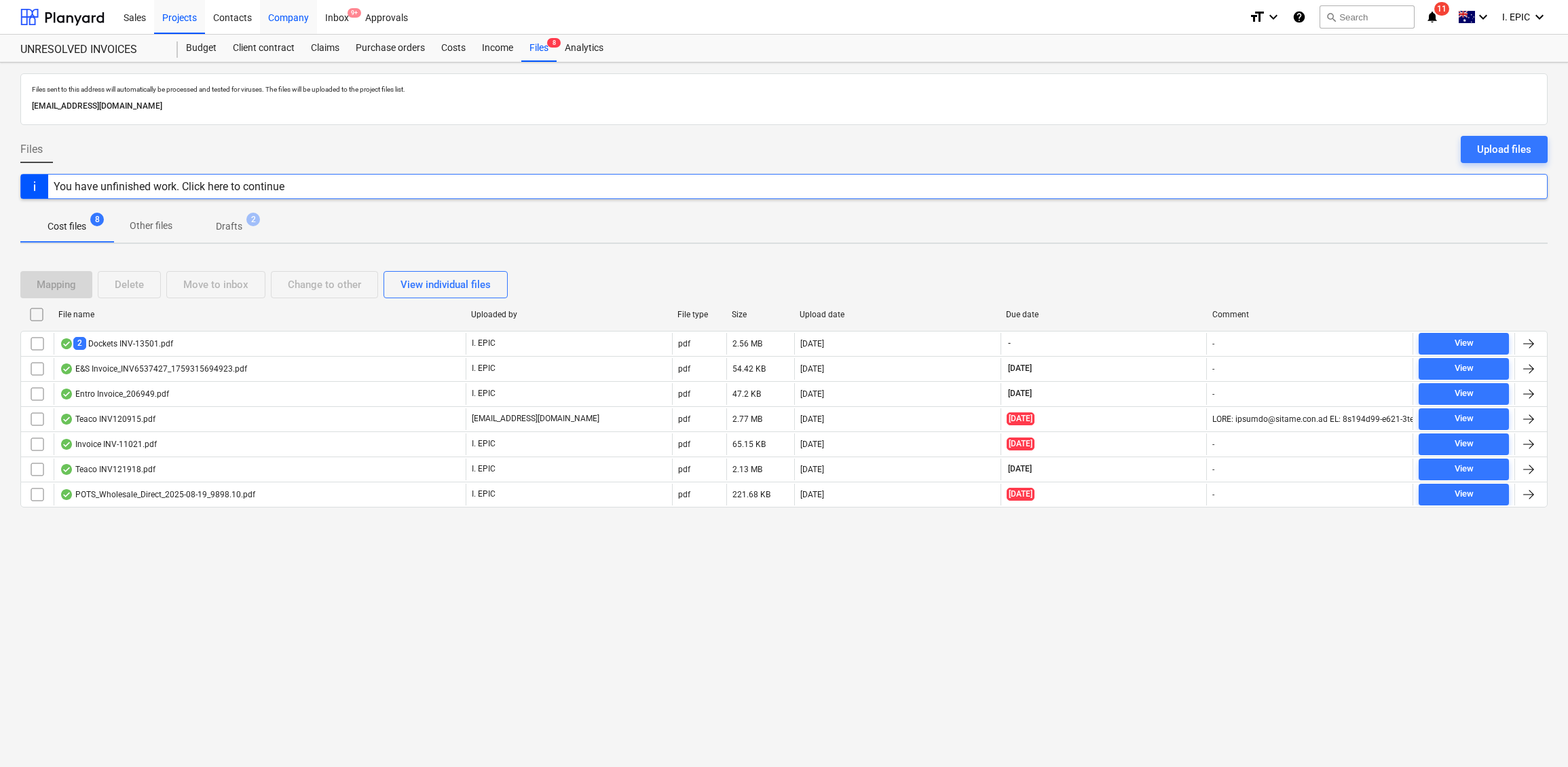
drag, startPoint x: 159, startPoint y: 620, endPoint x: 277, endPoint y: 9, distance: 622.3
click at [159, 620] on div "Files sent to this address will automatically be processed and tested for virus…" at bounding box center [784, 415] width 1568 height 704
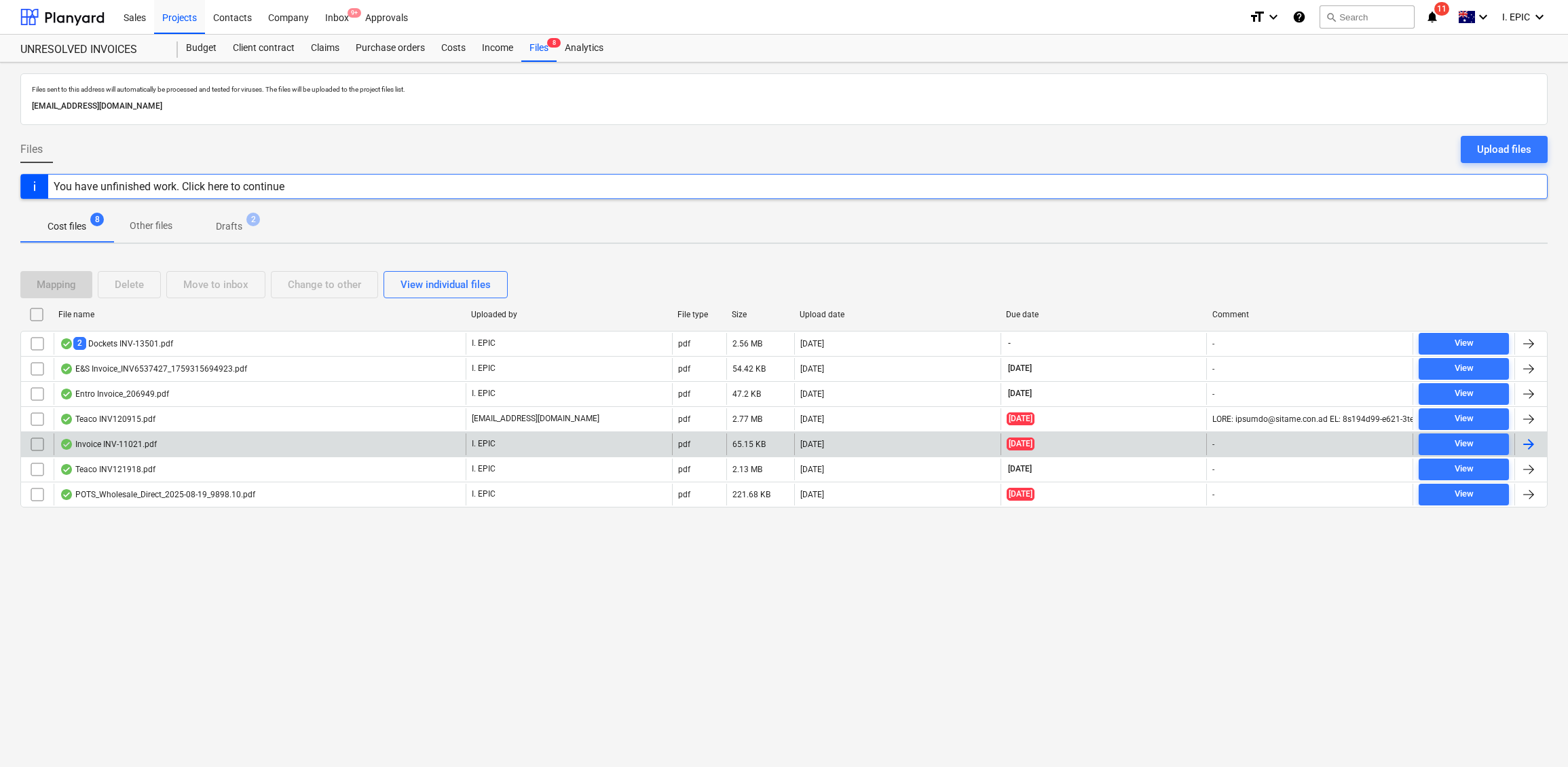
click at [125, 443] on div "Invoice INV-11021.pdf" at bounding box center [108, 444] width 97 height 11
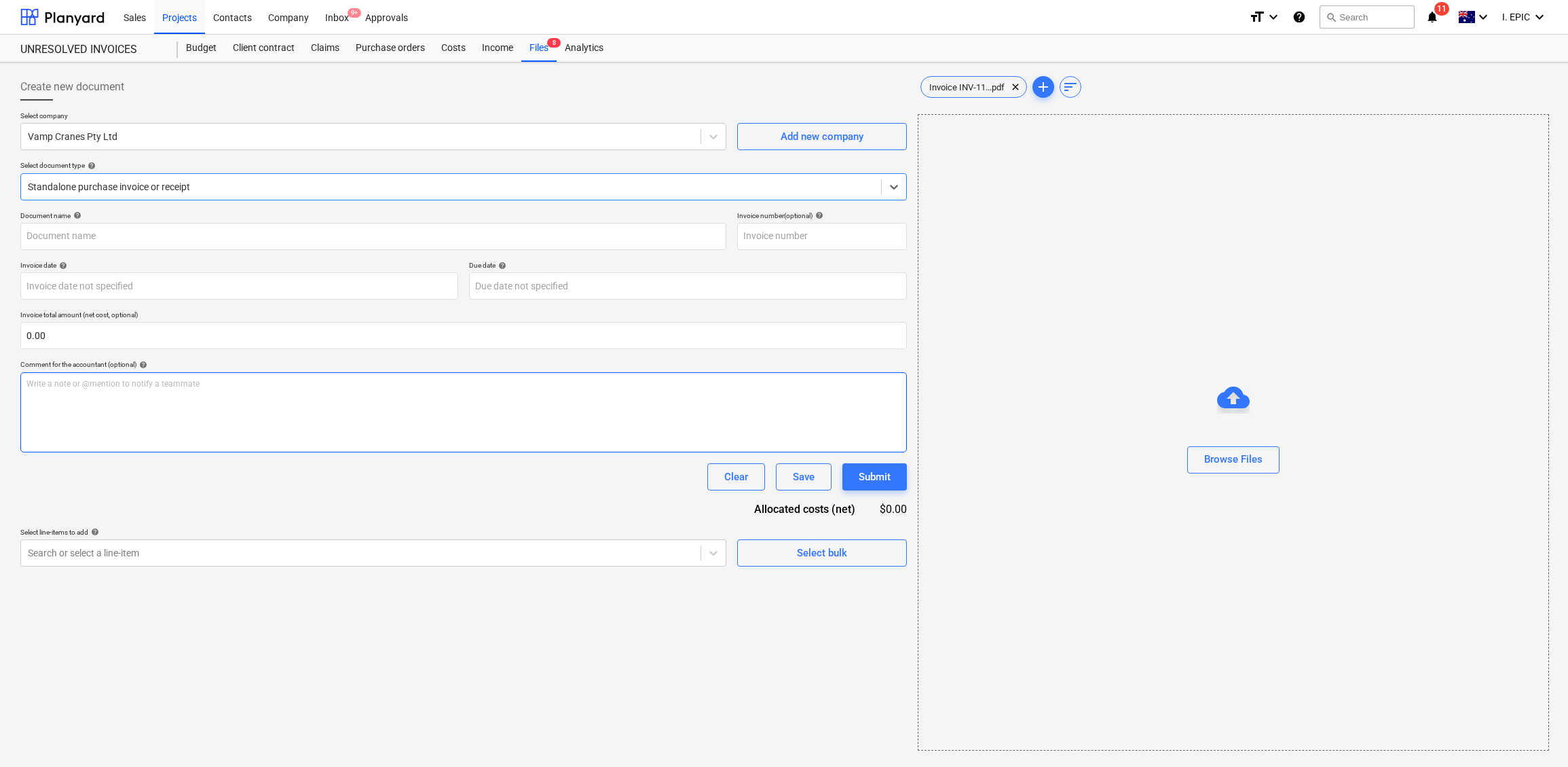
type input "INV-11021"
type input "[DATE]"
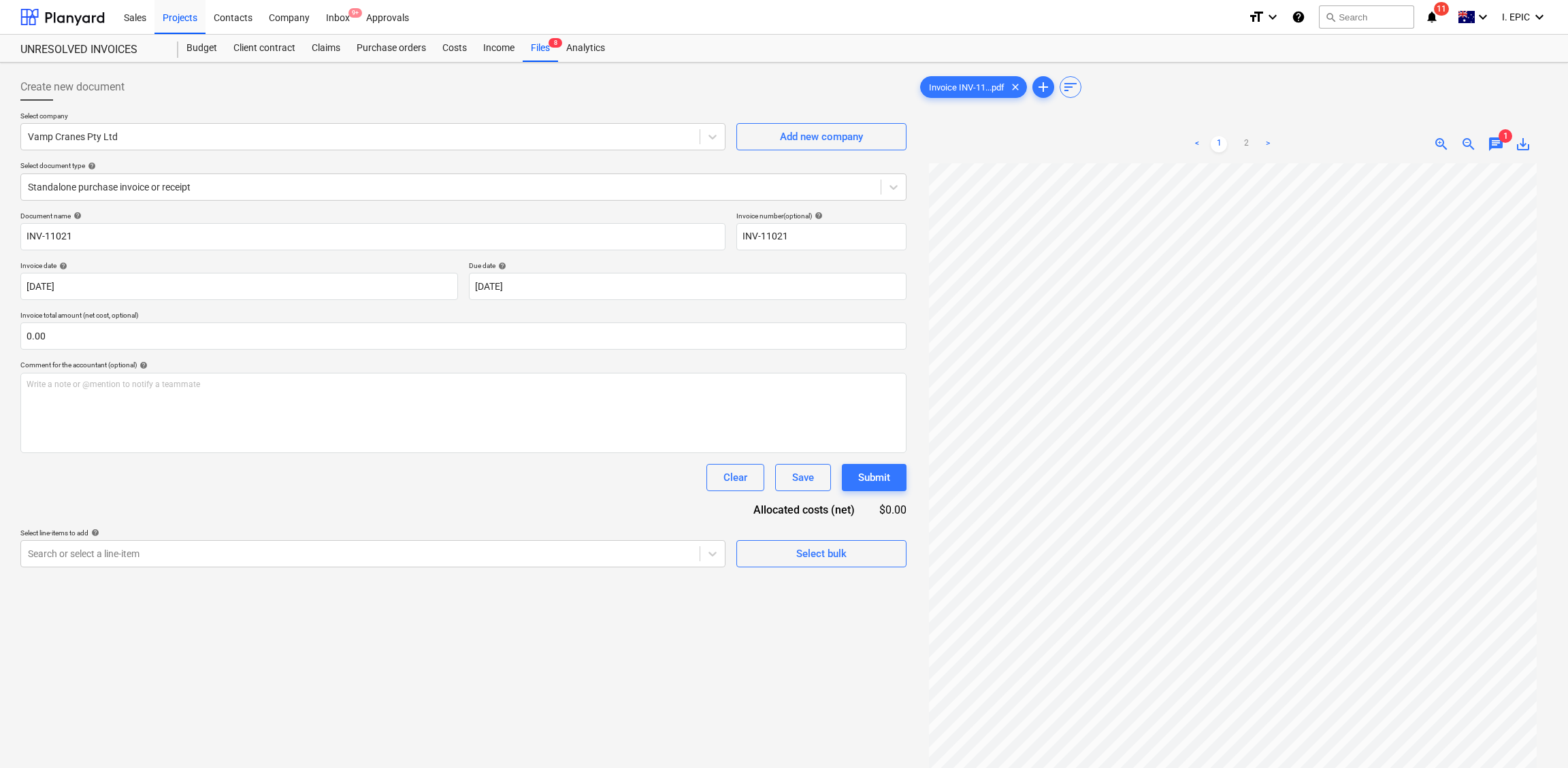
click at [662, 684] on div "Create new document Select company Vamp Cranes Pty Ltd Add new company Select d…" at bounding box center [463, 483] width 897 height 831
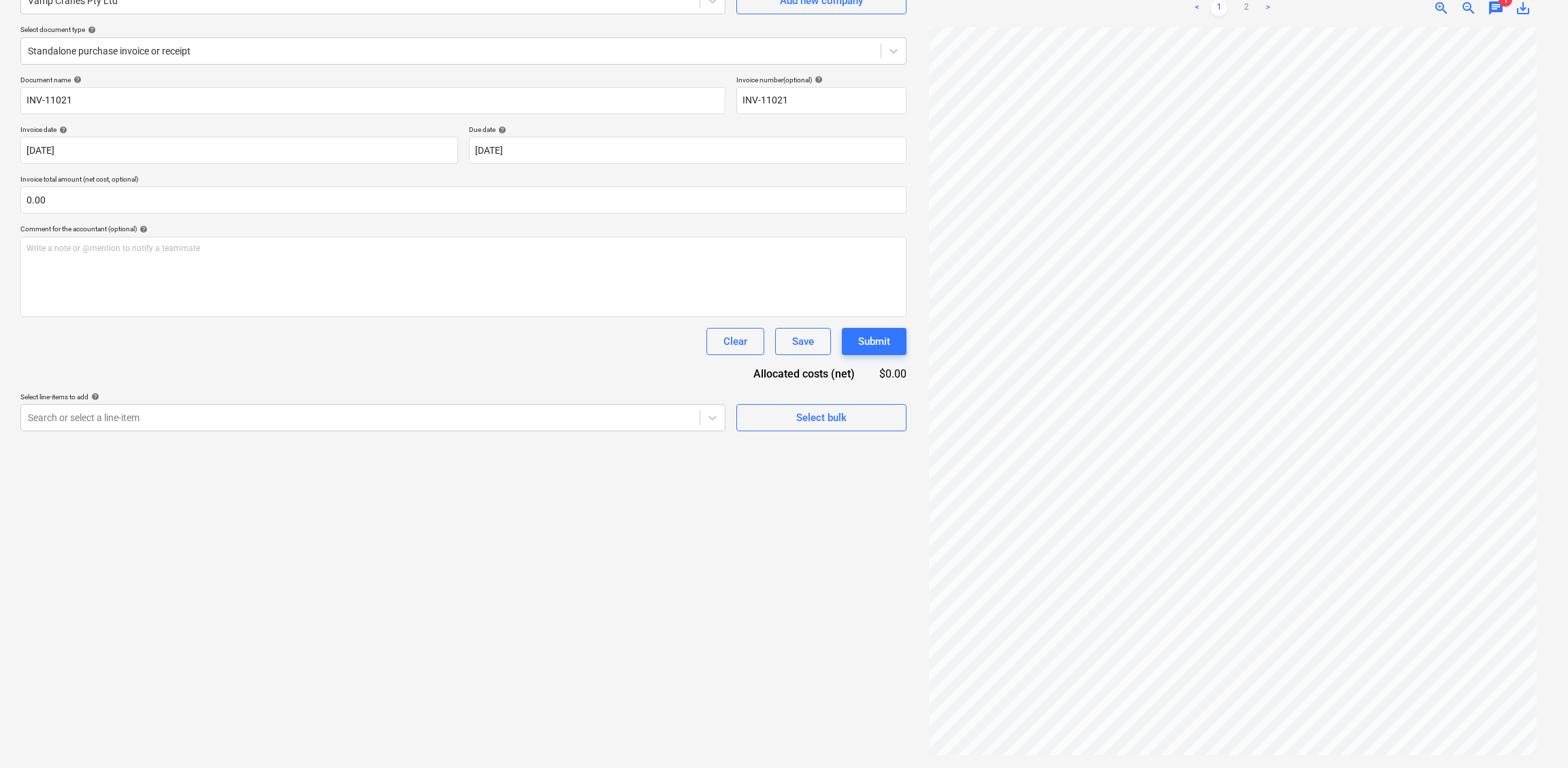
click at [631, 584] on div "Create new document Select company Vamp Cranes Pty Ltd Add new company Select d…" at bounding box center [463, 348] width 897 height 831
click at [652, 684] on div "Create new document Select company Vamp Cranes Pty Ltd Add new company Select d…" at bounding box center [463, 348] width 897 height 831
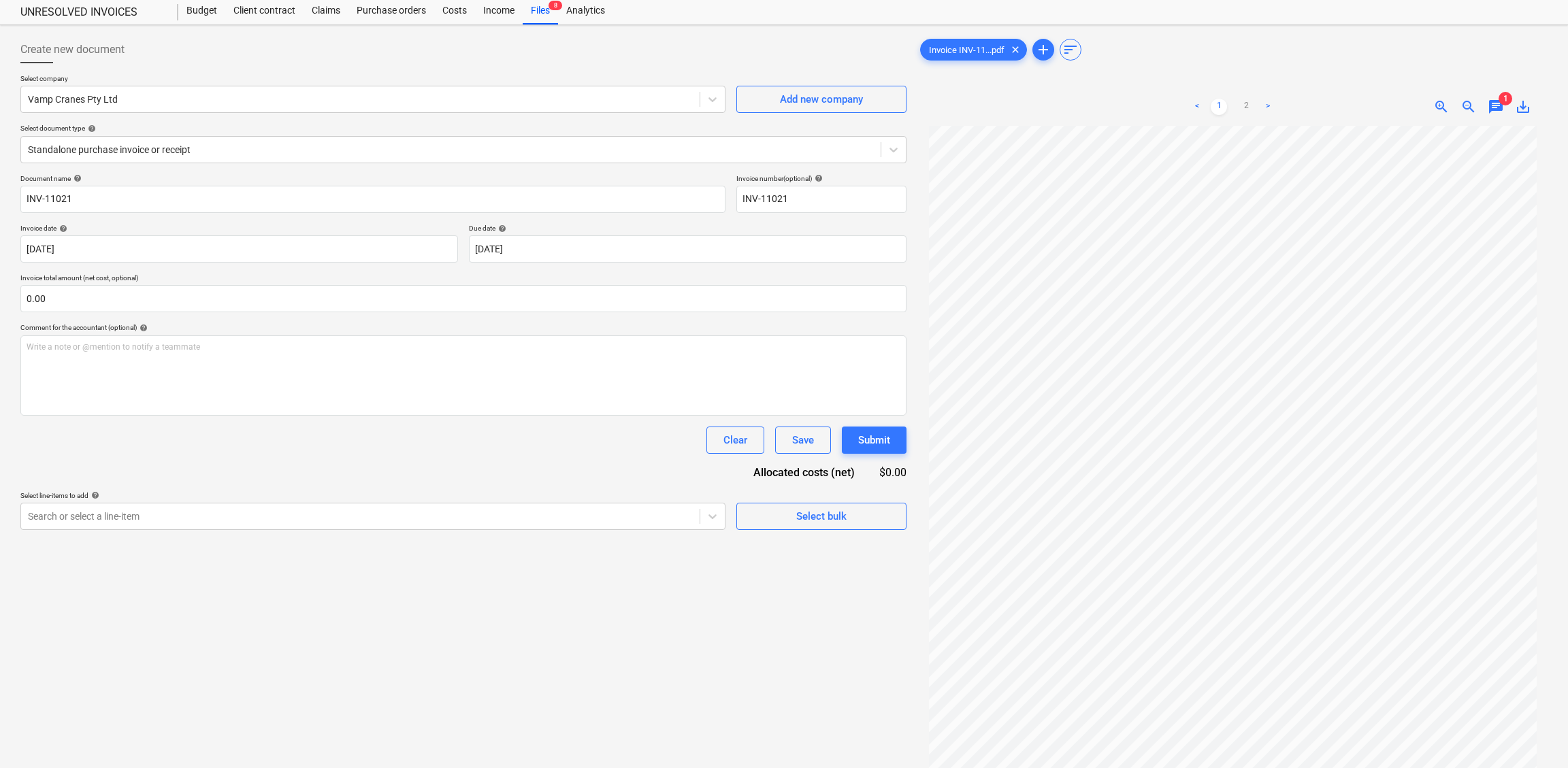
scroll to position [0, 0]
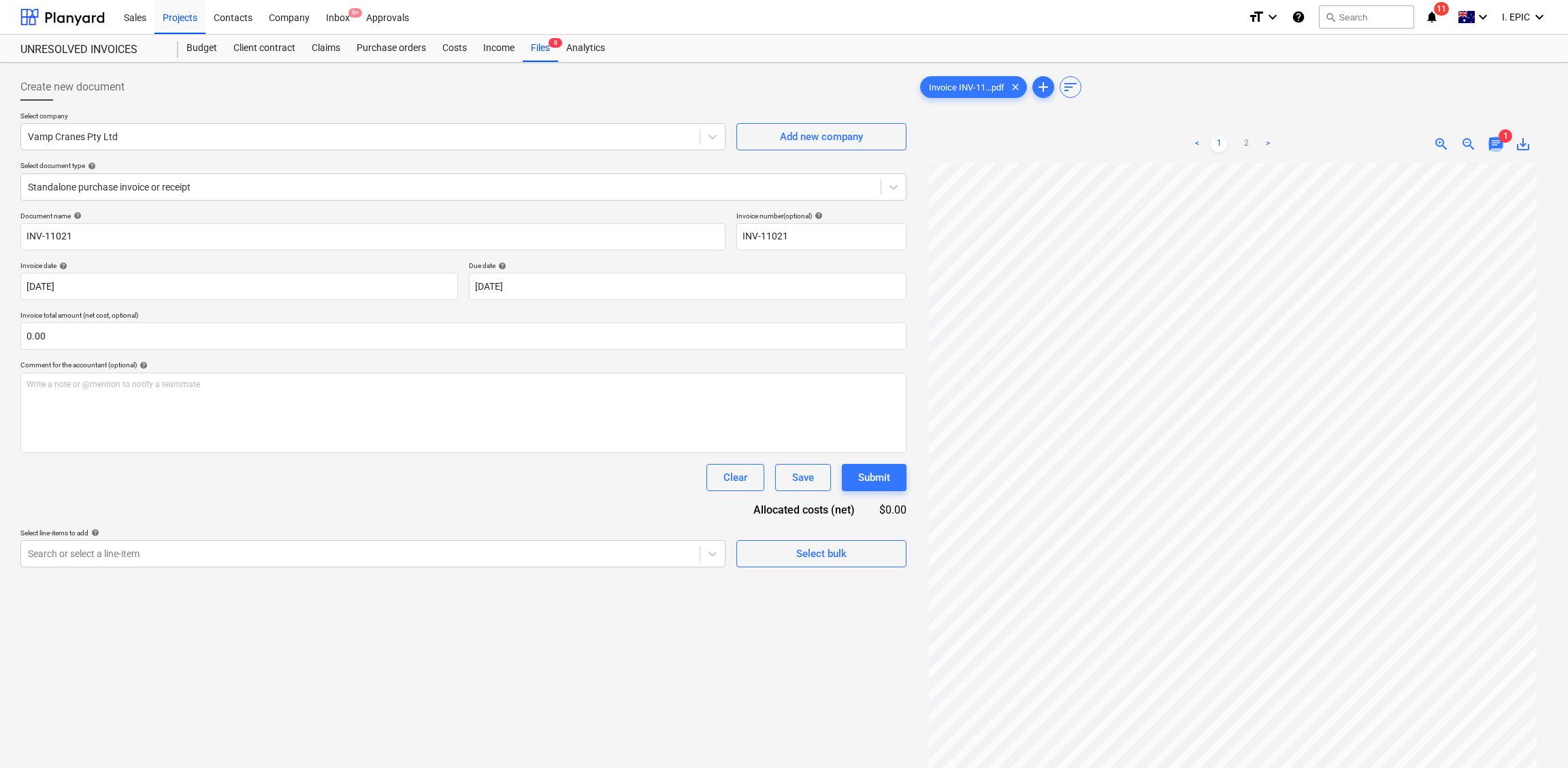
click at [1296, 145] on span "chat" at bounding box center [1495, 144] width 16 height 16
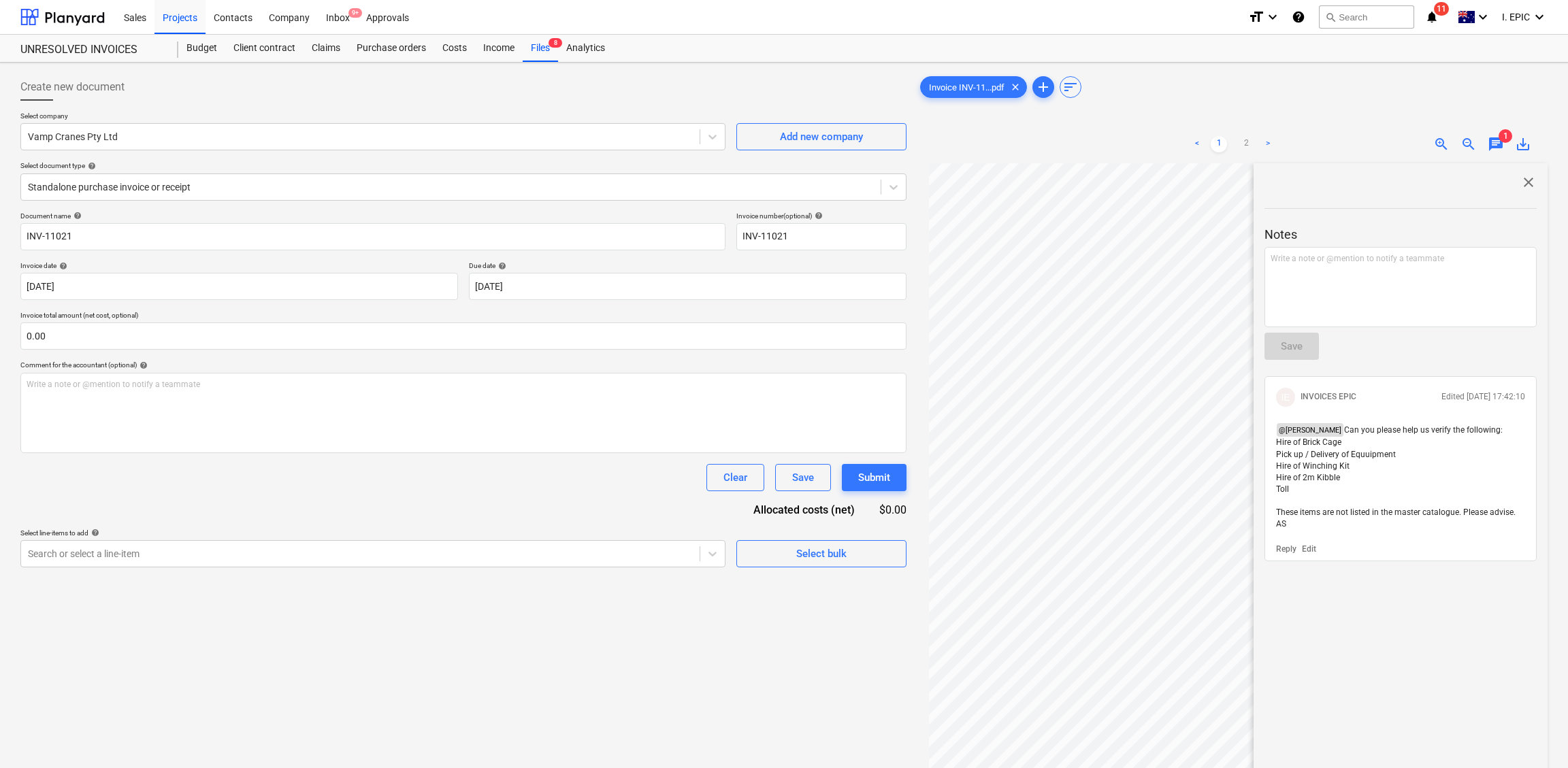
click at [1296, 502] on p "@ [PERSON_NAME] Can you please help us verify the following: Hire of Brick Cage…" at bounding box center [1400, 477] width 249 height 108
click at [1296, 479] on p "@ [PERSON_NAME] Can you please help us verify the following: Hire of Brick Cage…" at bounding box center [1400, 477] width 249 height 108
click at [1296, 482] on p "@ [PERSON_NAME] Can you please help us verify the following: Hire of Brick Cage…" at bounding box center [1400, 477] width 249 height 108
click at [1296, 300] on div "Write a note or @mention to notify a teammate [PERSON_NAME]" at bounding box center [1401, 287] width 272 height 81
click at [1296, 296] on div "Write a note or @mention to notify a teammate [PERSON_NAME]" at bounding box center [1401, 287] width 272 height 81
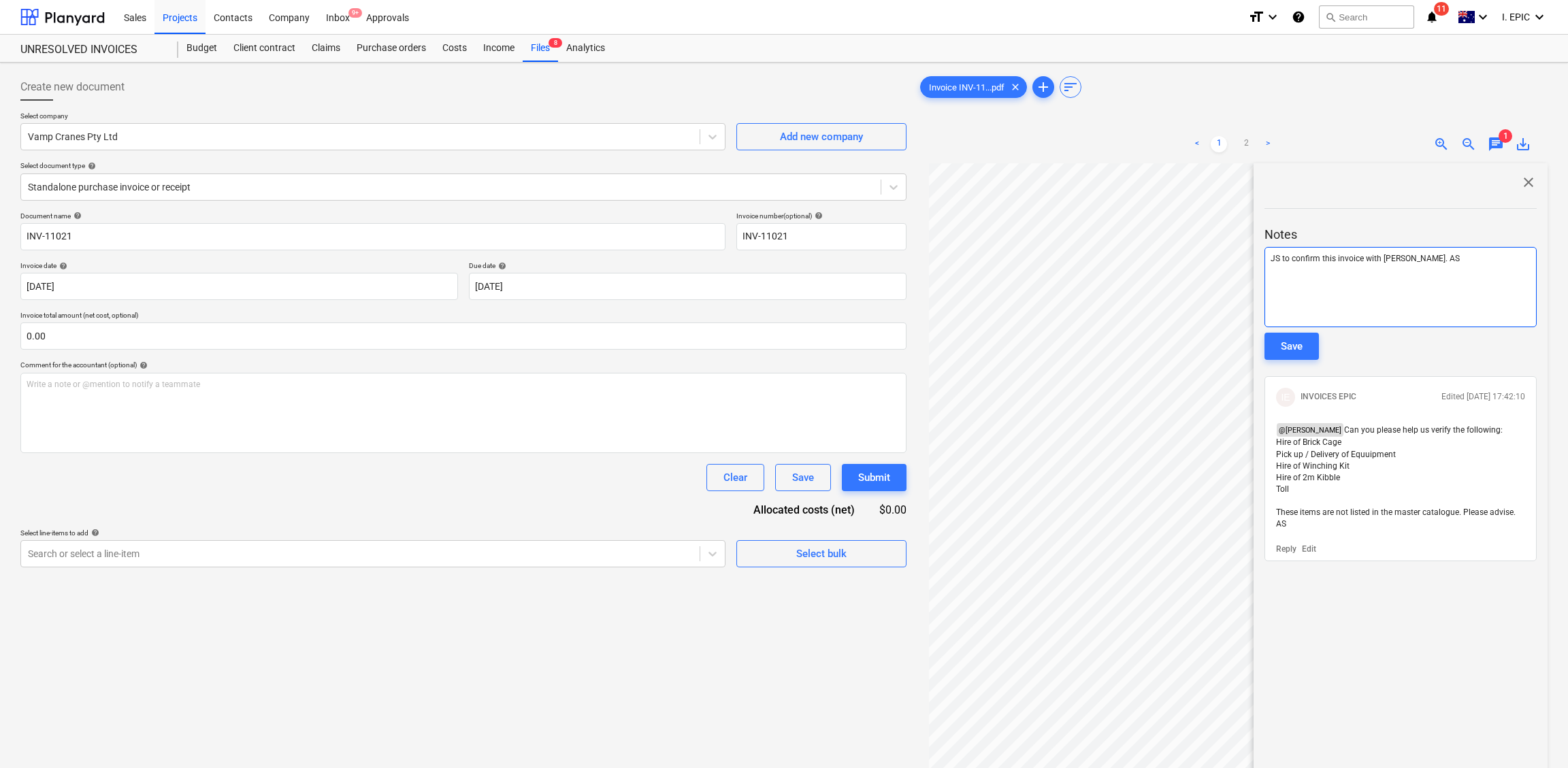
click at [1296, 259] on span "JS to confirm this invoice with [PERSON_NAME]. AS" at bounding box center [1365, 258] width 189 height 9
click at [1155, 232] on div "< 1 2 > zoom_in zoom_out chat 1 save_alt close Notes JS to confirm this invoice…" at bounding box center [1232, 509] width 630 height 768
copy span "JS to confirm this invoice with [PERSON_NAME] and Vamps. AS"
click at [1291, 343] on div "Save" at bounding box center [1291, 346] width 22 height 18
click at [644, 682] on div "Create new document Select company Vamp Cranes Pty Ltd Add new company Select d…" at bounding box center [463, 483] width 897 height 831
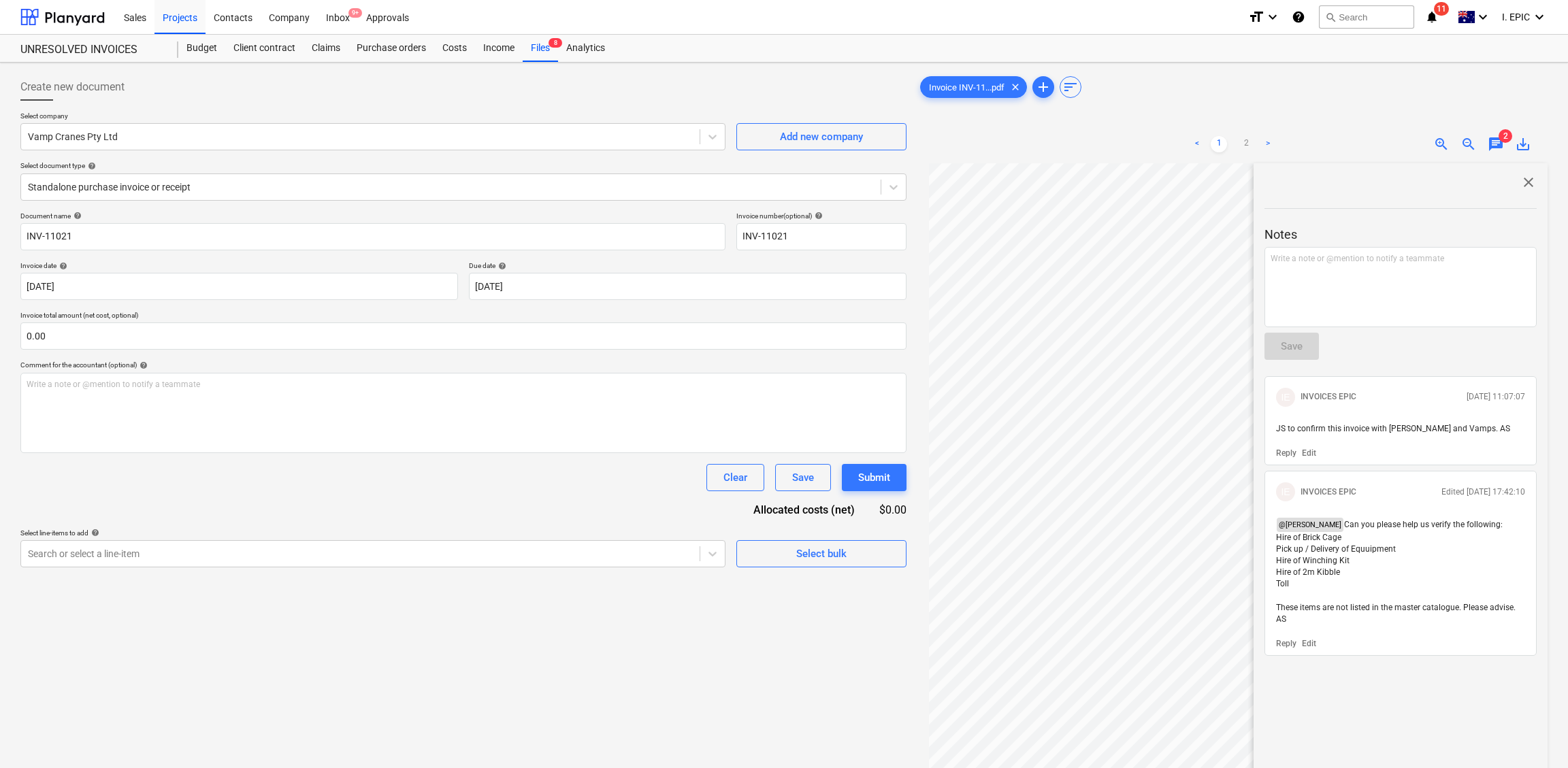
click at [1296, 182] on span "close" at bounding box center [1528, 182] width 16 height 16
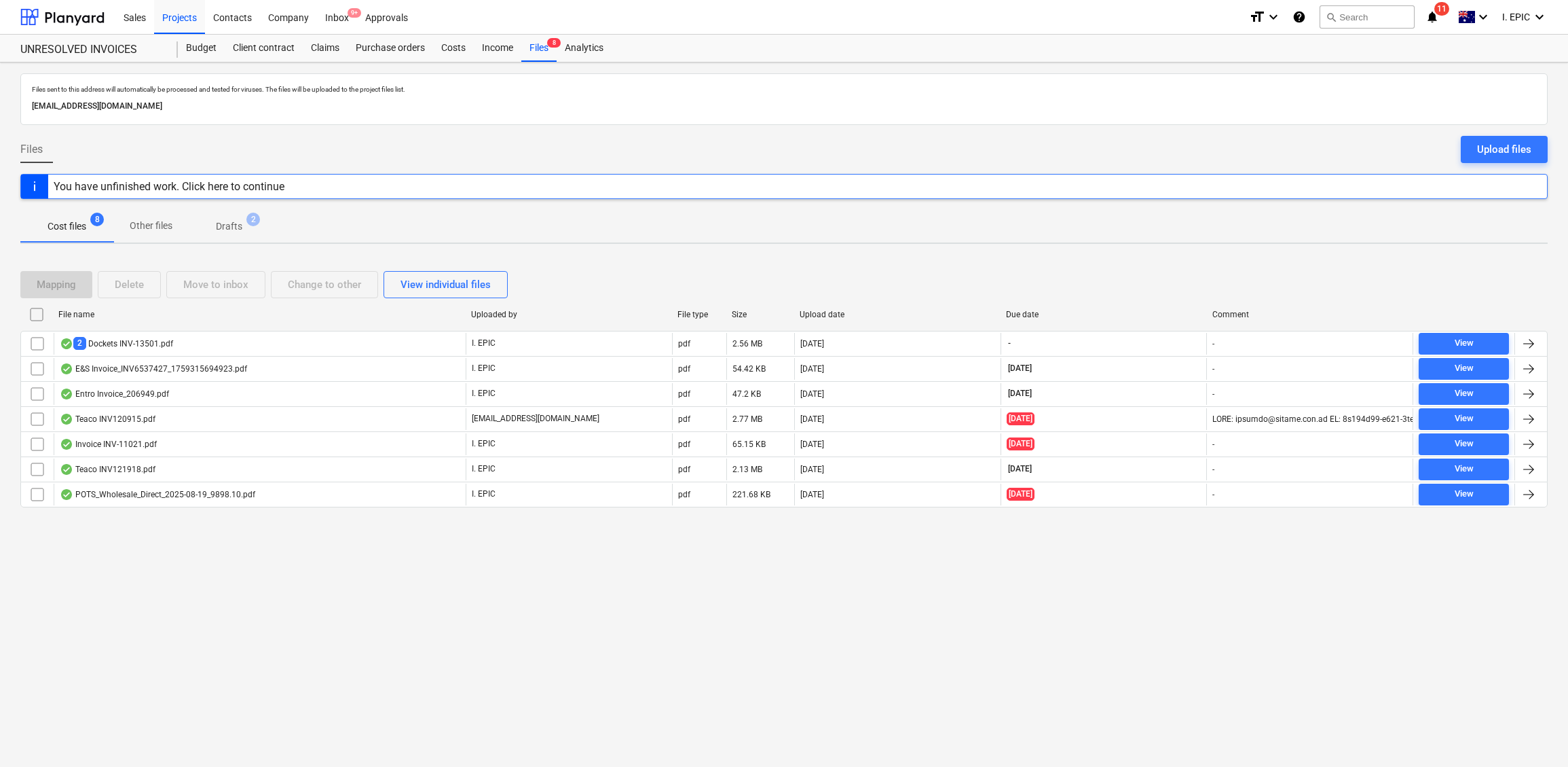
click at [270, 654] on div "Files sent to this address will automatically be processed and tested for virus…" at bounding box center [784, 415] width 1568 height 704
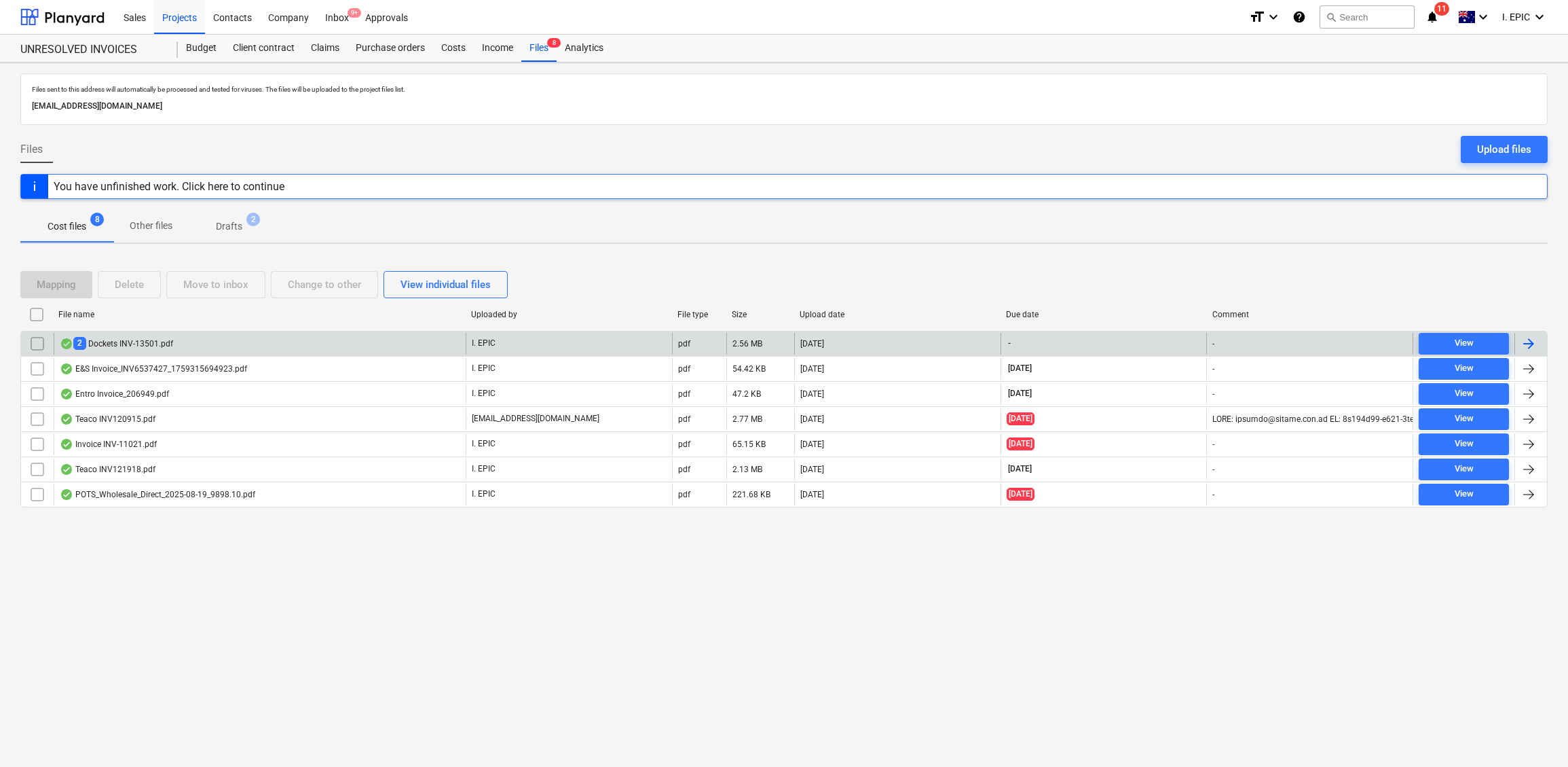
click at [131, 343] on div "2 Dockets INV-13501.pdf" at bounding box center [116, 344] width 113 height 13
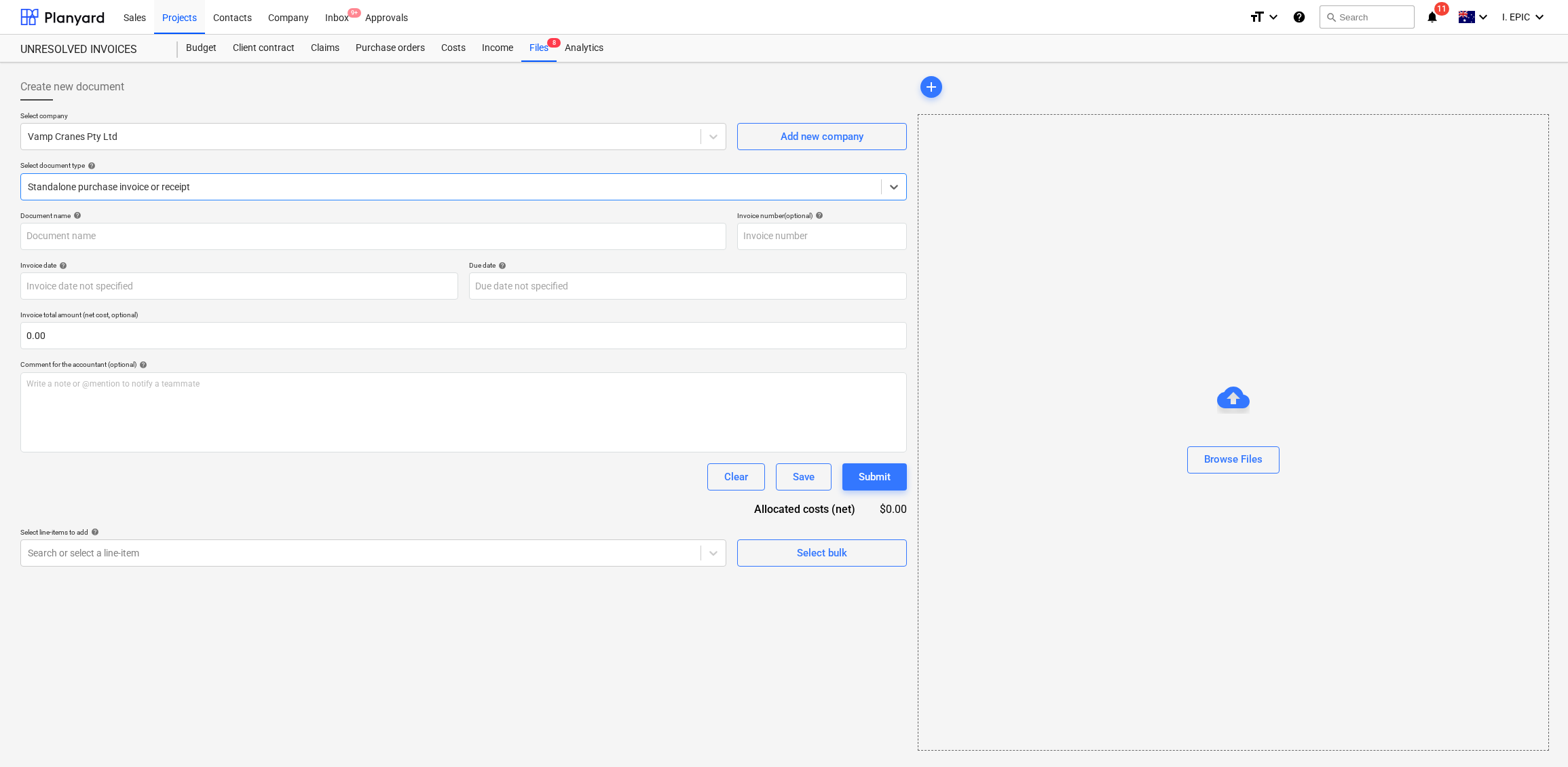
type input "INV-13501"
type input "[DATE]"
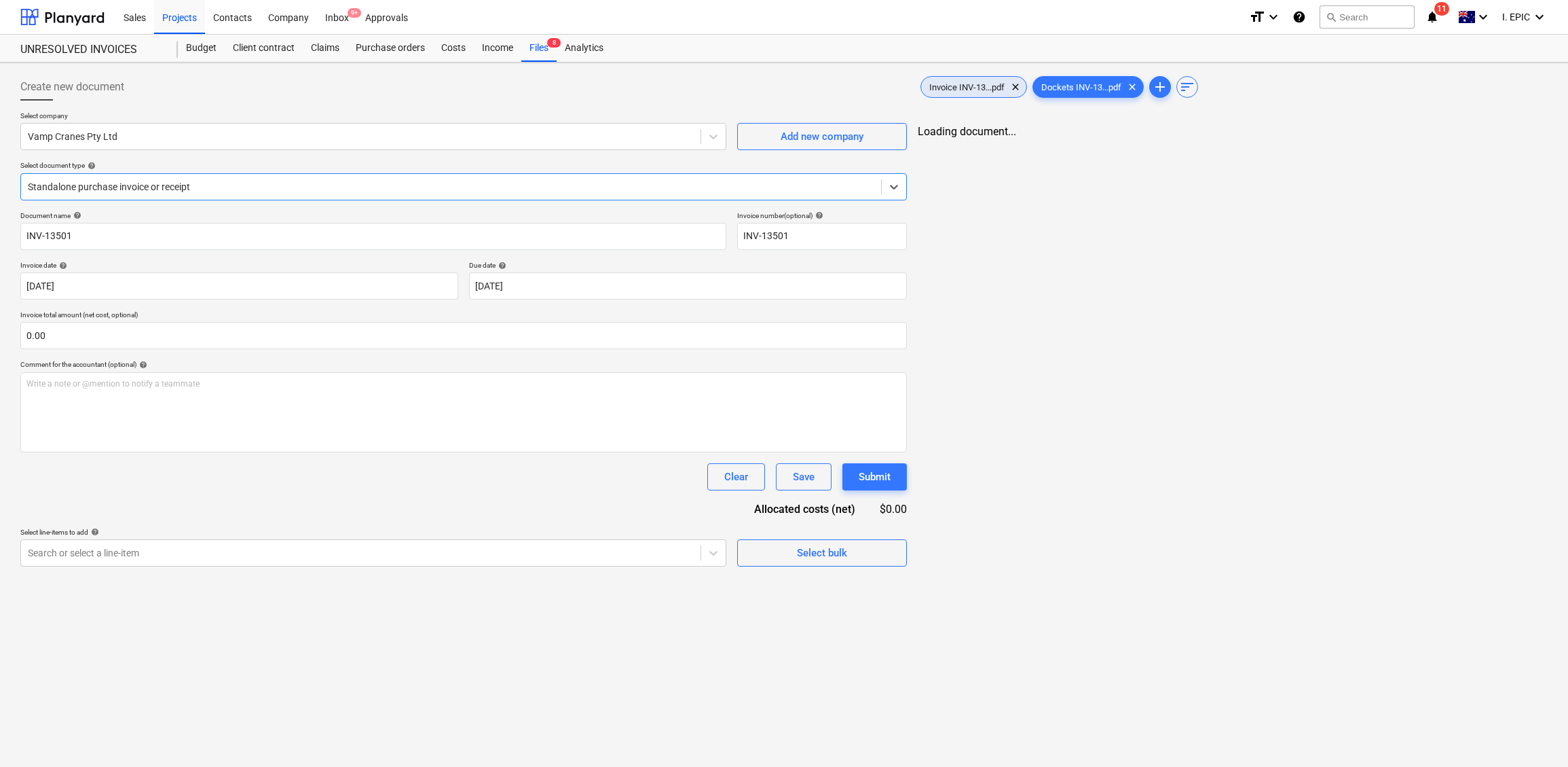
click at [969, 83] on span "Invoice INV-13...pdf" at bounding box center [967, 88] width 92 height 10
click at [1294, 142] on span "chat" at bounding box center [1492, 144] width 16 height 16
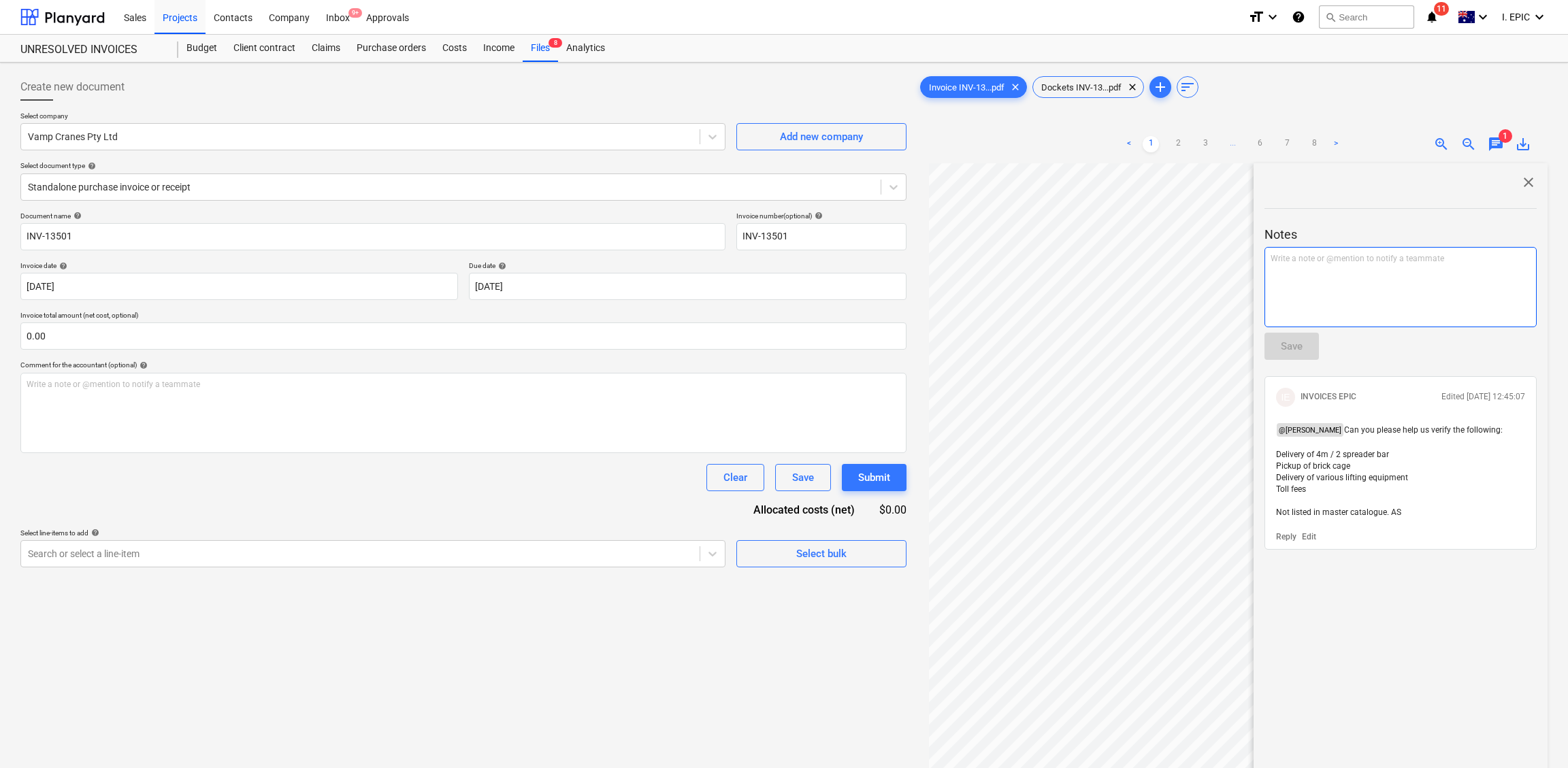
click at [1296, 280] on div "Write a note or @mention to notify a teammate [PERSON_NAME]" at bounding box center [1401, 287] width 272 height 81
click at [1296, 260] on span "JS to confirm this invoice with [PERSON_NAME] and Vamps. AS" at bounding box center [1388, 258] width 234 height 9
click at [1296, 259] on span "JS to confirm this invoice with and Vamps. AS" at bounding box center [1356, 258] width 170 height 9
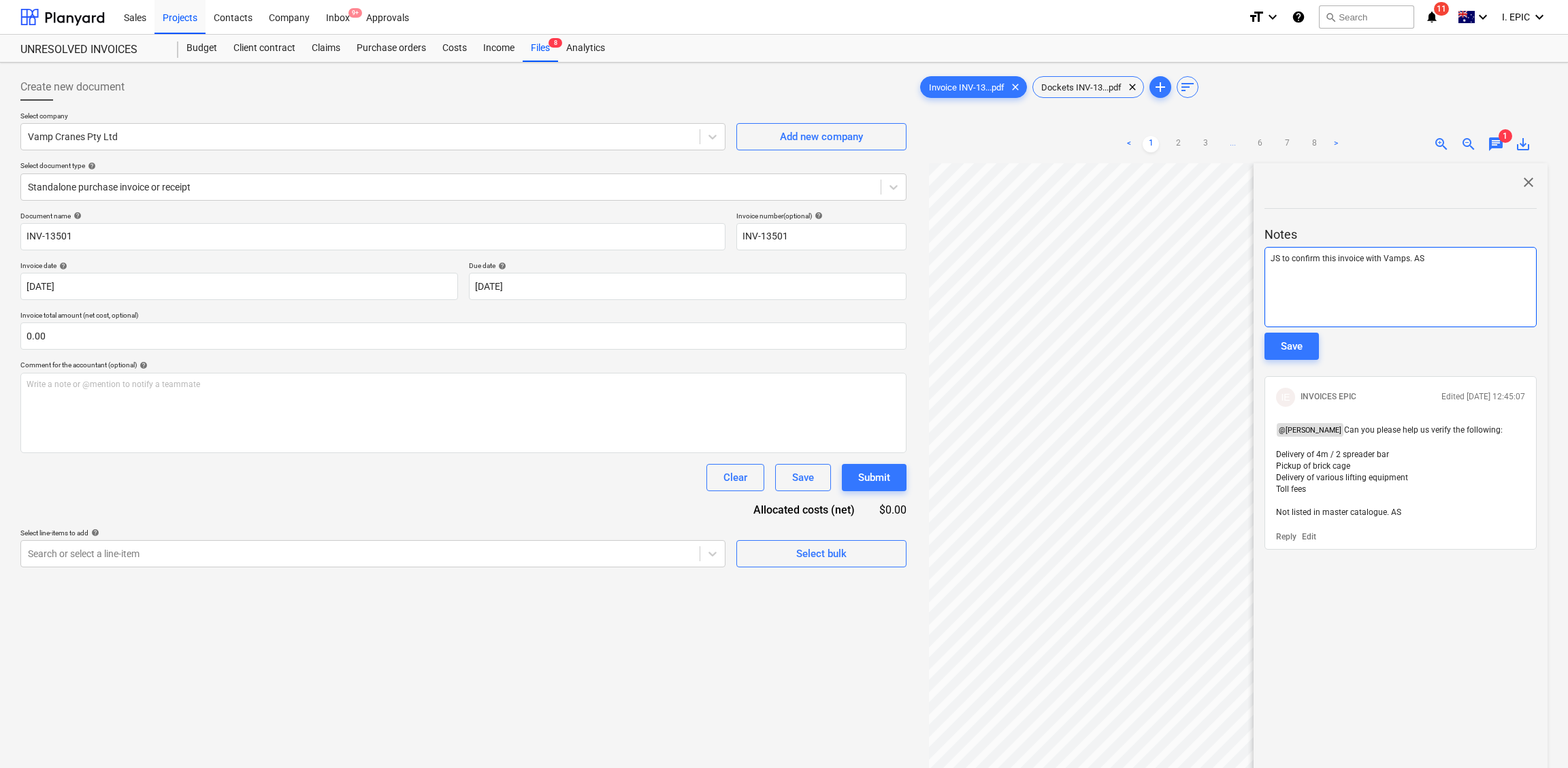
click at [1296, 257] on span "JS to confirm this invoice with Vamps. AS" at bounding box center [1348, 258] width 154 height 9
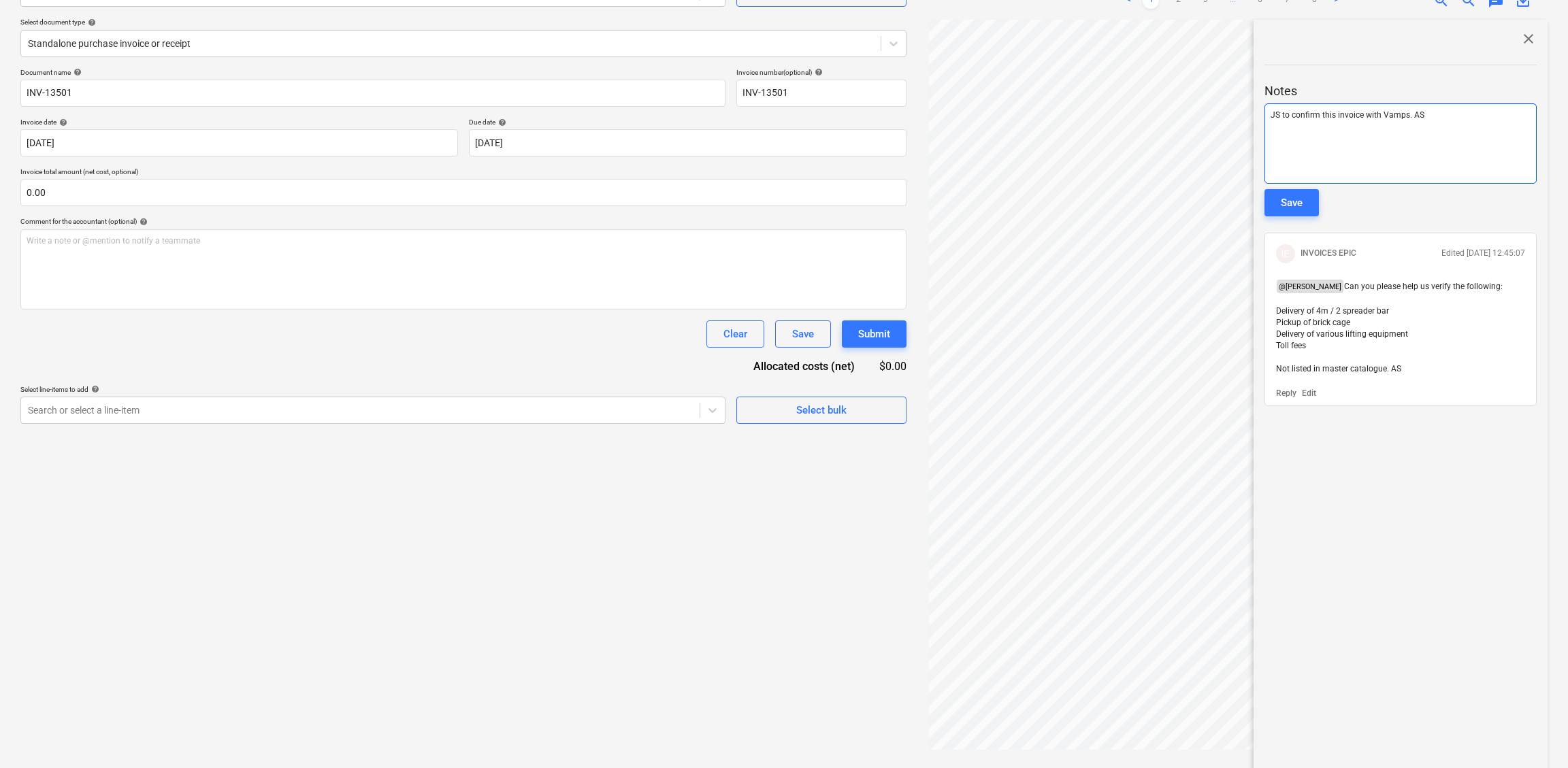
scroll to position [147, 0]
click at [1296, 201] on div "Save" at bounding box center [1291, 199] width 22 height 18
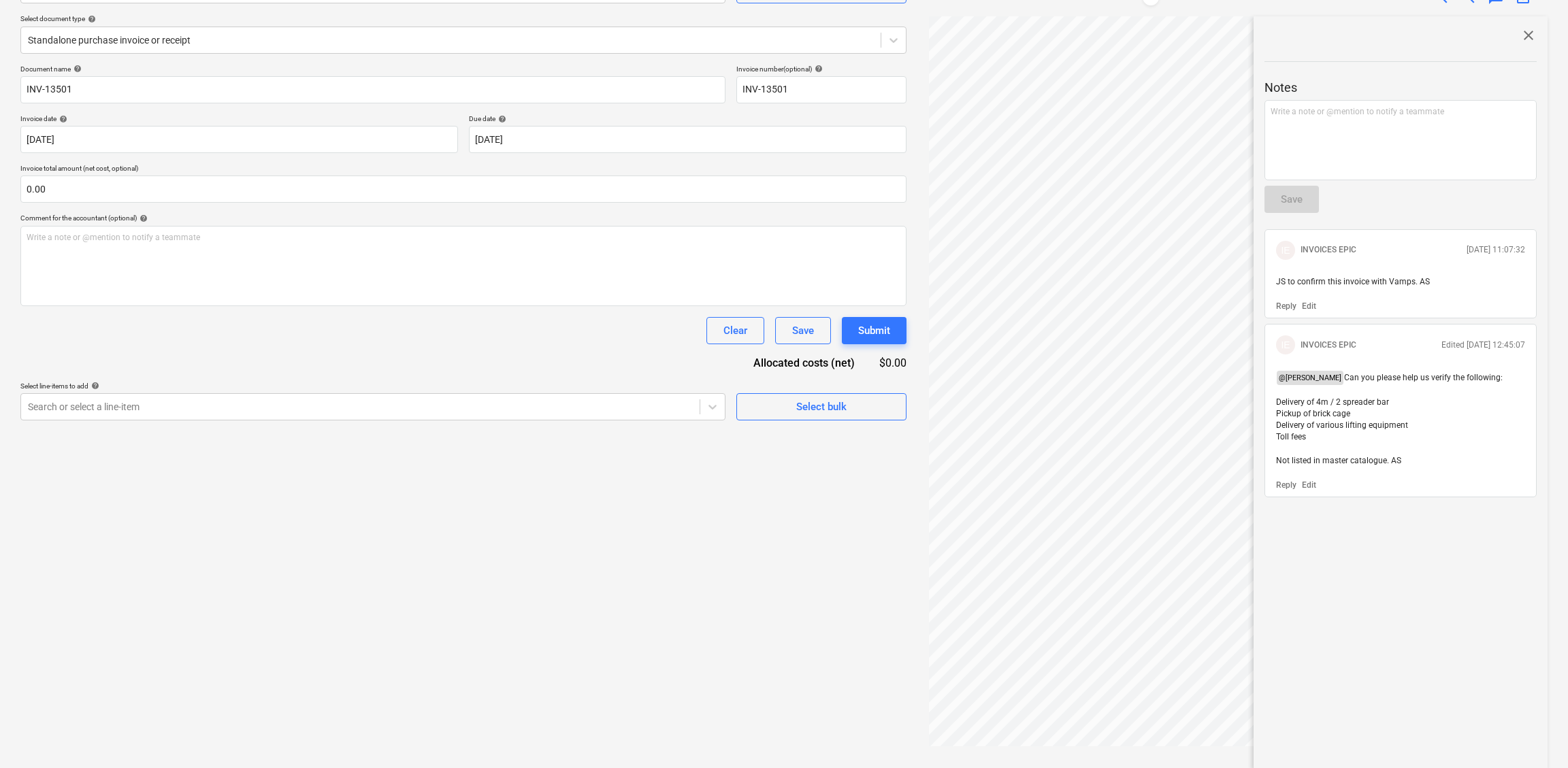
click at [609, 596] on div "Create new document Select company Vamp Cranes Pty Ltd Add new company Select d…" at bounding box center [463, 336] width 897 height 831
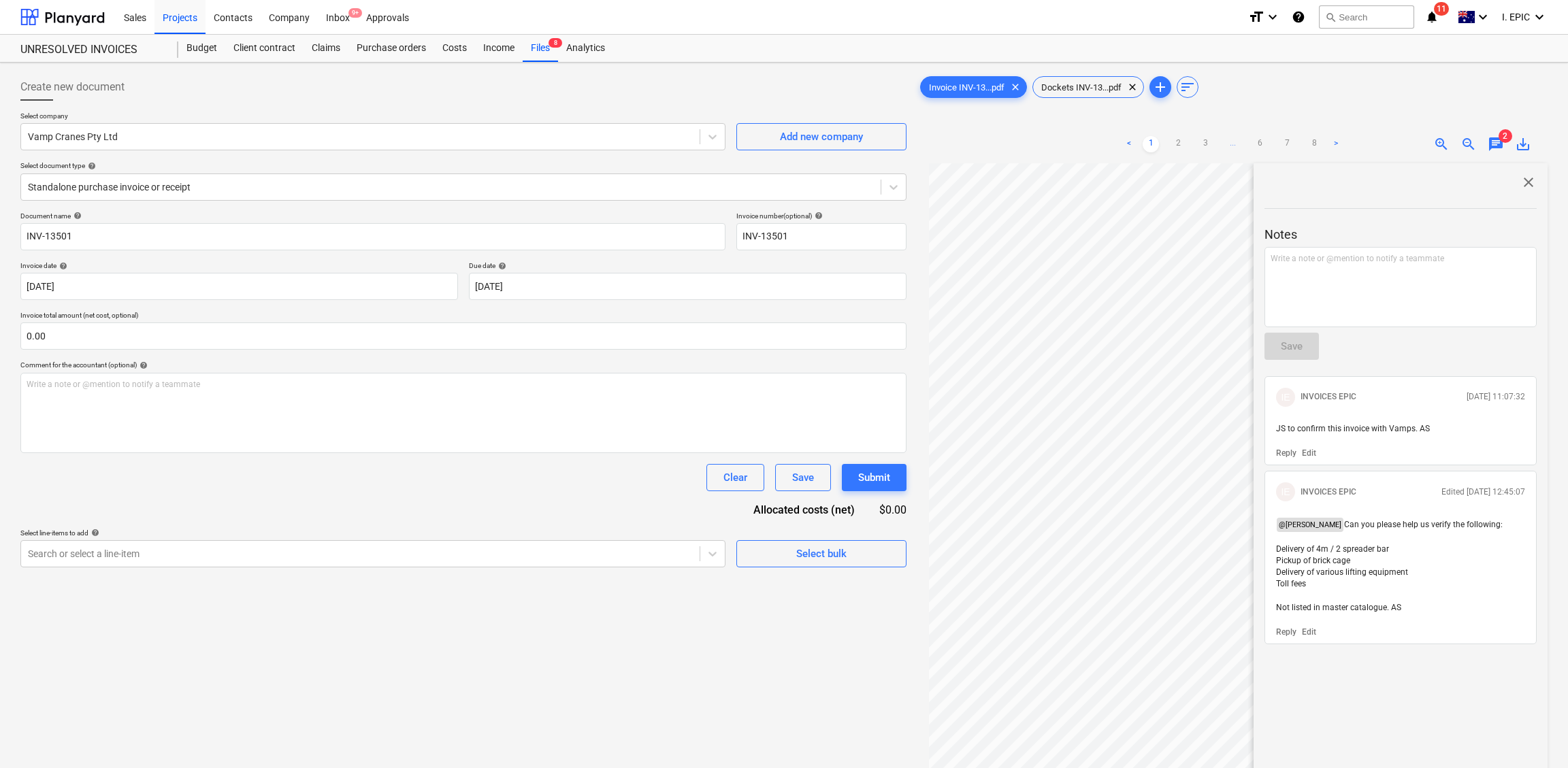
click at [1296, 182] on span "close" at bounding box center [1528, 182] width 16 height 16
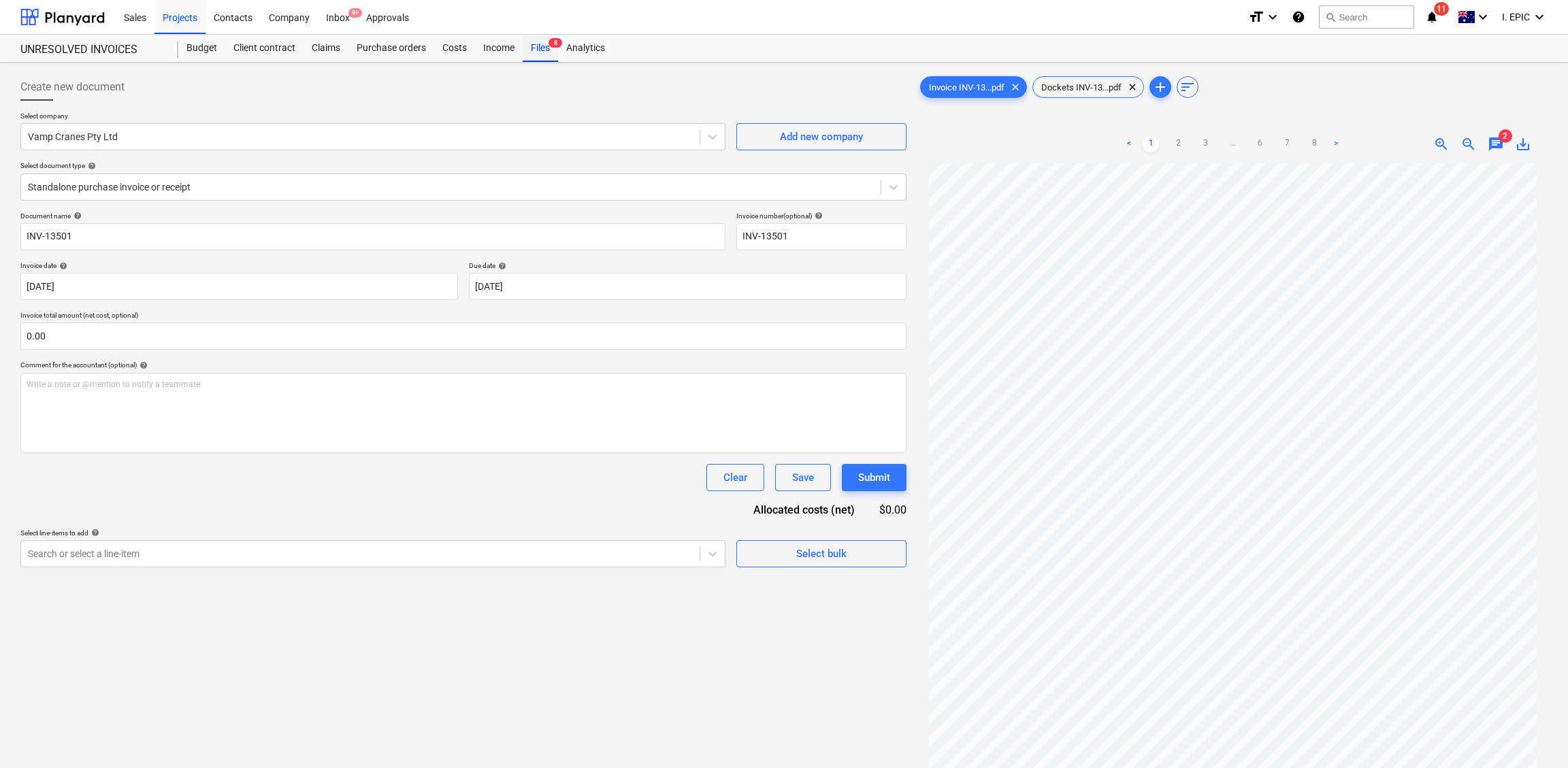
click at [547, 58] on div "Files 8" at bounding box center [540, 48] width 36 height 27
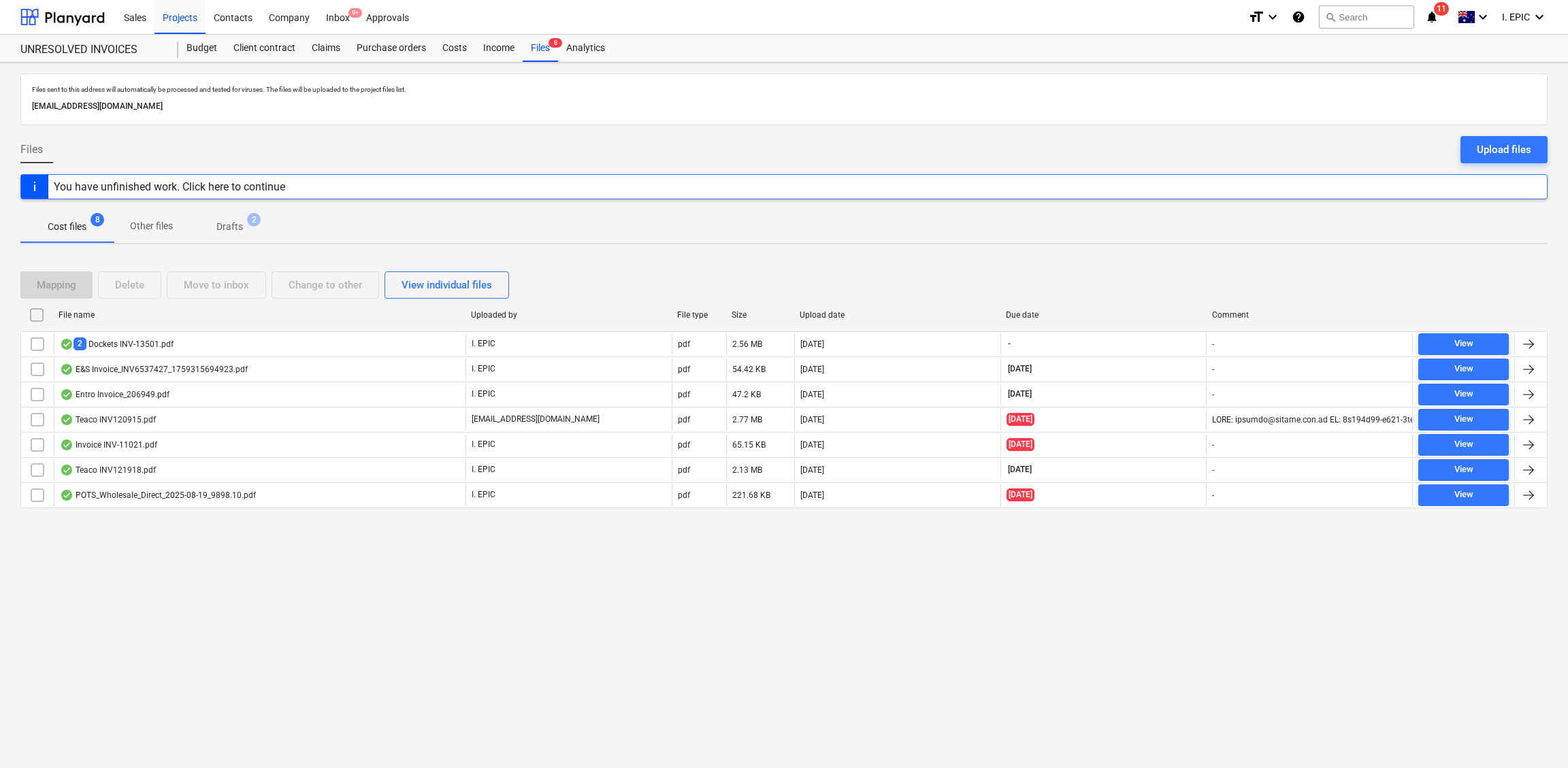
click at [217, 684] on div "Files sent to this address will automatically be processed and tested for virus…" at bounding box center [784, 415] width 1568 height 705
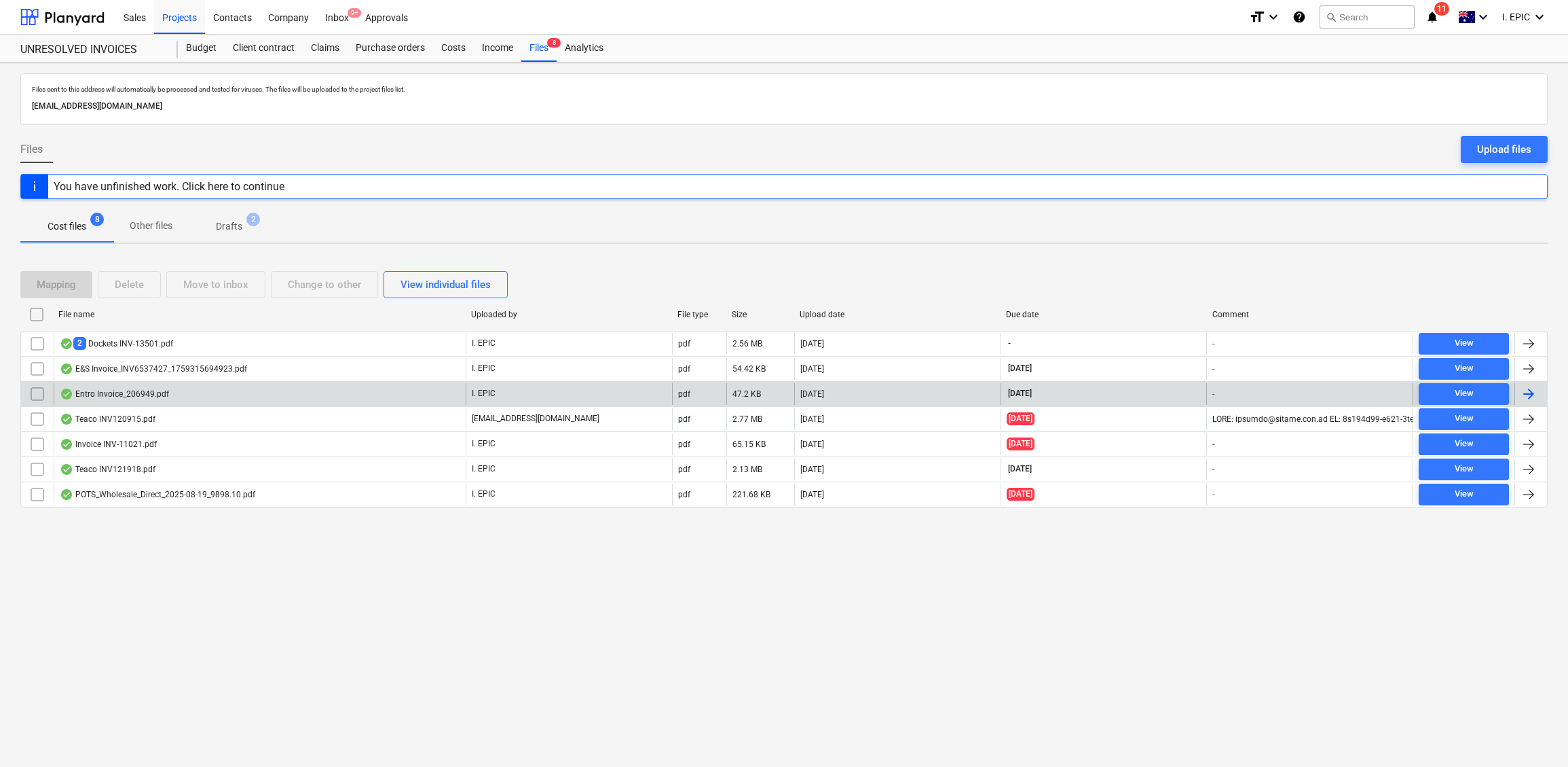
click at [107, 393] on div "Entro Invoice_206949.pdf" at bounding box center [114, 393] width 110 height 11
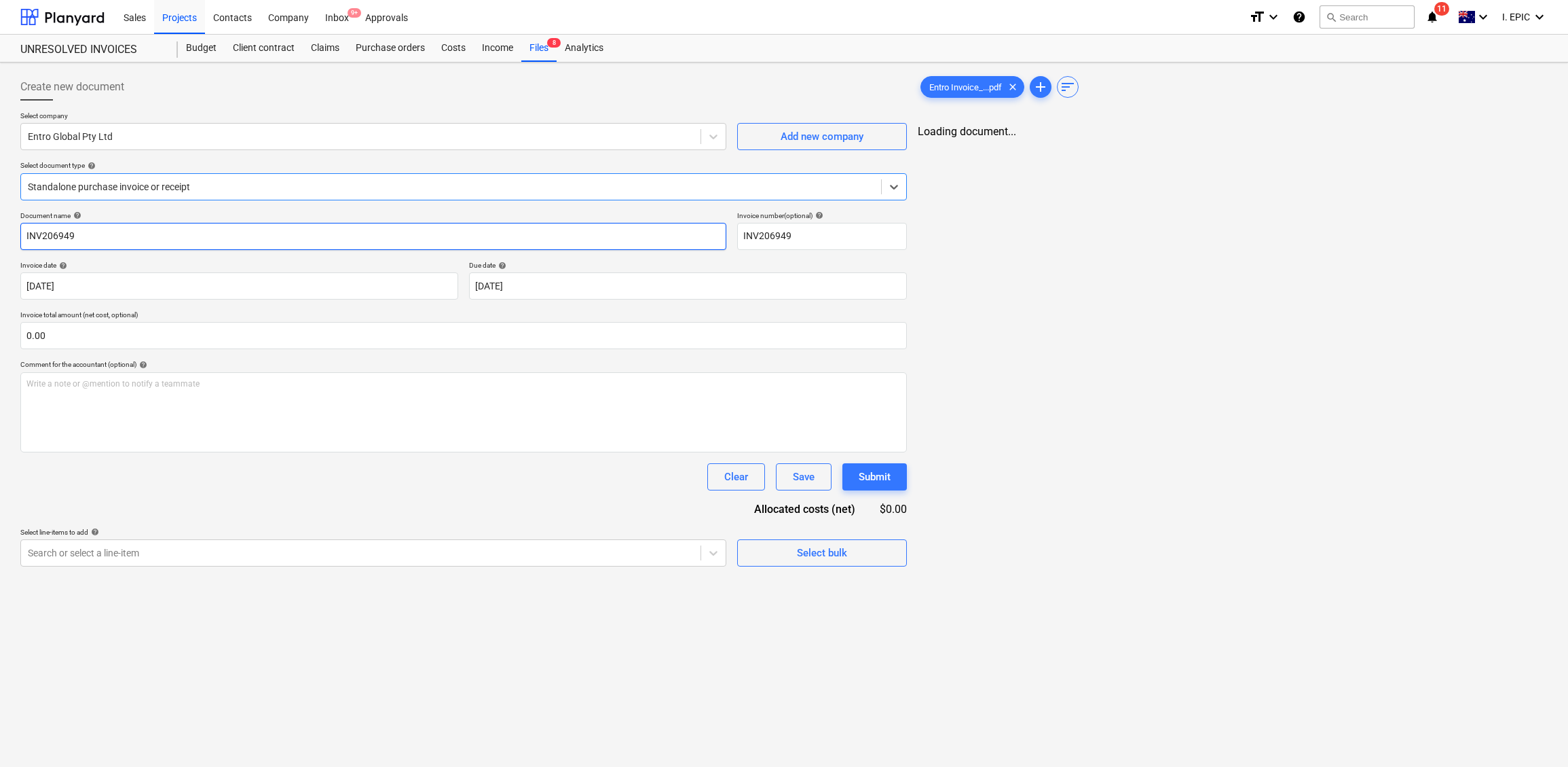
type input "INV206949"
type input "[DATE]"
click at [779, 233] on input "INV206949" at bounding box center [822, 236] width 170 height 27
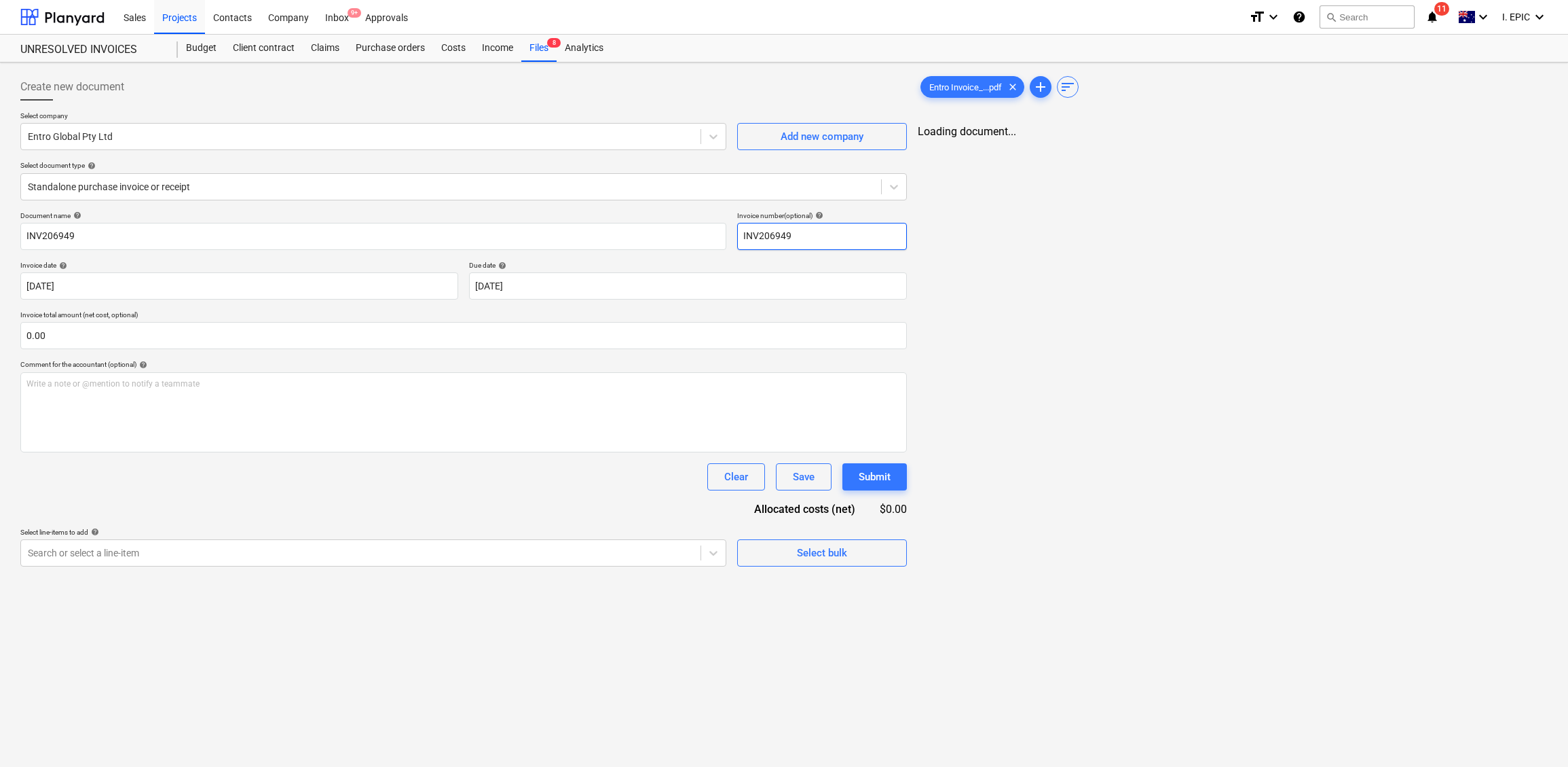
click at [779, 233] on input "INV206949" at bounding box center [822, 236] width 170 height 27
drag, startPoint x: 644, startPoint y: 742, endPoint x: 663, endPoint y: 744, distance: 19.1
click at [644, 683] on div "Create new document Select company Entro Global Pty Ltd Add new company Select …" at bounding box center [462, 482] width 895 height 830
click at [548, 683] on div "Create new document Select company Entro Global Pty Ltd Add new company Select …" at bounding box center [462, 482] width 895 height 830
click at [632, 683] on div "Create new document Select company Entro Global Pty Ltd Add new company Select …" at bounding box center [462, 482] width 895 height 830
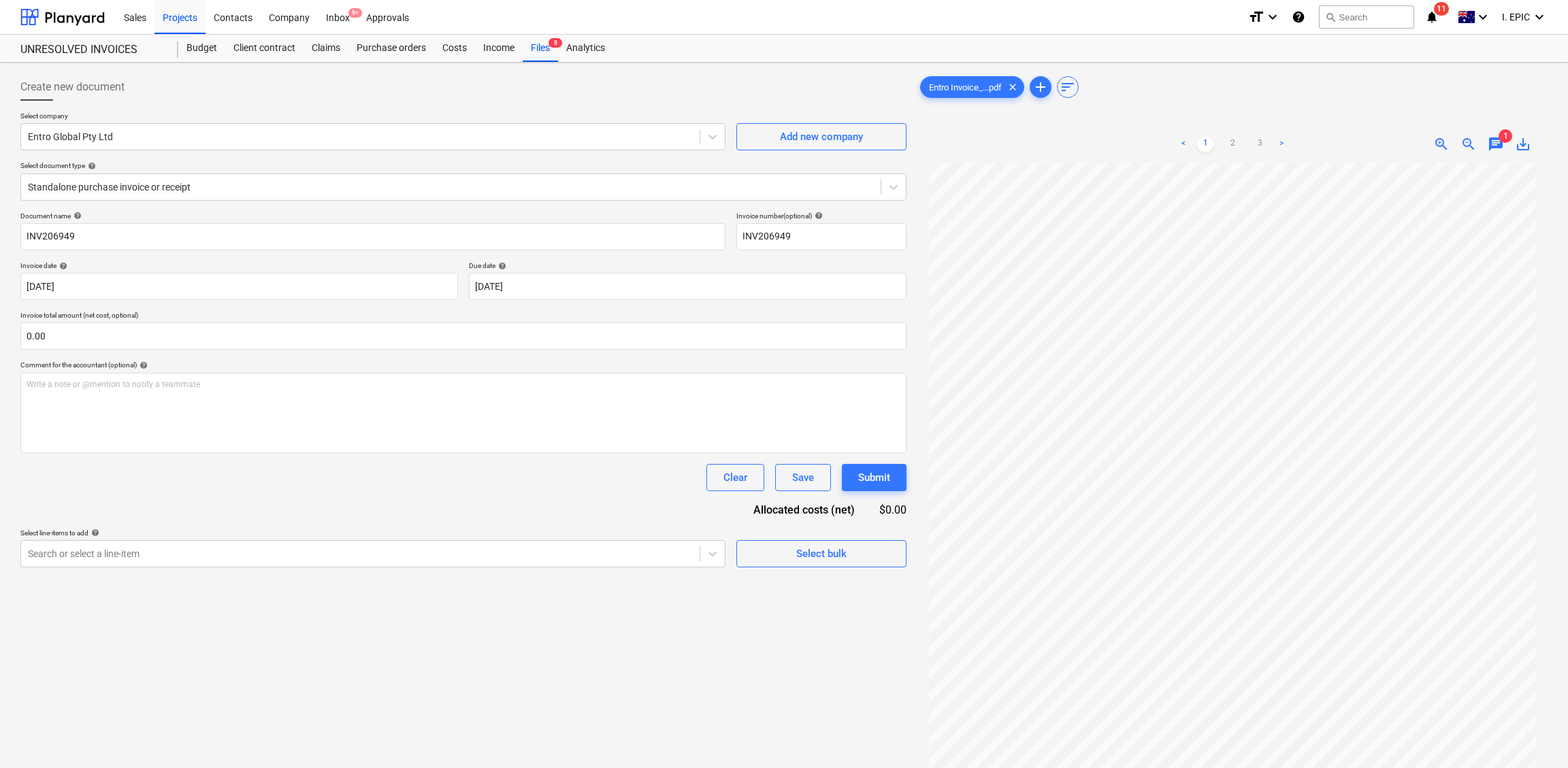
click at [1296, 141] on span "chat" at bounding box center [1495, 144] width 16 height 16
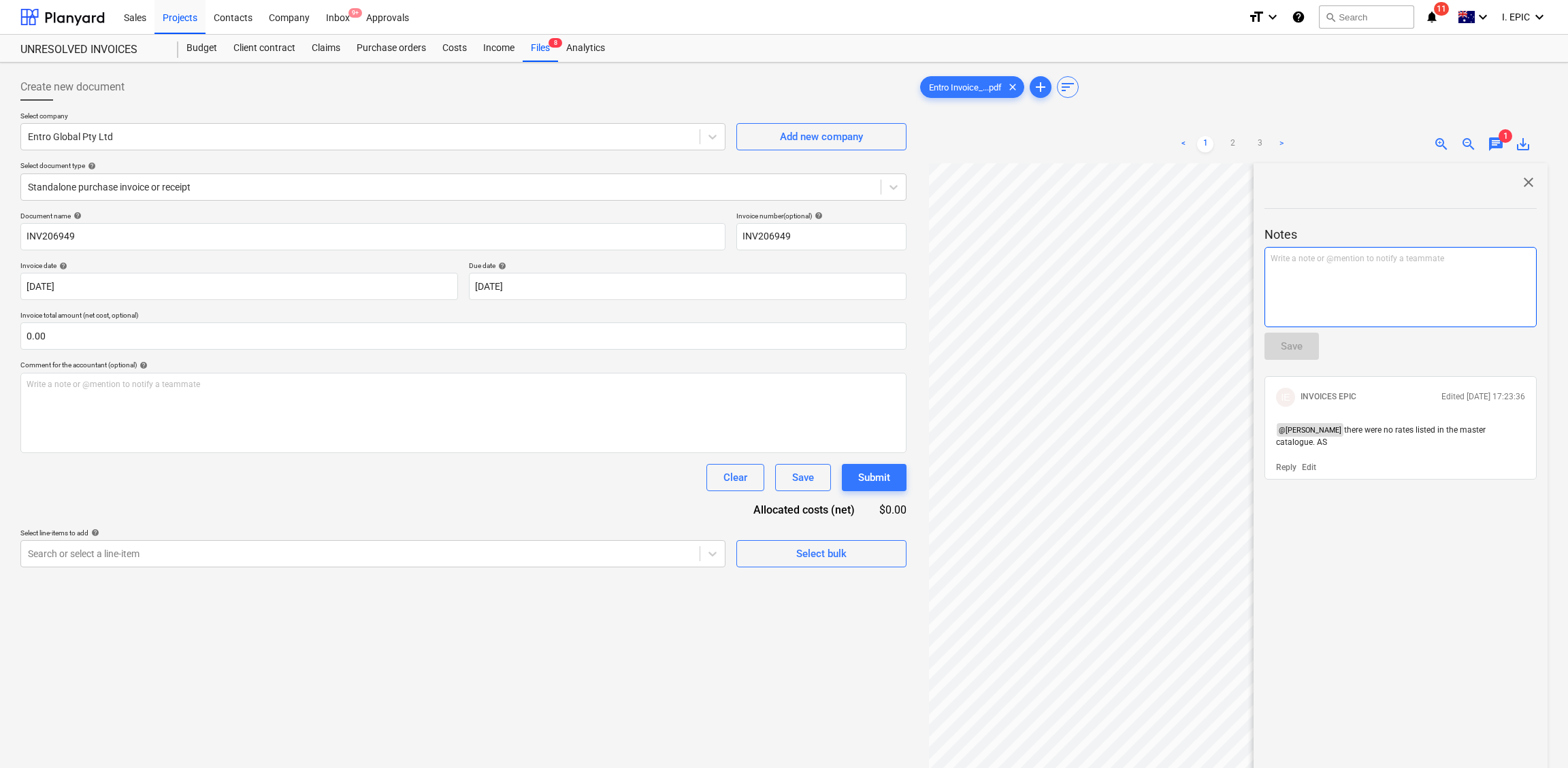
click at [1296, 266] on div "Write a note or @mention to notify a teammate [PERSON_NAME]" at bounding box center [1401, 287] width 272 height 81
click at [1296, 348] on button "Save" at bounding box center [1291, 346] width 54 height 27
click at [1296, 182] on span "close" at bounding box center [1528, 182] width 16 height 16
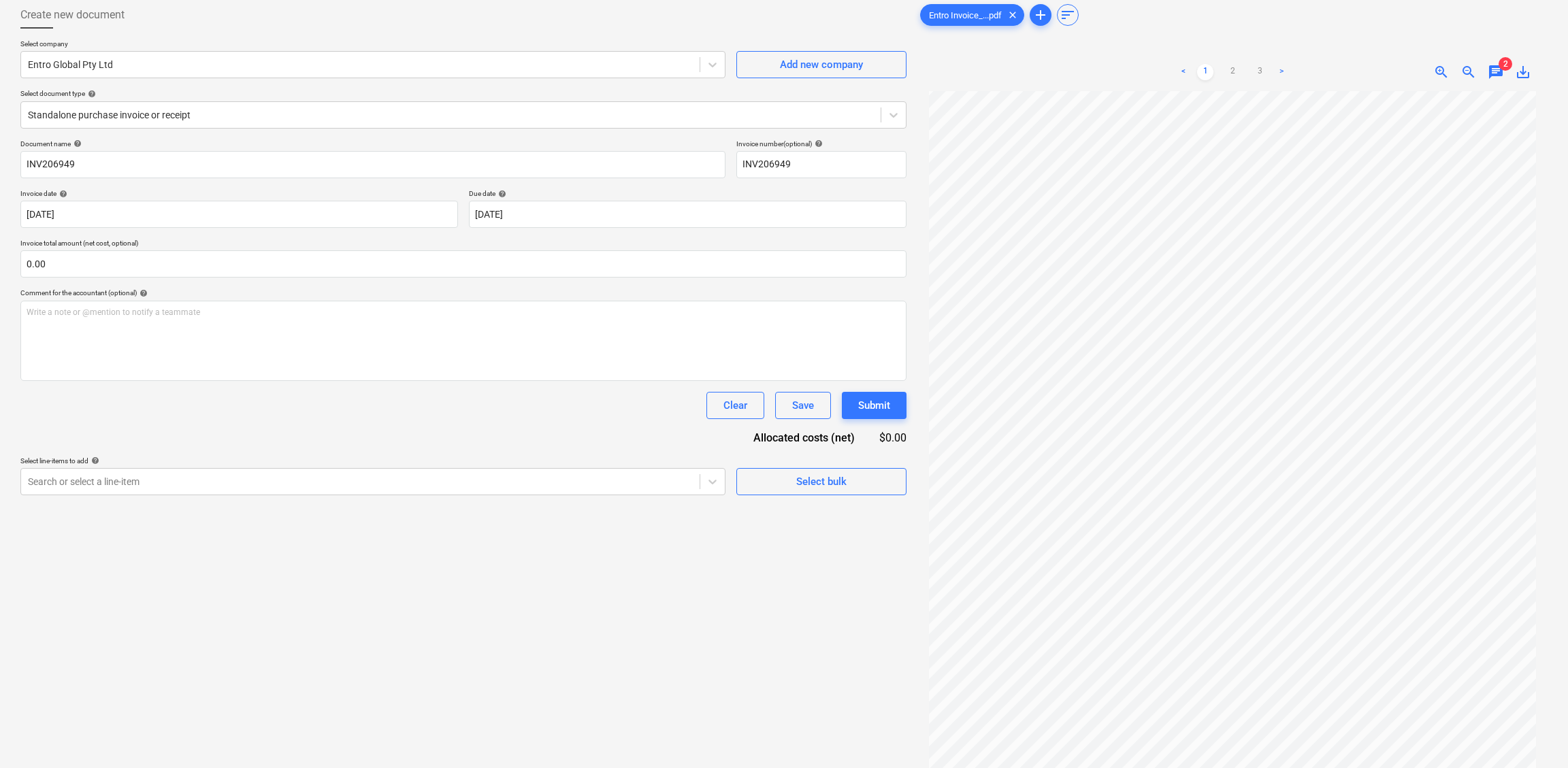
scroll to position [137, 0]
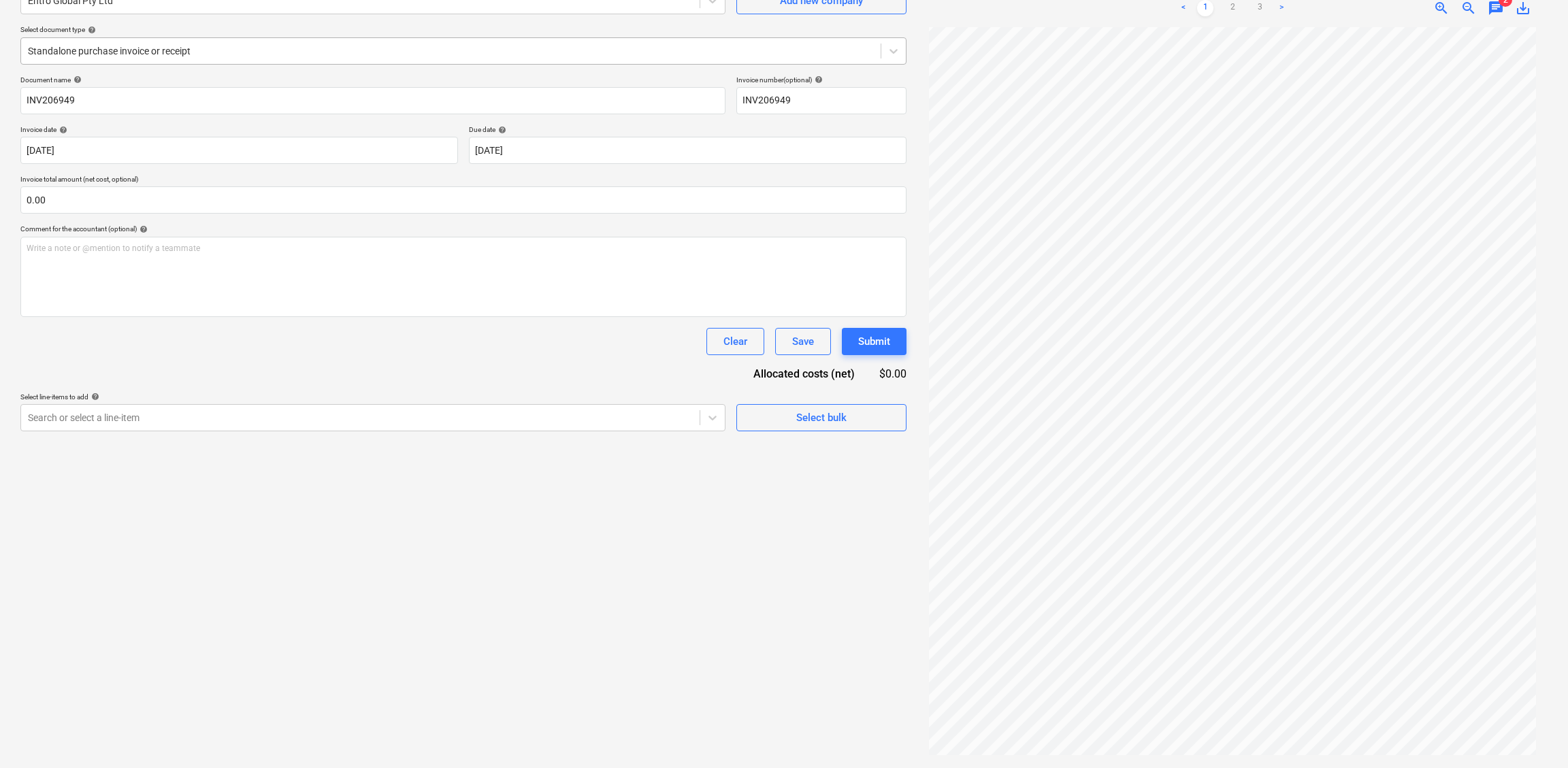
click at [366, 544] on div "Create new document Select company Entro Global Pty Ltd Add new company Select …" at bounding box center [463, 348] width 897 height 831
drag, startPoint x: 336, startPoint y: 714, endPoint x: 666, endPoint y: 2, distance: 784.8
click at [336, 684] on div "Create new document Select company Entro Global Pty Ltd Add new company Select …" at bounding box center [463, 348] width 897 height 831
drag, startPoint x: 168, startPoint y: 584, endPoint x: 217, endPoint y: 554, distance: 57.5
click at [168, 584] on div "Create new document Select company Entro Global Pty Ltd Add new company Select …" at bounding box center [463, 348] width 897 height 831
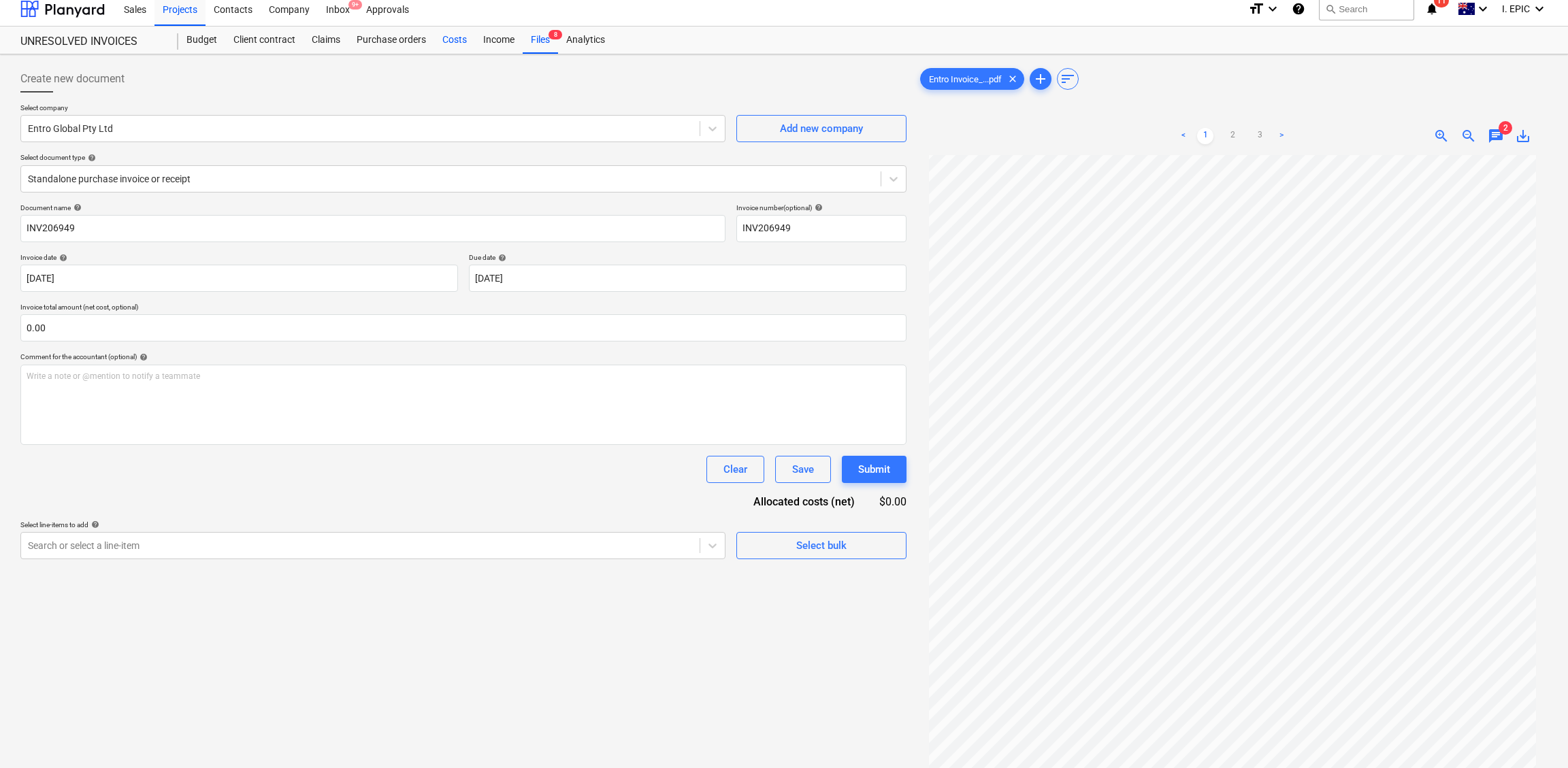
scroll to position [0, 0]
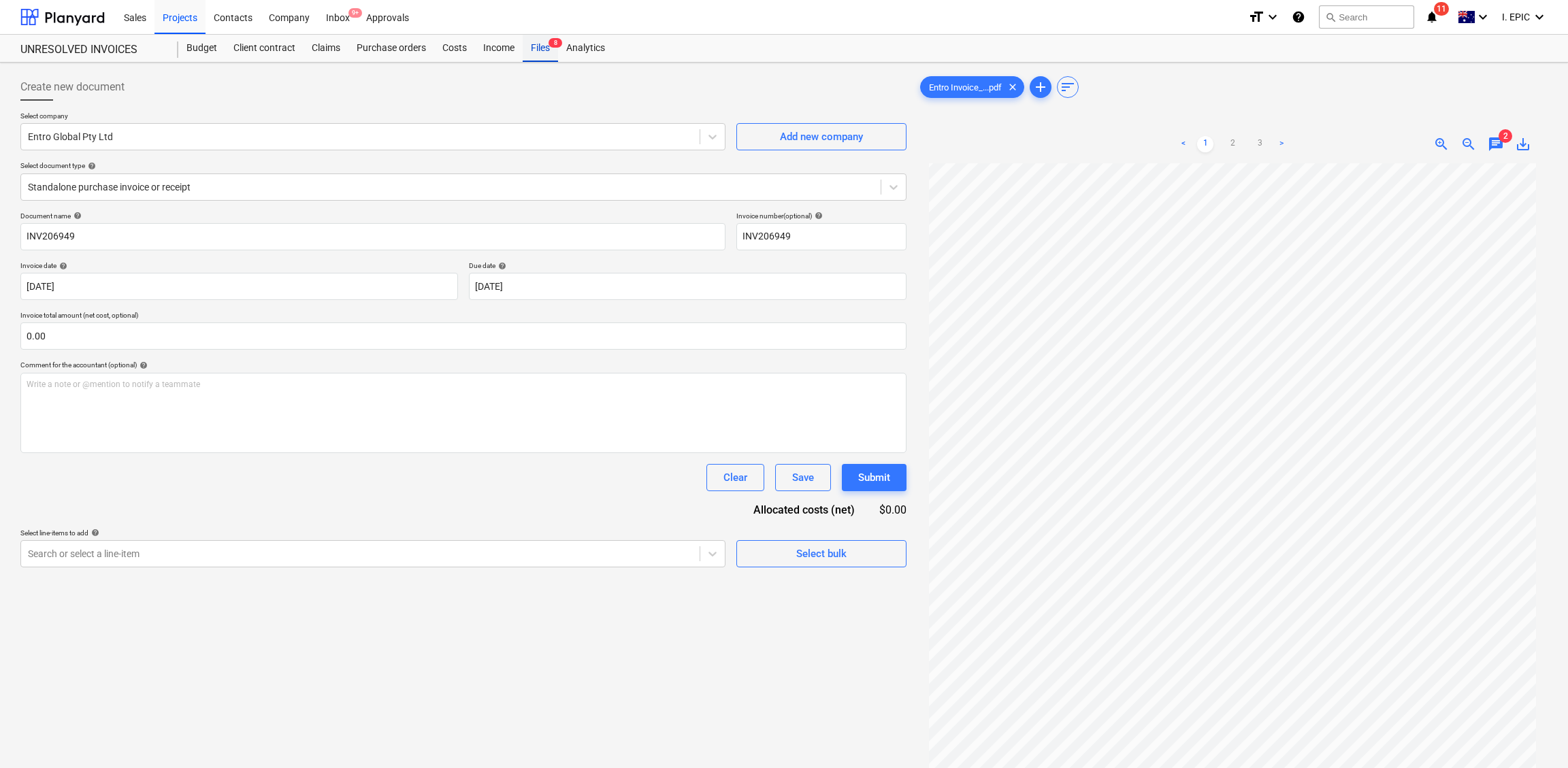
click at [543, 48] on div "Files 8" at bounding box center [540, 48] width 36 height 27
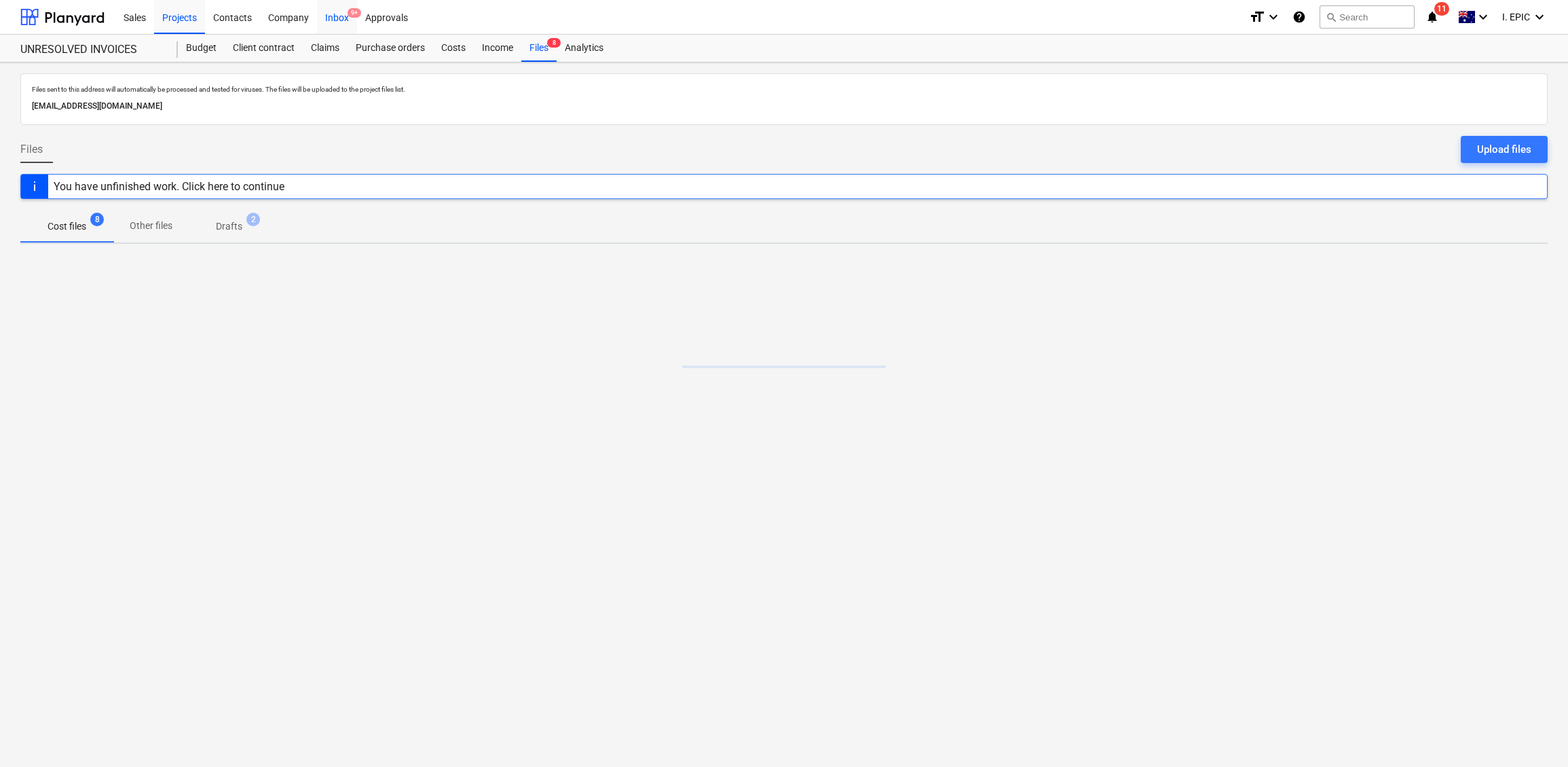
click at [333, 7] on div "Inbox 9+" at bounding box center [337, 16] width 40 height 35
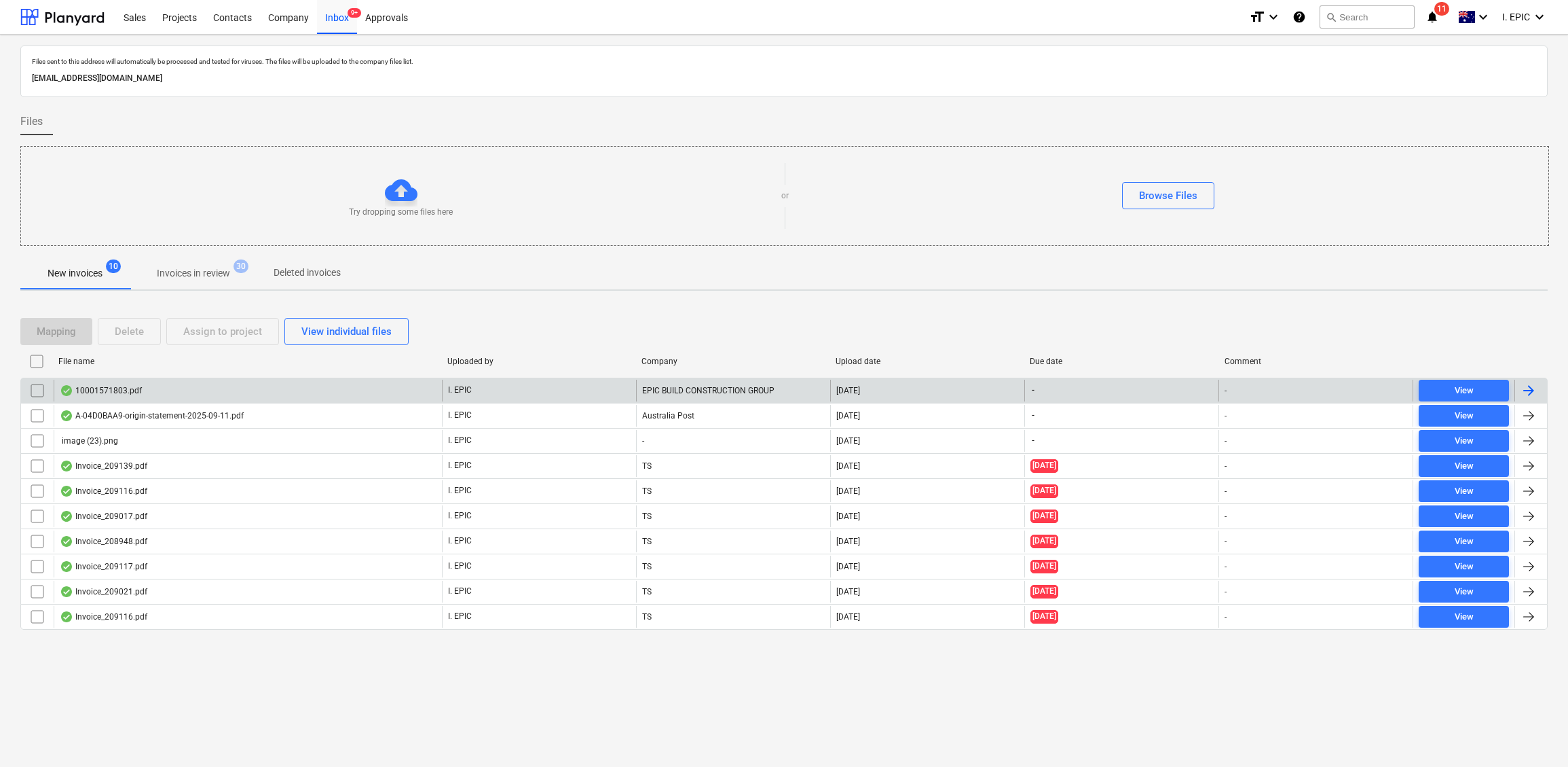
click at [97, 394] on div "10001571803.pdf" at bounding box center [101, 390] width 82 height 11
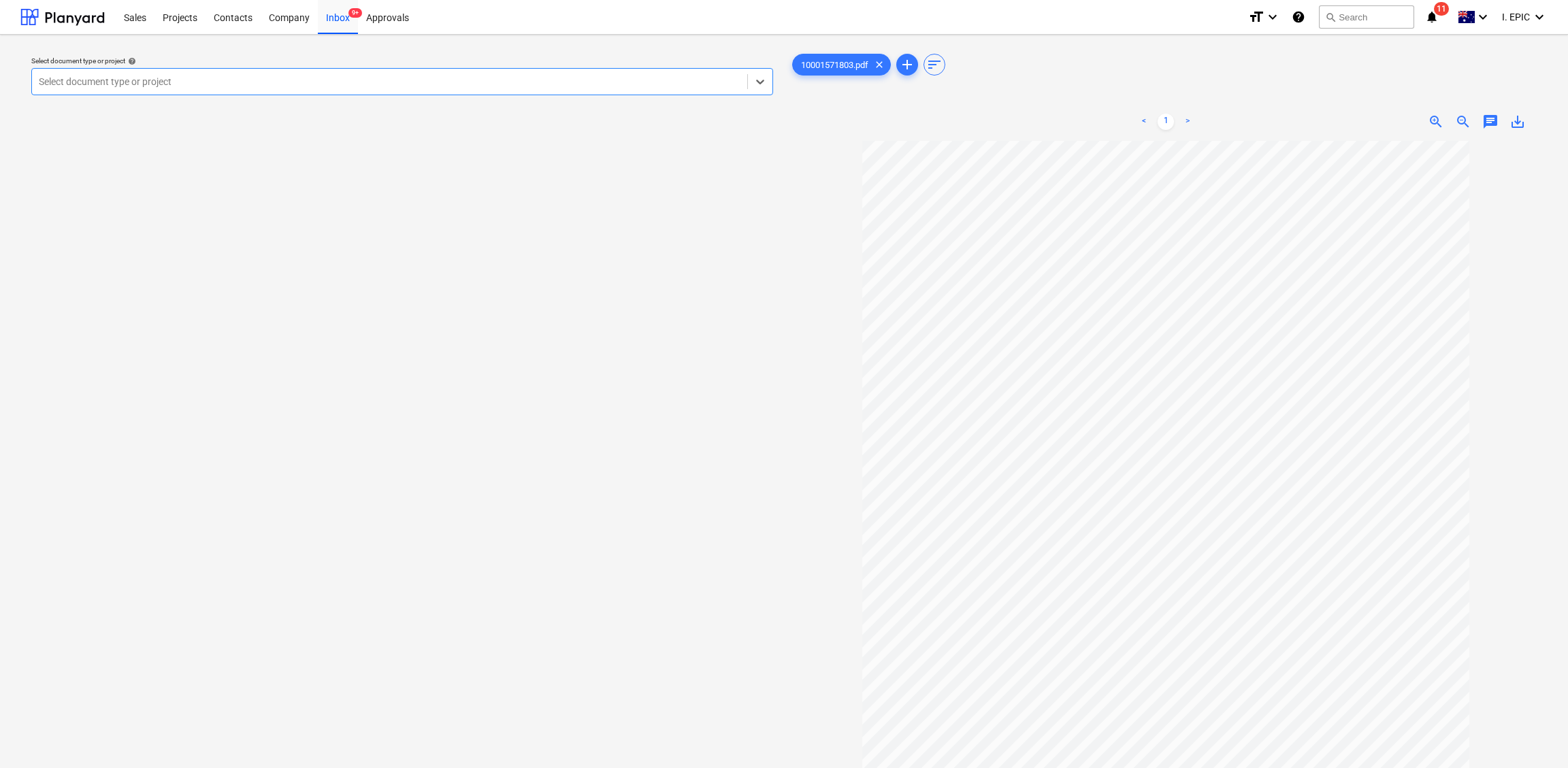
click at [603, 456] on div "Select document type or project help Select is focused ,type to refine list, pr…" at bounding box center [402, 461] width 763 height 831
click at [301, 489] on div "Select document type or project help Select document type or project" at bounding box center [402, 461] width 763 height 831
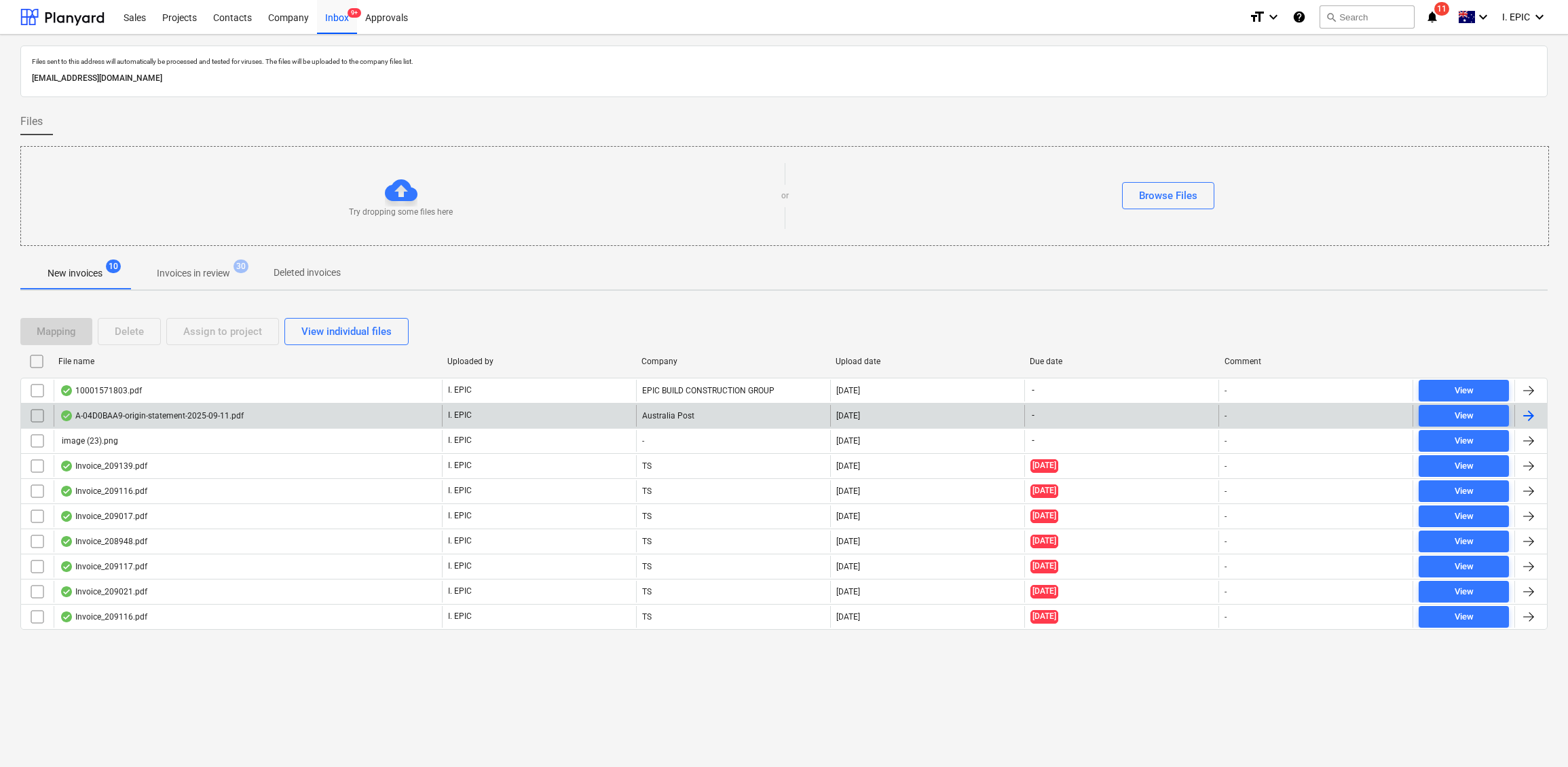
click at [137, 418] on div "A-04D0BAA9-origin-statement-2025-09-11.pdf" at bounding box center [151, 416] width 184 height 11
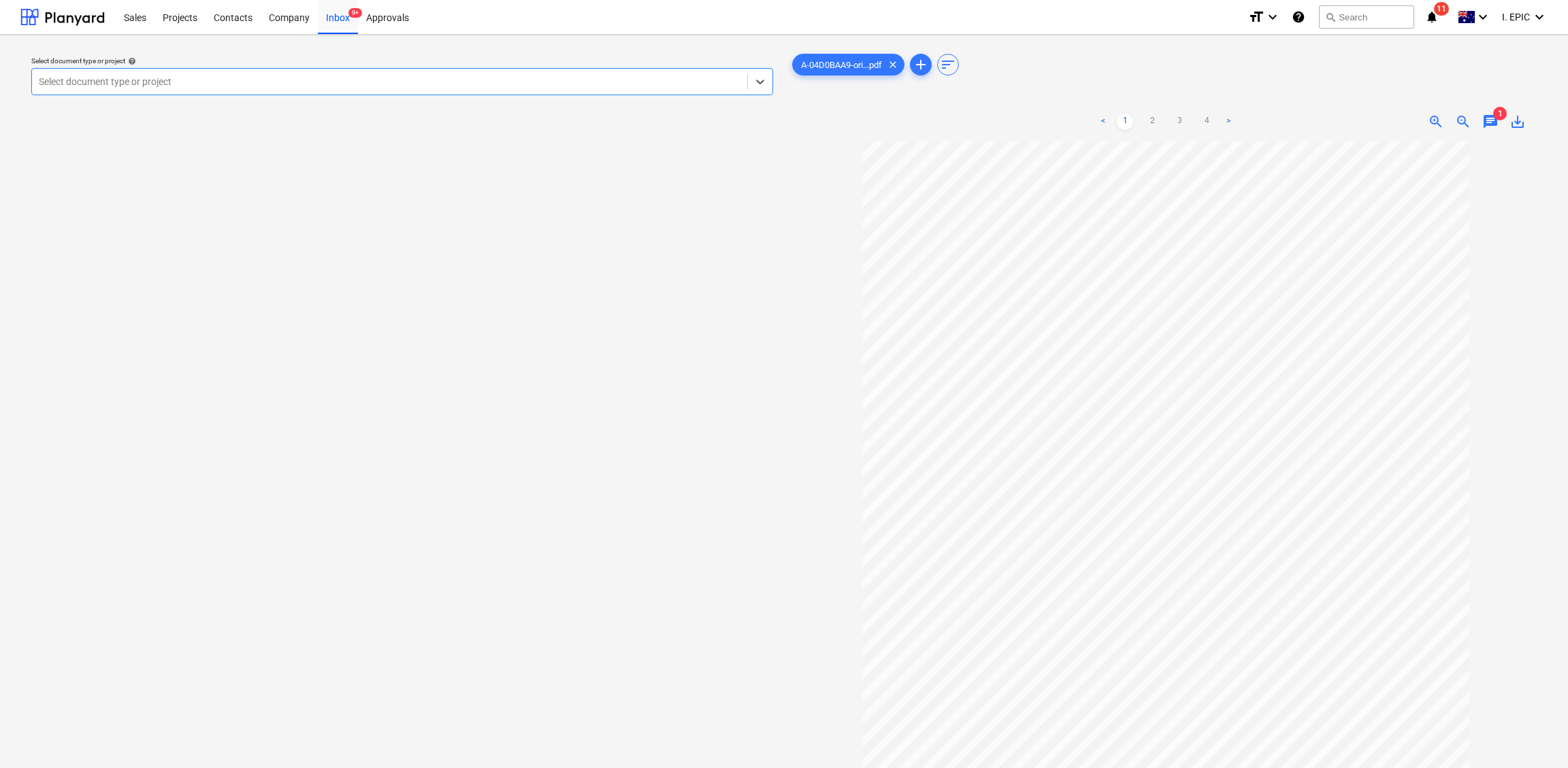
click at [564, 328] on div "Select document type or project help Select is focused ,type to refine list, pr…" at bounding box center [402, 461] width 763 height 831
click at [631, 684] on div "Select document type or project help Select document type or project" at bounding box center [402, 461] width 763 height 831
click at [1296, 477] on div at bounding box center [1165, 506] width 753 height 730
click at [450, 684] on div "Select document type or project help Select document type or project" at bounding box center [402, 461] width 763 height 831
click at [559, 684] on div "Select document type or project help Select document type or project" at bounding box center [402, 461] width 763 height 831
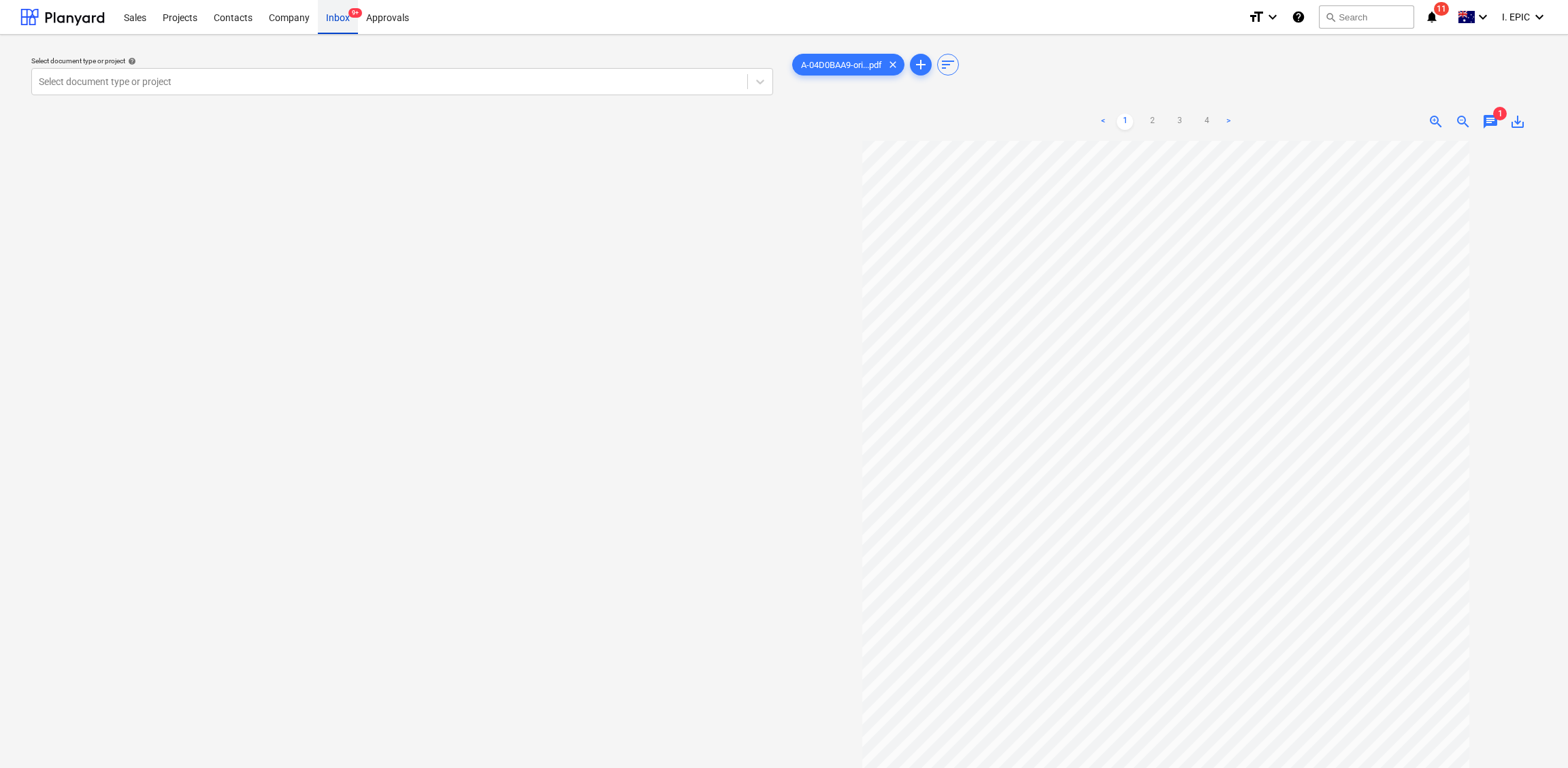
click at [329, 17] on div "Inbox 9+" at bounding box center [338, 16] width 40 height 35
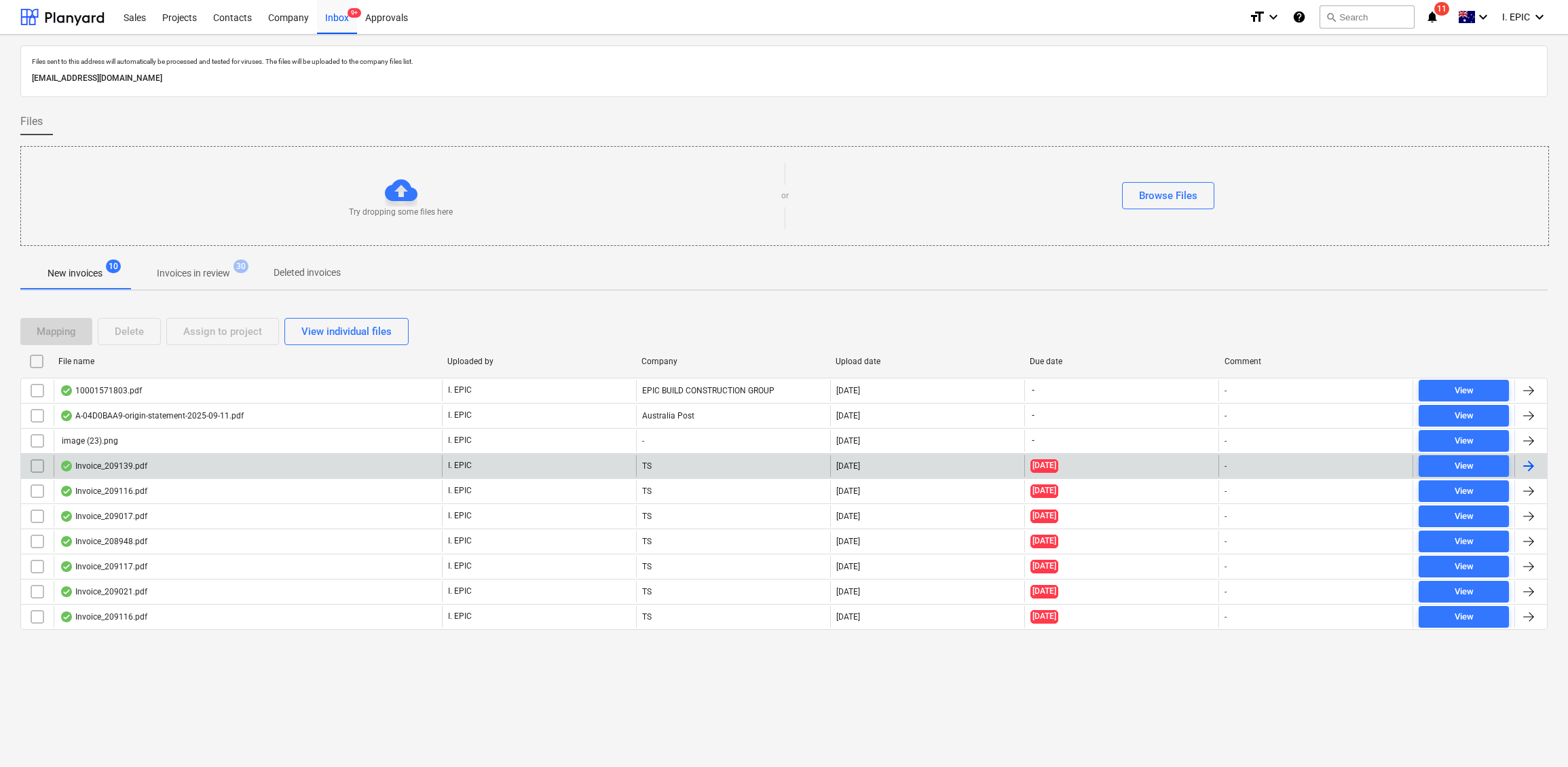
click at [137, 472] on div "Invoice_209139.pdf" at bounding box center [103, 465] width 87 height 11
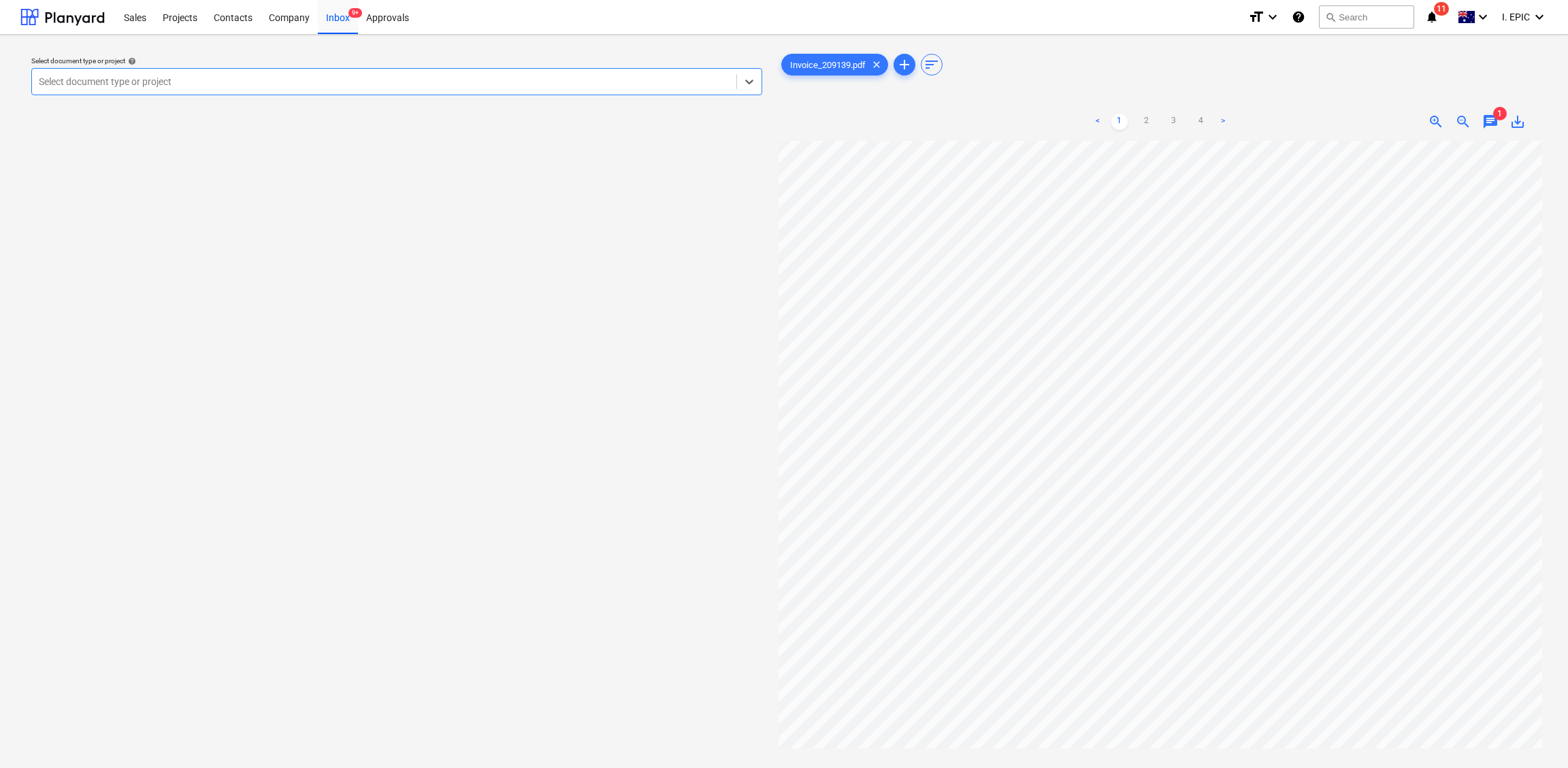
click at [1296, 119] on span "chat" at bounding box center [1490, 121] width 16 height 16
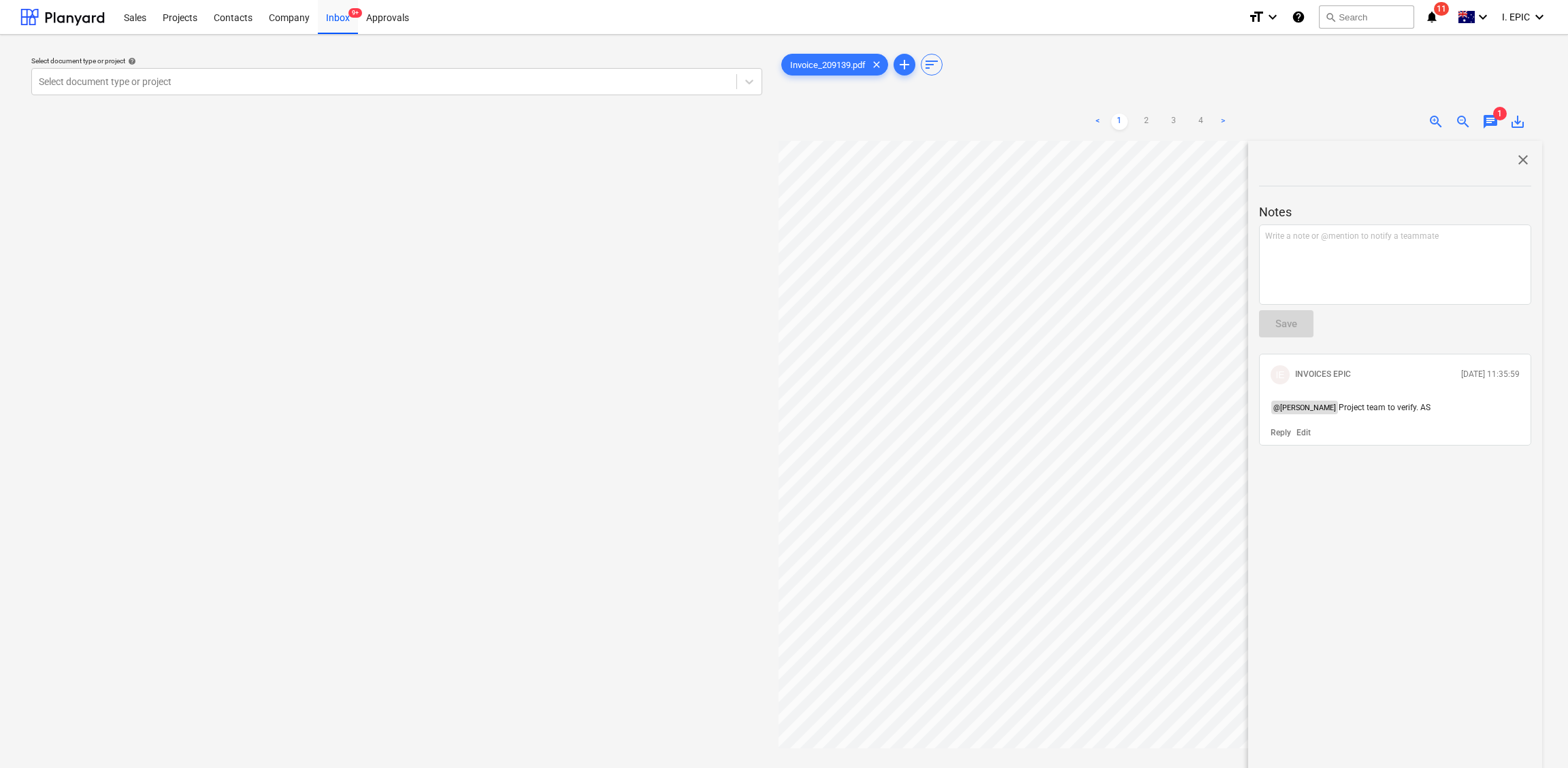
click at [456, 461] on div "Select document type or project help Select document type or project" at bounding box center [397, 461] width 753 height 831
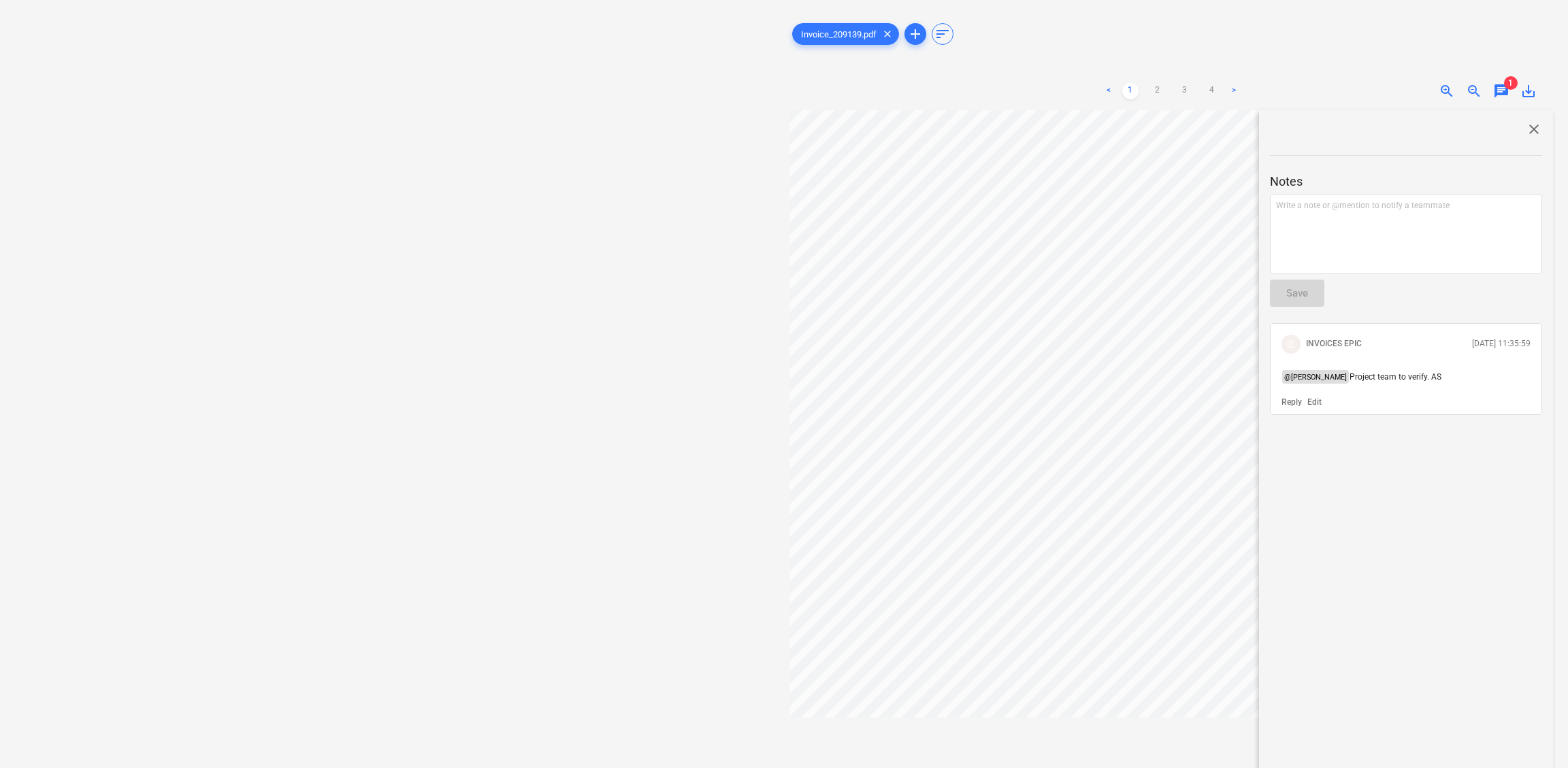
click at [1296, 562] on div "close Notes Write a note or @mention to notify a teammate ﻿ Save IE INVOICES EP…" at bounding box center [1405, 486] width 294 height 752
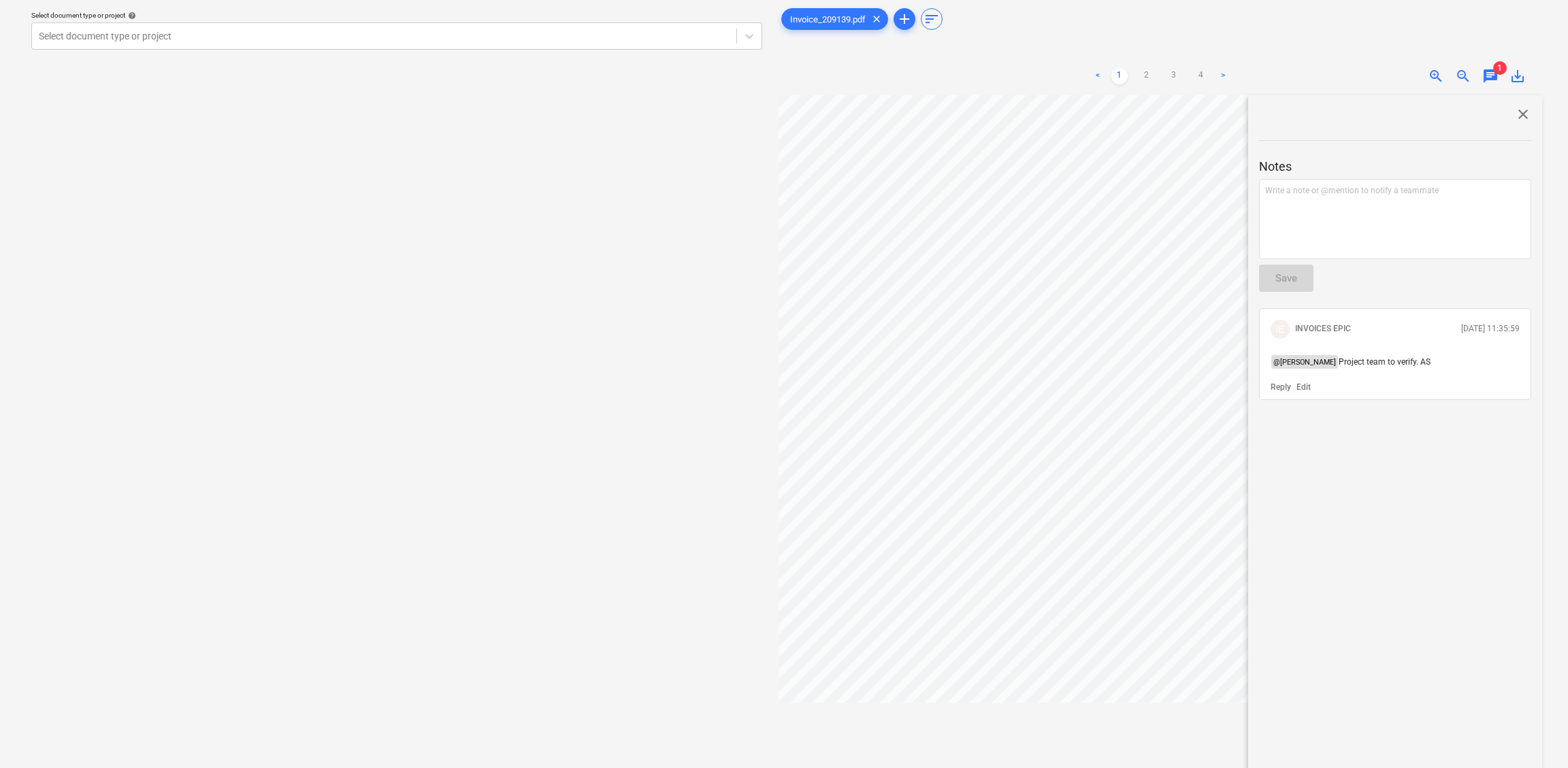
scroll to position [0, 0]
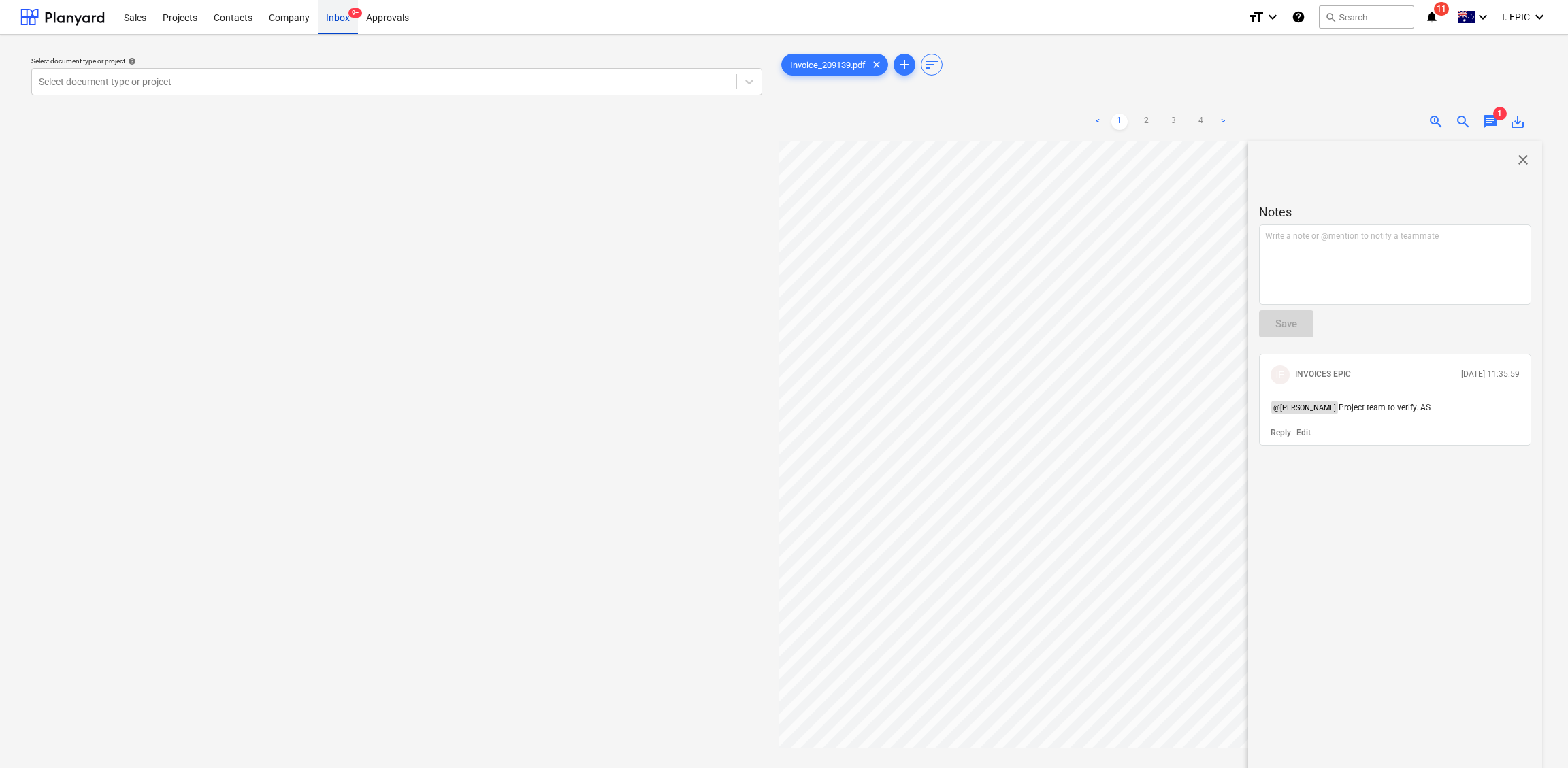
click at [343, 16] on div "Inbox 9+" at bounding box center [338, 16] width 40 height 35
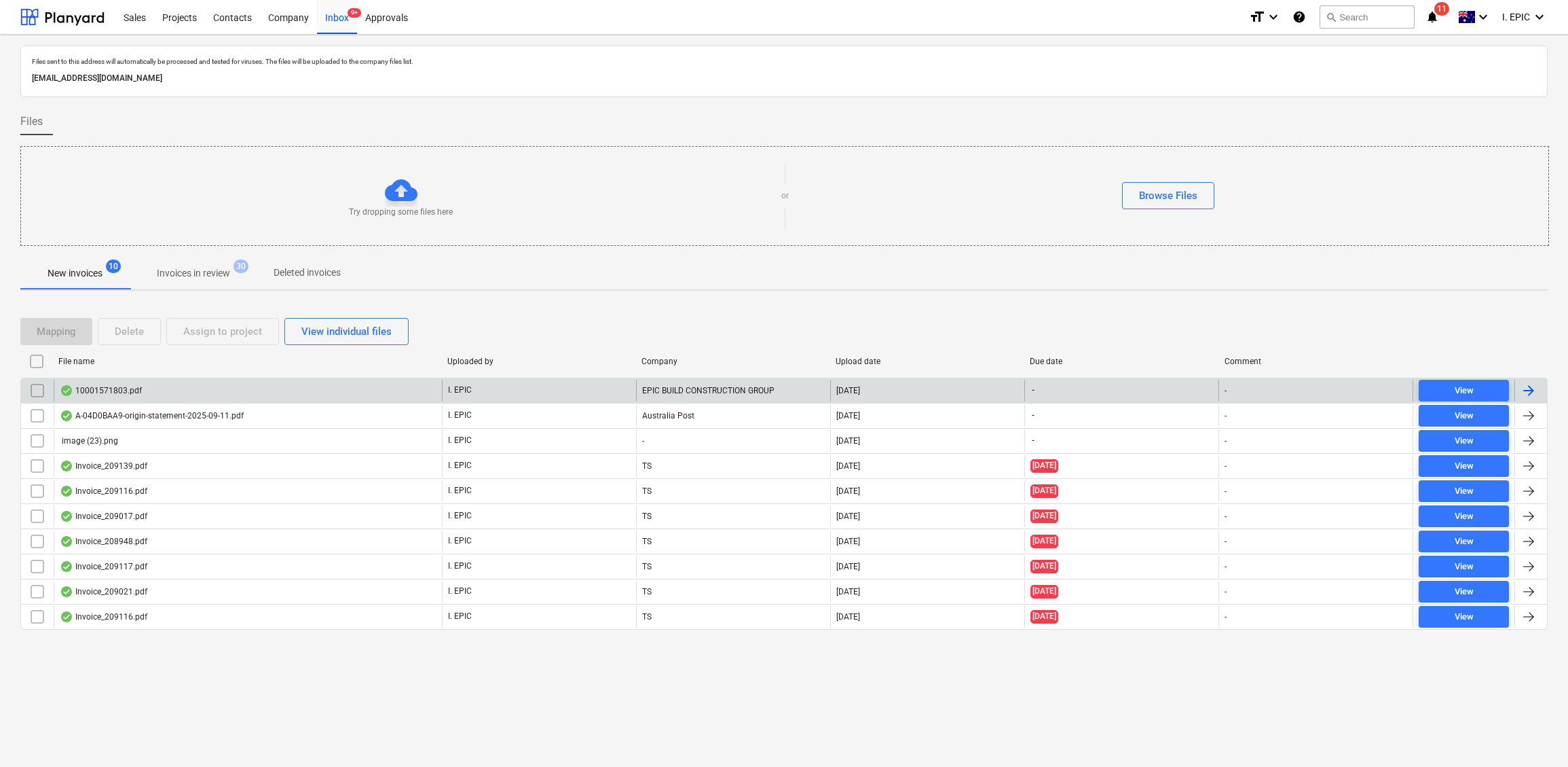
click at [133, 389] on div "10001571803.pdf" at bounding box center [101, 390] width 82 height 11
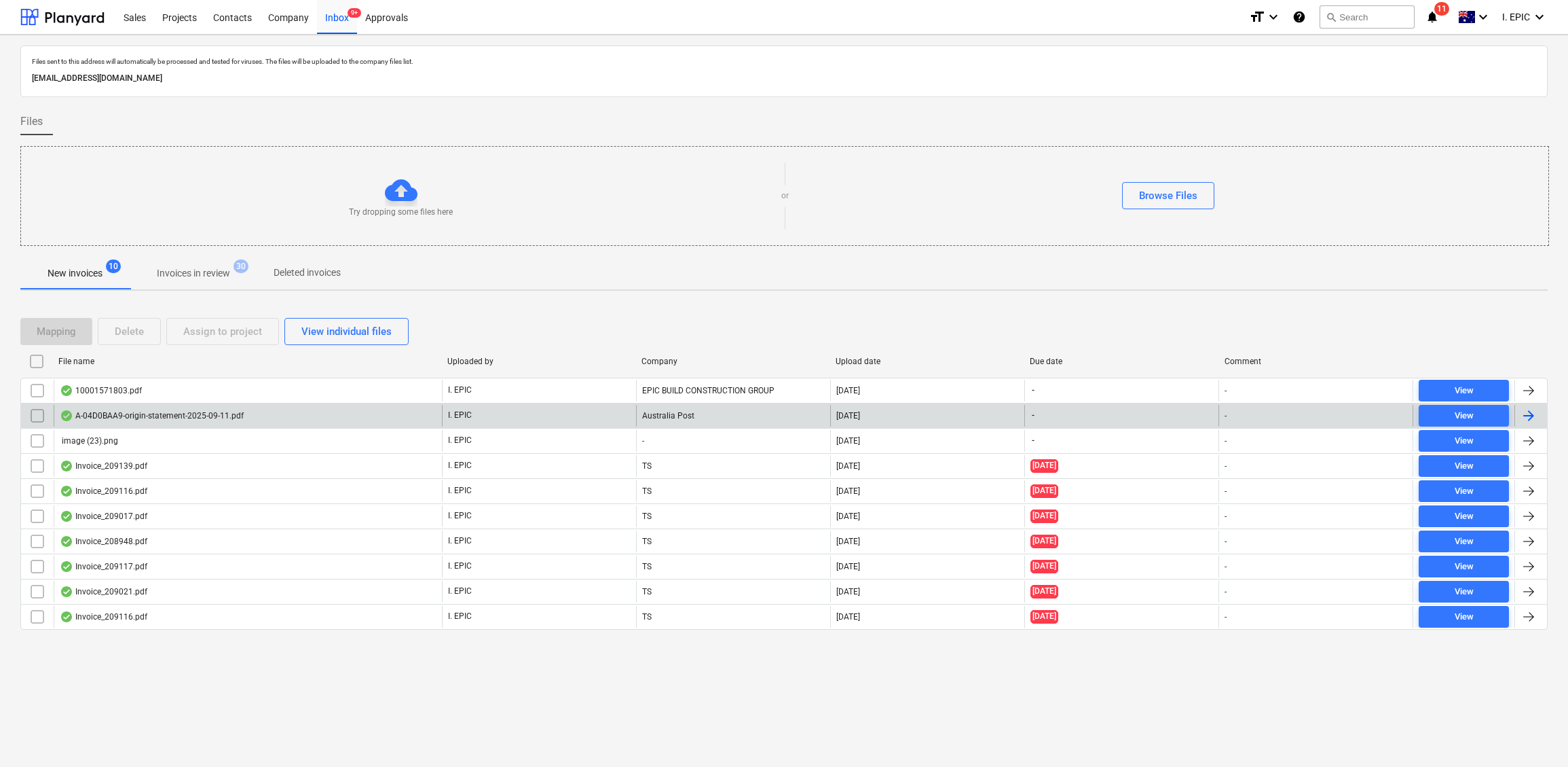
click at [114, 413] on div "A-04D0BAA9-origin-statement-2025-09-11.pdf" at bounding box center [151, 416] width 184 height 11
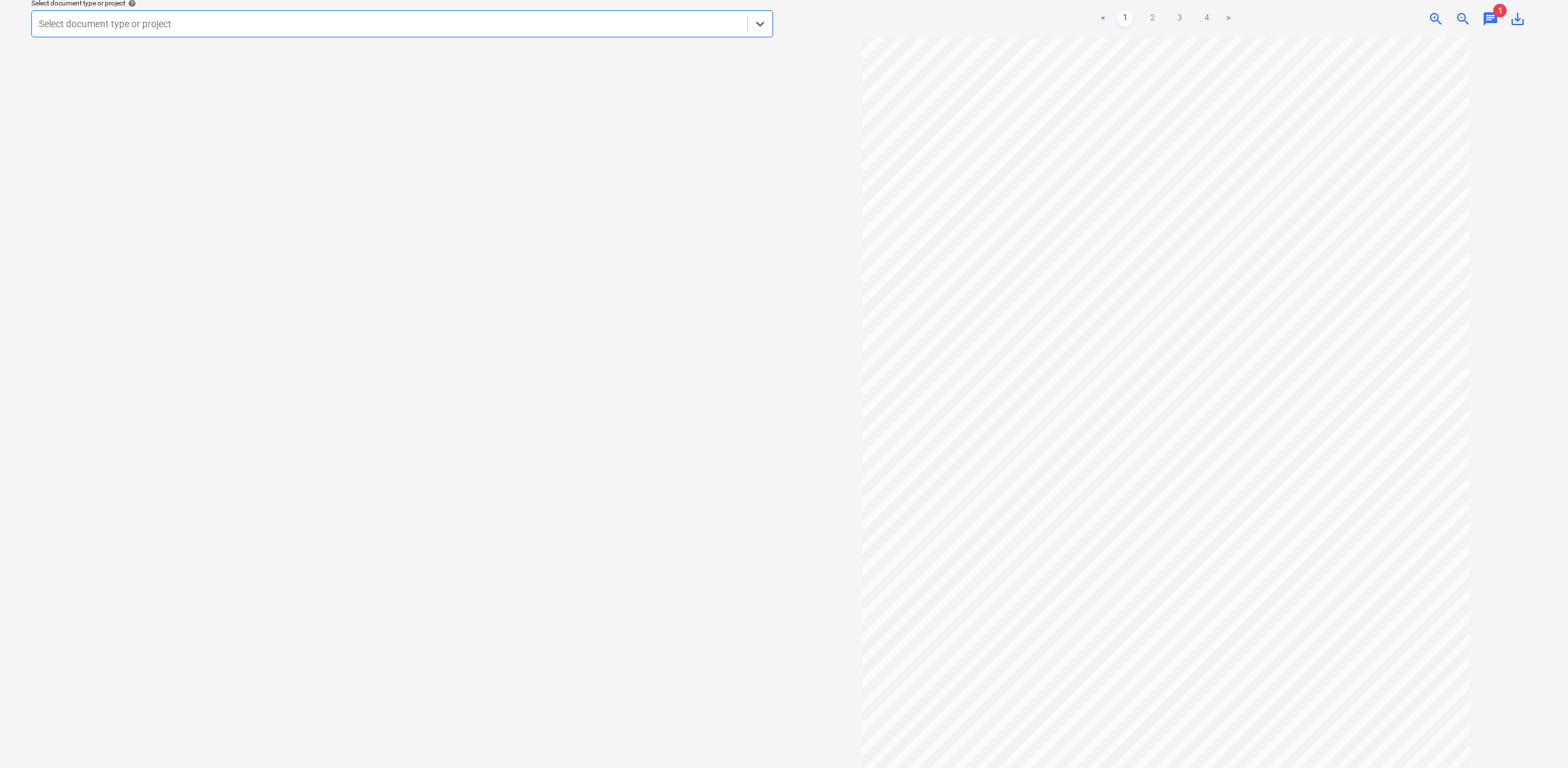
scroll to position [119, 0]
click at [1296, 326] on div at bounding box center [1165, 403] width 753 height 730
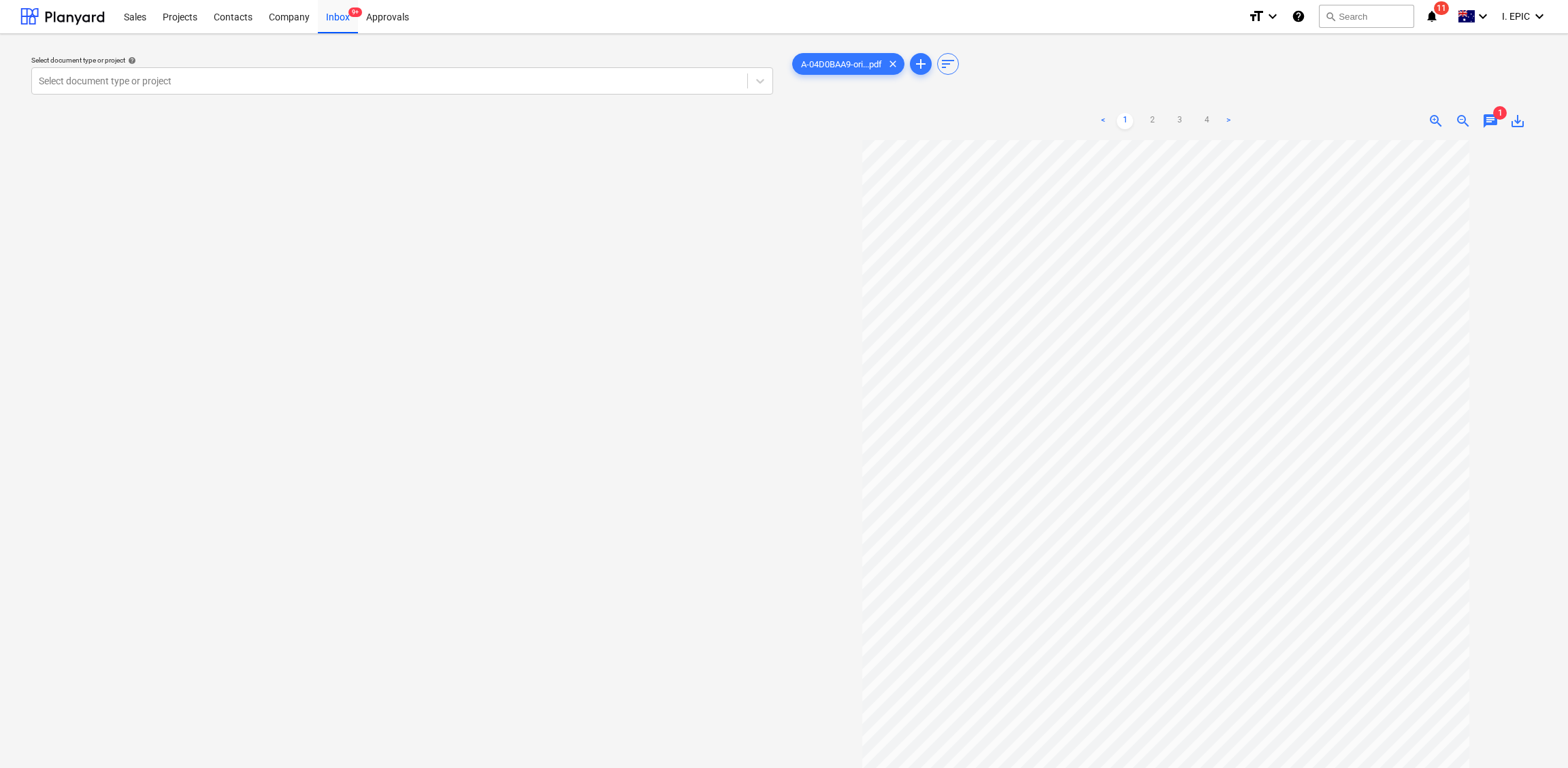
scroll to position [0, 0]
click at [639, 466] on div "Select document type or project help Select document type or project" at bounding box center [402, 461] width 763 height 831
click at [1296, 125] on span "chat" at bounding box center [1490, 121] width 16 height 16
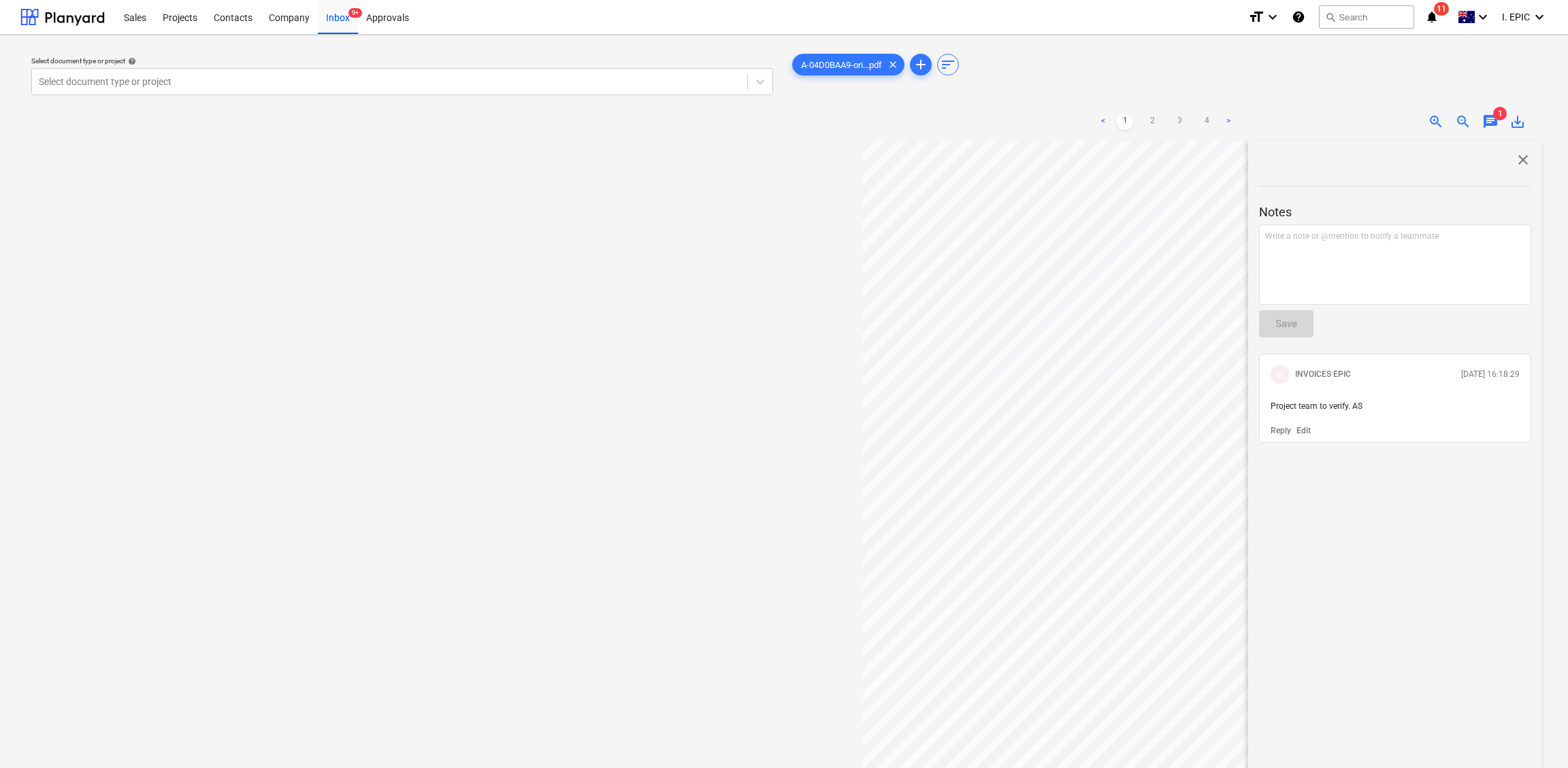
click at [466, 395] on div "Select document type or project help Select document type or project" at bounding box center [402, 461] width 763 height 831
click at [1296, 160] on span "close" at bounding box center [1522, 160] width 16 height 16
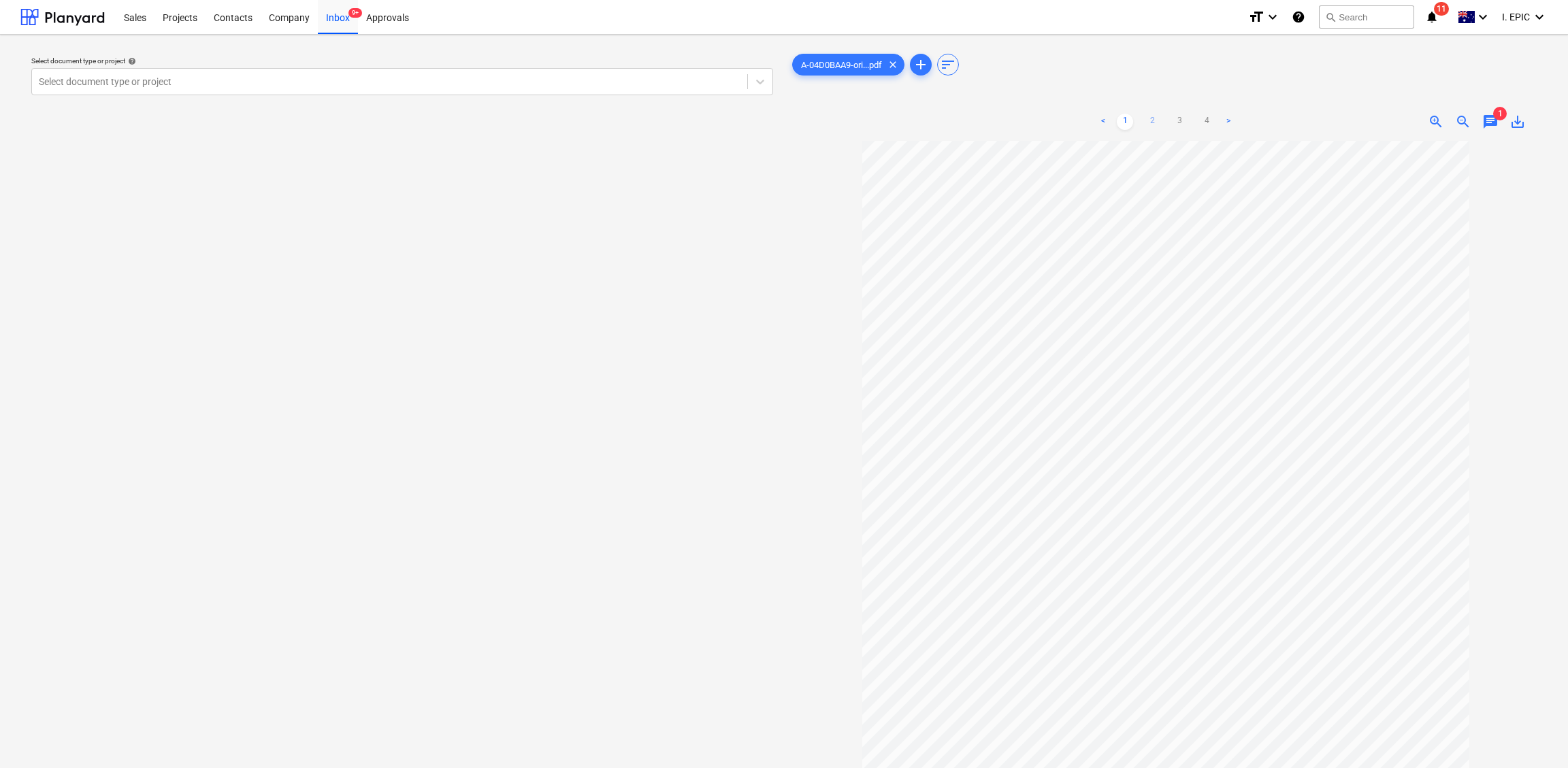
click at [1144, 116] on link "2" at bounding box center [1152, 121] width 16 height 16
click at [1180, 123] on link "3" at bounding box center [1179, 121] width 16 height 16
click at [1207, 120] on link "4" at bounding box center [1206, 121] width 16 height 16
click at [1296, 123] on span "save_alt" at bounding box center [1517, 121] width 16 height 16
click at [333, 17] on div "Inbox 9+" at bounding box center [338, 16] width 40 height 35
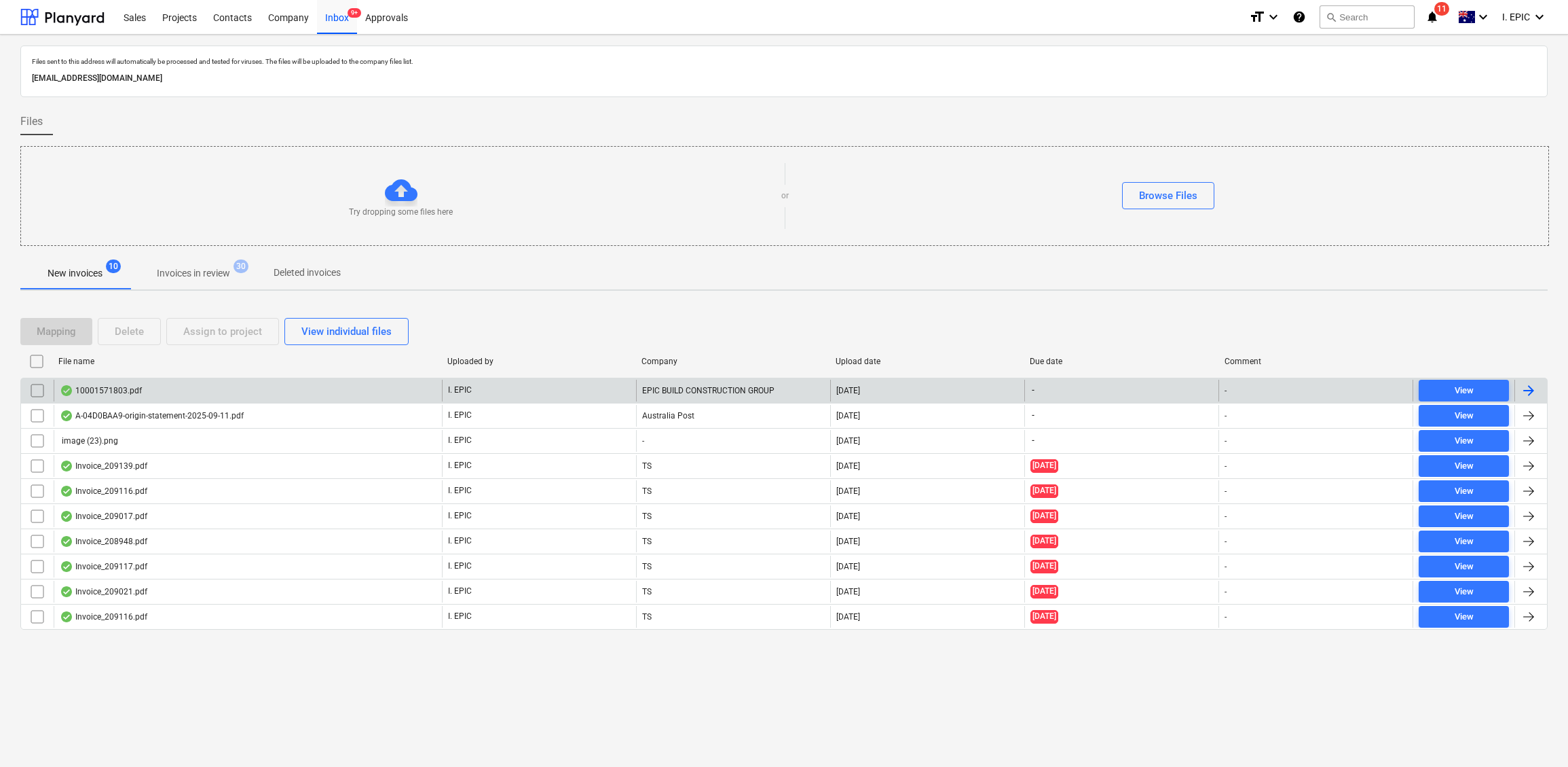
click at [100, 382] on div "10001571803.pdf" at bounding box center [247, 391] width 388 height 22
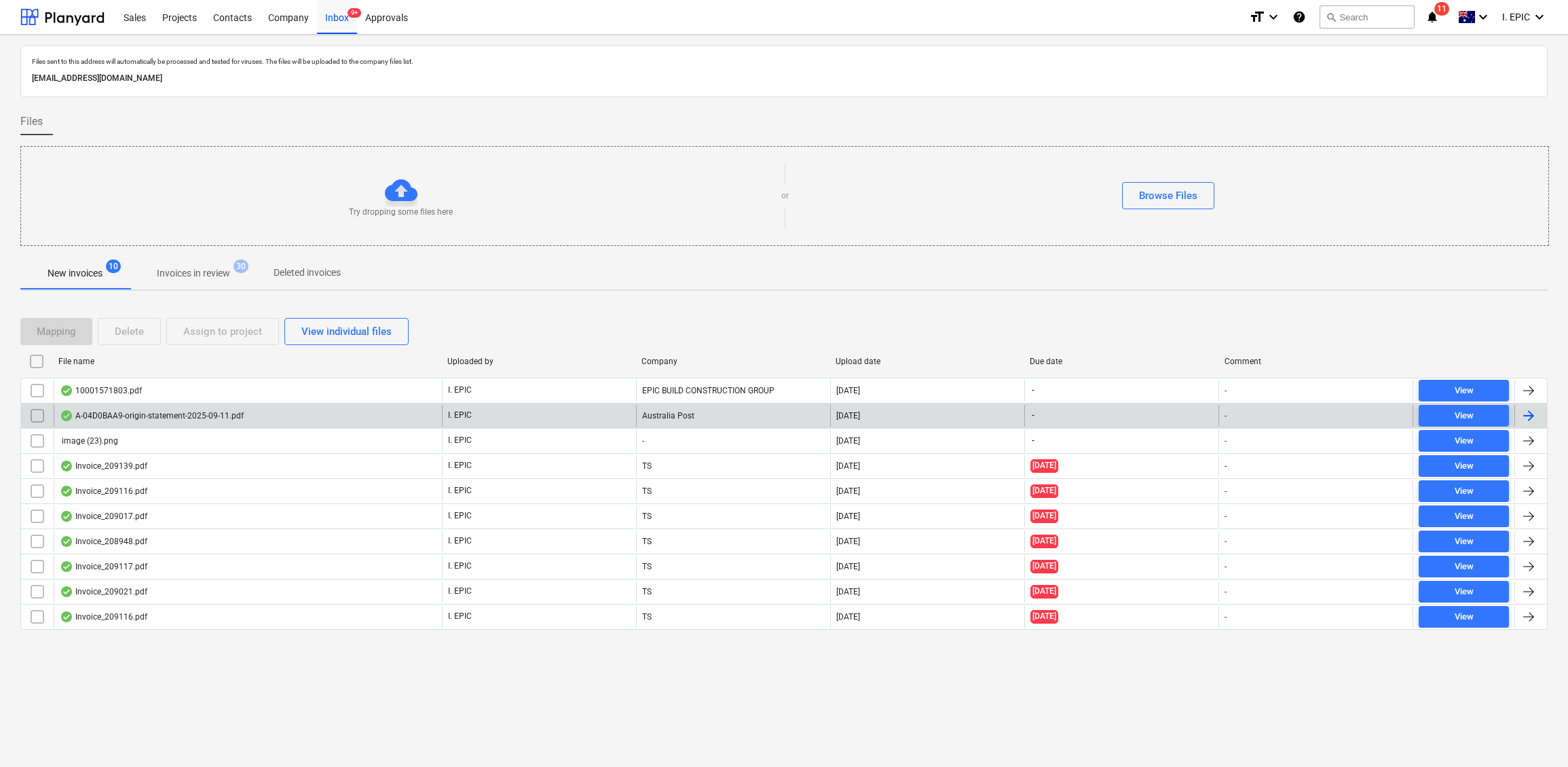
drag, startPoint x: 486, startPoint y: 744, endPoint x: 1037, endPoint y: 408, distance: 645.4
click at [486, 683] on div "Files sent to this address will automatically be processed and tested for virus…" at bounding box center [784, 401] width 1568 height 732
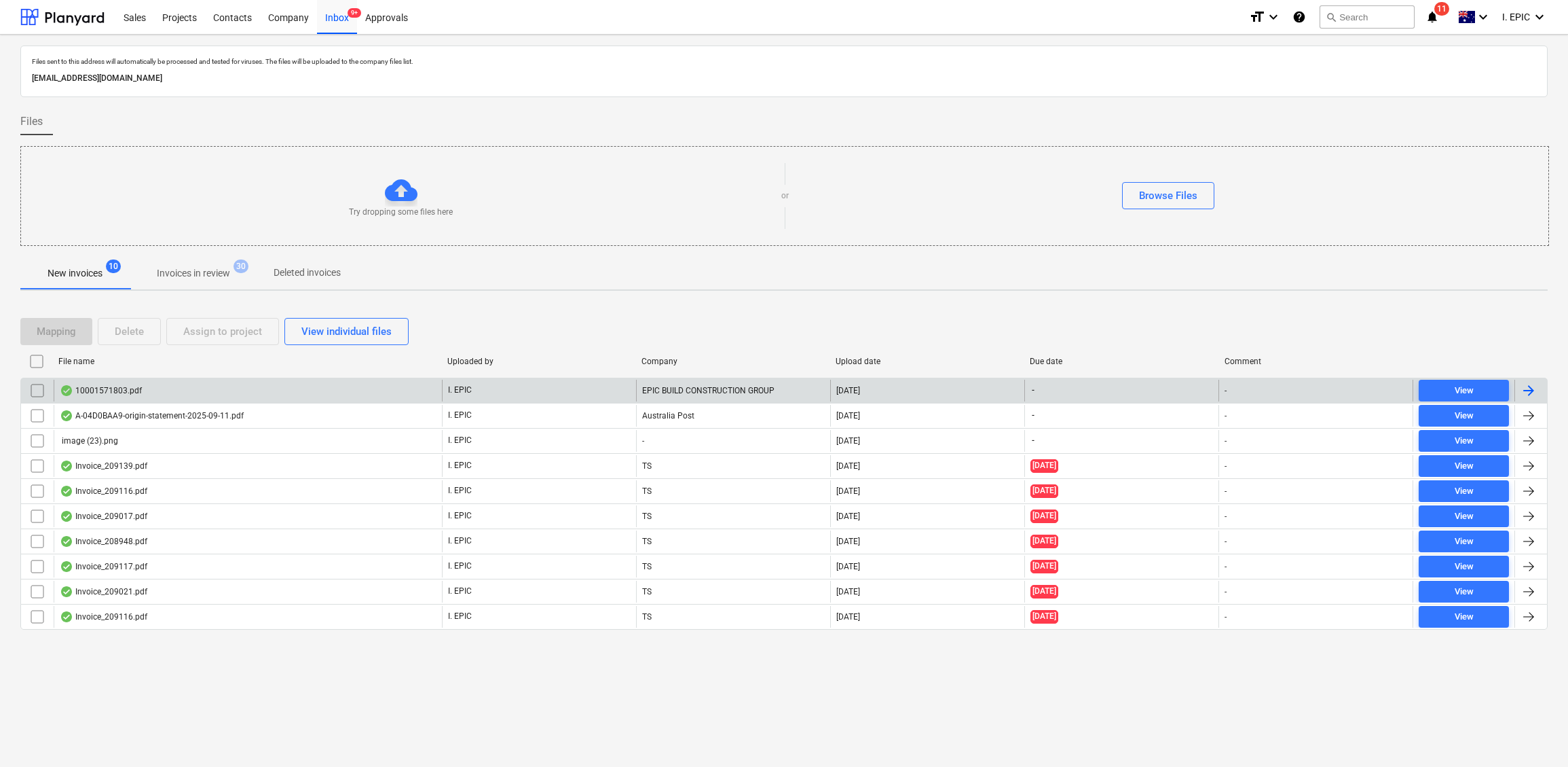
click at [96, 392] on div "10001571803.pdf" at bounding box center [101, 390] width 82 height 11
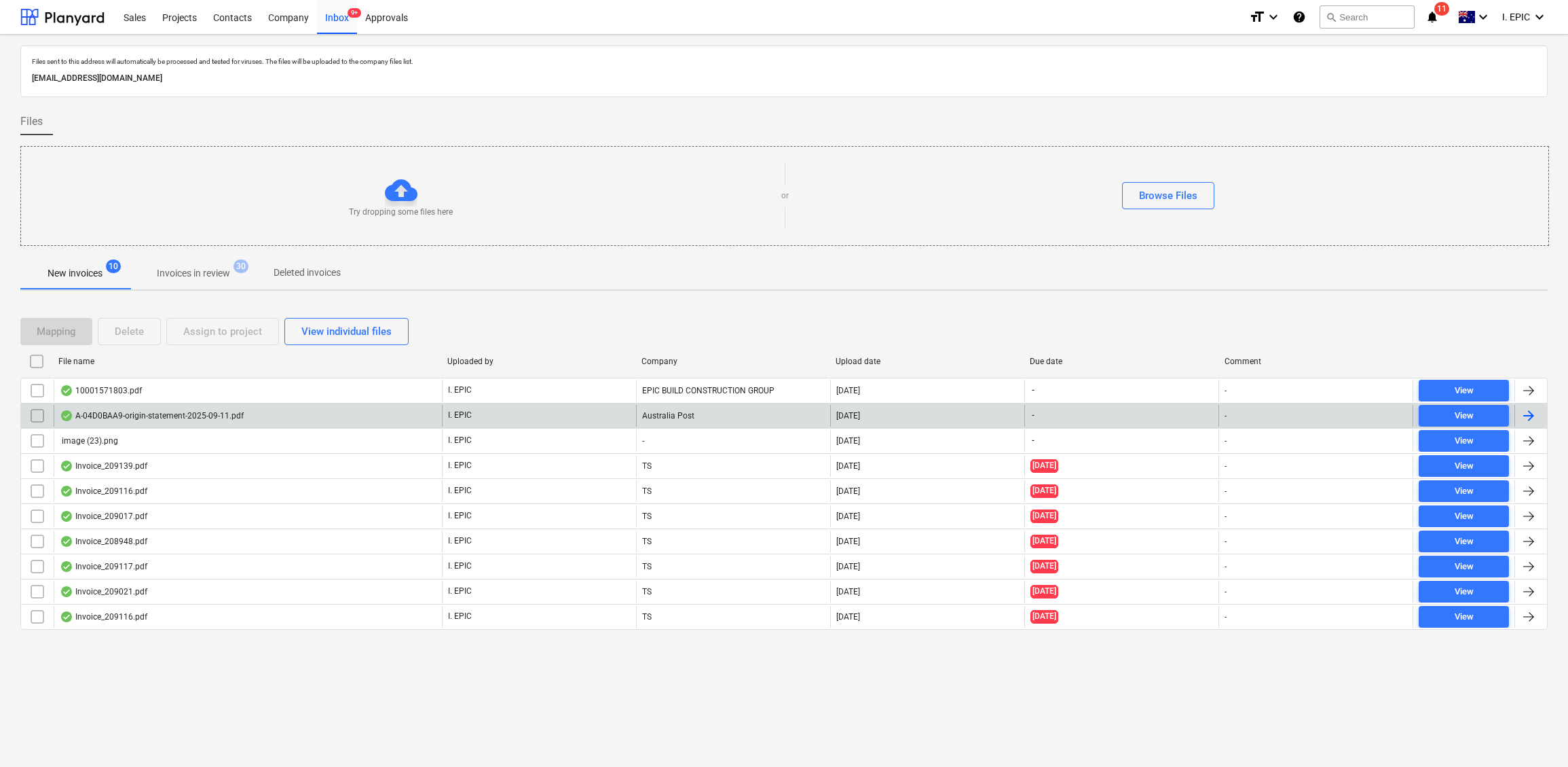
click at [121, 416] on div "A-04D0BAA9-origin-statement-2025-09-11.pdf" at bounding box center [151, 416] width 184 height 11
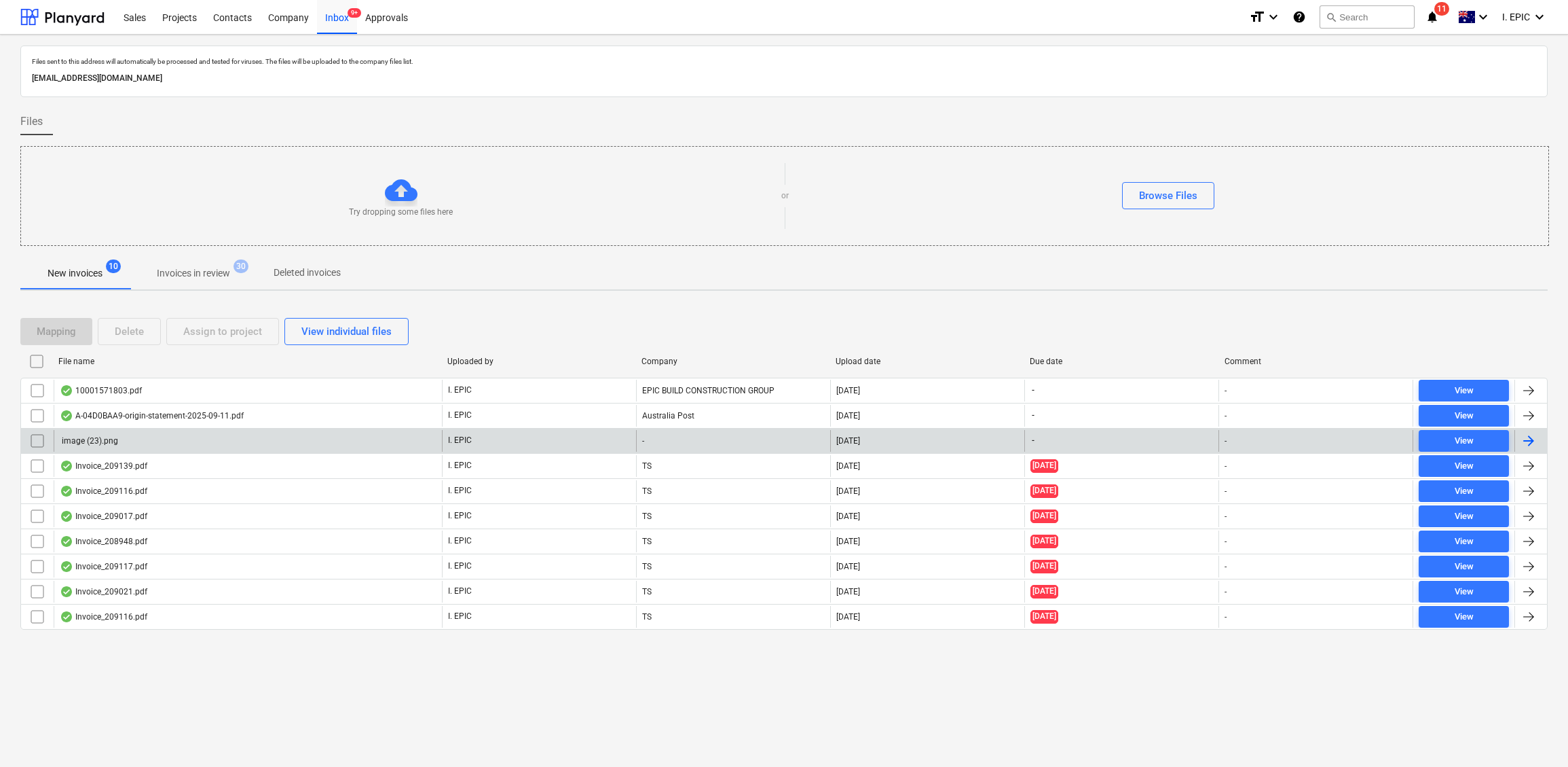
click at [37, 420] on input "checkbox" at bounding box center [37, 416] width 22 height 22
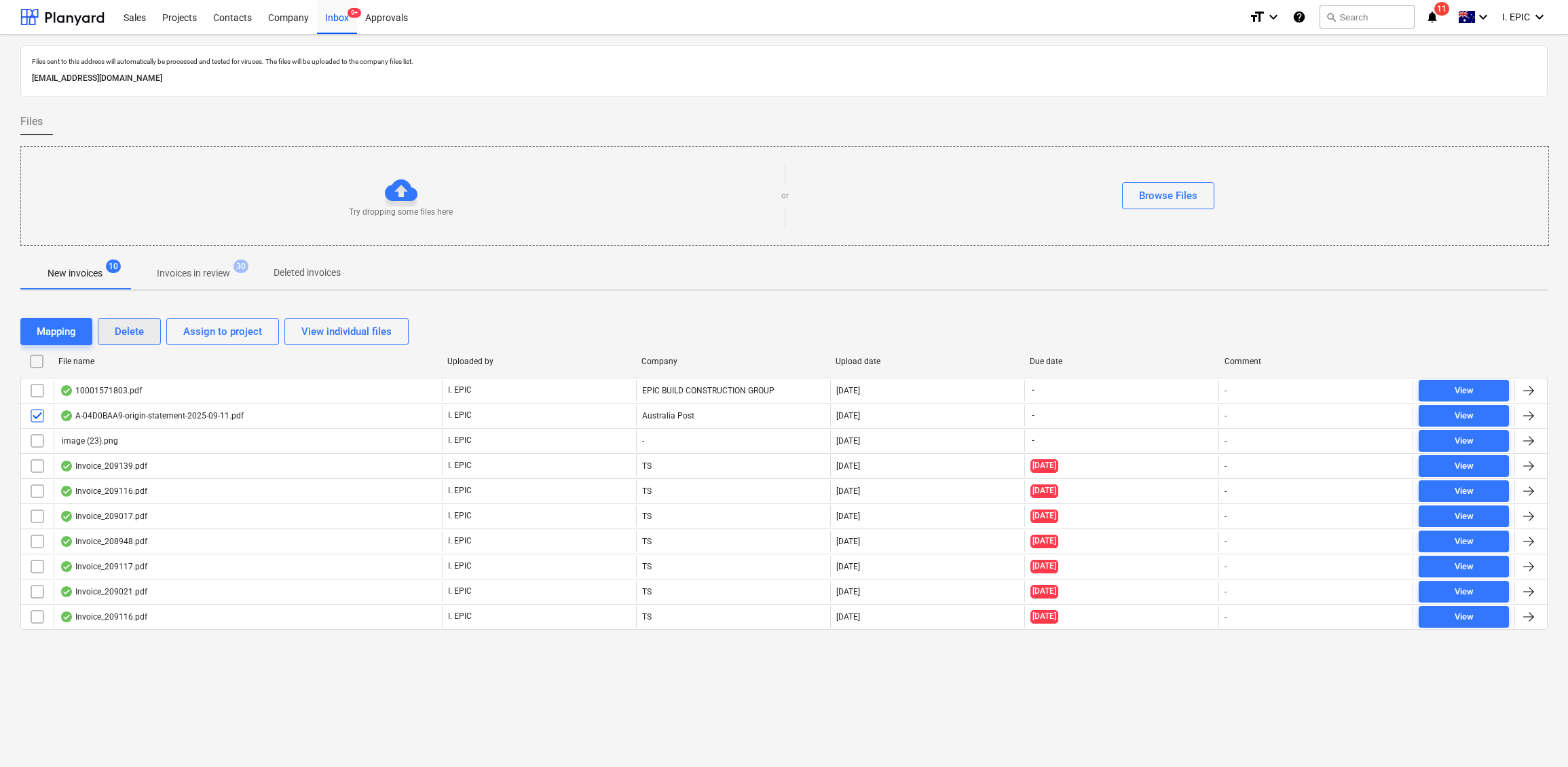
click at [145, 332] on button "Delete" at bounding box center [129, 332] width 63 height 27
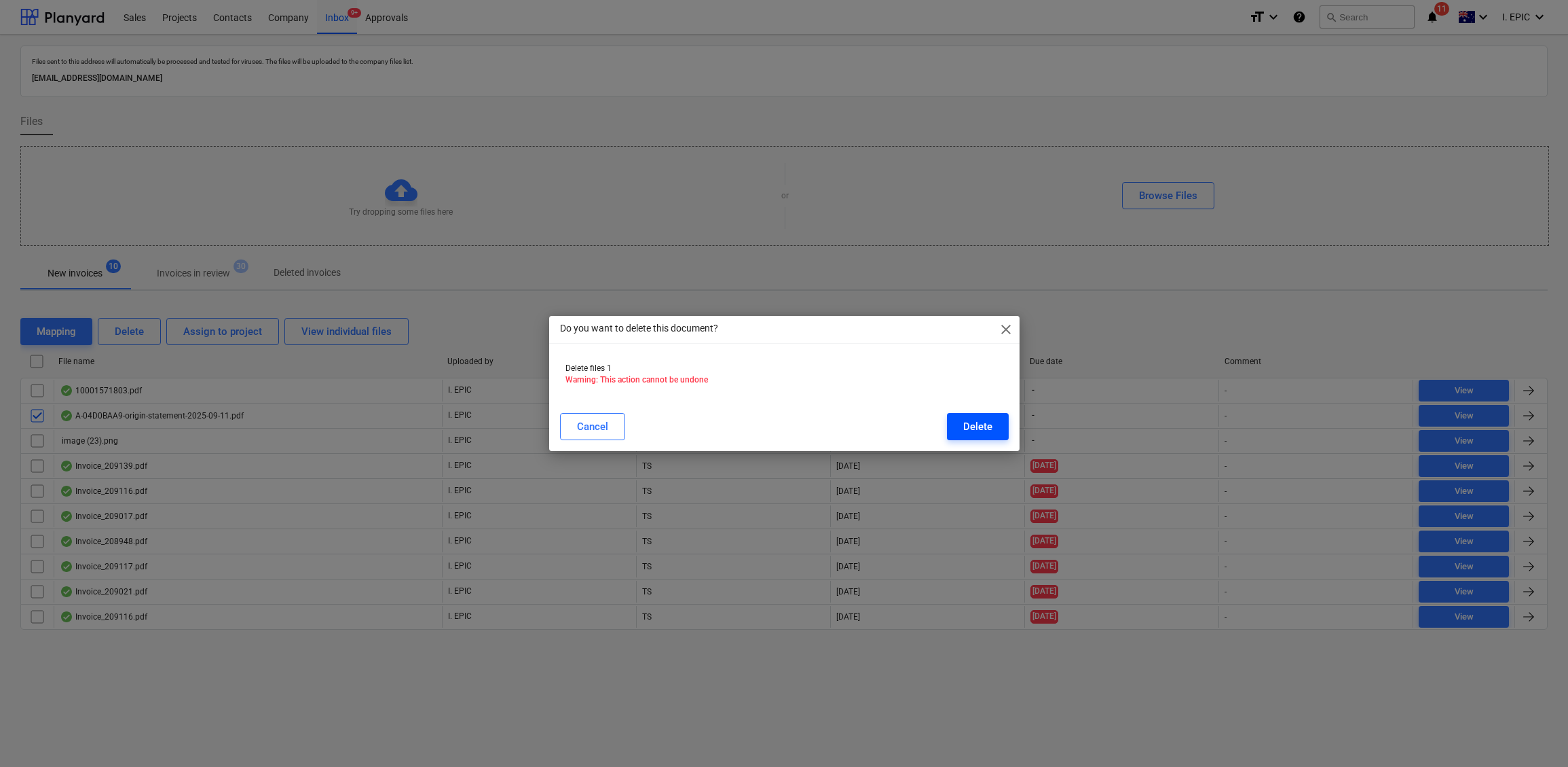
click at [972, 425] on div "Delete" at bounding box center [978, 426] width 29 height 18
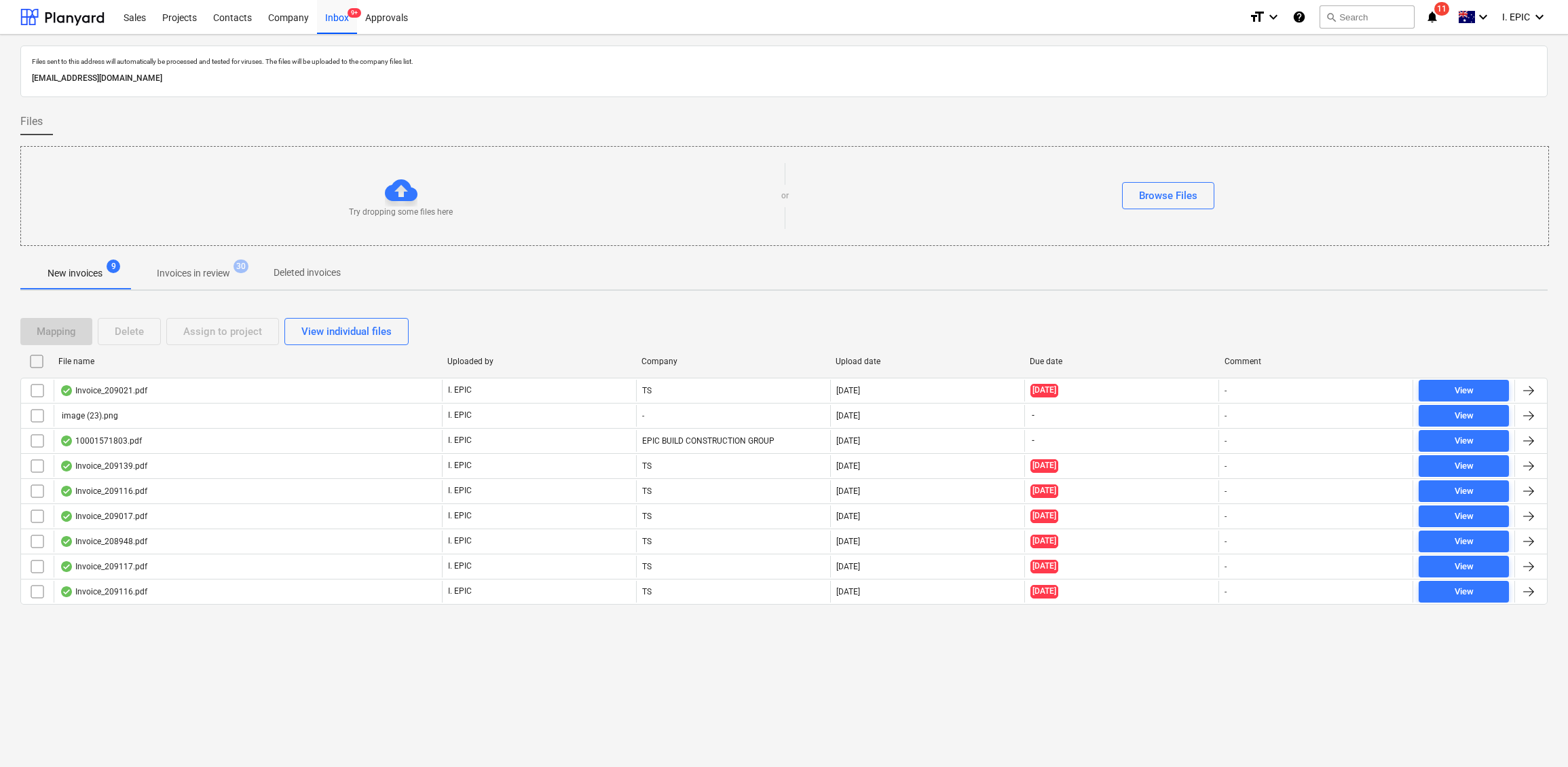
click at [373, 683] on div "Files sent to this address will automatically be processed and tested for virus…" at bounding box center [784, 401] width 1568 height 732
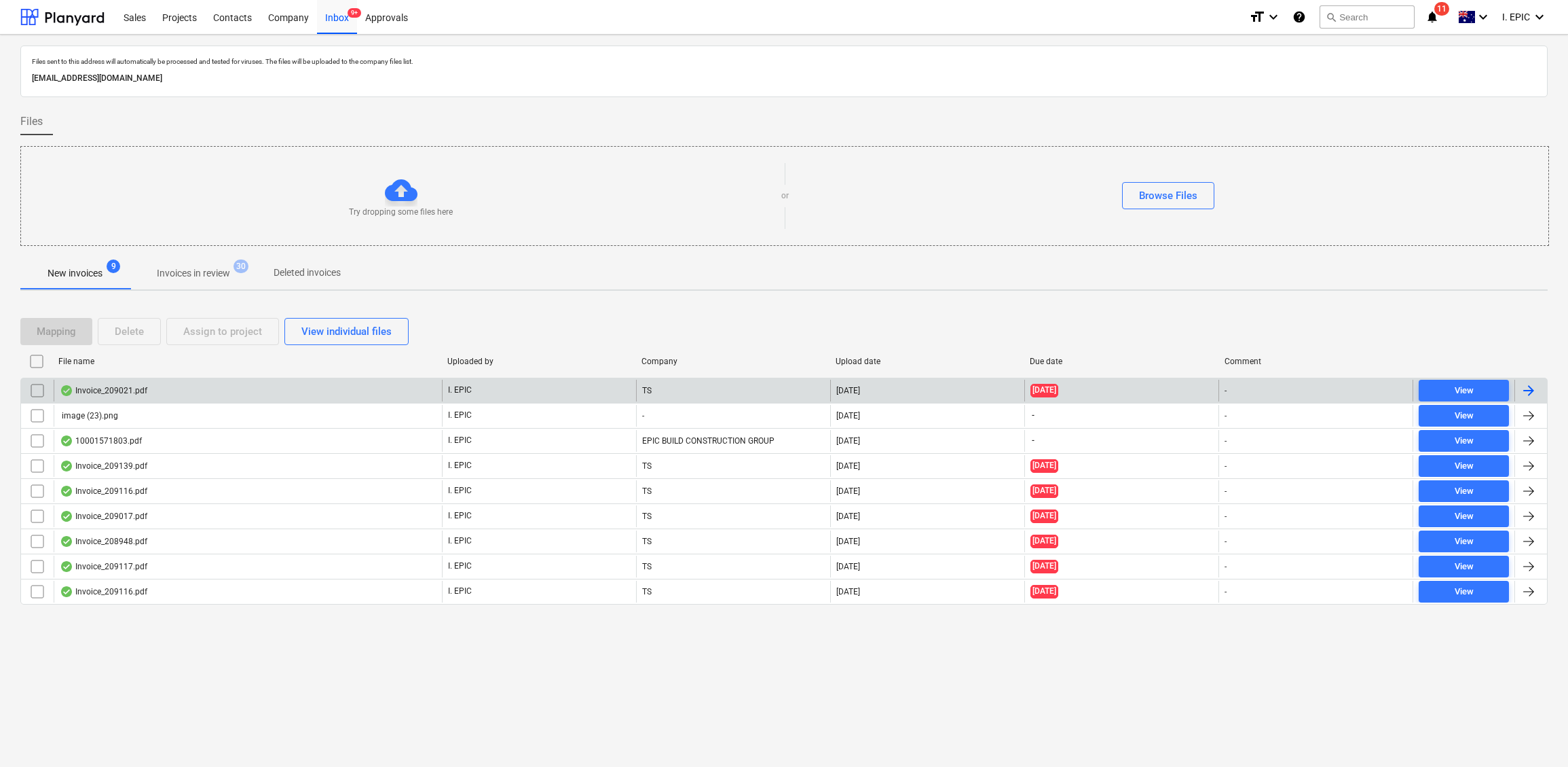
click at [224, 393] on div "Invoice_209021.pdf" at bounding box center [247, 391] width 388 height 22
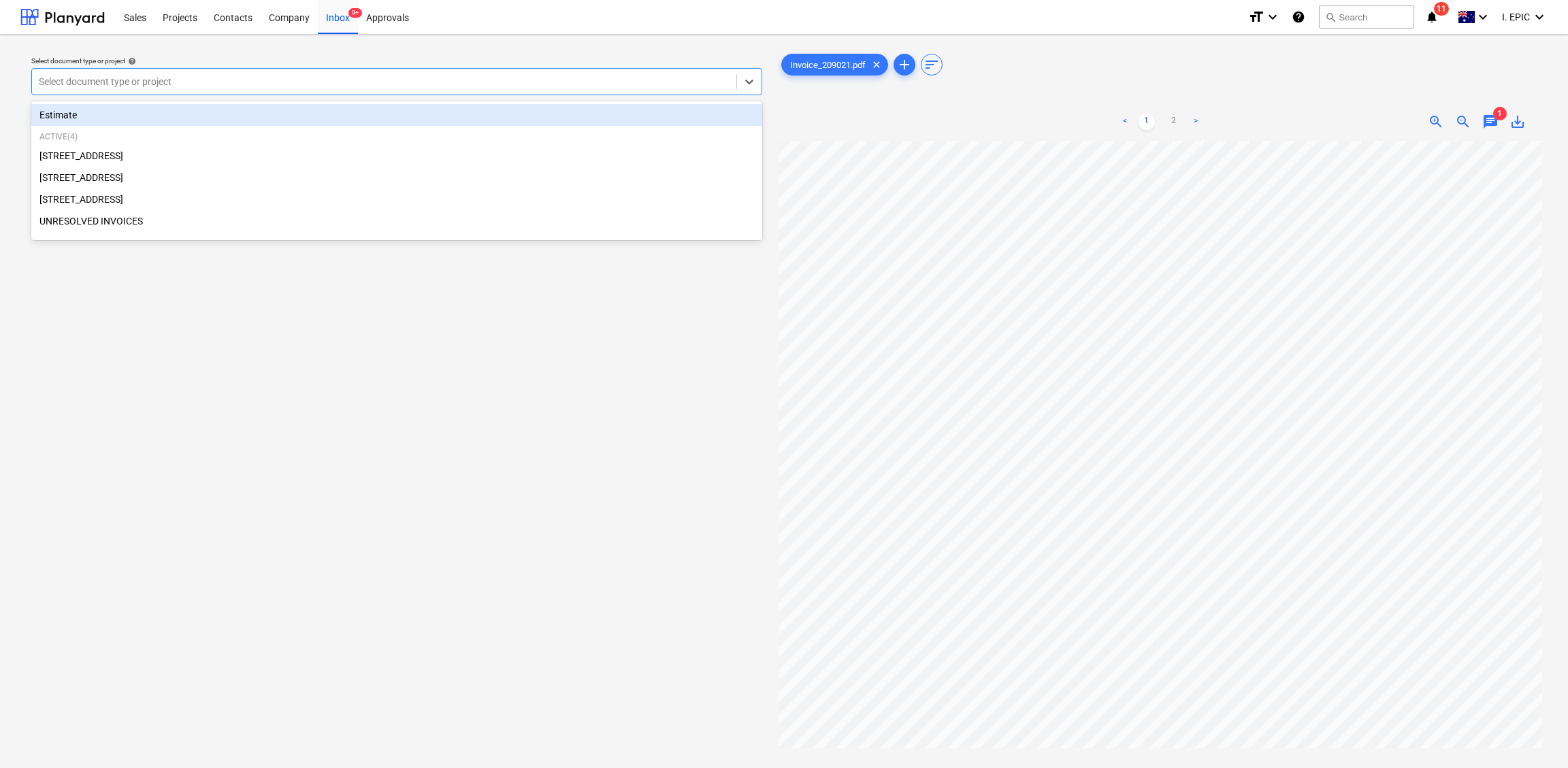
click at [215, 78] on div at bounding box center [383, 81] width 691 height 14
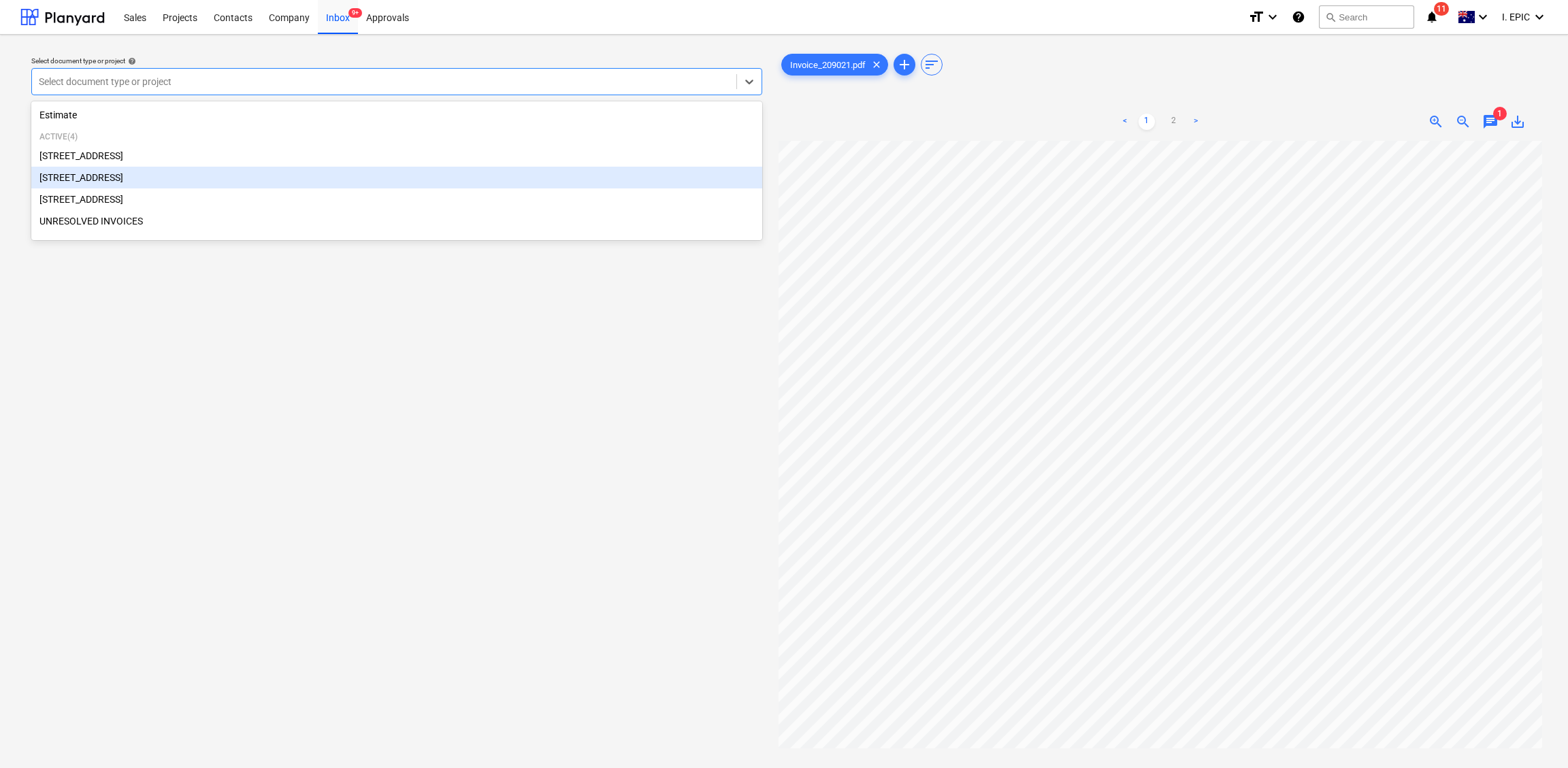
click at [115, 175] on div "[STREET_ADDRESS]" at bounding box center [396, 177] width 731 height 22
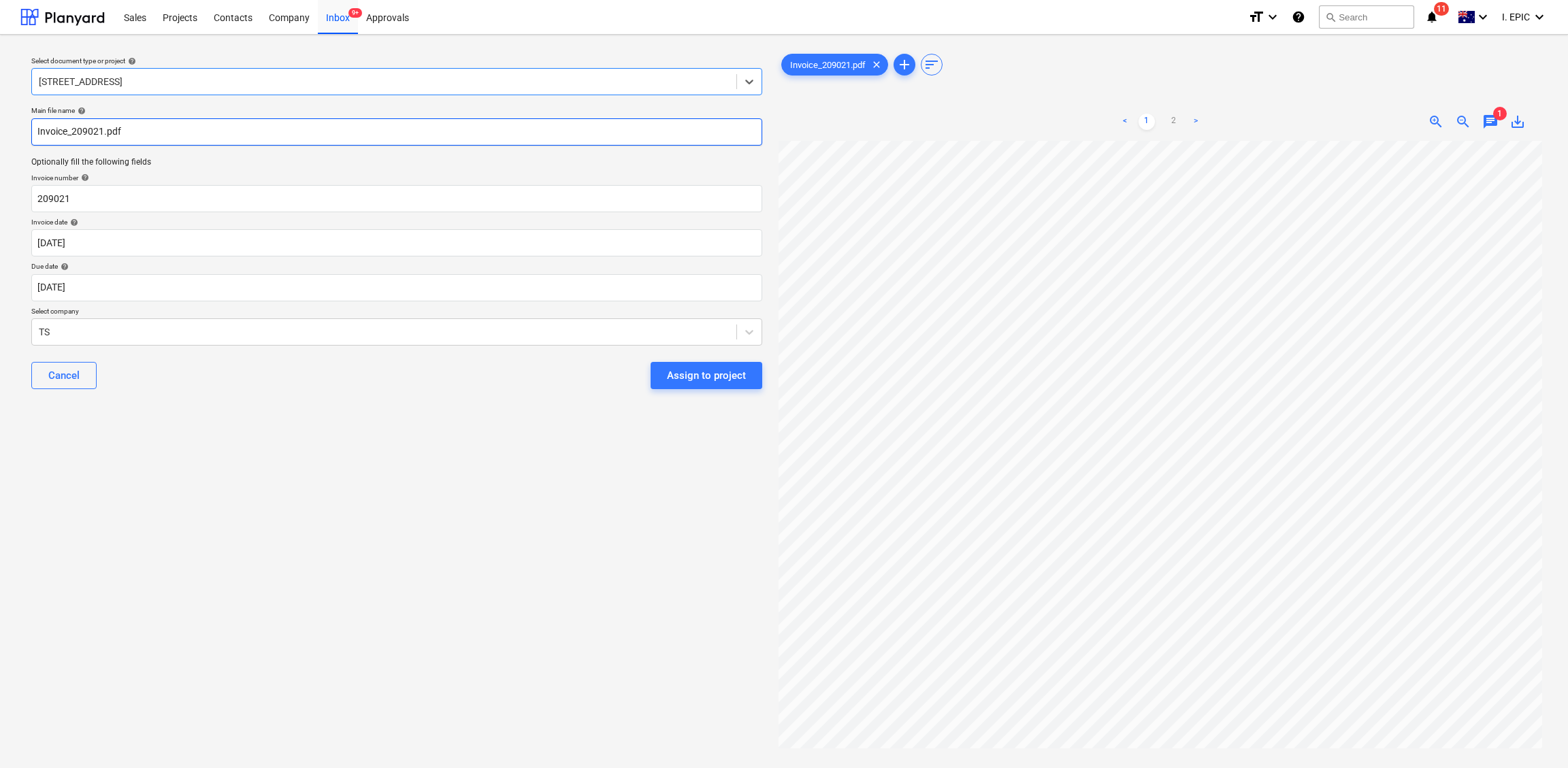
click at [51, 127] on input "Invoice_209021.pdf" at bounding box center [396, 132] width 731 height 27
type input "Timberite Invoice_209021.pdf"
click at [49, 188] on input "209021" at bounding box center [396, 199] width 731 height 27
drag, startPoint x: 497, startPoint y: 732, endPoint x: 501, endPoint y: 697, distance: 35.2
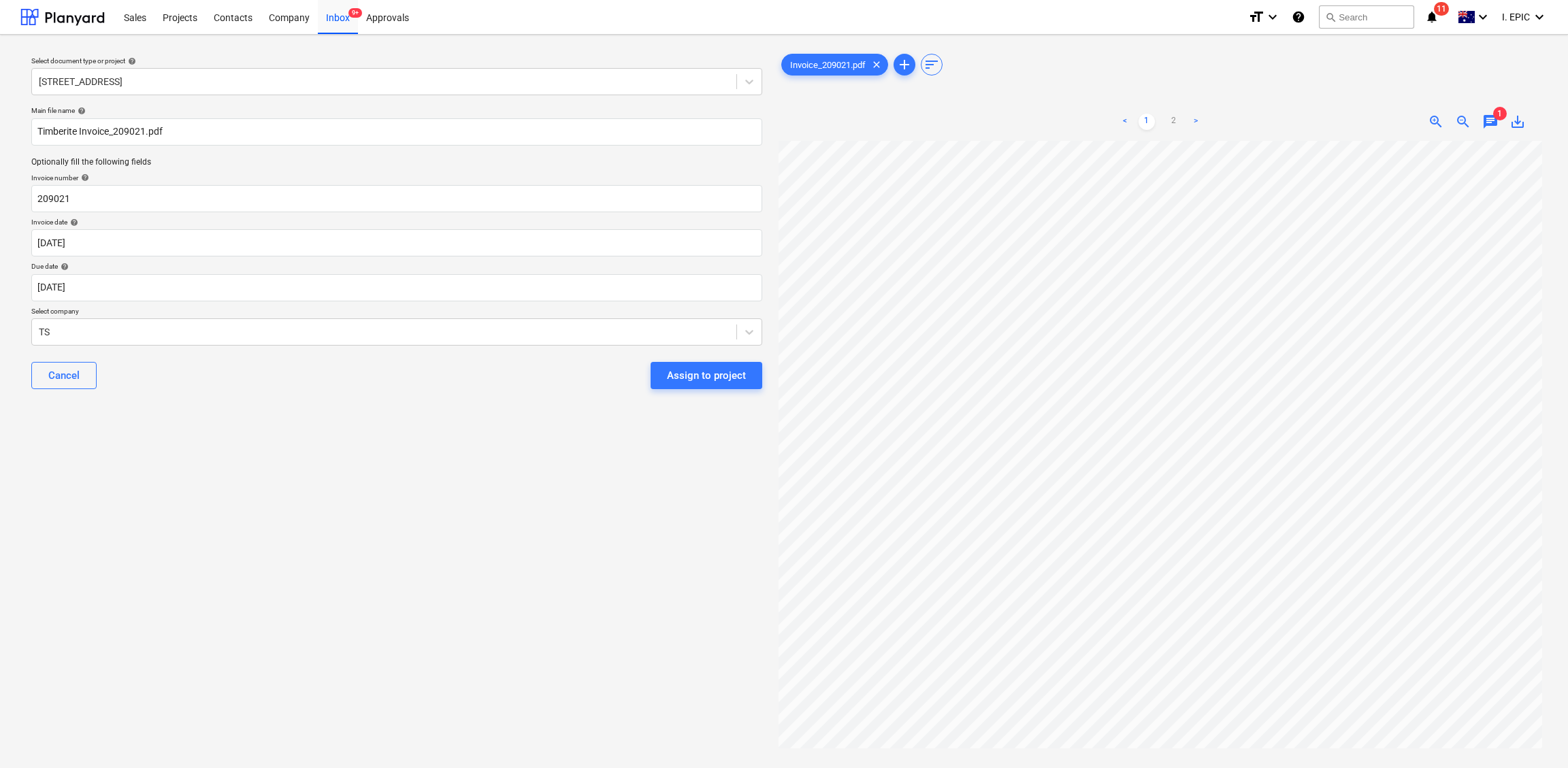
click at [497, 684] on div "Select document type or project help [STREET_ADDRESS] file name help Timberite …" at bounding box center [397, 461] width 753 height 831
click at [98, 237] on body "Sales Projects Contacts Company Inbox 9+ Approvals format_size keyboard_arrow_d…" at bounding box center [784, 384] width 1568 height 768
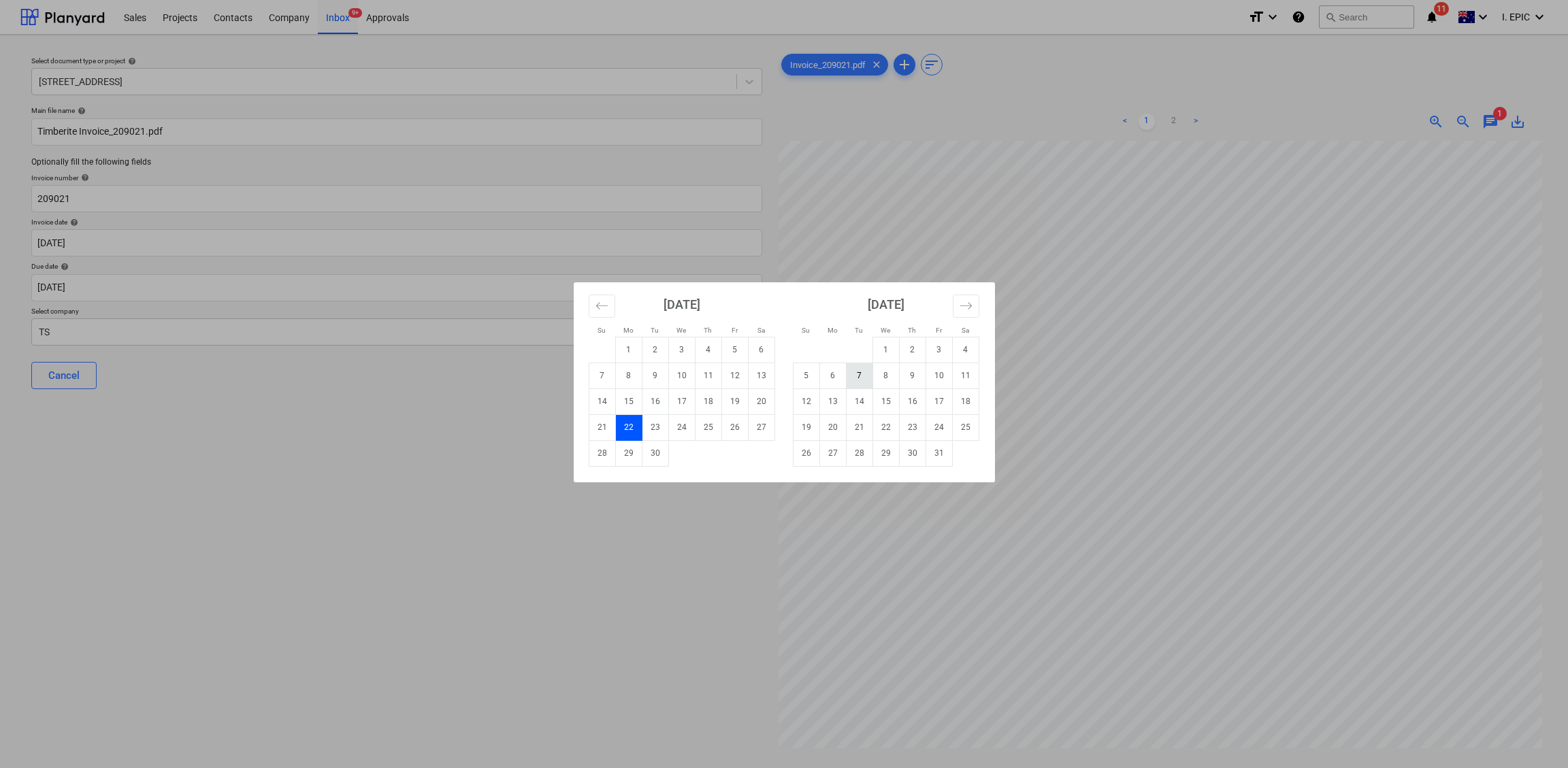
click at [852, 373] on td "7" at bounding box center [859, 375] width 26 height 26
type input "[DATE]"
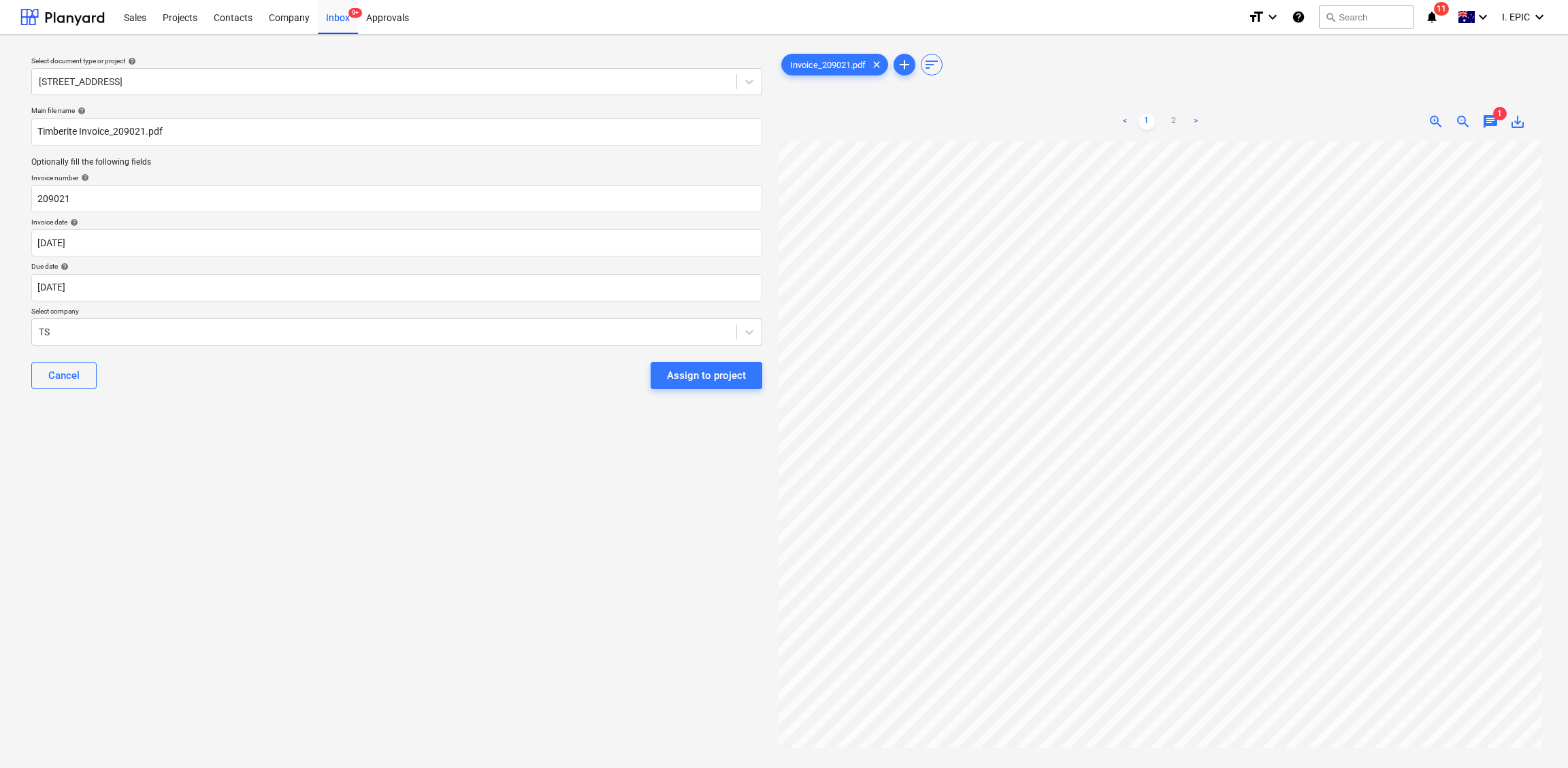
click at [1182, 133] on div "< 1 2 >" at bounding box center [1160, 121] width 247 height 38
click at [1175, 118] on link "2" at bounding box center [1173, 121] width 16 height 16
click at [78, 479] on div "Select document type or project help [STREET_ADDRESS] file name help Timberite …" at bounding box center [397, 461] width 753 height 831
click at [113, 294] on body "Sales Projects Contacts Company Inbox 9+ Approvals format_size keyboard_arrow_d…" at bounding box center [784, 384] width 1568 height 768
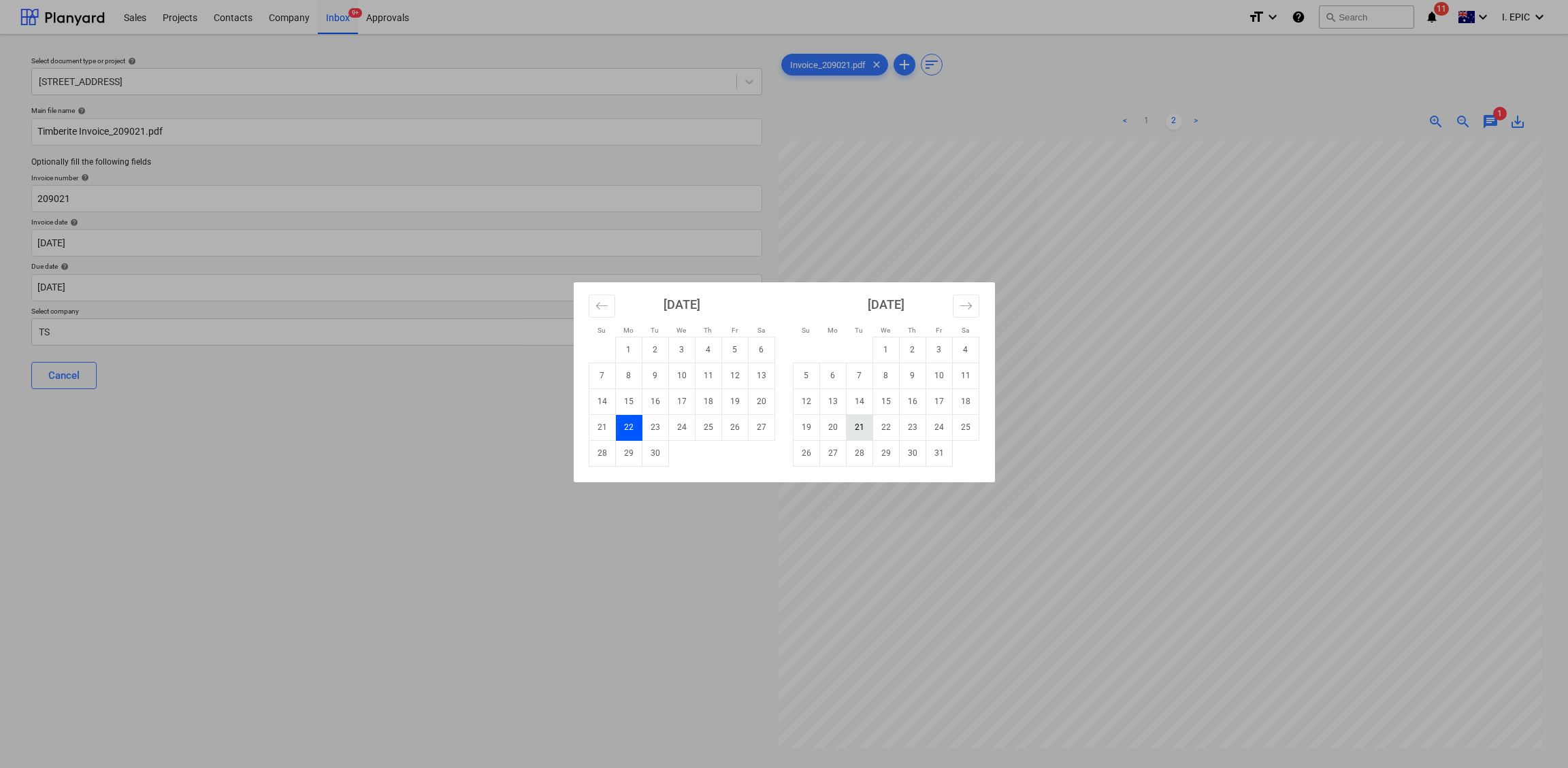
click at [862, 419] on td "21" at bounding box center [859, 427] width 26 height 26
type input "[DATE]"
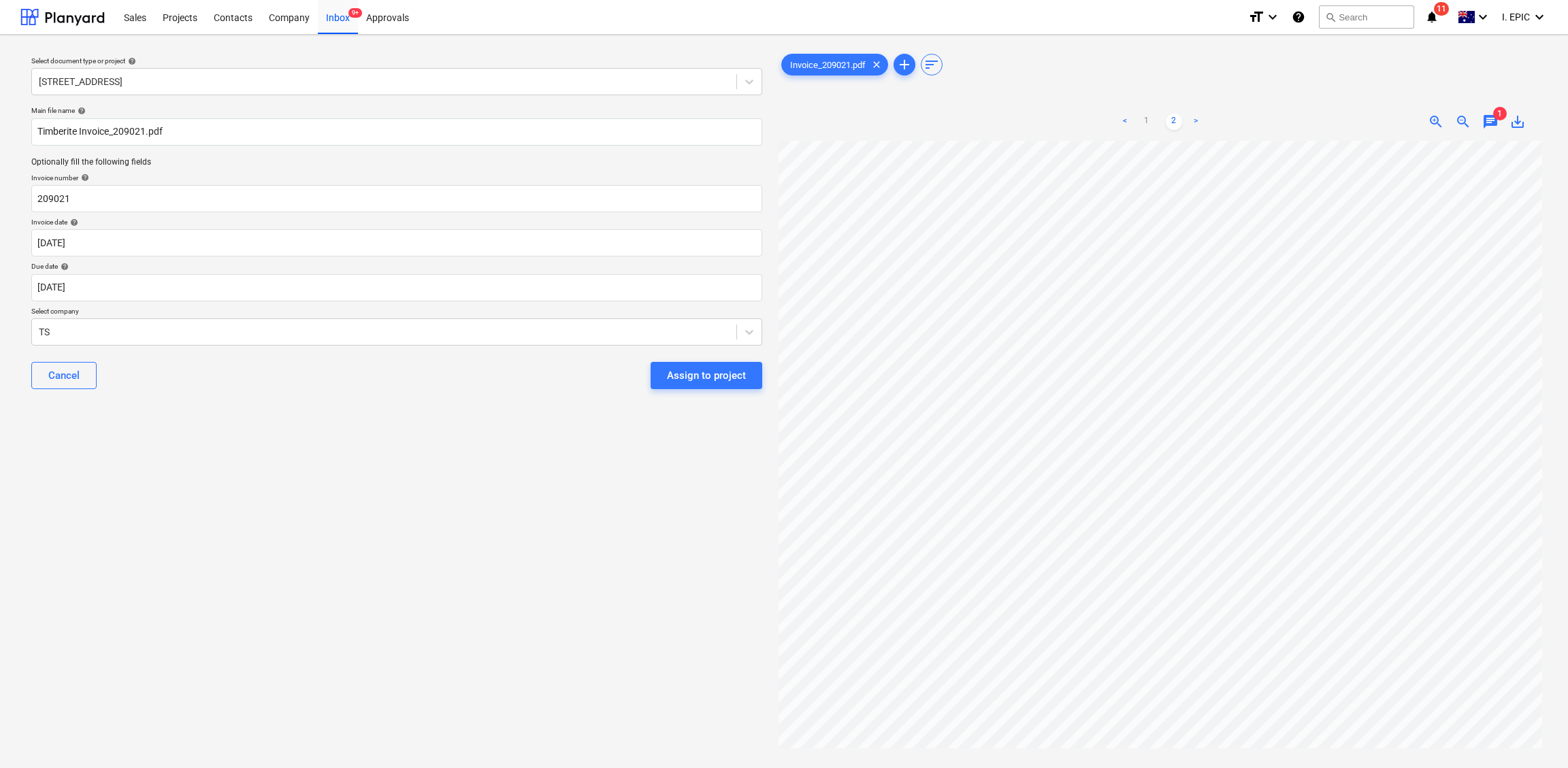
click at [198, 512] on div "Select document type or project help [STREET_ADDRESS] file name help Timberite …" at bounding box center [397, 461] width 753 height 831
click at [53, 338] on div at bounding box center [383, 331] width 691 height 14
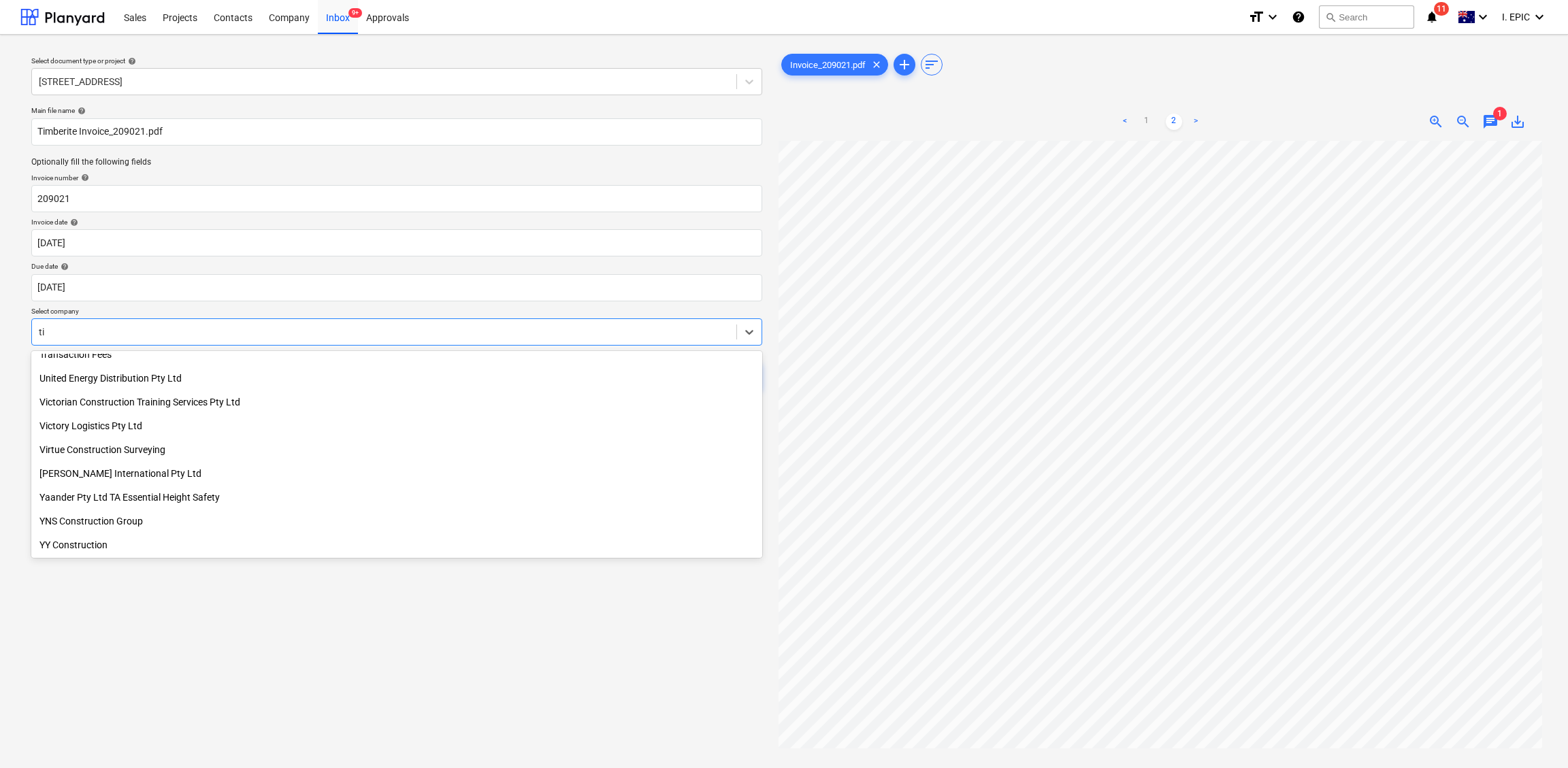
scroll to position [3867, 0]
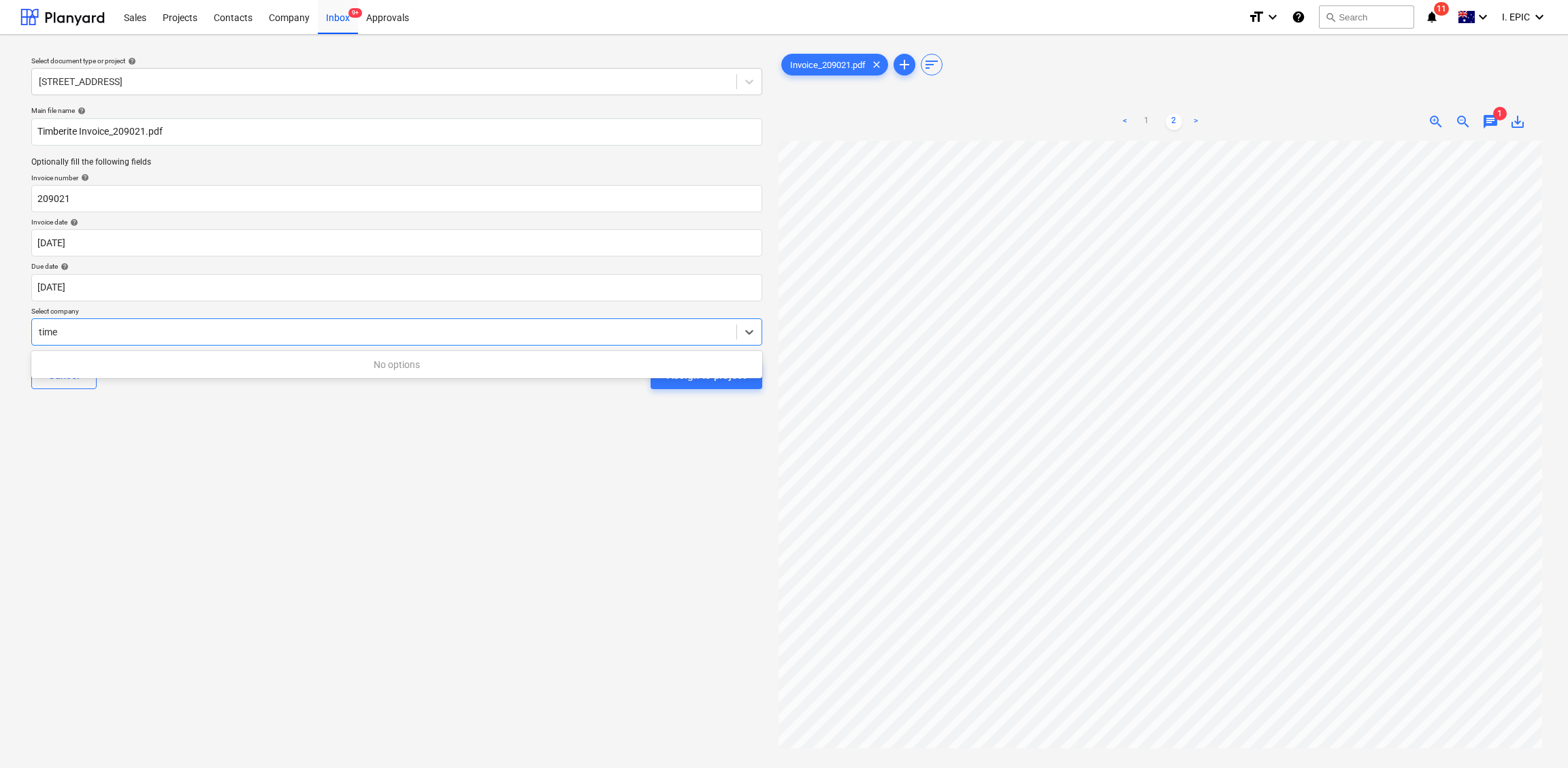
type input "timer"
drag, startPoint x: 83, startPoint y: 329, endPoint x: -4, endPoint y: 323, distance: 87.2
click at [0, 323] on html "Sales Projects Contacts Company Inbox 9+ Approvals format_size keyboard_arrow_d…" at bounding box center [784, 384] width 1568 height 768
click at [62, 327] on div at bounding box center [383, 331] width 691 height 14
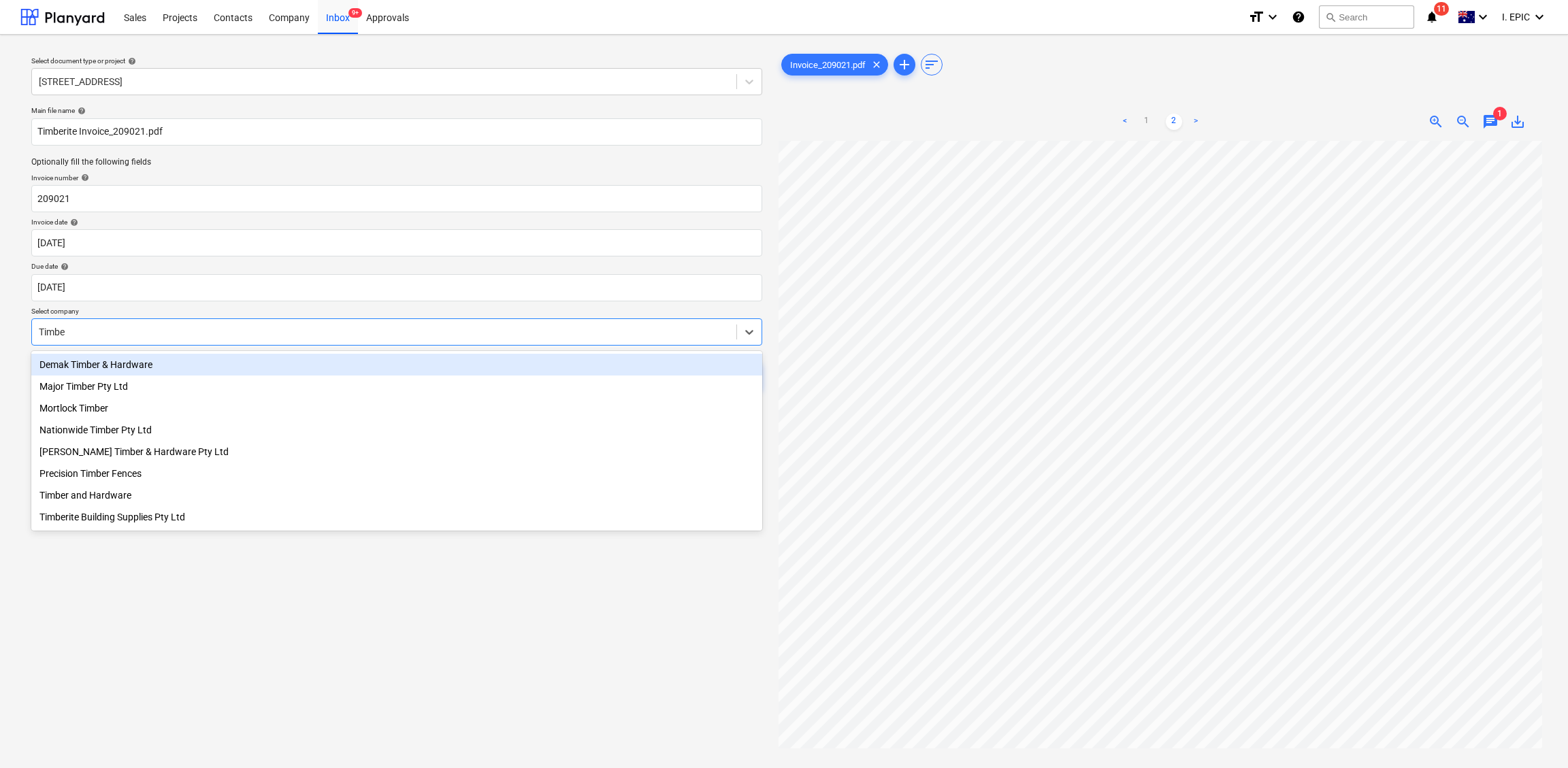
type input "Timber"
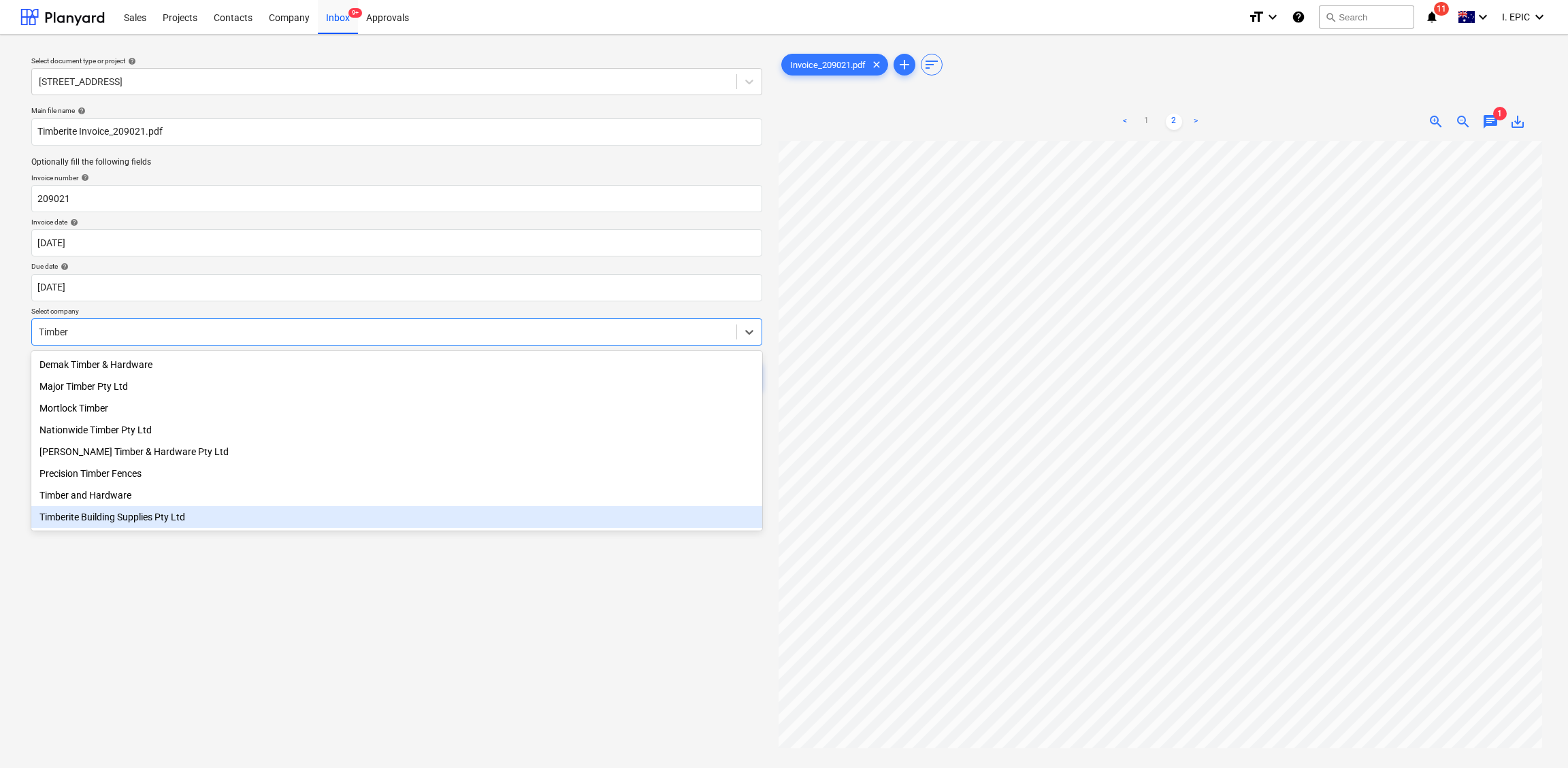
click at [145, 524] on div "Timberite Building Supplies Pty Ltd" at bounding box center [396, 517] width 731 height 22
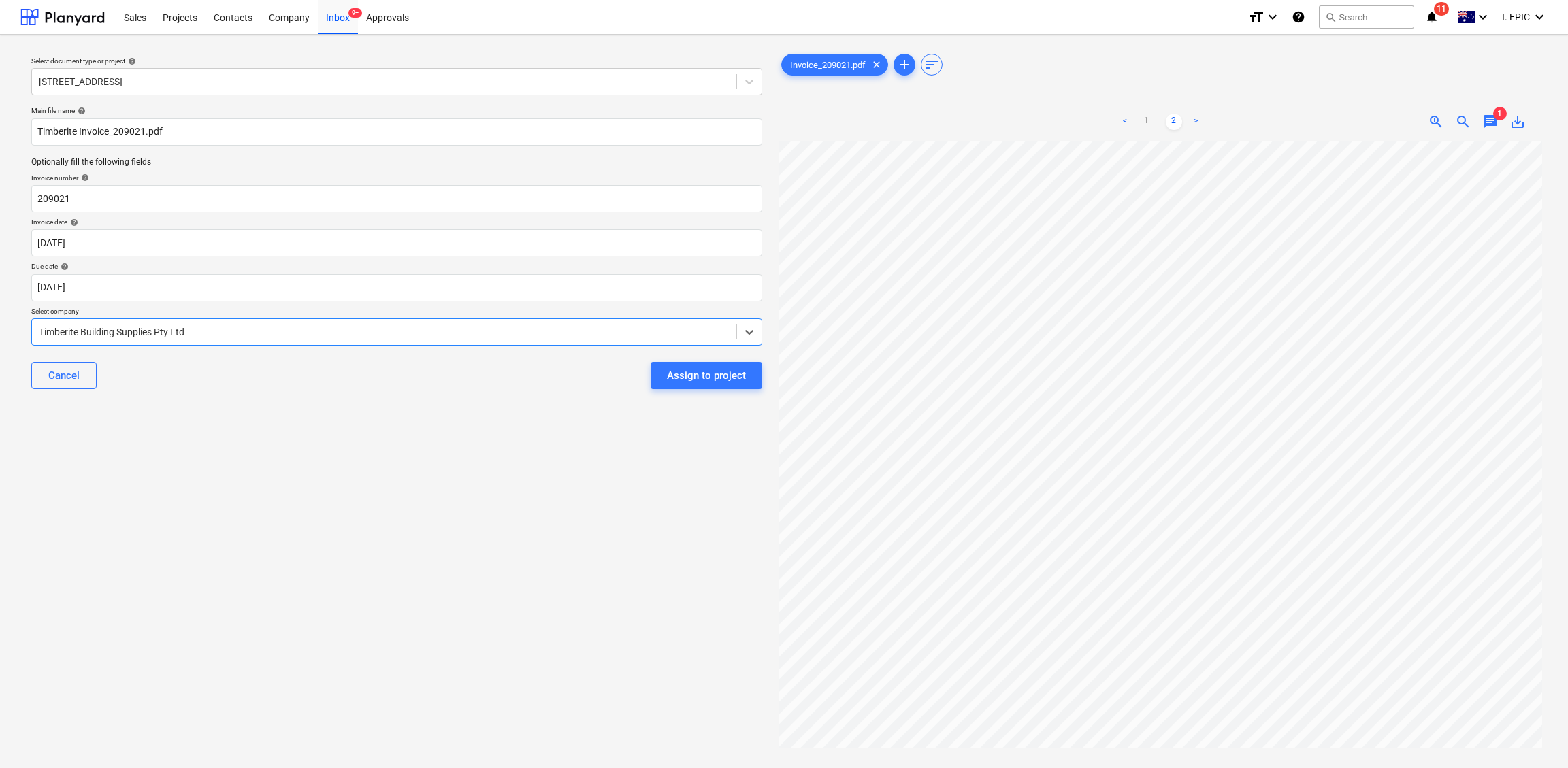
click at [355, 594] on div "Select document type or project help [STREET_ADDRESS] file name help Timberite …" at bounding box center [397, 461] width 753 height 831
click at [1296, 123] on span "chat" at bounding box center [1490, 121] width 16 height 16
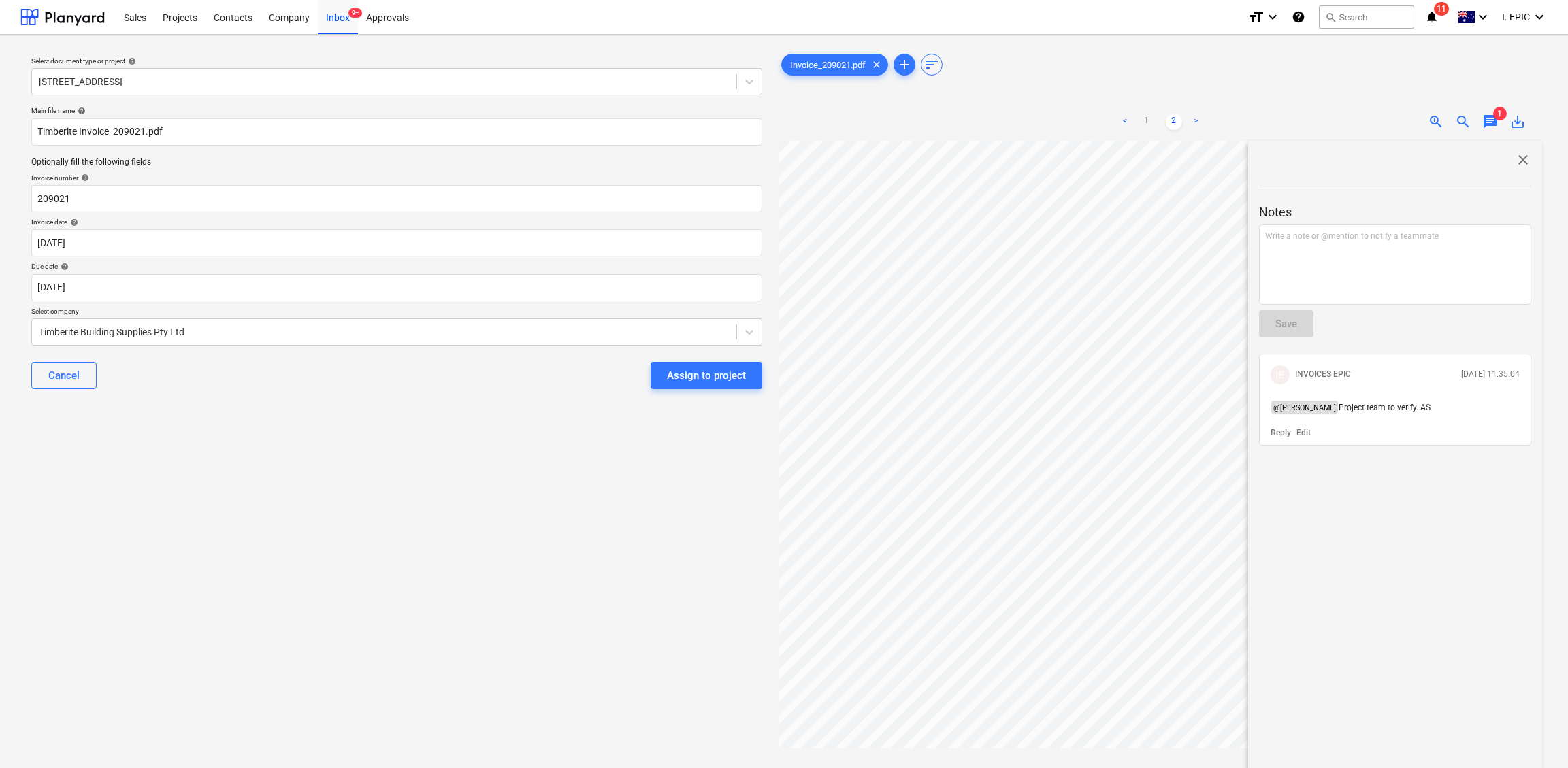
click at [310, 487] on div "Select document type or project help [STREET_ADDRESS] file name help Timberite …" at bounding box center [397, 461] width 753 height 831
click at [693, 374] on div "Assign to project" at bounding box center [706, 375] width 79 height 18
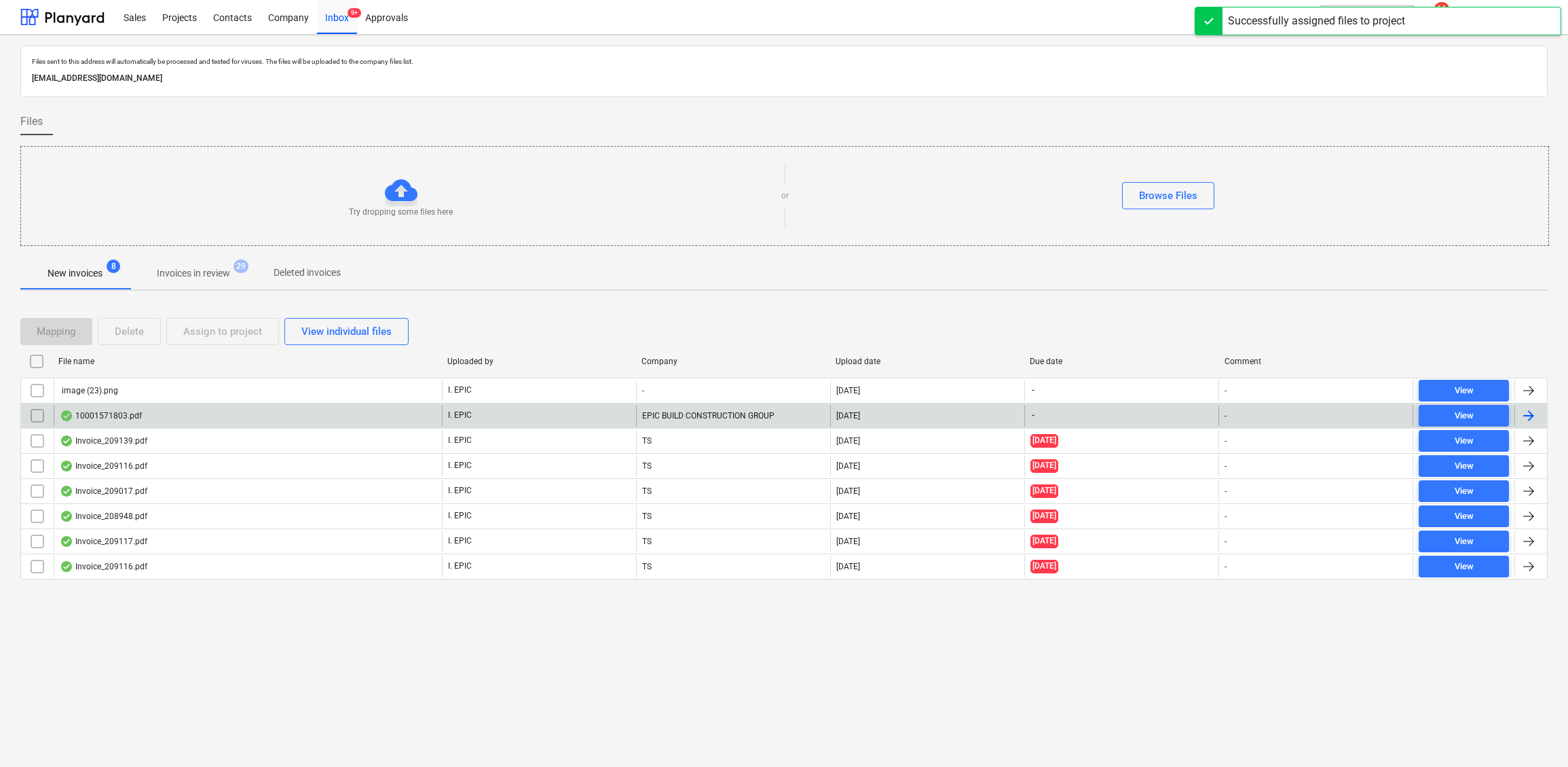
click at [120, 413] on div "10001571803.pdf" at bounding box center [101, 416] width 82 height 11
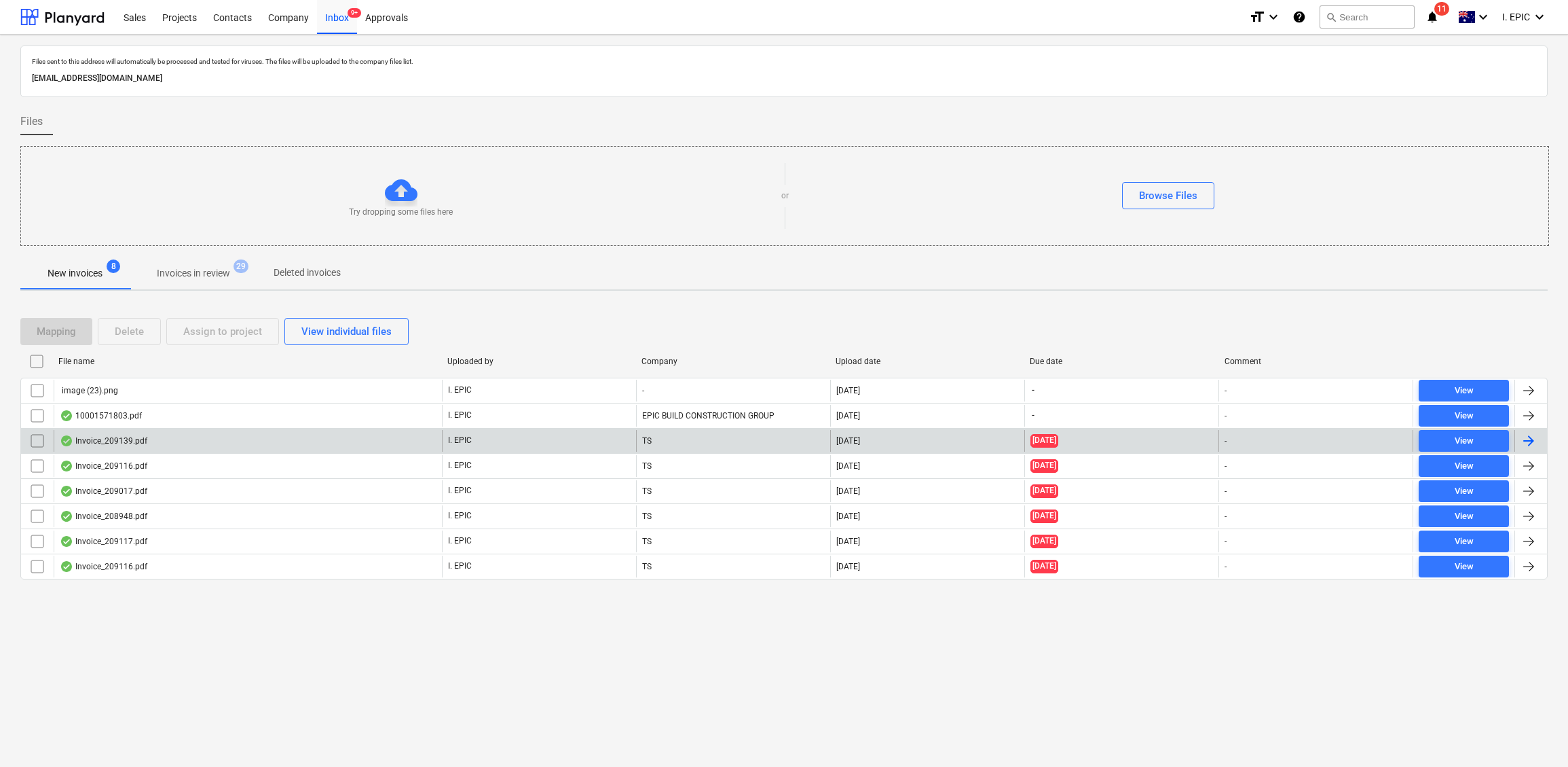
click at [111, 443] on div "Invoice_209139.pdf" at bounding box center [103, 440] width 87 height 11
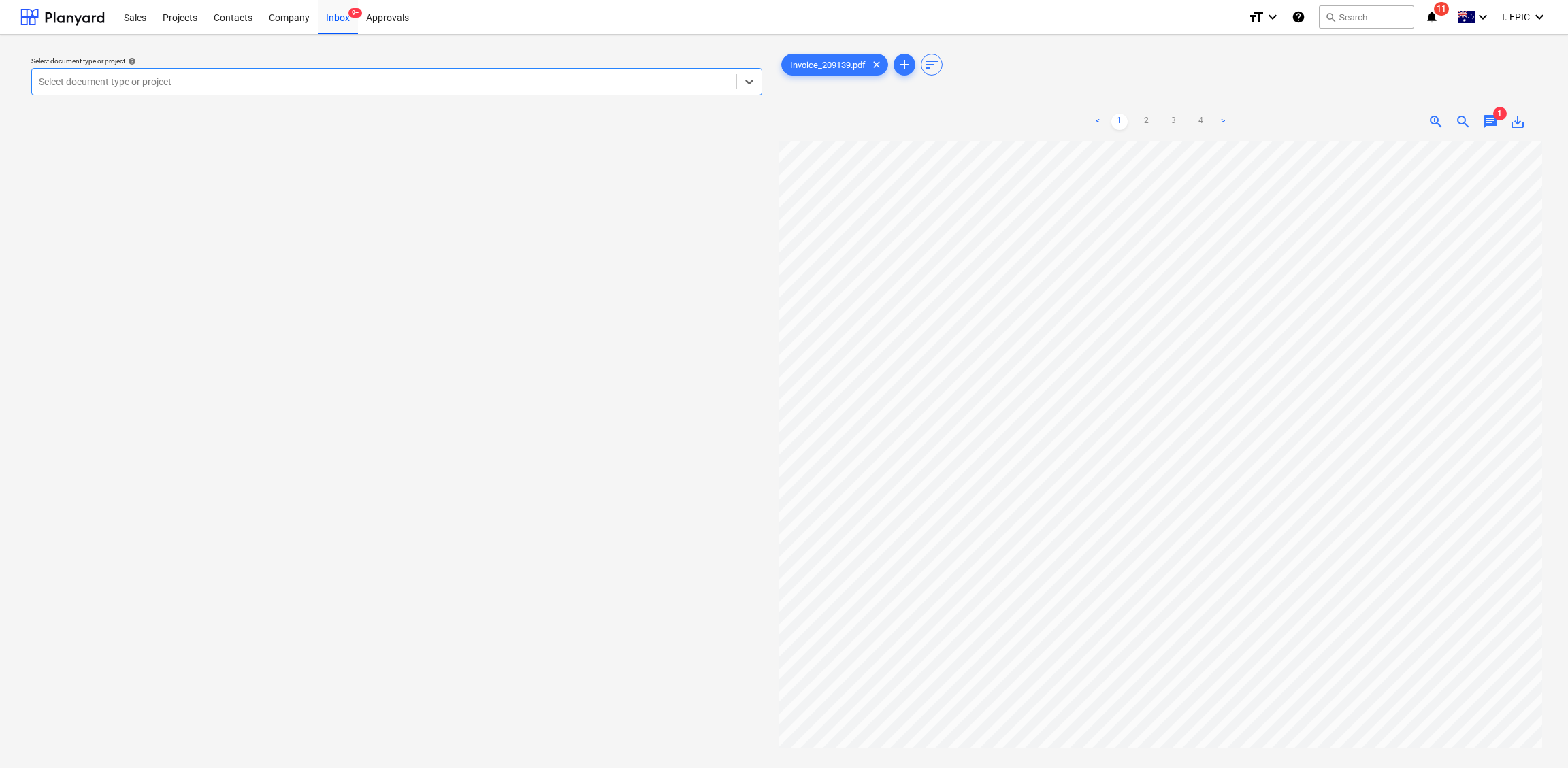
click at [764, 83] on div "Select document type or project help Select is focused ,type to refine list, pr…" at bounding box center [396, 76] width 742 height 50
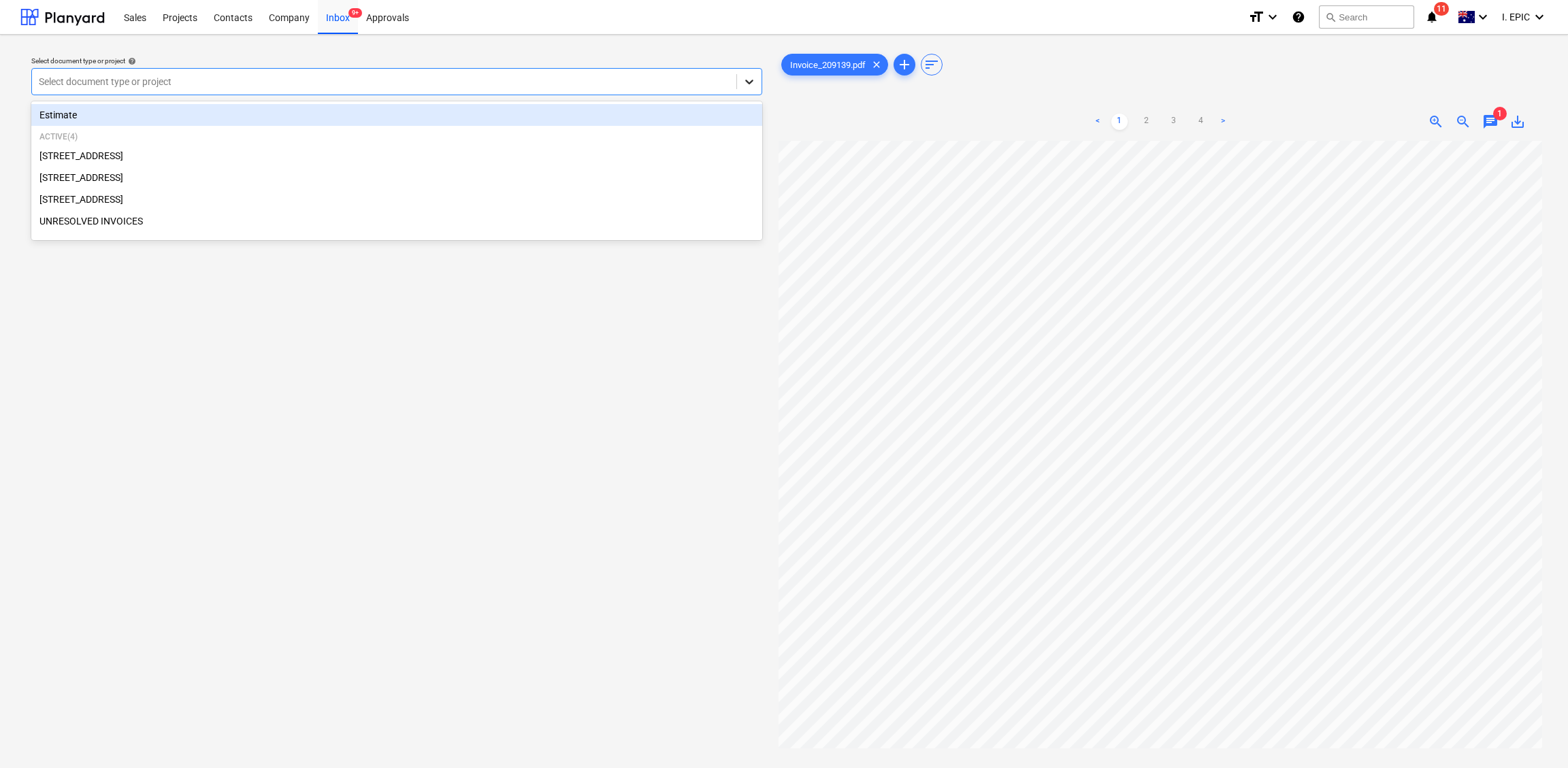
click at [754, 76] on icon at bounding box center [749, 81] width 14 height 14
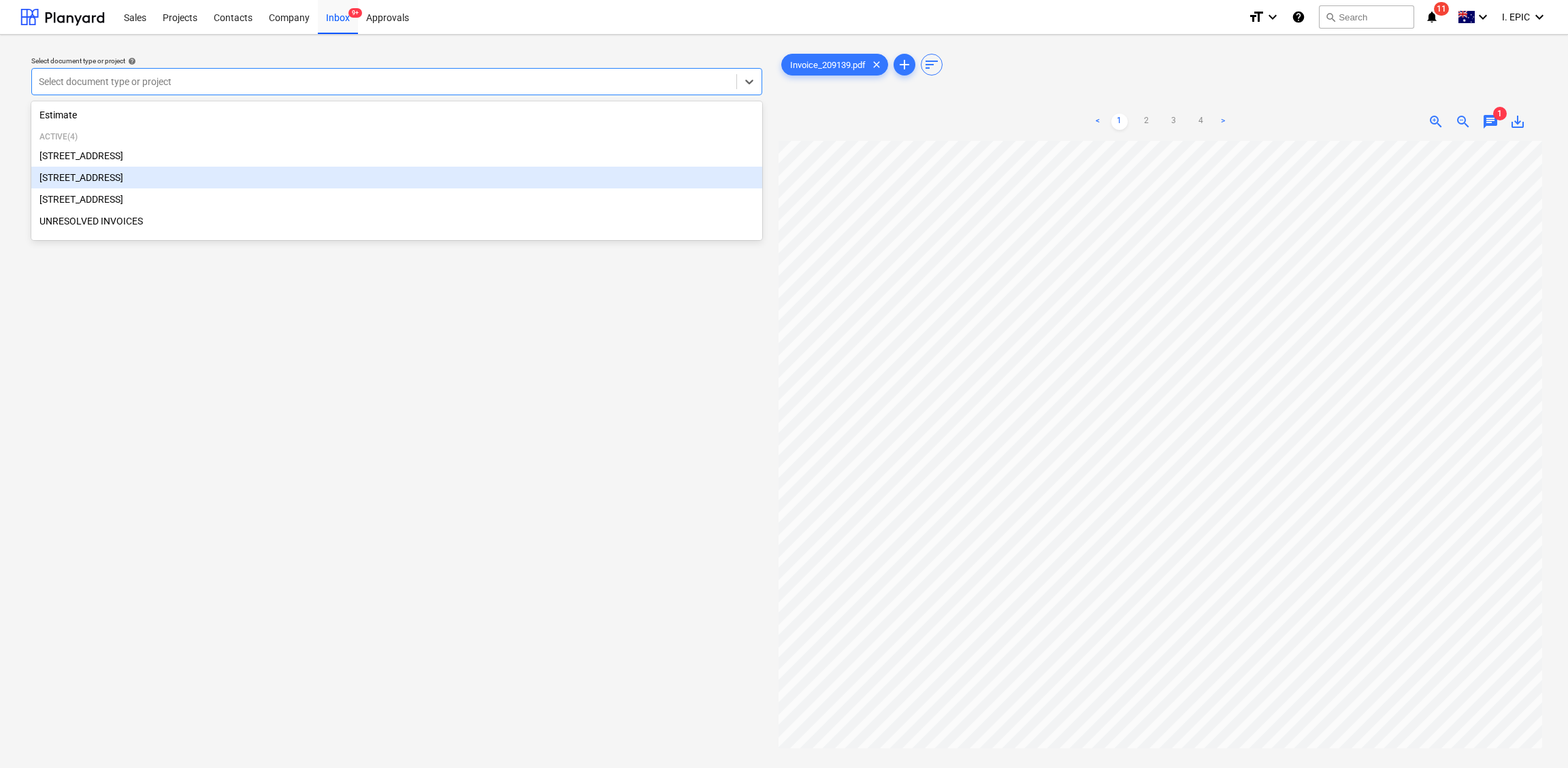
click at [93, 180] on div "[STREET_ADDRESS]" at bounding box center [396, 177] width 731 height 22
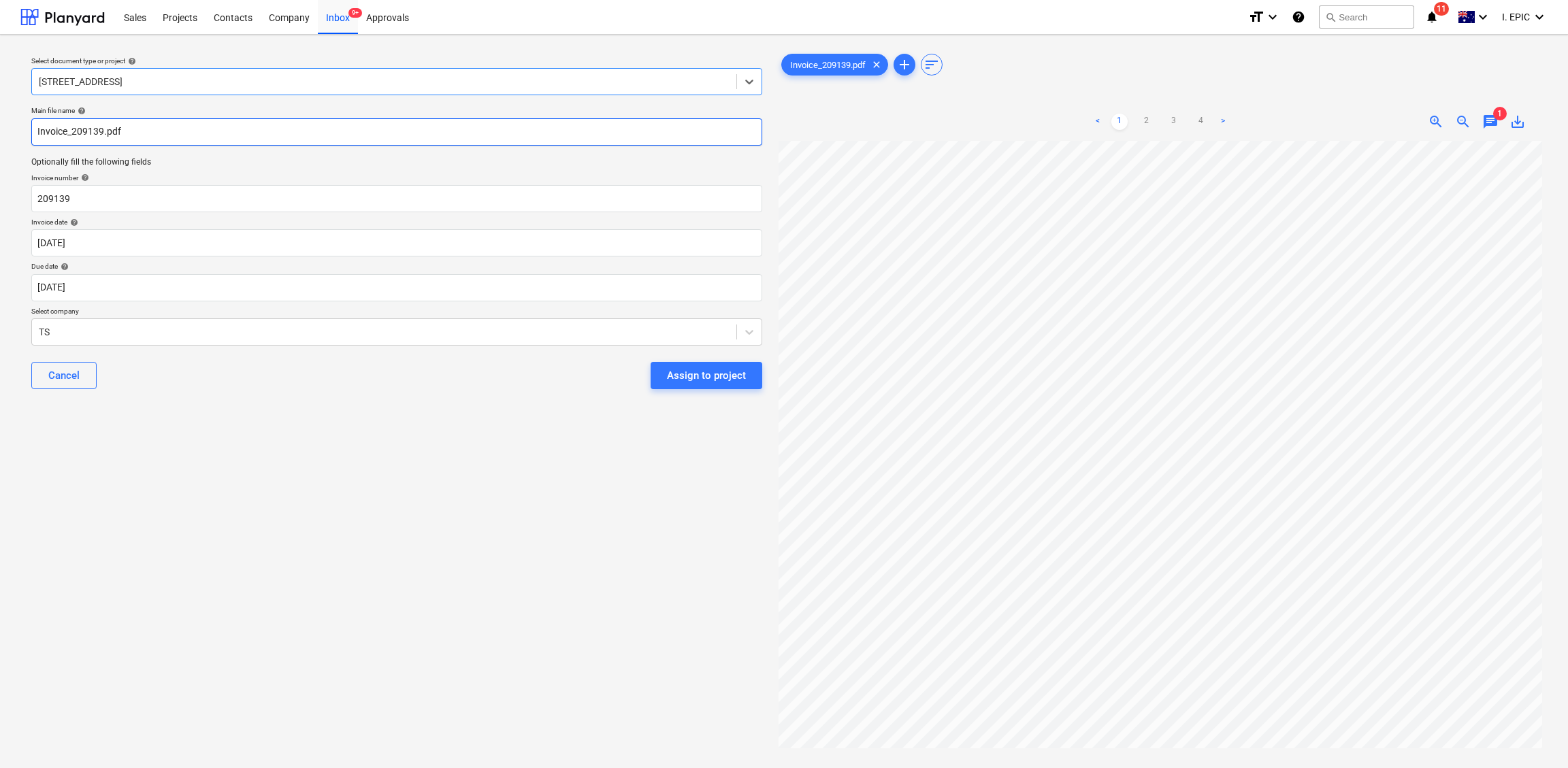
click at [83, 133] on input "Invoice_209139.pdf" at bounding box center [396, 132] width 731 height 27
click at [43, 198] on input "209139" at bounding box center [396, 199] width 731 height 27
click at [41, 131] on input "Invoice_209139.pdf" at bounding box center [396, 132] width 731 height 27
type input "Timberite Invoice_209139.pdf"
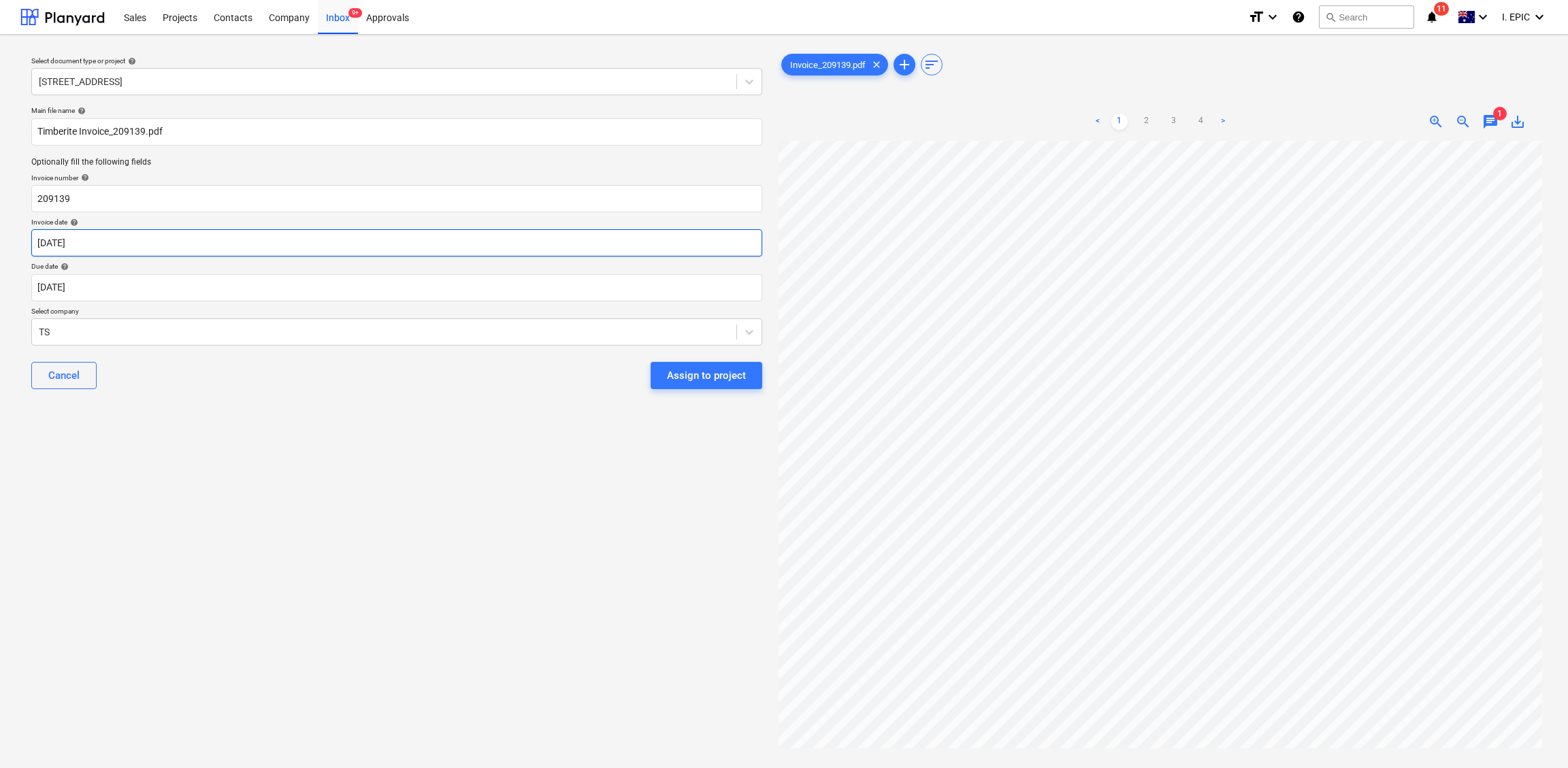
click at [35, 242] on body "Sales Projects Contacts Company Inbox 9+ Approvals format_size keyboard_arrow_d…" at bounding box center [784, 384] width 1568 height 768
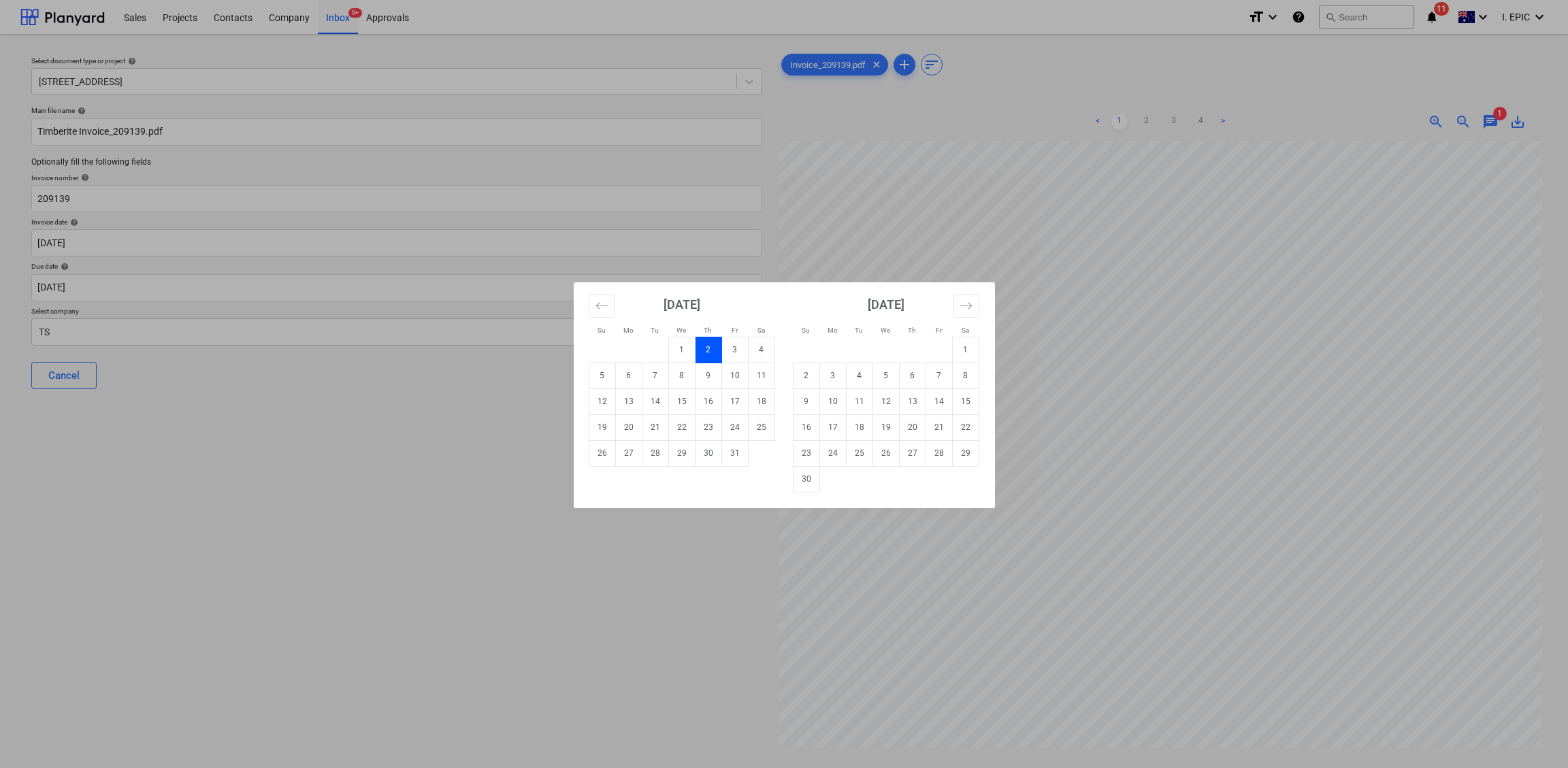
click at [173, 331] on div "Su Mo Tu We Th Fr Sa Su Mo Tu We Th Fr Sa [DATE] 1 2 3 4 5 6 7 8 9 10 11 12 13 …" at bounding box center [784, 384] width 1568 height 768
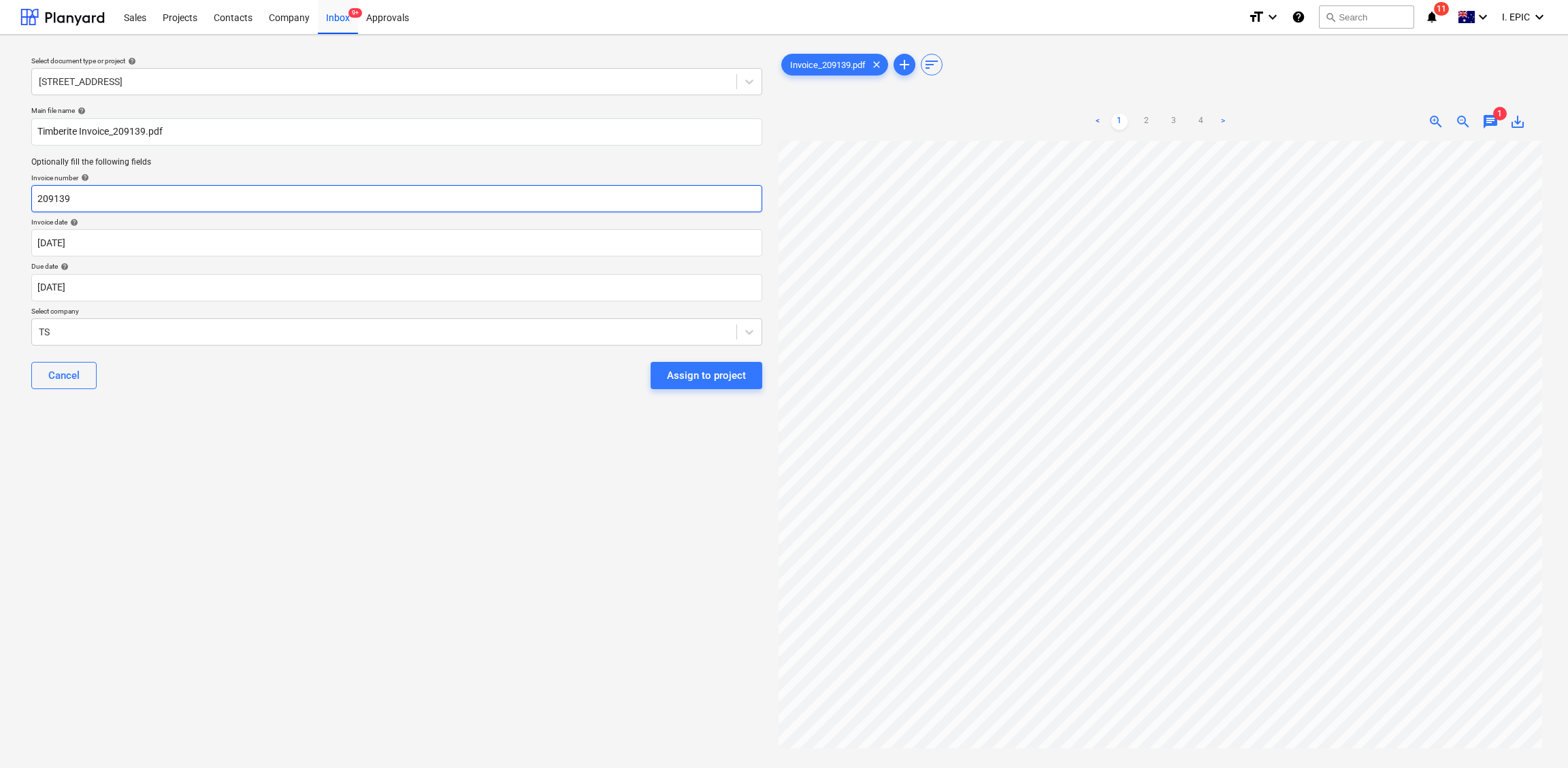
drag, startPoint x: 83, startPoint y: 200, endPoint x: -53, endPoint y: 177, distance: 137.9
click at [0, 177] on html "Sales Projects Contacts Company Inbox 9+ Approvals format_size keyboard_arrow_d…" at bounding box center [784, 384] width 1568 height 768
click at [97, 246] on body "Sales Projects Contacts Company Inbox 9+ Approvals format_size keyboard_arrow_d…" at bounding box center [784, 384] width 1568 height 768
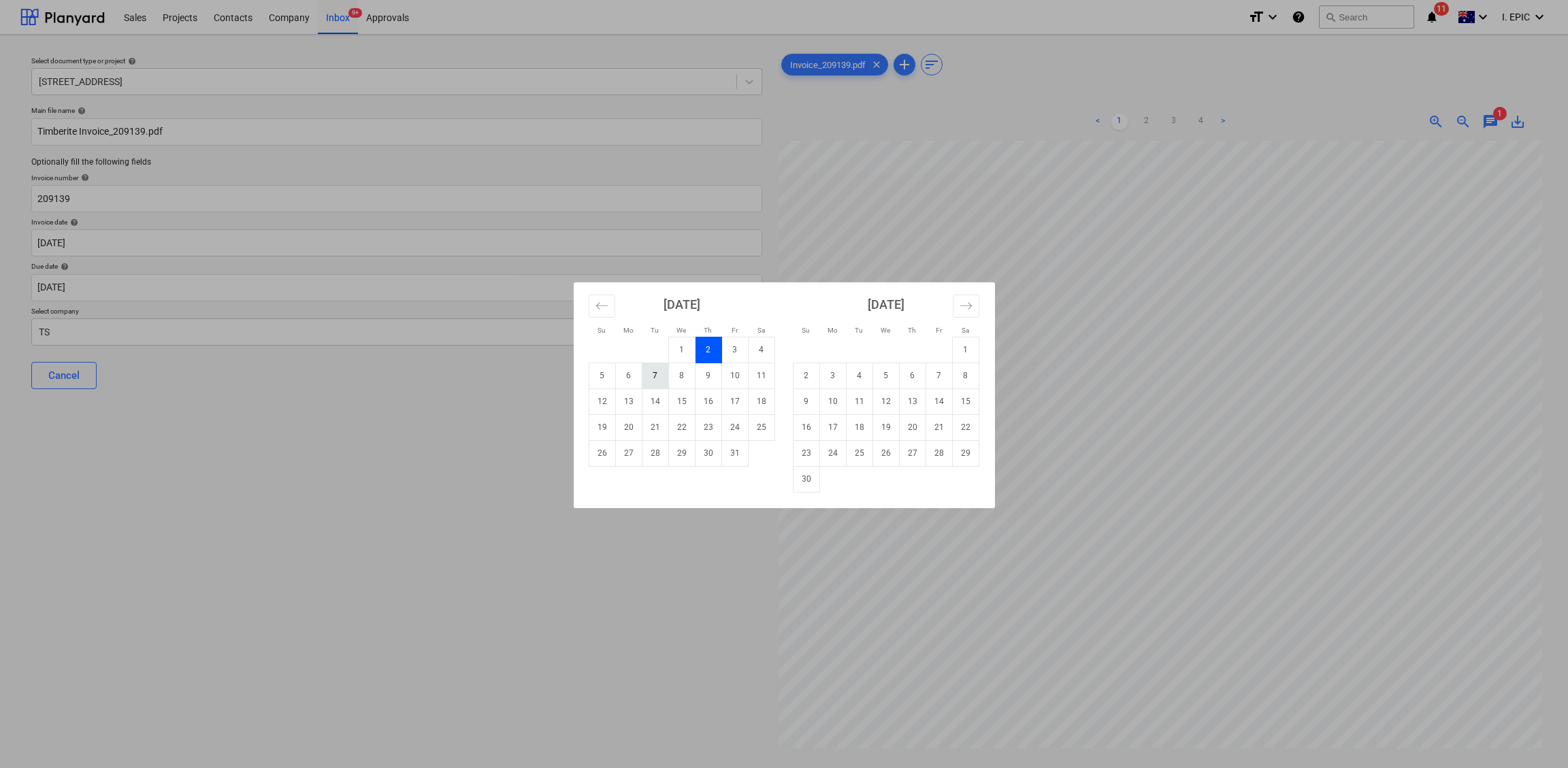
click at [655, 370] on td "7" at bounding box center [654, 375] width 26 height 26
type input "[DATE]"
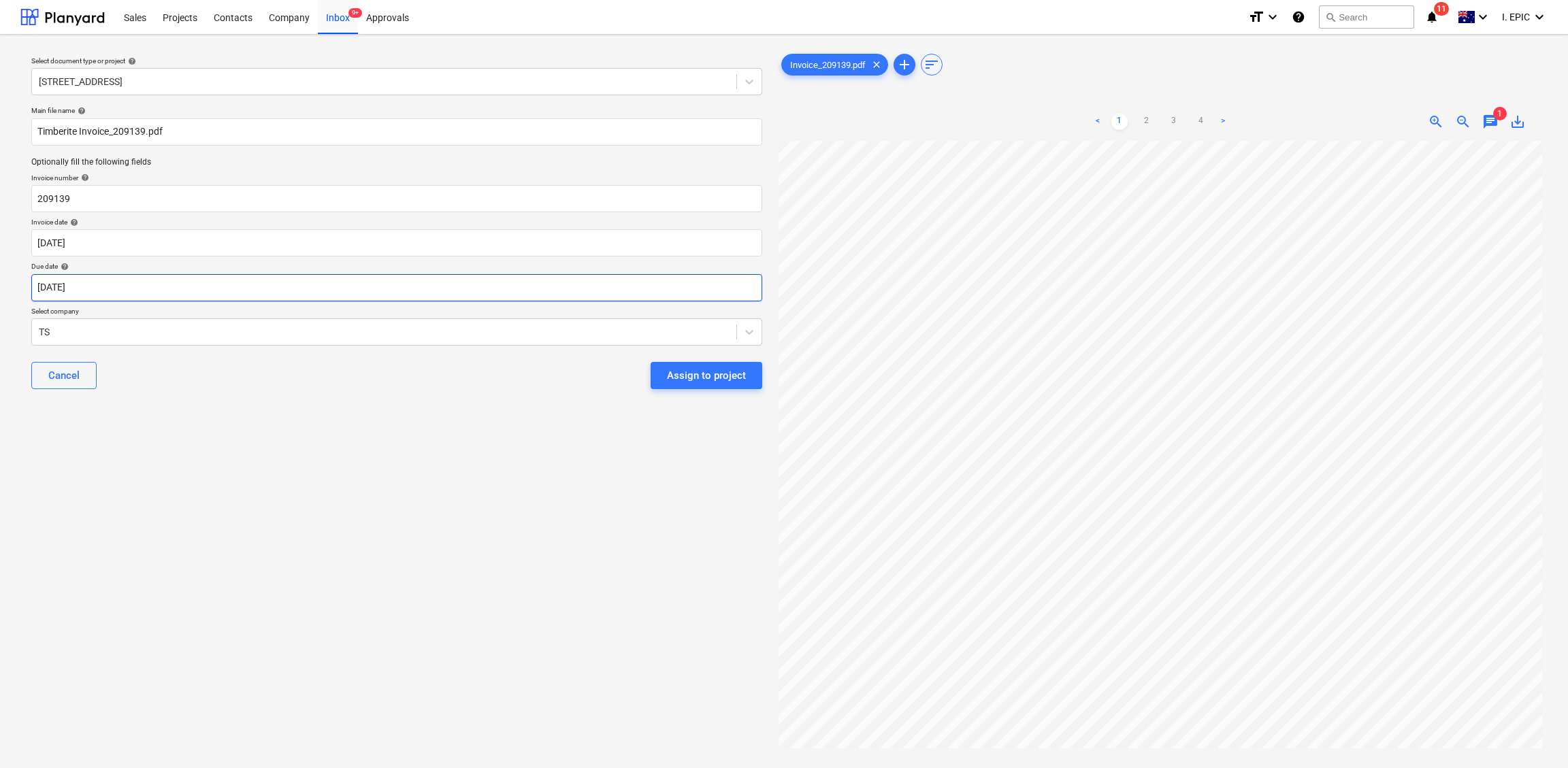
click at [61, 286] on body "Sales Projects Contacts Company Inbox 9+ Approvals format_size keyboard_arrow_d…" at bounding box center [784, 384] width 1568 height 768
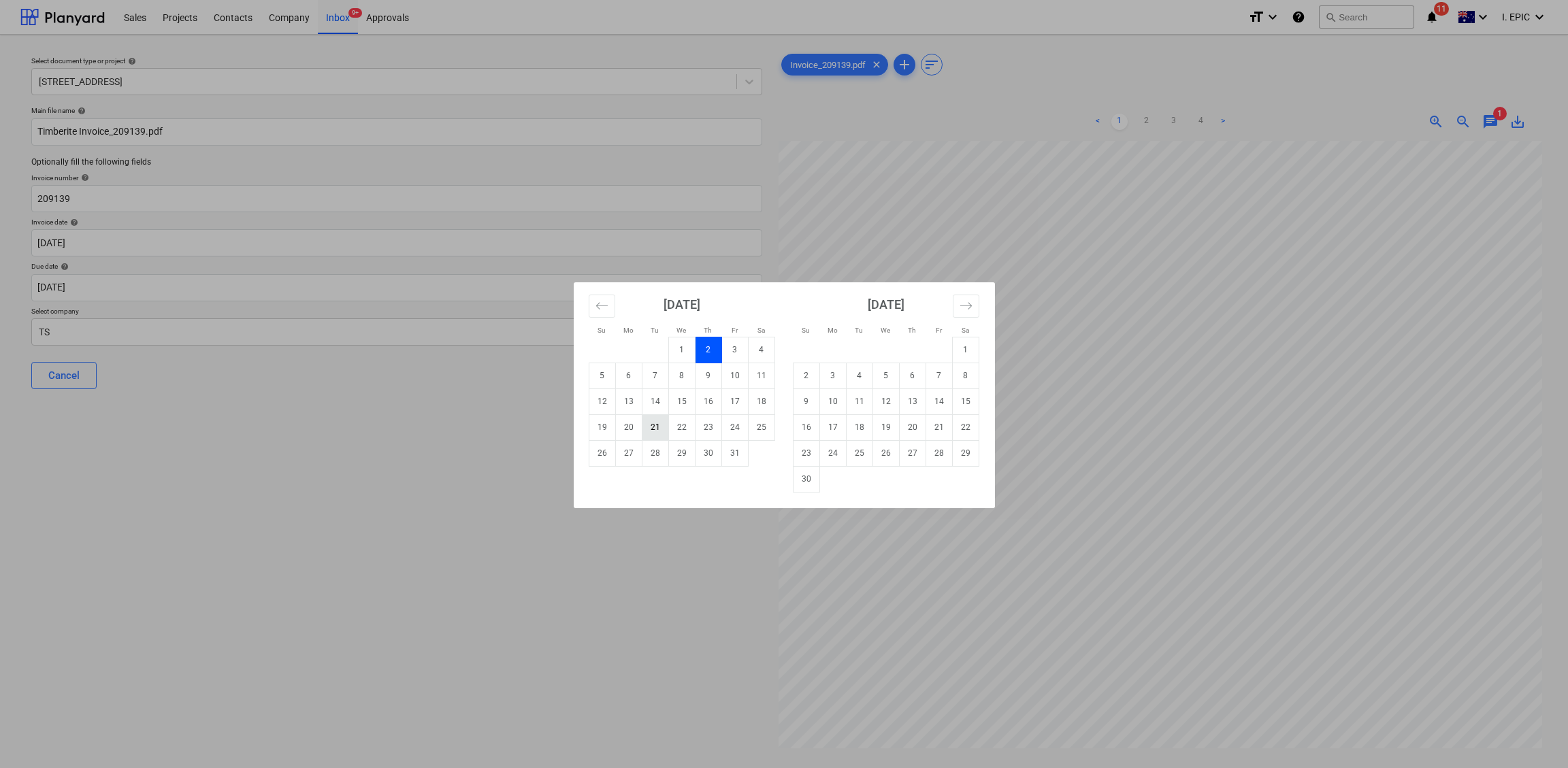
click at [654, 422] on td "21" at bounding box center [654, 427] width 26 height 26
type input "[DATE]"
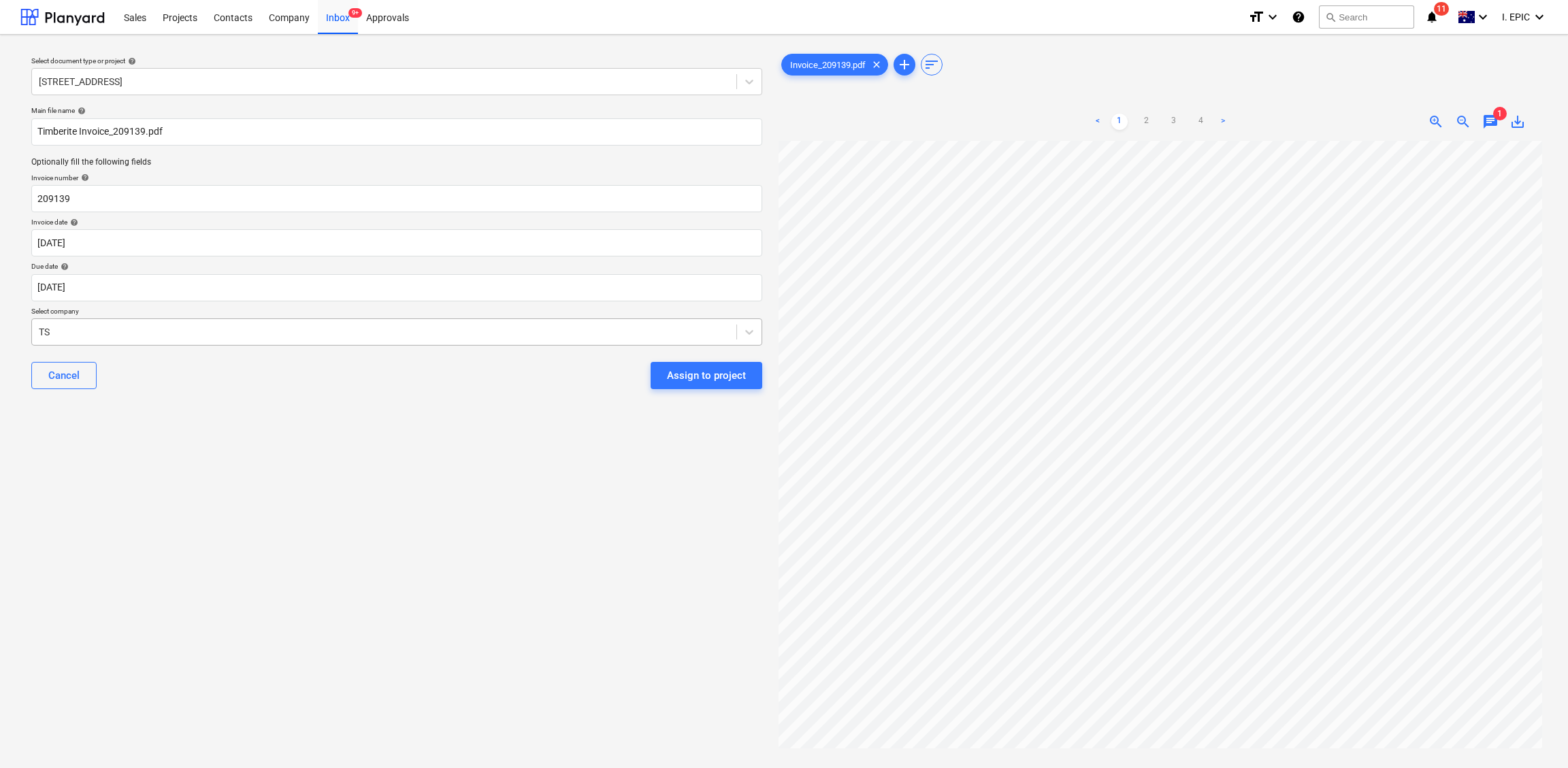
click at [254, 325] on div at bounding box center [383, 331] width 691 height 14
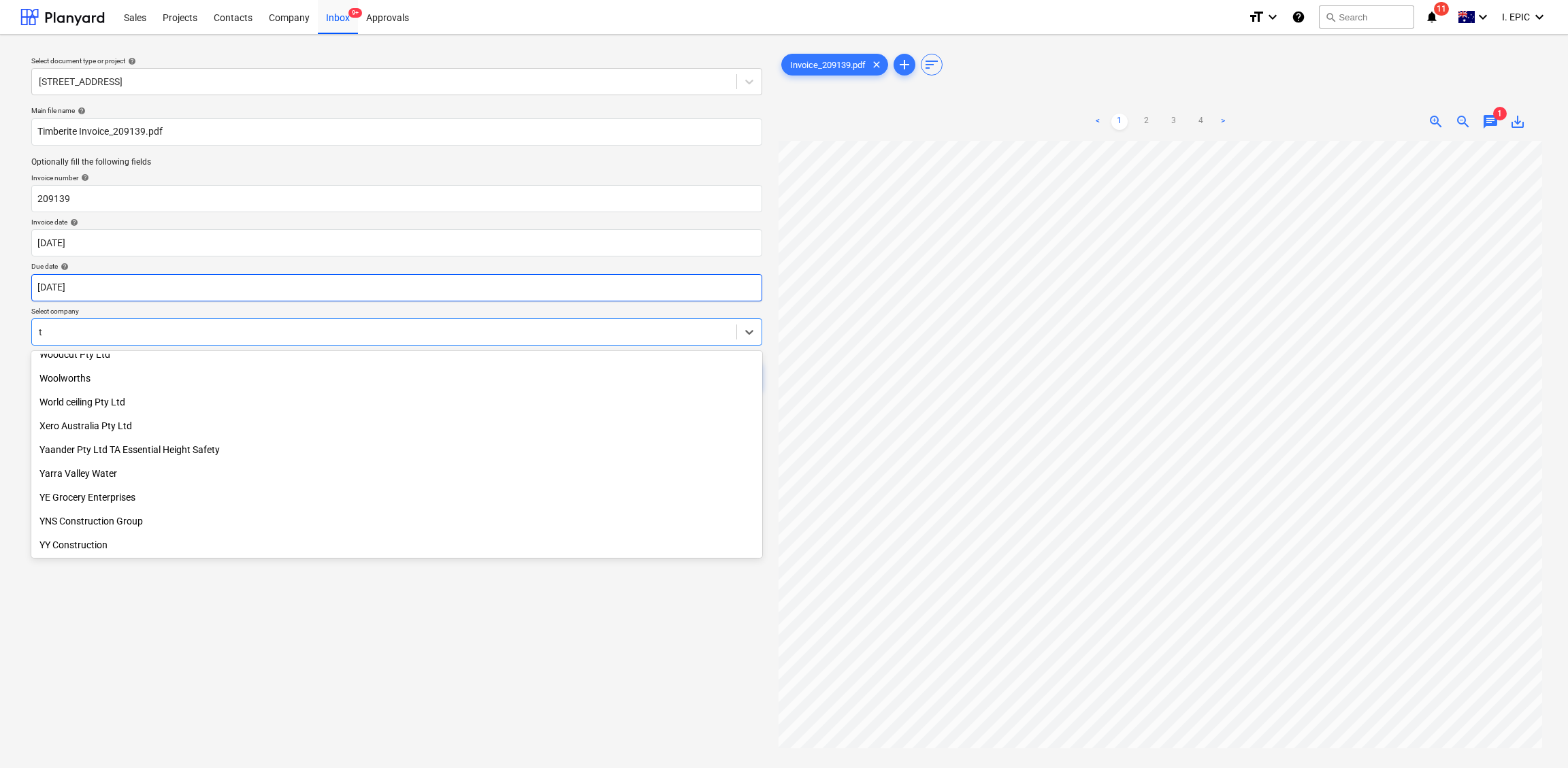
scroll to position [17745, 0]
type input "[PERSON_NAME]"
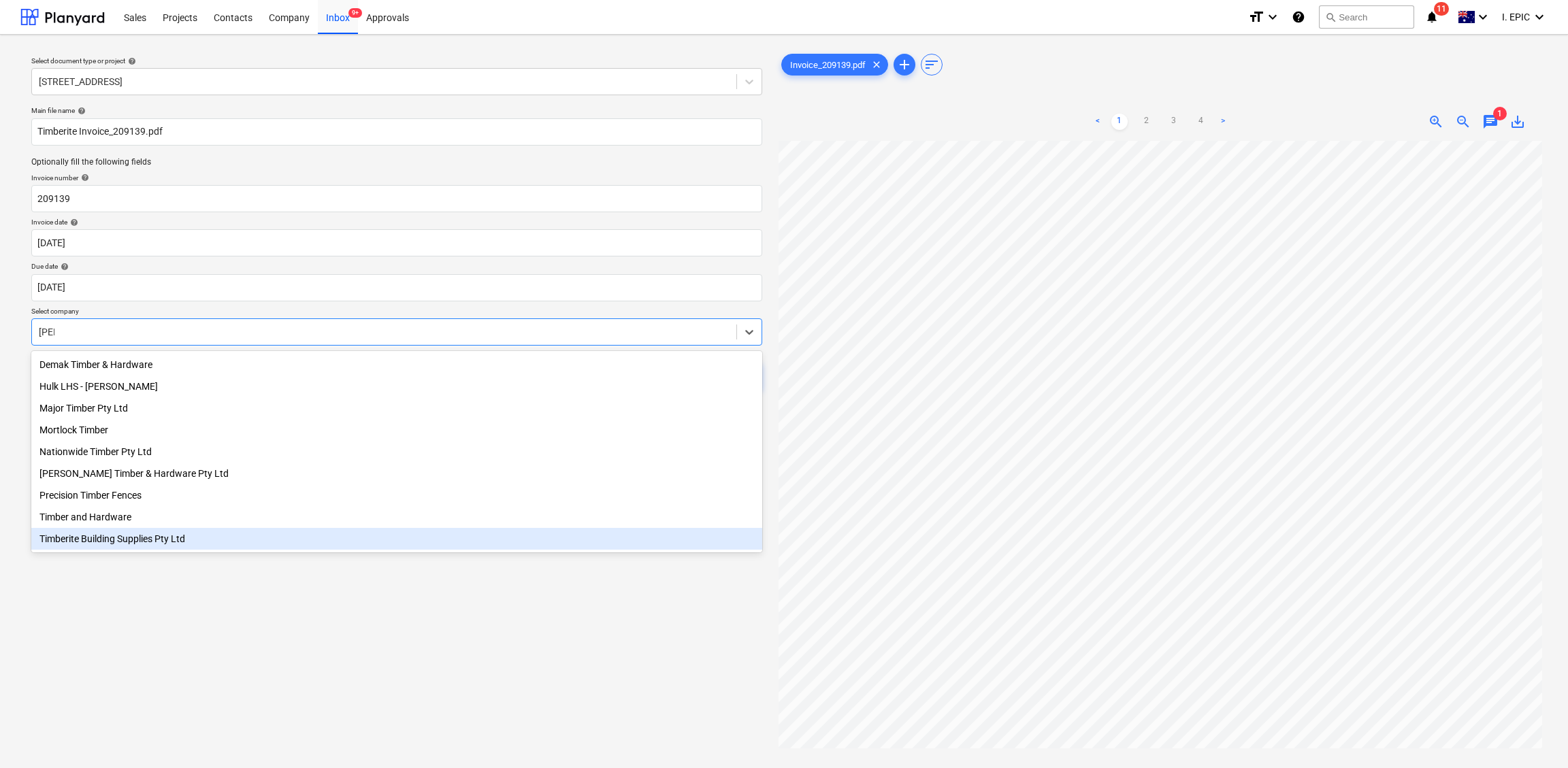
click at [115, 545] on div "Timberite Building Supplies Pty Ltd" at bounding box center [396, 539] width 731 height 22
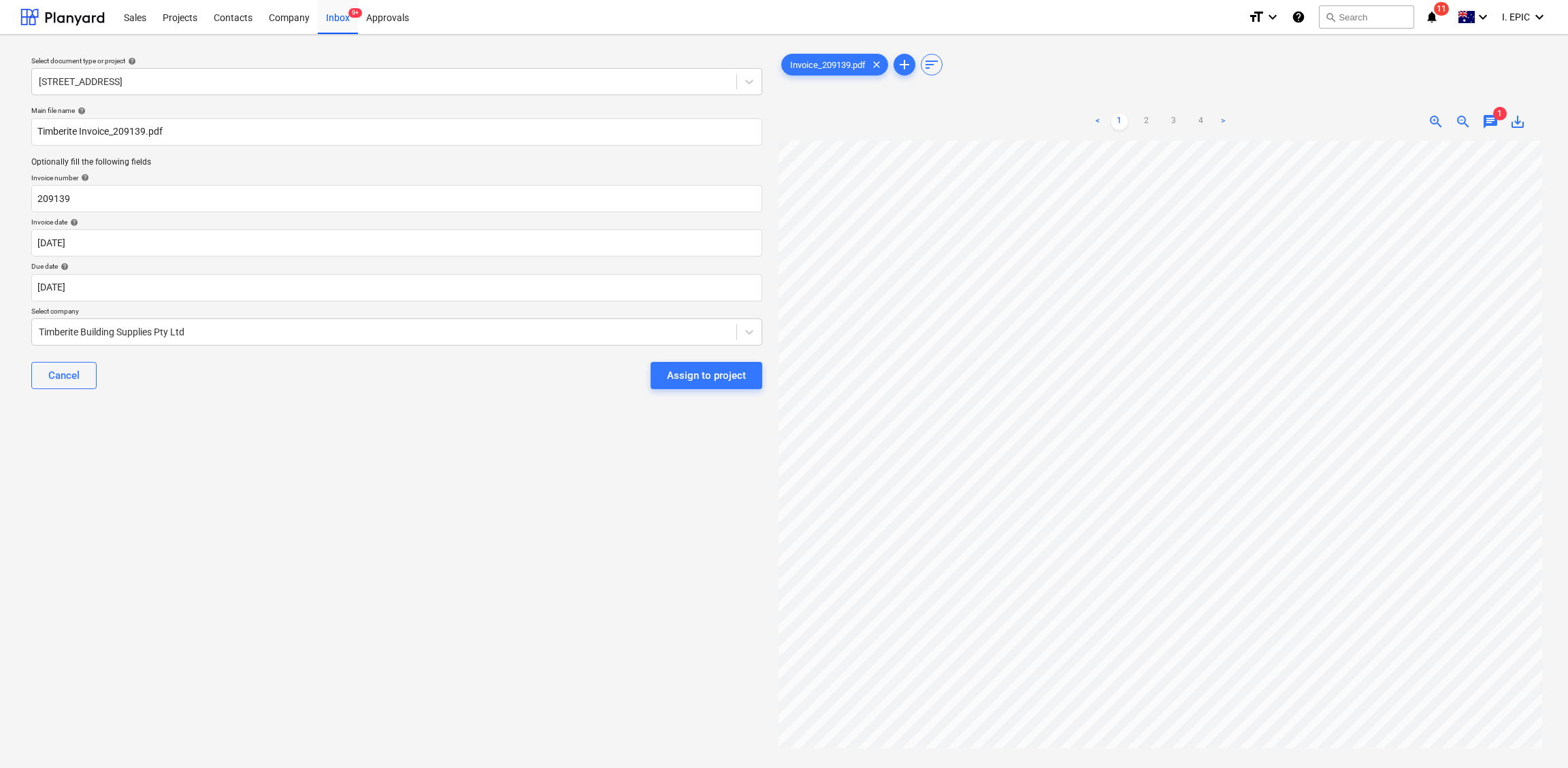
click at [115, 545] on div "Select document type or project help [STREET_ADDRESS] file name help Timberite …" at bounding box center [397, 461] width 753 height 831
click at [319, 504] on div "Select document type or project help [STREET_ADDRESS] file name help Timberite …" at bounding box center [397, 461] width 753 height 831
click at [1296, 115] on span "1" at bounding box center [1500, 113] width 14 height 14
click at [1296, 119] on span "chat" at bounding box center [1490, 121] width 16 height 16
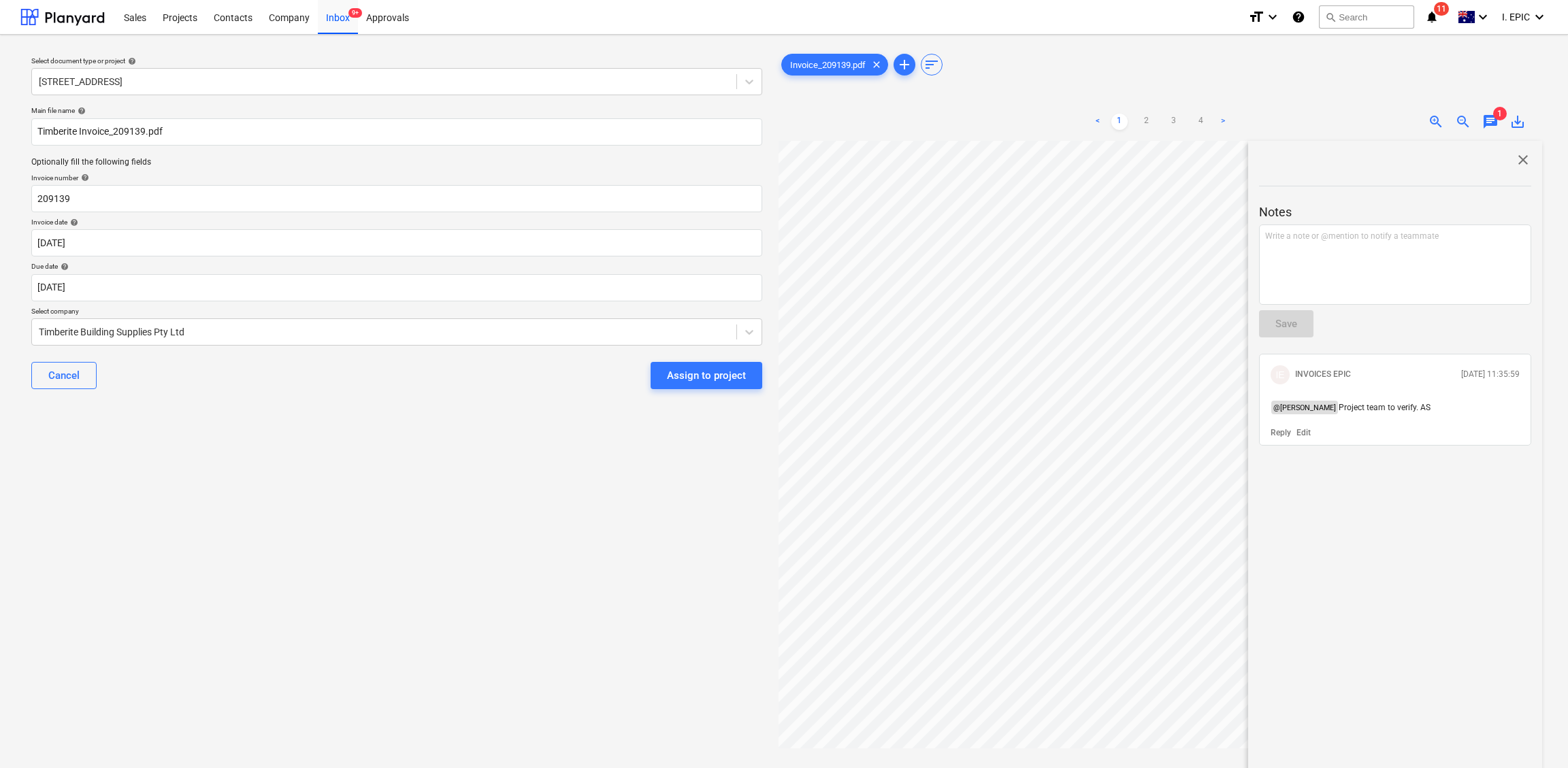
click at [565, 568] on div "Select document type or project help [STREET_ADDRESS] file name help Timberite …" at bounding box center [397, 461] width 753 height 831
click at [754, 368] on button "Assign to project" at bounding box center [706, 375] width 112 height 27
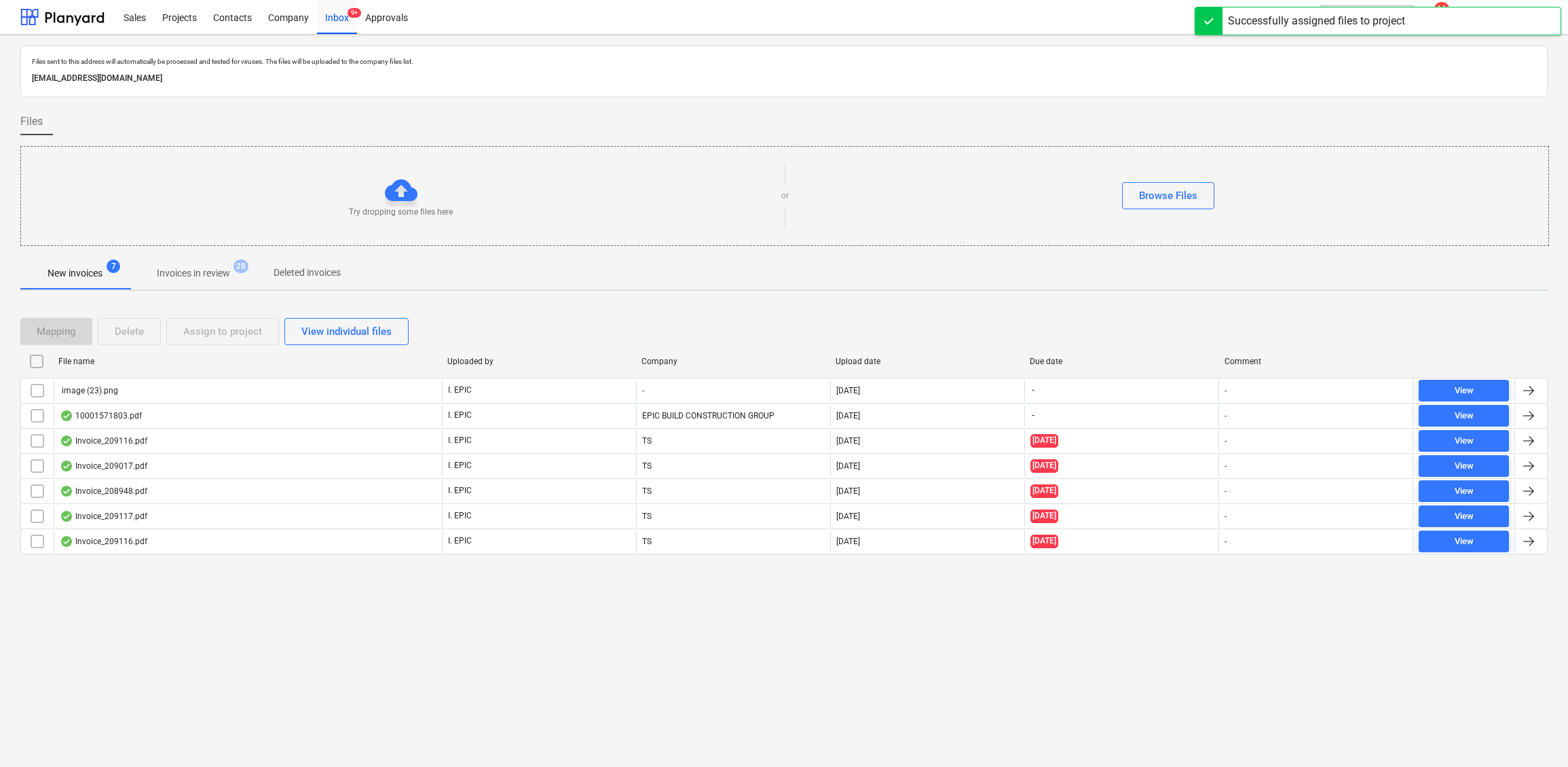
drag, startPoint x: 1318, startPoint y: 667, endPoint x: 1312, endPoint y: 662, distance: 7.8
click at [1294, 667] on div "Files sent to this address will automatically be processed and tested for virus…" at bounding box center [784, 401] width 1568 height 732
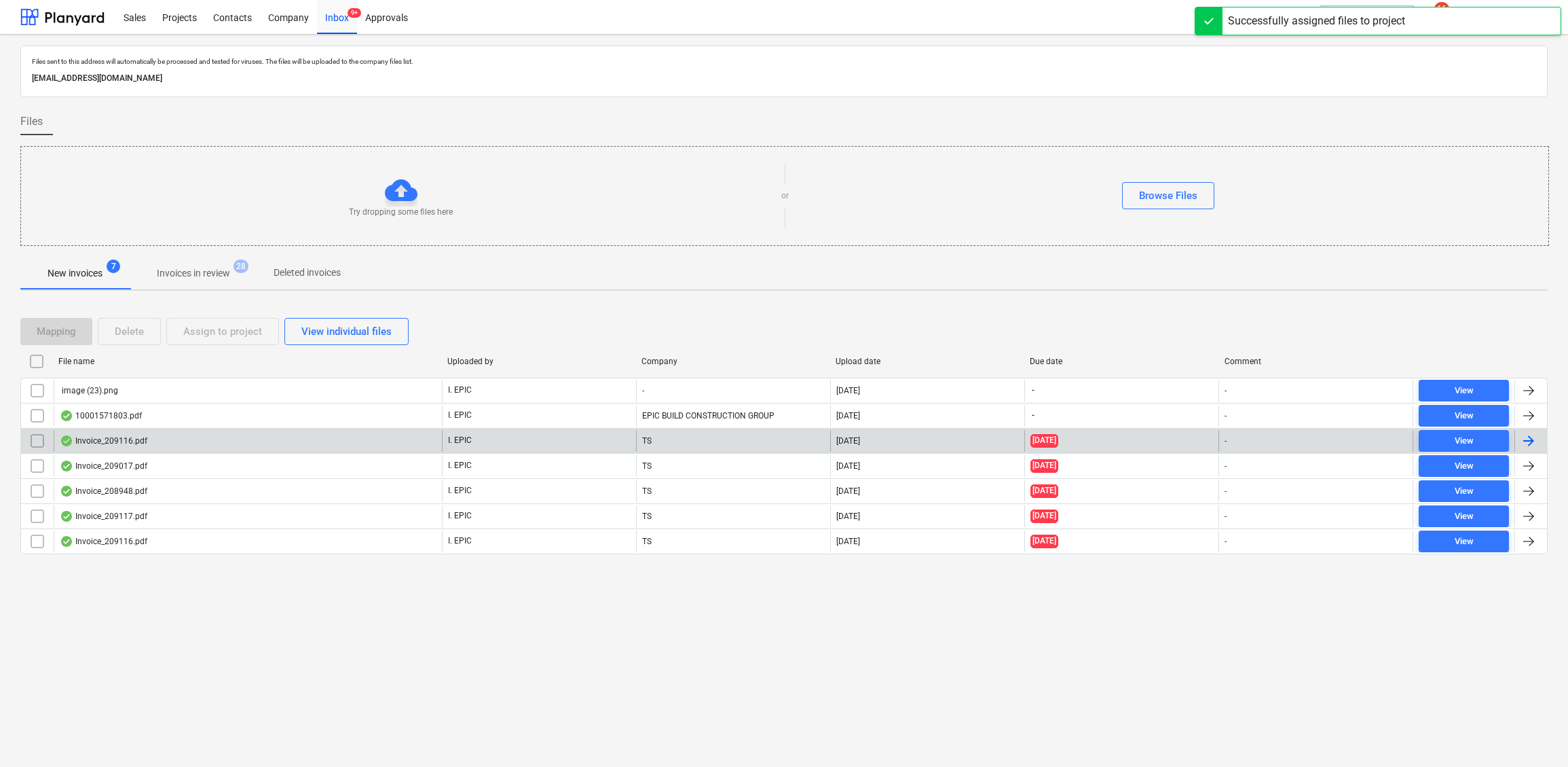
click at [128, 446] on div "Invoice_209116.pdf" at bounding box center [103, 440] width 87 height 11
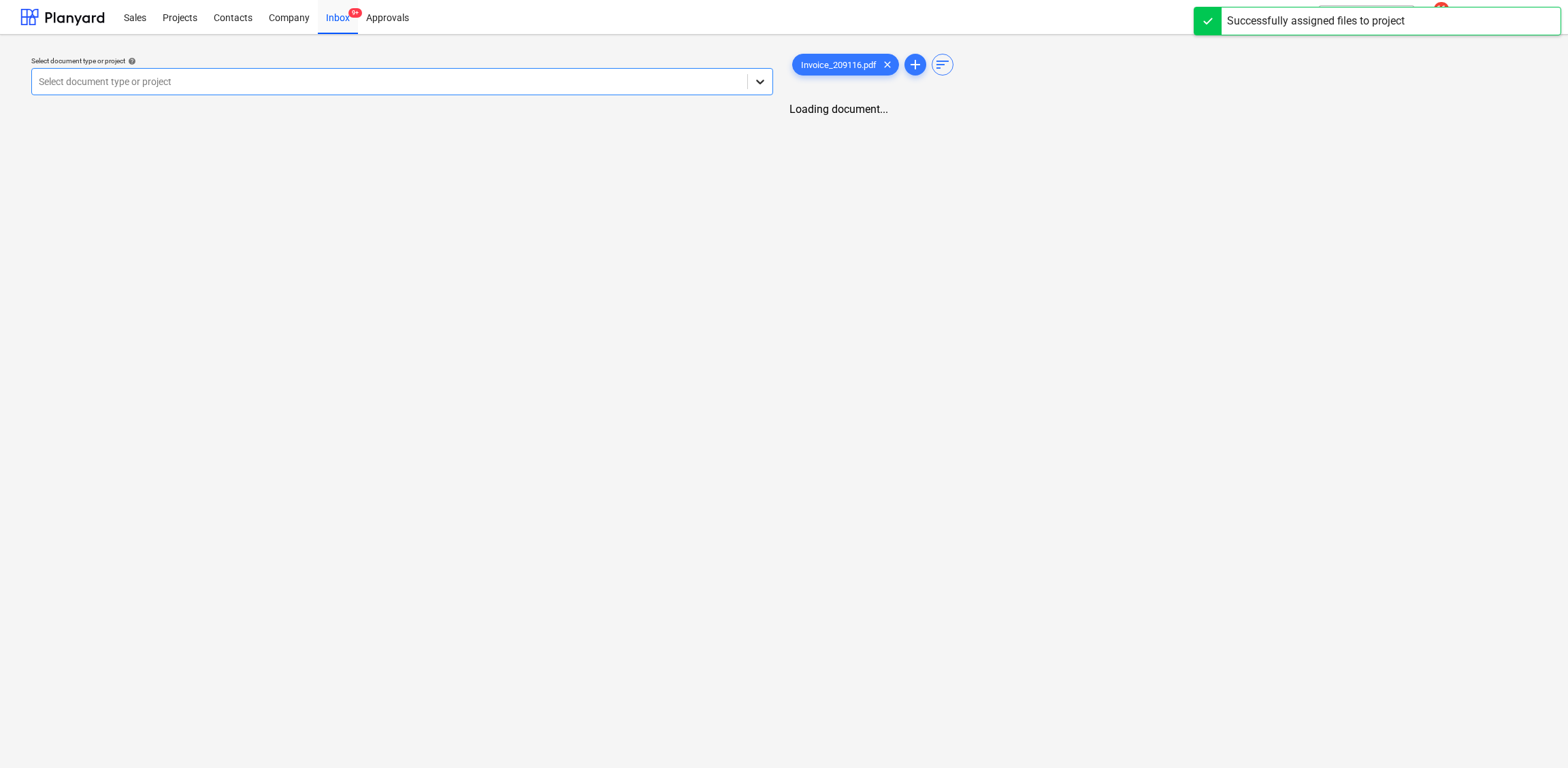
click at [756, 90] on div at bounding box center [760, 81] width 24 height 24
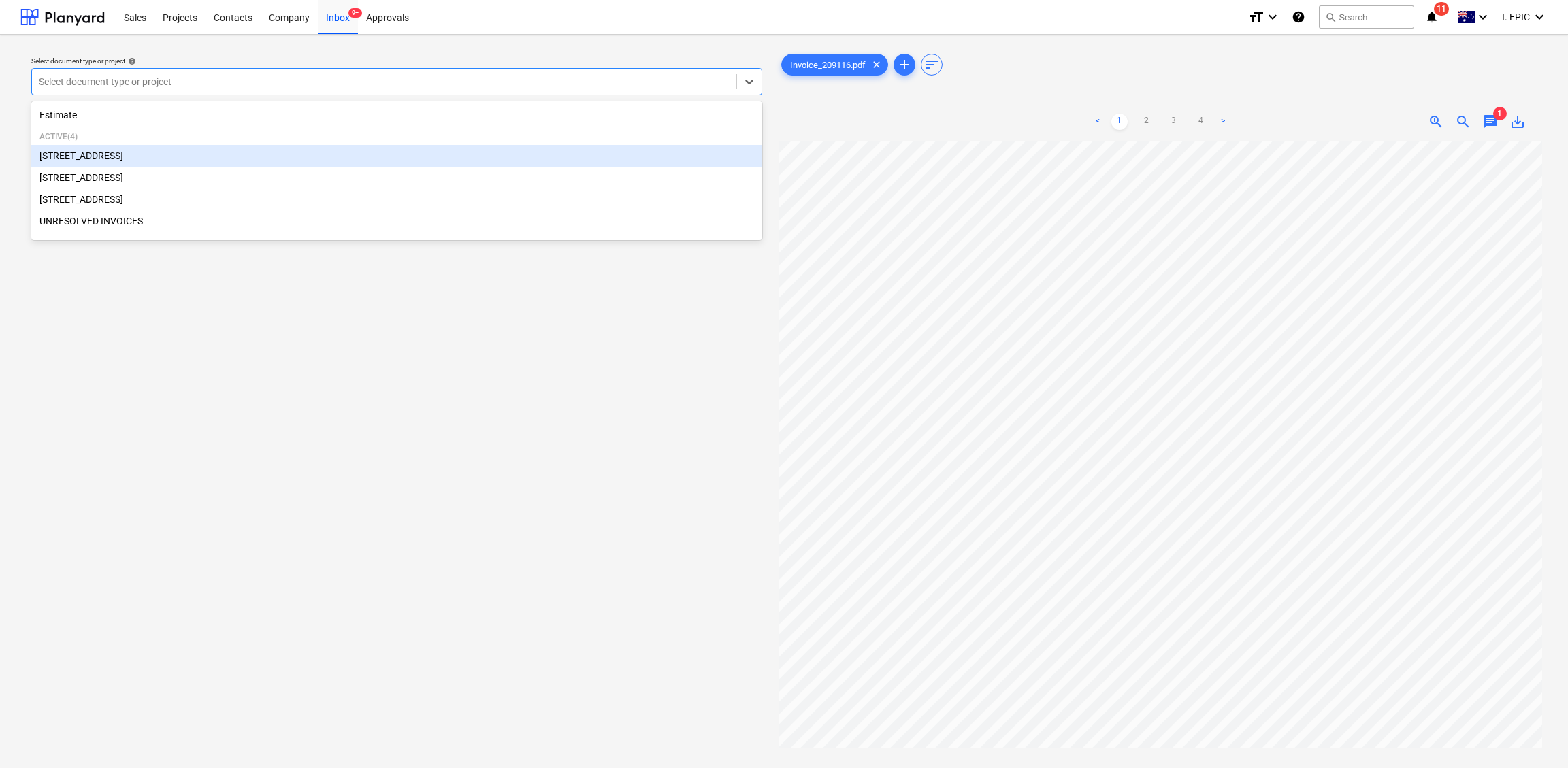
click at [104, 154] on div "[STREET_ADDRESS]" at bounding box center [396, 155] width 731 height 22
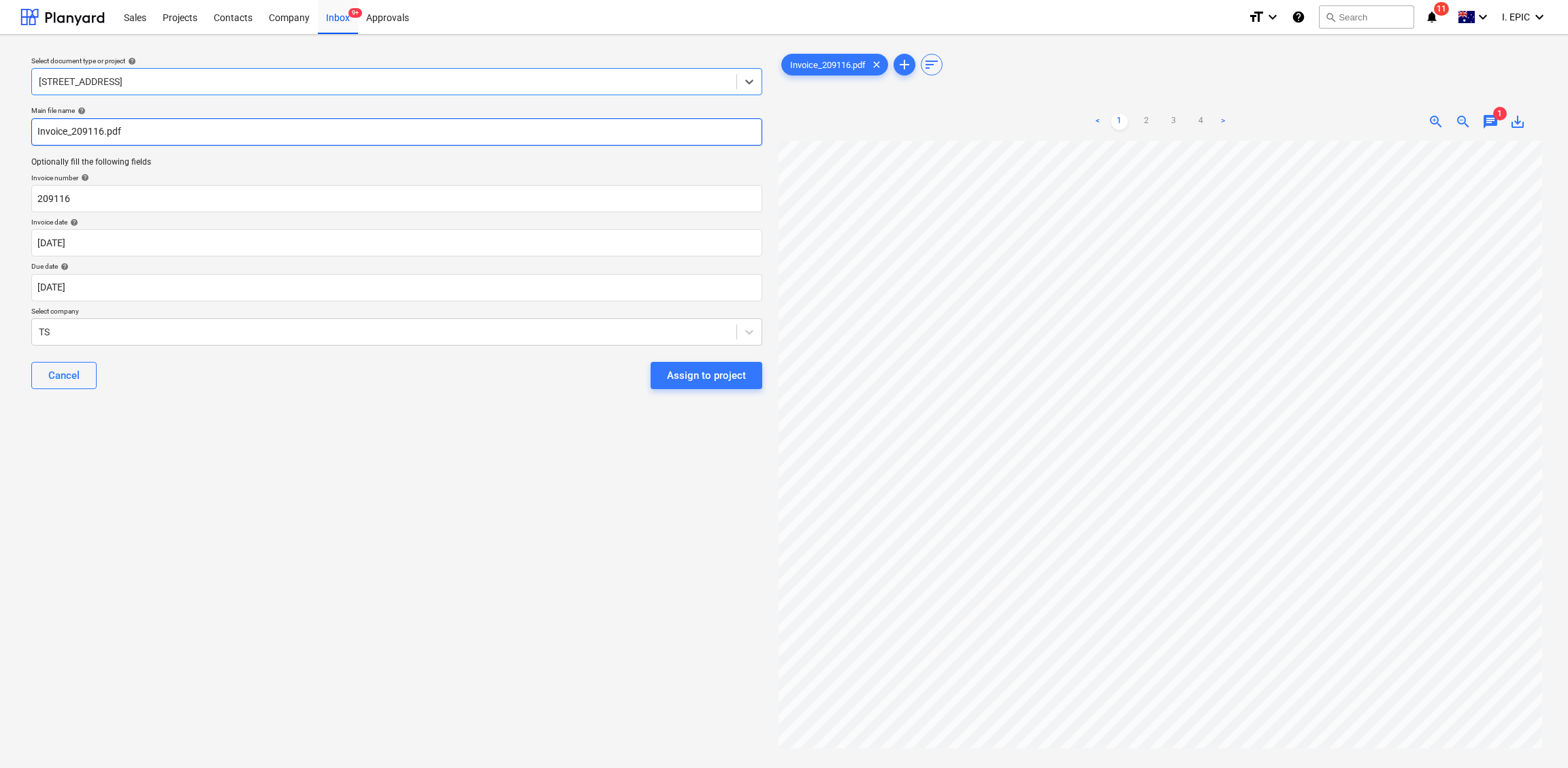
click at [41, 128] on input "Invoice_209116.pdf" at bounding box center [396, 132] width 731 height 27
type input "Timberite Invoice_209116.pdf"
click at [43, 244] on body "Sales Projects Contacts Company Inbox 9+ Approvals format_size keyboard_arrow_d…" at bounding box center [784, 384] width 1568 height 768
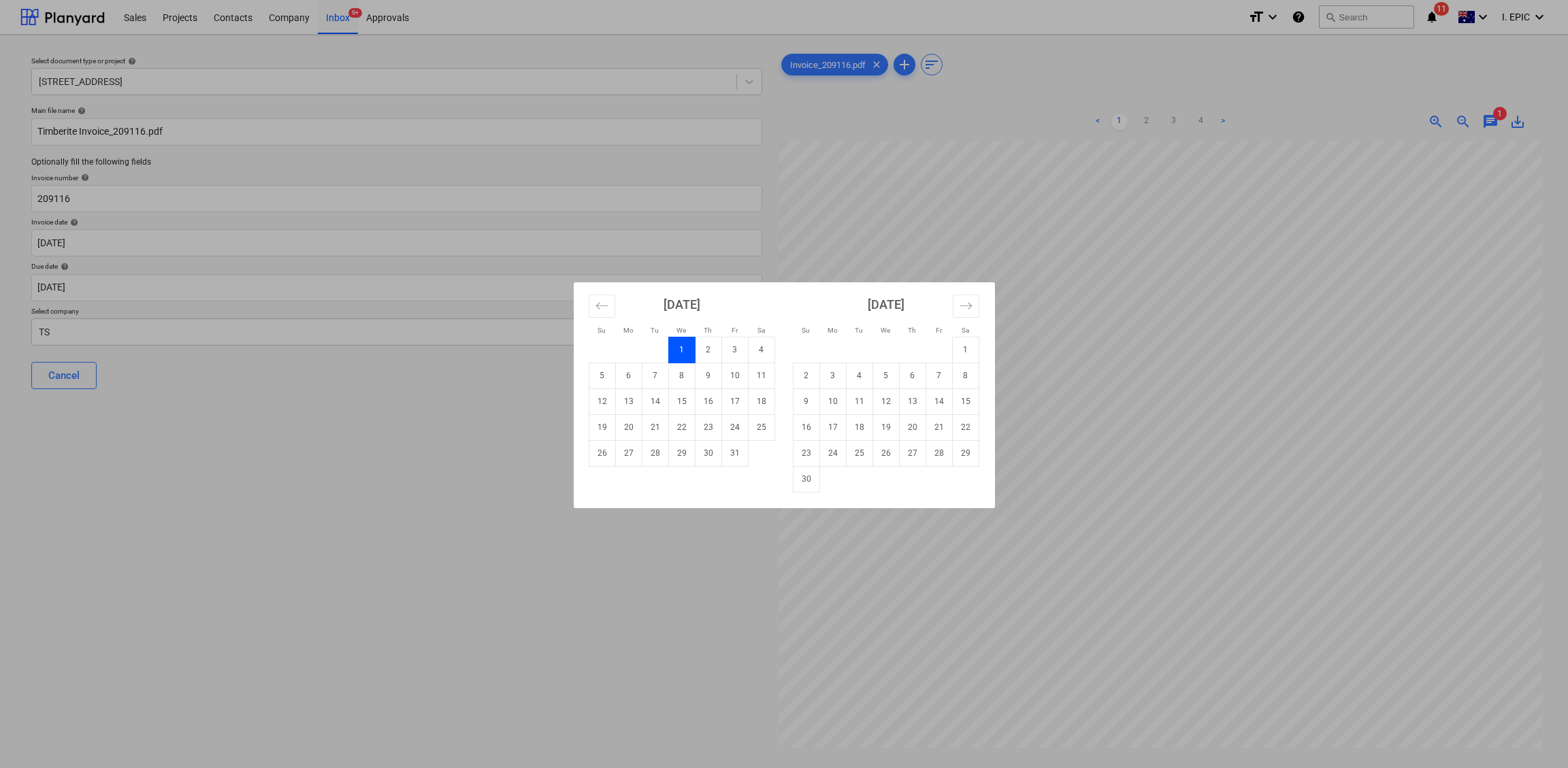
drag, startPoint x: 655, startPoint y: 374, endPoint x: 409, endPoint y: 376, distance: 246.0
click at [655, 372] on td "7" at bounding box center [654, 375] width 26 height 26
type input "[DATE]"
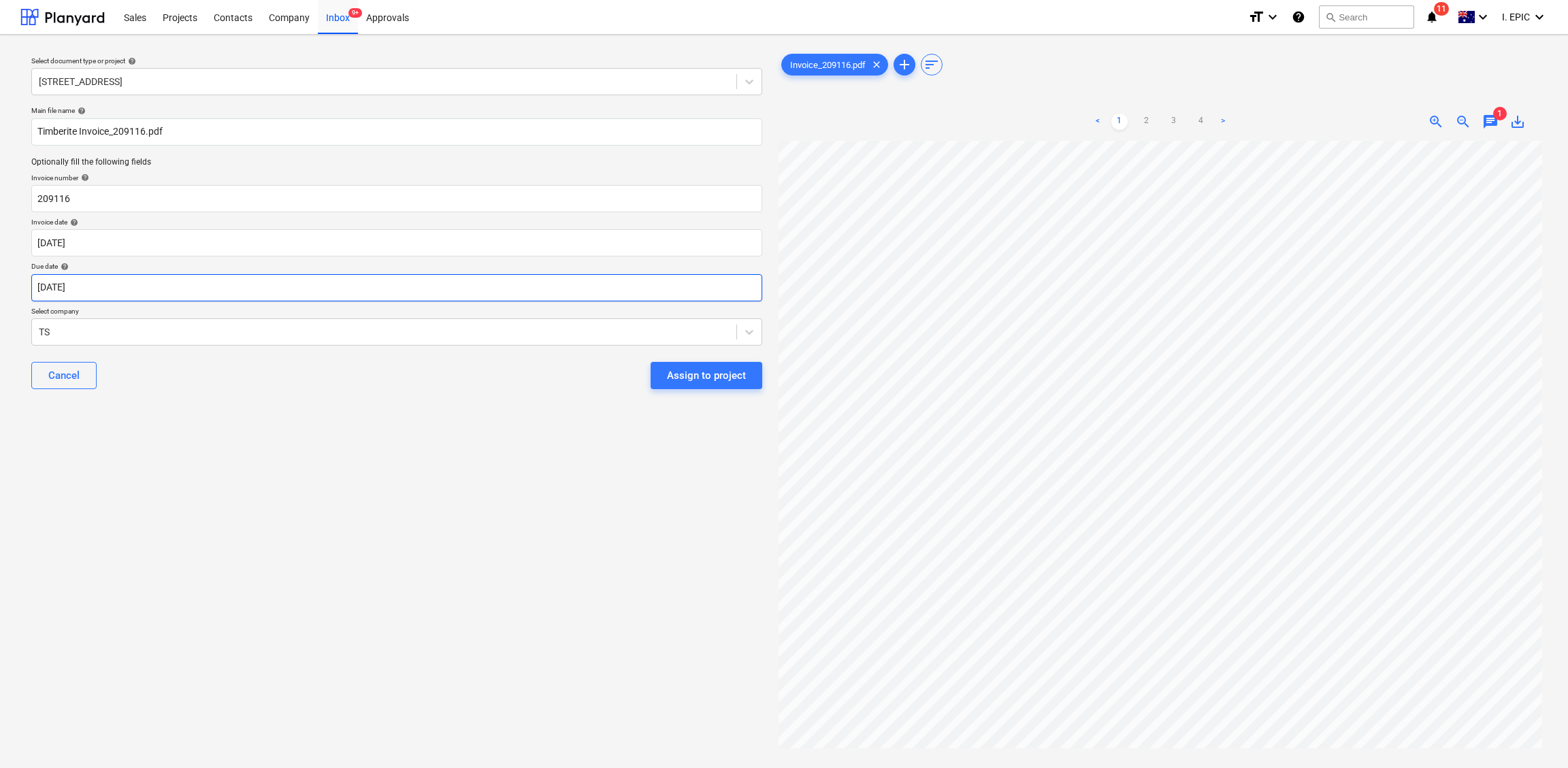
click at [59, 288] on body "Sales Projects Contacts Company Inbox 9+ Approvals format_size keyboard_arrow_d…" at bounding box center [784, 384] width 1568 height 768
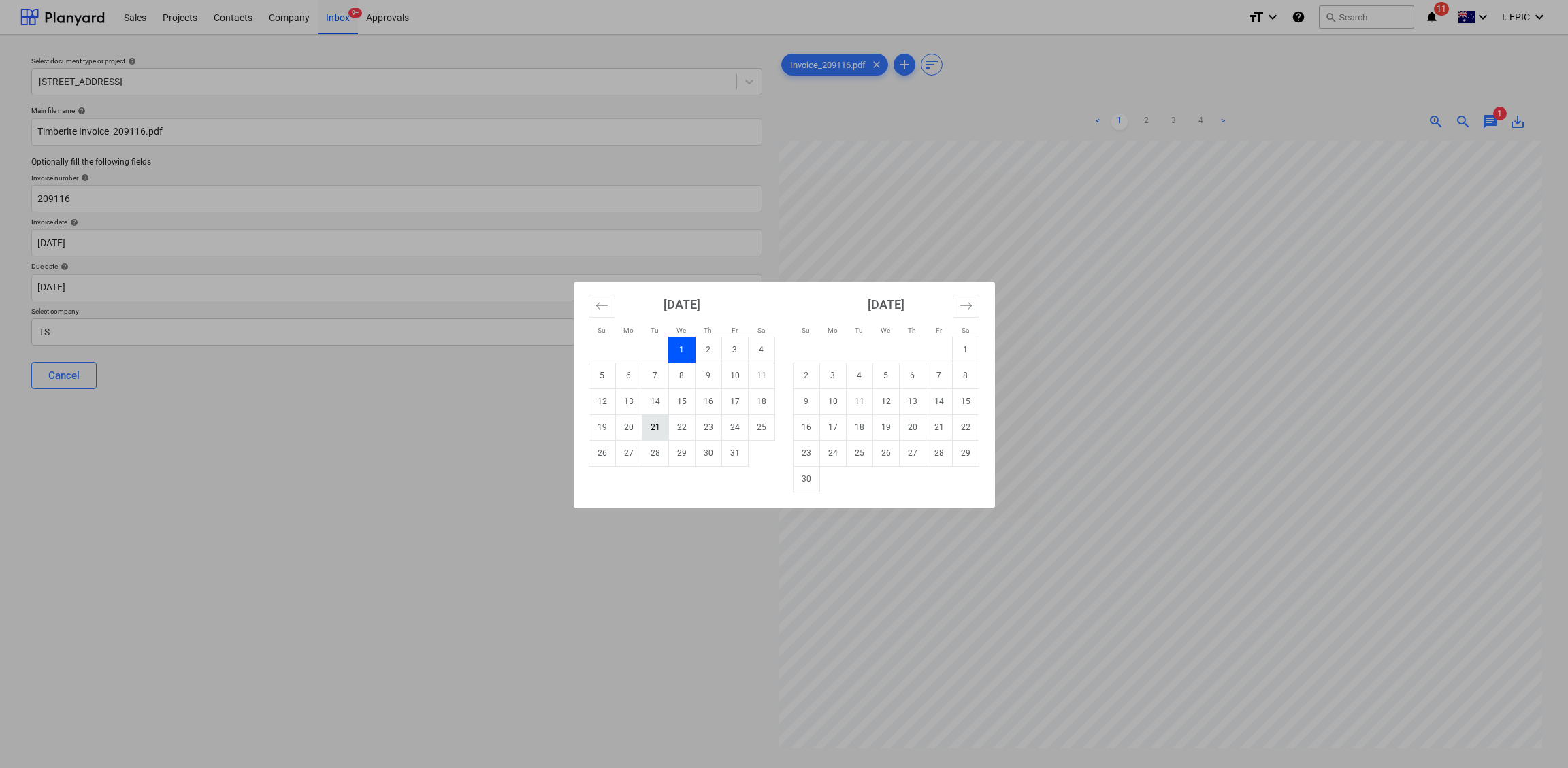
click at [652, 430] on td "21" at bounding box center [654, 427] width 26 height 26
type input "[DATE]"
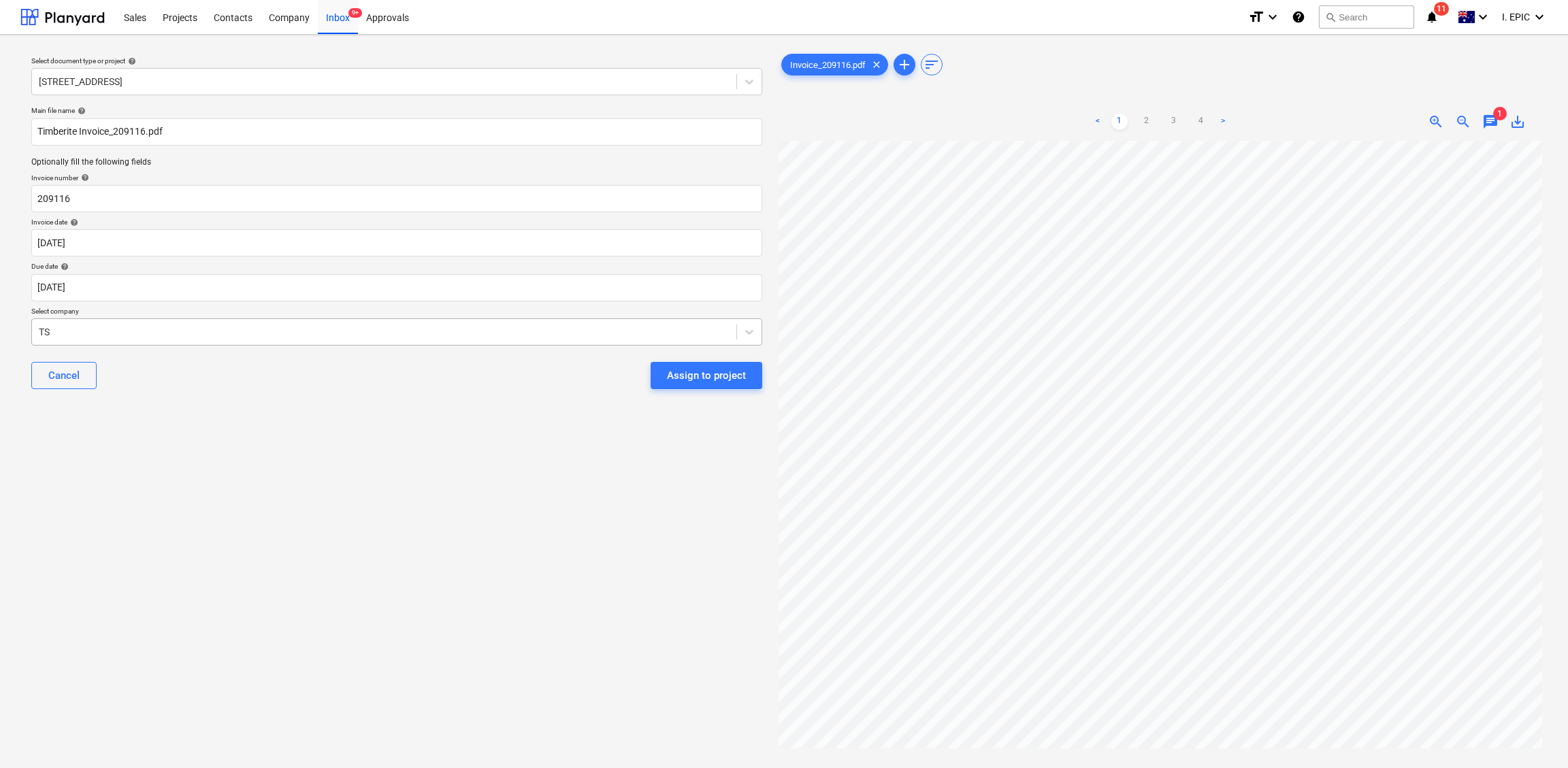
click at [102, 339] on div "TS" at bounding box center [384, 332] width 704 height 19
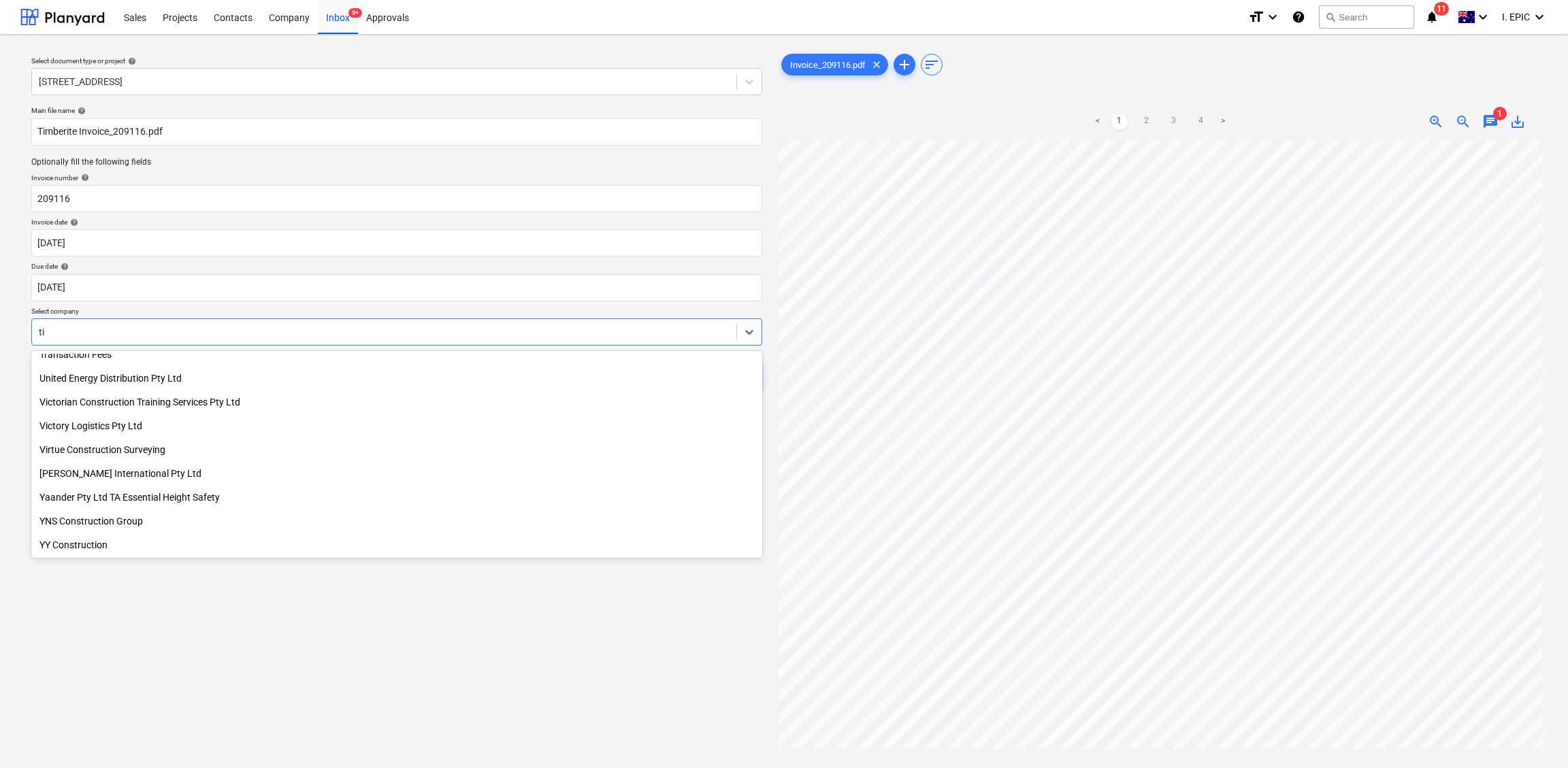
scroll to position [3867, 0]
type input "[PERSON_NAME]"
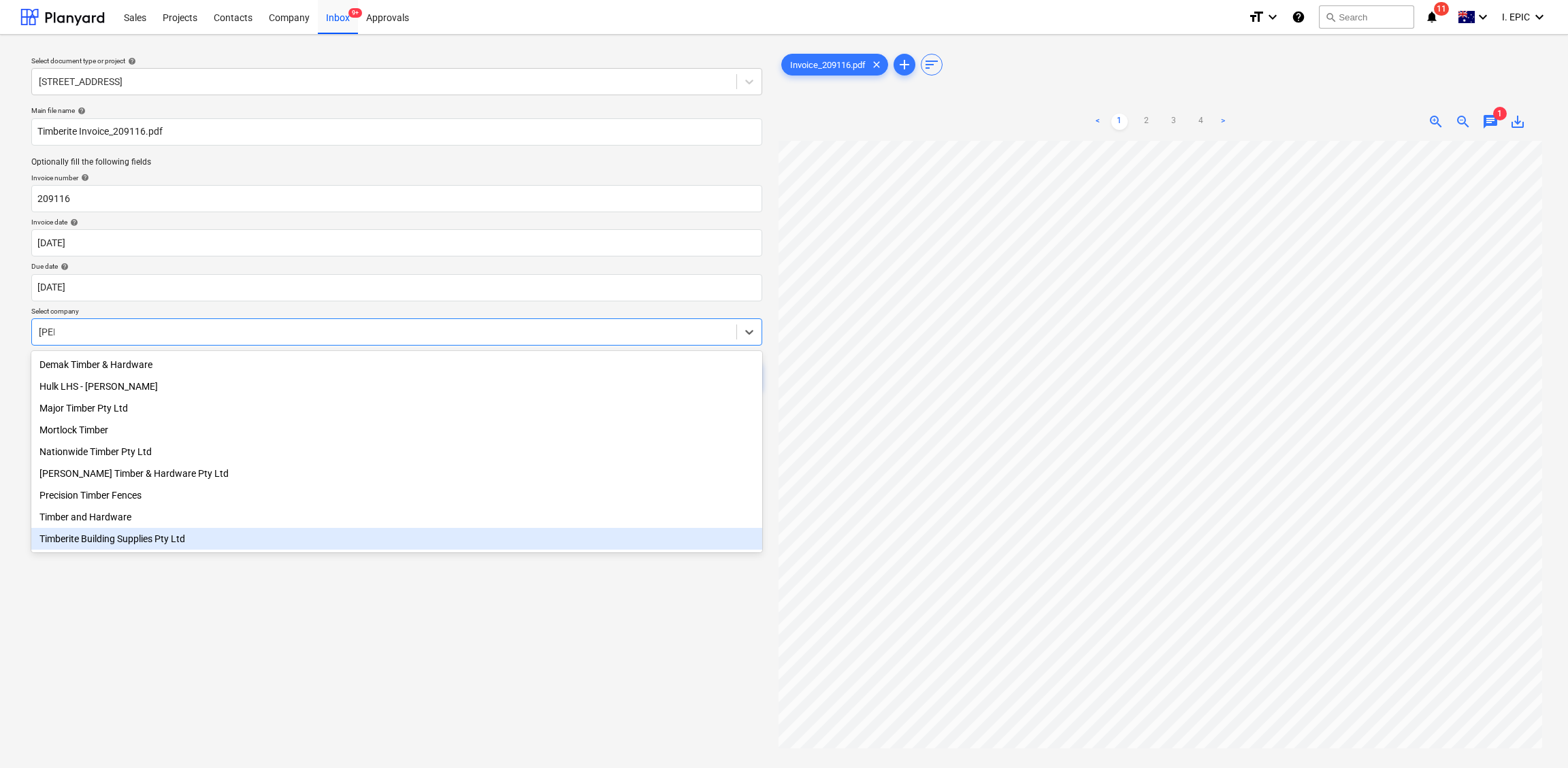
click at [128, 543] on div "Timberite Building Supplies Pty Ltd" at bounding box center [396, 539] width 731 height 22
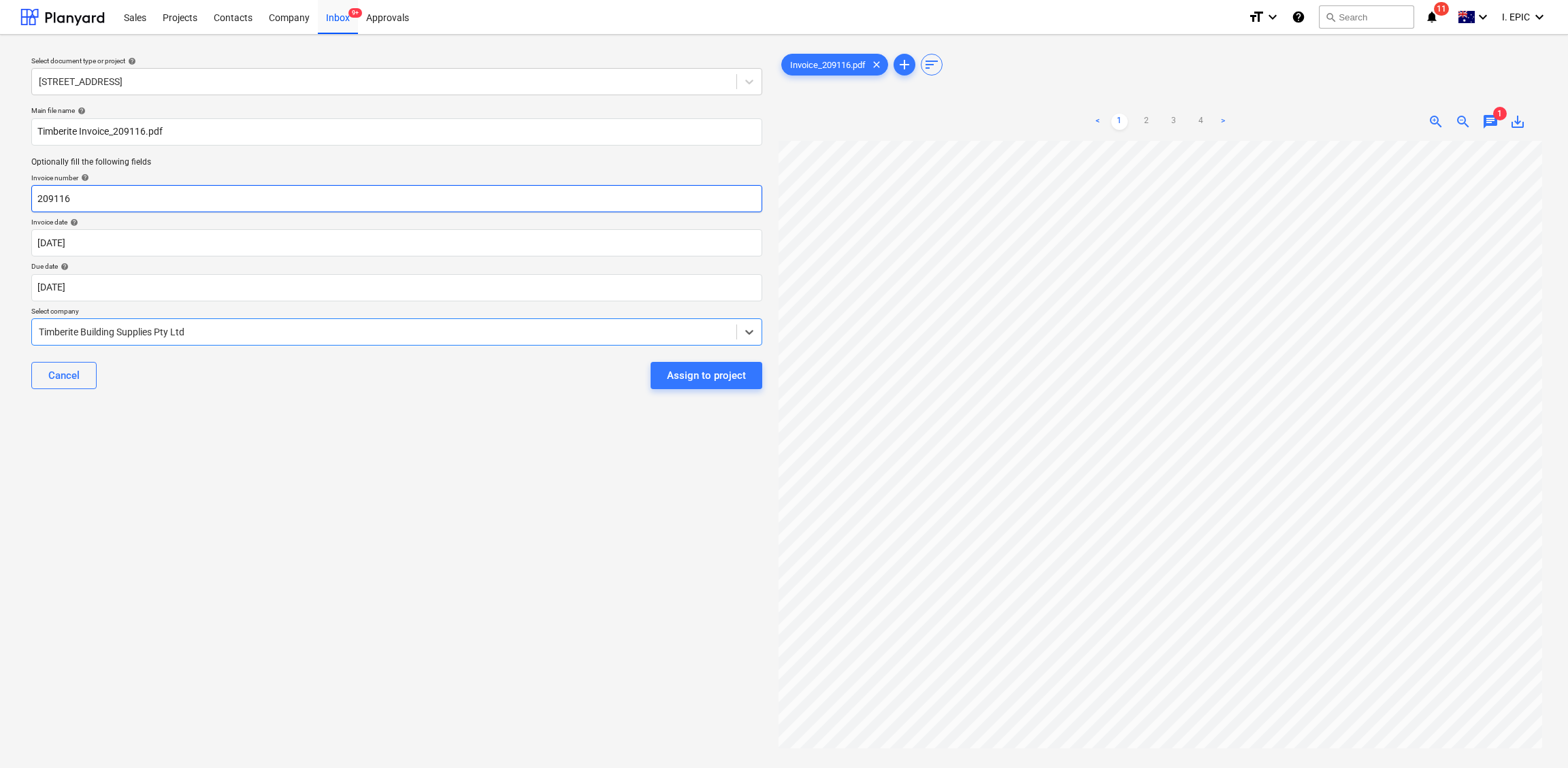
click at [68, 200] on input "209116" at bounding box center [396, 199] width 731 height 27
click at [316, 684] on div "Select document type or project help [STREET_ADDRESS] file name help Timberite …" at bounding box center [397, 461] width 753 height 831
click at [205, 651] on div "Select document type or project help [STREET_ADDRESS] file name help Timberite …" at bounding box center [397, 461] width 753 height 831
click at [1296, 125] on span "chat" at bounding box center [1490, 121] width 16 height 16
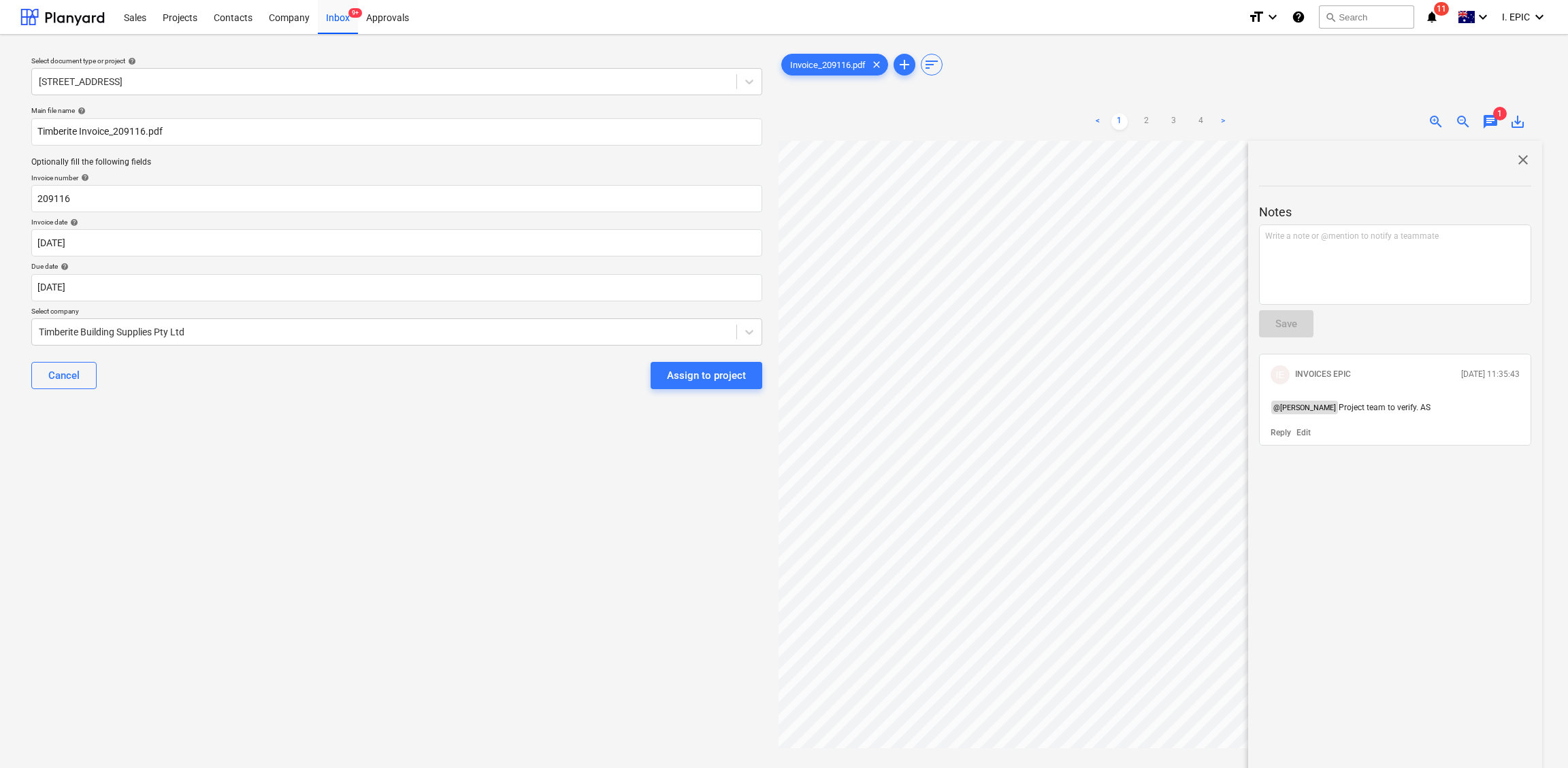
click at [728, 624] on div "Select document type or project help [STREET_ADDRESS] file name help Timberite …" at bounding box center [397, 461] width 753 height 831
click at [696, 368] on div "Assign to project" at bounding box center [706, 375] width 79 height 18
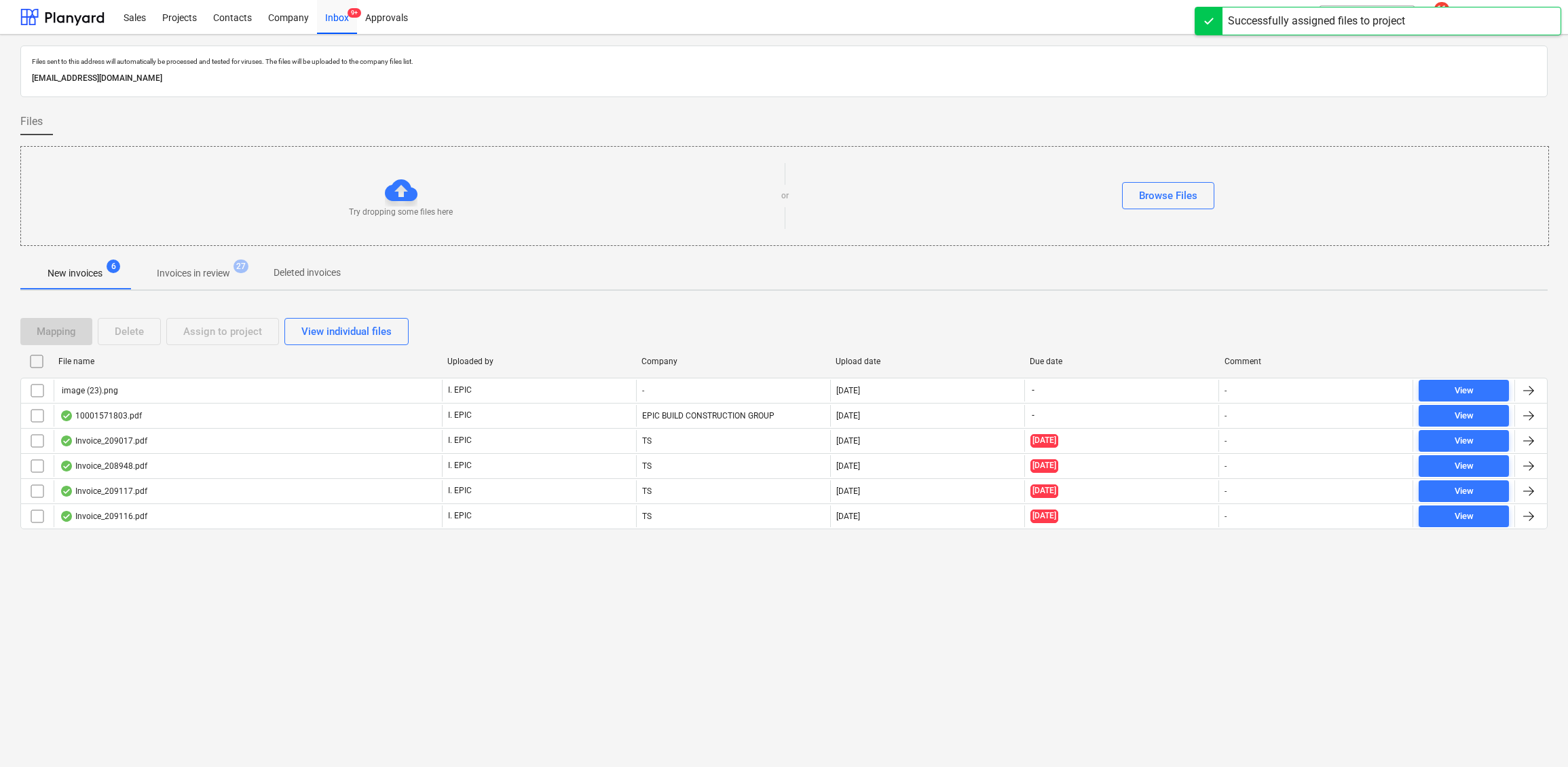
click at [223, 651] on div "Files sent to this address will automatically be processed and tested for virus…" at bounding box center [784, 401] width 1568 height 732
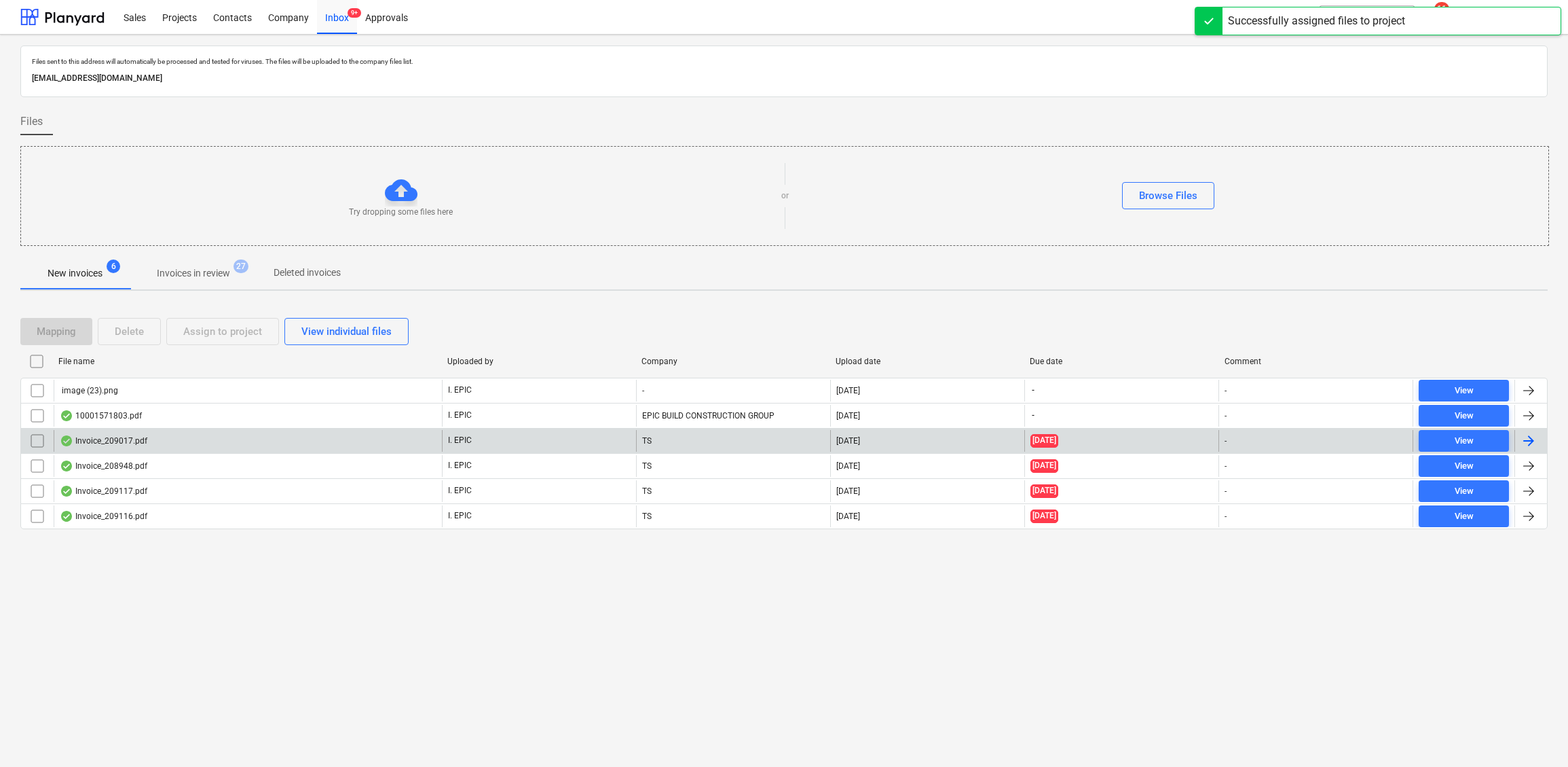
click at [114, 444] on div "Invoice_209017.pdf" at bounding box center [103, 440] width 87 height 11
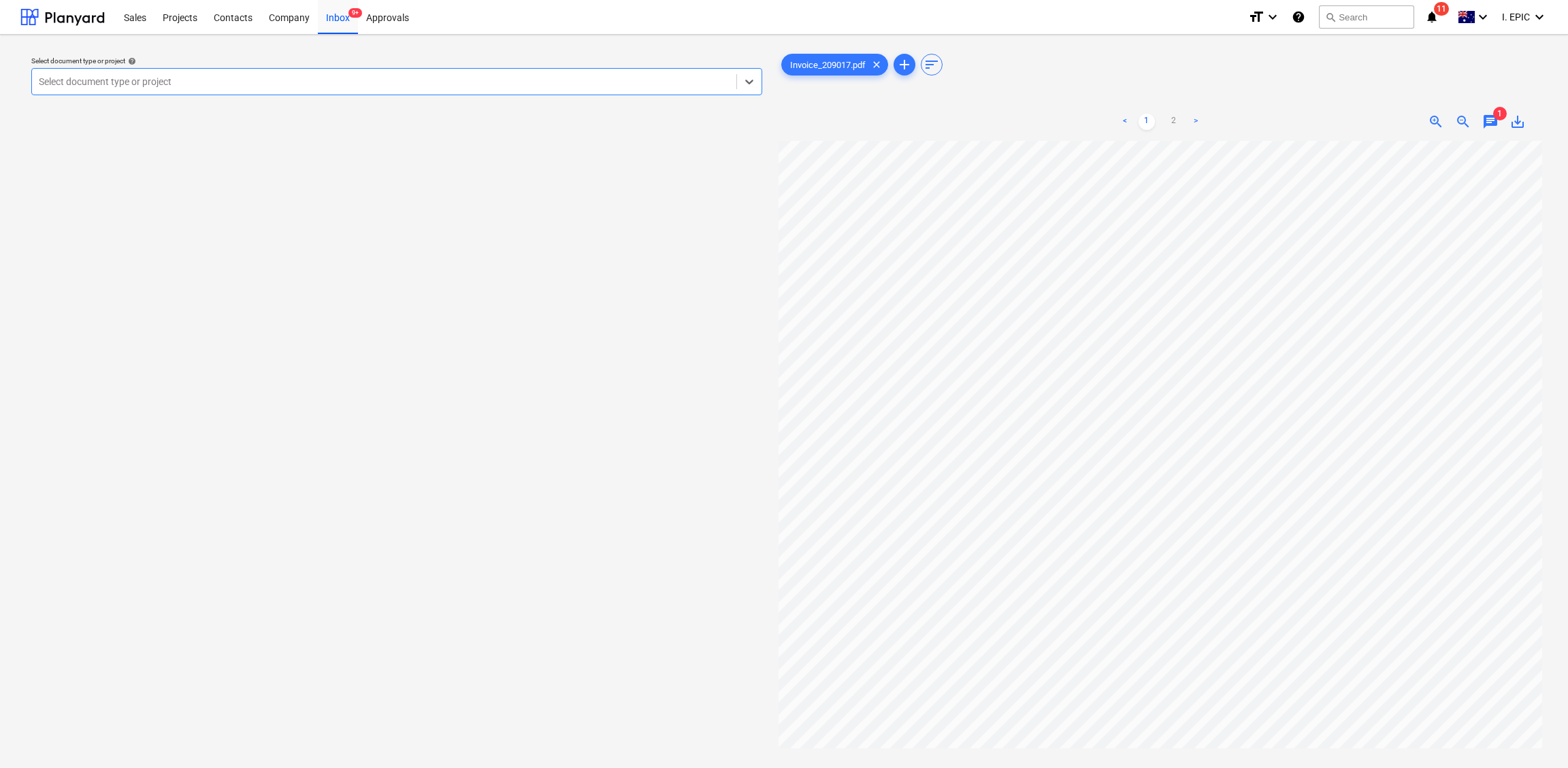
click at [768, 76] on div "Select document type or project help Select is focused ,type to refine list, pr…" at bounding box center [396, 76] width 742 height 50
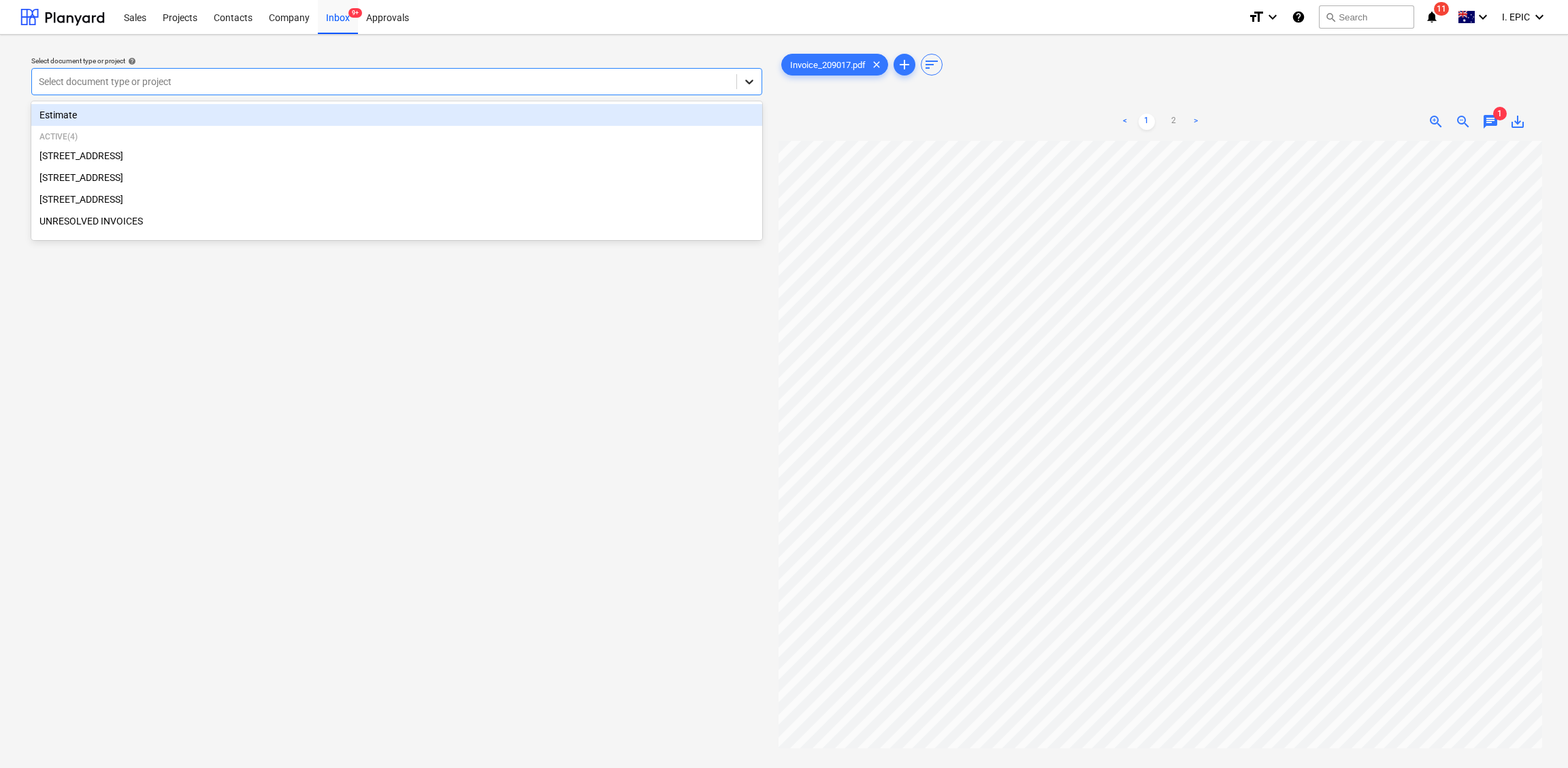
click at [752, 78] on icon at bounding box center [749, 81] width 14 height 14
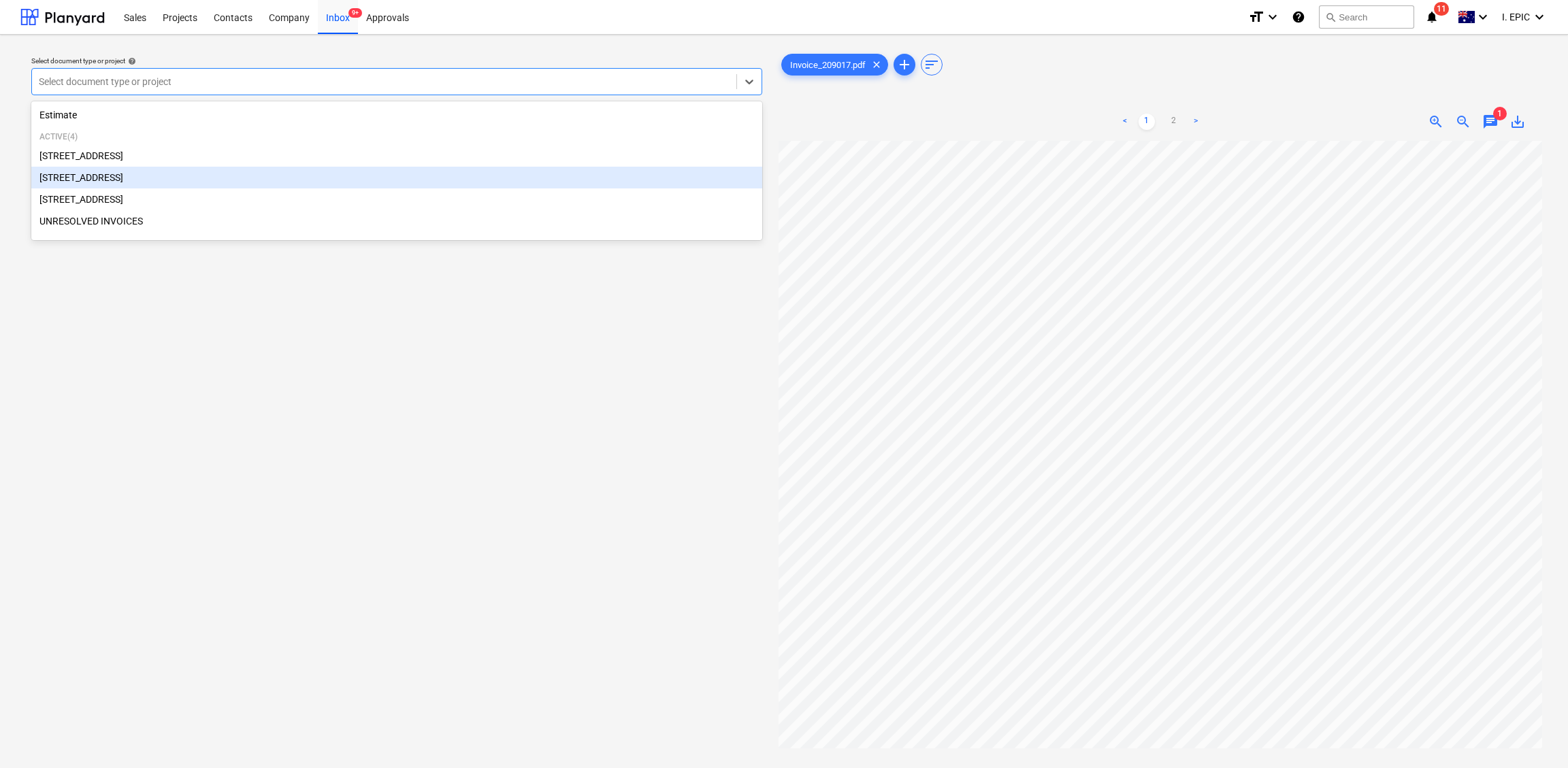
click at [78, 172] on div "[STREET_ADDRESS]" at bounding box center [396, 177] width 731 height 22
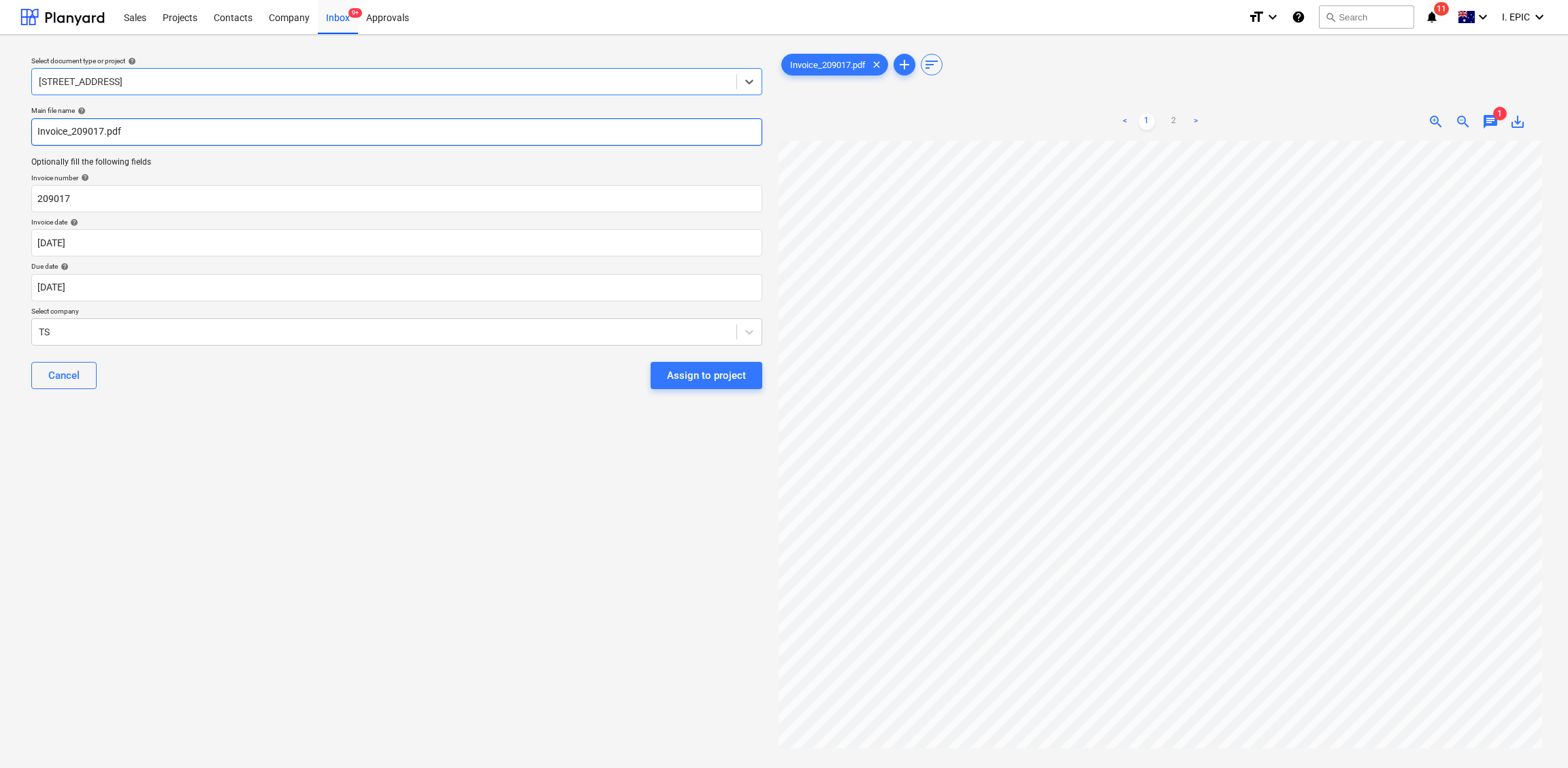
click at [35, 130] on input "Invoice_209017.pdf" at bounding box center [396, 132] width 731 height 27
type input "Timberite Invoice_209017.pdf"
drag, startPoint x: 84, startPoint y: 196, endPoint x: -18, endPoint y: 185, distance: 102.6
click at [0, 185] on html "Sales Projects Contacts Company Inbox 9+ Approvals format_size keyboard_arrow_d…" at bounding box center [784, 384] width 1568 height 768
click at [52, 237] on body "Sales Projects Contacts Company Inbox 9+ Approvals format_size keyboard_arrow_d…" at bounding box center [784, 384] width 1568 height 768
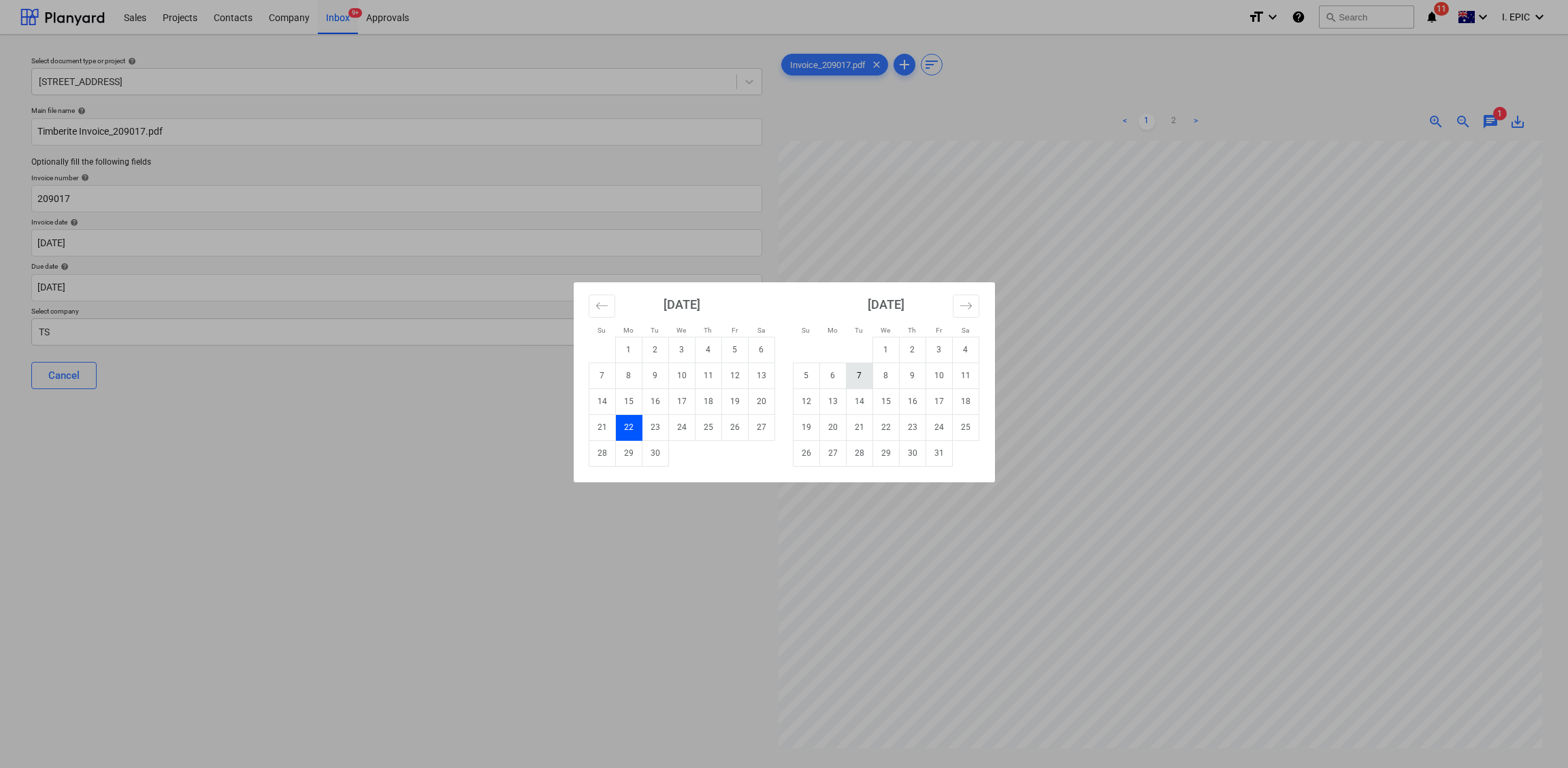
click at [850, 373] on td "7" at bounding box center [859, 375] width 26 height 26
type input "[DATE]"
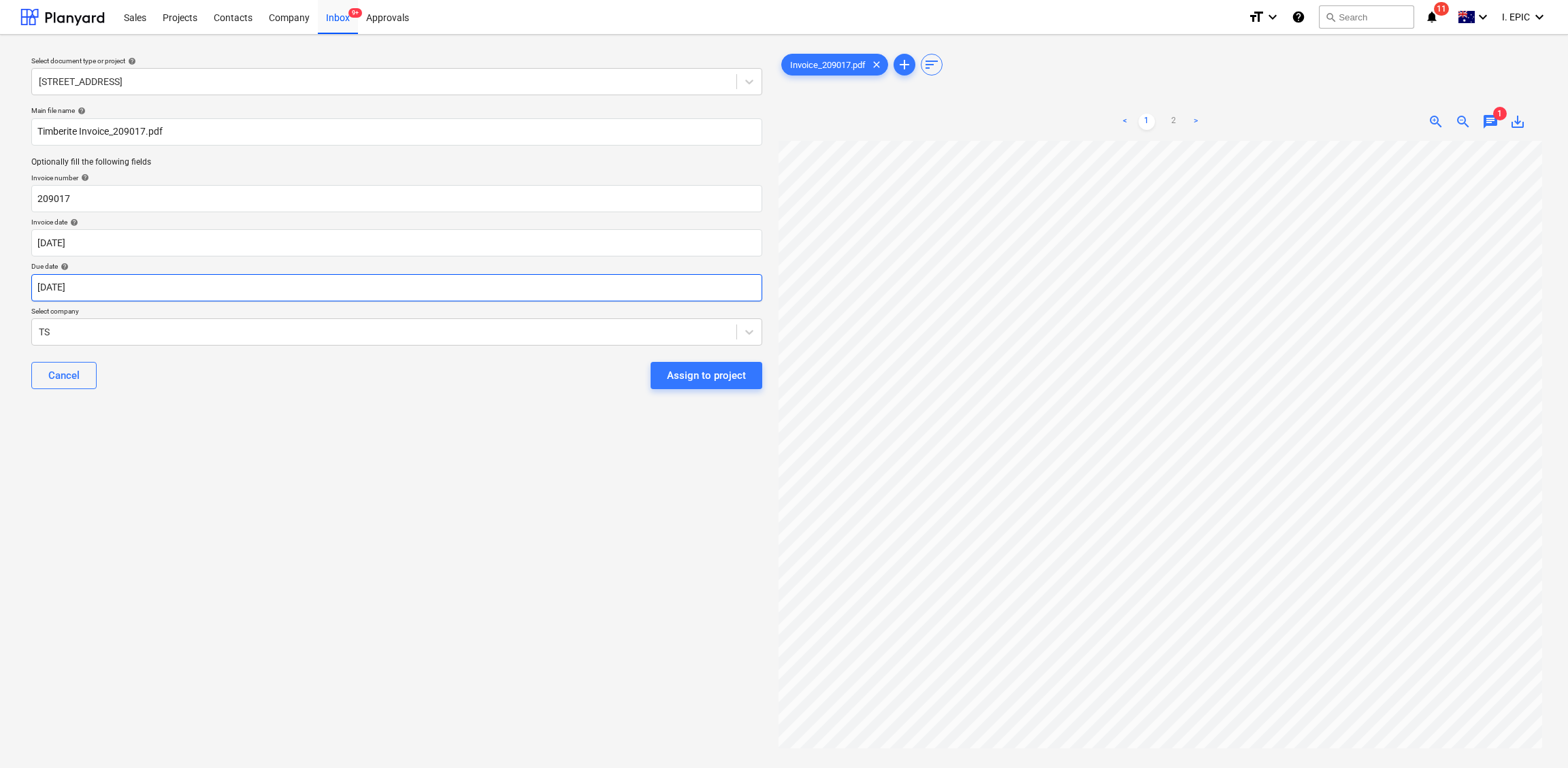
click at [73, 286] on body "Sales Projects Contacts Company Inbox 9+ Approvals format_size keyboard_arrow_d…" at bounding box center [784, 384] width 1568 height 768
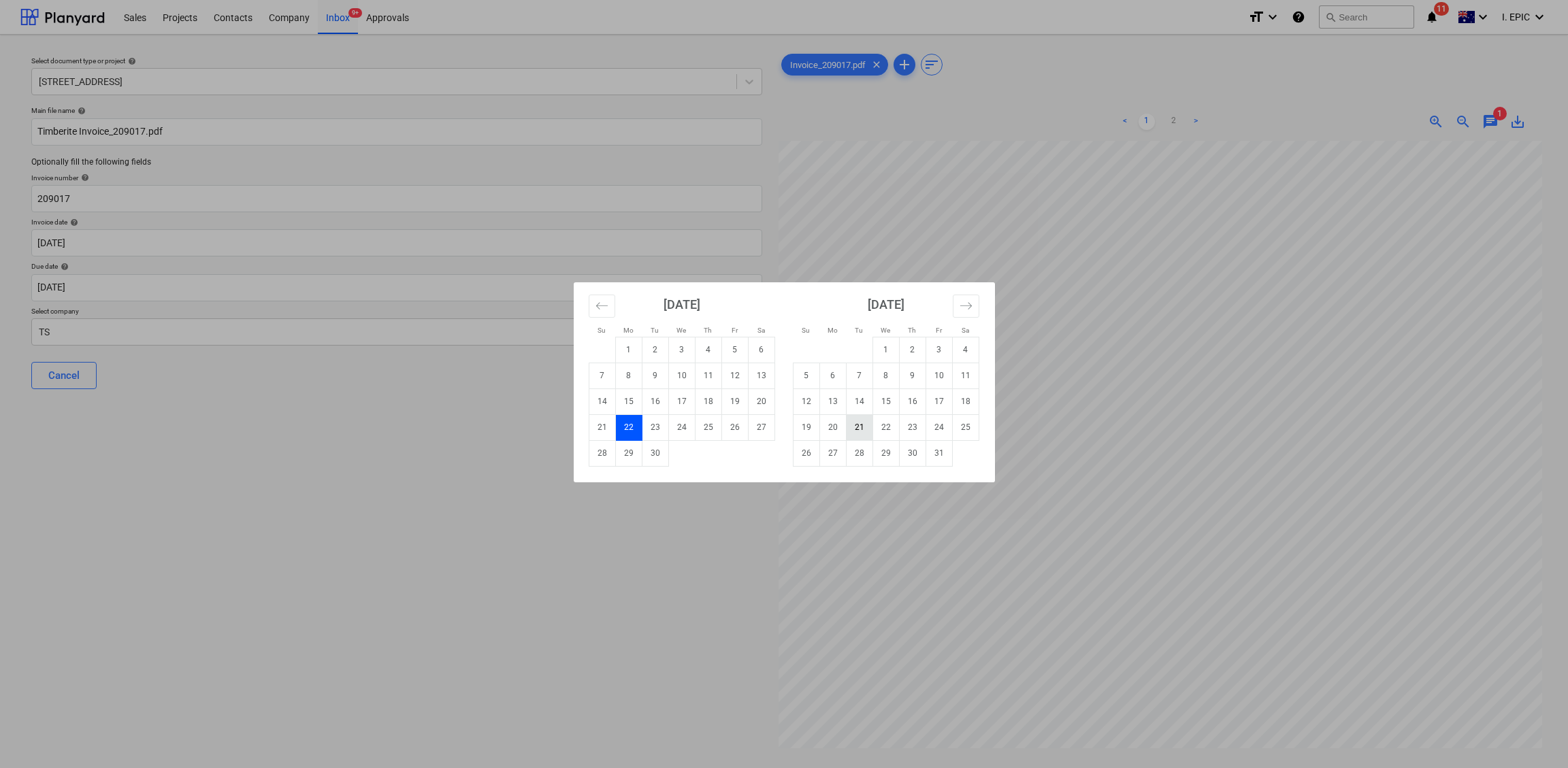
click at [860, 427] on td "21" at bounding box center [859, 427] width 26 height 26
type input "[DATE]"
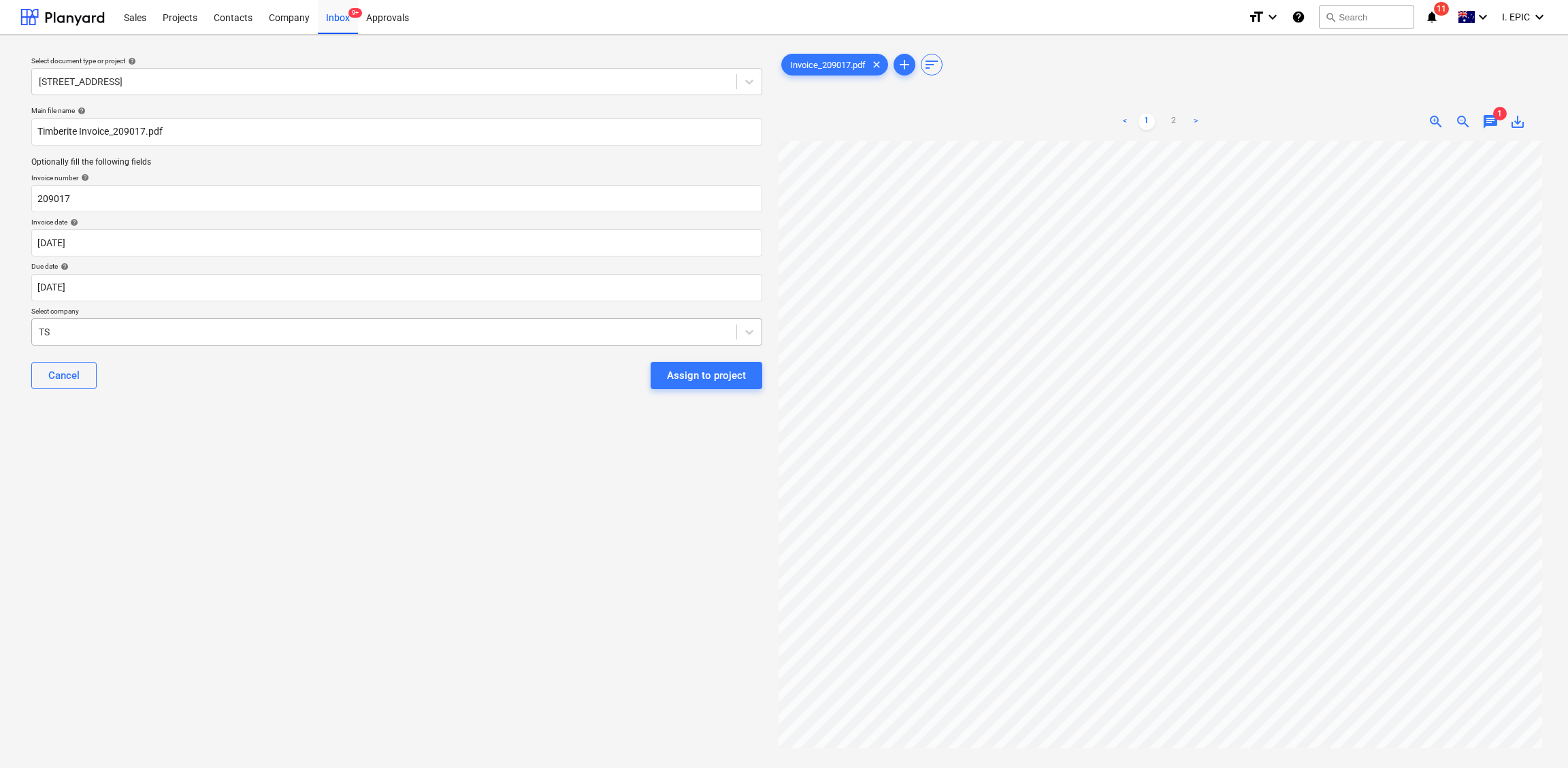
click at [123, 333] on div at bounding box center [383, 331] width 691 height 14
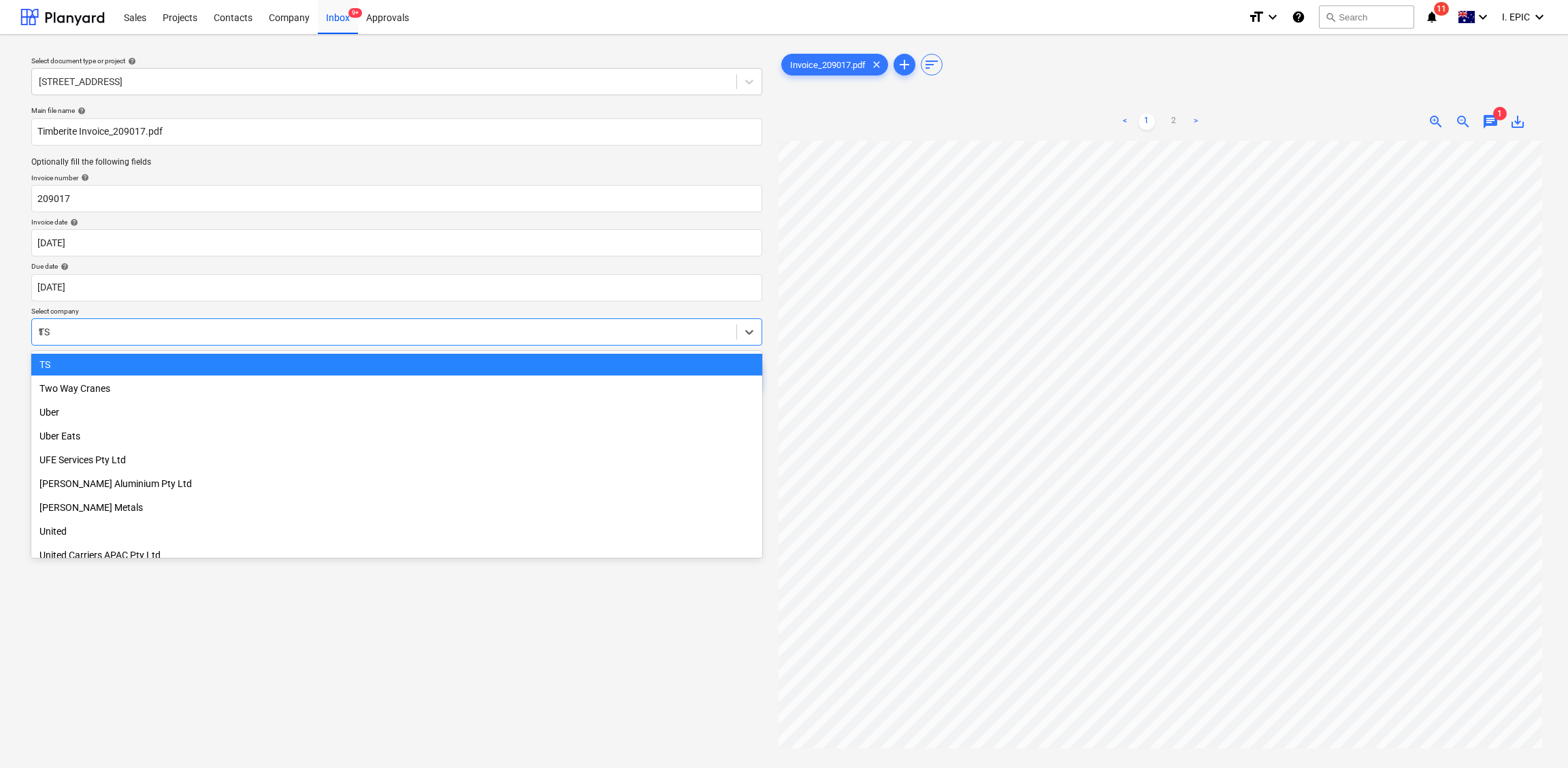
scroll to position [3867, 0]
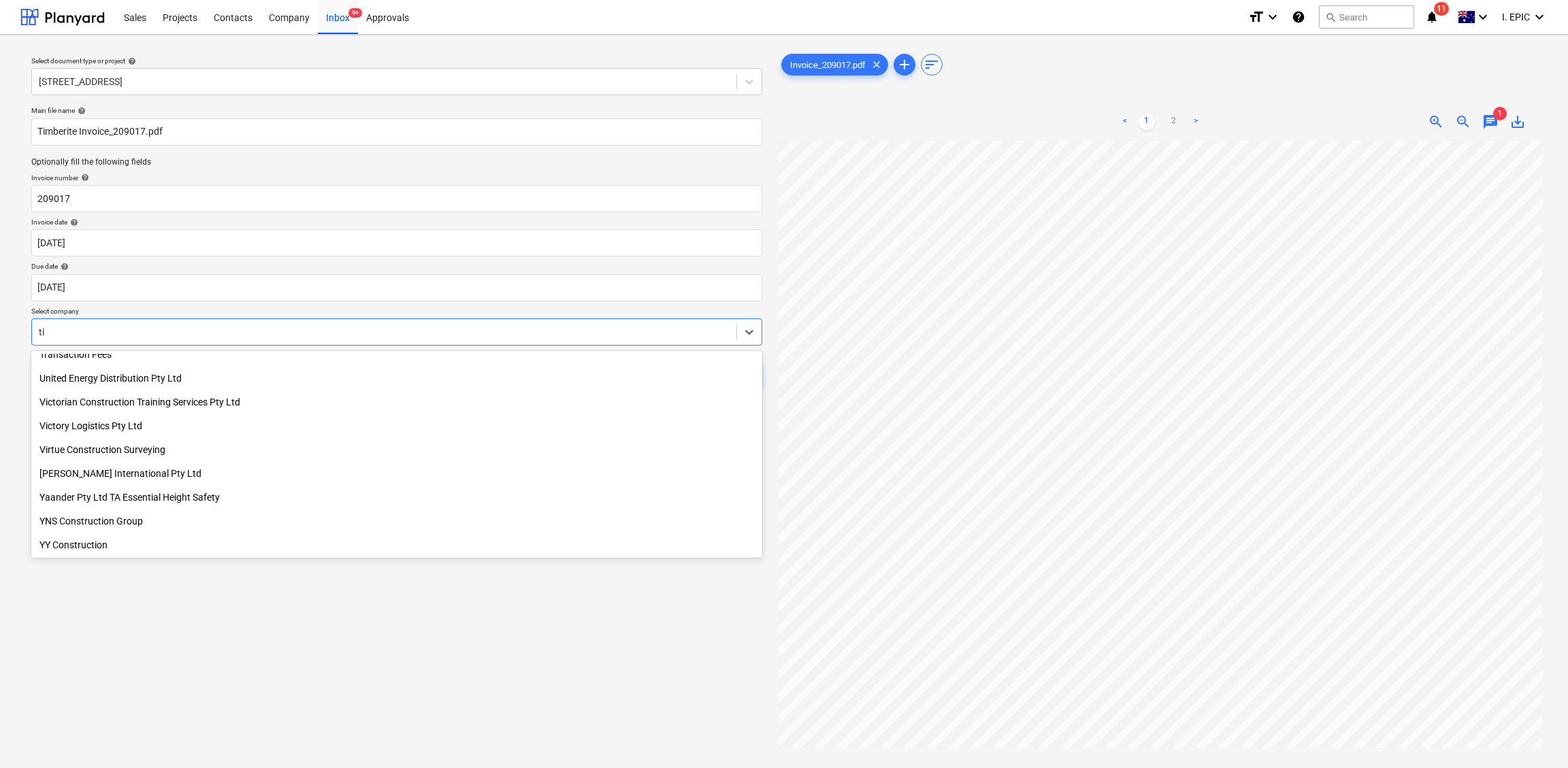
type input "[PERSON_NAME]"
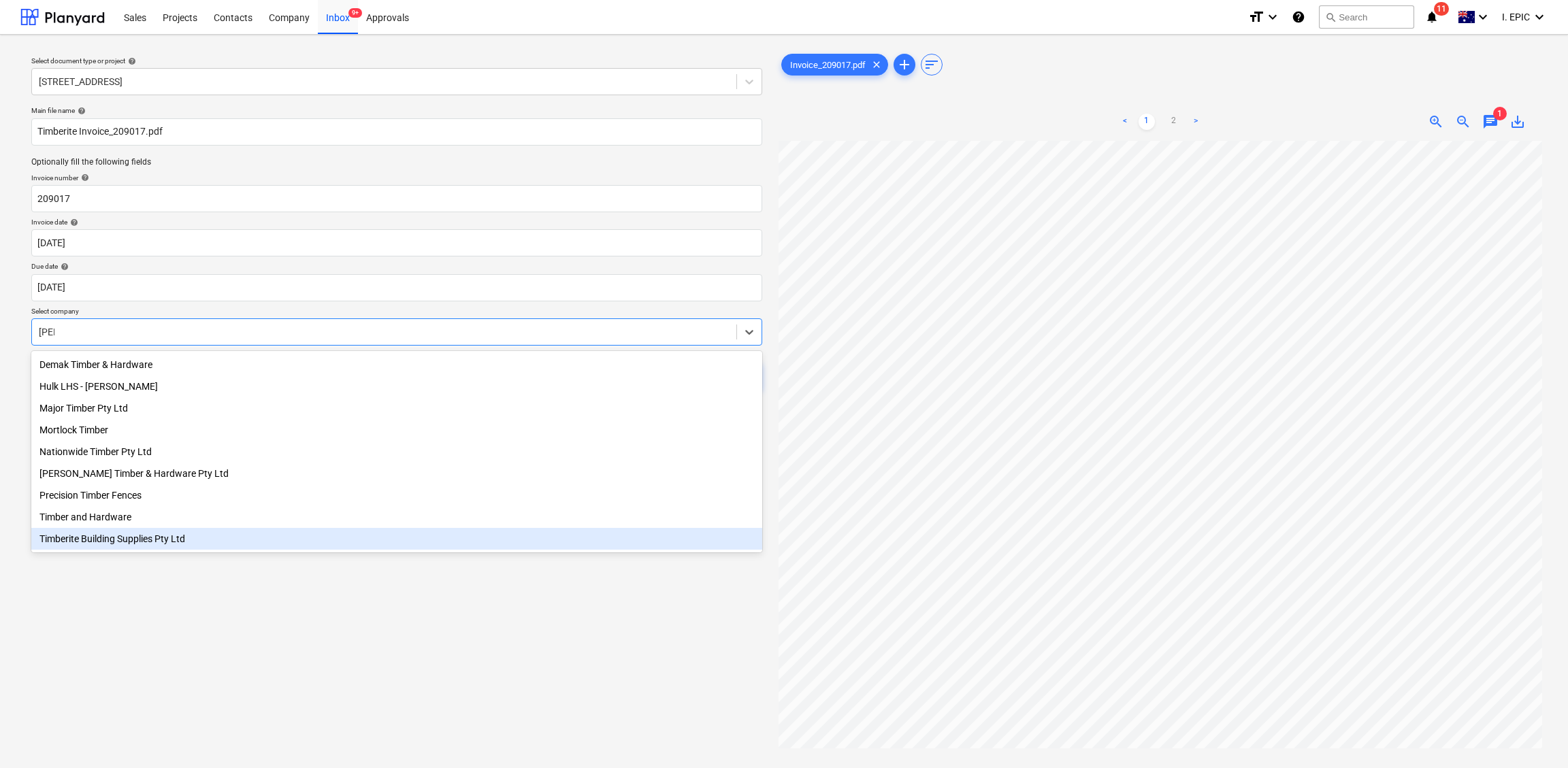
click at [128, 541] on div "Timberite Building Supplies Pty Ltd" at bounding box center [396, 539] width 731 height 22
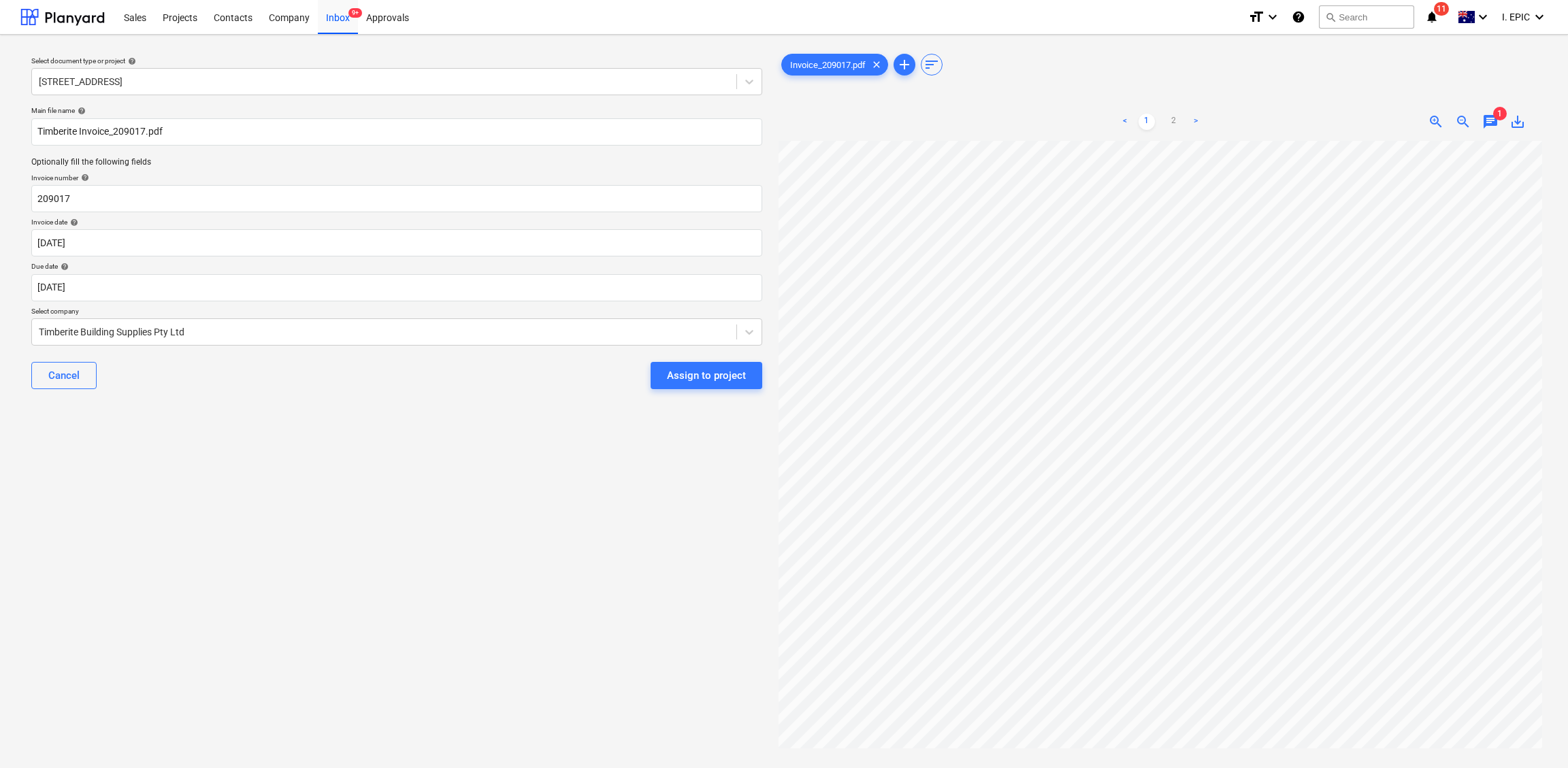
click at [204, 531] on div "Select document type or project help [STREET_ADDRESS] file name help Timberite …" at bounding box center [397, 461] width 753 height 831
click at [1296, 119] on span "1" at bounding box center [1500, 113] width 14 height 14
click at [1296, 119] on span "chat" at bounding box center [1490, 121] width 16 height 16
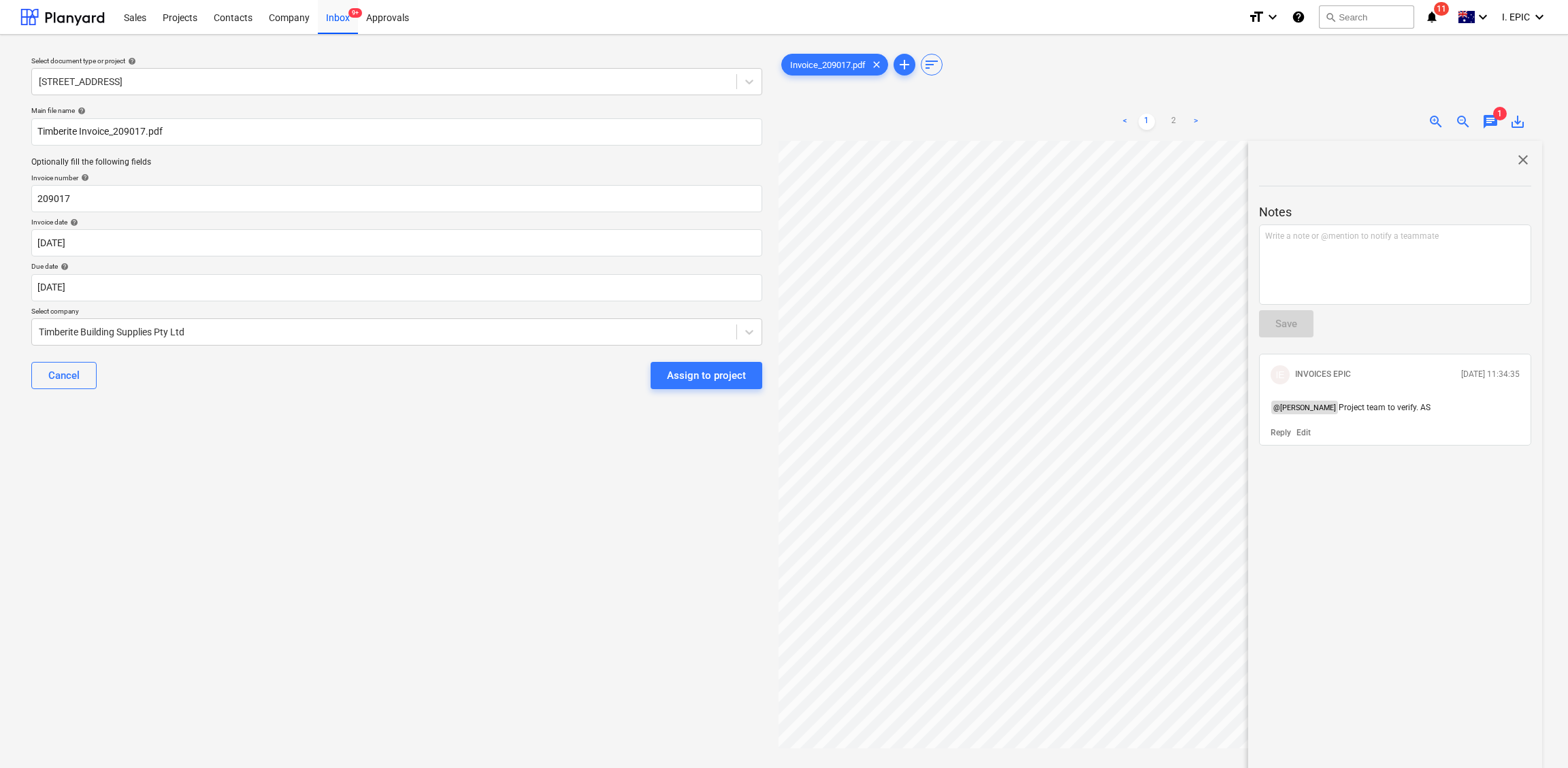
click at [560, 551] on div "Select document type or project help [STREET_ADDRESS] file name help Timberite …" at bounding box center [397, 461] width 753 height 831
click at [715, 373] on div "Assign to project" at bounding box center [706, 375] width 79 height 18
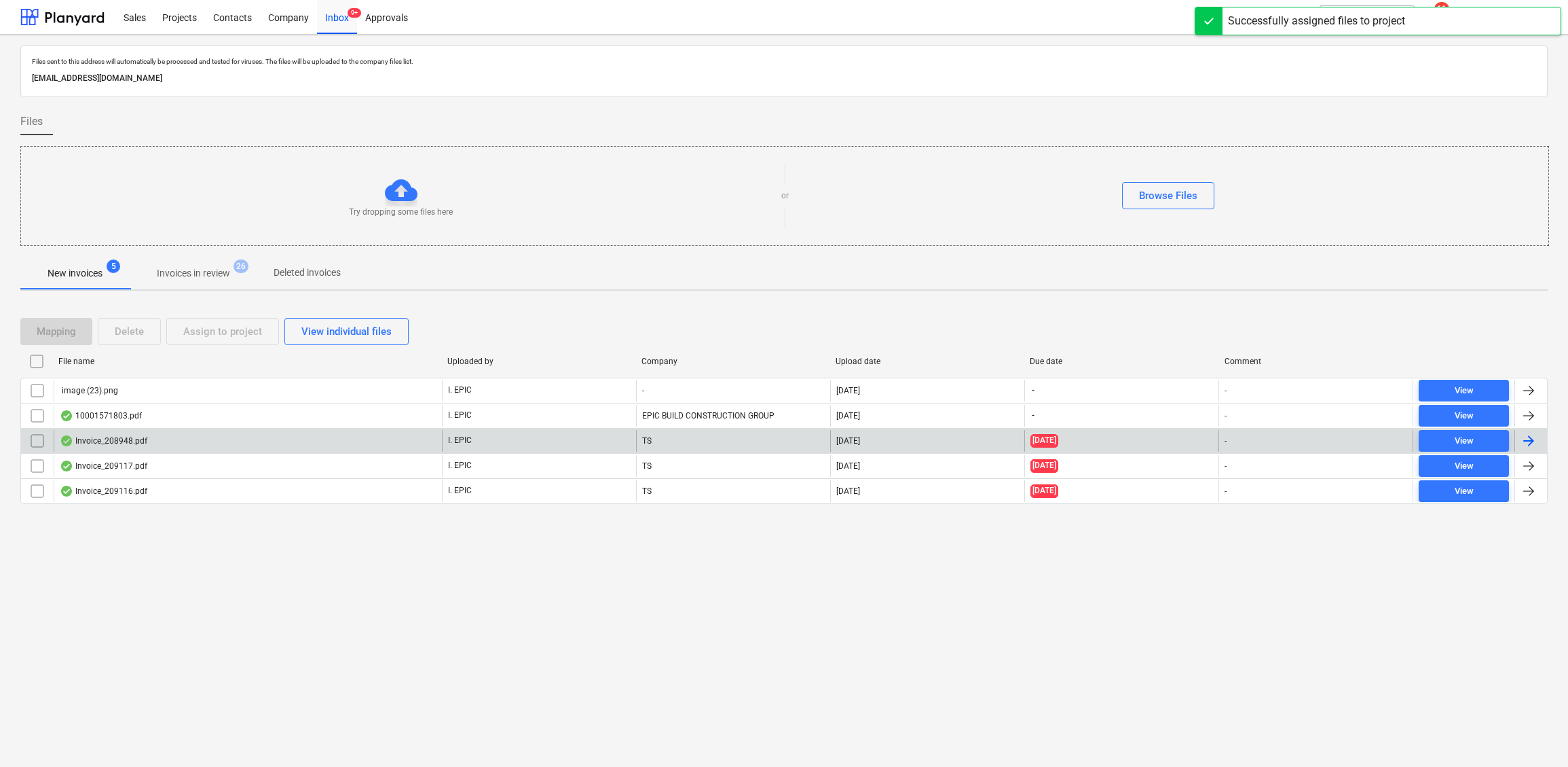
click at [105, 443] on div "Invoice_208948.pdf" at bounding box center [103, 440] width 87 height 11
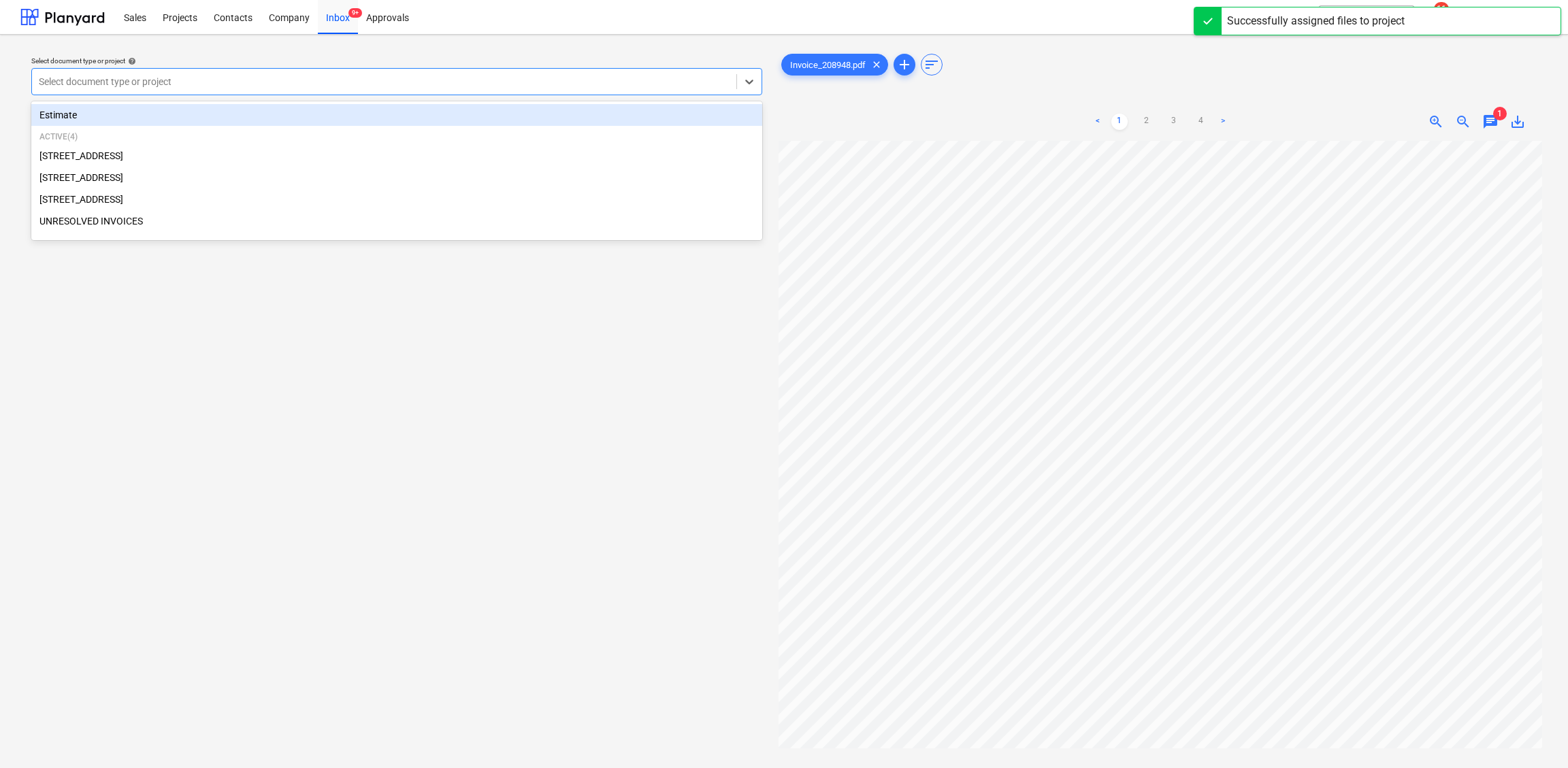
click at [129, 83] on div at bounding box center [383, 81] width 691 height 14
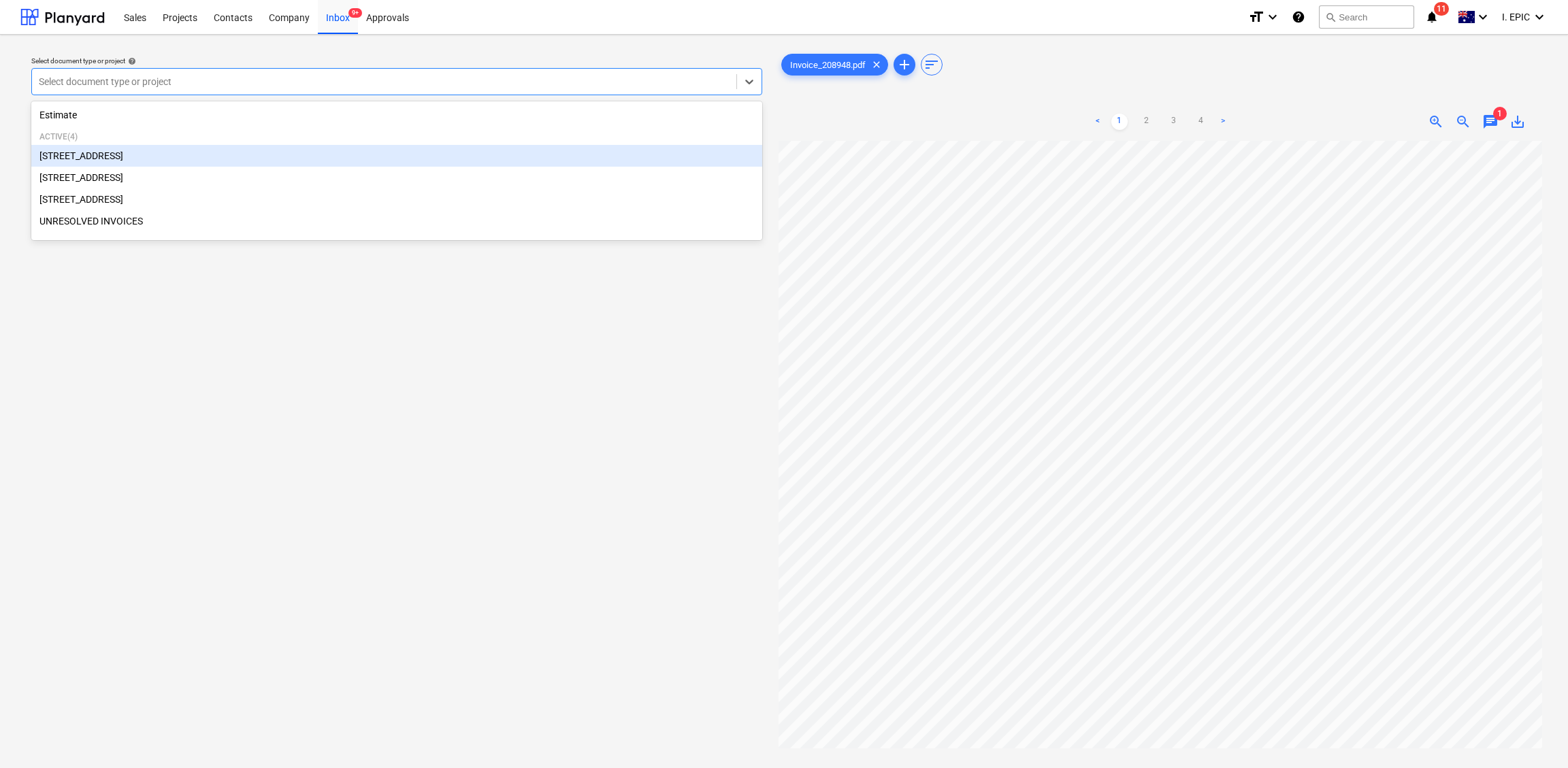
click at [113, 157] on div "[STREET_ADDRESS]" at bounding box center [396, 155] width 731 height 22
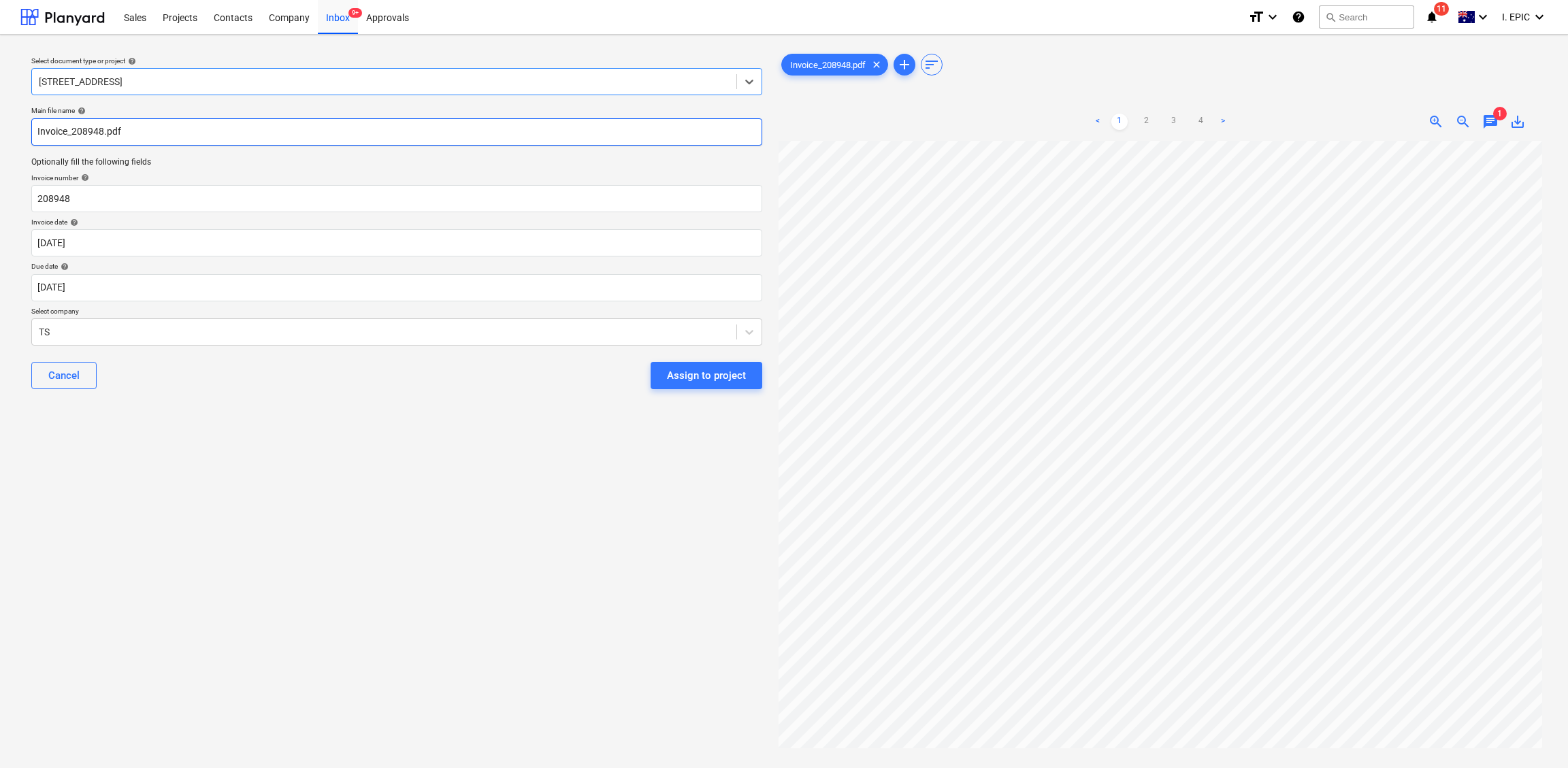
click at [43, 123] on input "Invoice_208948.pdf" at bounding box center [396, 132] width 731 height 27
type input "Timberite Invoice_208948.pdf"
click at [58, 197] on input "208948" at bounding box center [396, 199] width 731 height 27
click at [58, 244] on body "Sales Projects Contacts Company Inbox 9+ Approvals format_size keyboard_arrow_d…" at bounding box center [784, 384] width 1568 height 768
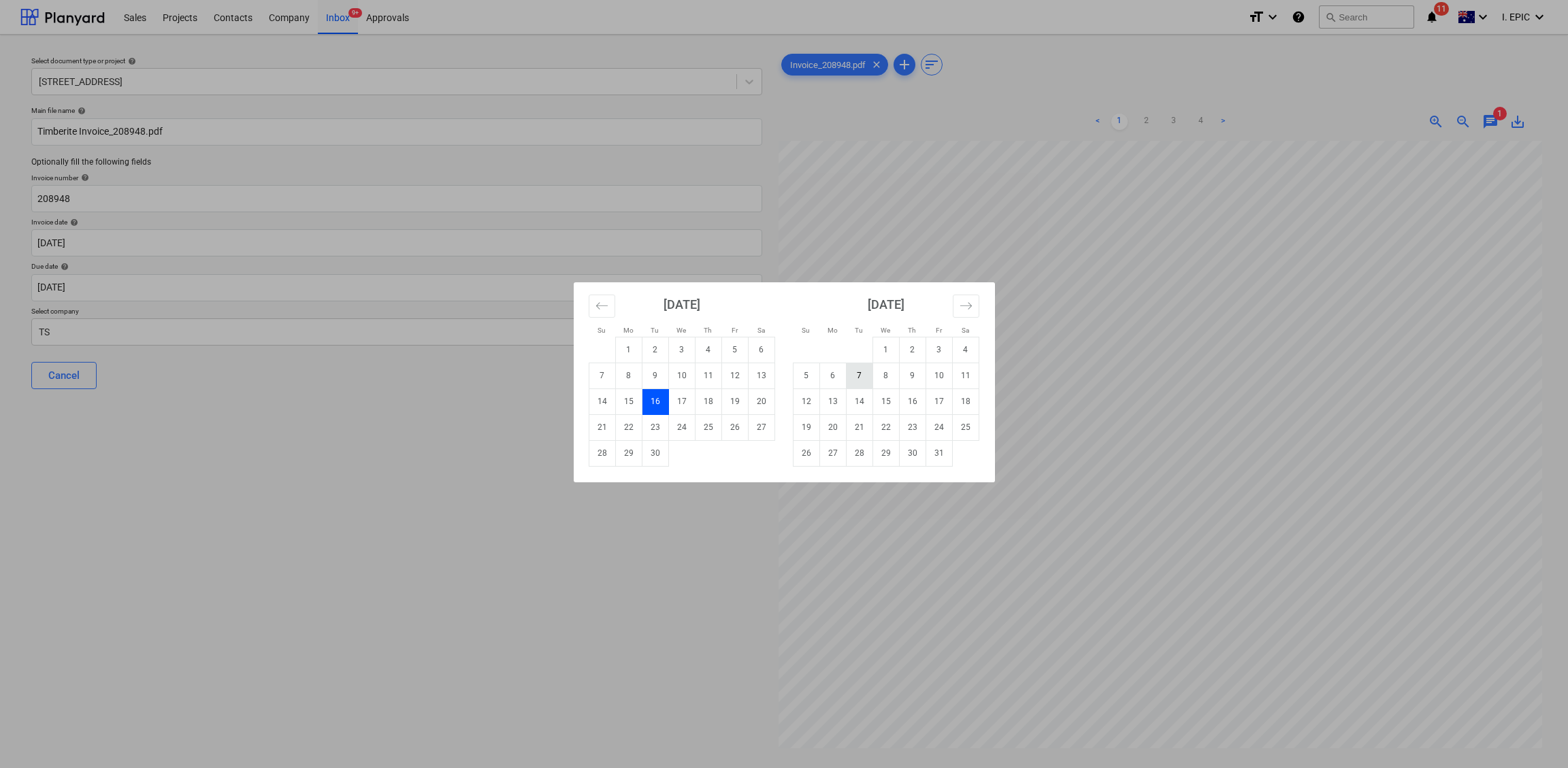
click at [865, 373] on td "7" at bounding box center [859, 375] width 26 height 26
type input "[DATE]"
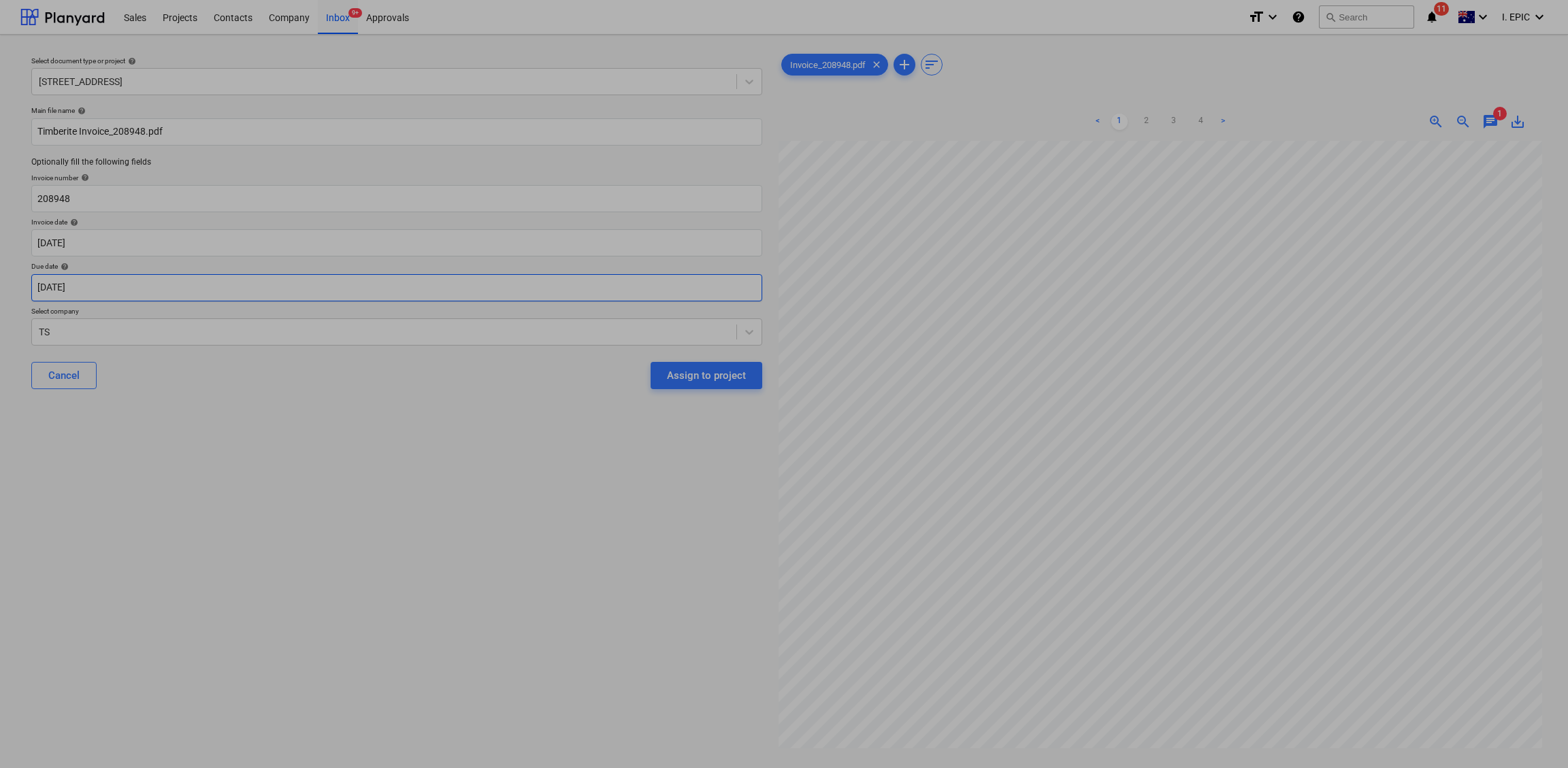
click at [83, 286] on body "Sales Projects Contacts Company Inbox 9+ Approvals format_size keyboard_arrow_d…" at bounding box center [784, 384] width 1568 height 768
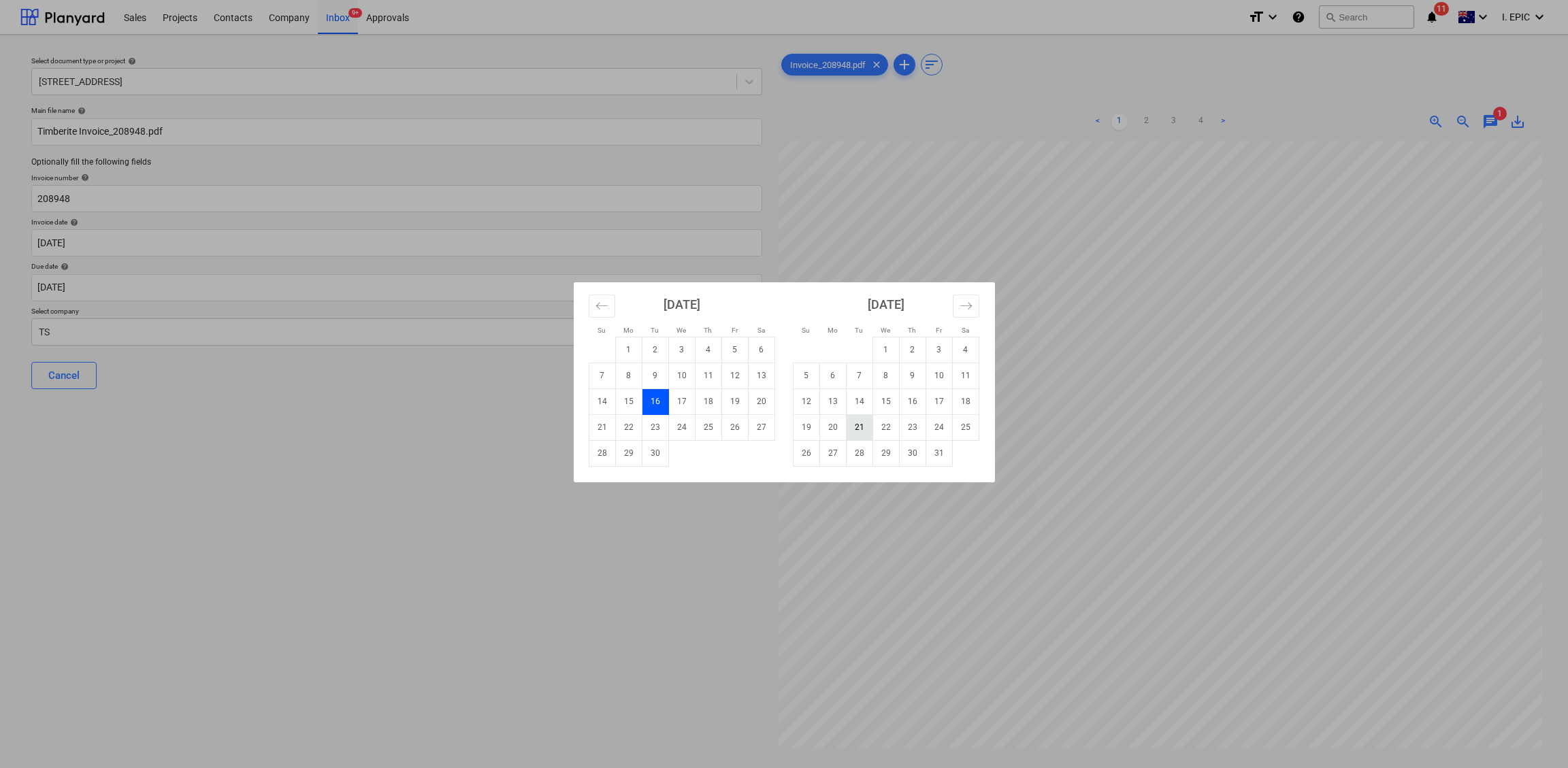
click at [860, 422] on td "21" at bounding box center [859, 427] width 26 height 26
type input "[DATE]"
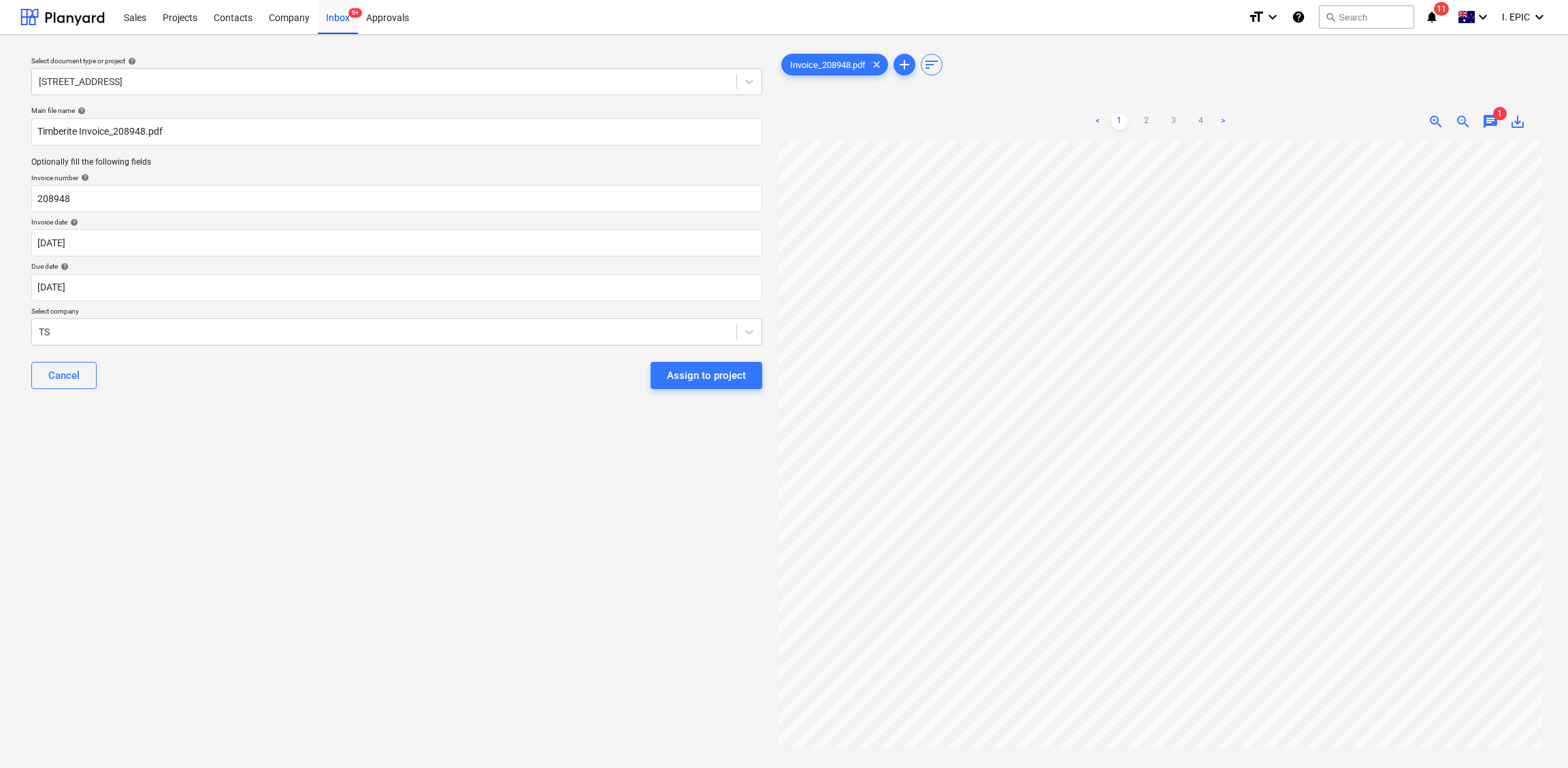
click at [356, 465] on div "Select document type or project help [STREET_ADDRESS] file name help Timberite …" at bounding box center [397, 461] width 753 height 831
click at [170, 319] on div "TS" at bounding box center [396, 332] width 731 height 27
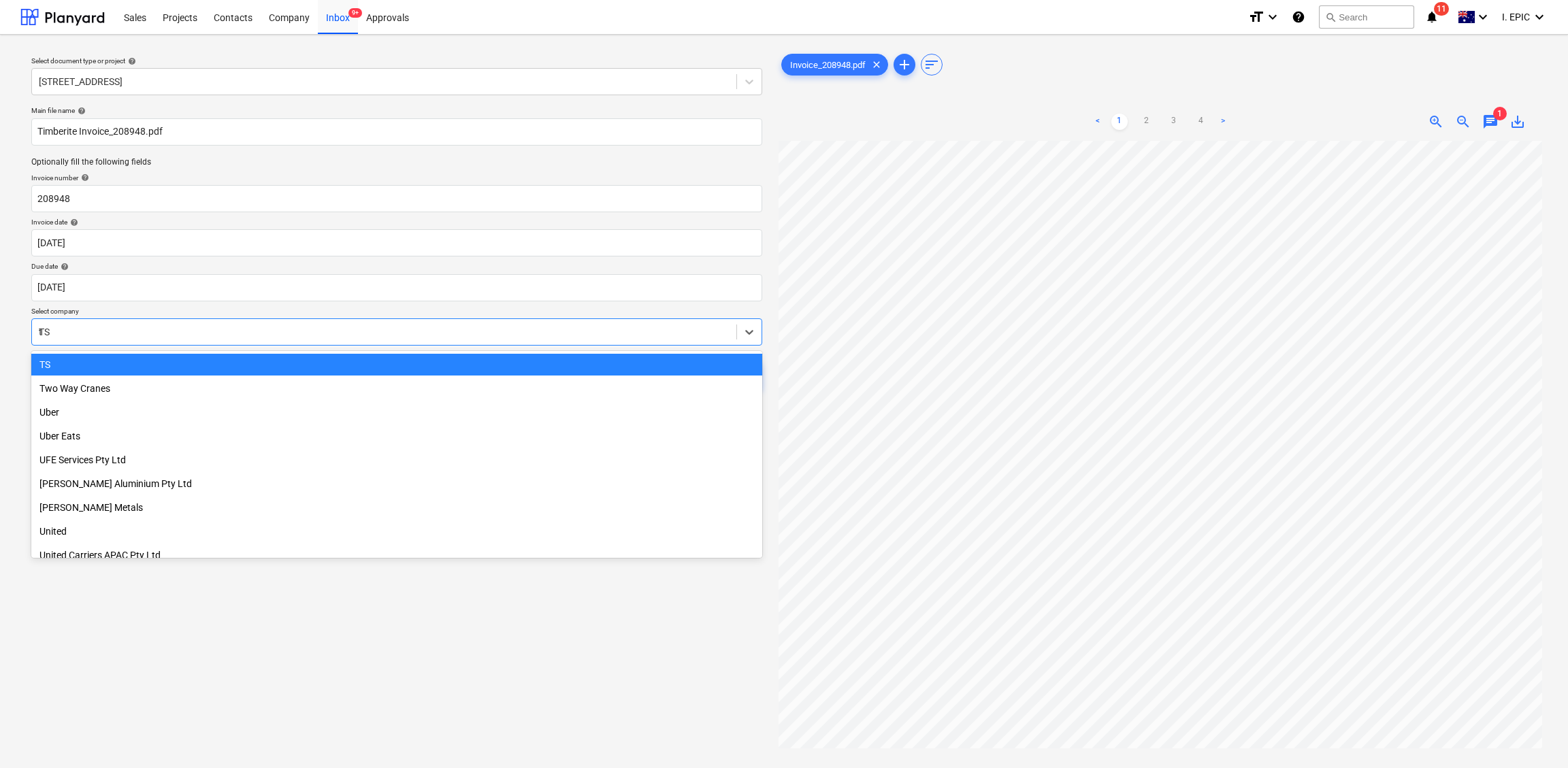
scroll to position [3867, 0]
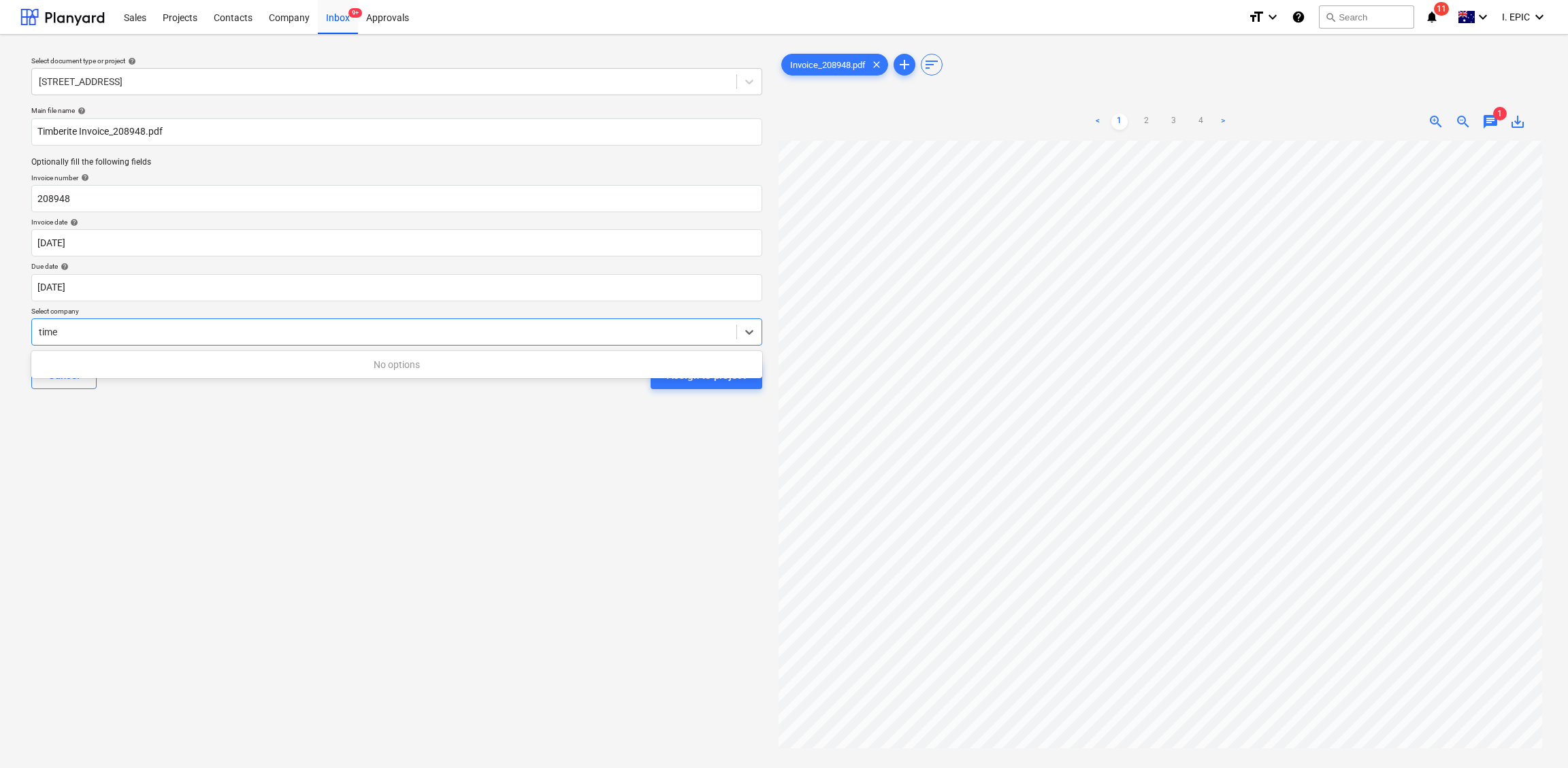
type input "[PERSON_NAME]"
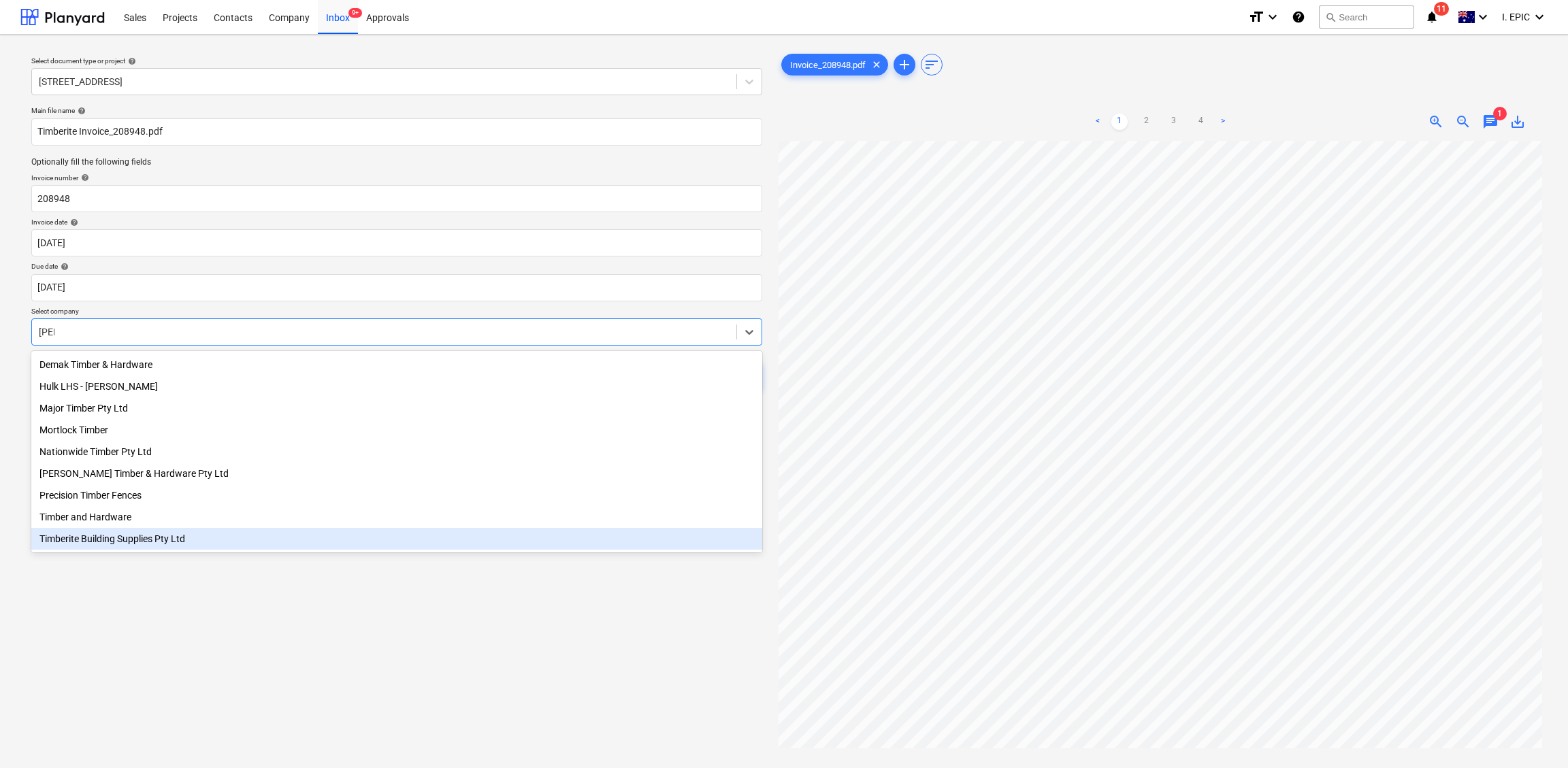
click at [98, 541] on div "Timberite Building Supplies Pty Ltd" at bounding box center [396, 539] width 731 height 22
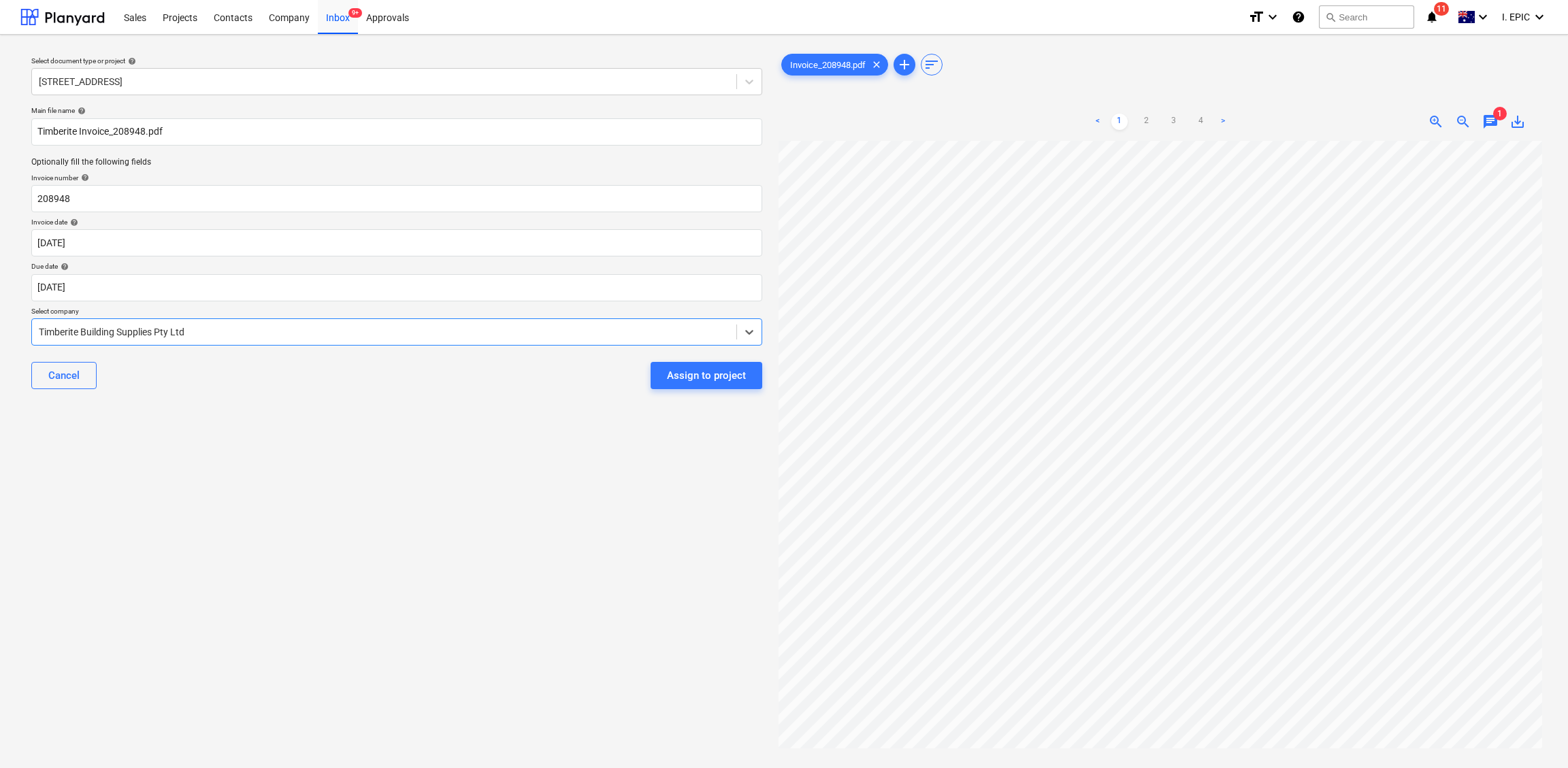
click at [231, 559] on div "Select document type or project help [STREET_ADDRESS] file name help Timberite …" at bounding box center [397, 461] width 753 height 831
click at [1296, 114] on span "chat" at bounding box center [1490, 121] width 16 height 16
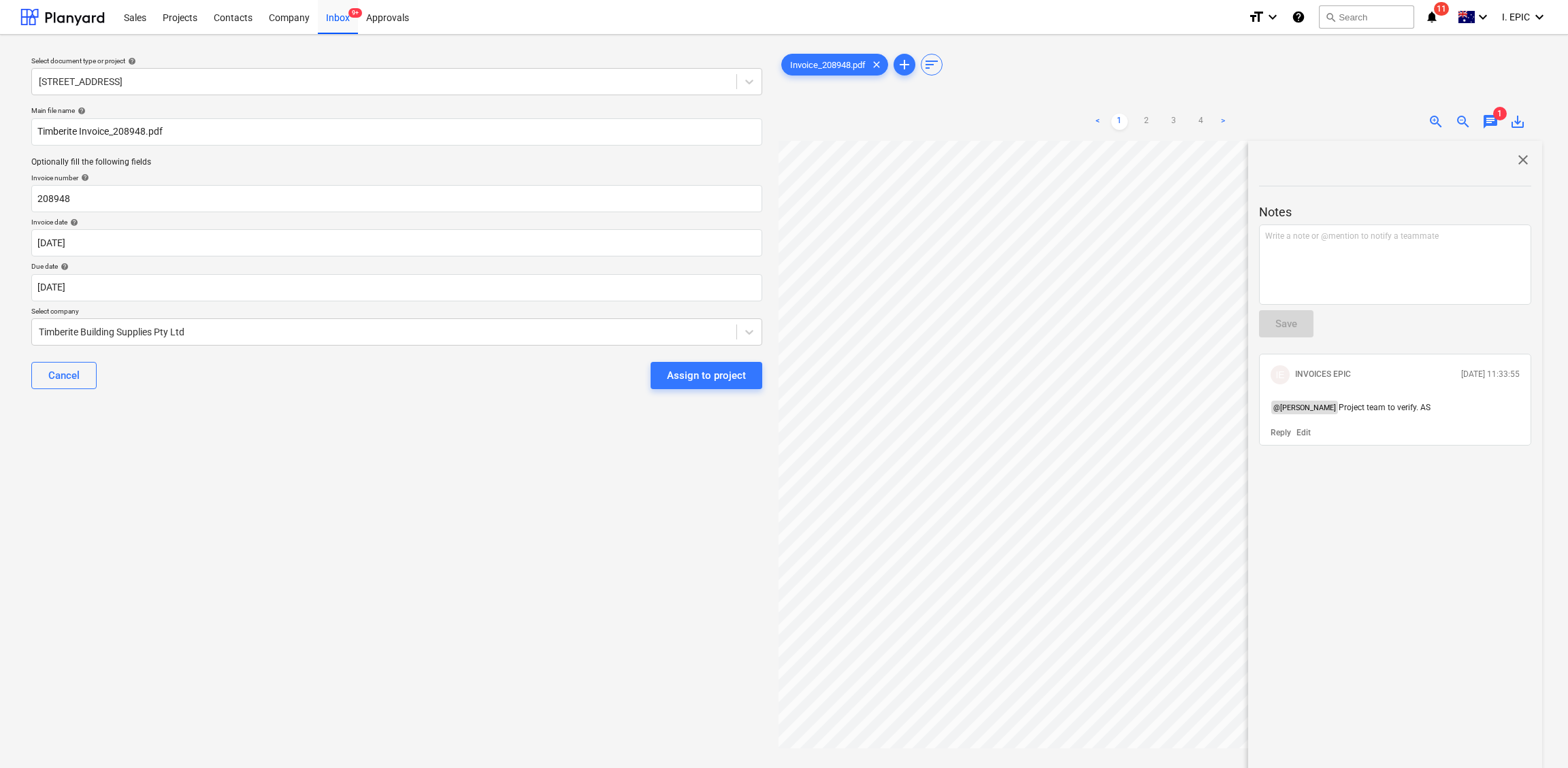
click at [543, 598] on div "Select document type or project help [STREET_ADDRESS] file name help Timberite …" at bounding box center [397, 461] width 753 height 831
click at [684, 378] on div "Assign to project" at bounding box center [706, 375] width 79 height 18
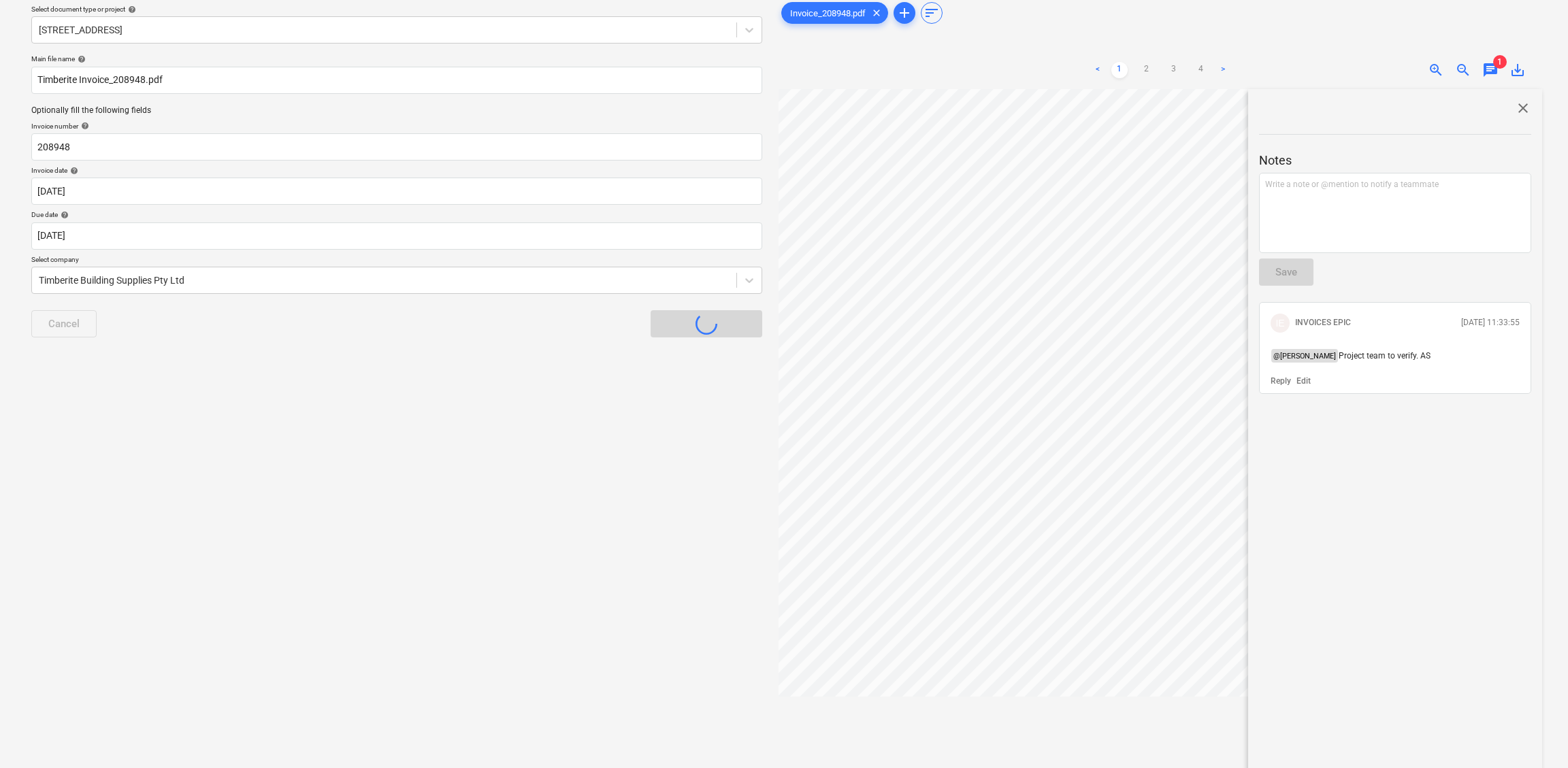
scroll to position [102, 0]
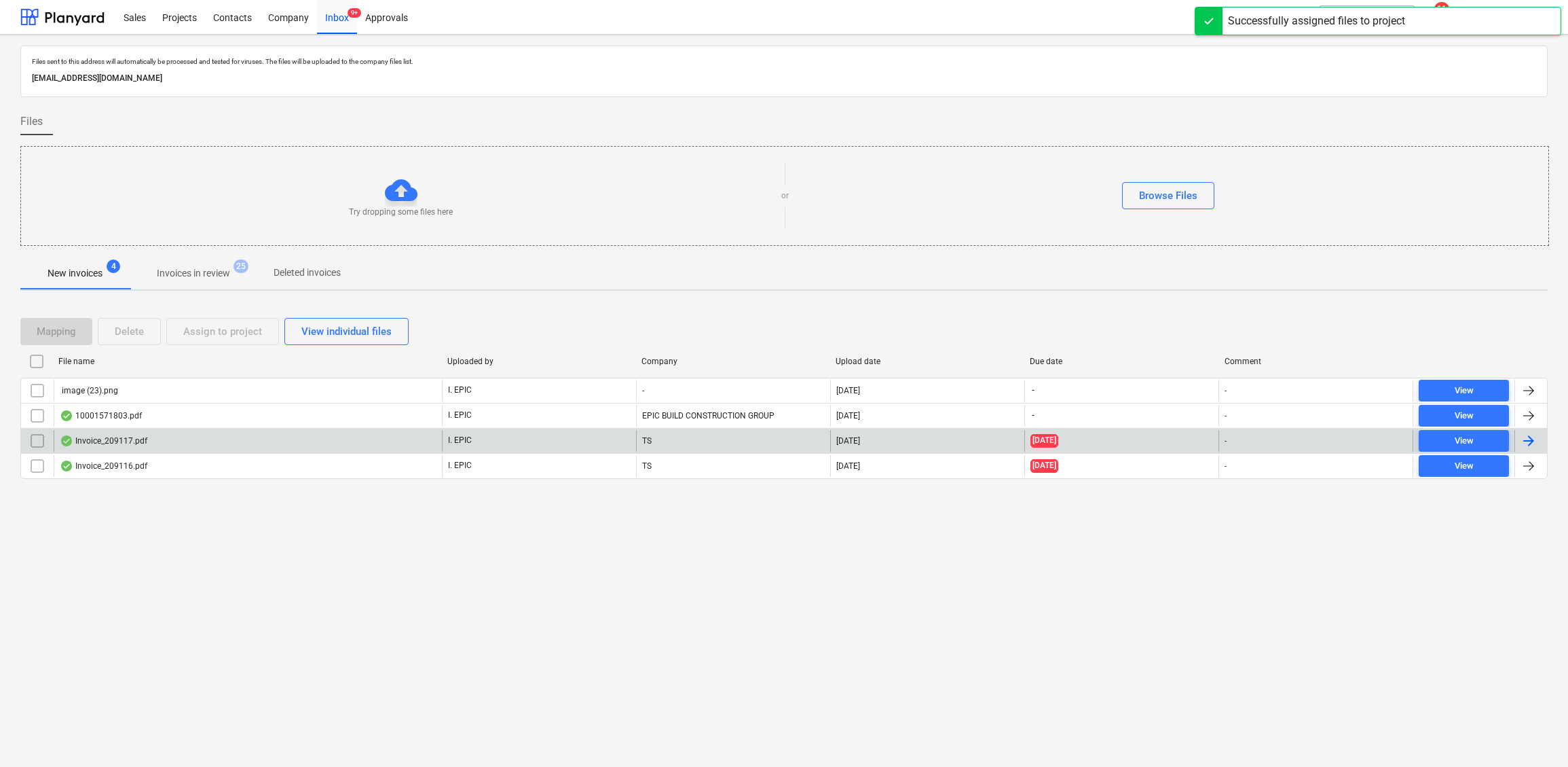
click at [112, 440] on div "Invoice_209117.pdf" at bounding box center [103, 440] width 87 height 11
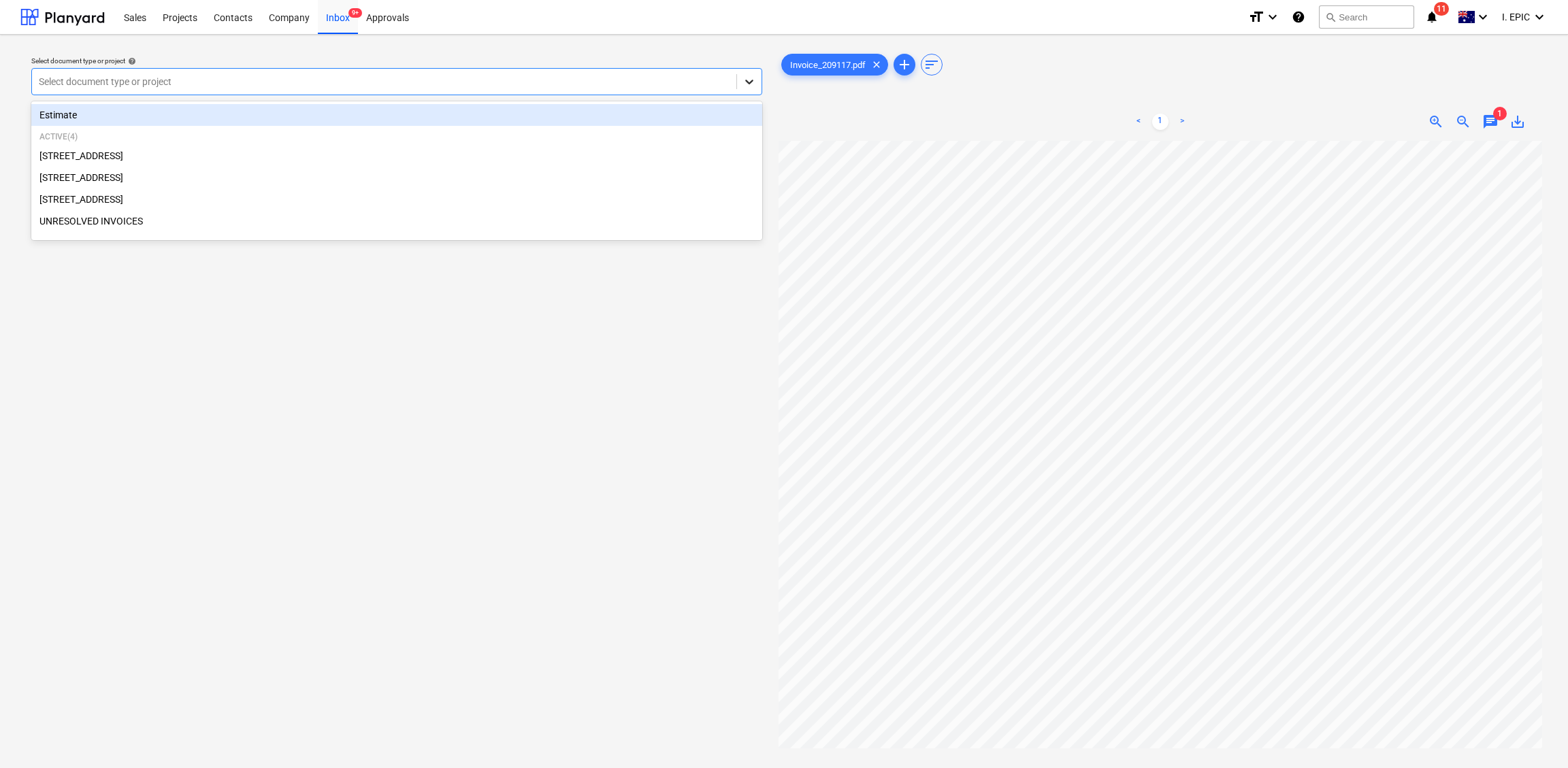
click at [750, 86] on icon at bounding box center [749, 81] width 14 height 14
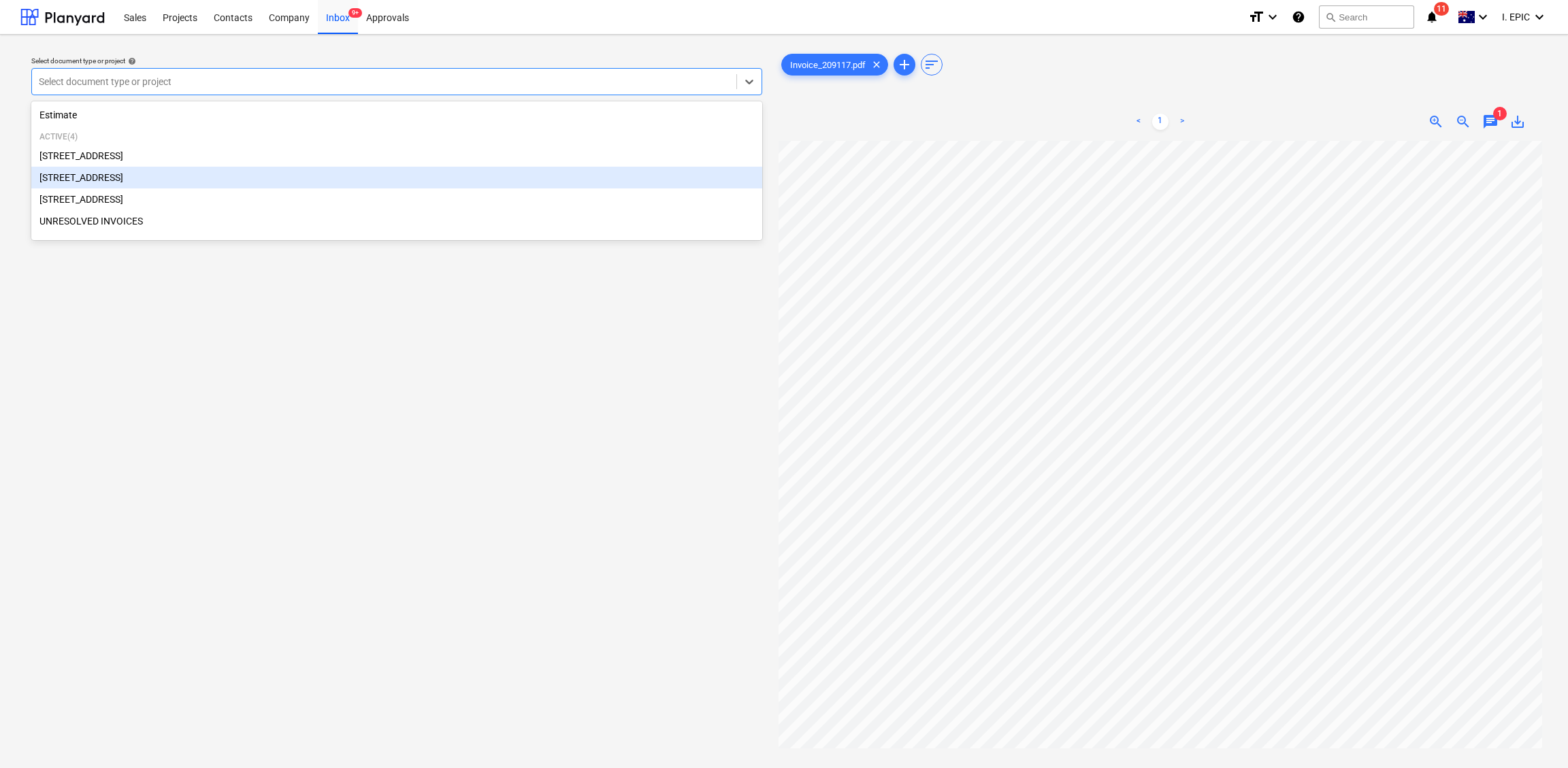
click at [98, 174] on div "[STREET_ADDRESS]" at bounding box center [396, 177] width 731 height 22
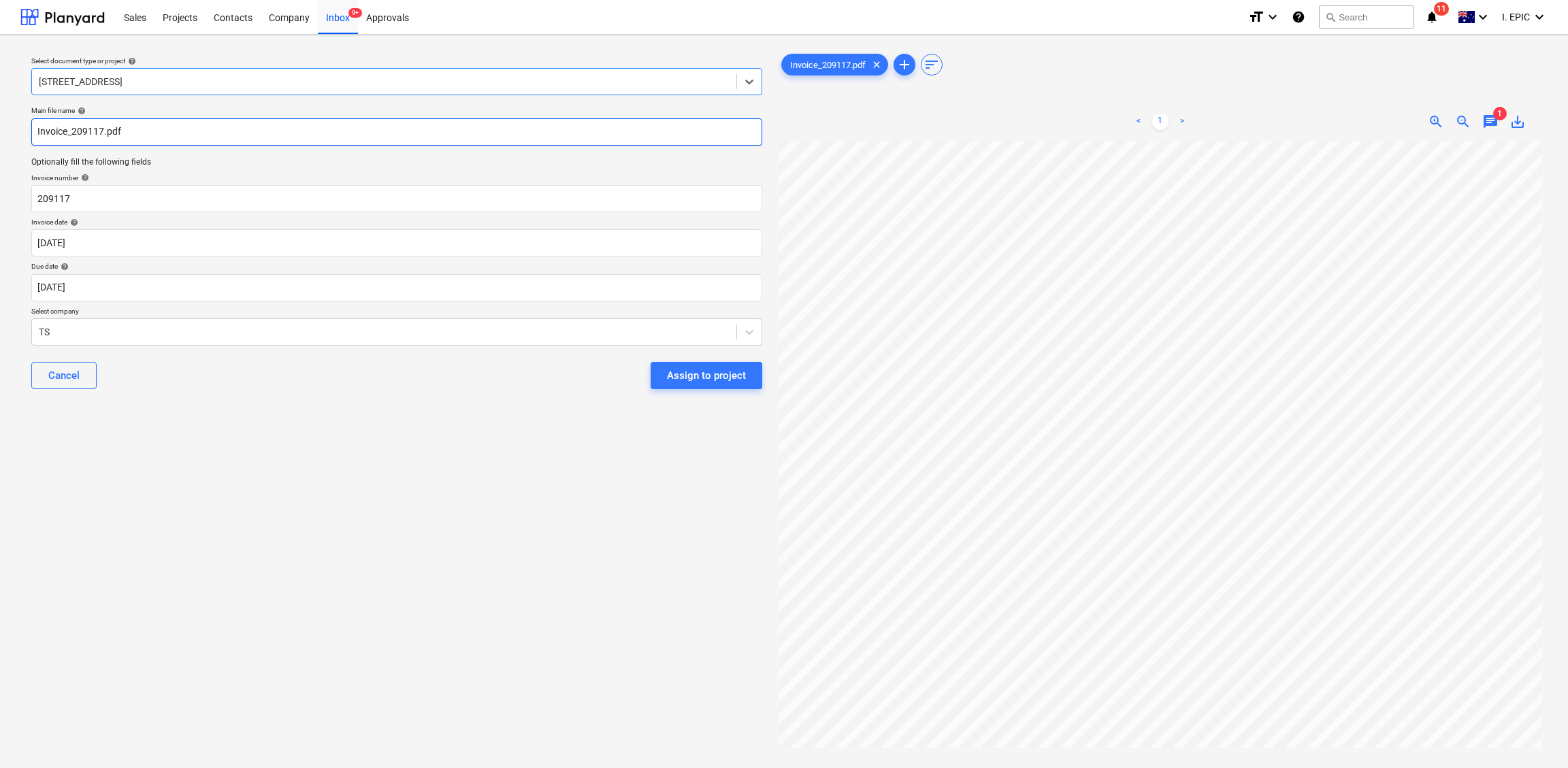
click at [88, 137] on input "Invoice_209117.pdf" at bounding box center [396, 132] width 731 height 27
click at [90, 137] on input "Invoice_209117.pdf" at bounding box center [396, 132] width 731 height 27
click at [38, 133] on input "Invoice_209117.pdf" at bounding box center [396, 132] width 731 height 27
type input "Timberite Invoice_209117.pdf"
click at [50, 197] on input "209117" at bounding box center [396, 199] width 731 height 27
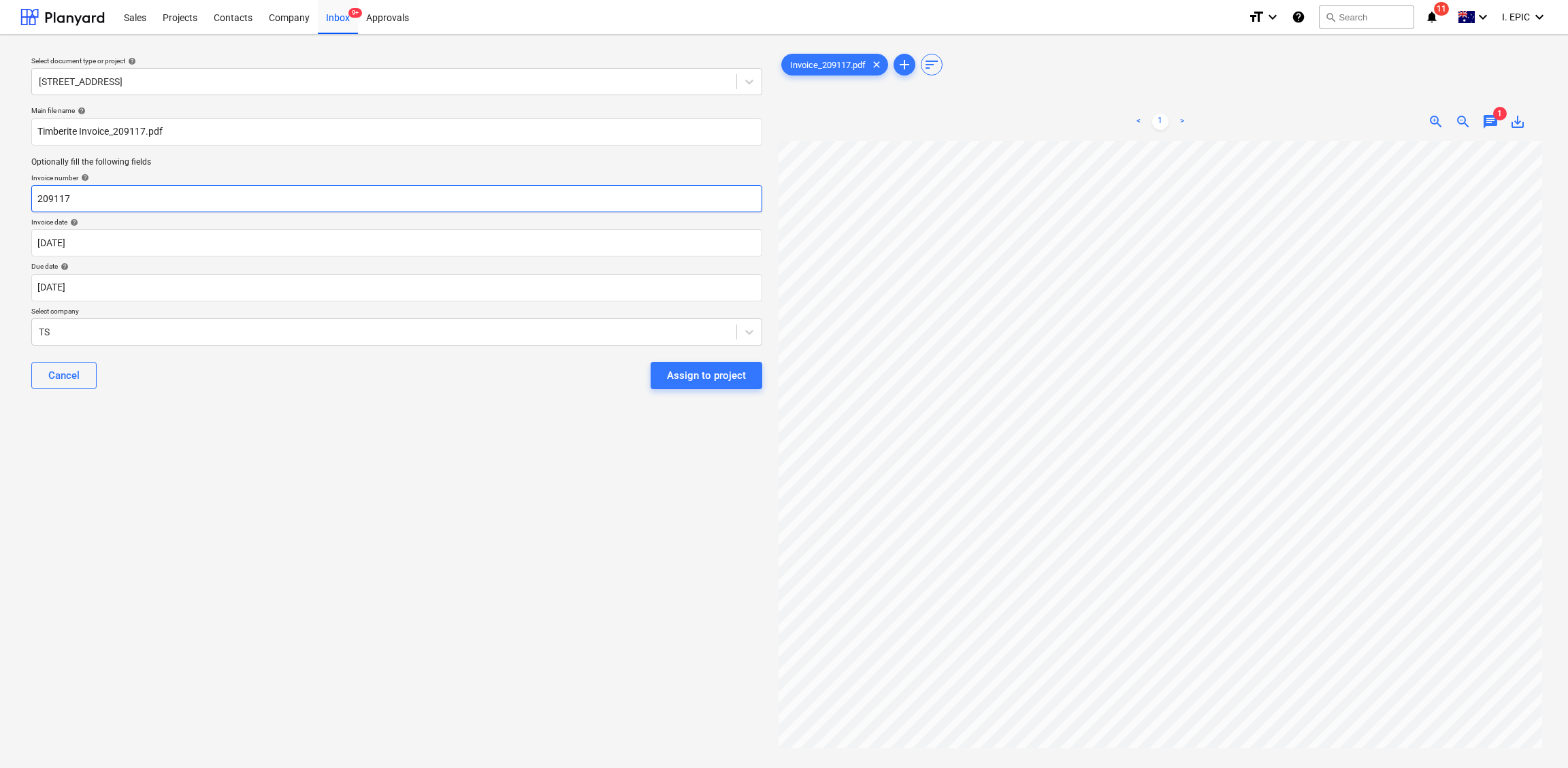
click at [50, 197] on input "209117" at bounding box center [396, 199] width 731 height 27
click at [405, 684] on div "Select document type or project help [STREET_ADDRESS] file name help Timberite …" at bounding box center [397, 461] width 753 height 831
click at [74, 239] on body "Sales Projects Contacts Company Inbox 9+ Approvals format_size keyboard_arrow_d…" at bounding box center [784, 384] width 1568 height 768
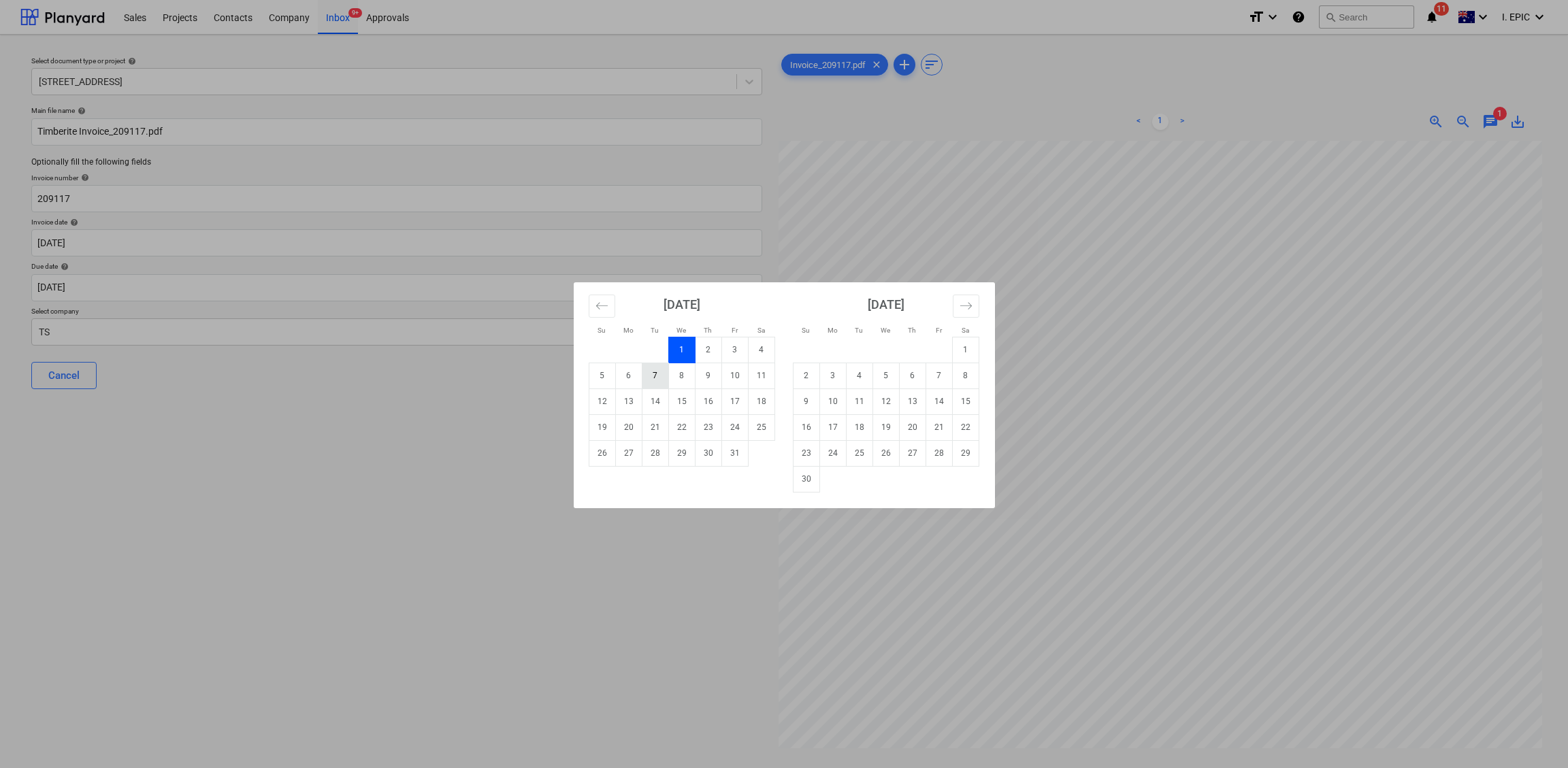
click at [655, 375] on td "7" at bounding box center [654, 375] width 26 height 26
type input "[DATE]"
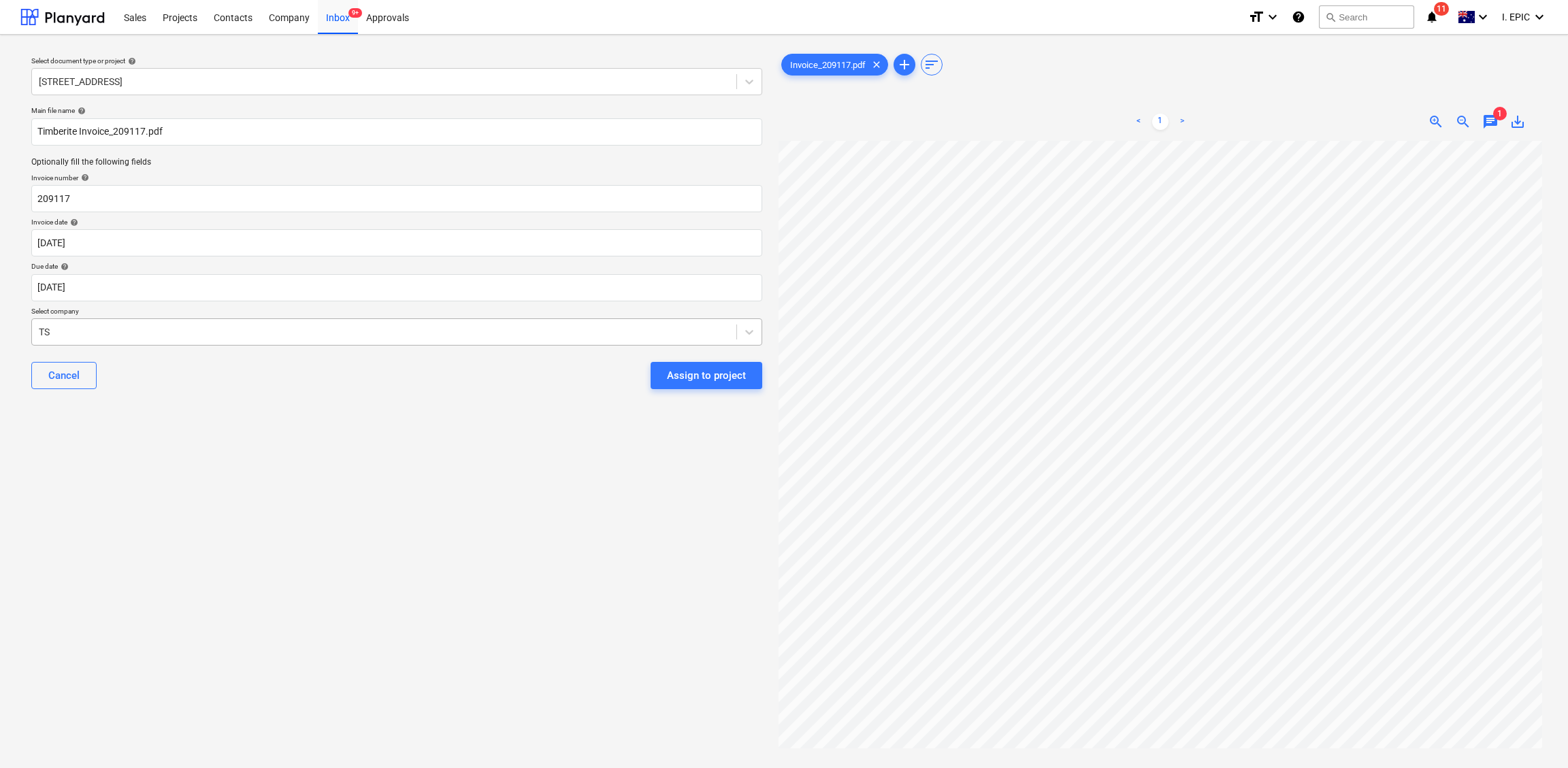
click at [33, 323] on div "TS" at bounding box center [384, 332] width 704 height 19
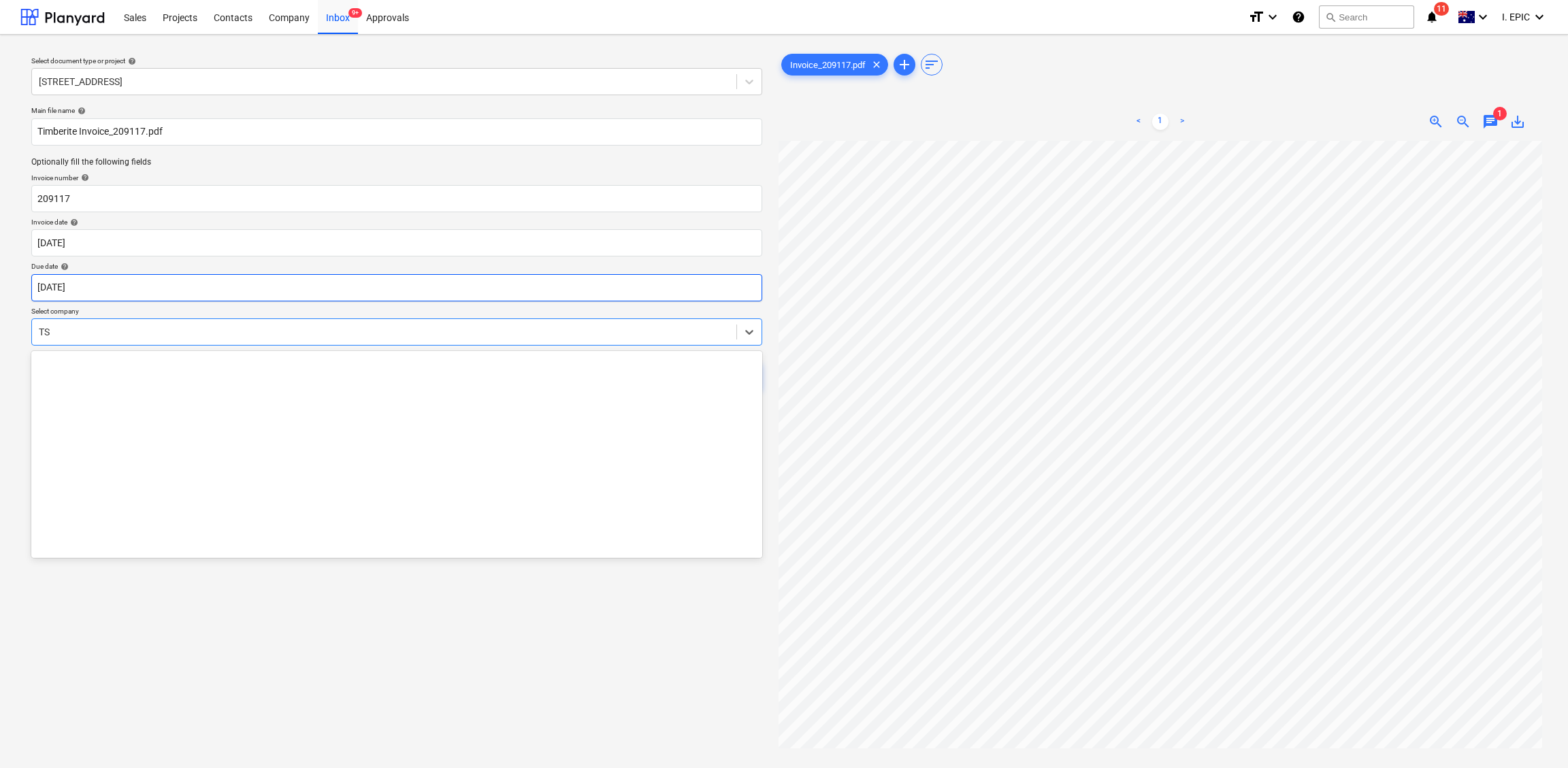
scroll to position [21973, 0]
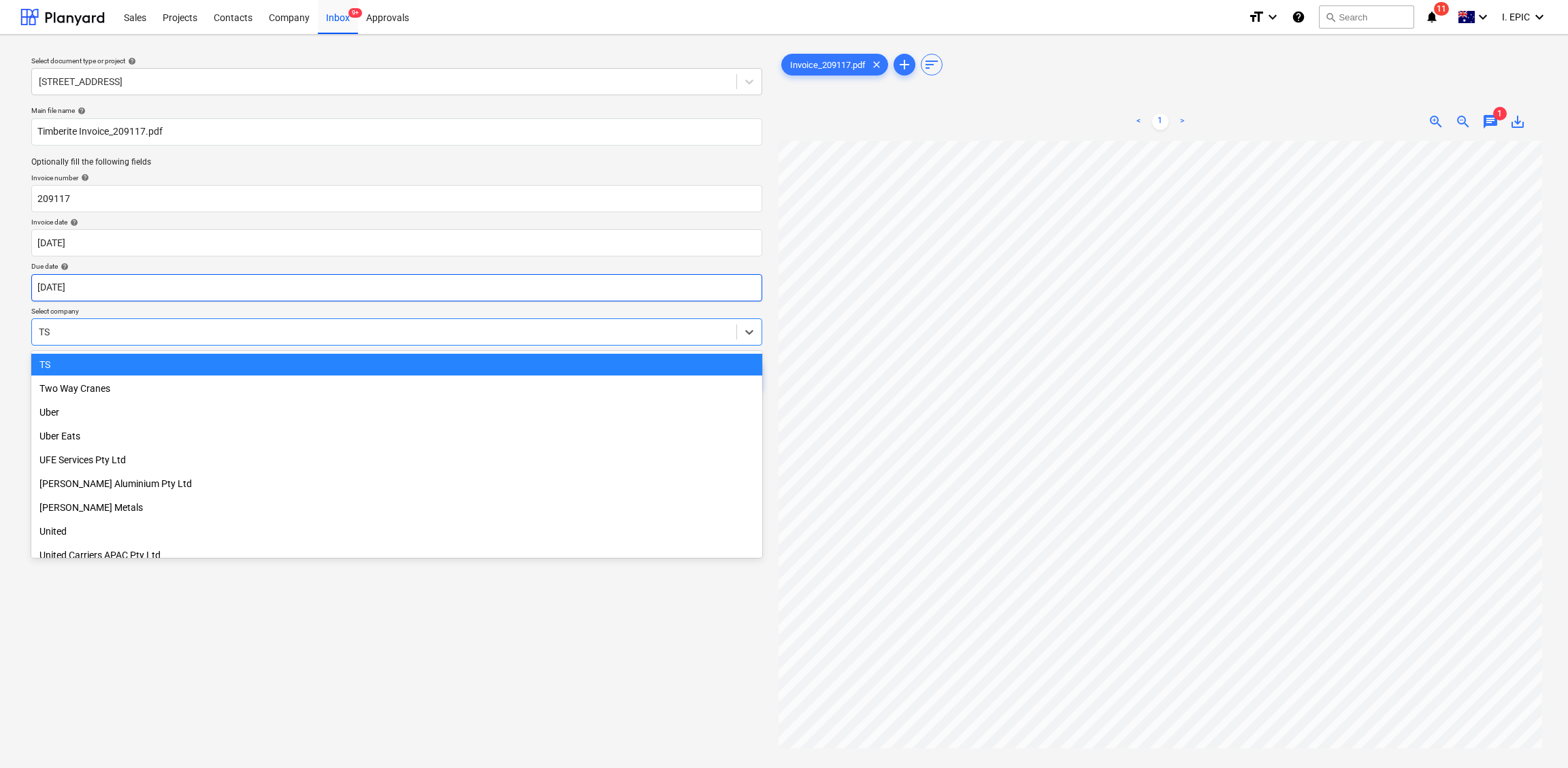
click at [82, 288] on body "Sales Projects Contacts Company Inbox 9+ Approvals format_size keyboard_arrow_d…" at bounding box center [784, 384] width 1568 height 768
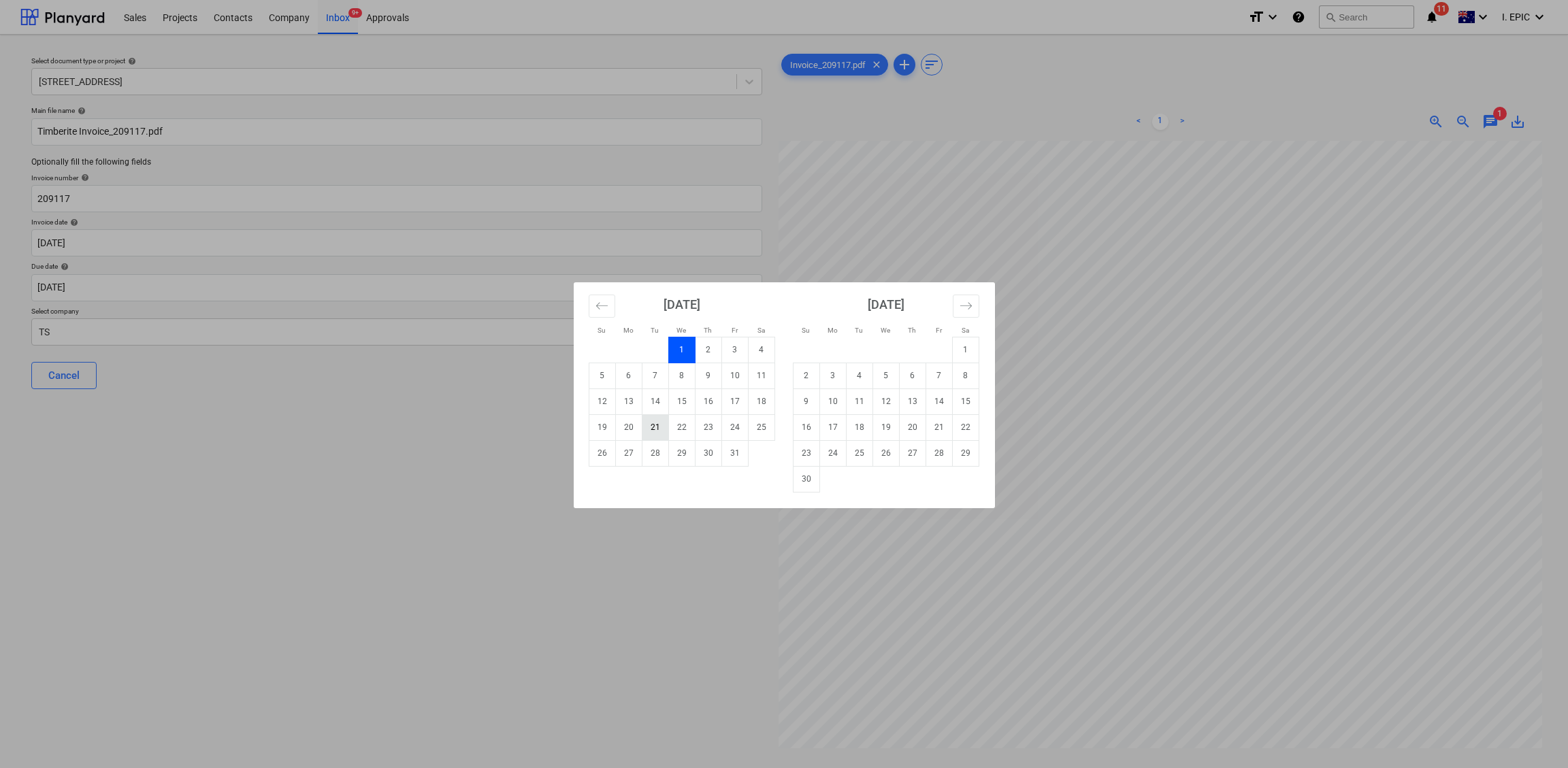
click at [654, 422] on td "21" at bounding box center [654, 427] width 26 height 26
type input "[DATE]"
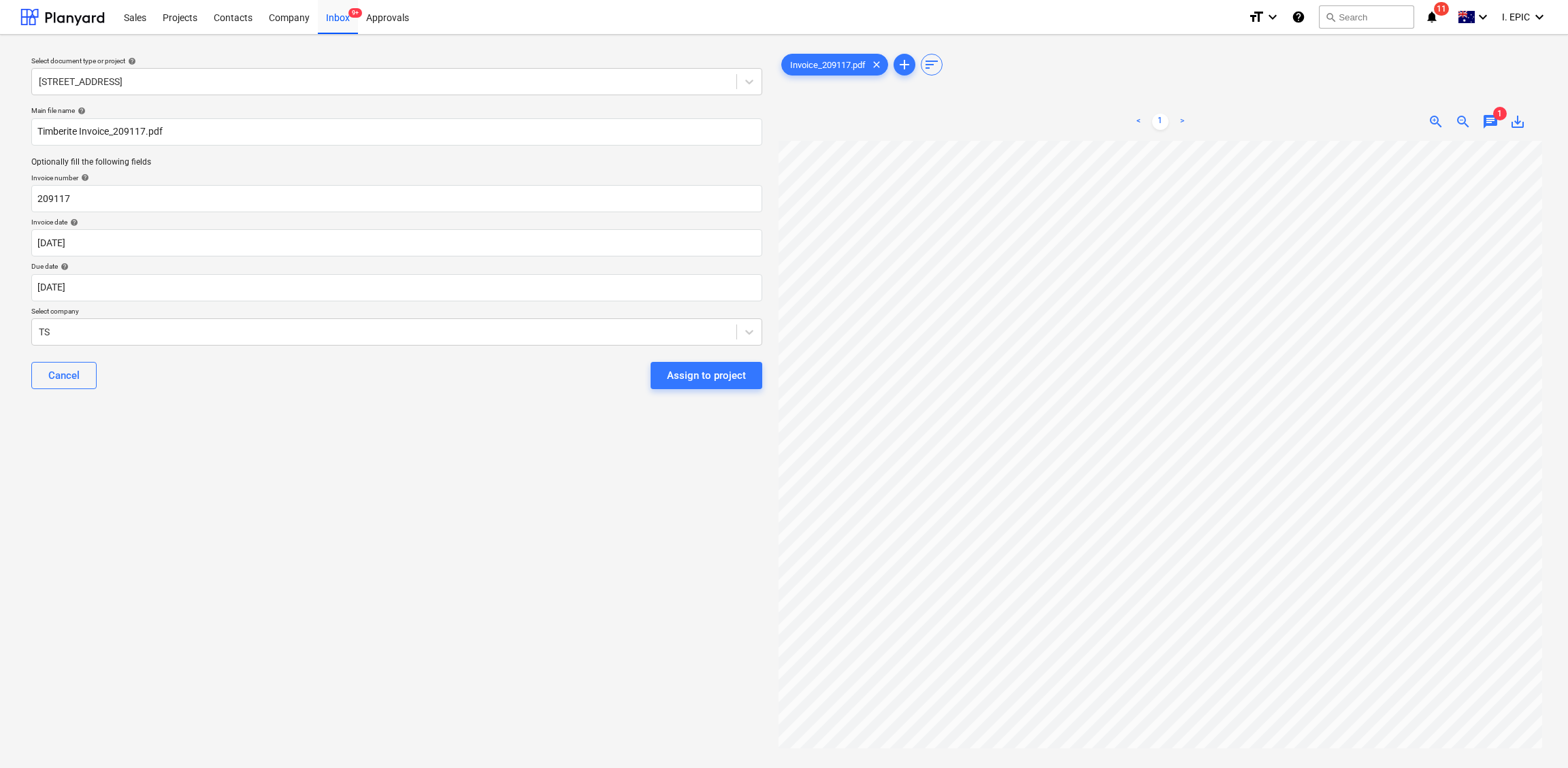
click at [440, 445] on div "Select document type or project help [STREET_ADDRESS] file name help Timberite …" at bounding box center [397, 461] width 753 height 831
click at [404, 331] on div at bounding box center [383, 331] width 691 height 14
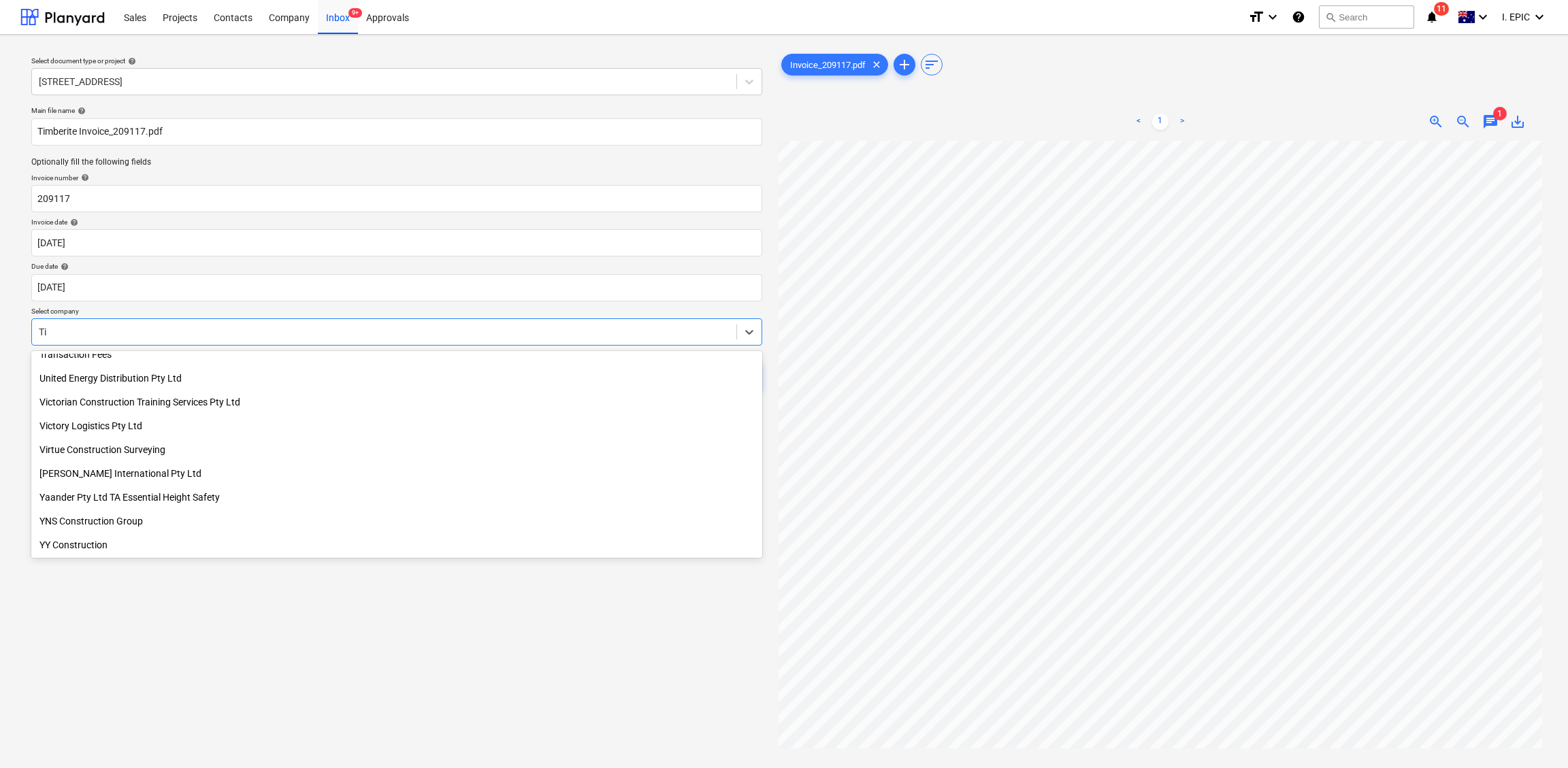
scroll to position [3867, 0]
type input "[PERSON_NAME]"
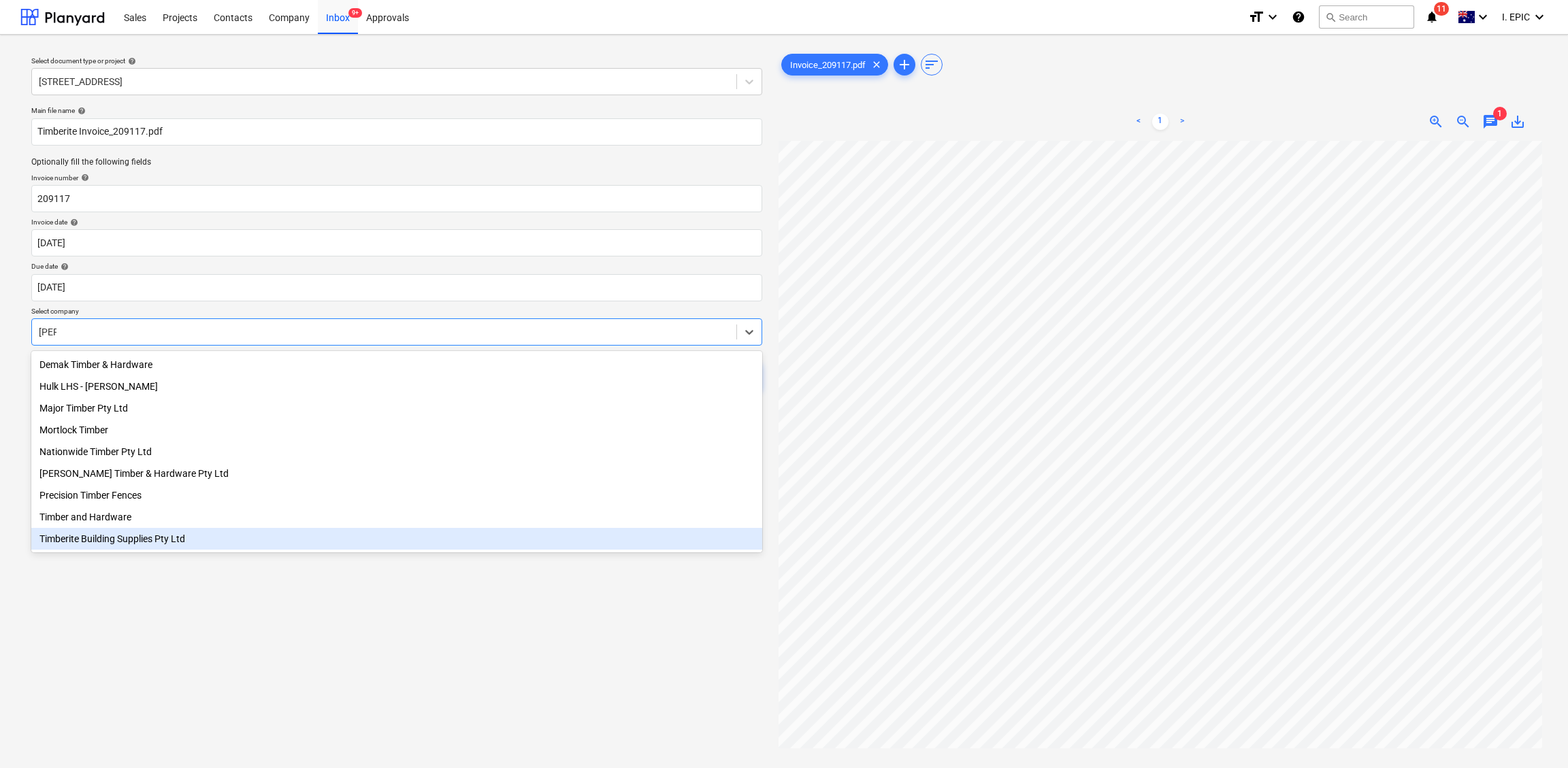
click at [159, 543] on div "Timberite Building Supplies Pty Ltd" at bounding box center [396, 539] width 731 height 22
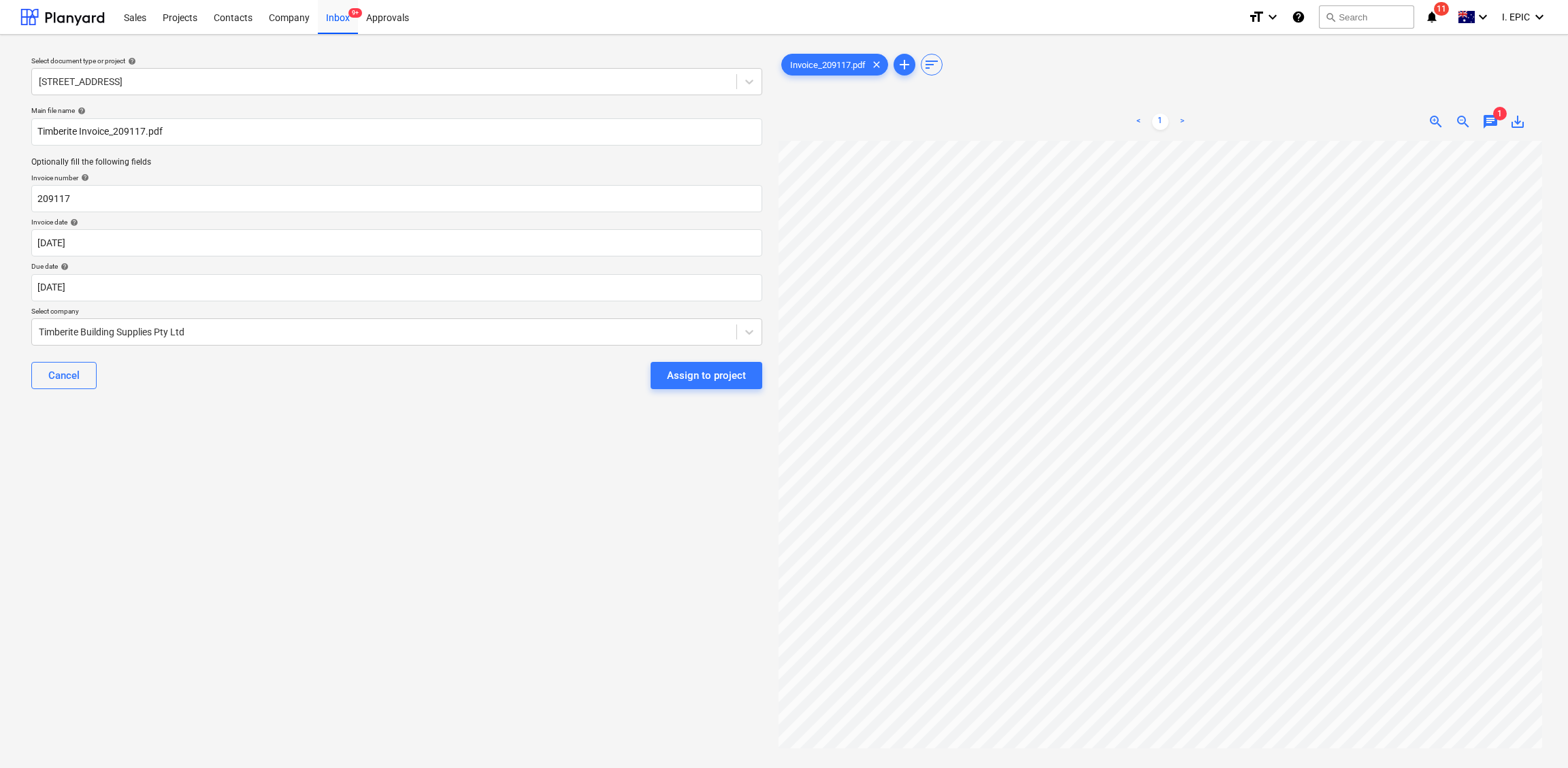
click at [336, 592] on div "Select document type or project help [STREET_ADDRESS] file name help Timberite …" at bounding box center [397, 461] width 753 height 831
click at [1296, 117] on span "chat" at bounding box center [1490, 121] width 16 height 16
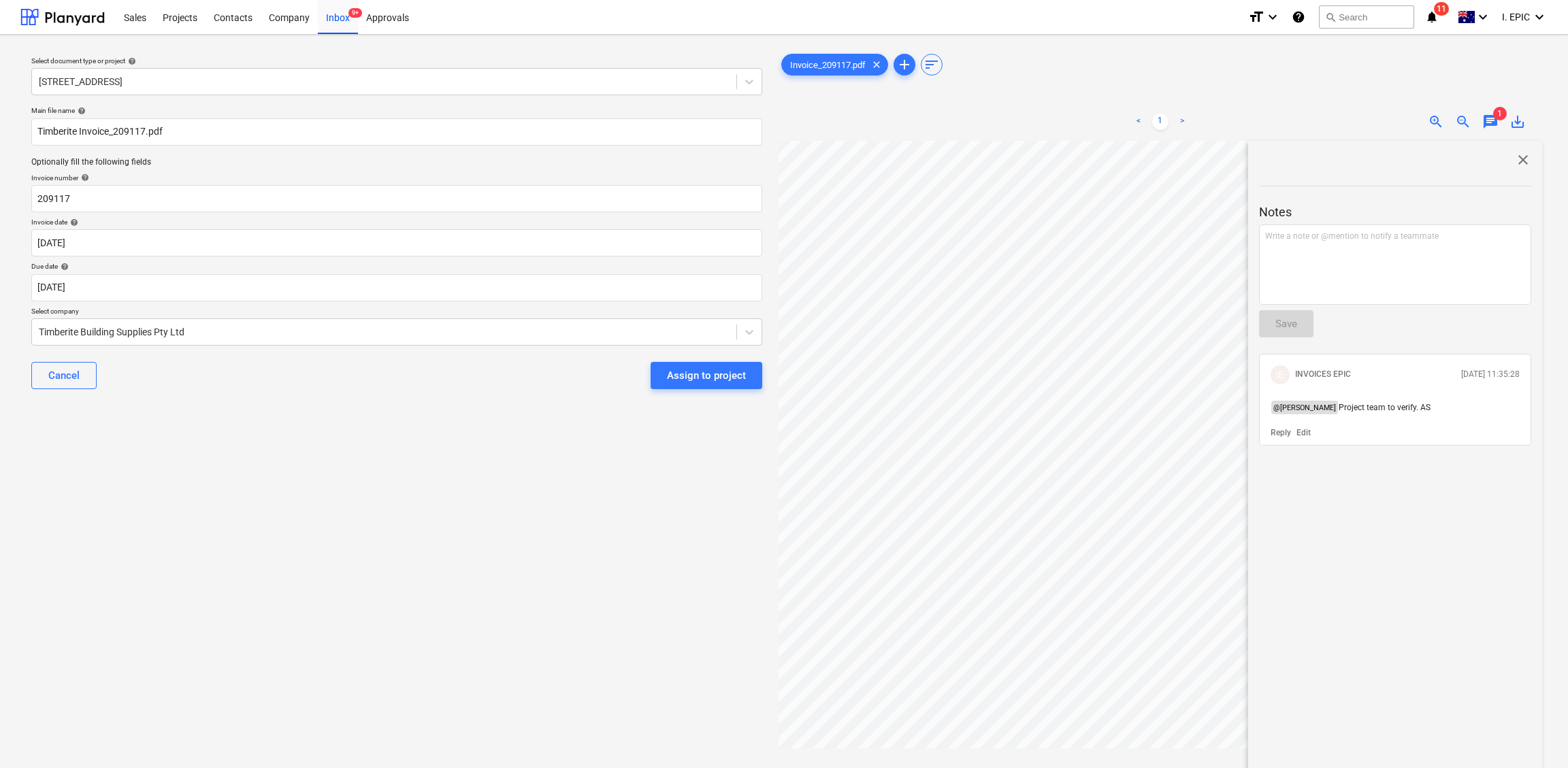
click at [500, 534] on div "Select document type or project help [STREET_ADDRESS] file name help Timberite …" at bounding box center [397, 461] width 753 height 831
click at [705, 382] on div "Assign to project" at bounding box center [706, 375] width 79 height 18
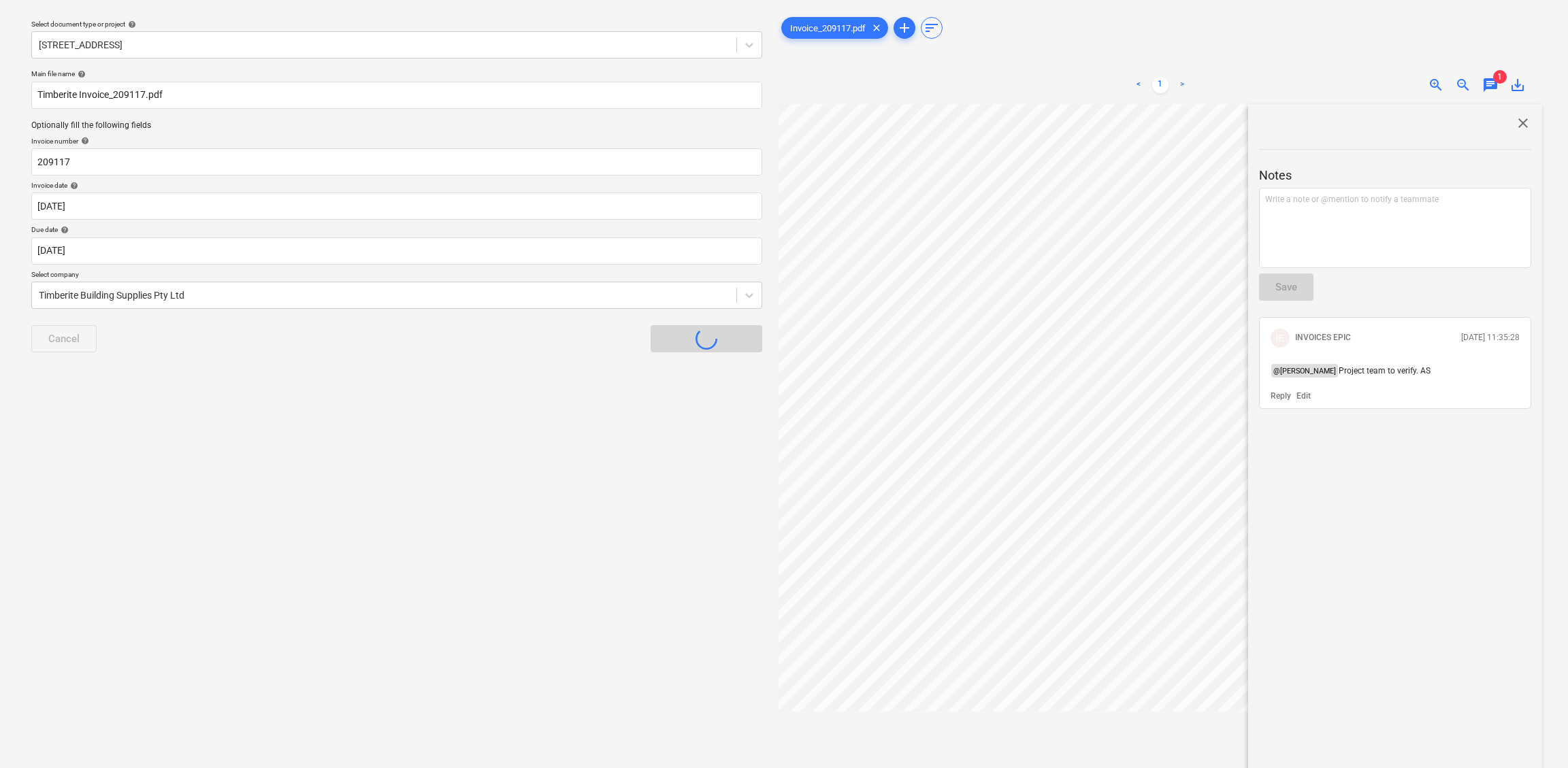
scroll to position [102, 0]
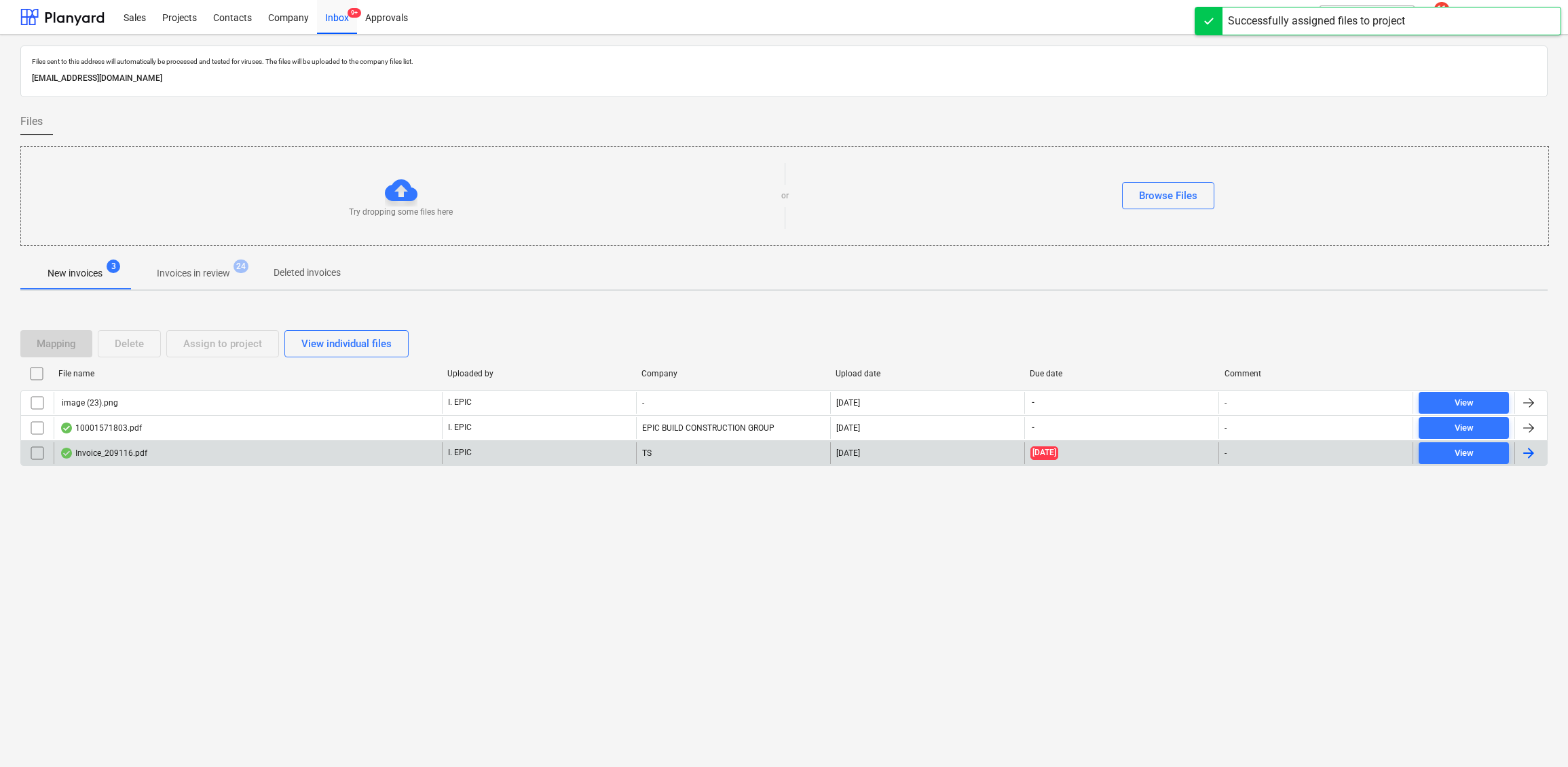
click at [149, 453] on div "Invoice_209116.pdf" at bounding box center [247, 453] width 388 height 22
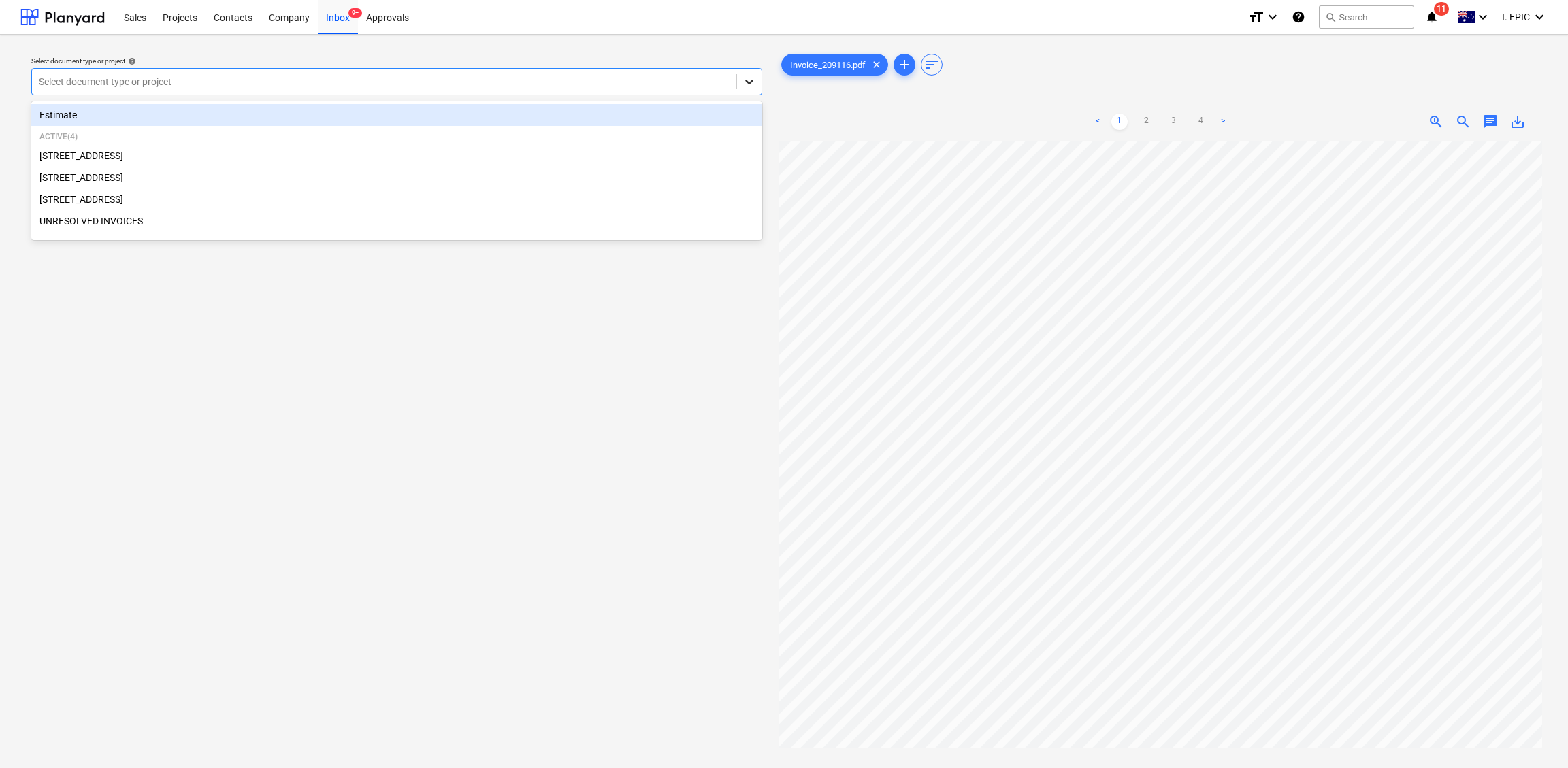
click at [743, 75] on icon at bounding box center [749, 81] width 14 height 14
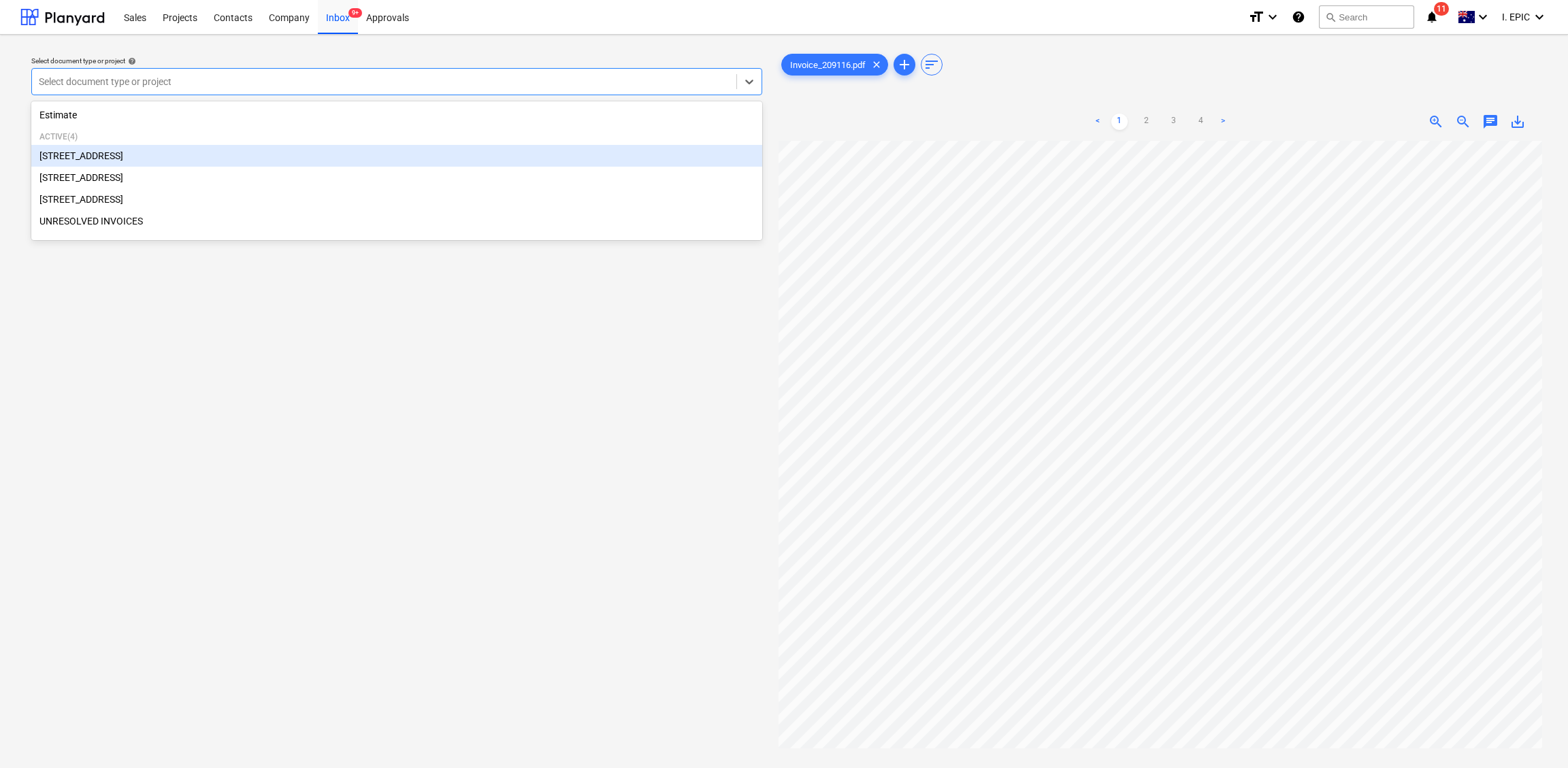
click at [63, 157] on div "[STREET_ADDRESS]" at bounding box center [396, 155] width 731 height 22
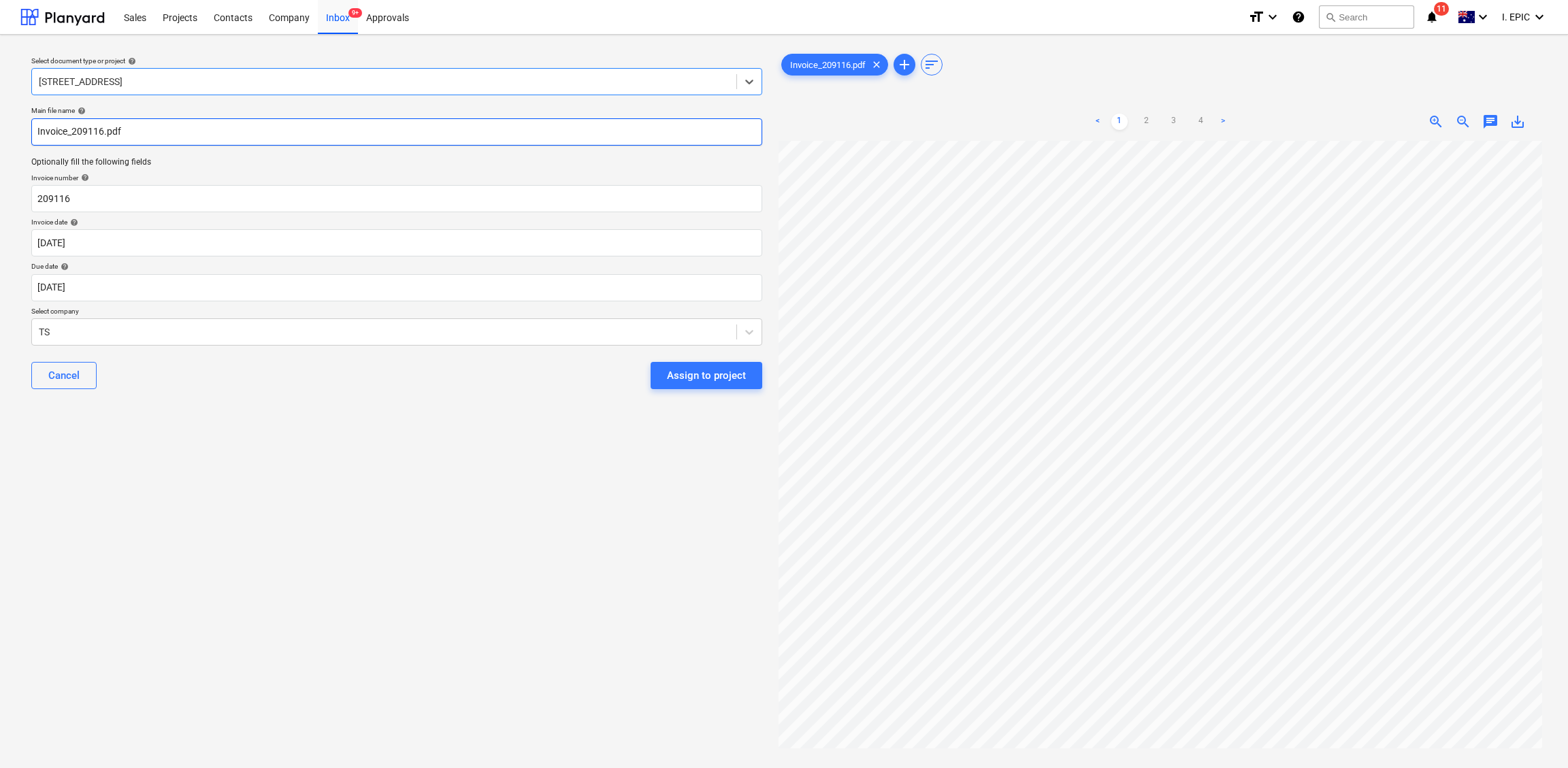
click at [37, 133] on input "Invoice_209116.pdf" at bounding box center [396, 132] width 731 height 27
type input "Timberite Invoice_209116.pdf"
click at [37, 197] on input "209116" at bounding box center [396, 199] width 731 height 27
click at [39, 243] on body "Sales Projects Contacts Company Inbox 9+ Approvals format_size keyboard_arrow_d…" at bounding box center [784, 384] width 1568 height 768
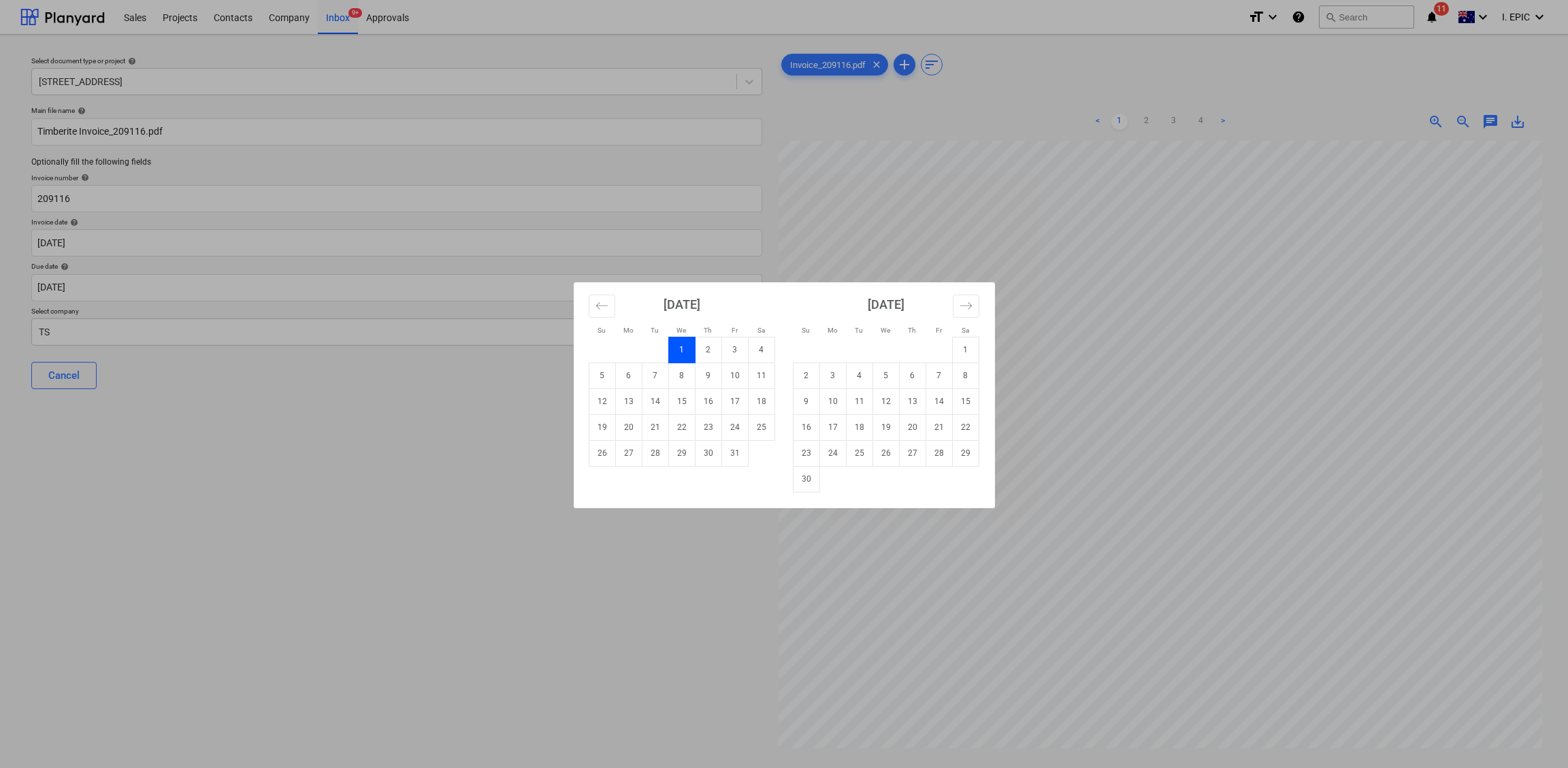
click at [648, 378] on td "7" at bounding box center [654, 375] width 26 height 26
type input "[DATE]"
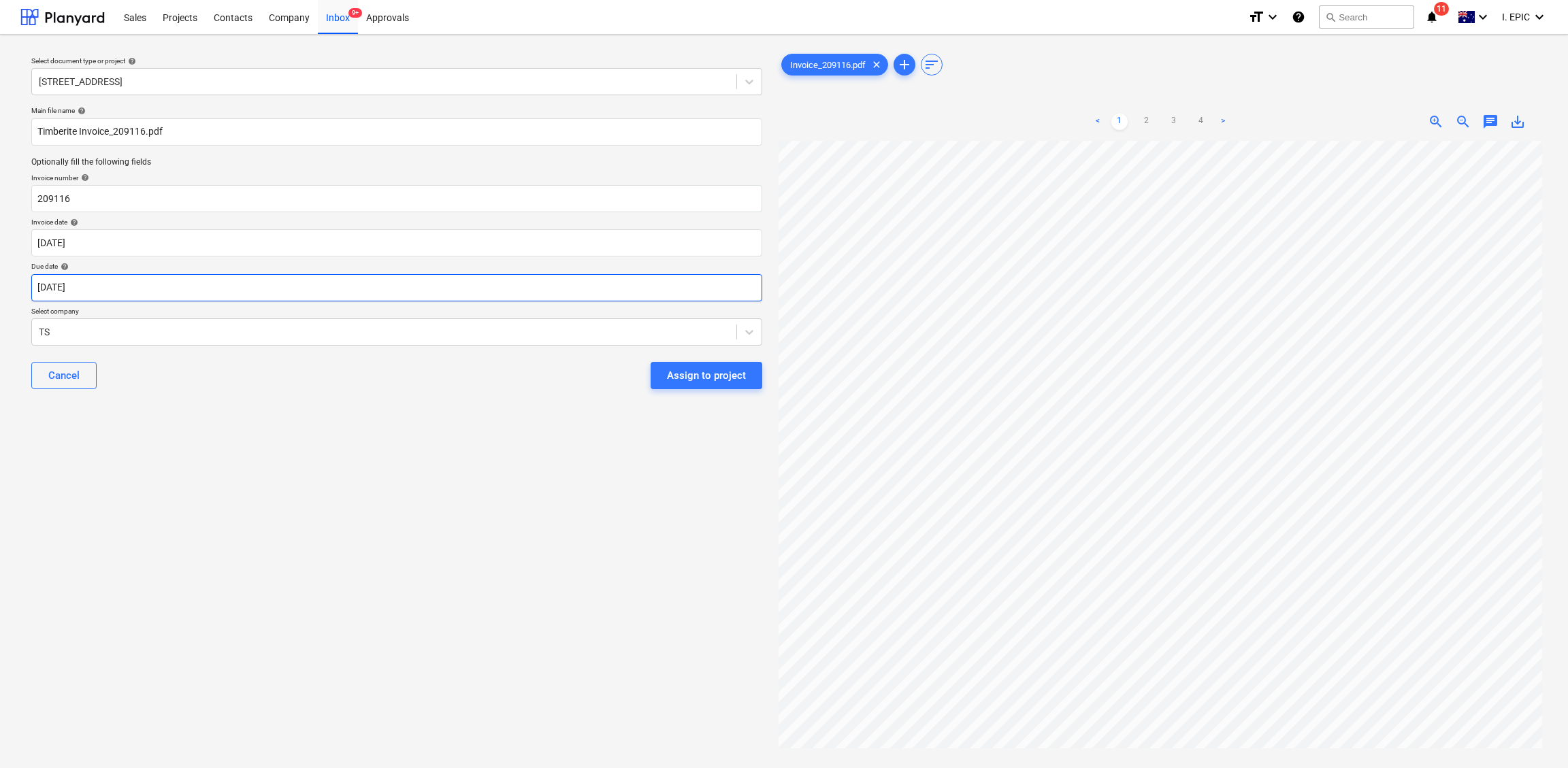
click at [96, 296] on body "Sales Projects Contacts Company Inbox 9+ Approvals format_size keyboard_arrow_d…" at bounding box center [784, 384] width 1568 height 768
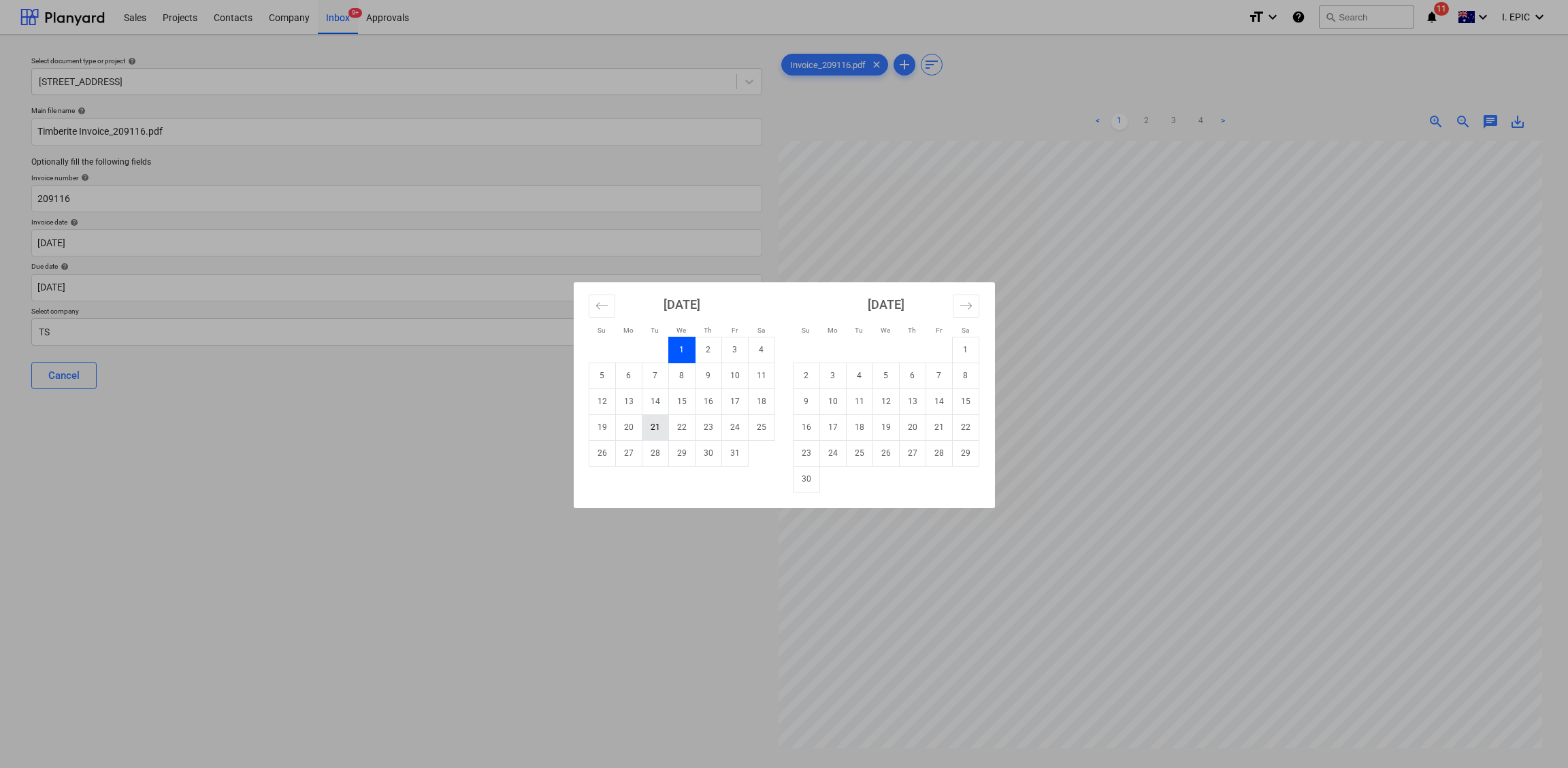
click at [656, 429] on td "21" at bounding box center [654, 427] width 26 height 26
type input "[DATE]"
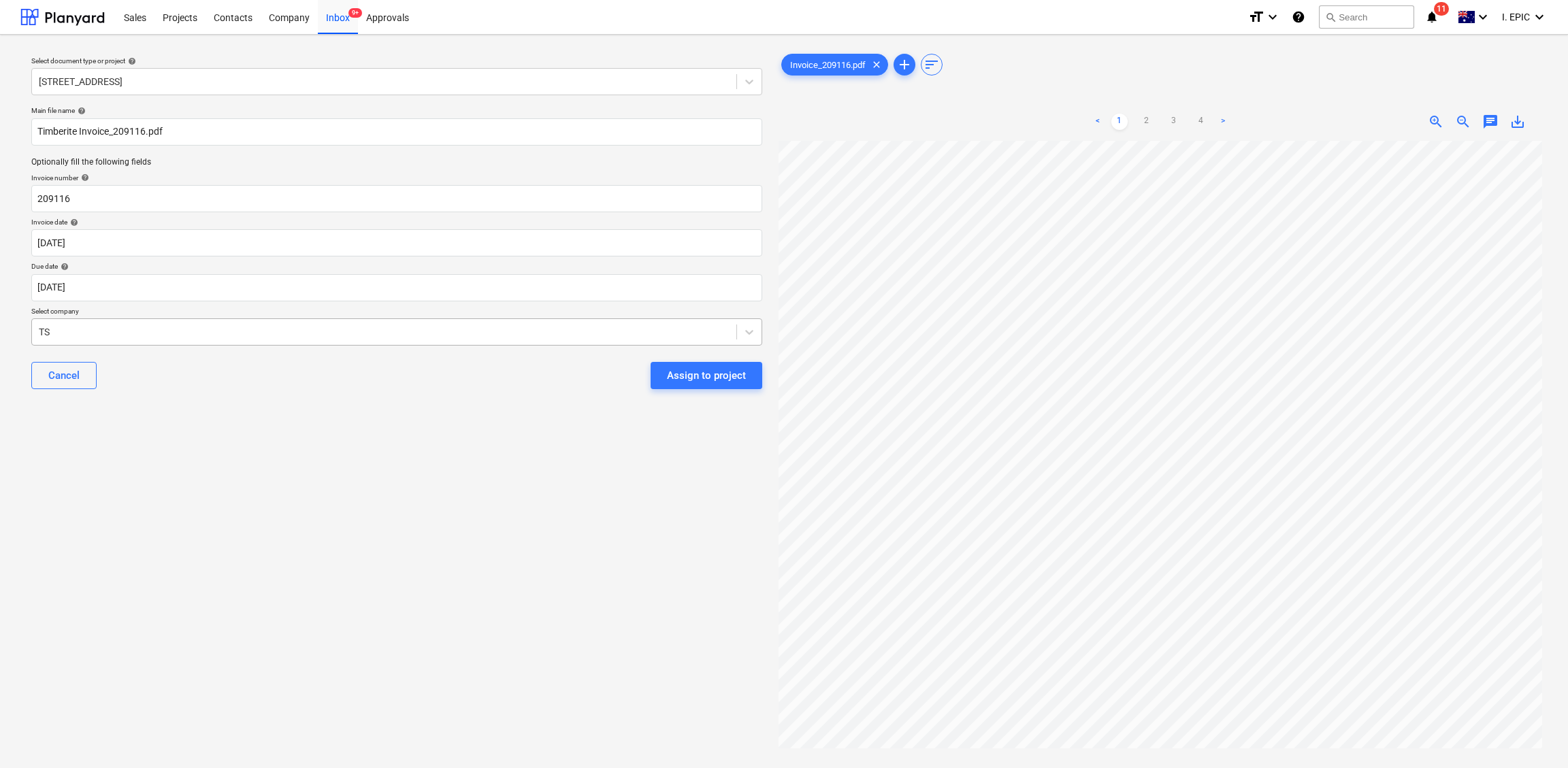
click at [147, 338] on div at bounding box center [383, 331] width 691 height 14
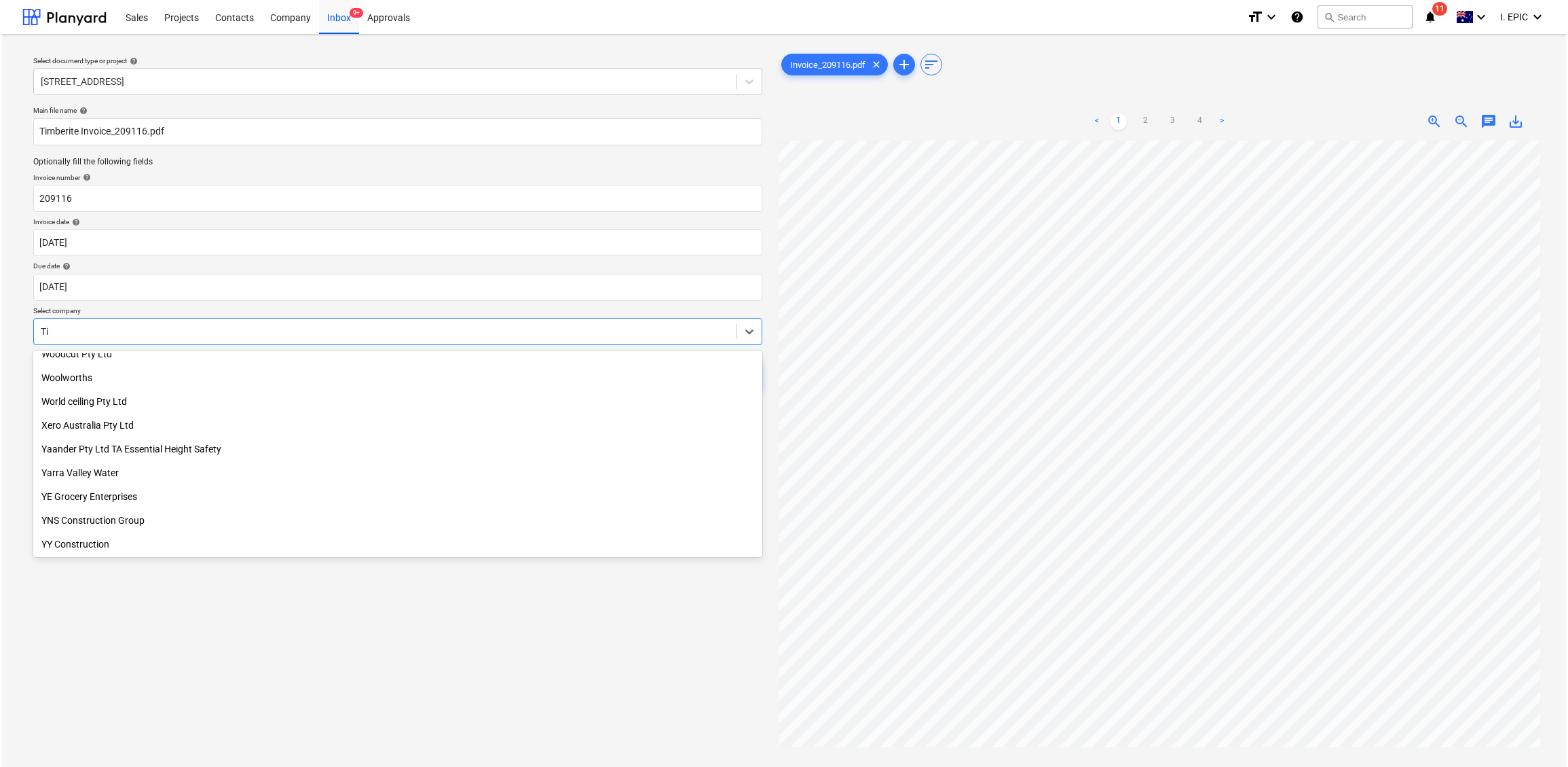
scroll to position [3862, 0]
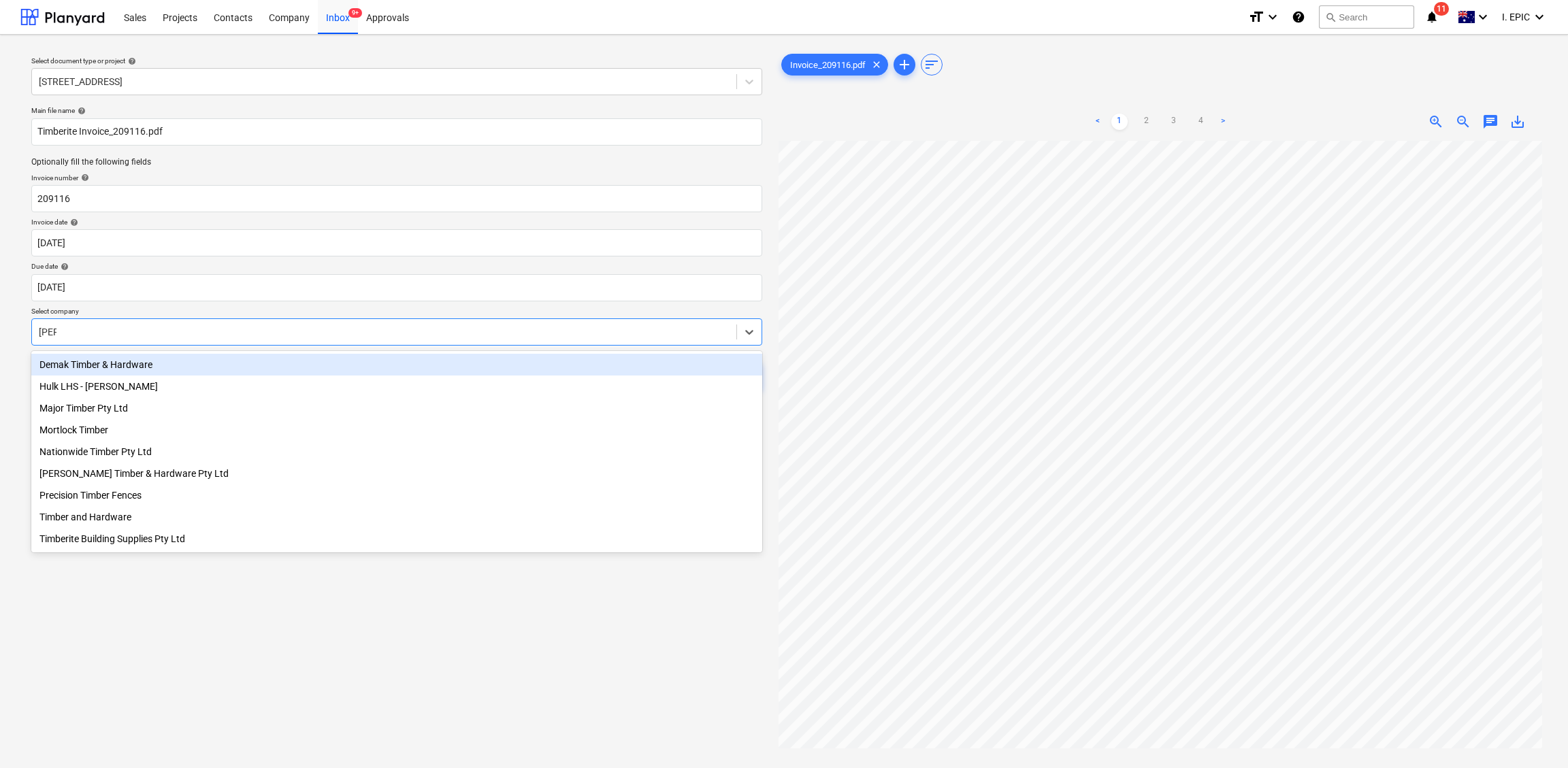
type input "Timb"
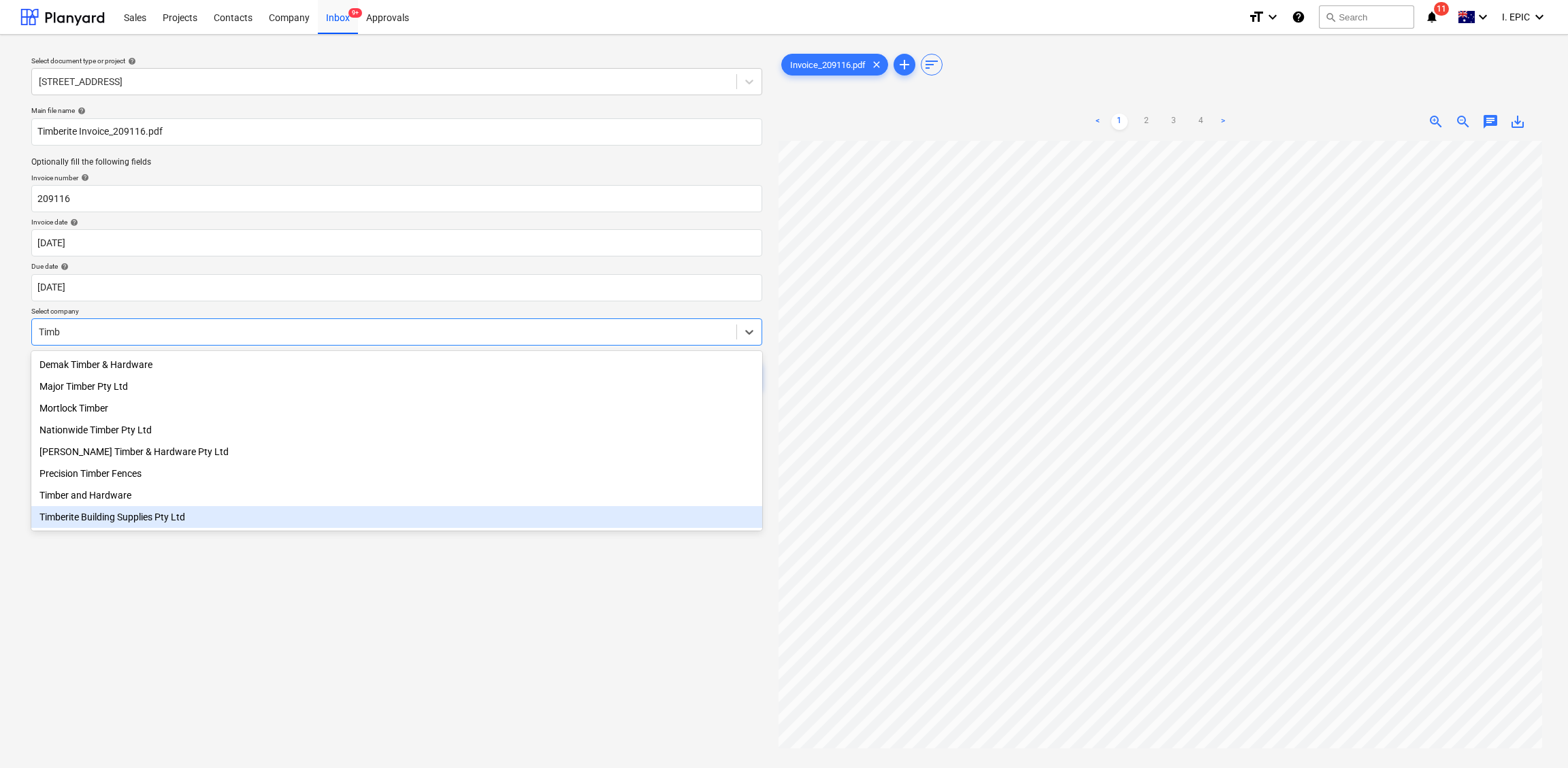
click at [150, 512] on div "Timberite Building Supplies Pty Ltd" at bounding box center [396, 517] width 731 height 22
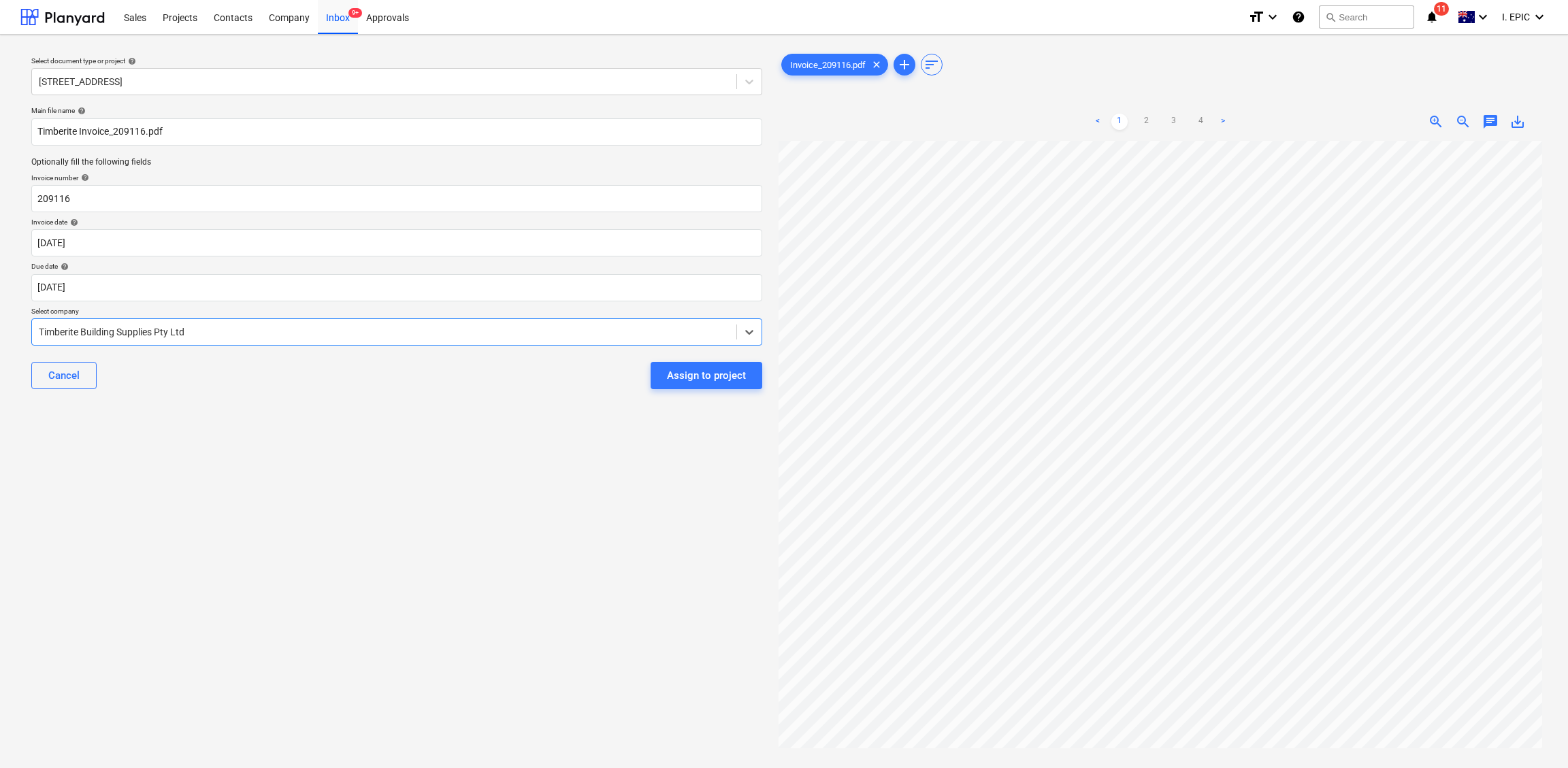
click at [274, 647] on div "Select document type or project help [STREET_ADDRESS] file name help Timberite …" at bounding box center [397, 461] width 753 height 831
click at [1296, 119] on span "chat" at bounding box center [1490, 121] width 16 height 16
click at [1296, 258] on div "Write a note or @mention to notify a teammate [PERSON_NAME]" at bounding box center [1395, 264] width 272 height 81
click at [1284, 338] on button "Save" at bounding box center [1286, 323] width 54 height 27
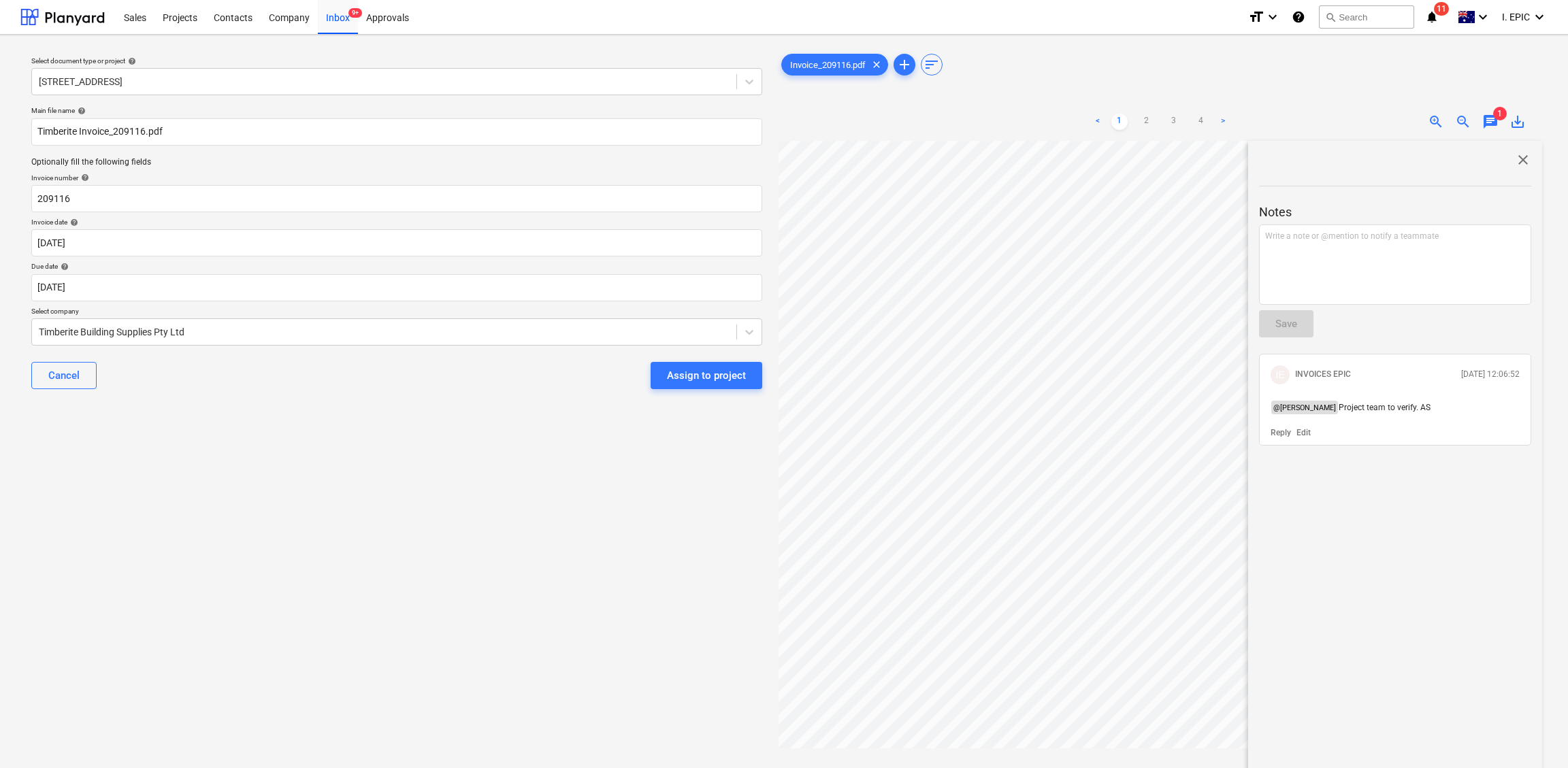
click at [550, 524] on div "Select document type or project help [STREET_ADDRESS] file name help Timberite …" at bounding box center [397, 461] width 753 height 831
click at [702, 369] on div "Assign to project" at bounding box center [706, 375] width 79 height 18
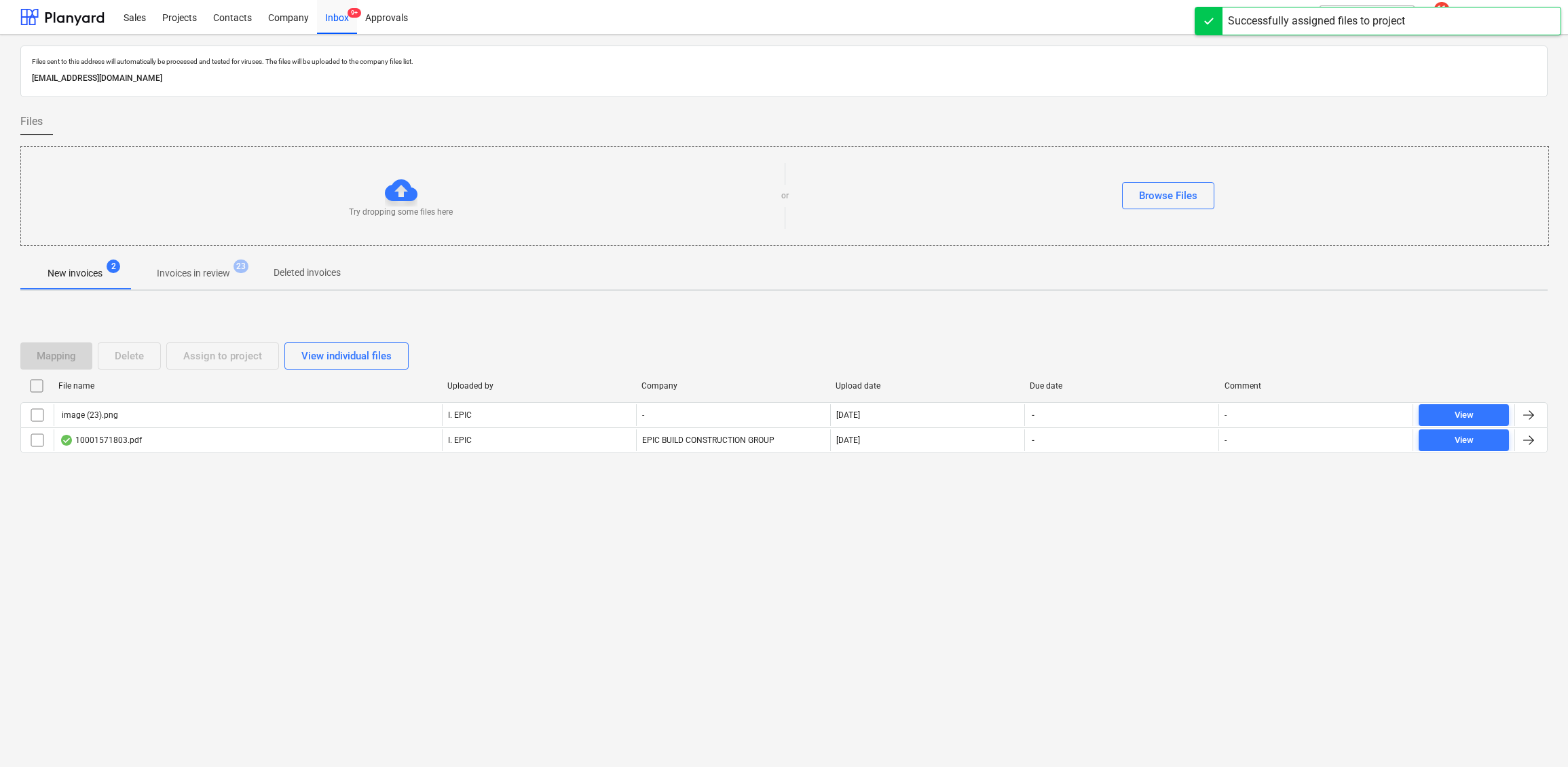
click at [1294, 259] on div "New invoices 2 Invoices in review 23 Deleted invoices" at bounding box center [784, 273] width 1527 height 33
click at [226, 683] on div "Files sent to this address will automatically be processed and tested for virus…" at bounding box center [784, 401] width 1568 height 732
click at [250, 683] on div "Files sent to this address will automatically be processed and tested for virus…" at bounding box center [784, 401] width 1568 height 732
click at [368, 625] on div "Files sent to this address will automatically be processed and tested for virus…" at bounding box center [784, 401] width 1568 height 732
